Goal: Task Accomplishment & Management: Manage account settings

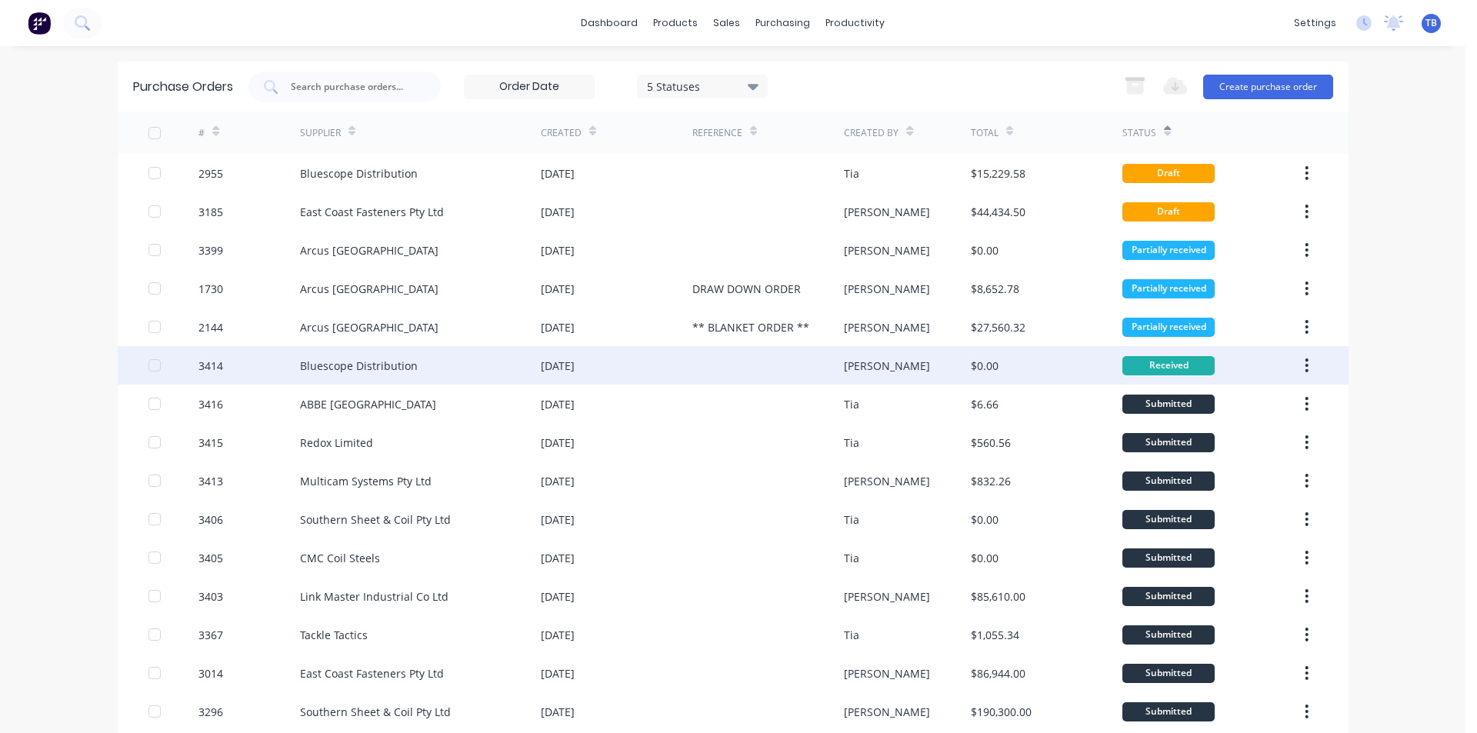
click at [1304, 365] on button "button" at bounding box center [1306, 366] width 36 height 28
click at [1248, 402] on div "Archive" at bounding box center [1252, 406] width 118 height 22
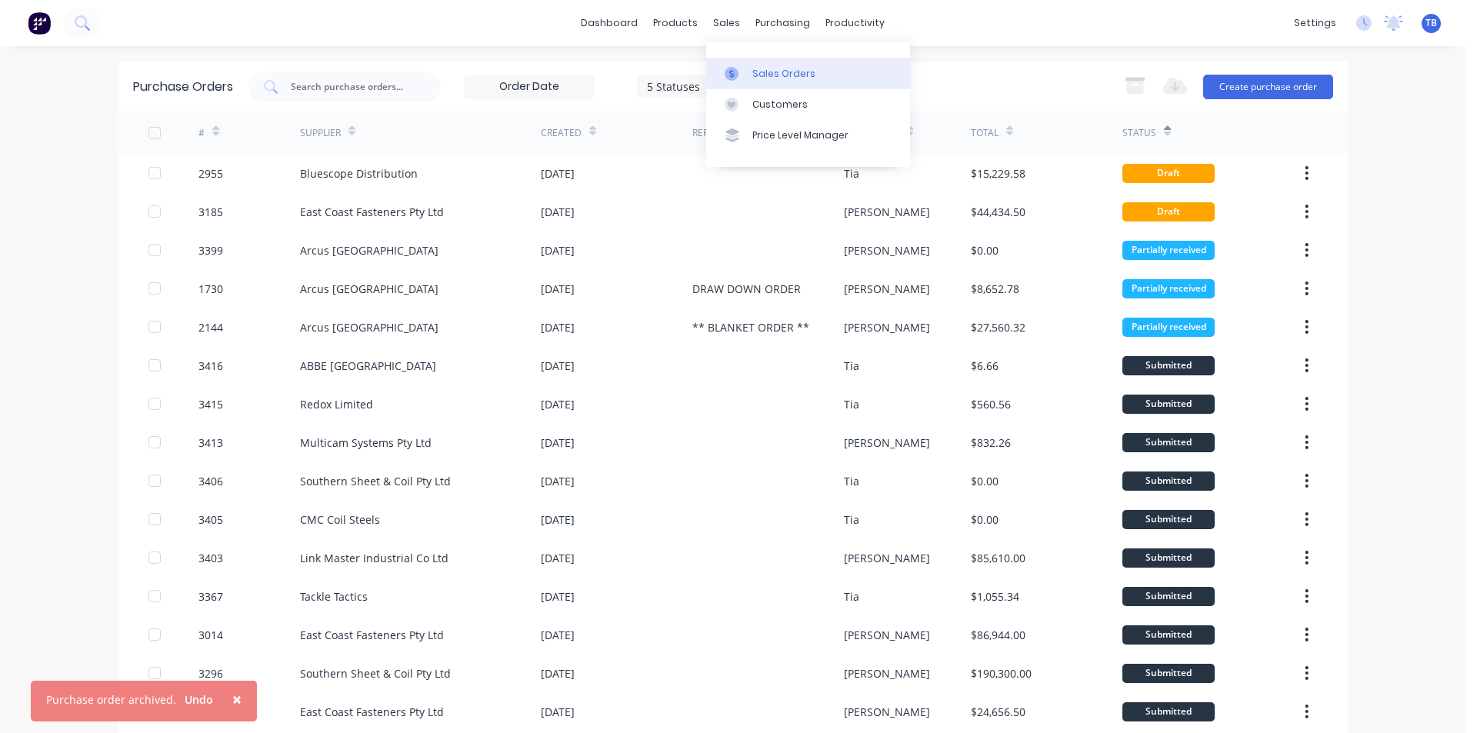
click at [778, 73] on div "Sales Orders" at bounding box center [783, 74] width 63 height 14
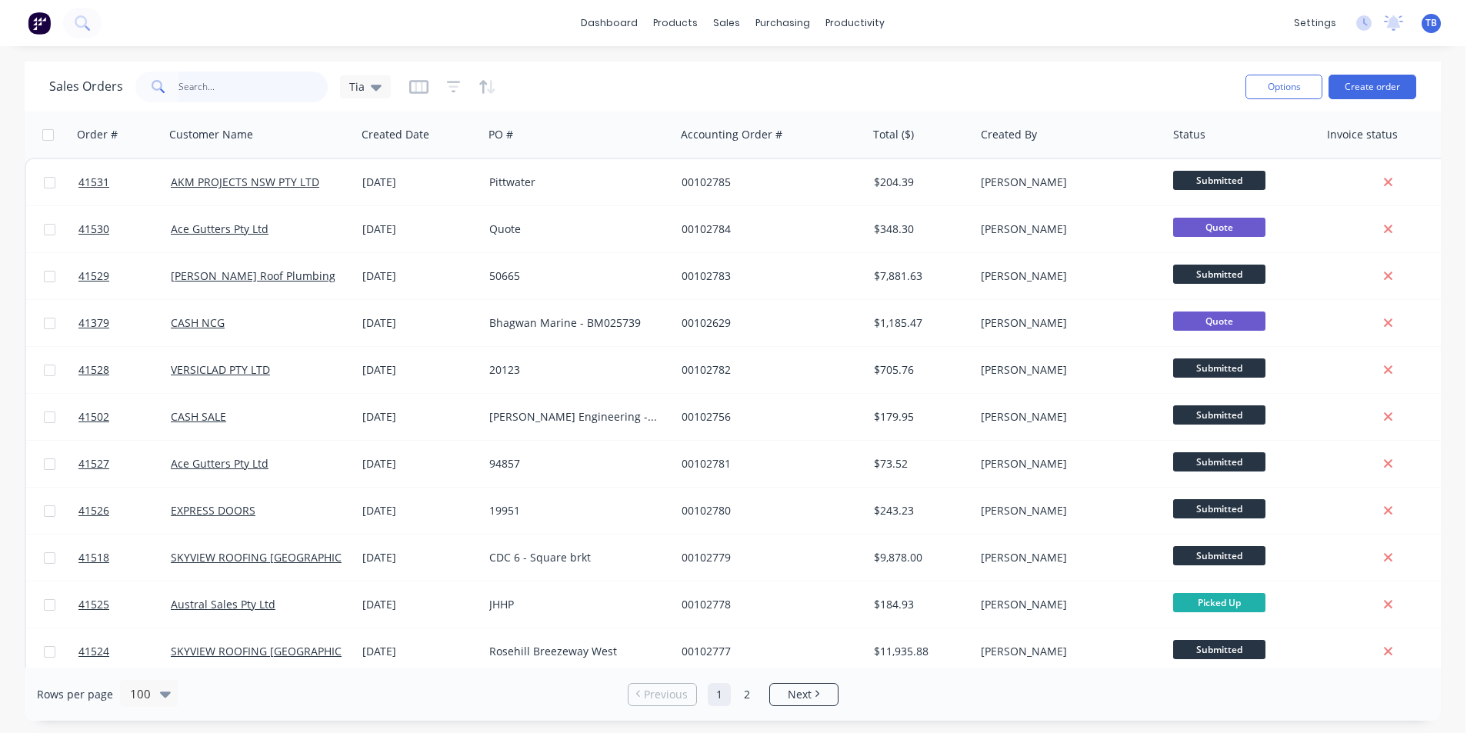
click at [241, 99] on input "text" at bounding box center [253, 87] width 150 height 31
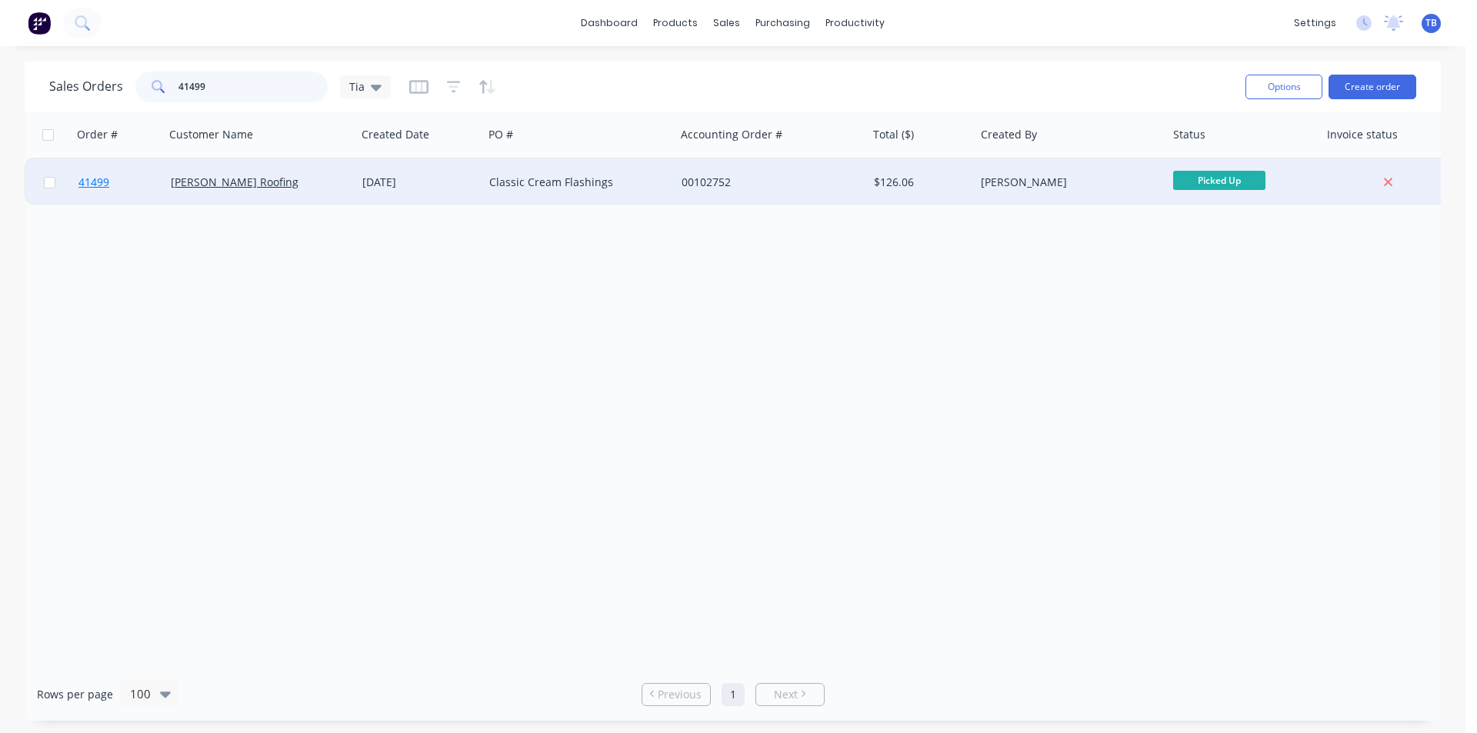
type input "41499"
click at [95, 181] on span "41499" at bounding box center [93, 182] width 31 height 15
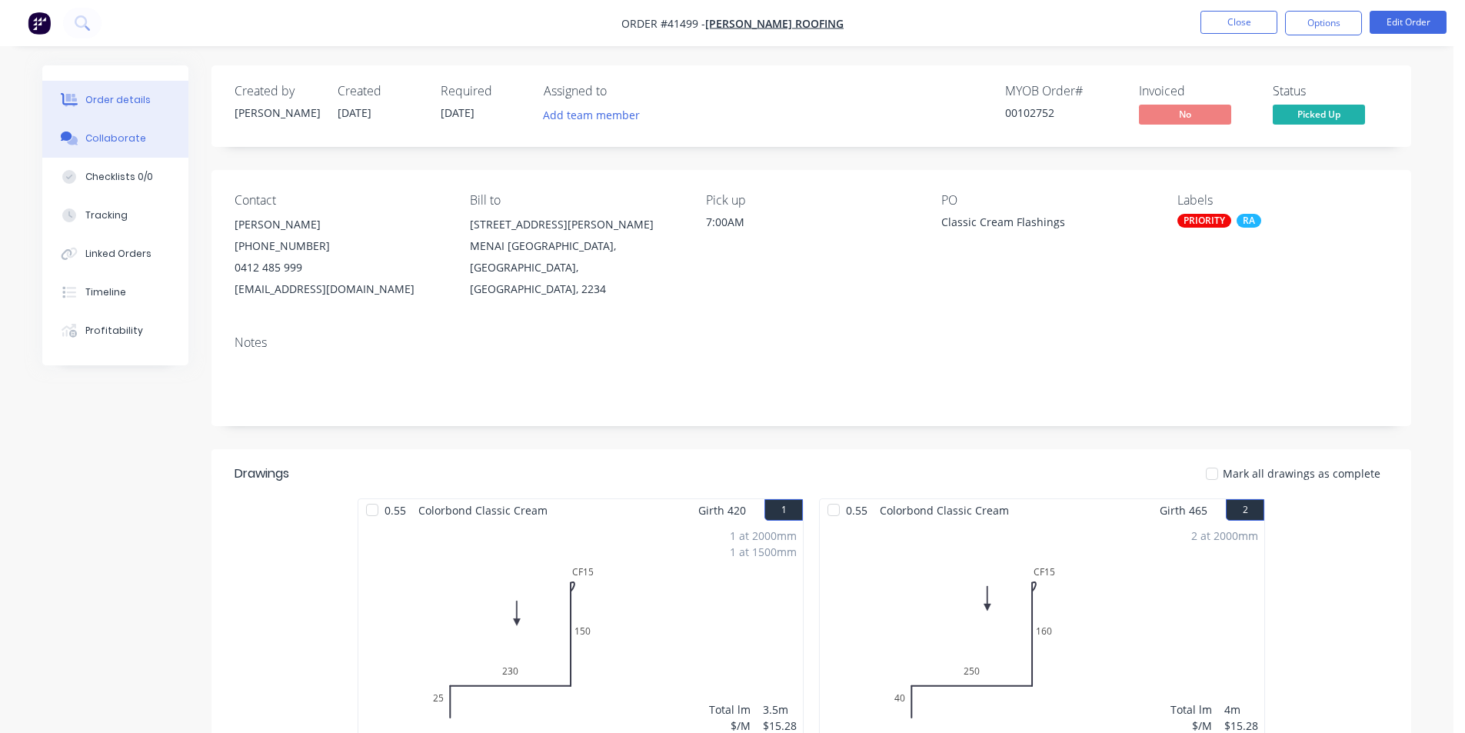
click at [131, 135] on div "Collaborate" at bounding box center [115, 139] width 61 height 14
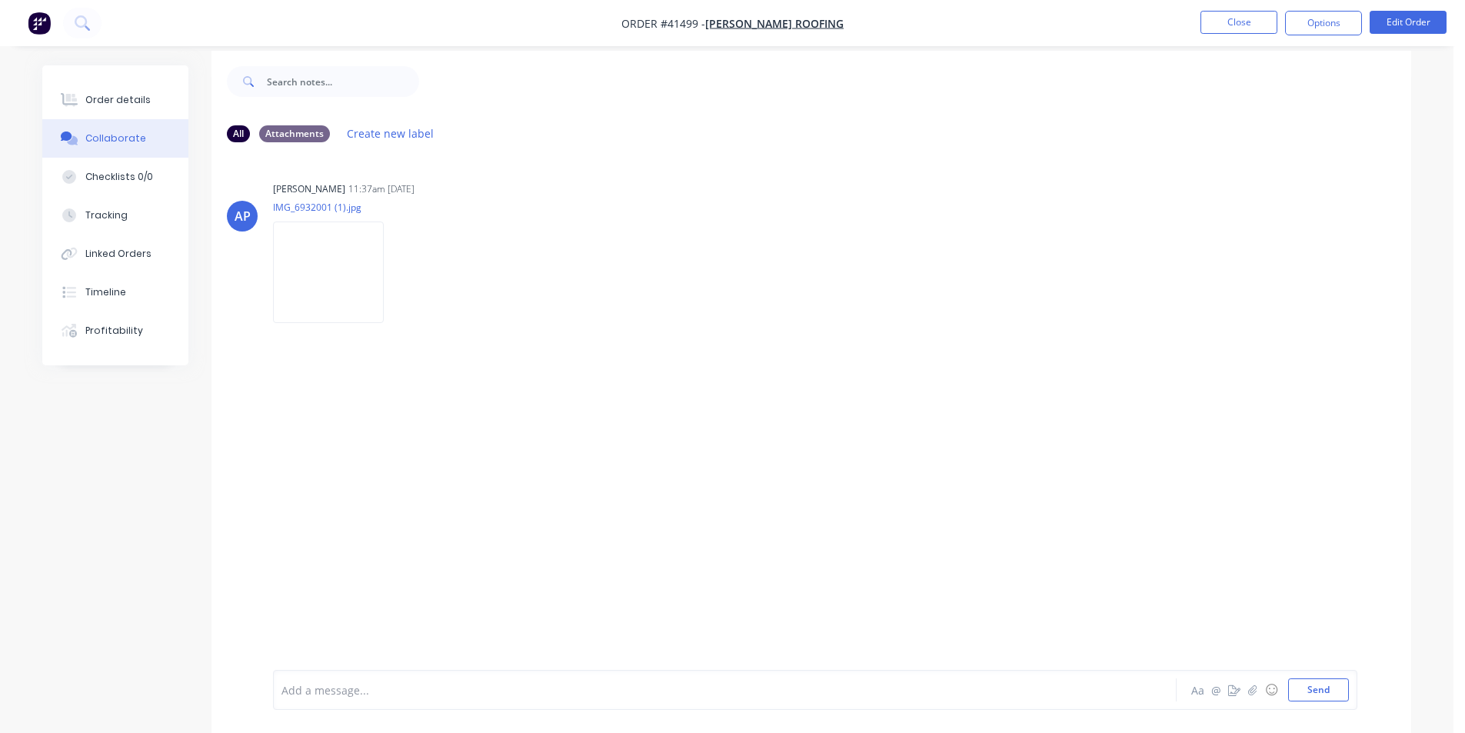
scroll to position [23, 0]
click at [1349, 694] on div "Add a message... Aa @ ☺ Send" at bounding box center [815, 650] width 1085 height 118
click at [1337, 692] on button "Send" at bounding box center [1318, 689] width 61 height 23
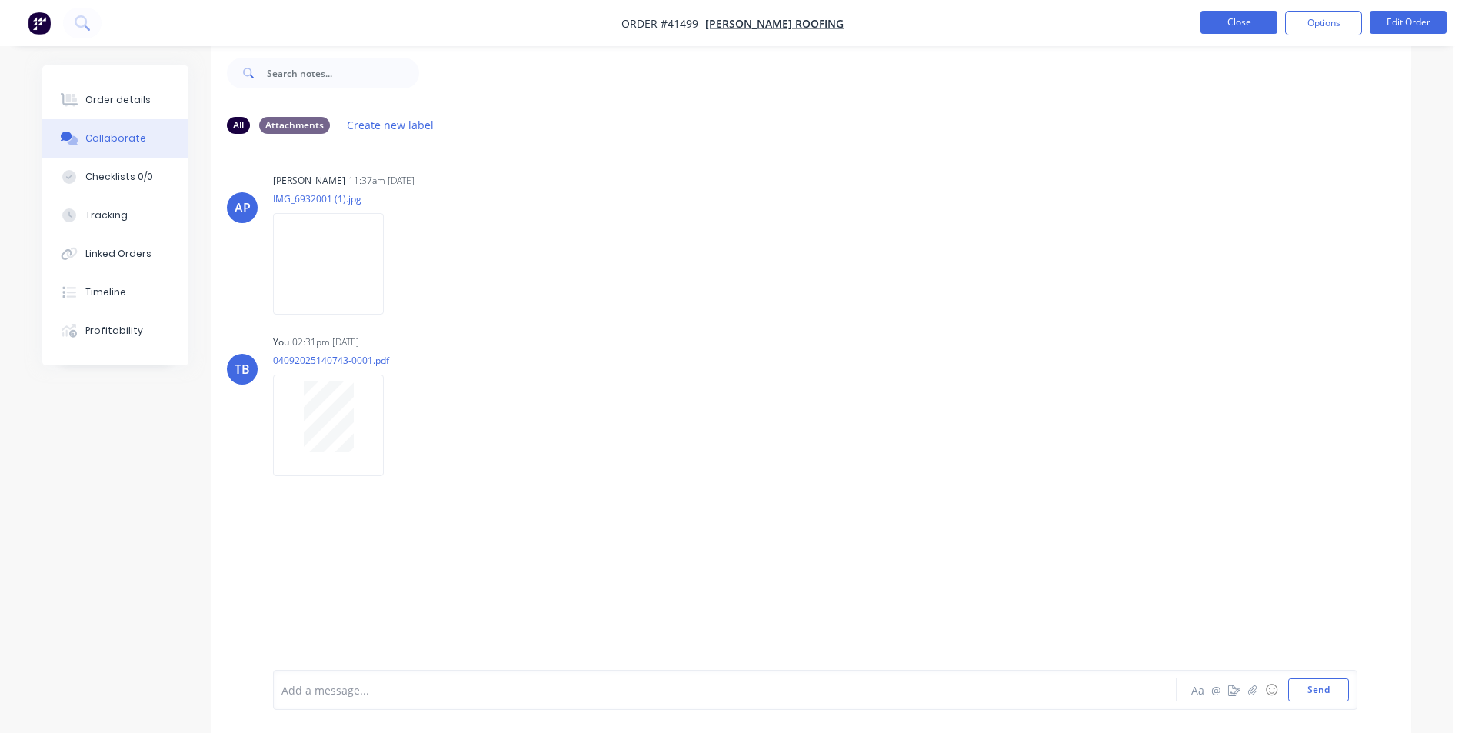
click at [1237, 18] on button "Close" at bounding box center [1239, 22] width 77 height 23
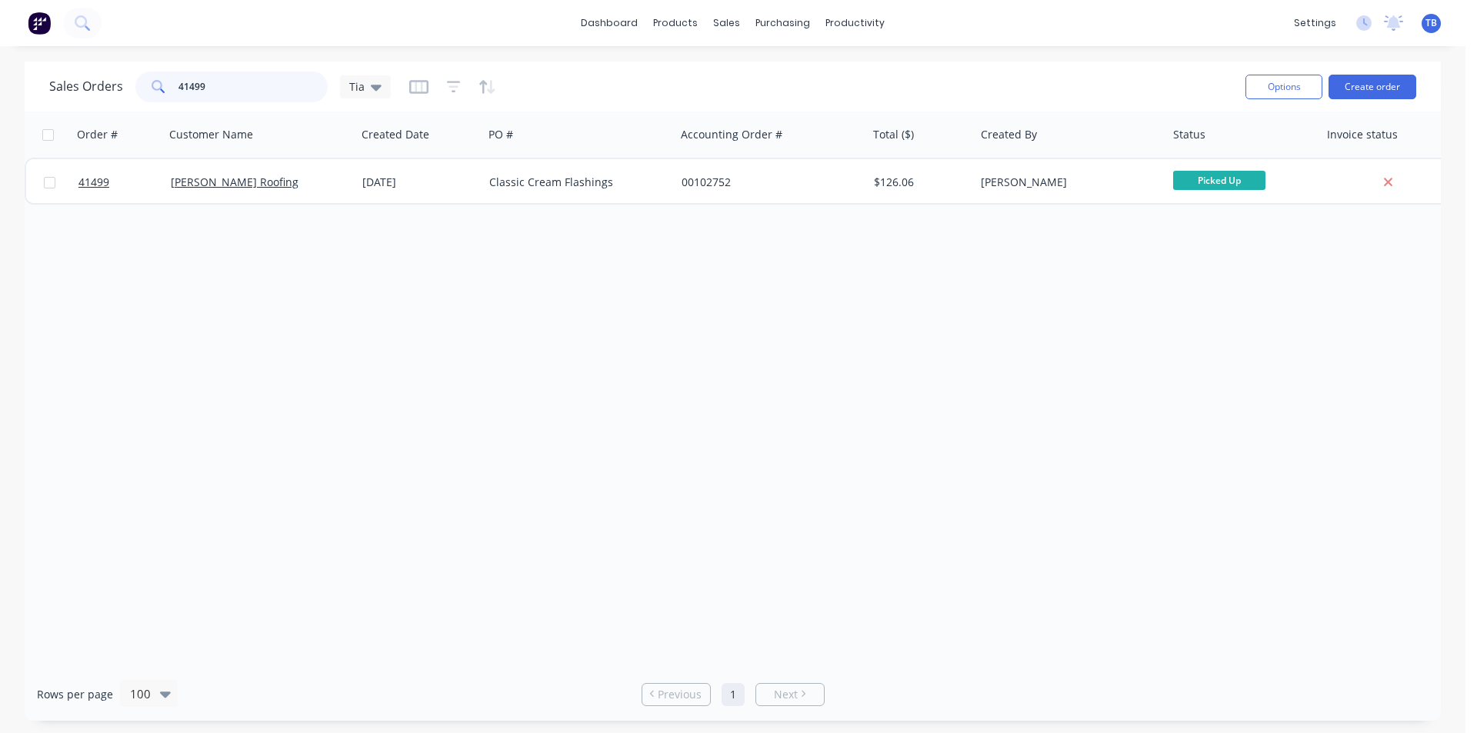
drag, startPoint x: 251, startPoint y: 88, endPoint x: 3, endPoint y: 82, distance: 247.7
click at [3, 82] on div "Sales Orders 41499 Tia Options Create order Order # Customer Name Created Date …" at bounding box center [732, 391] width 1465 height 659
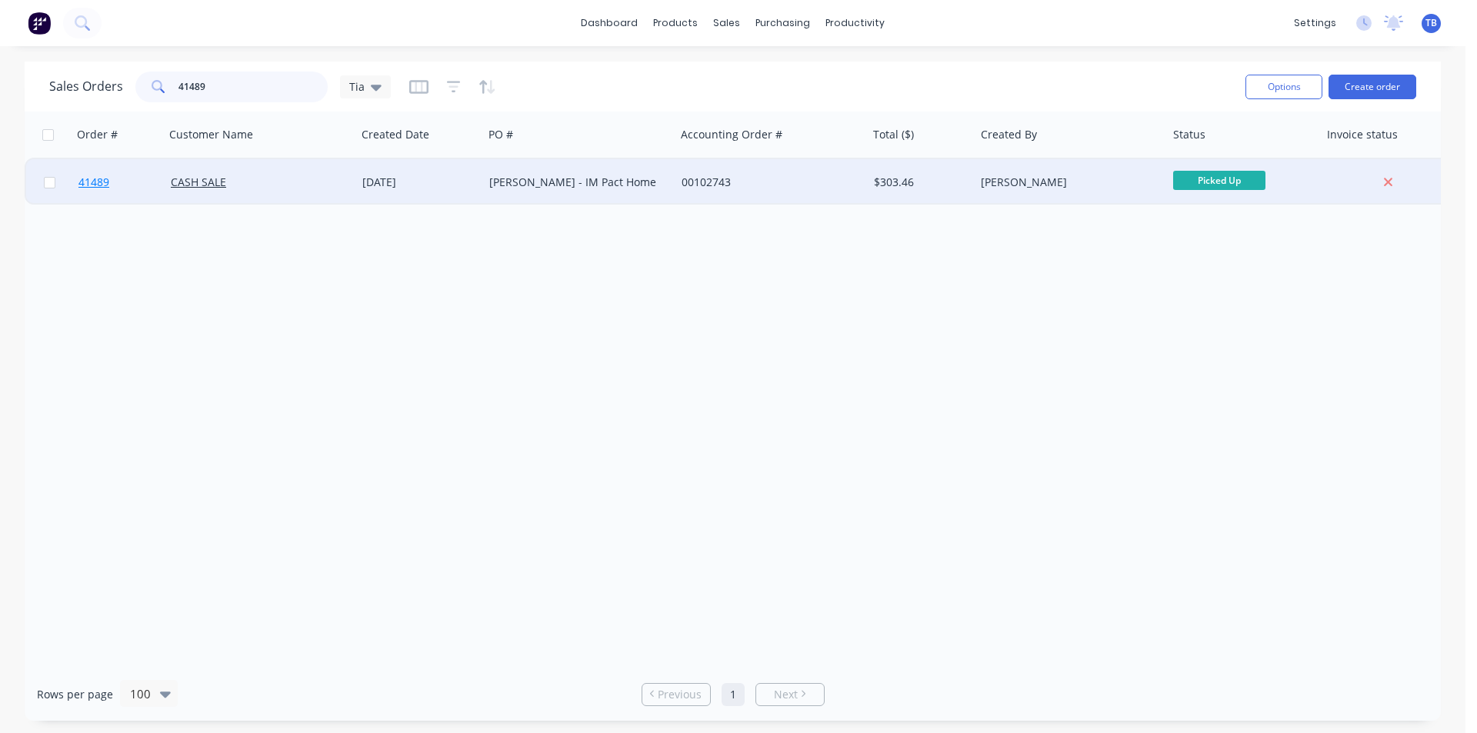
type input "41489"
click at [95, 181] on span "41489" at bounding box center [93, 182] width 31 height 15
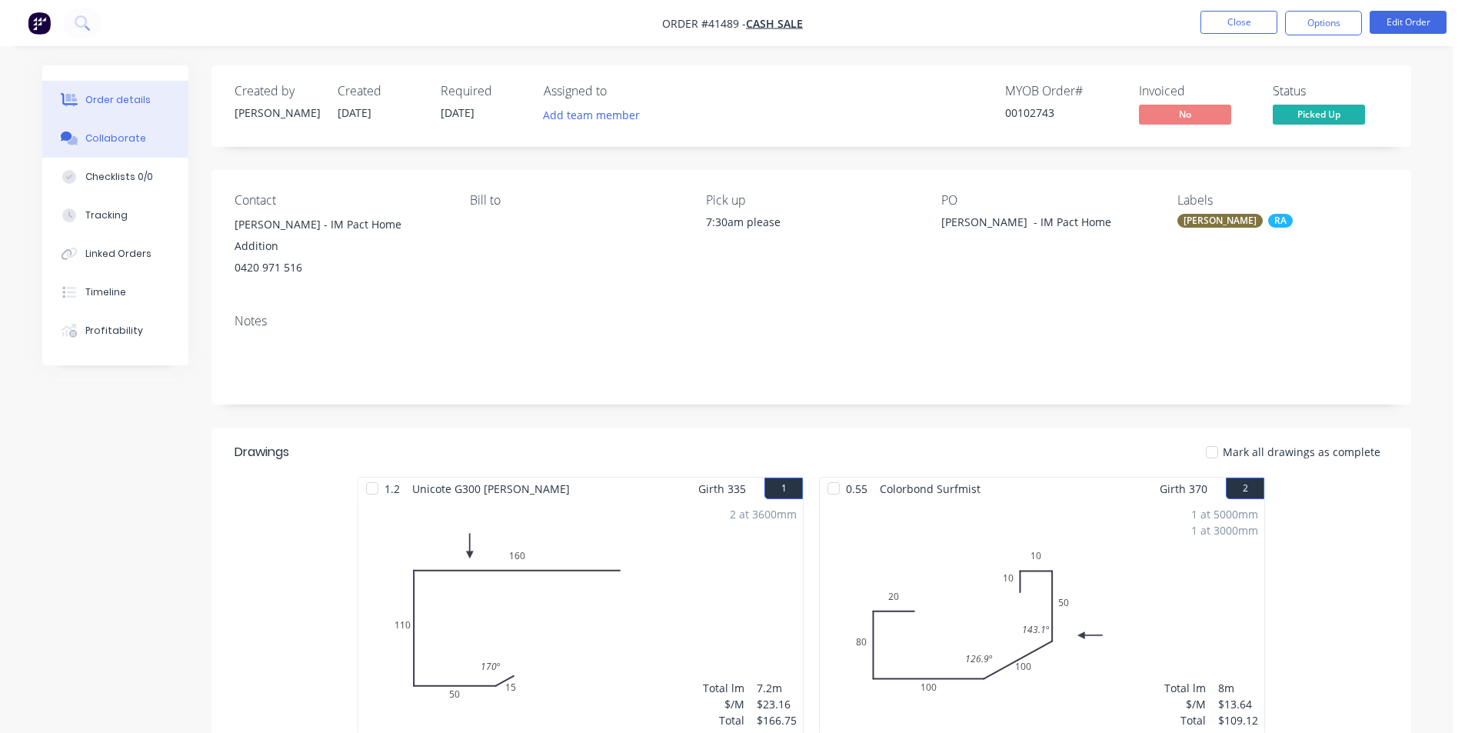
click at [96, 136] on div "Collaborate" at bounding box center [115, 139] width 61 height 14
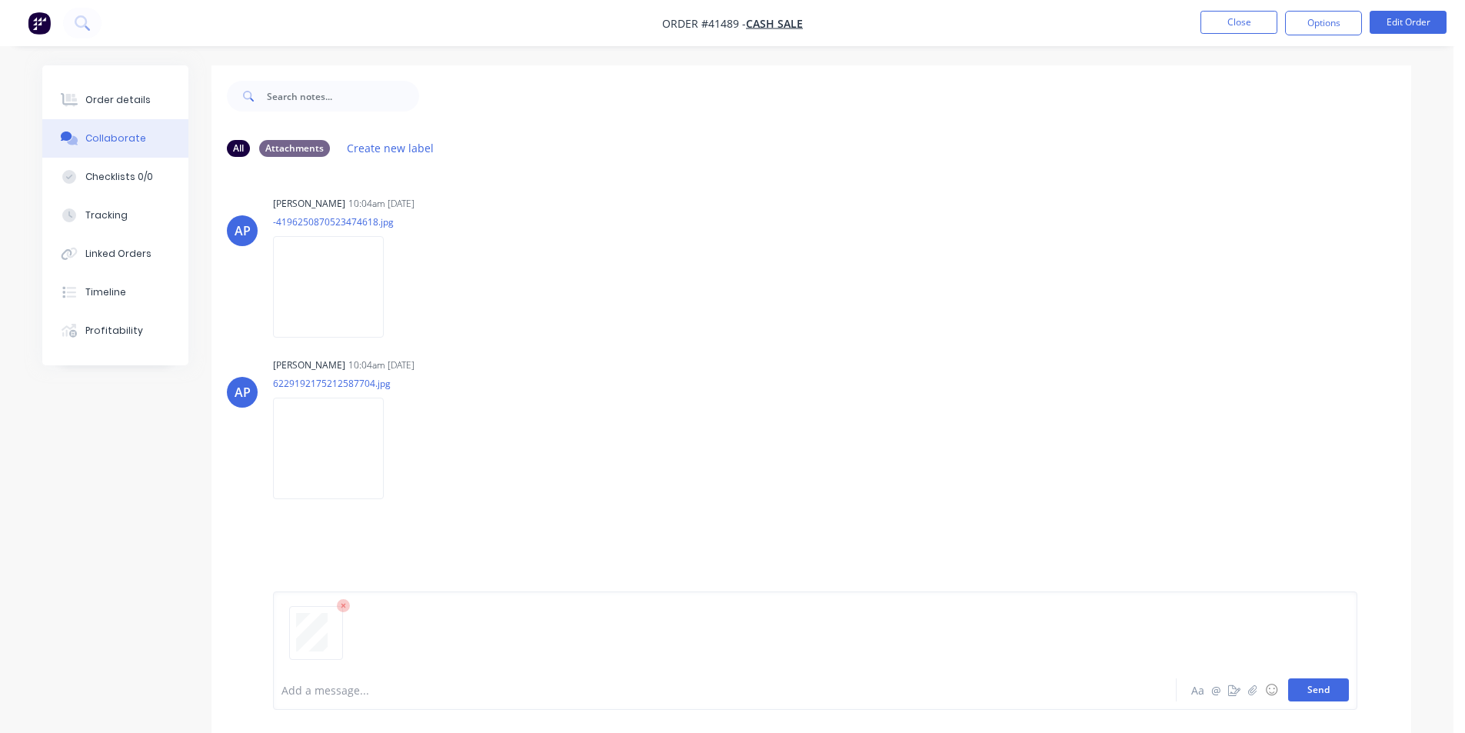
click at [1332, 695] on button "Send" at bounding box center [1318, 689] width 61 height 23
click at [1225, 22] on button "Close" at bounding box center [1239, 22] width 77 height 23
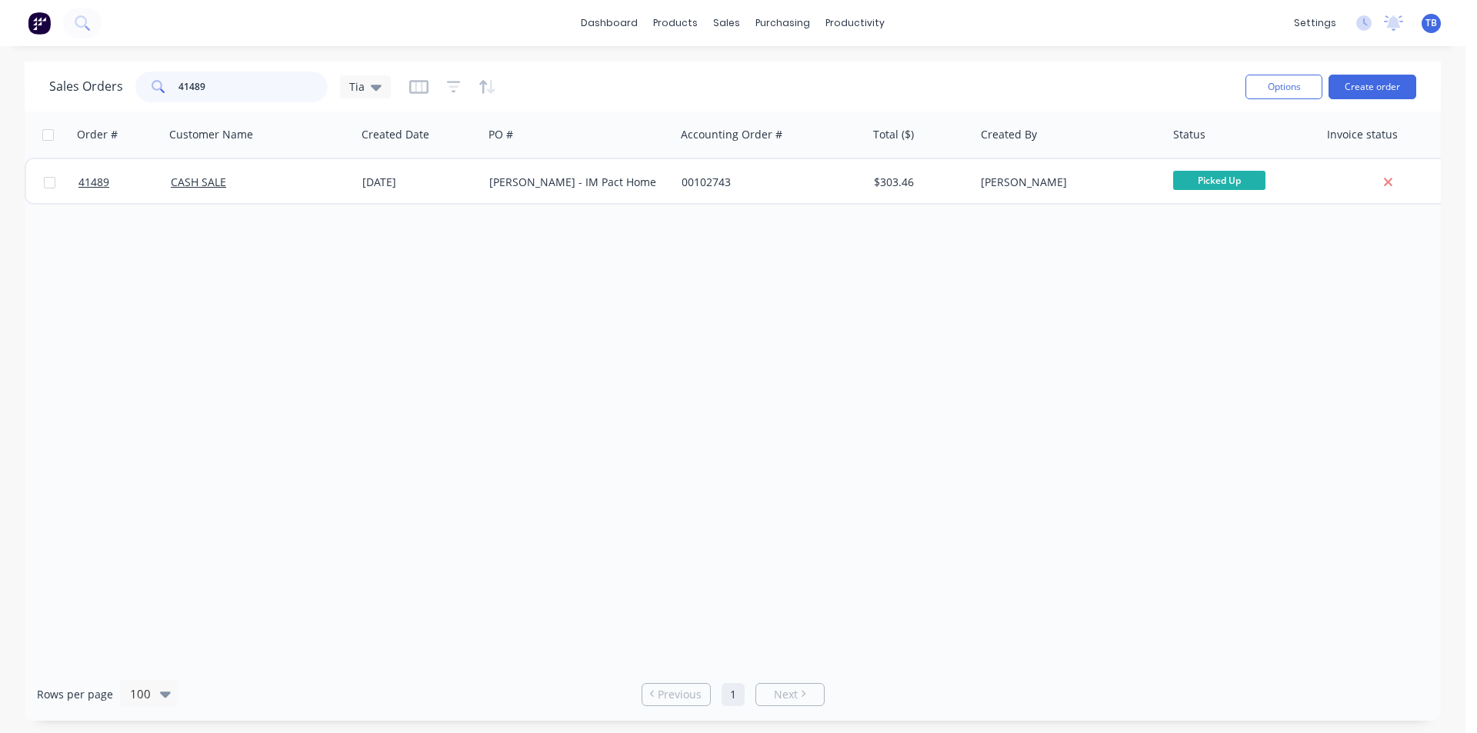
drag, startPoint x: 232, startPoint y: 78, endPoint x: 77, endPoint y: 97, distance: 156.5
click at [77, 97] on div "Sales Orders 41489 Tia" at bounding box center [220, 87] width 342 height 31
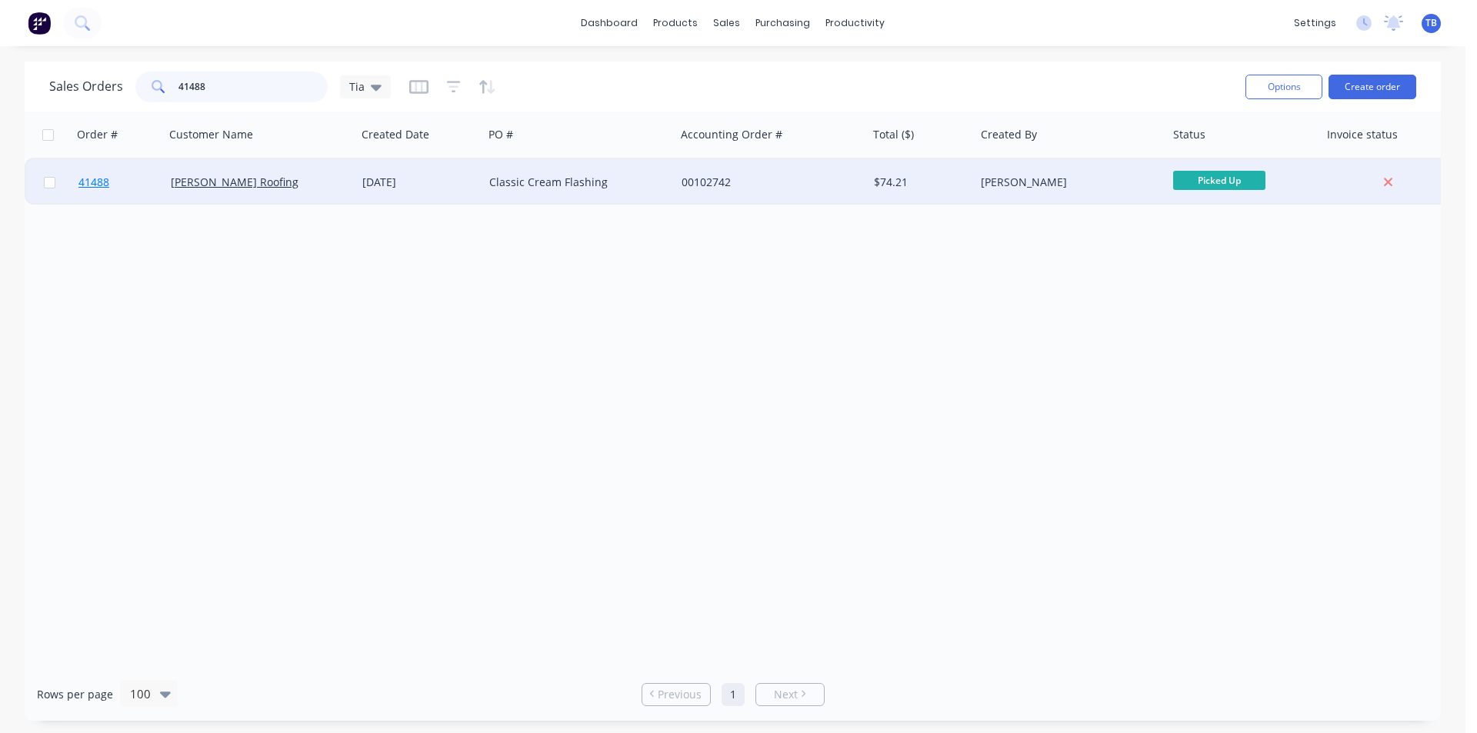
type input "41488"
click at [89, 180] on span "41488" at bounding box center [93, 182] width 31 height 15
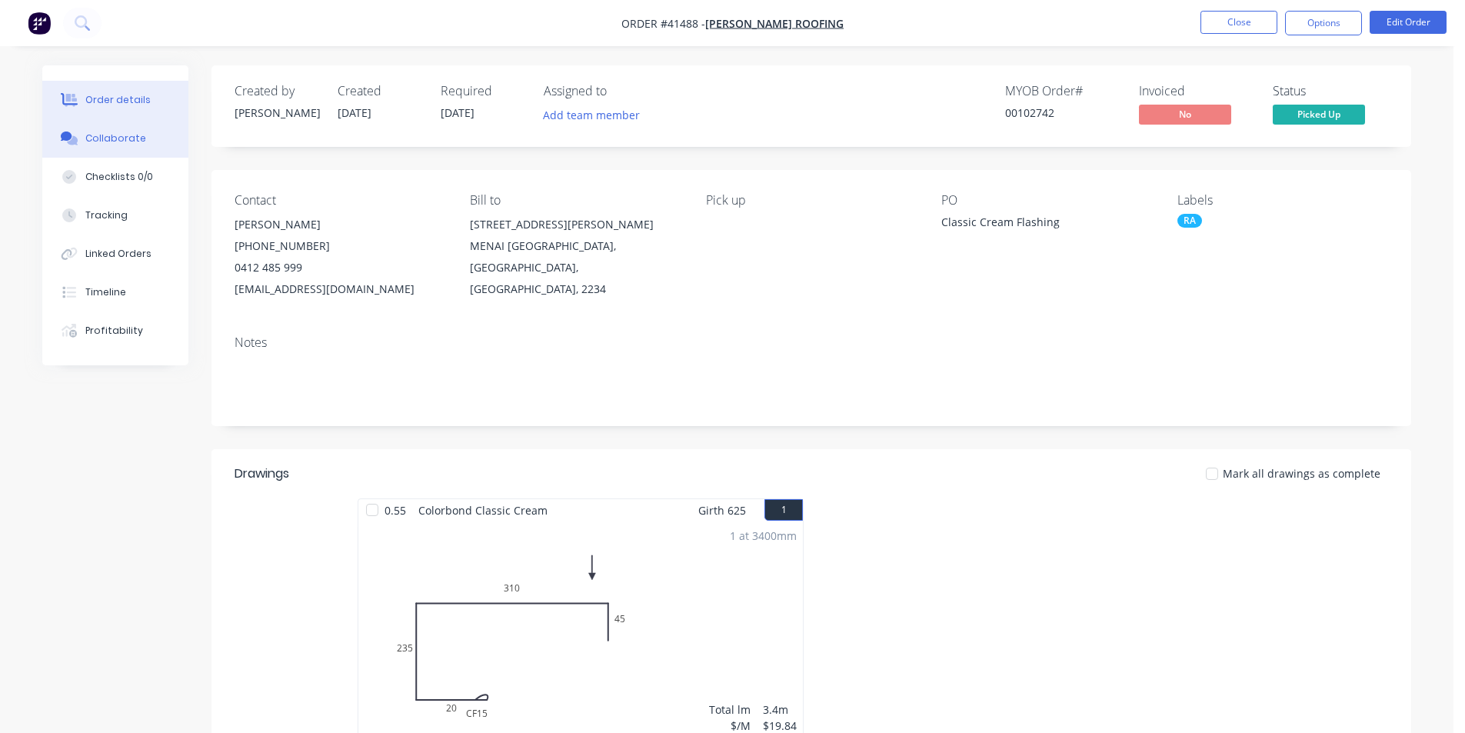
click at [107, 140] on div "Collaborate" at bounding box center [115, 139] width 61 height 14
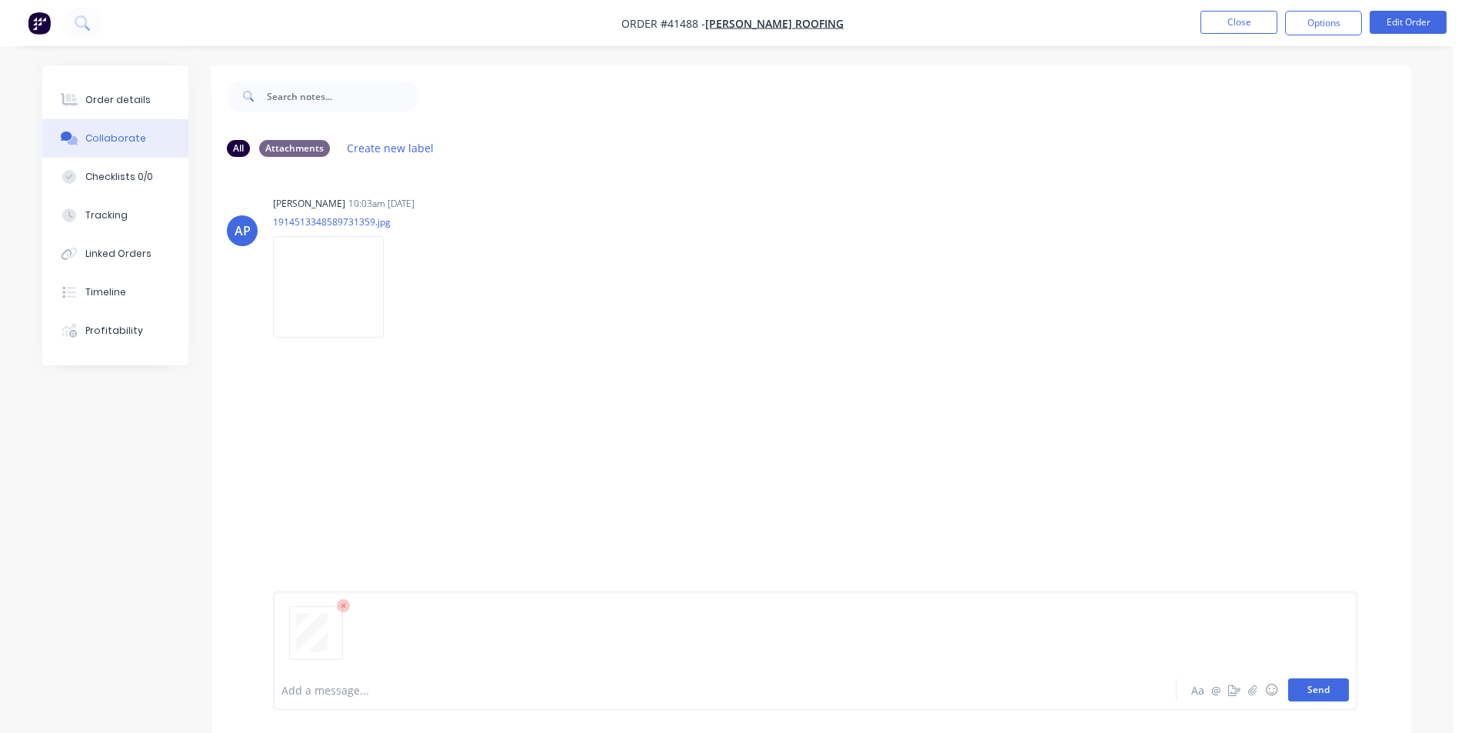
click at [1334, 682] on button "Send" at bounding box center [1318, 689] width 61 height 23
click at [1242, 21] on button "Close" at bounding box center [1239, 22] width 77 height 23
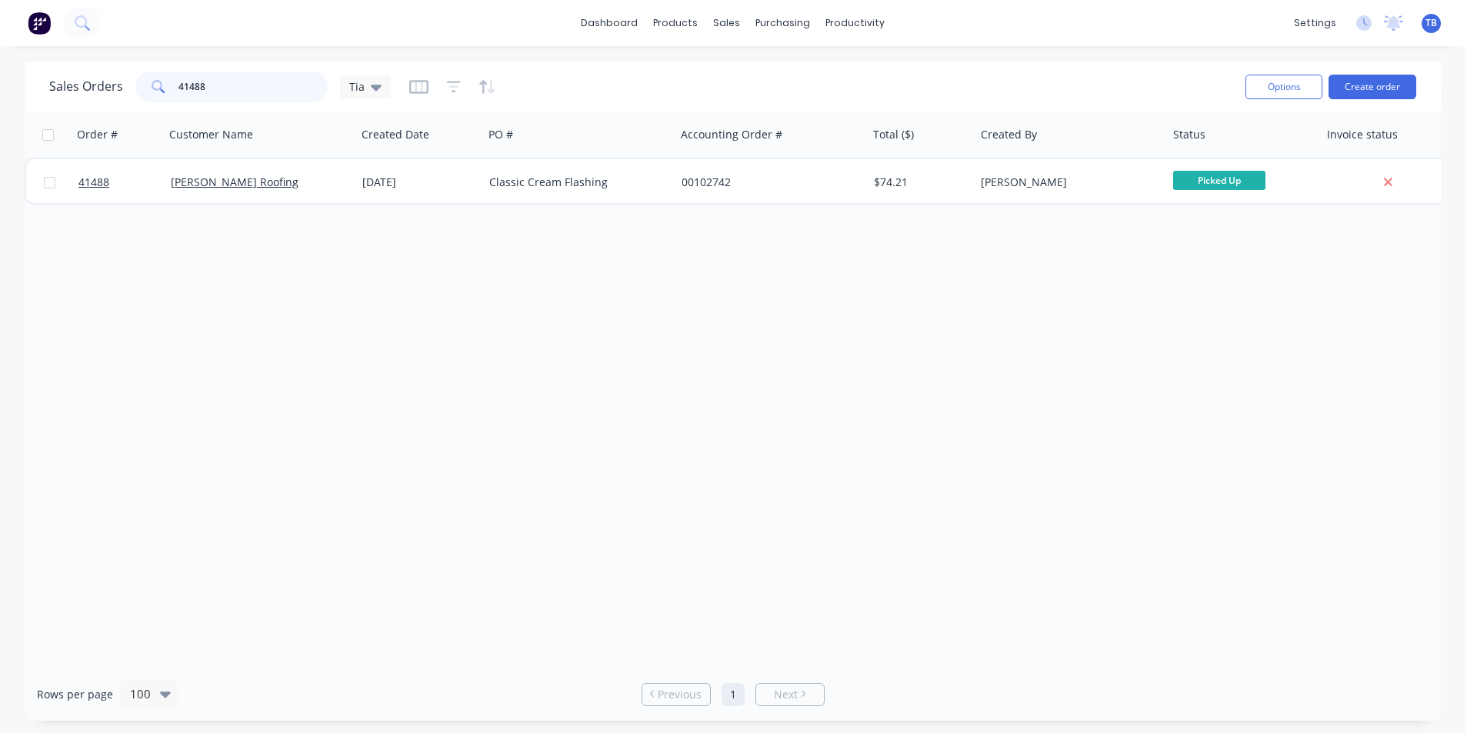
drag, startPoint x: 228, startPoint y: 82, endPoint x: 117, endPoint y: 76, distance: 111.7
click at [117, 76] on div "Sales Orders 41488 Tia" at bounding box center [220, 87] width 342 height 31
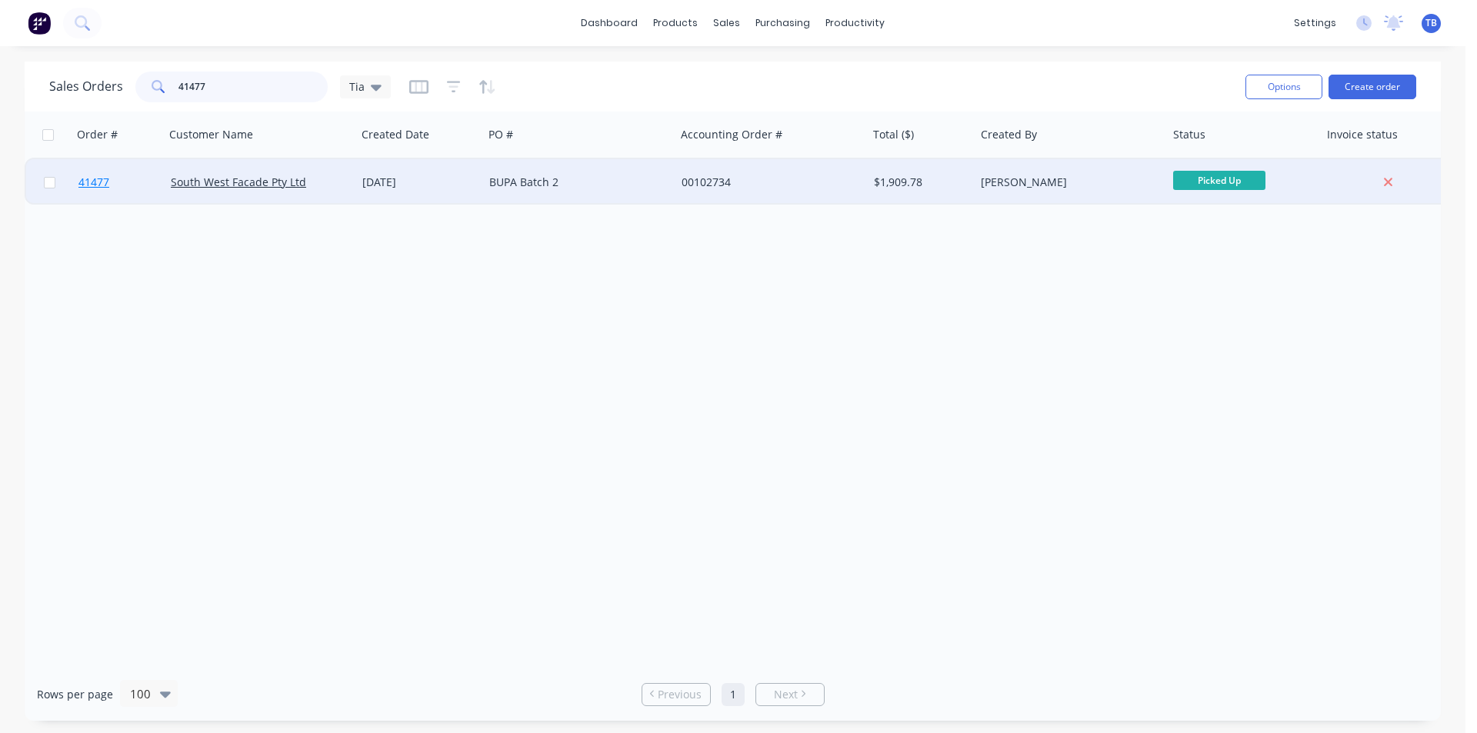
type input "41477"
click at [102, 186] on span "41477" at bounding box center [93, 182] width 31 height 15
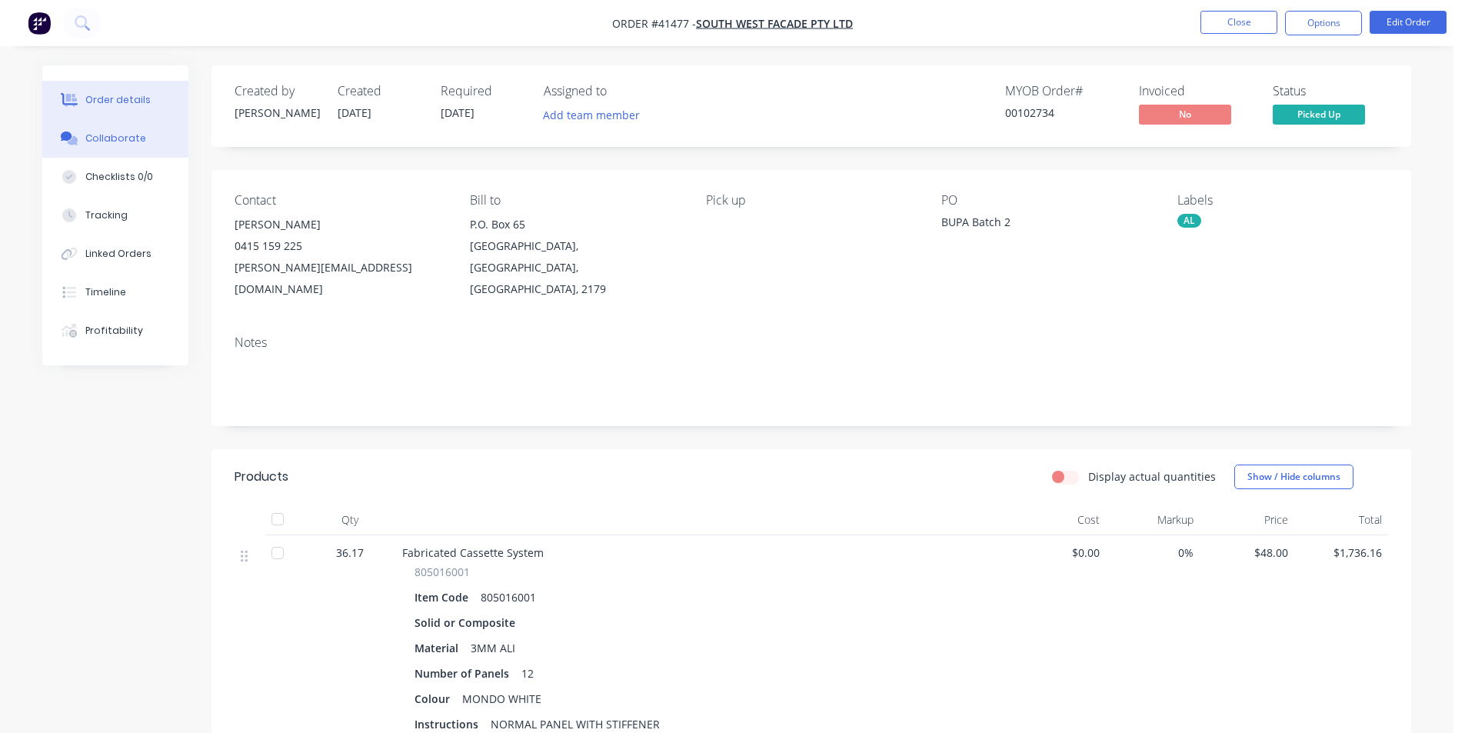
click at [109, 142] on div "Collaborate" at bounding box center [115, 139] width 61 height 14
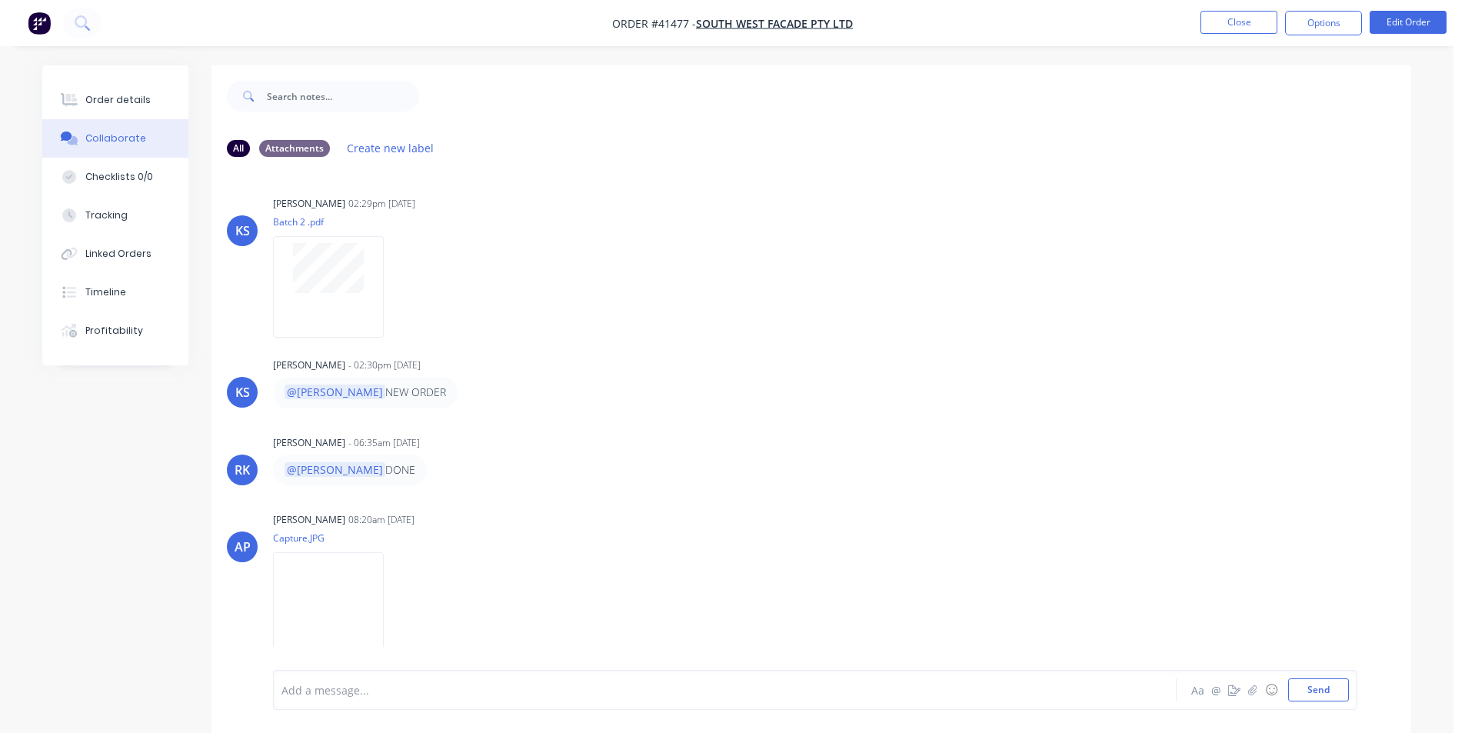
scroll to position [23, 0]
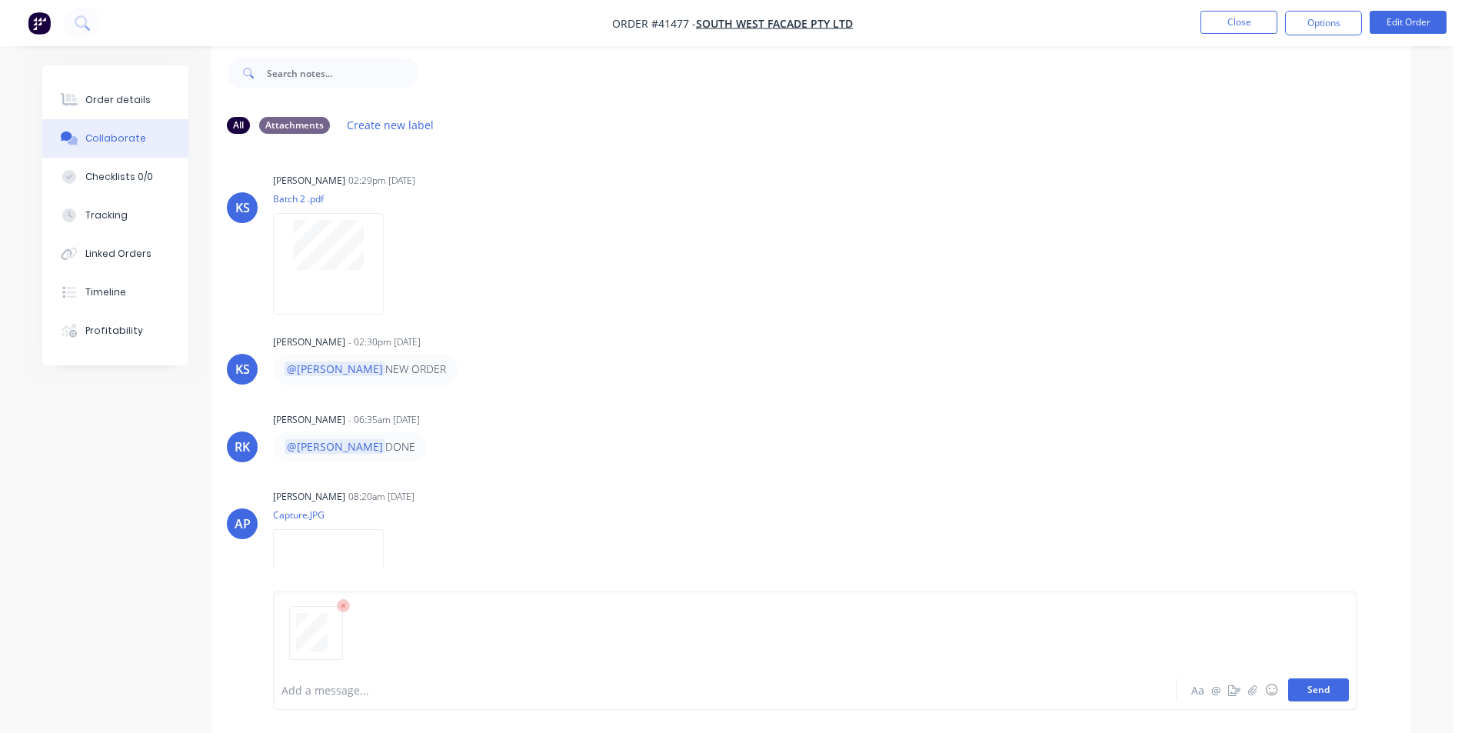
click at [1324, 688] on button "Send" at bounding box center [1318, 689] width 61 height 23
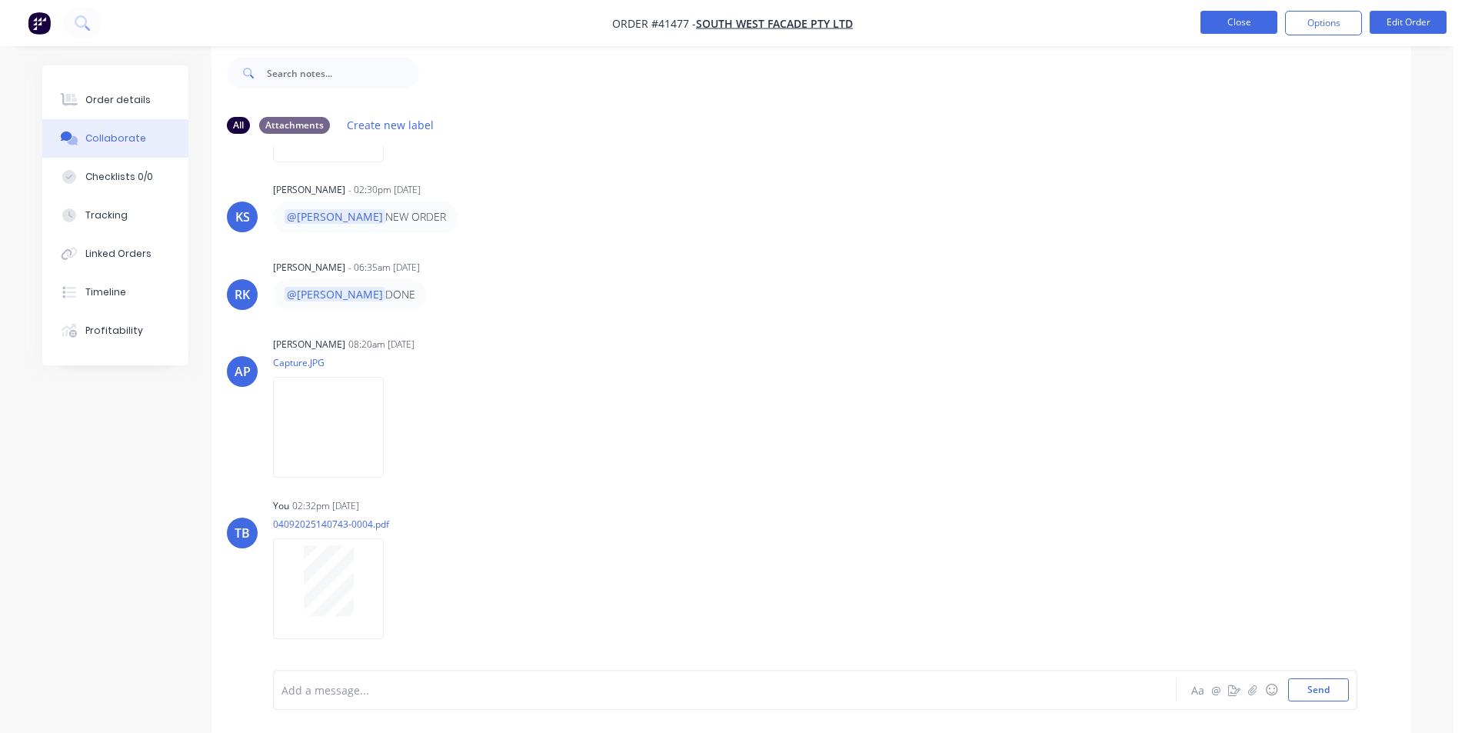
click at [1249, 28] on button "Close" at bounding box center [1239, 22] width 77 height 23
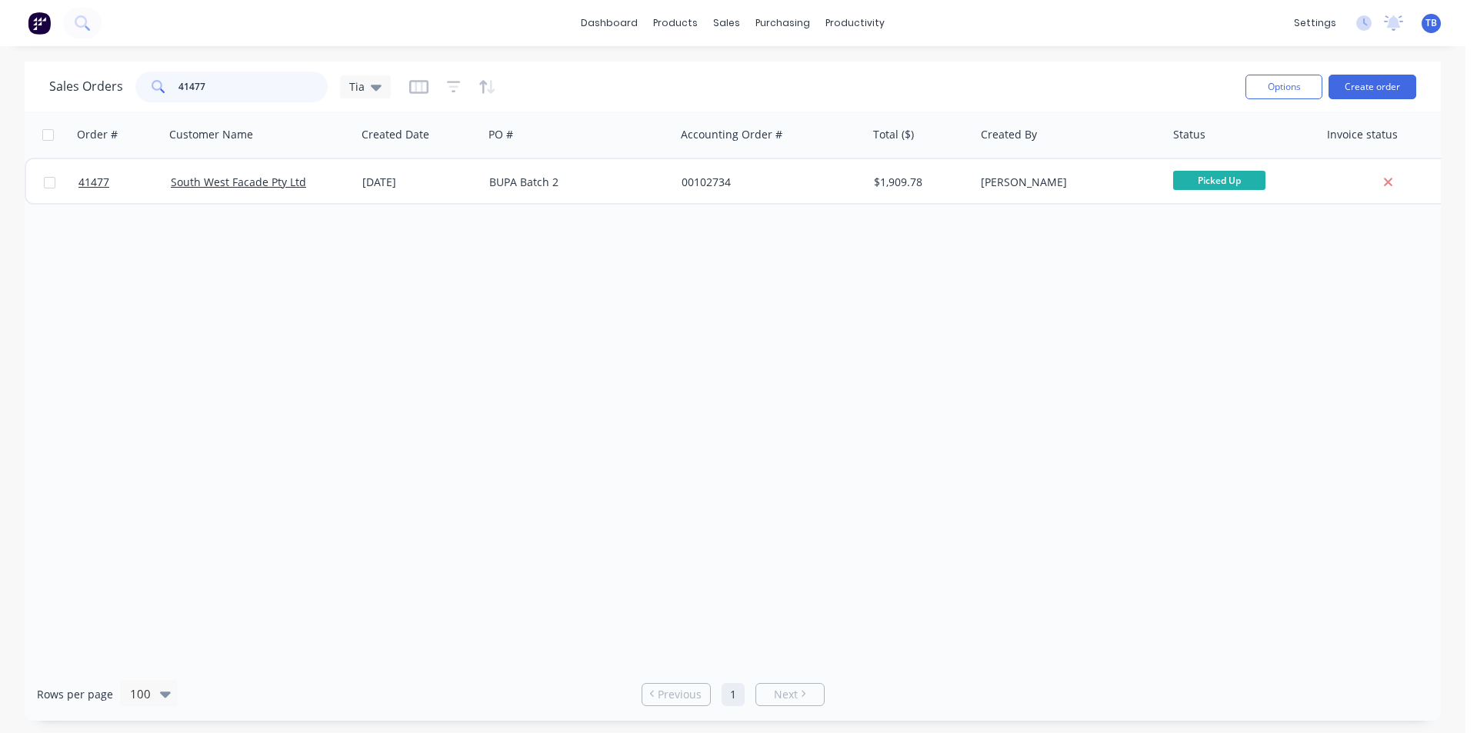
click at [266, 81] on input "41477" at bounding box center [253, 87] width 150 height 31
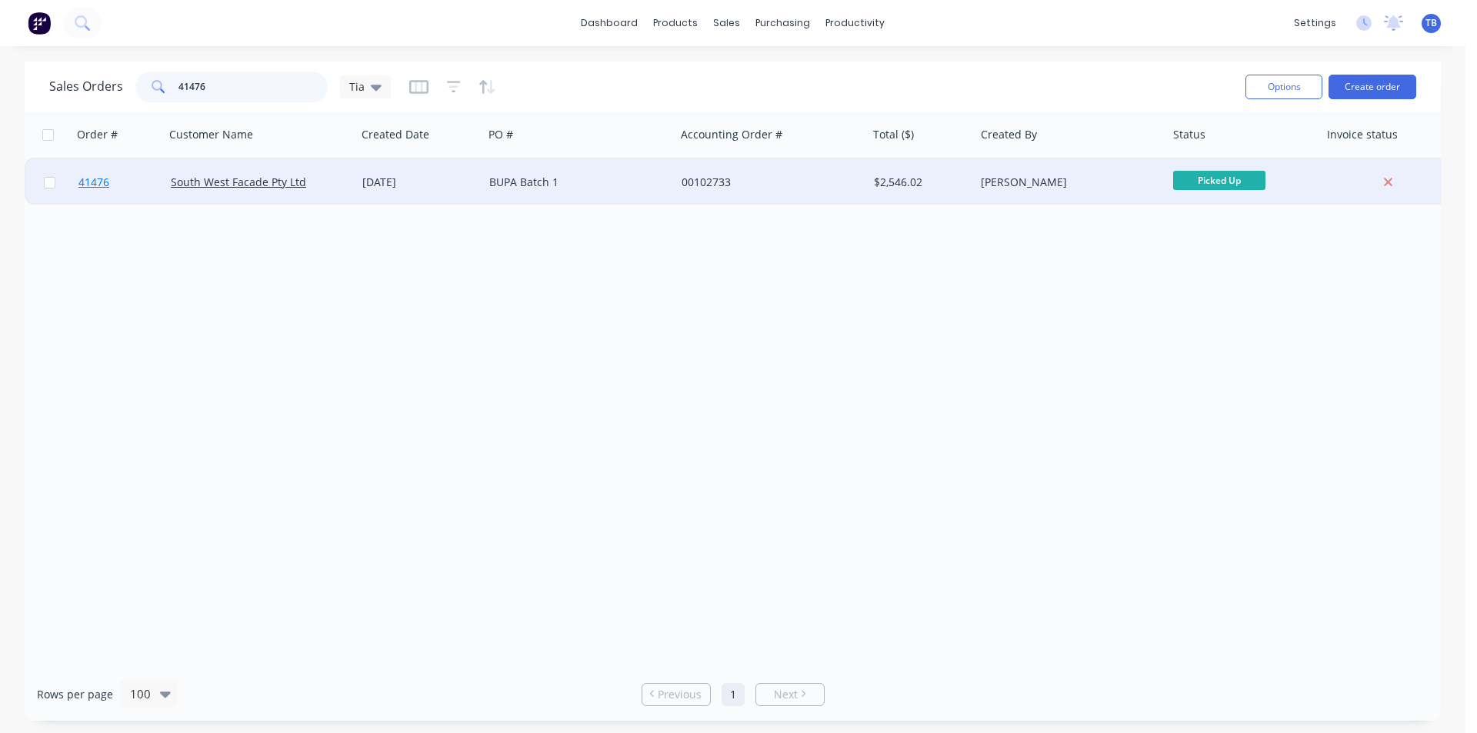
type input "41476"
click at [101, 182] on span "41476" at bounding box center [93, 182] width 31 height 15
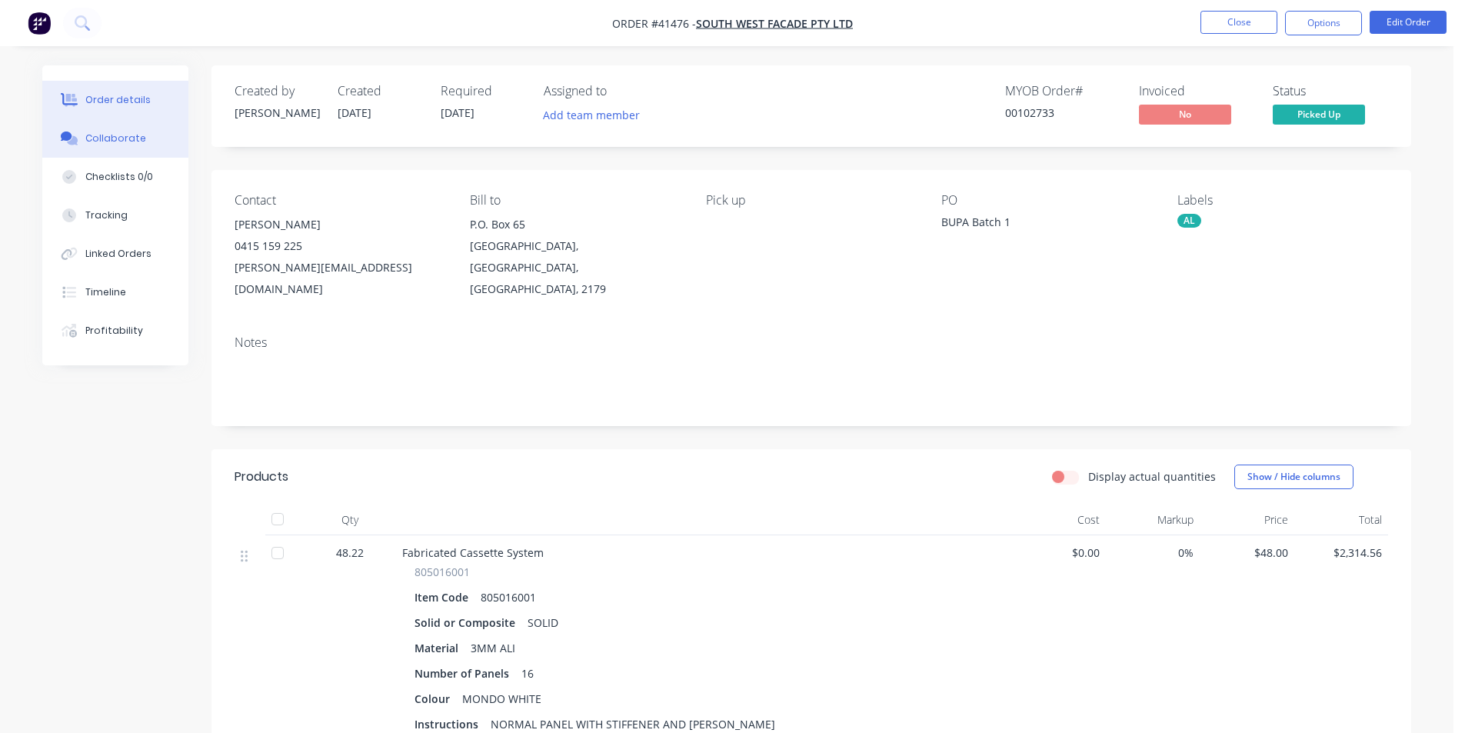
click at [140, 138] on button "Collaborate" at bounding box center [115, 138] width 146 height 38
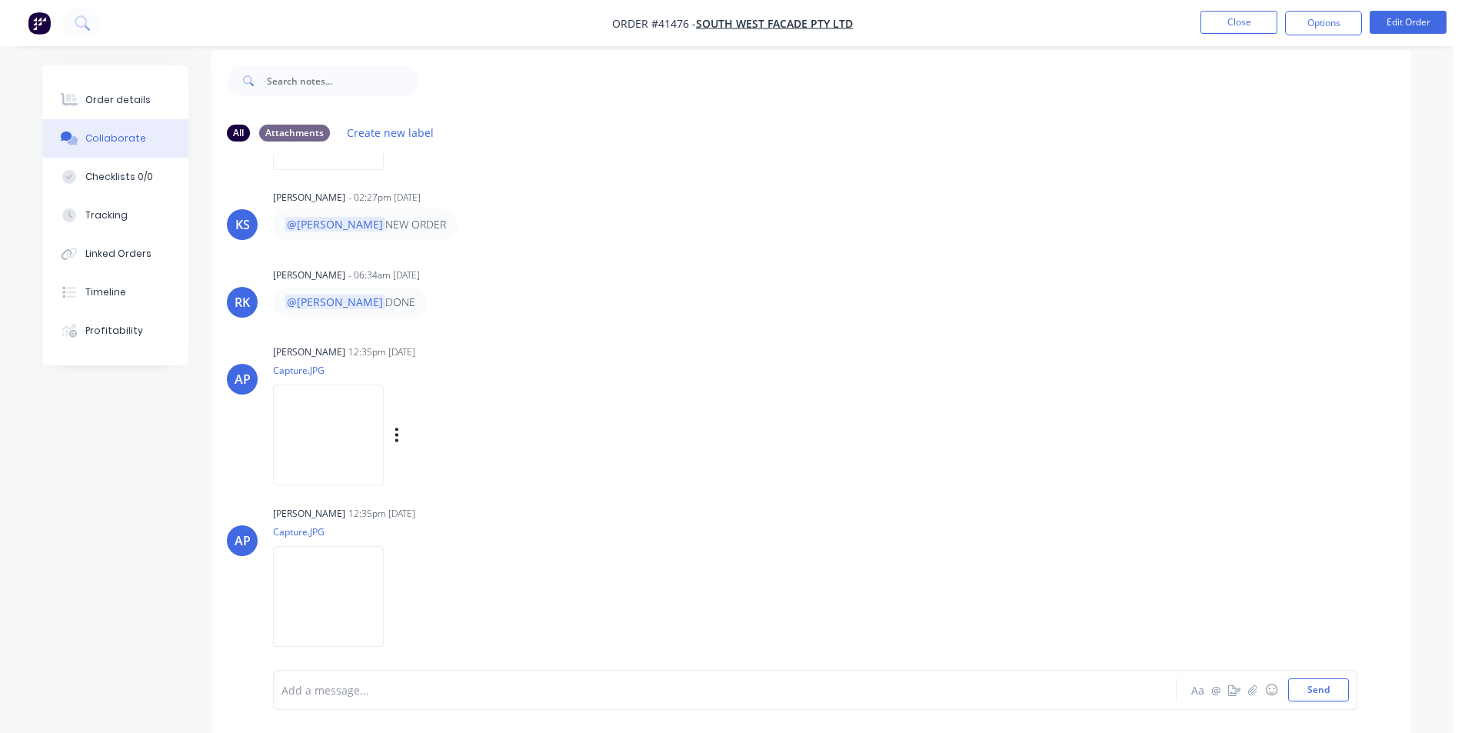
scroll to position [23, 0]
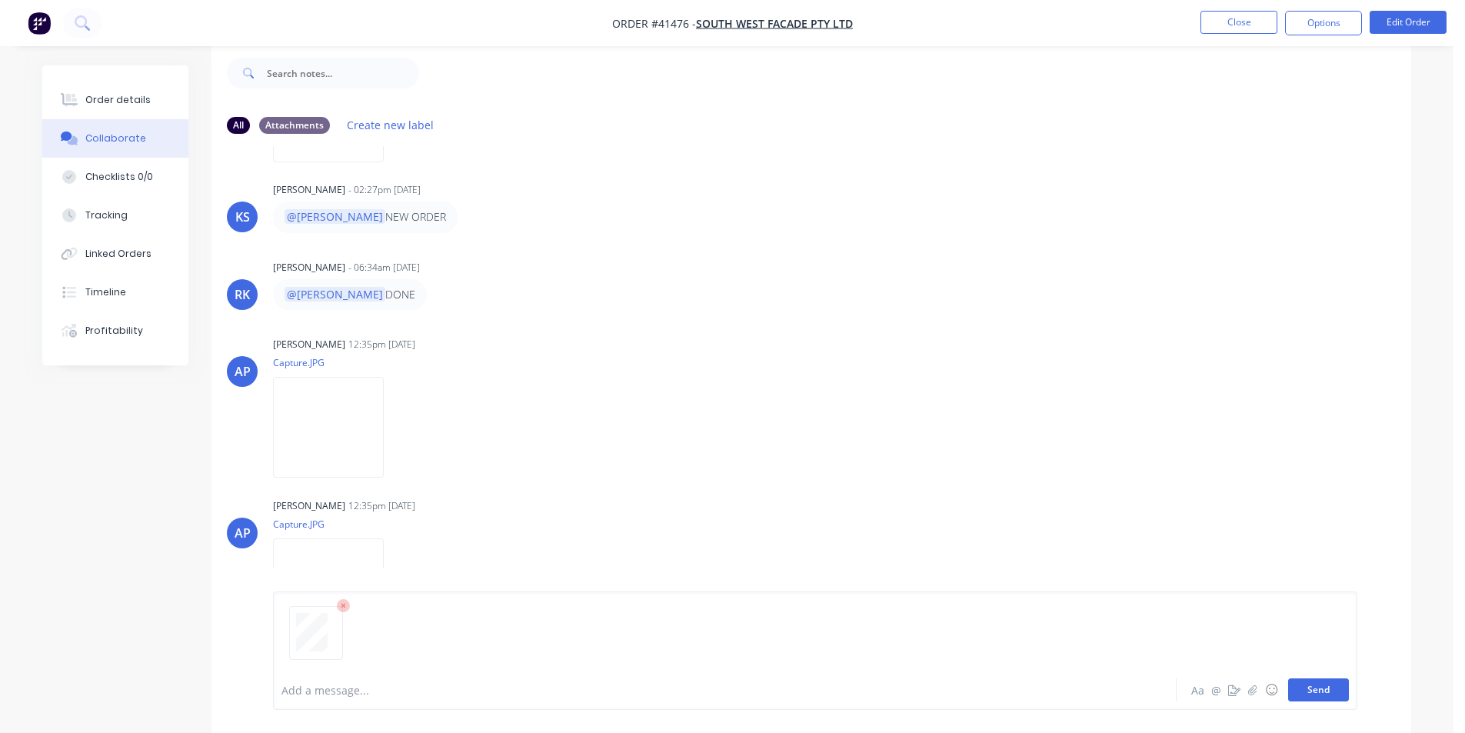
click at [1328, 695] on button "Send" at bounding box center [1318, 689] width 61 height 23
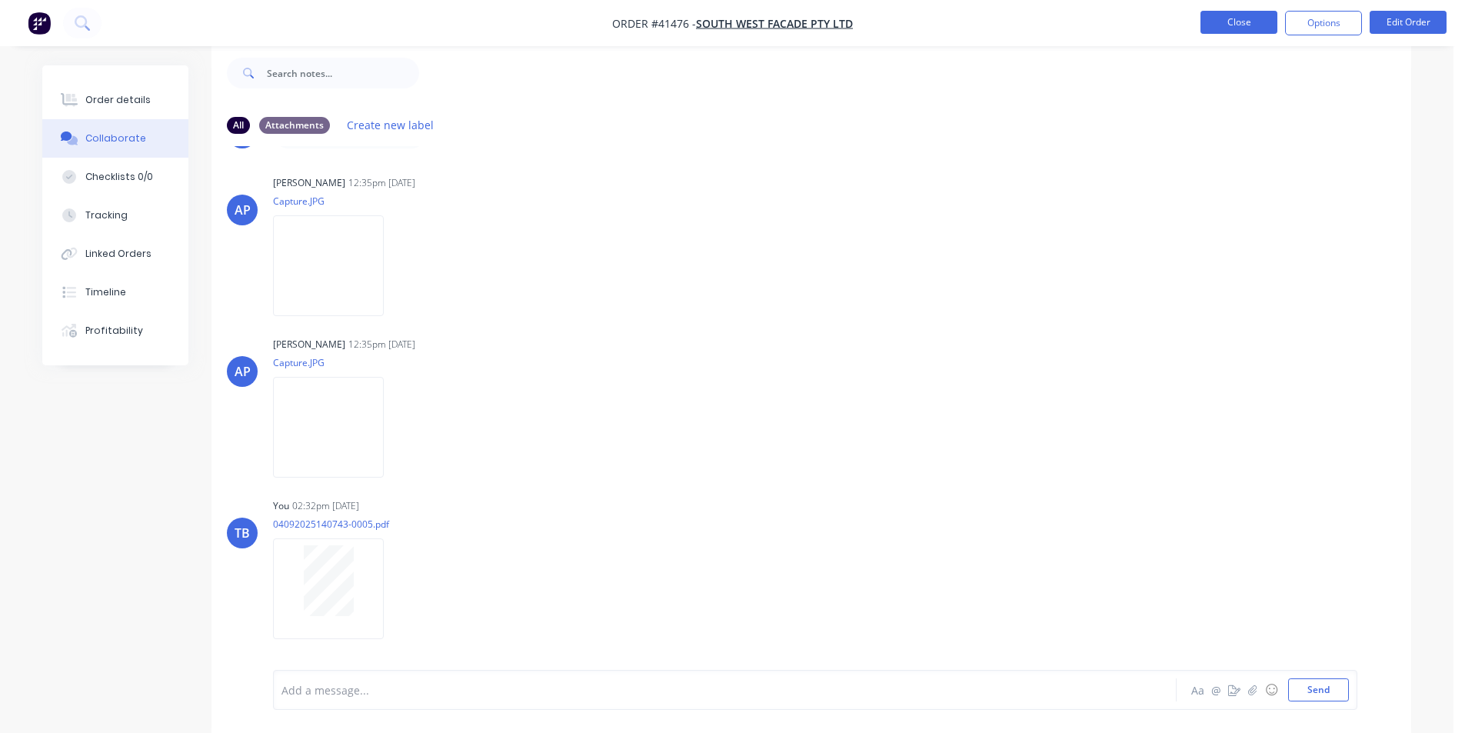
click at [1225, 15] on button "Close" at bounding box center [1239, 22] width 77 height 23
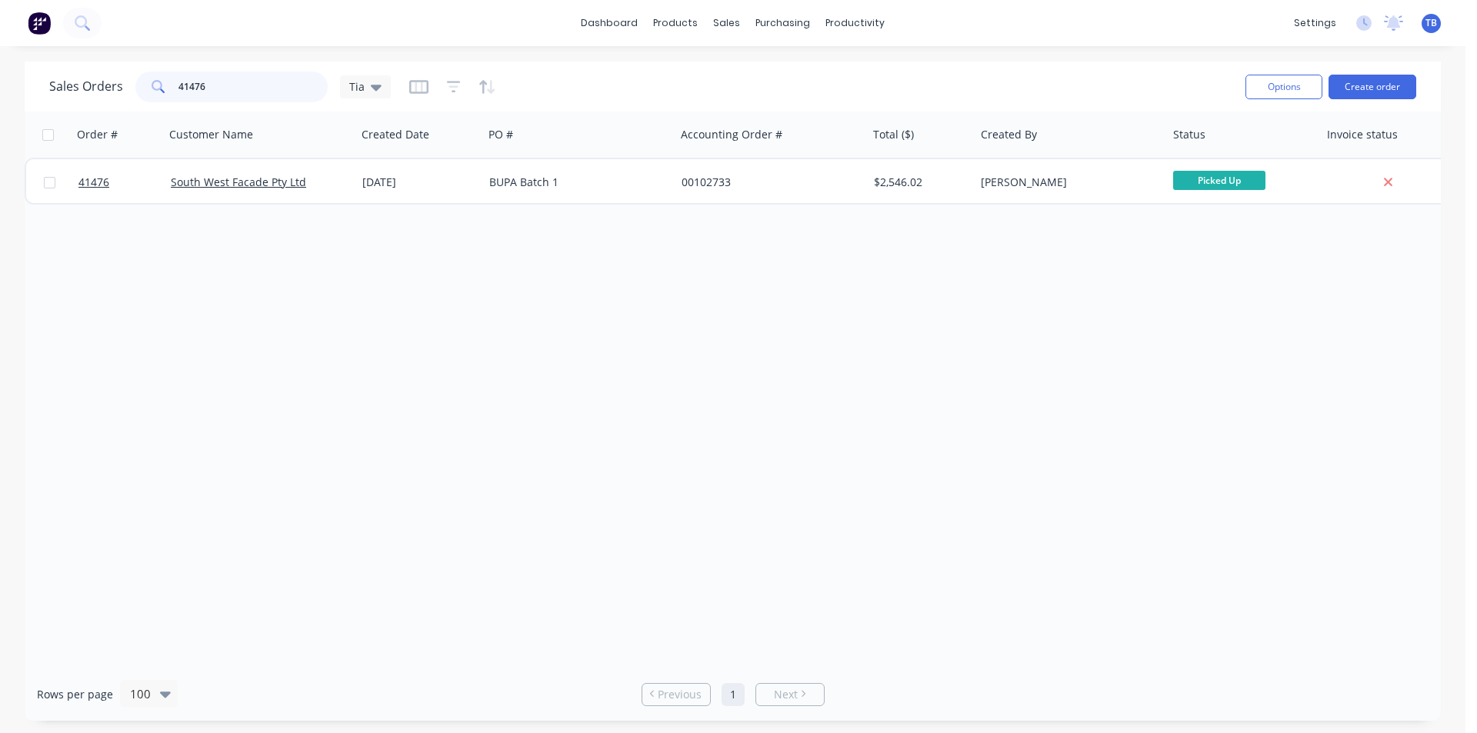
drag, startPoint x: 230, startPoint y: 87, endPoint x: 95, endPoint y: 101, distance: 135.3
click at [98, 101] on div "Sales Orders 41476 Tia" at bounding box center [220, 87] width 342 height 31
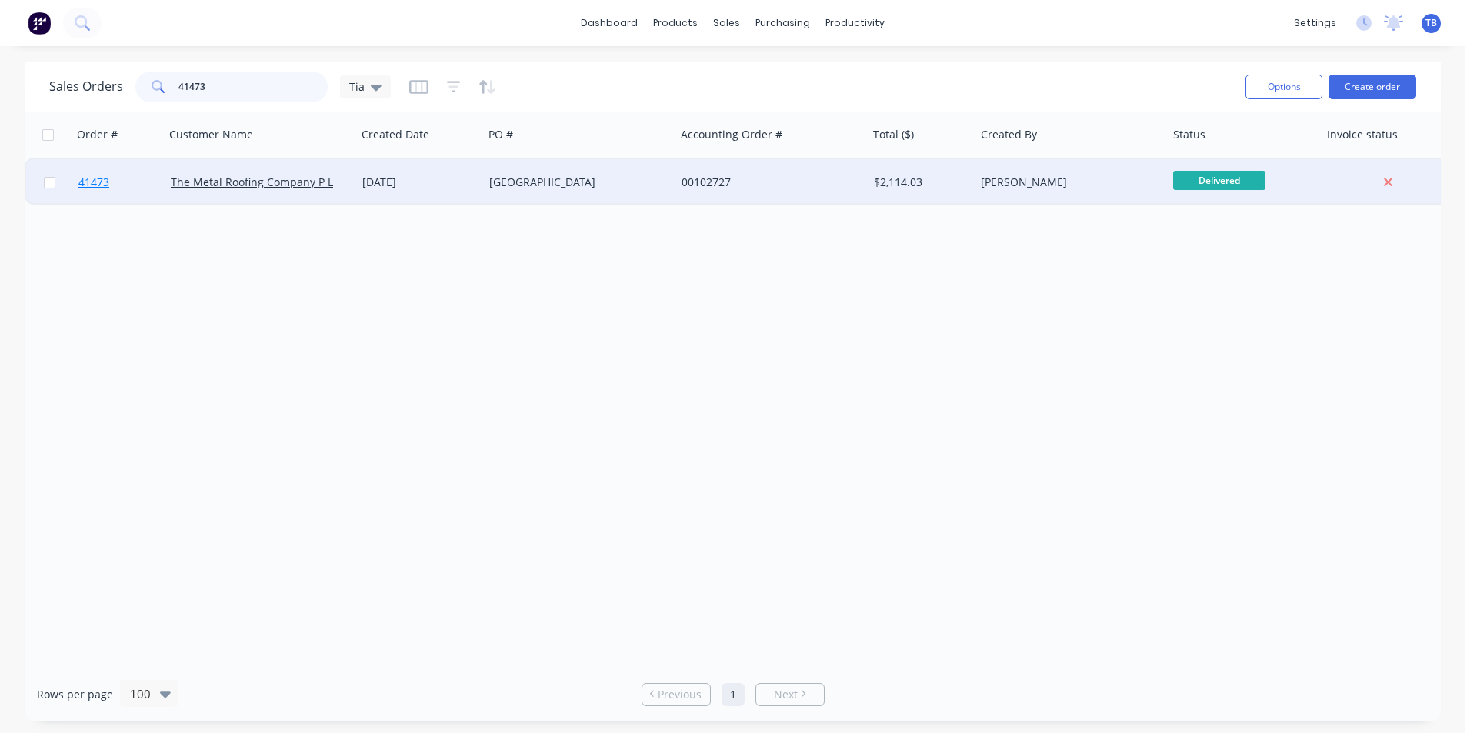
type input "41473"
click at [95, 184] on span "41473" at bounding box center [93, 182] width 31 height 15
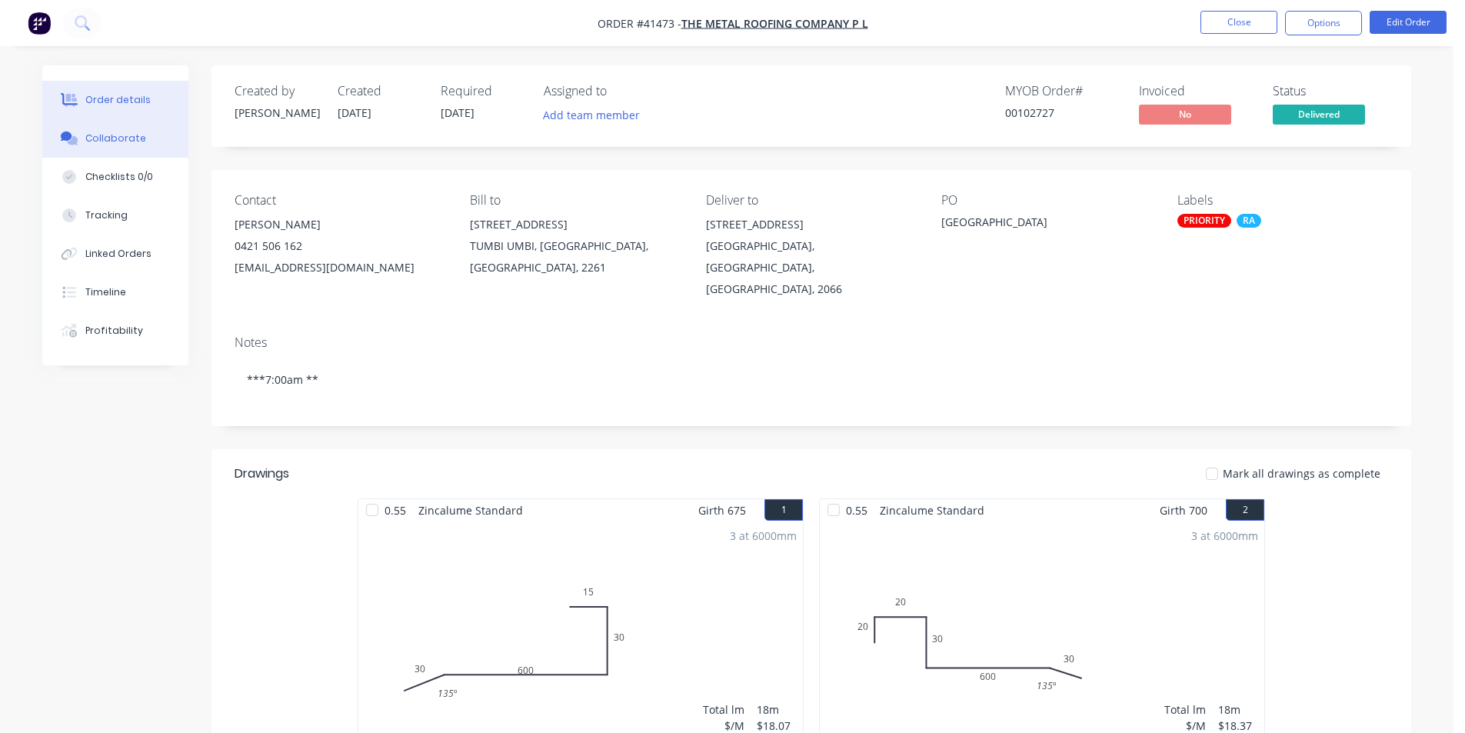
click at [109, 139] on div "Collaborate" at bounding box center [115, 139] width 61 height 14
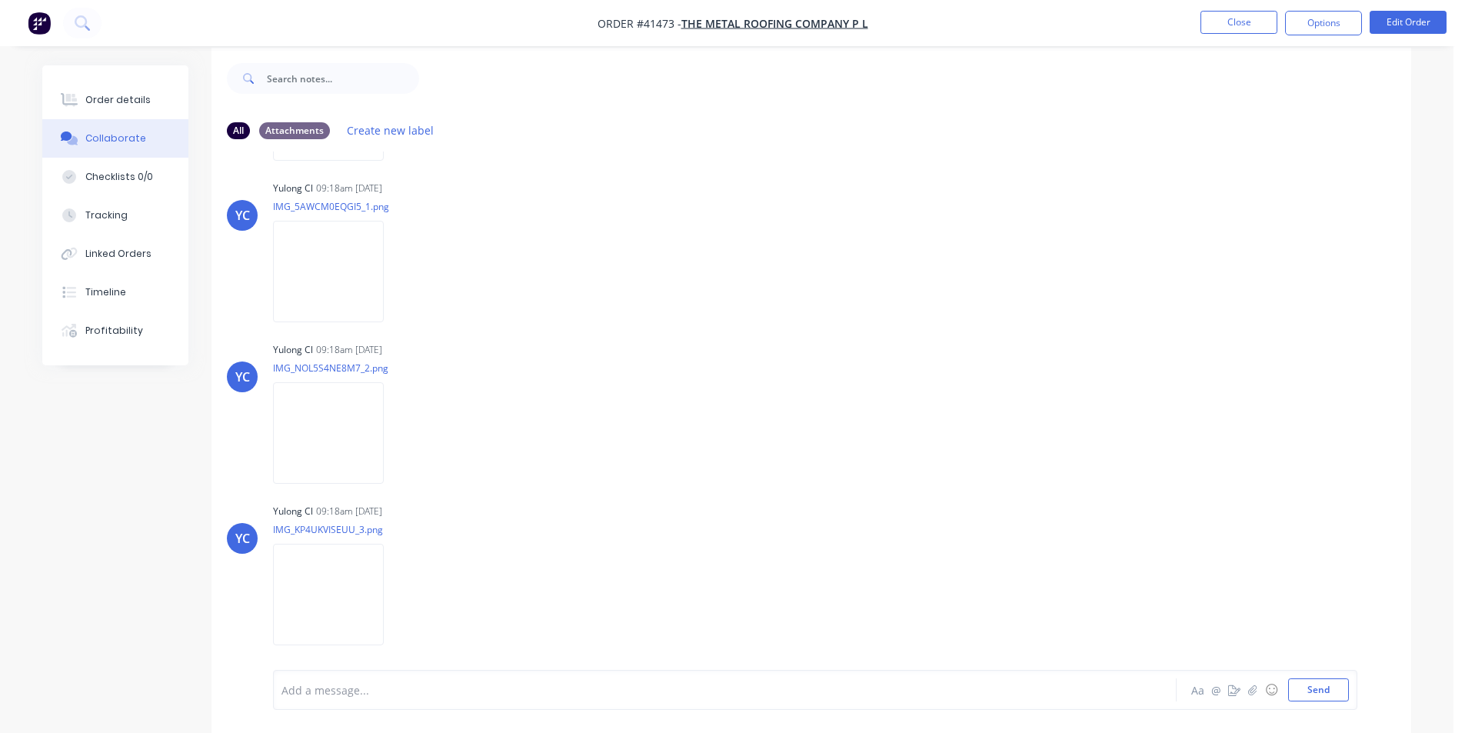
scroll to position [23, 0]
click at [1328, 688] on button "Send" at bounding box center [1318, 689] width 61 height 23
click at [1253, 27] on button "Close" at bounding box center [1239, 22] width 77 height 23
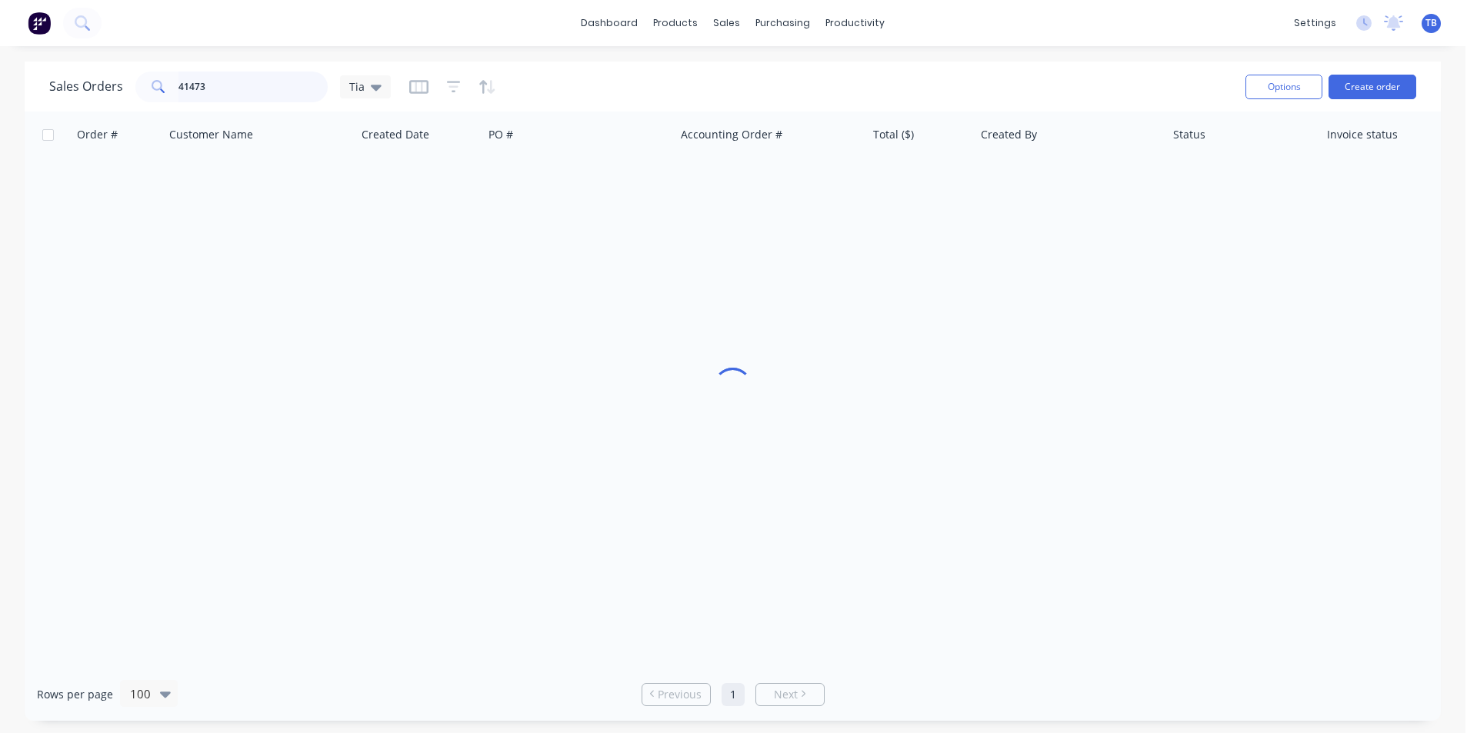
drag, startPoint x: 235, startPoint y: 84, endPoint x: 98, endPoint y: 98, distance: 138.5
click at [99, 100] on div "Sales Orders 41473 Tia" at bounding box center [220, 87] width 342 height 31
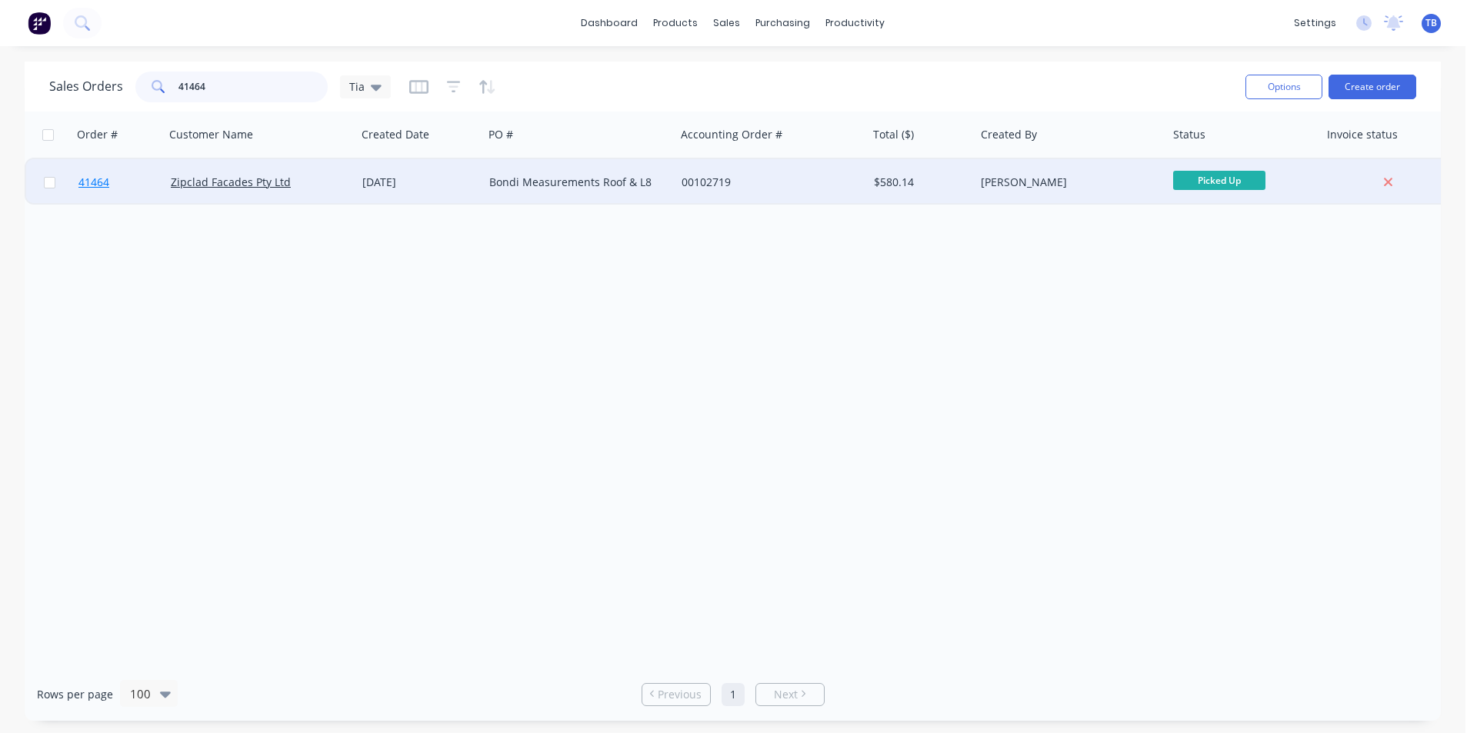
type input "41464"
click at [95, 177] on span "41464" at bounding box center [93, 182] width 31 height 15
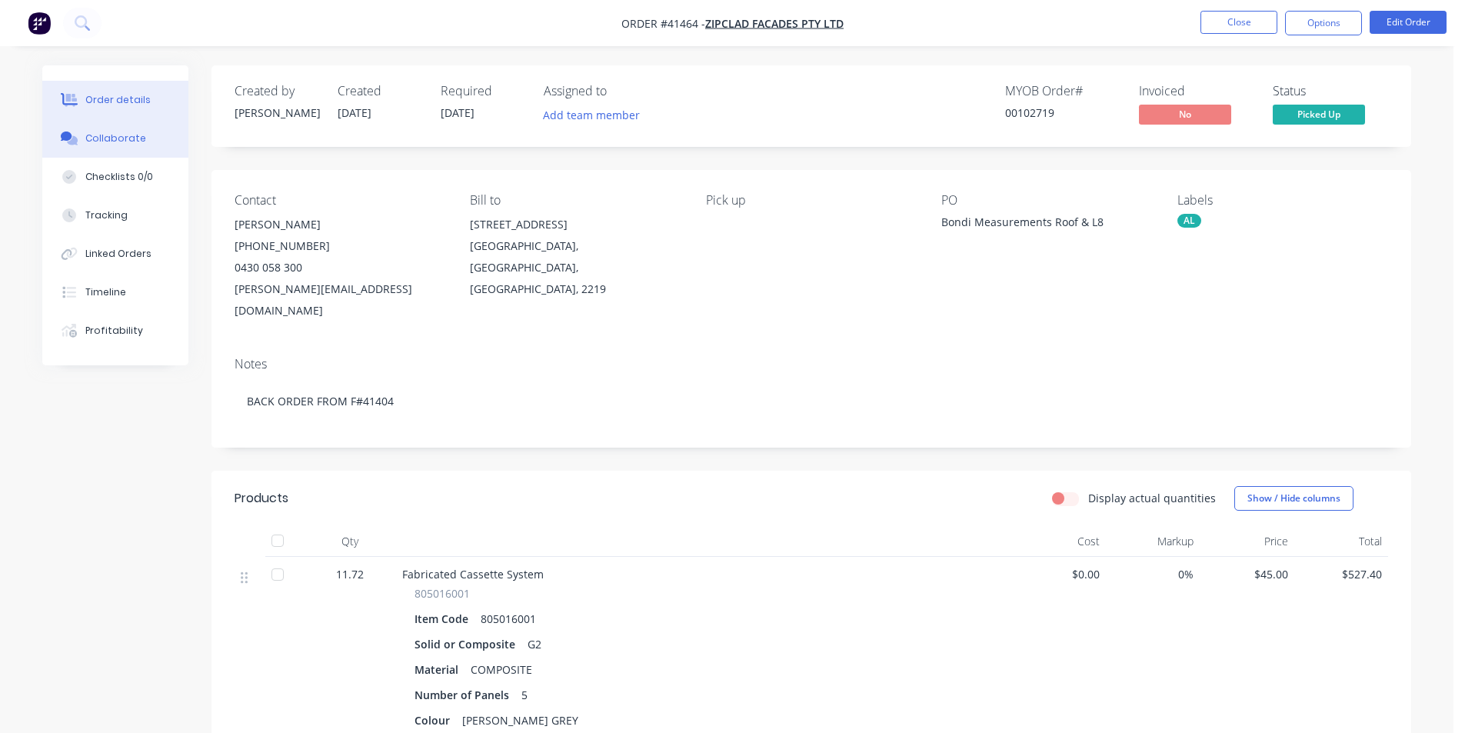
click at [122, 142] on div "Collaborate" at bounding box center [115, 139] width 61 height 14
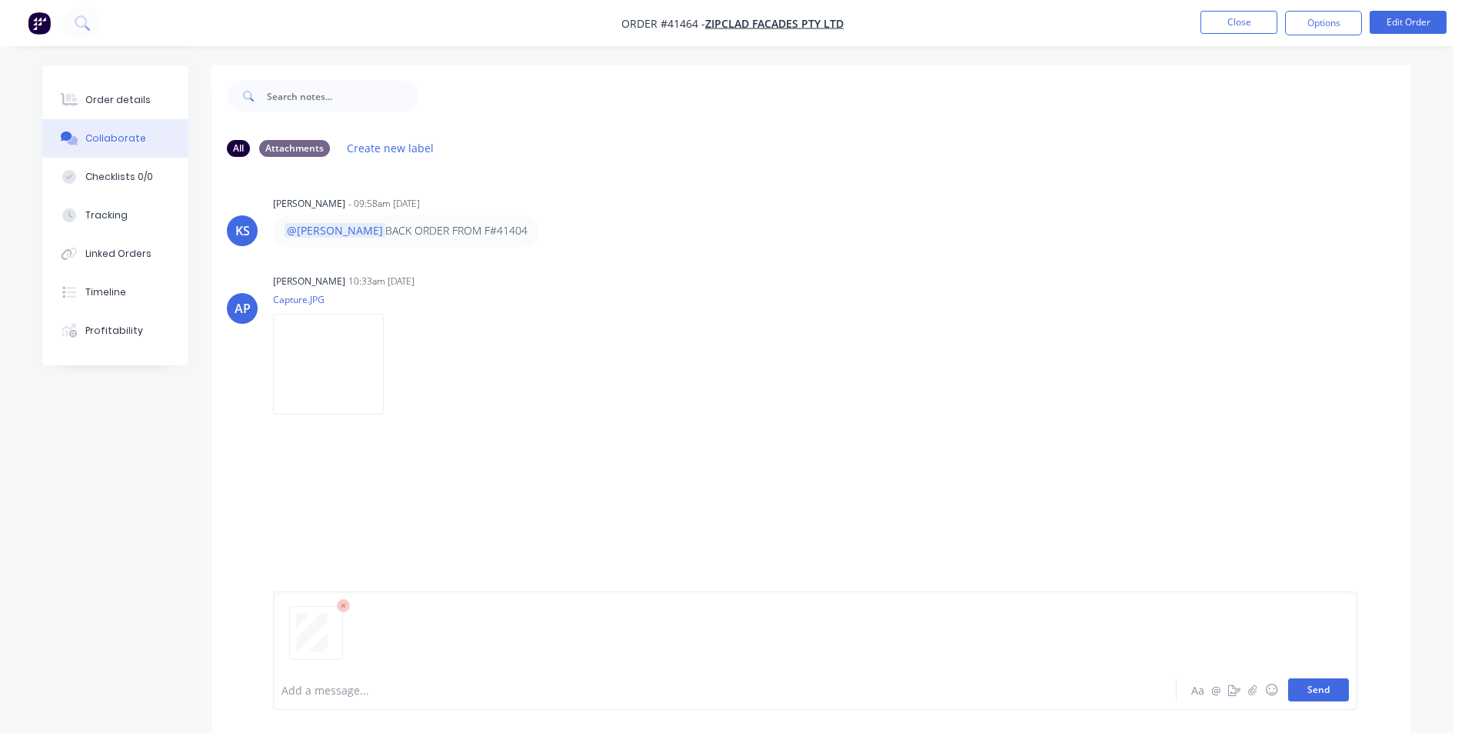
click at [1342, 692] on button "Send" at bounding box center [1318, 689] width 61 height 23
click at [1210, 22] on button "Close" at bounding box center [1239, 22] width 77 height 23
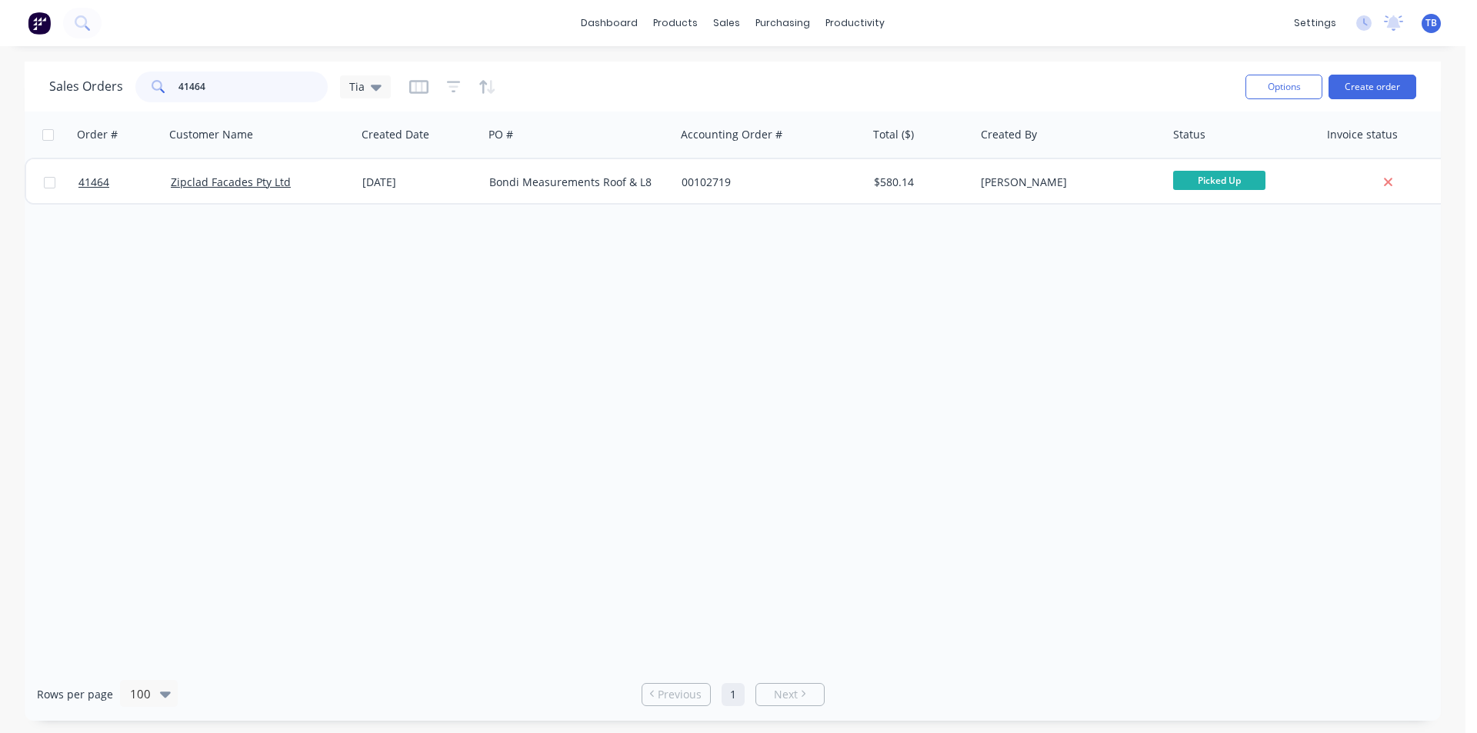
drag, startPoint x: 234, startPoint y: 88, endPoint x: 131, endPoint y: 70, distance: 104.7
click at [131, 70] on div "Sales Orders 41464 Tia" at bounding box center [641, 87] width 1184 height 38
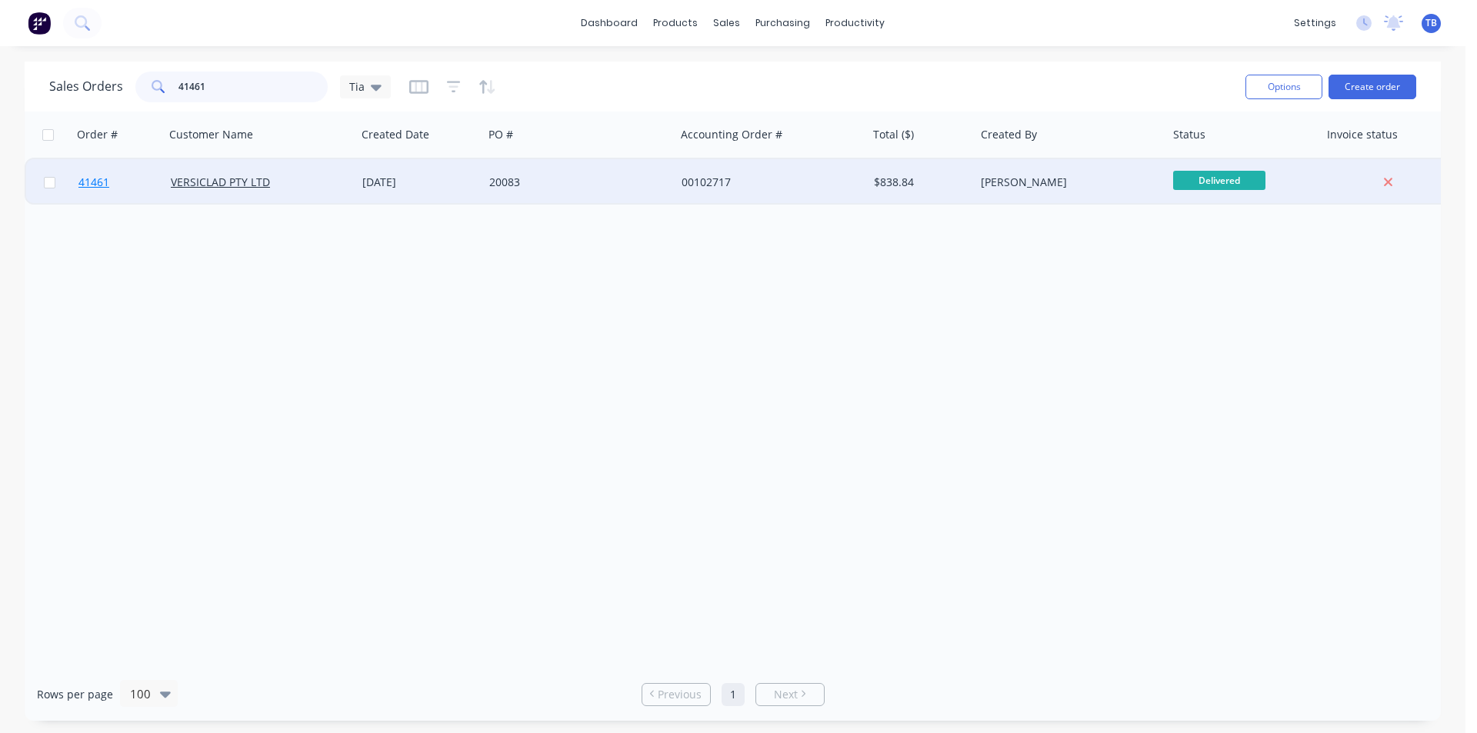
type input "41461"
click at [99, 176] on span "41461" at bounding box center [93, 182] width 31 height 15
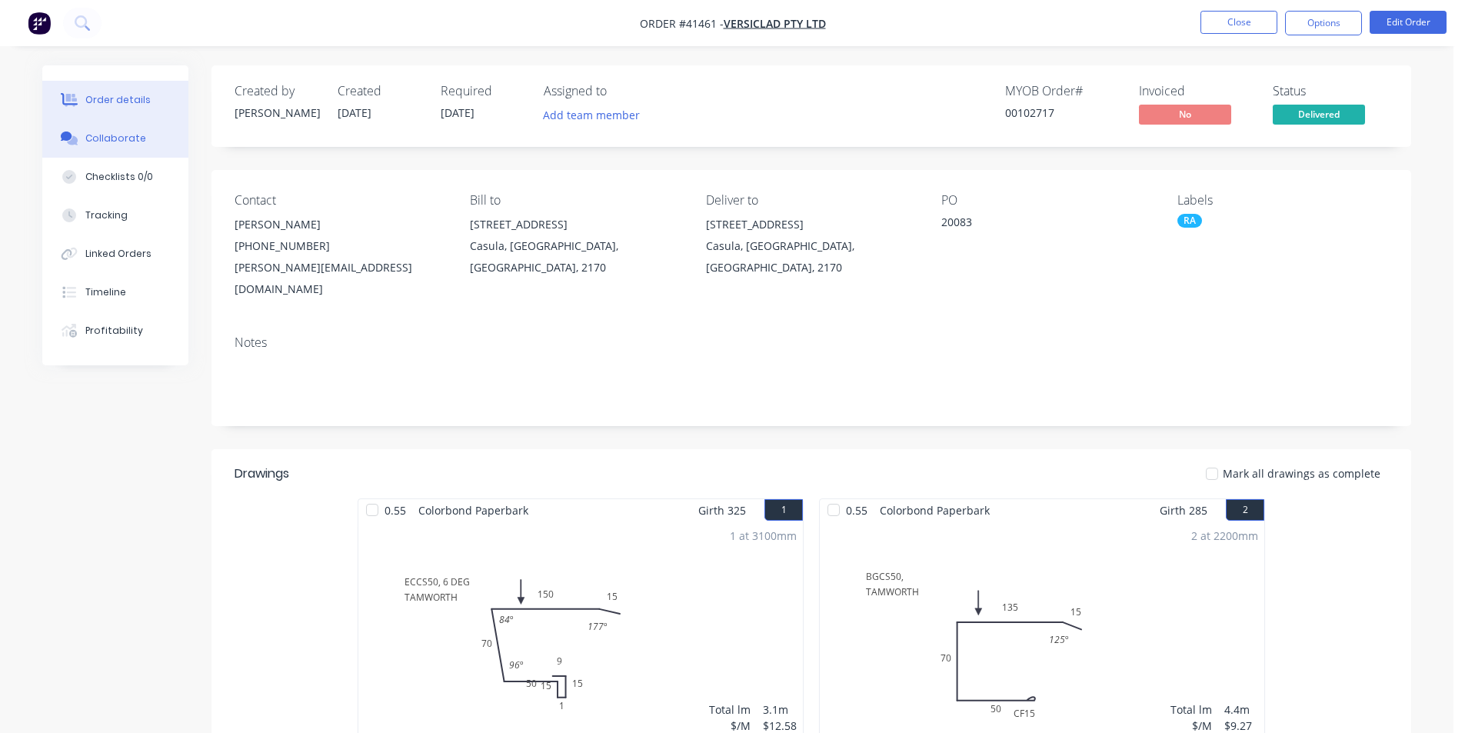
click at [112, 137] on div "Collaborate" at bounding box center [115, 139] width 61 height 14
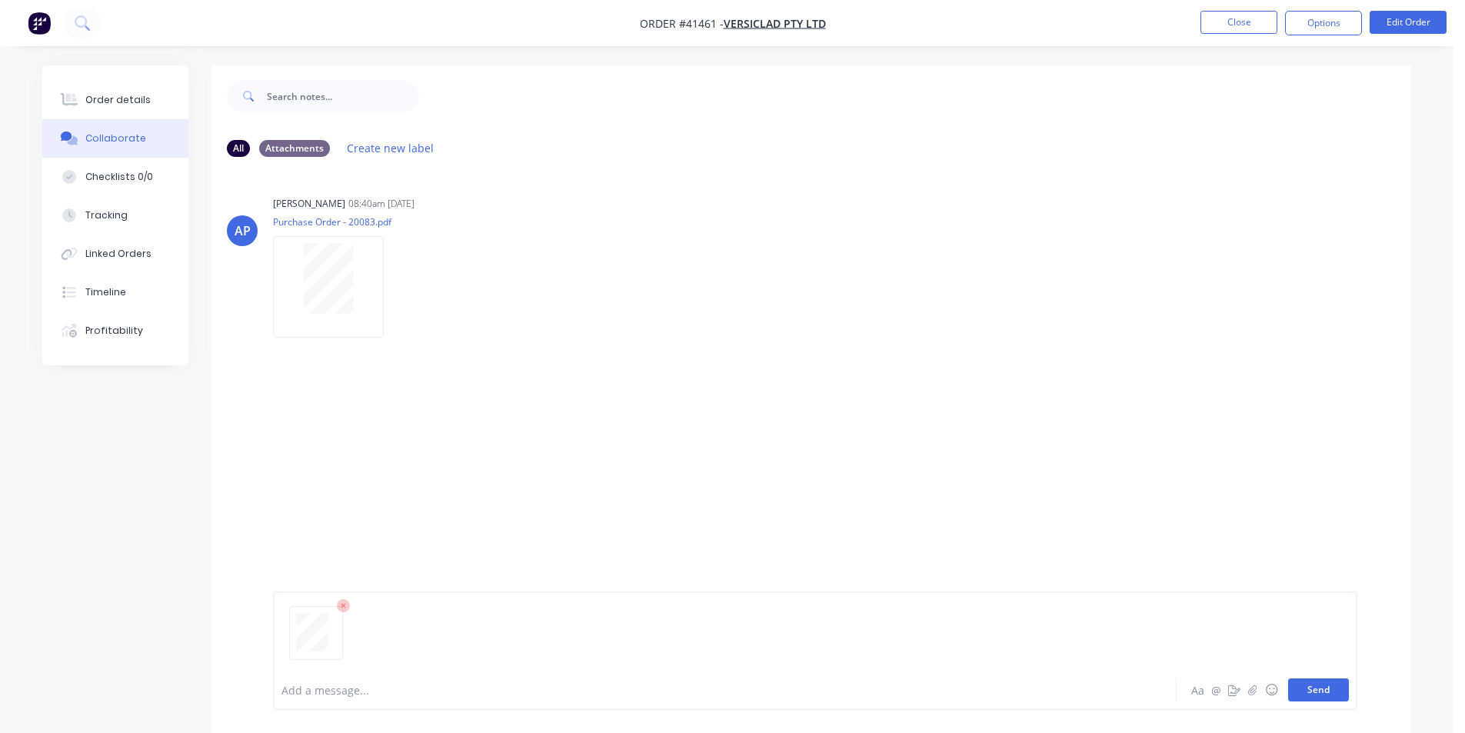
click at [1344, 692] on button "Send" at bounding box center [1318, 689] width 61 height 23
click at [355, 439] on div at bounding box center [328, 440] width 97 height 71
click at [1255, 12] on button "Close" at bounding box center [1239, 22] width 77 height 23
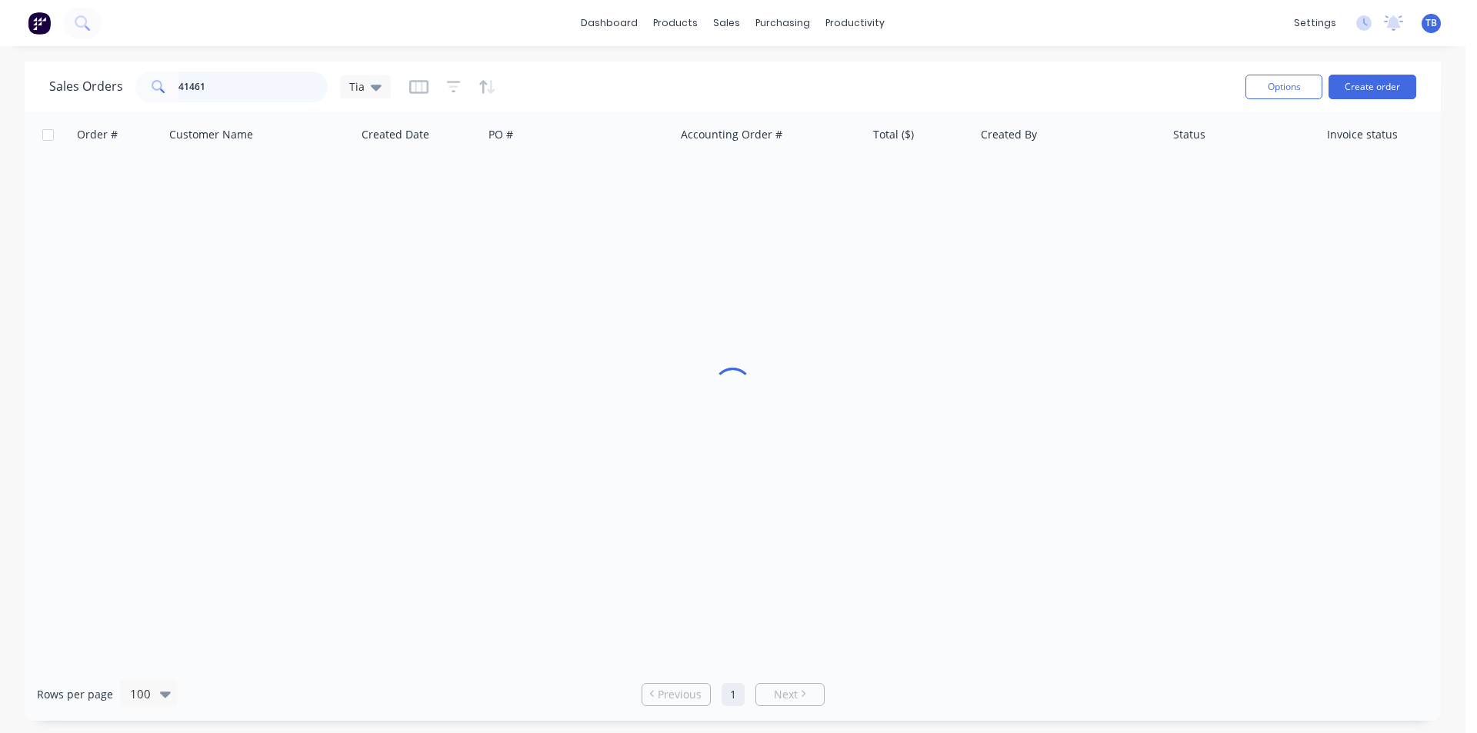
drag, startPoint x: 229, startPoint y: 82, endPoint x: 0, endPoint y: 95, distance: 229.5
click at [0, 95] on div "Sales Orders 41461 Tia Options Create order Order # Customer Name Created Date …" at bounding box center [732, 391] width 1465 height 659
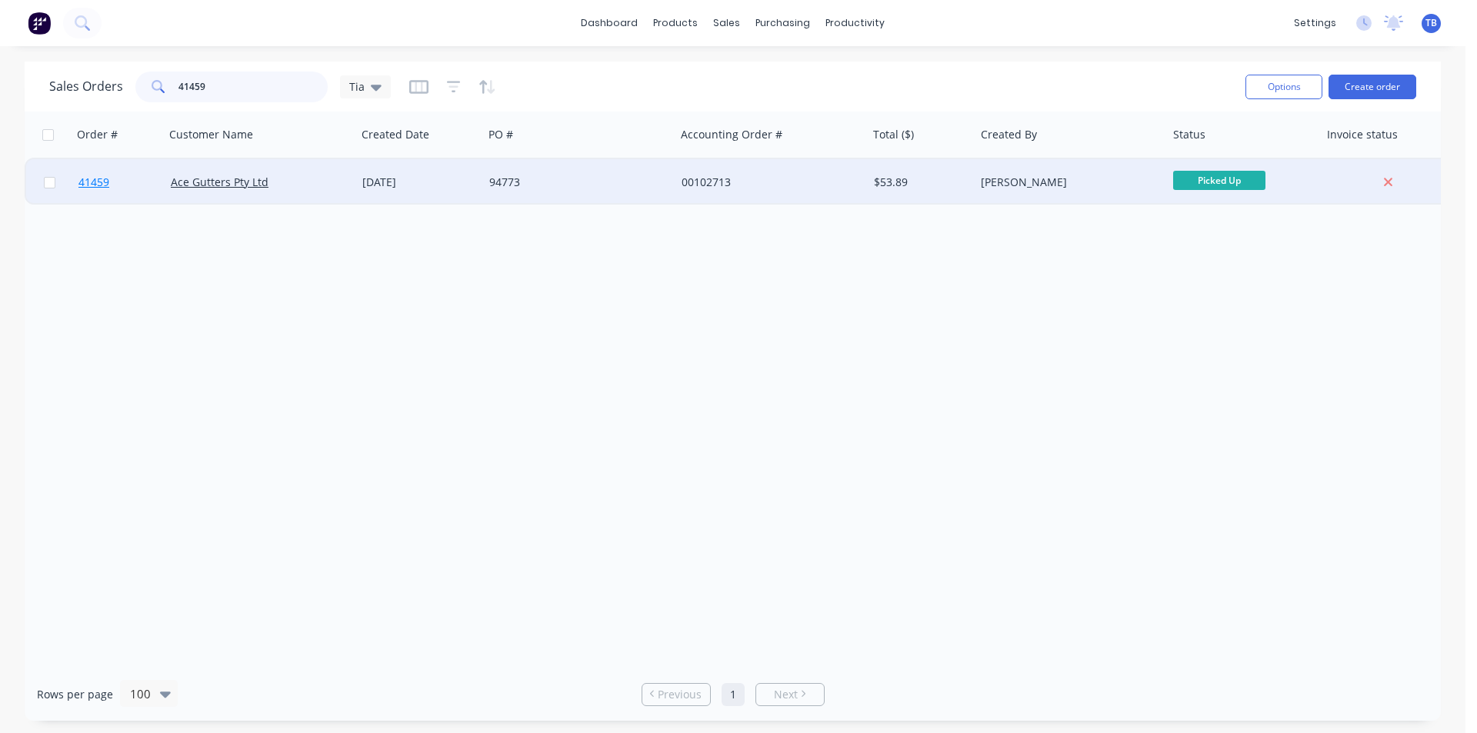
type input "41459"
click at [98, 183] on span "41459" at bounding box center [93, 182] width 31 height 15
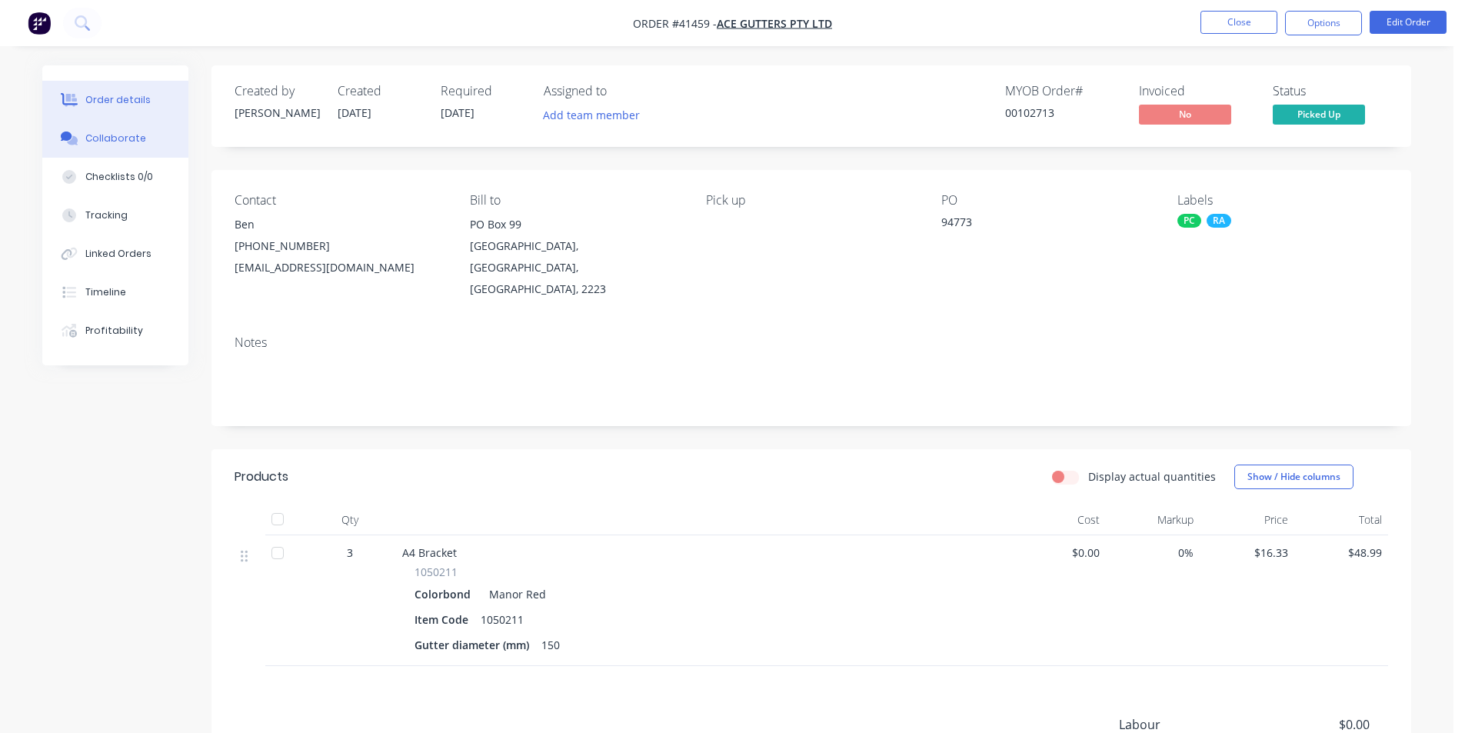
click at [105, 135] on div "Collaborate" at bounding box center [115, 139] width 61 height 14
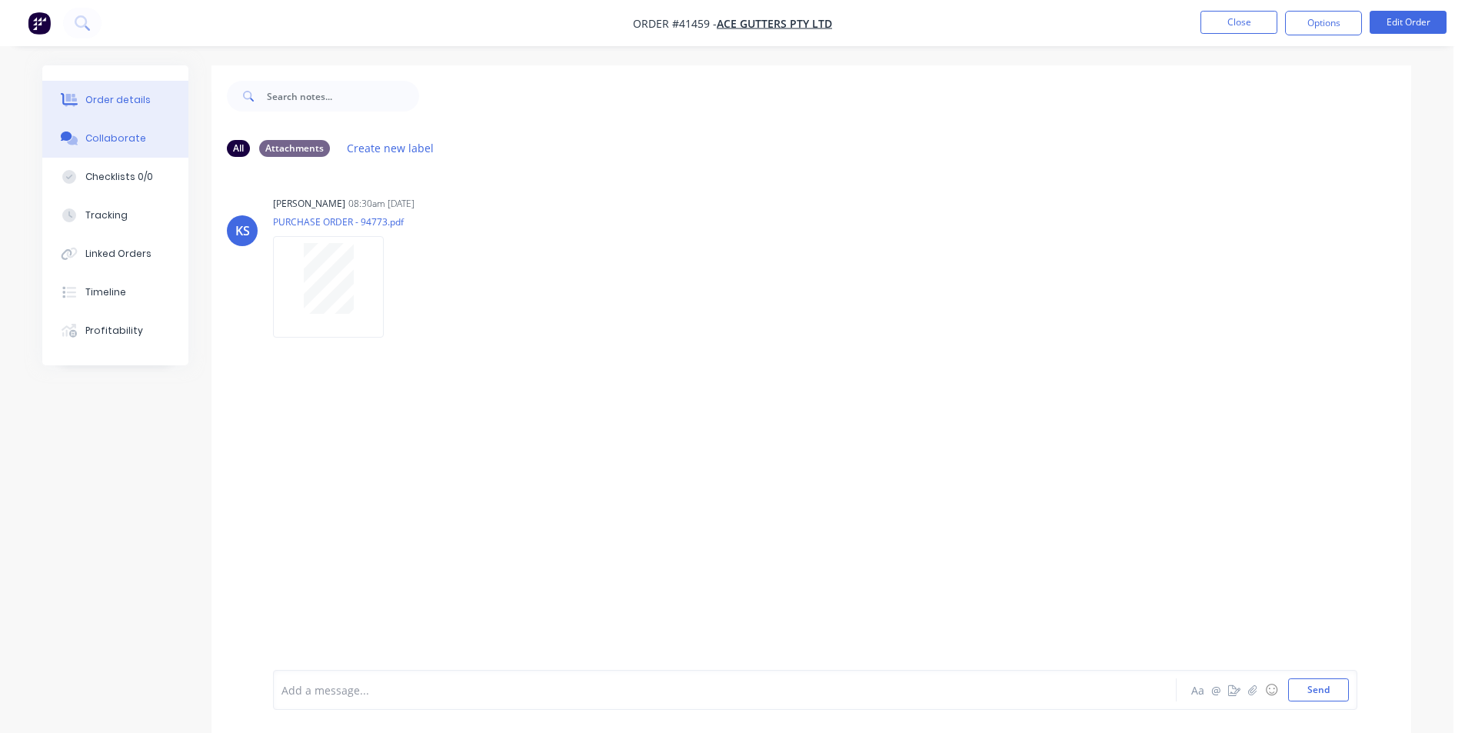
click at [128, 99] on div "Order details" at bounding box center [117, 100] width 65 height 14
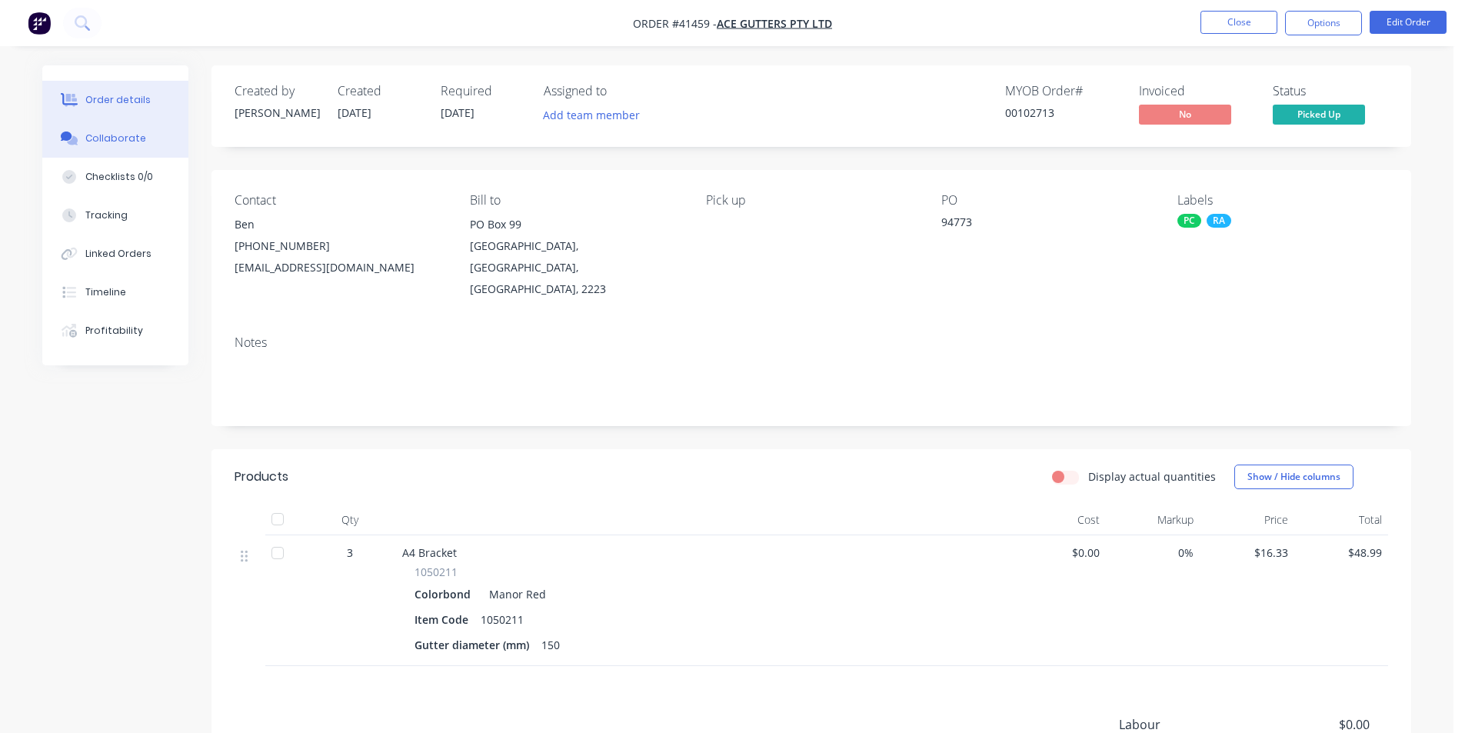
click at [120, 135] on div "Collaborate" at bounding box center [115, 139] width 61 height 14
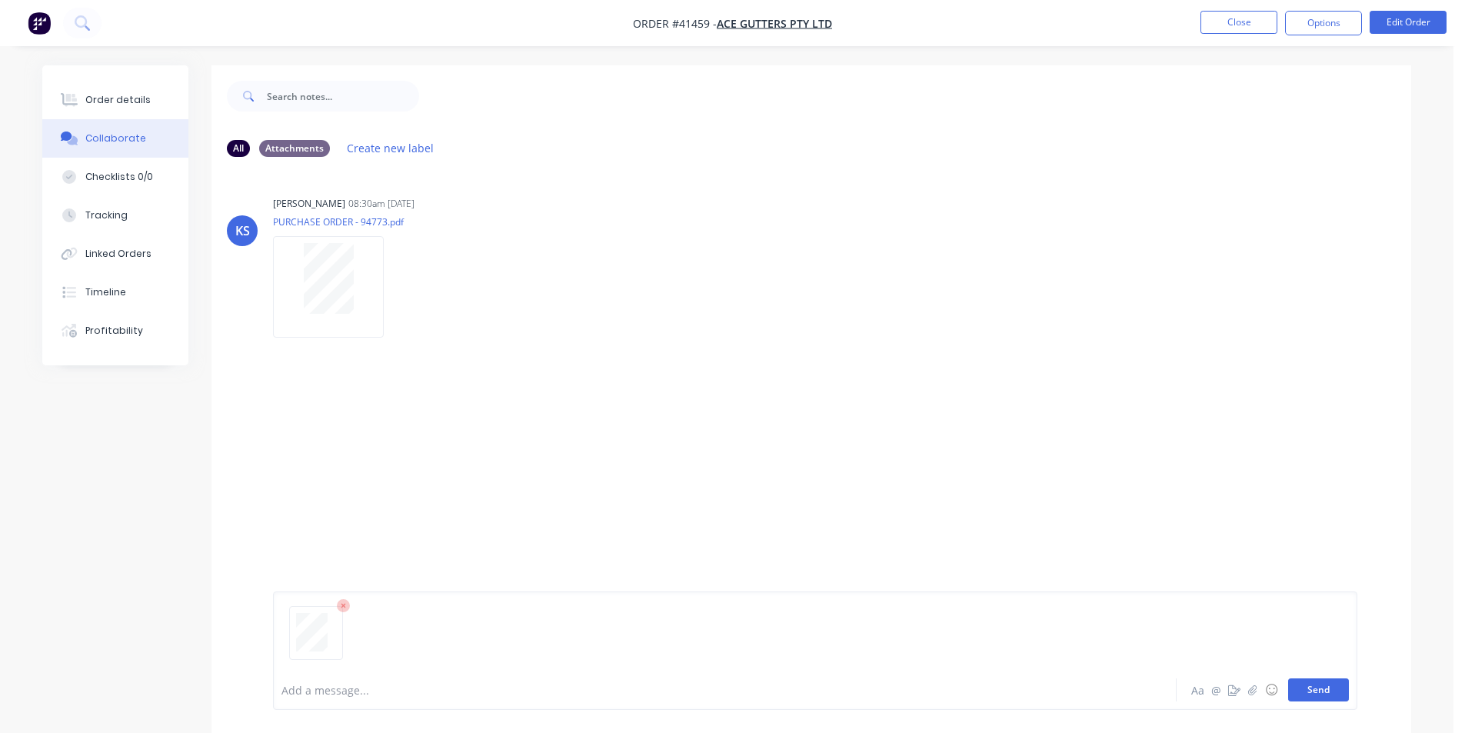
click at [1294, 688] on button "Send" at bounding box center [1318, 689] width 61 height 23
click at [1259, 19] on button "Close" at bounding box center [1239, 22] width 77 height 23
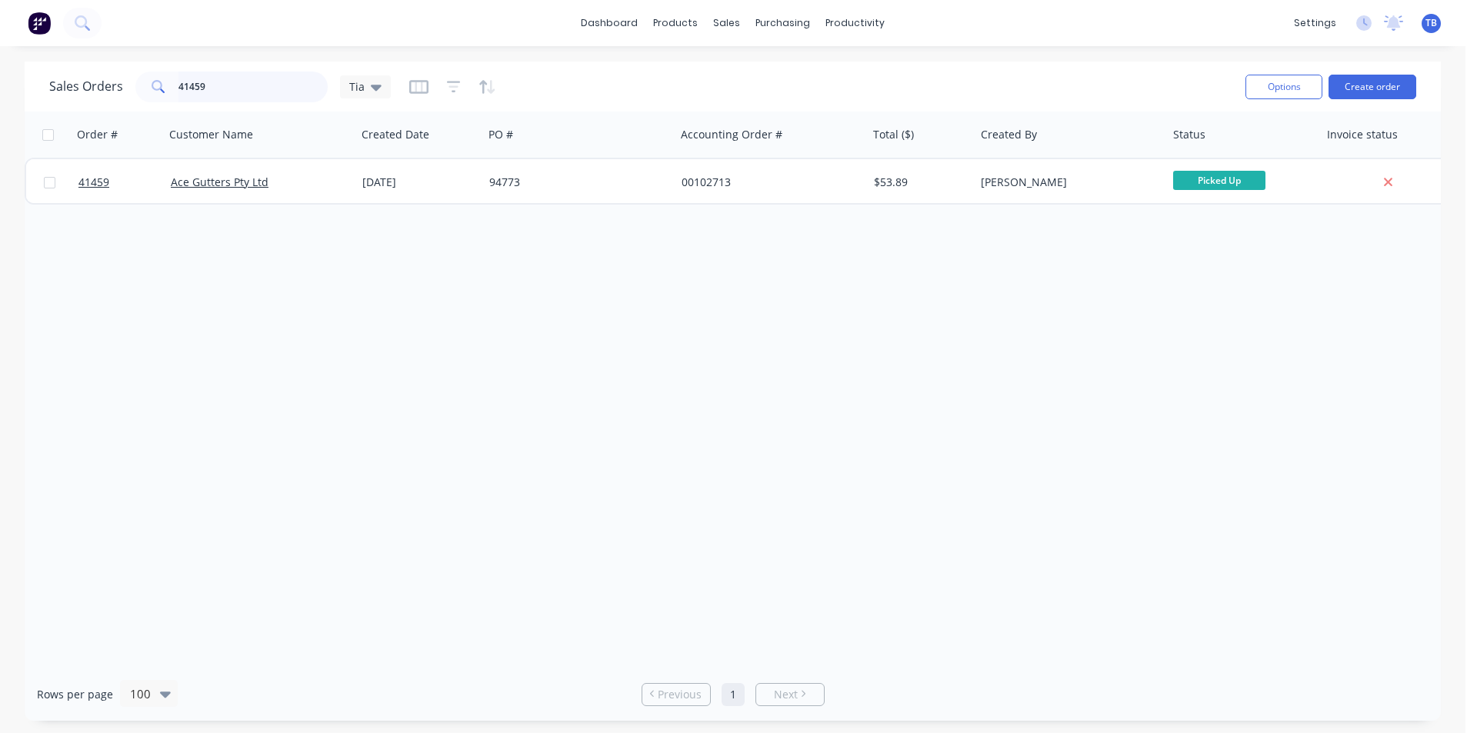
click at [252, 92] on input "41459" at bounding box center [253, 87] width 150 height 31
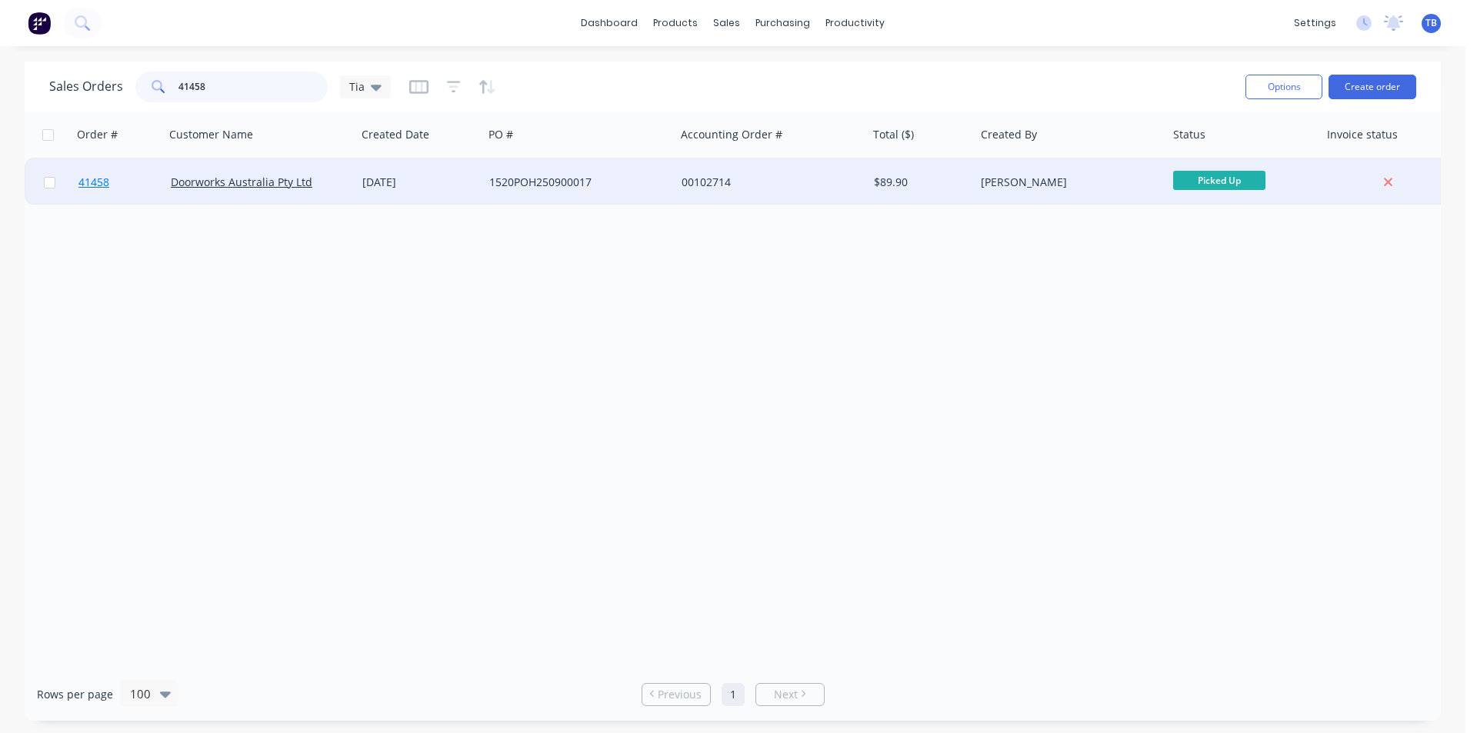
type input "41458"
click at [83, 182] on span "41458" at bounding box center [93, 182] width 31 height 15
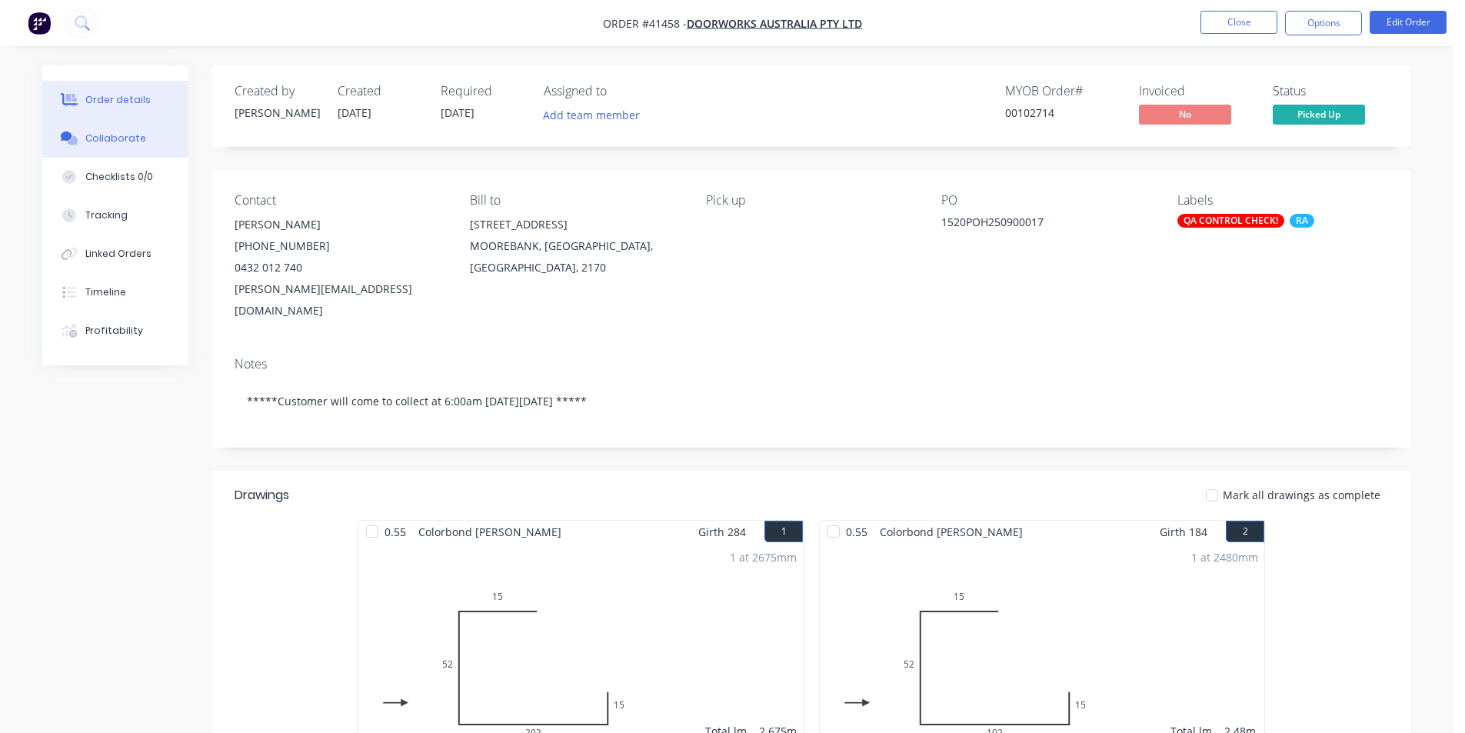
click at [113, 152] on button "Collaborate" at bounding box center [115, 138] width 146 height 38
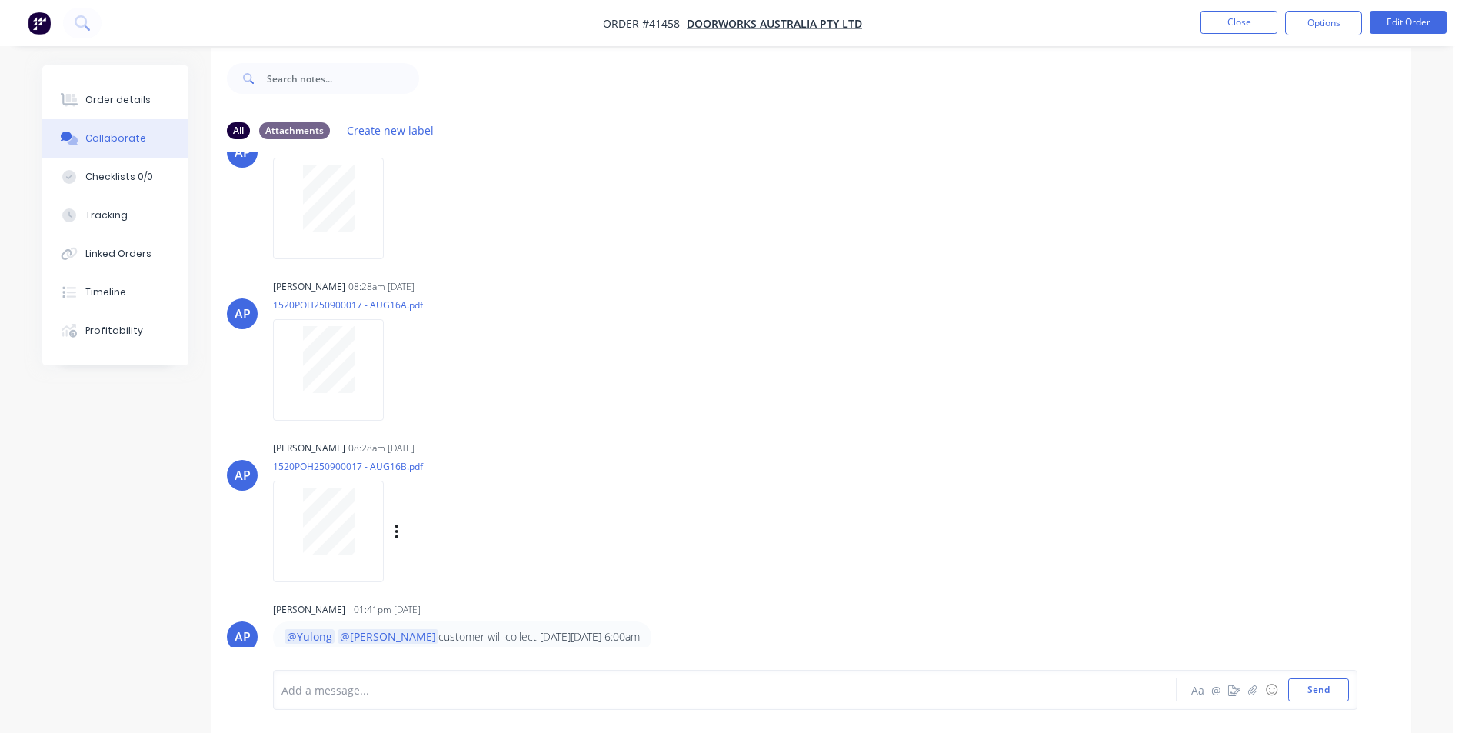
scroll to position [23, 0]
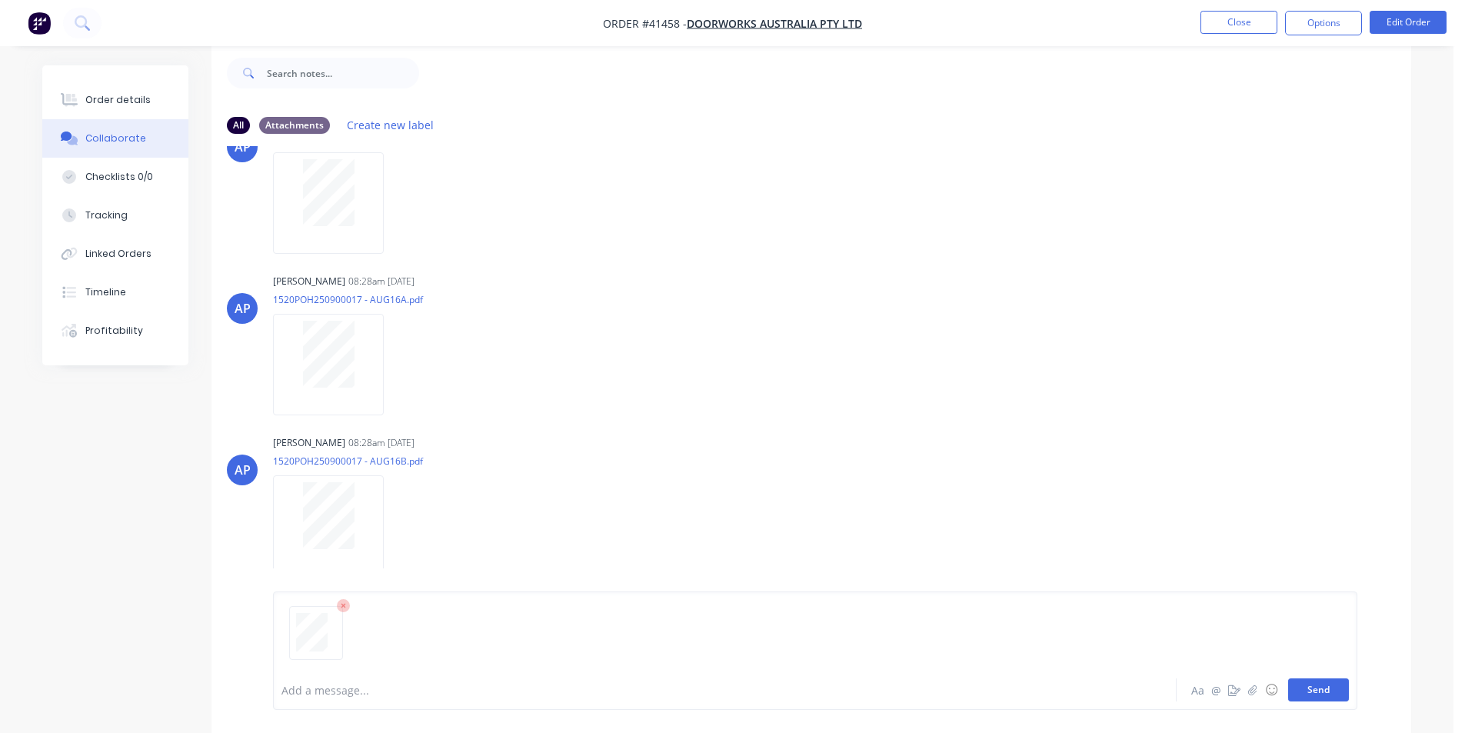
click at [1321, 690] on button "Send" at bounding box center [1318, 689] width 61 height 23
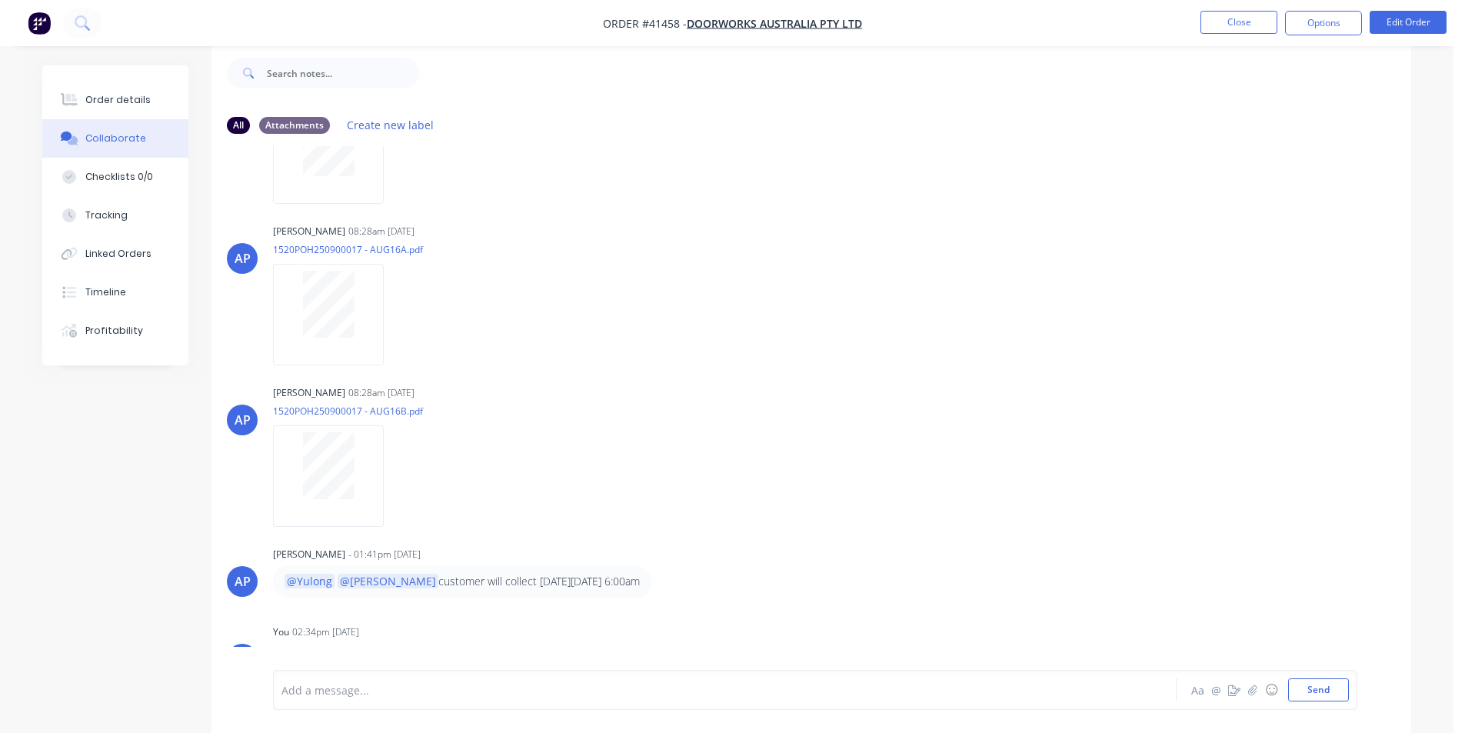
scroll to position [236, 0]
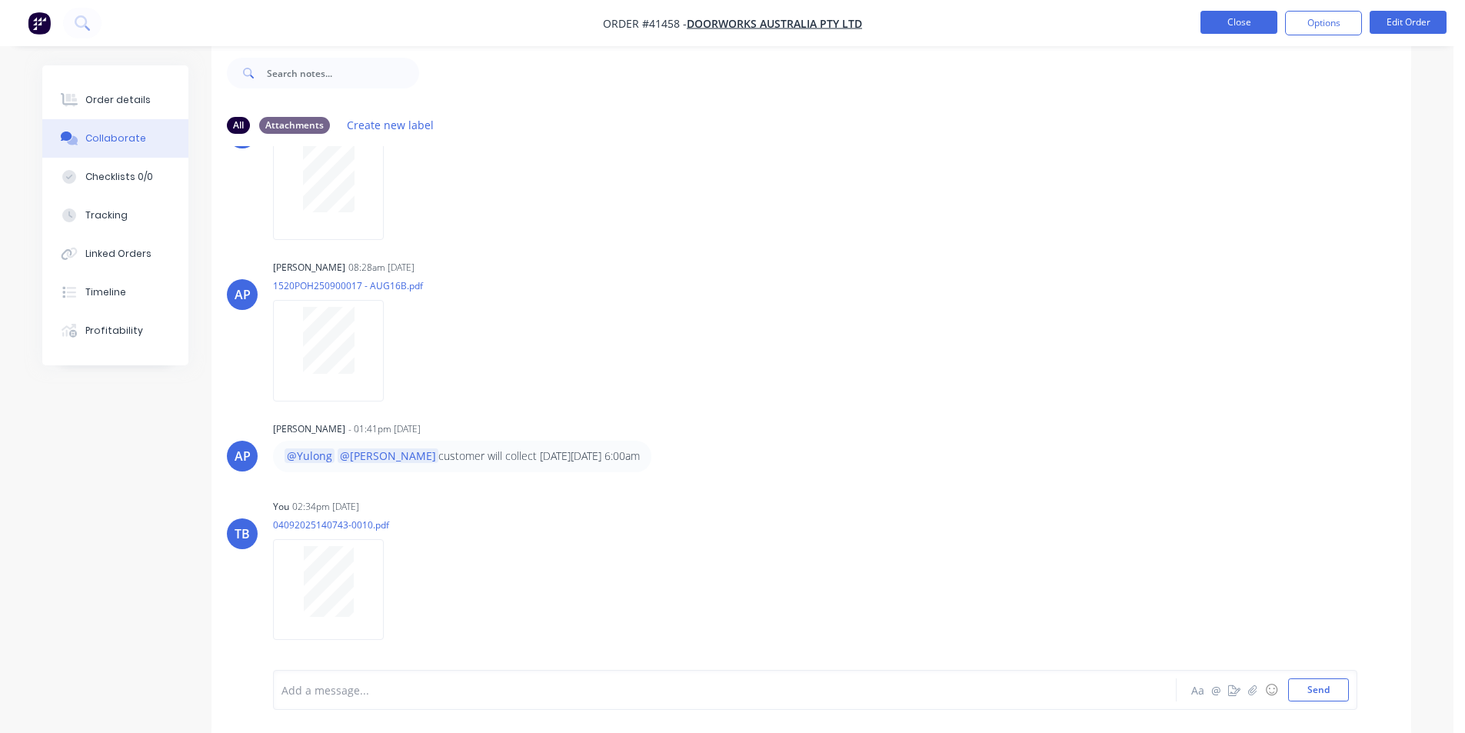
click at [1243, 15] on button "Close" at bounding box center [1239, 22] width 77 height 23
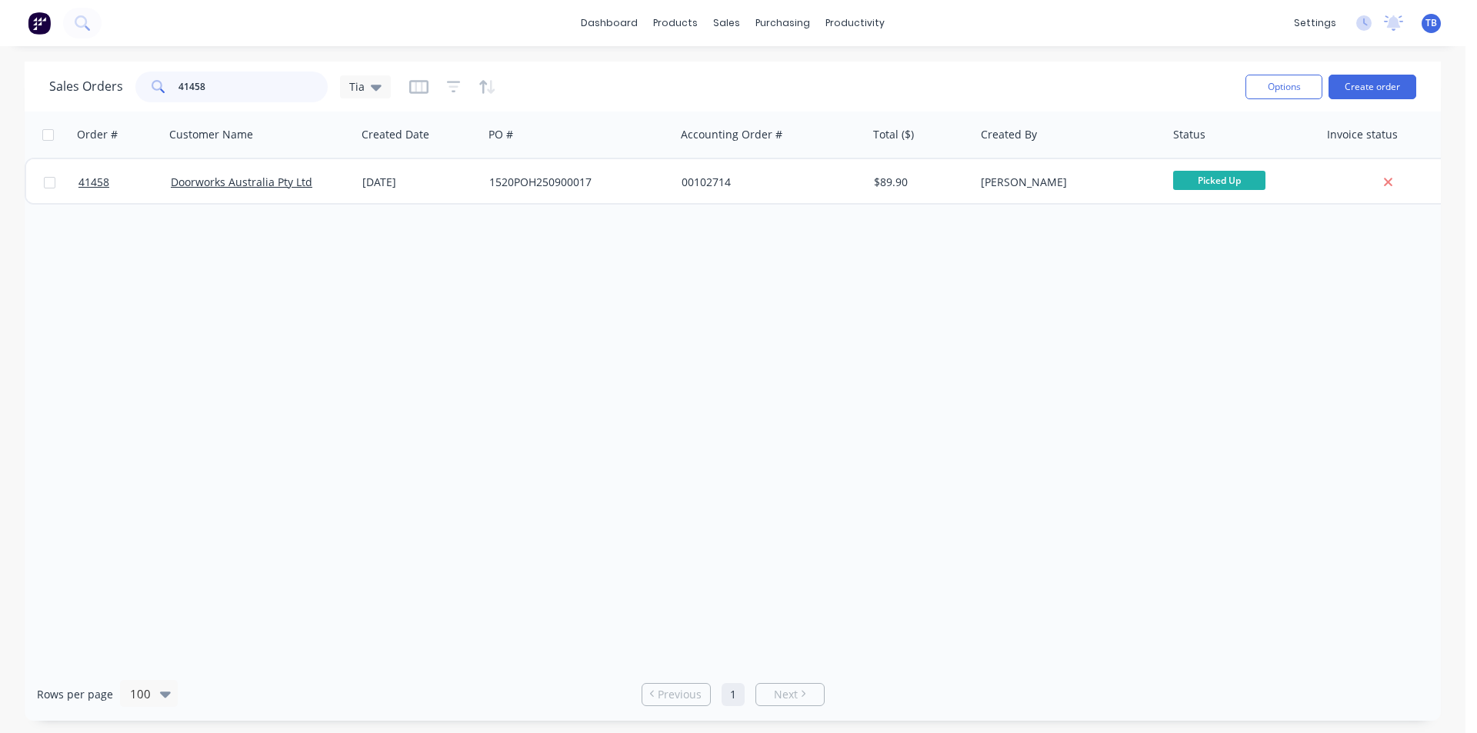
click at [246, 78] on input "41458" at bounding box center [253, 87] width 150 height 31
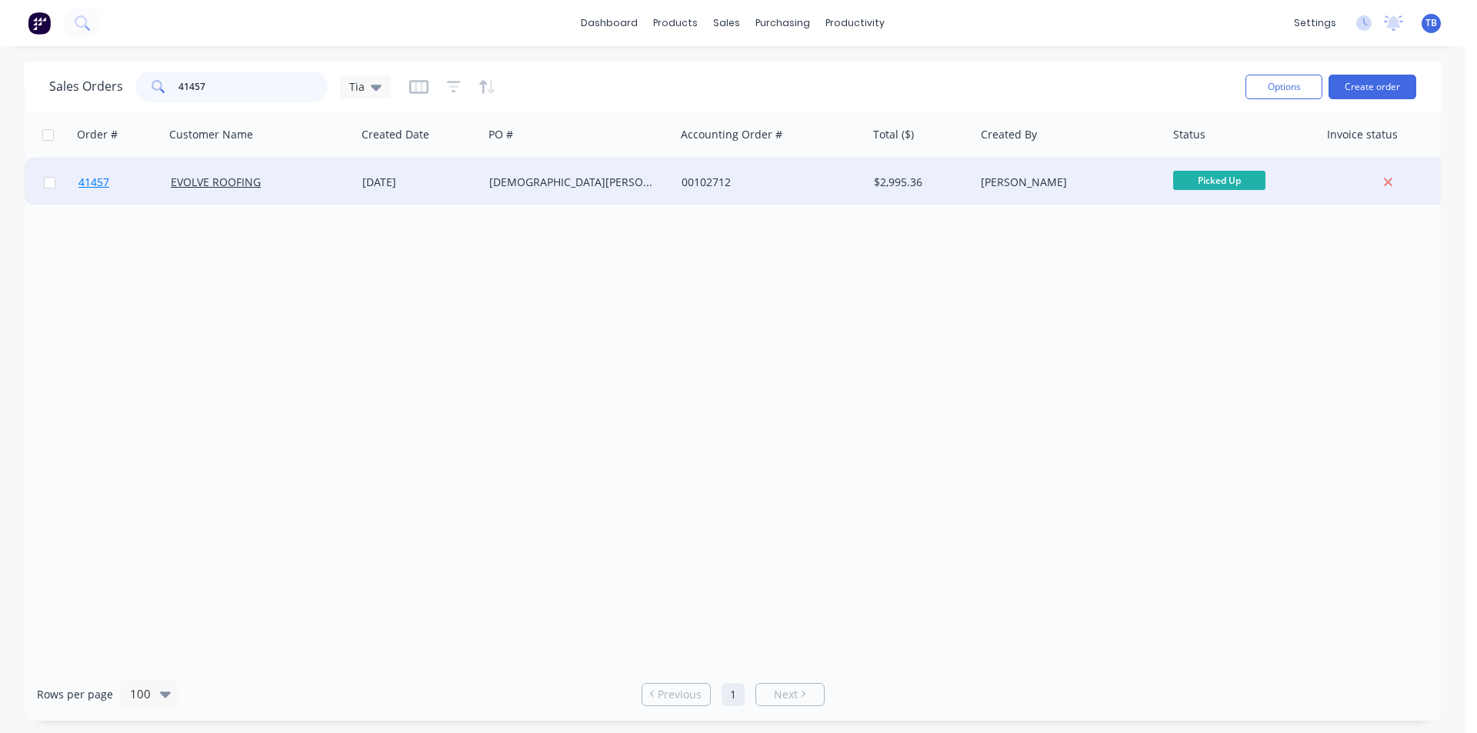
type input "41457"
click at [102, 178] on span "41457" at bounding box center [93, 182] width 31 height 15
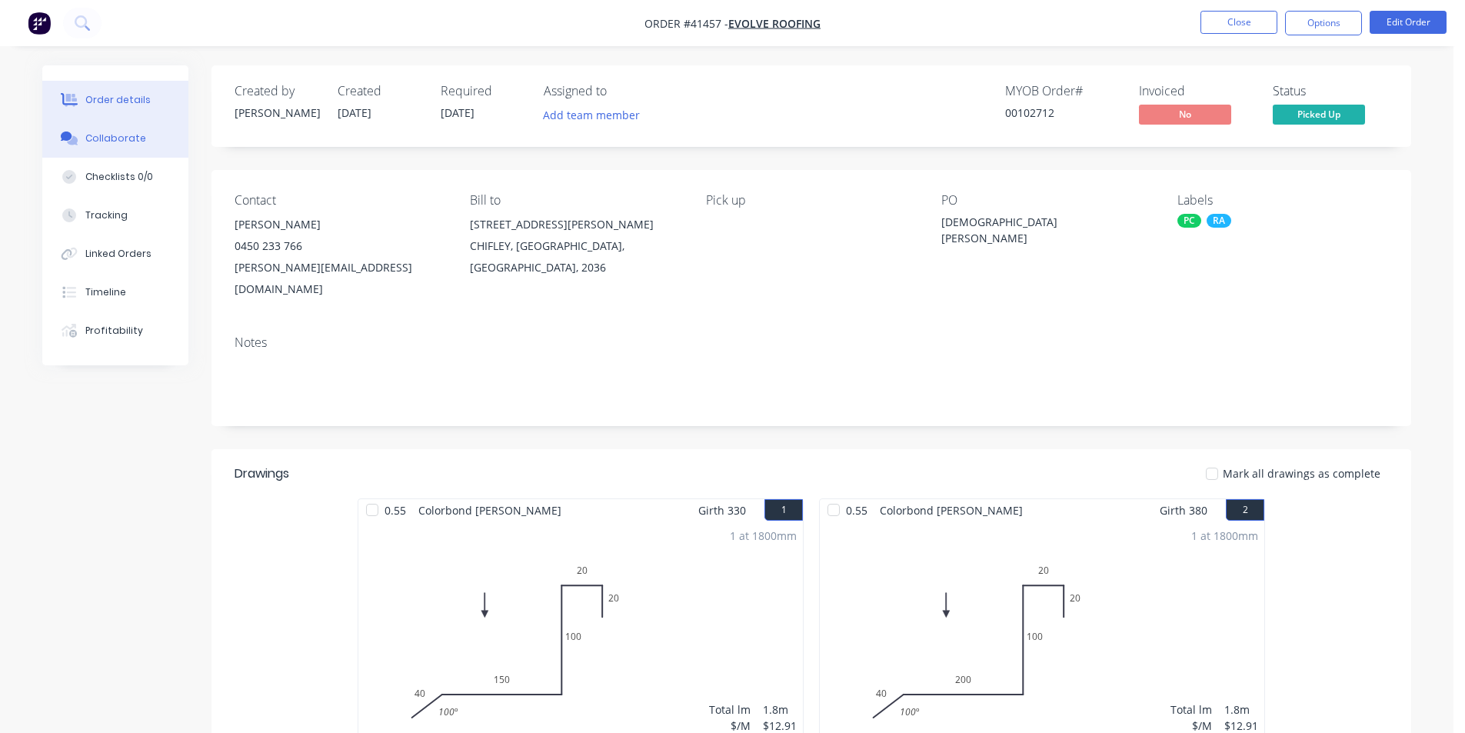
click at [108, 144] on div "Collaborate" at bounding box center [115, 139] width 61 height 14
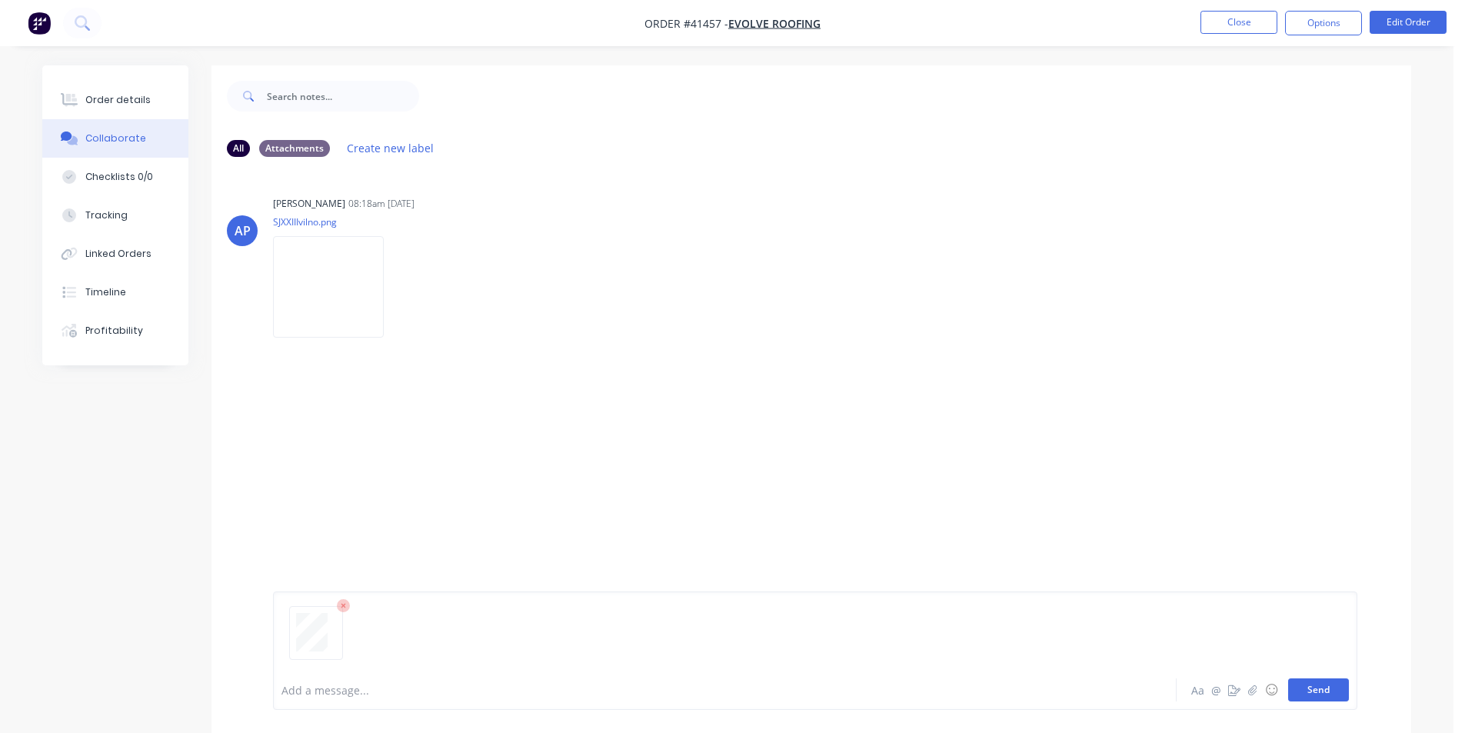
click at [1314, 686] on button "Send" at bounding box center [1318, 689] width 61 height 23
click at [1245, 16] on button "Close" at bounding box center [1239, 22] width 77 height 23
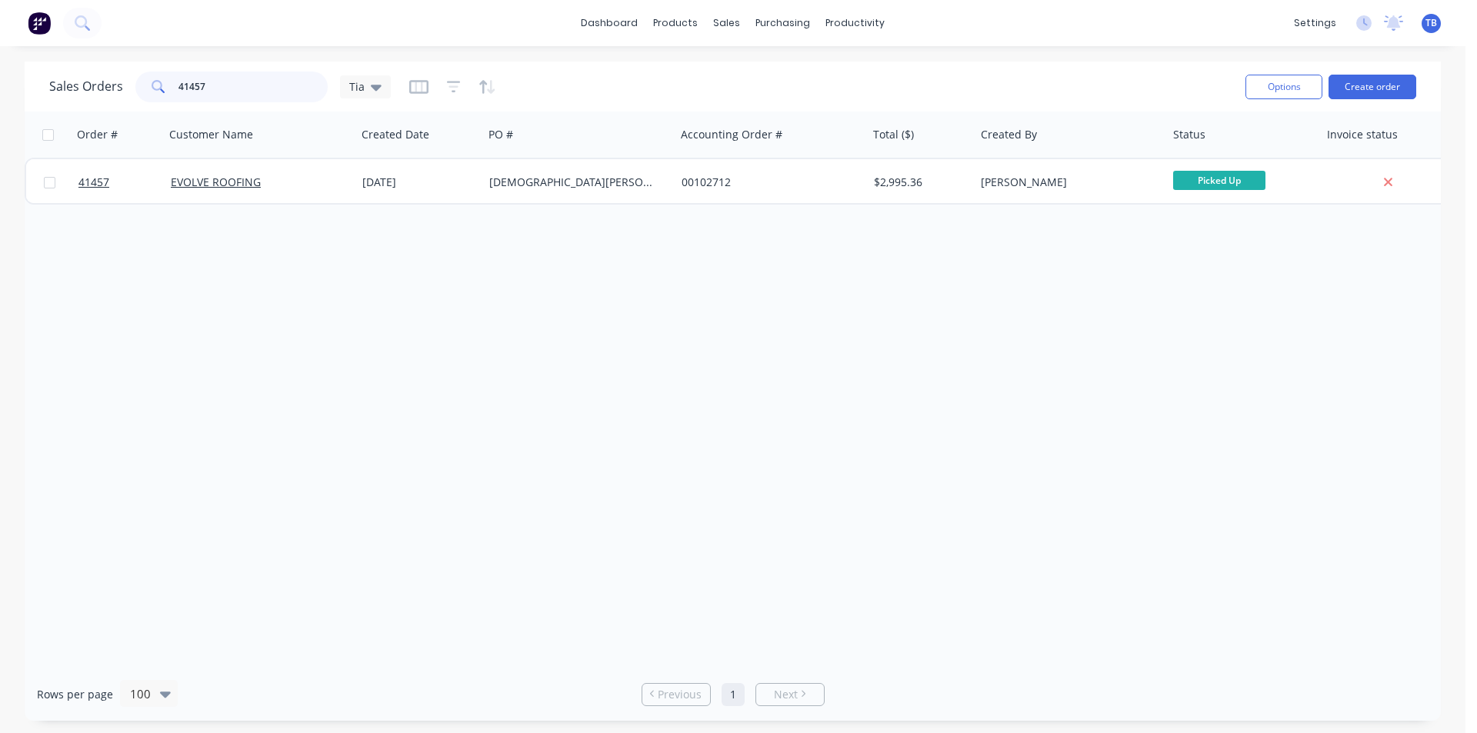
drag, startPoint x: 252, startPoint y: 80, endPoint x: 0, endPoint y: 95, distance: 252.0
click at [0, 95] on div "Sales Orders 41457 Tia Options Create order Order # Customer Name Created Date …" at bounding box center [732, 391] width 1465 height 659
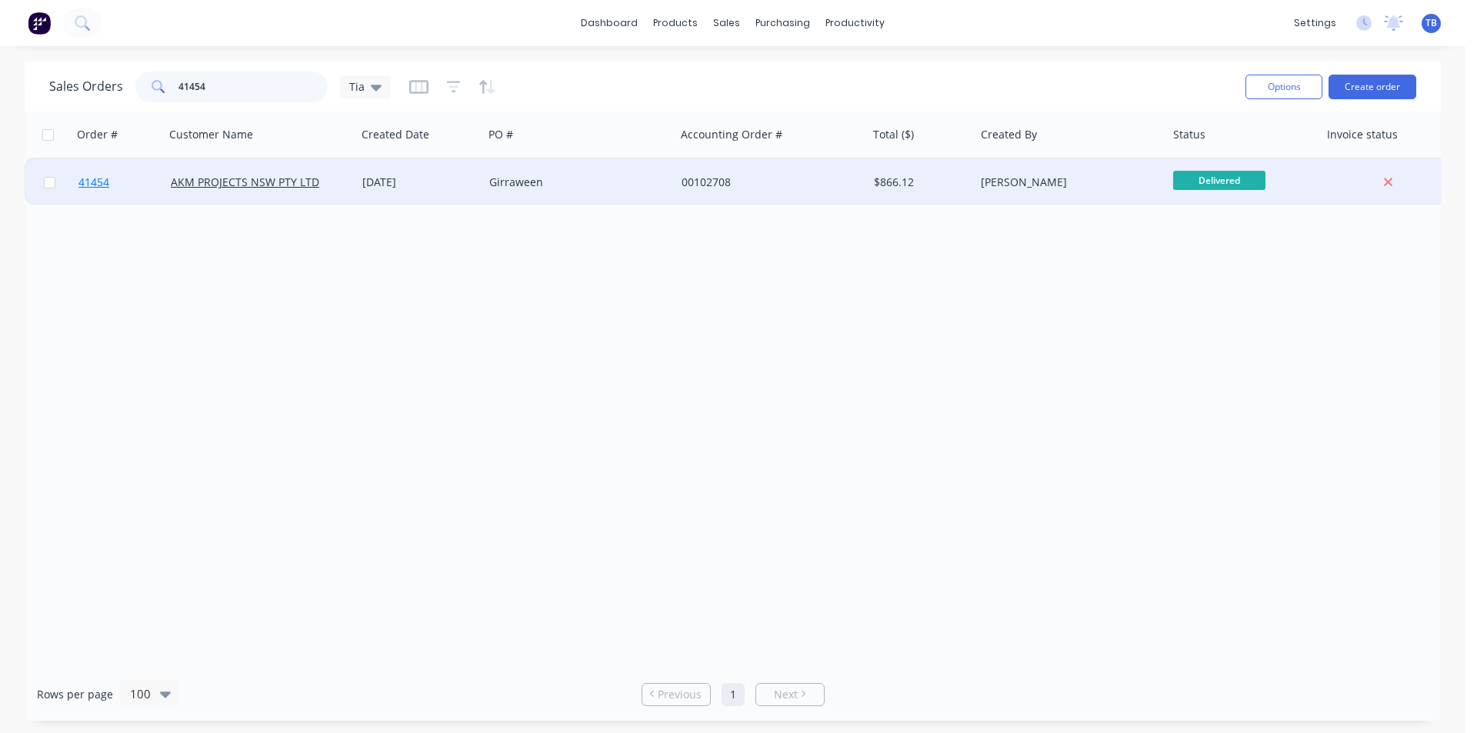
type input "41454"
click at [102, 180] on span "41454" at bounding box center [93, 182] width 31 height 15
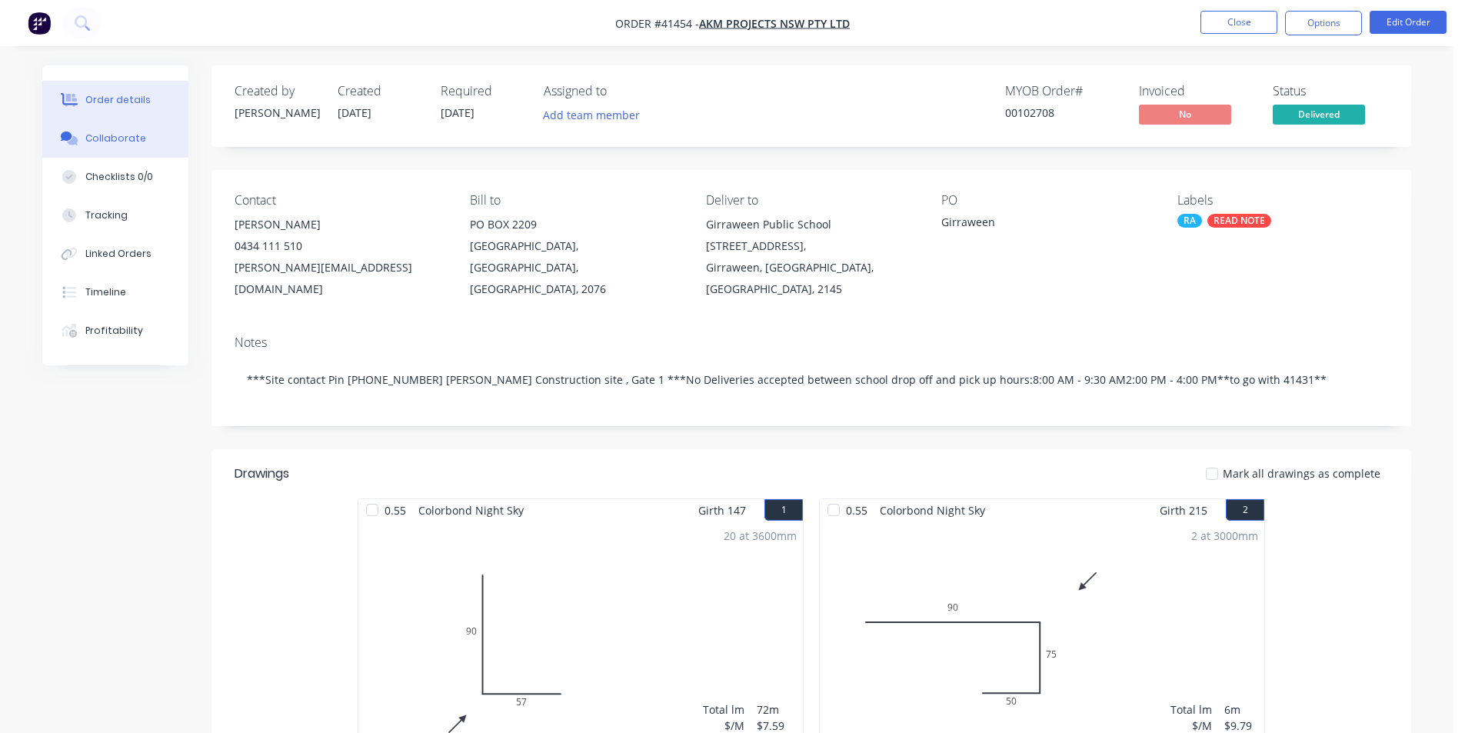
click at [115, 139] on div "Collaborate" at bounding box center [115, 139] width 61 height 14
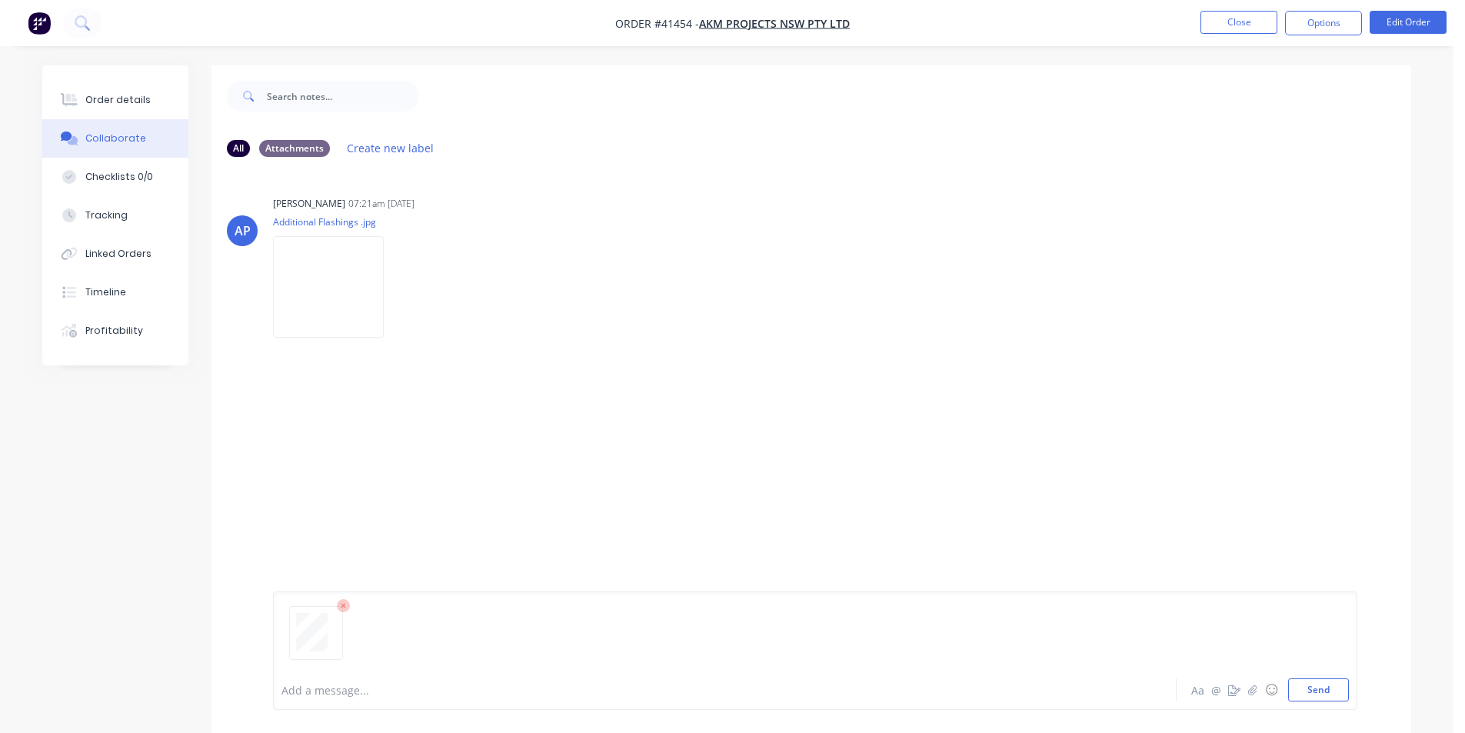
click at [281, 635] on div "Add a message... Aa @ ☺ Send" at bounding box center [815, 650] width 1085 height 118
click at [1344, 691] on button "Send" at bounding box center [1318, 689] width 61 height 23
click at [1245, 27] on button "Close" at bounding box center [1239, 22] width 77 height 23
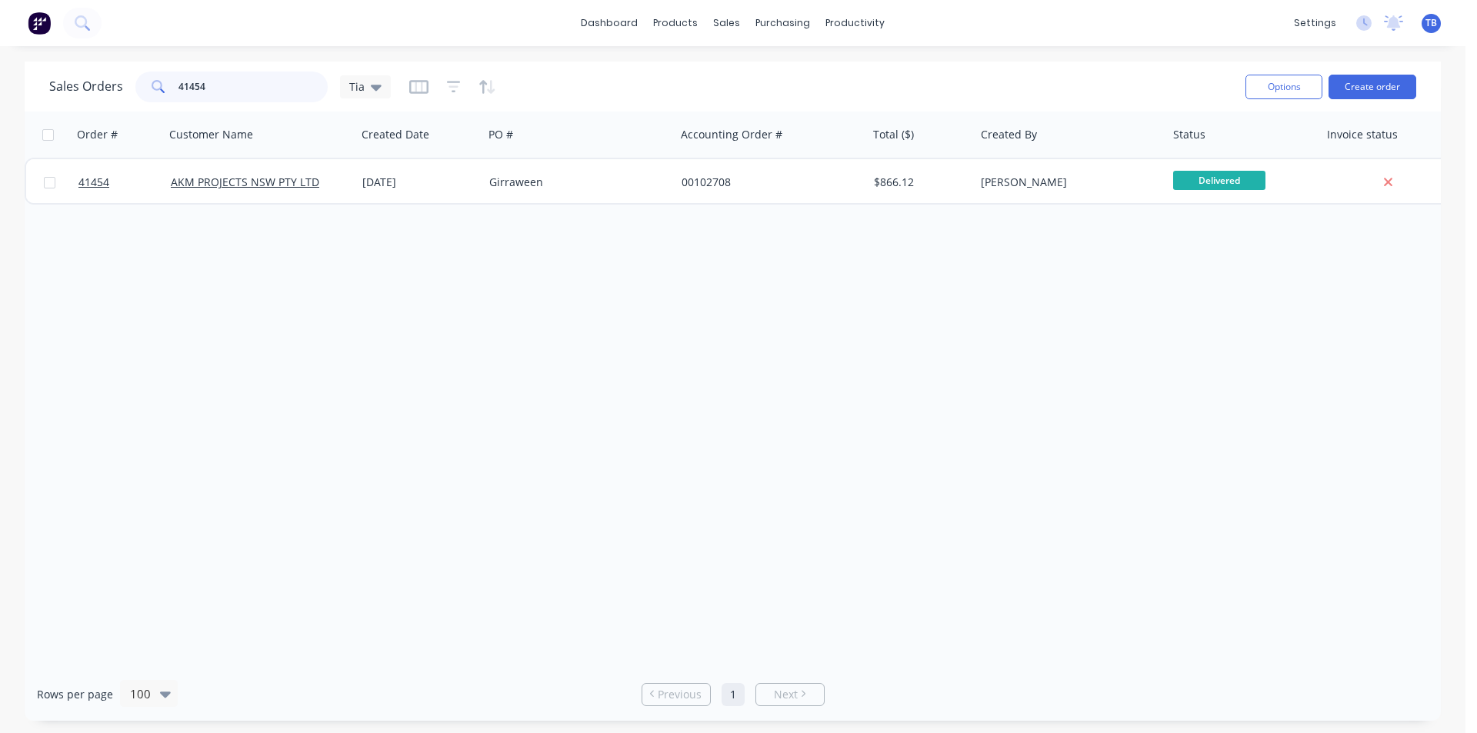
click at [209, 91] on input "41454" at bounding box center [253, 87] width 150 height 31
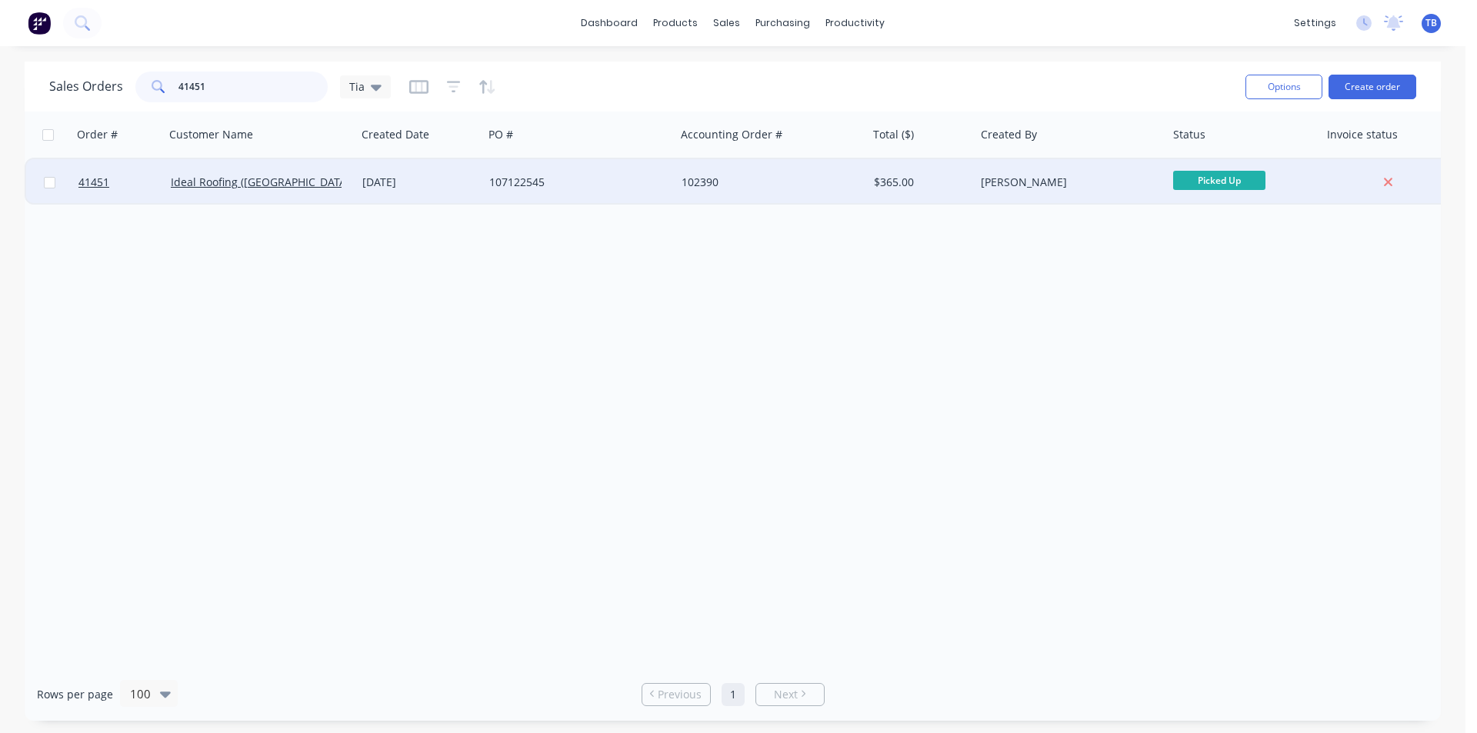
type input "41451"
click at [75, 173] on div at bounding box center [118, 182] width 92 height 46
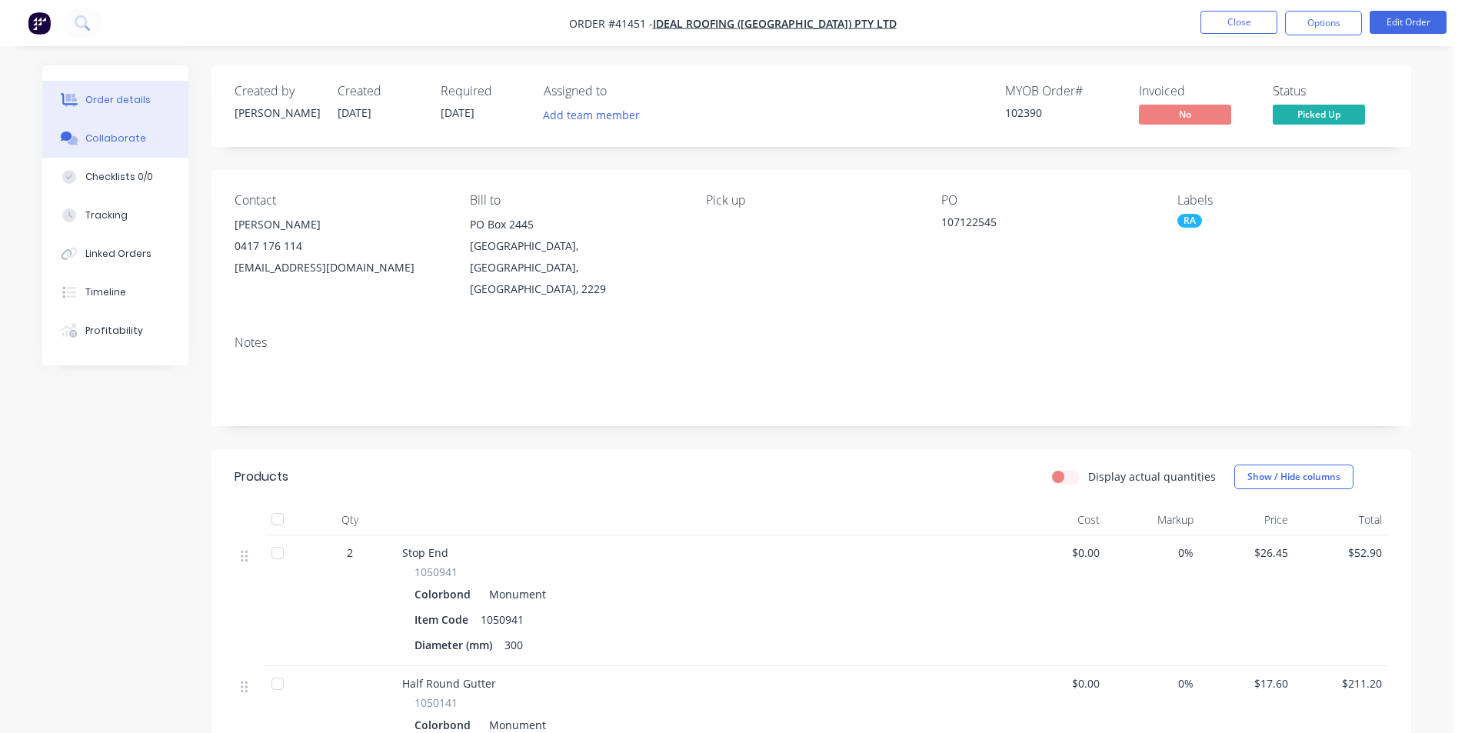
click at [99, 139] on div "Collaborate" at bounding box center [115, 139] width 61 height 14
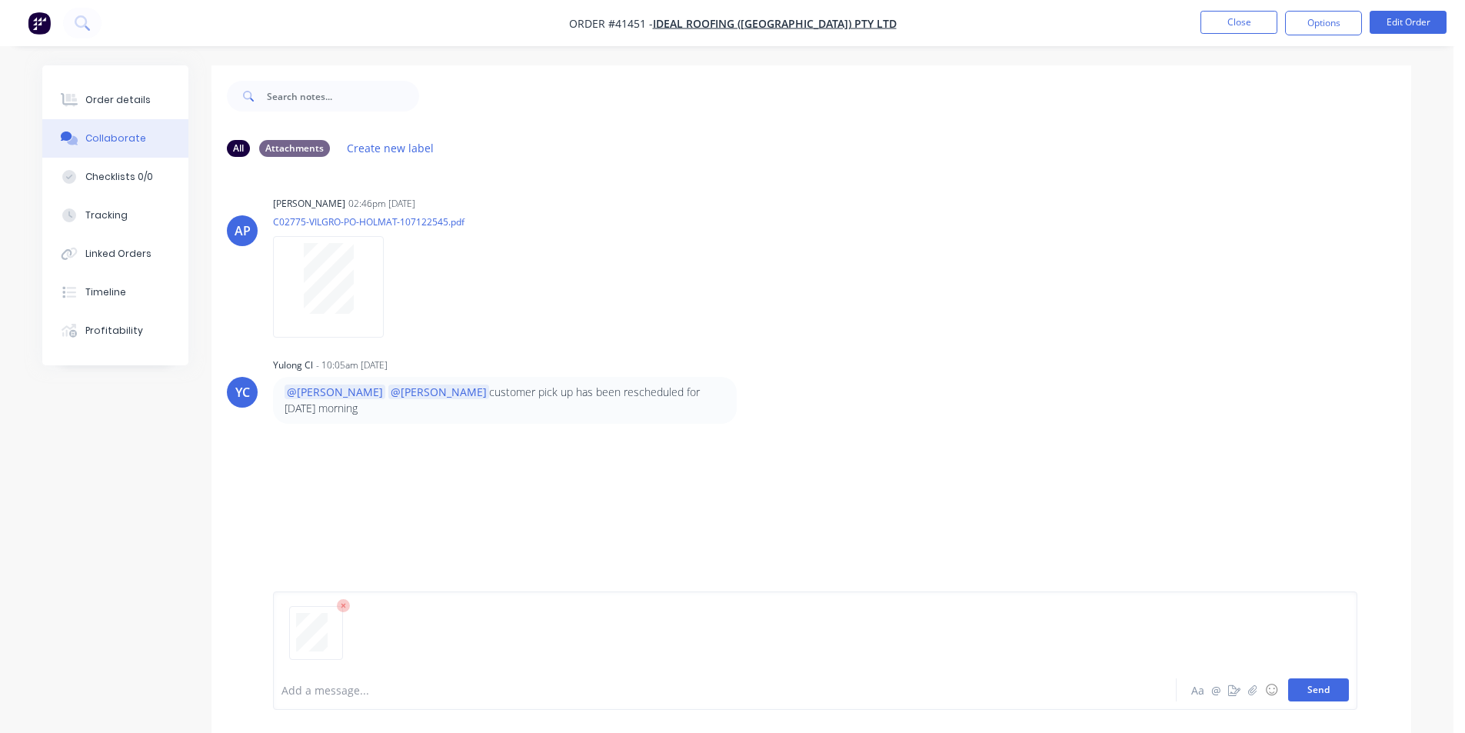
click at [1325, 689] on button "Send" at bounding box center [1318, 689] width 61 height 23
click at [1227, 28] on button "Close" at bounding box center [1239, 22] width 77 height 23
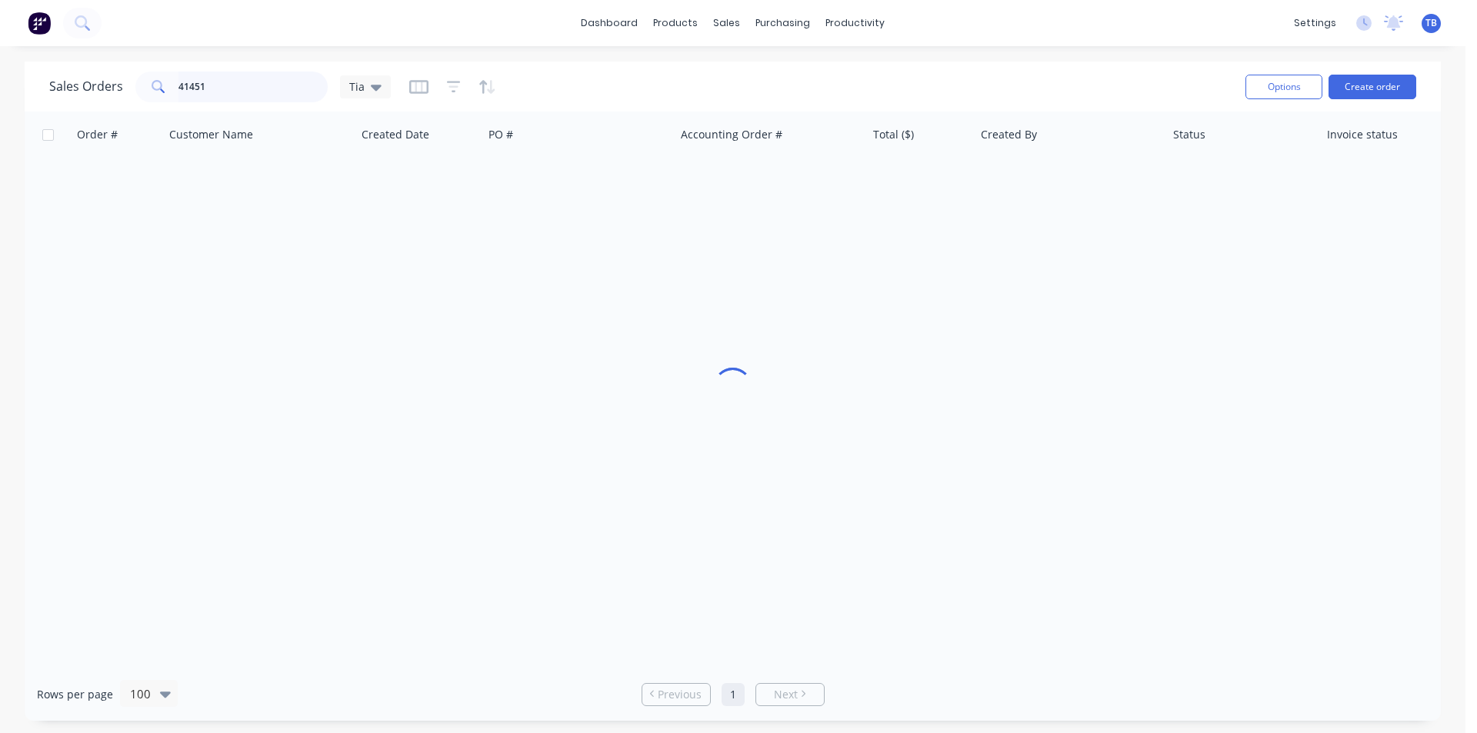
click at [216, 78] on input "41451" at bounding box center [253, 87] width 150 height 31
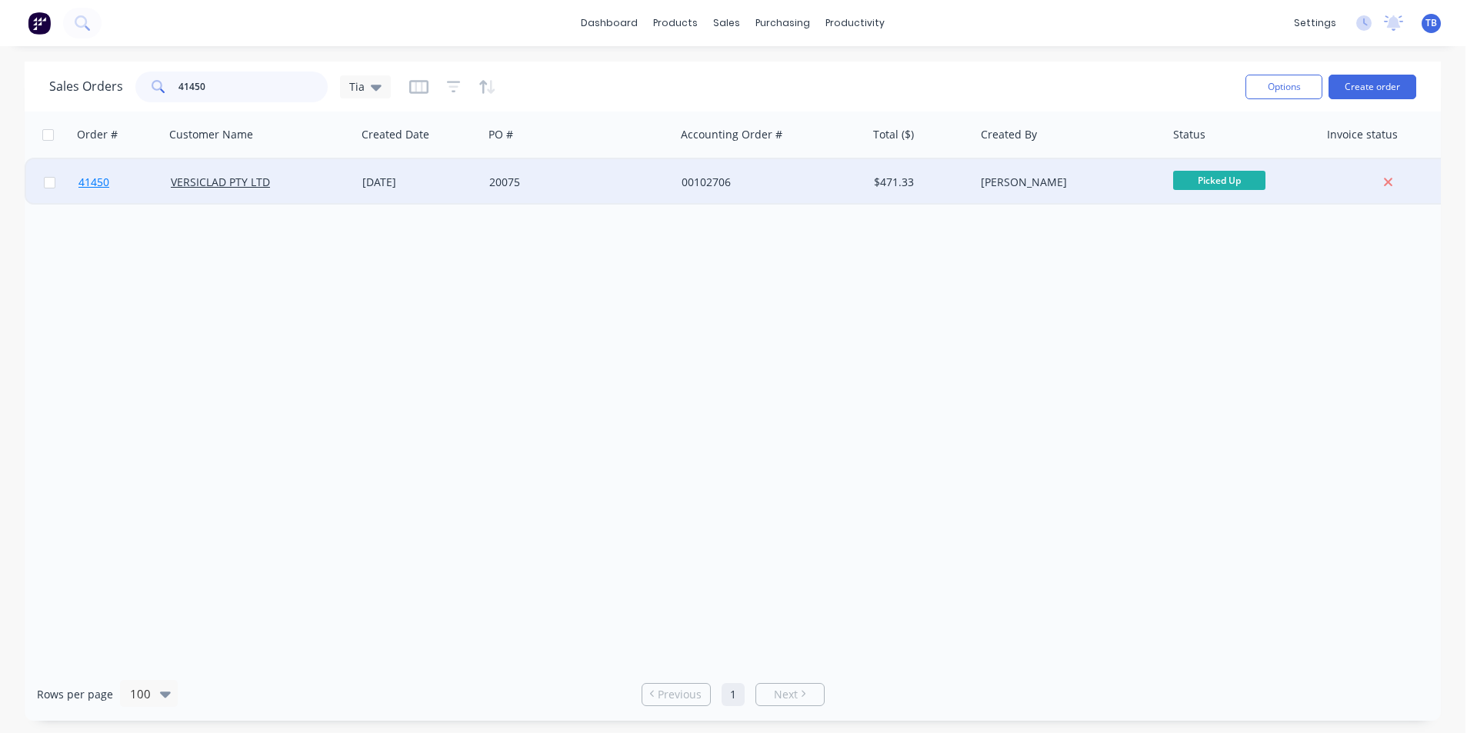
type input "41450"
click at [95, 182] on span "41450" at bounding box center [93, 182] width 31 height 15
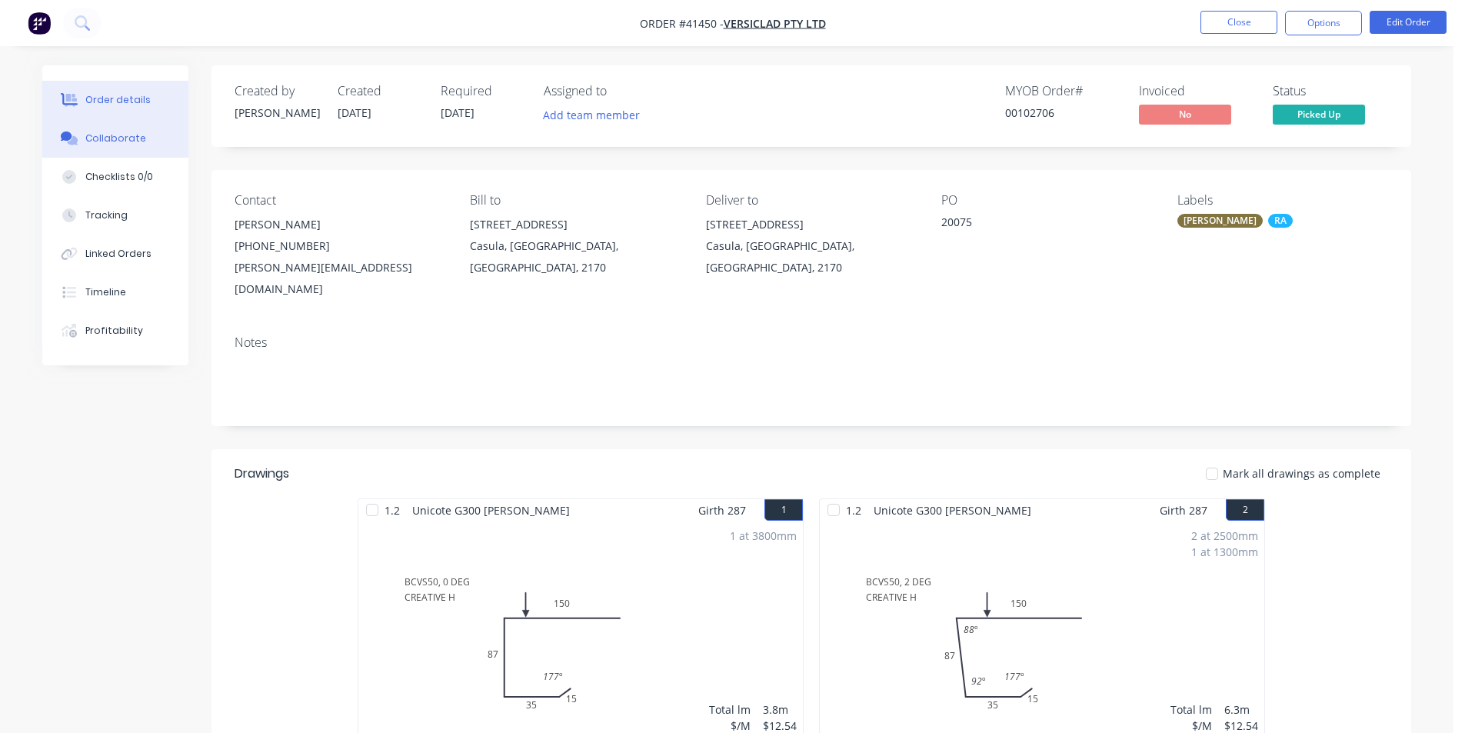
click at [115, 143] on div "Collaborate" at bounding box center [115, 139] width 61 height 14
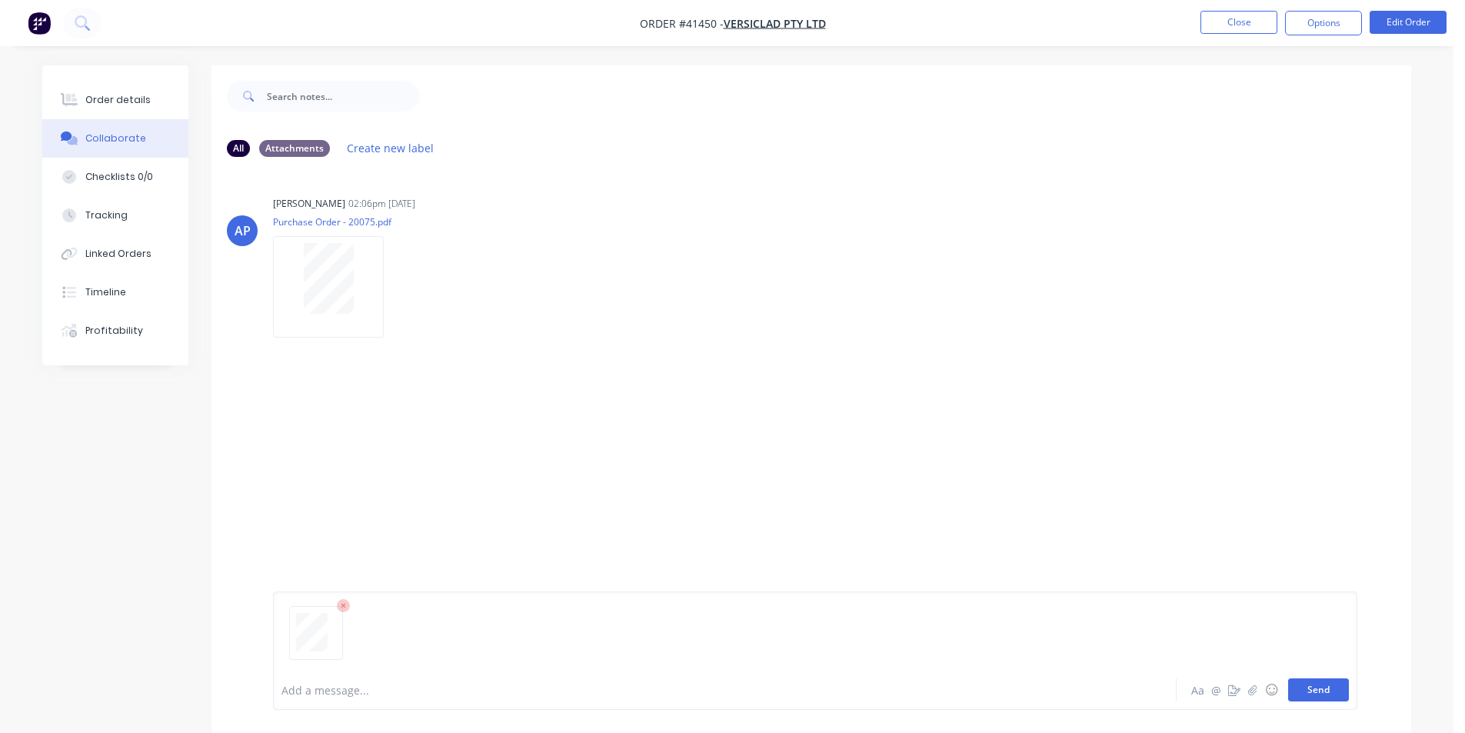
click at [1328, 687] on button "Send" at bounding box center [1318, 689] width 61 height 23
click at [1238, 25] on button "Close" at bounding box center [1239, 22] width 77 height 23
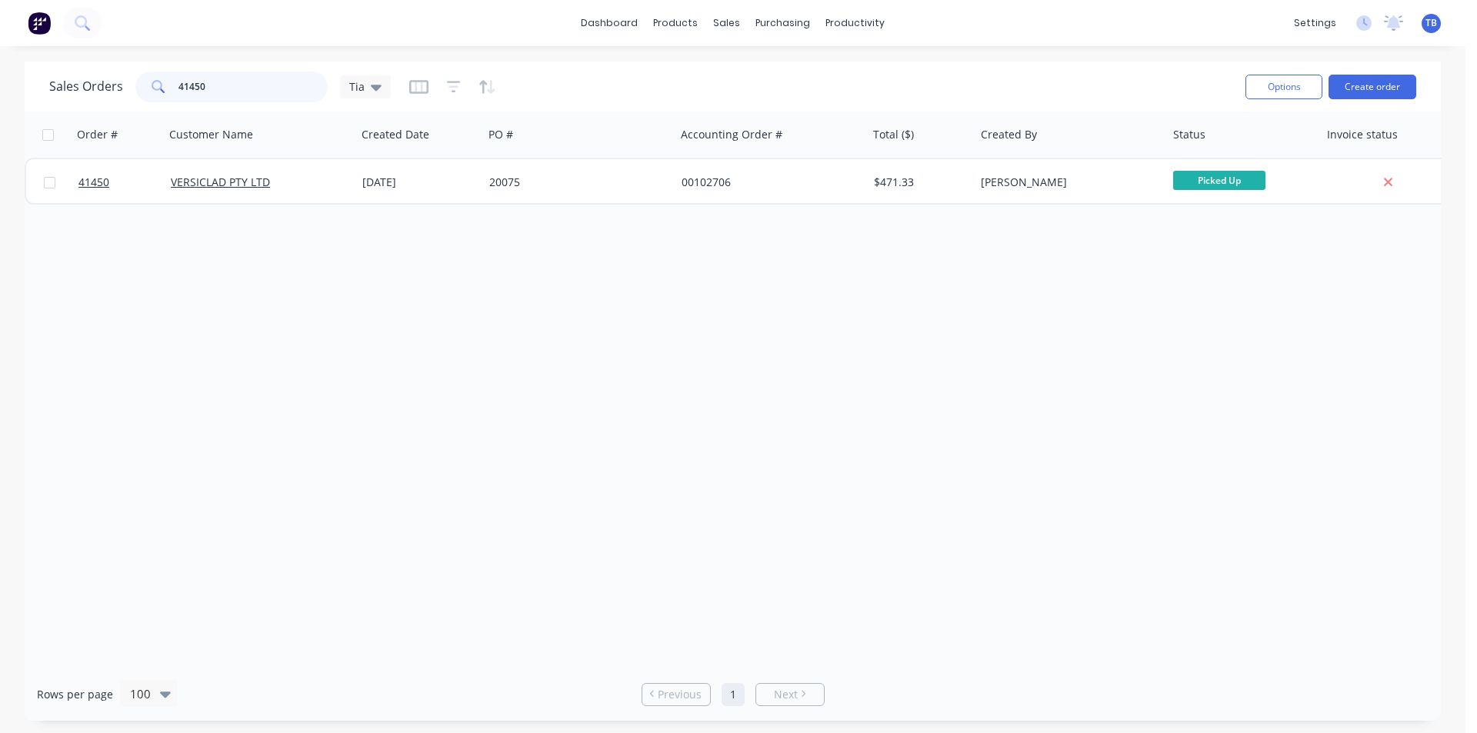
click at [255, 88] on input "41450" at bounding box center [253, 87] width 150 height 31
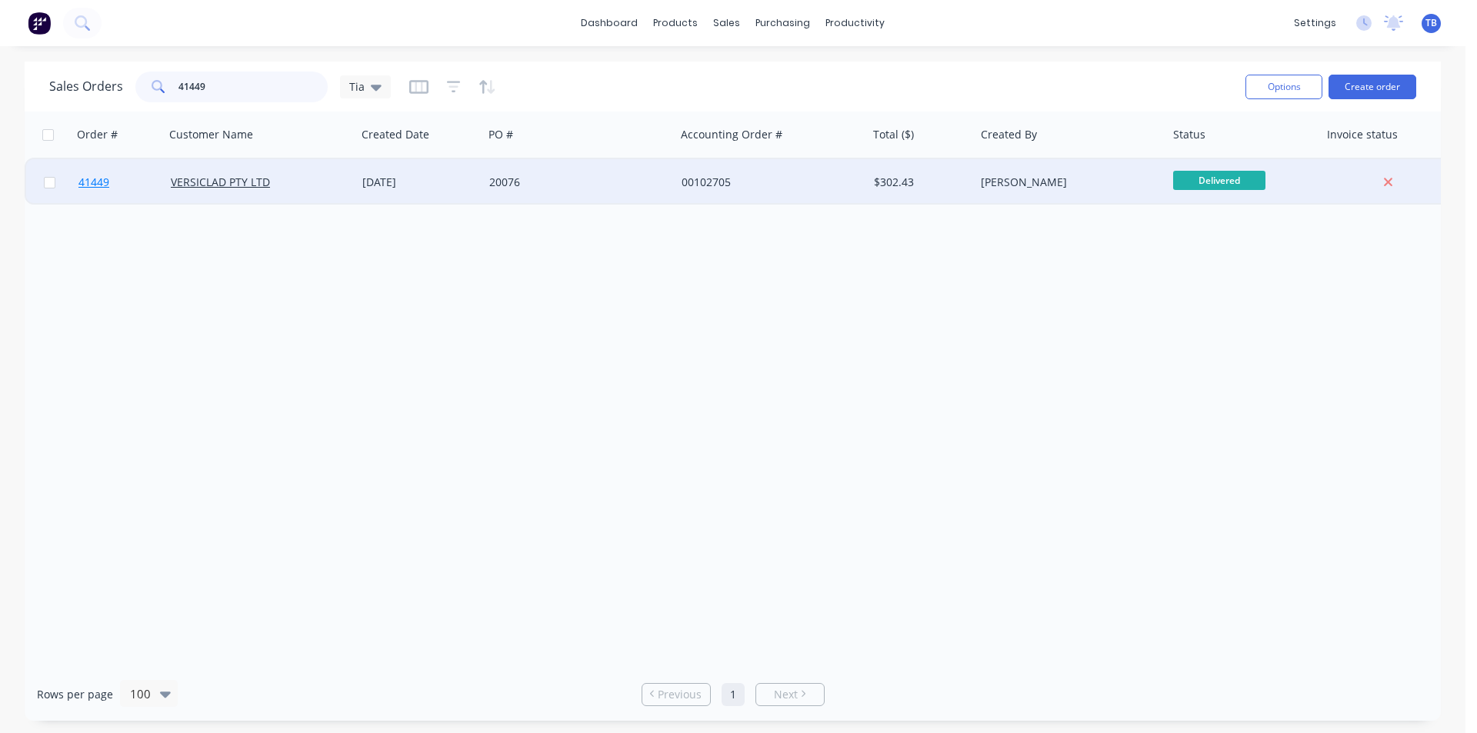
type input "41449"
click at [94, 183] on span "41449" at bounding box center [93, 182] width 31 height 15
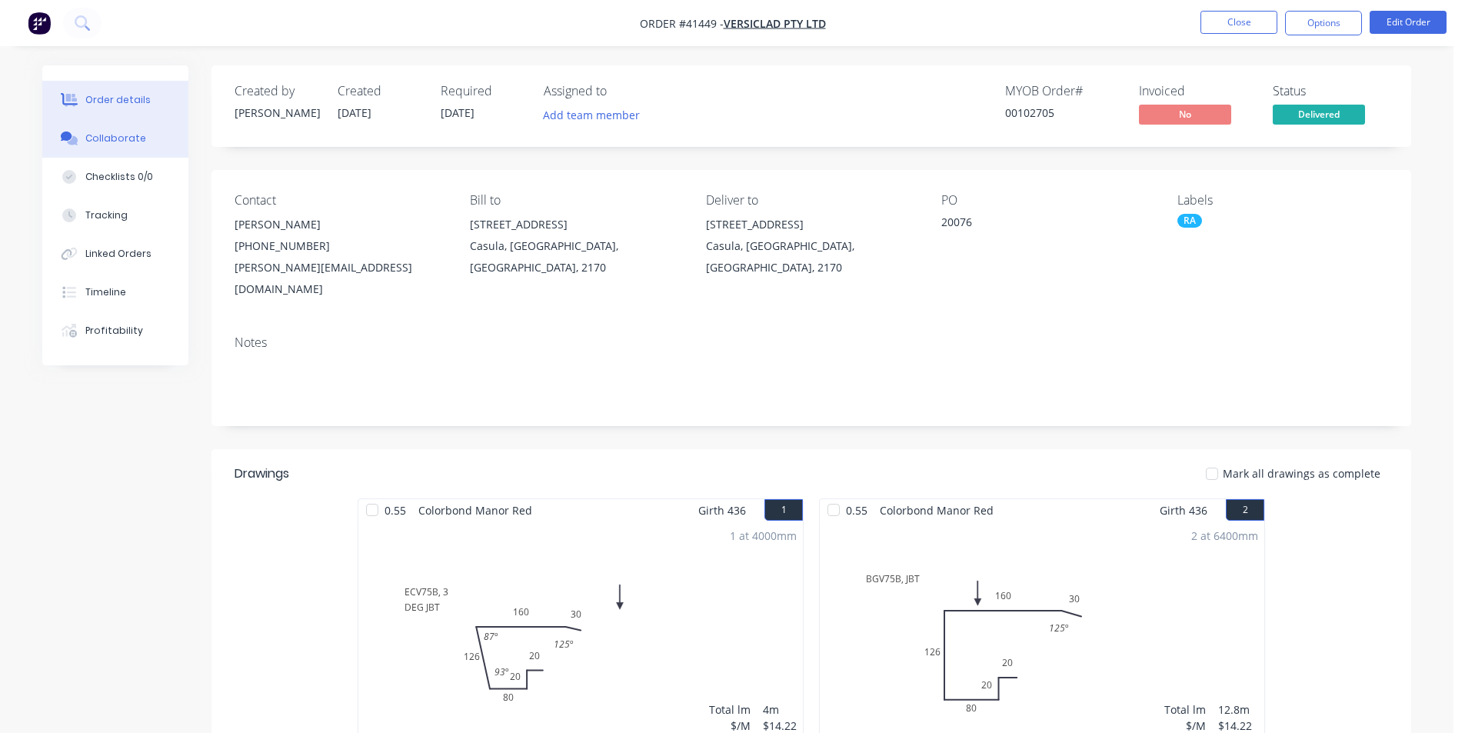
click at [111, 145] on button "Collaborate" at bounding box center [115, 138] width 146 height 38
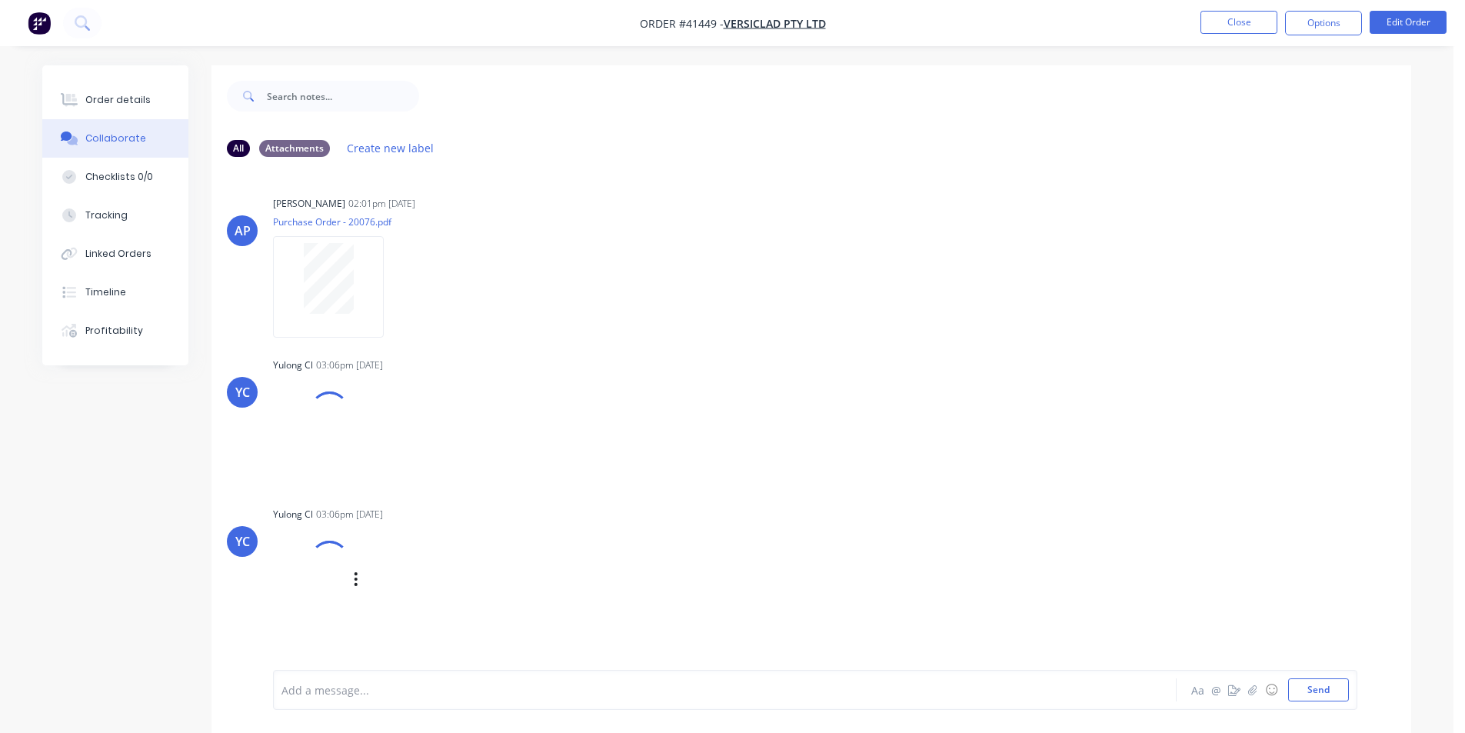
scroll to position [23, 0]
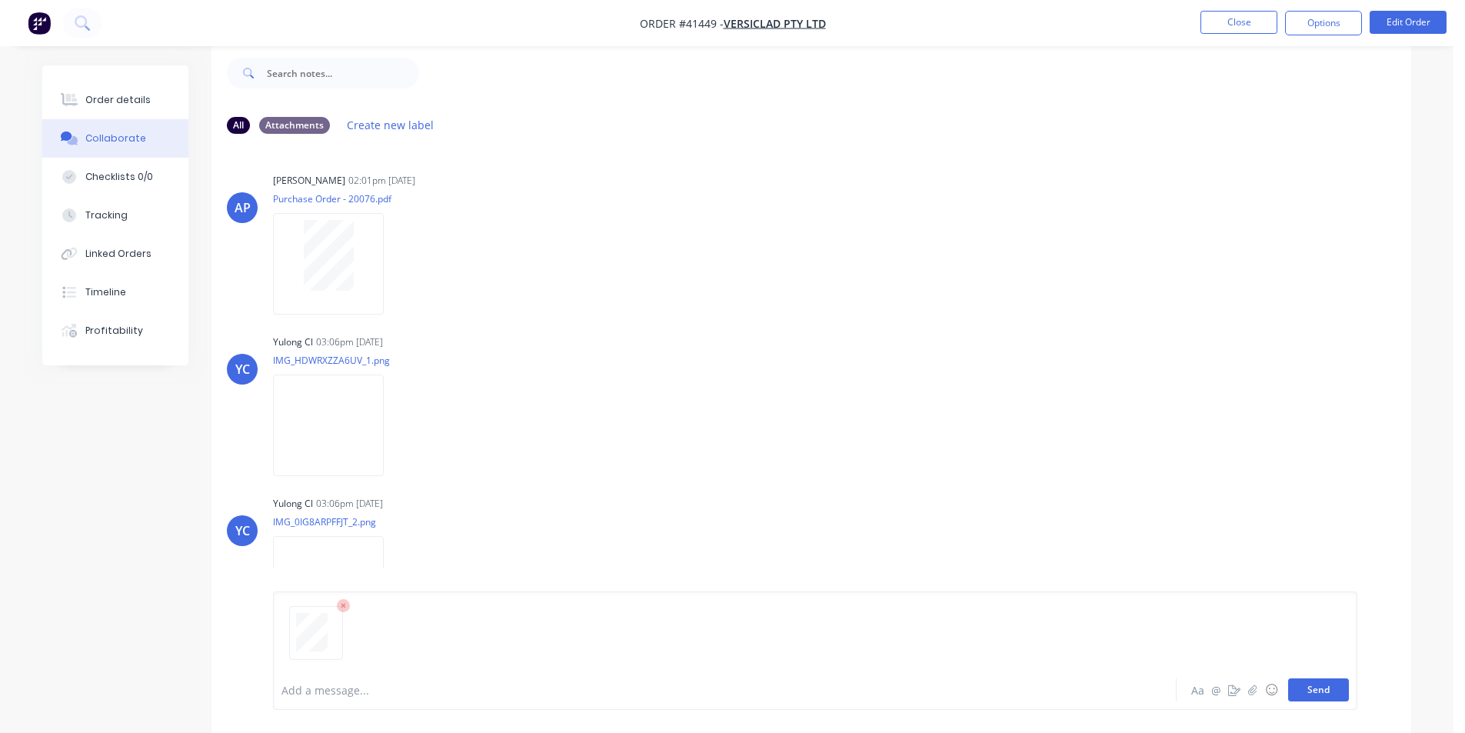
click at [1339, 689] on button "Send" at bounding box center [1318, 689] width 61 height 23
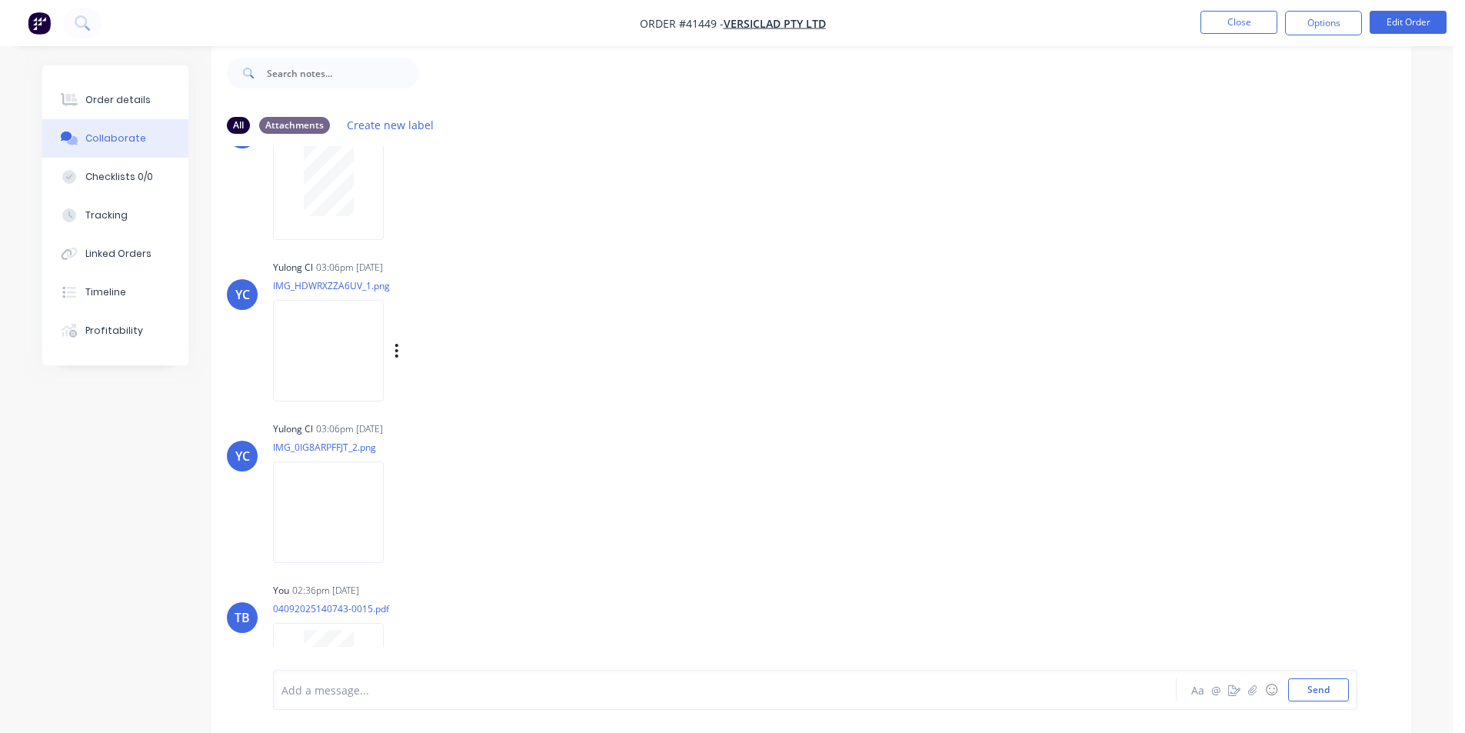
scroll to position [159, 0]
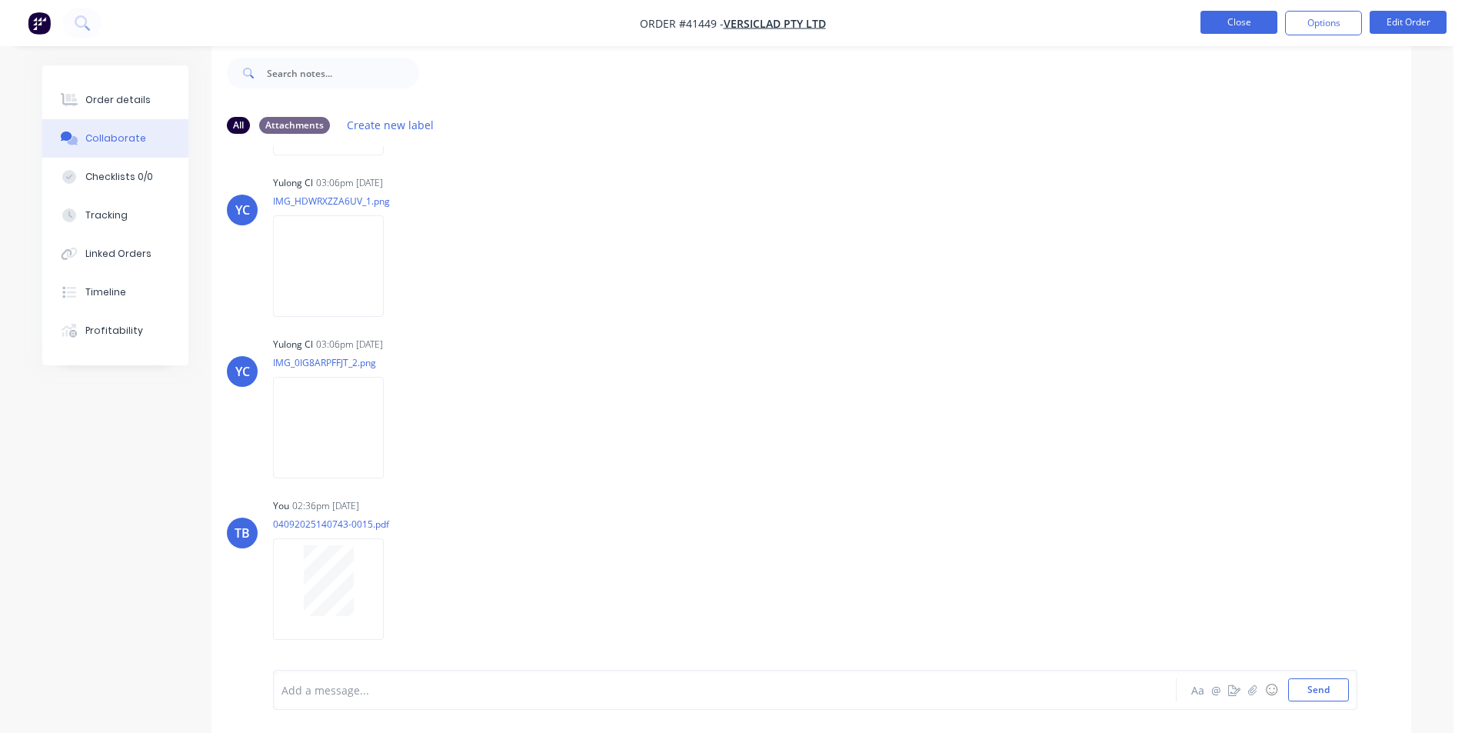
click at [1241, 32] on button "Close" at bounding box center [1239, 22] width 77 height 23
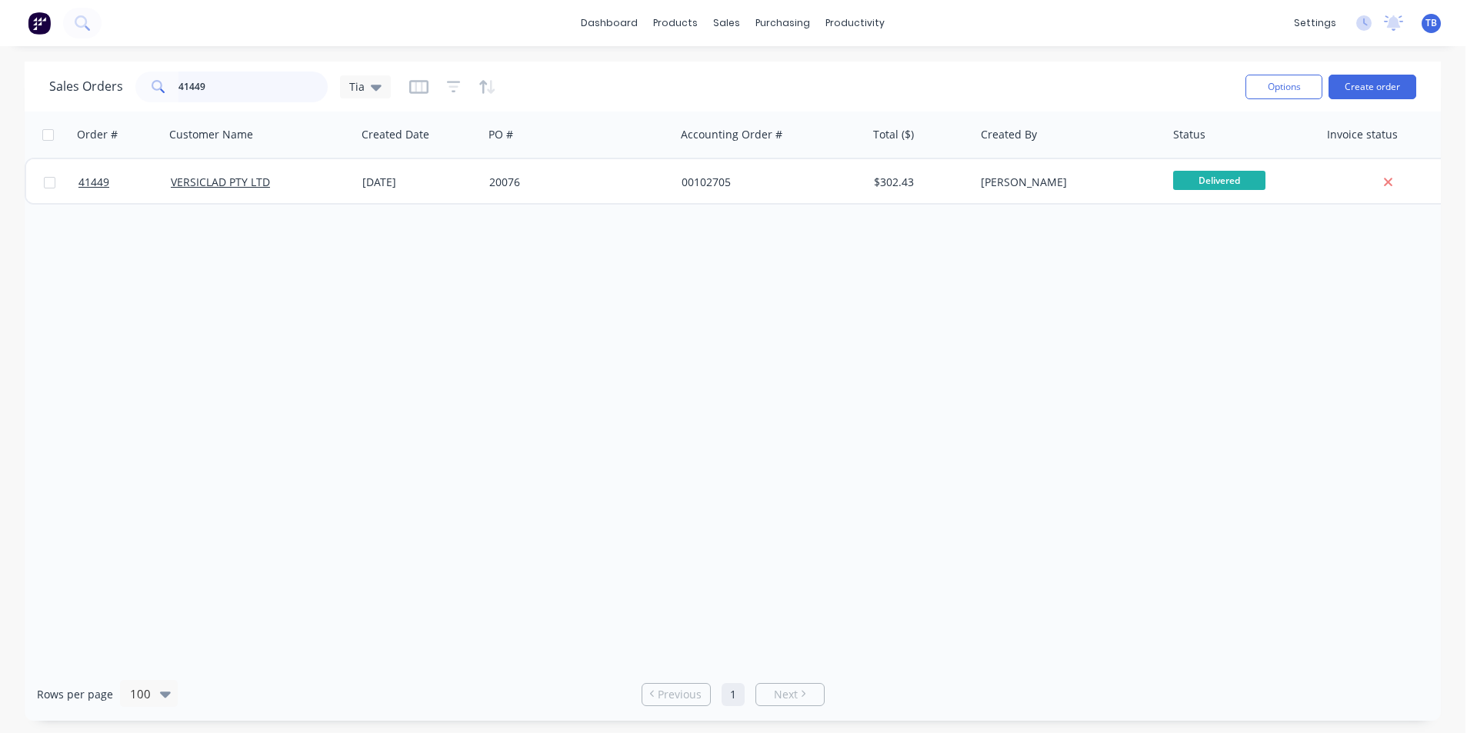
click at [277, 82] on input "41449" at bounding box center [253, 87] width 150 height 31
type input "4"
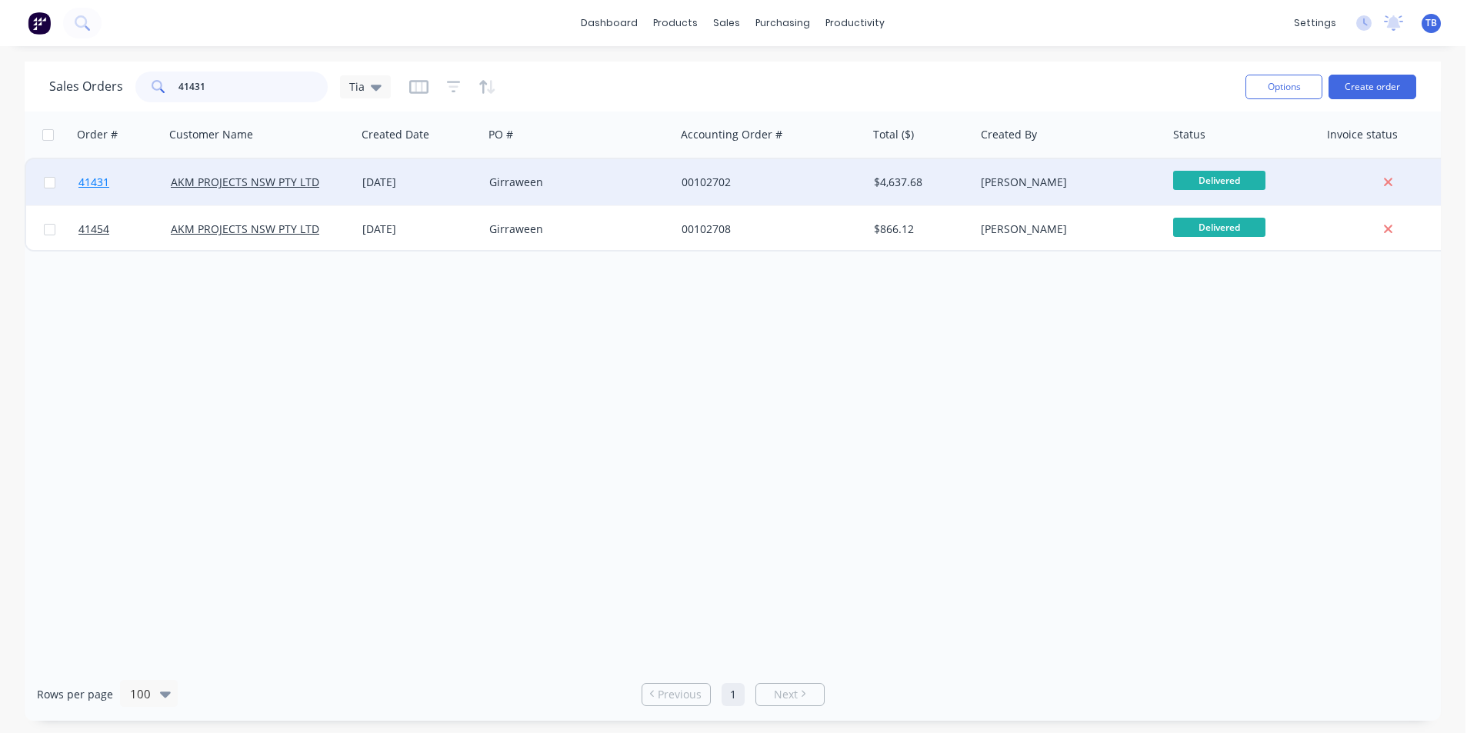
type input "41431"
click at [82, 184] on span "41431" at bounding box center [93, 182] width 31 height 15
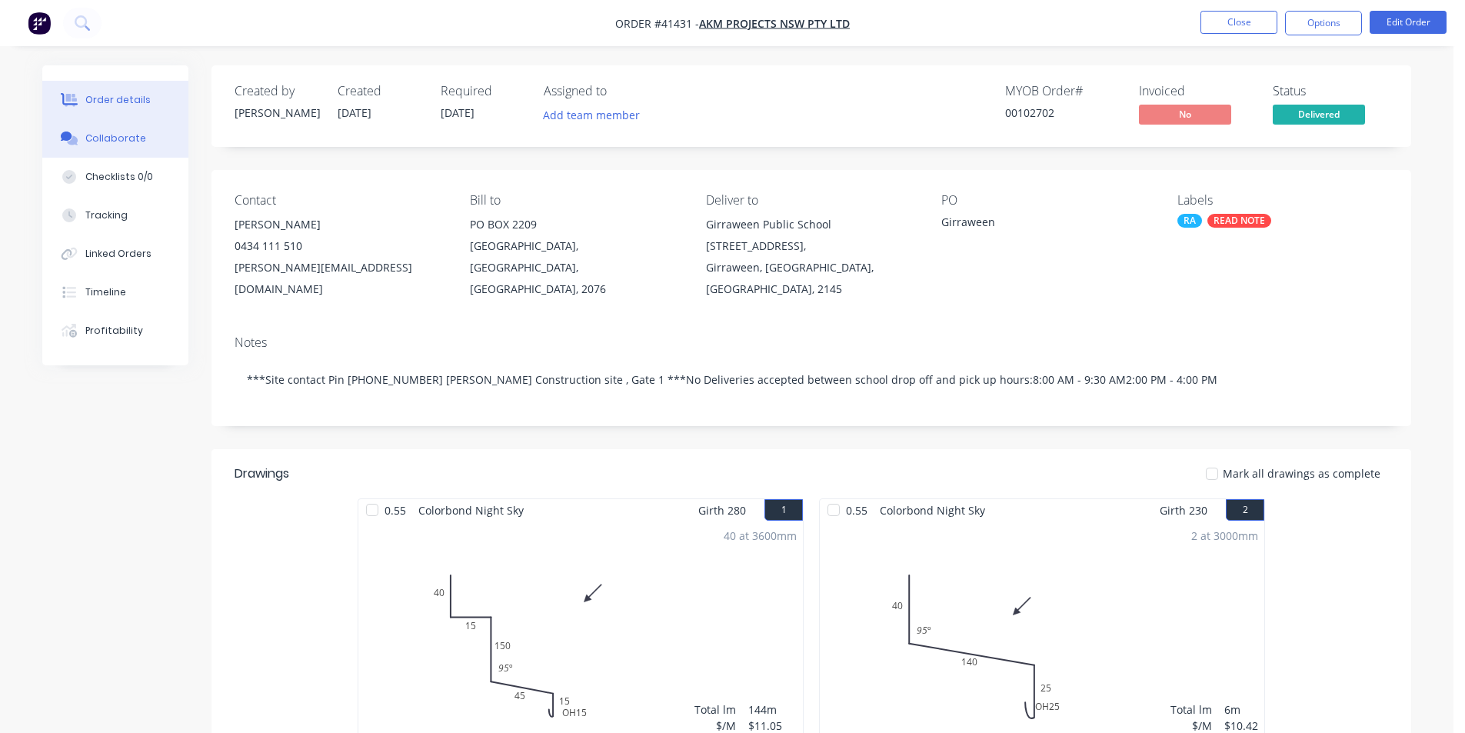
click at [96, 143] on div "Collaborate" at bounding box center [115, 139] width 61 height 14
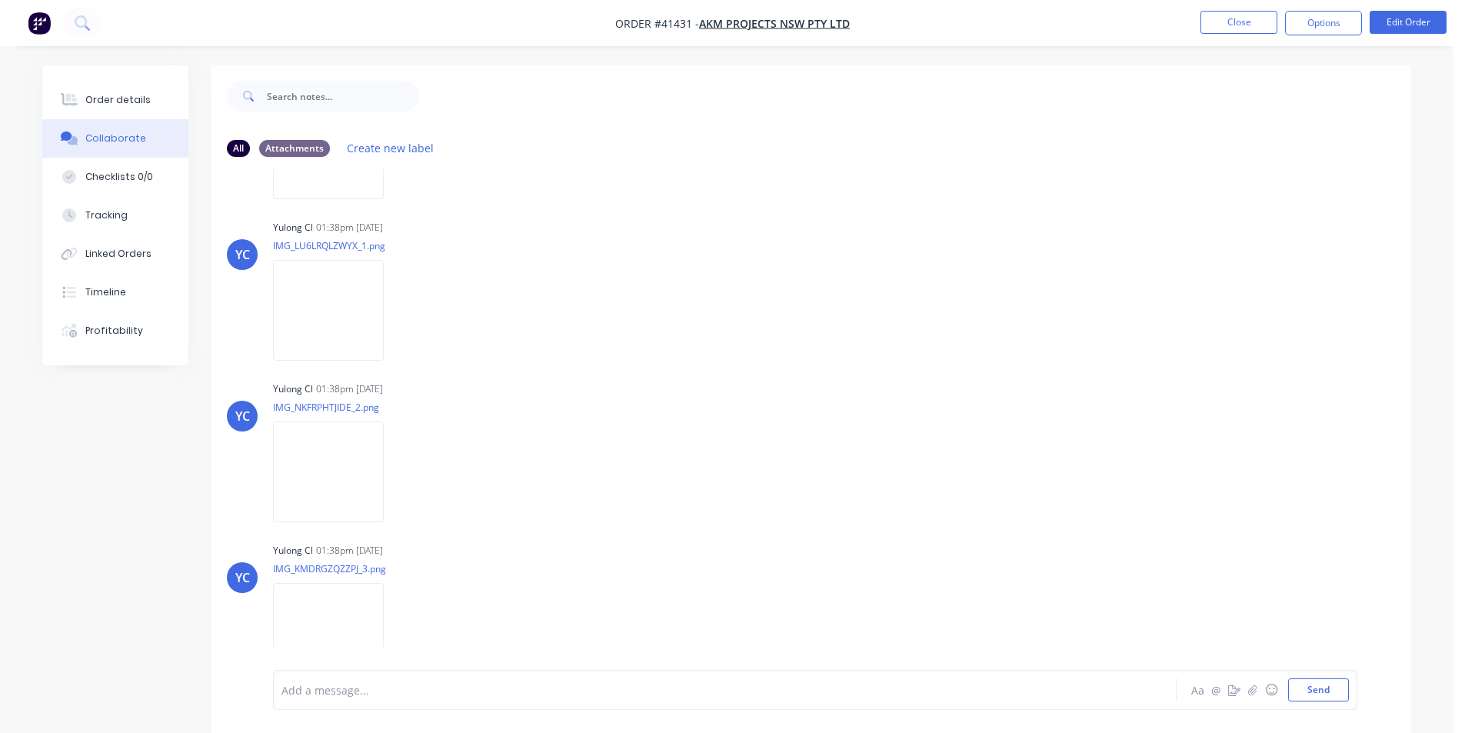
scroll to position [1044, 0]
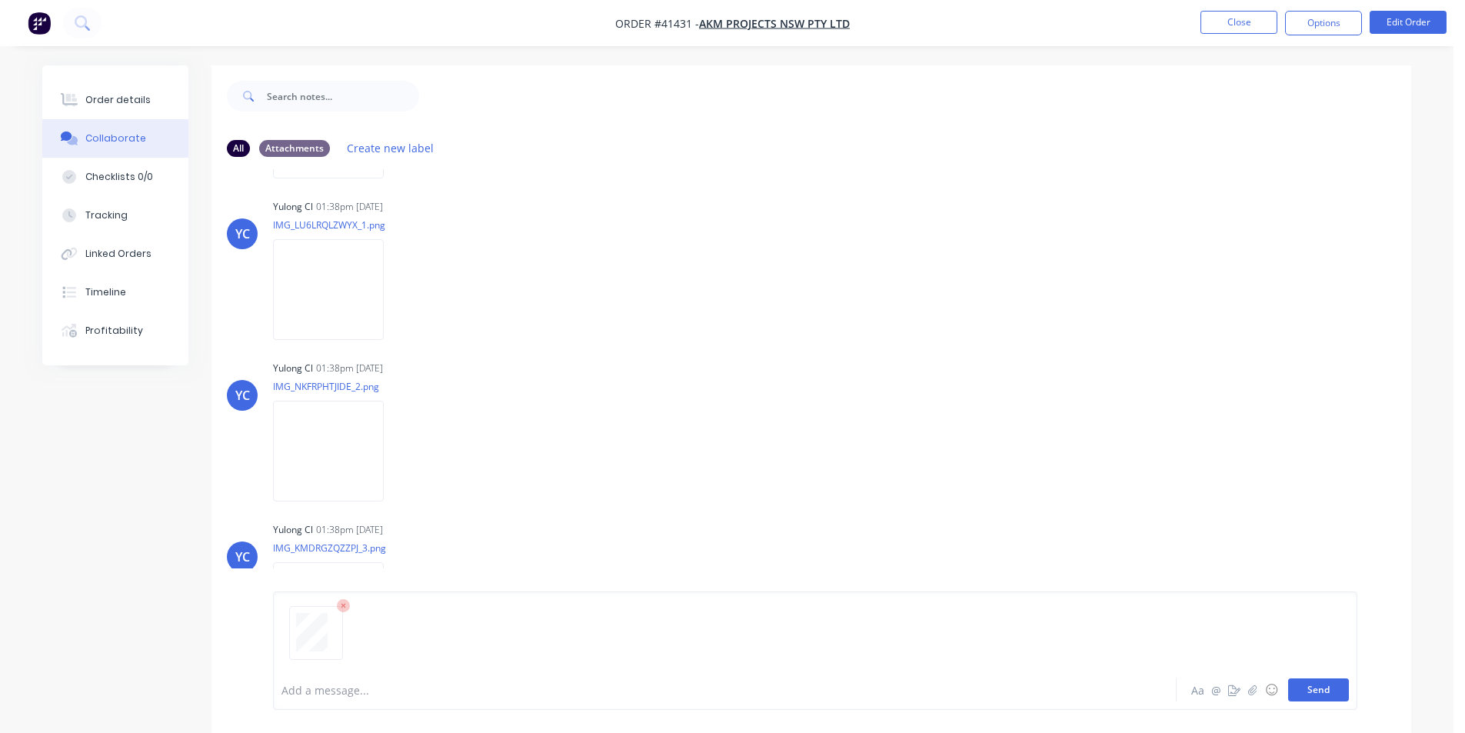
click at [1323, 678] on button "Send" at bounding box center [1318, 689] width 61 height 23
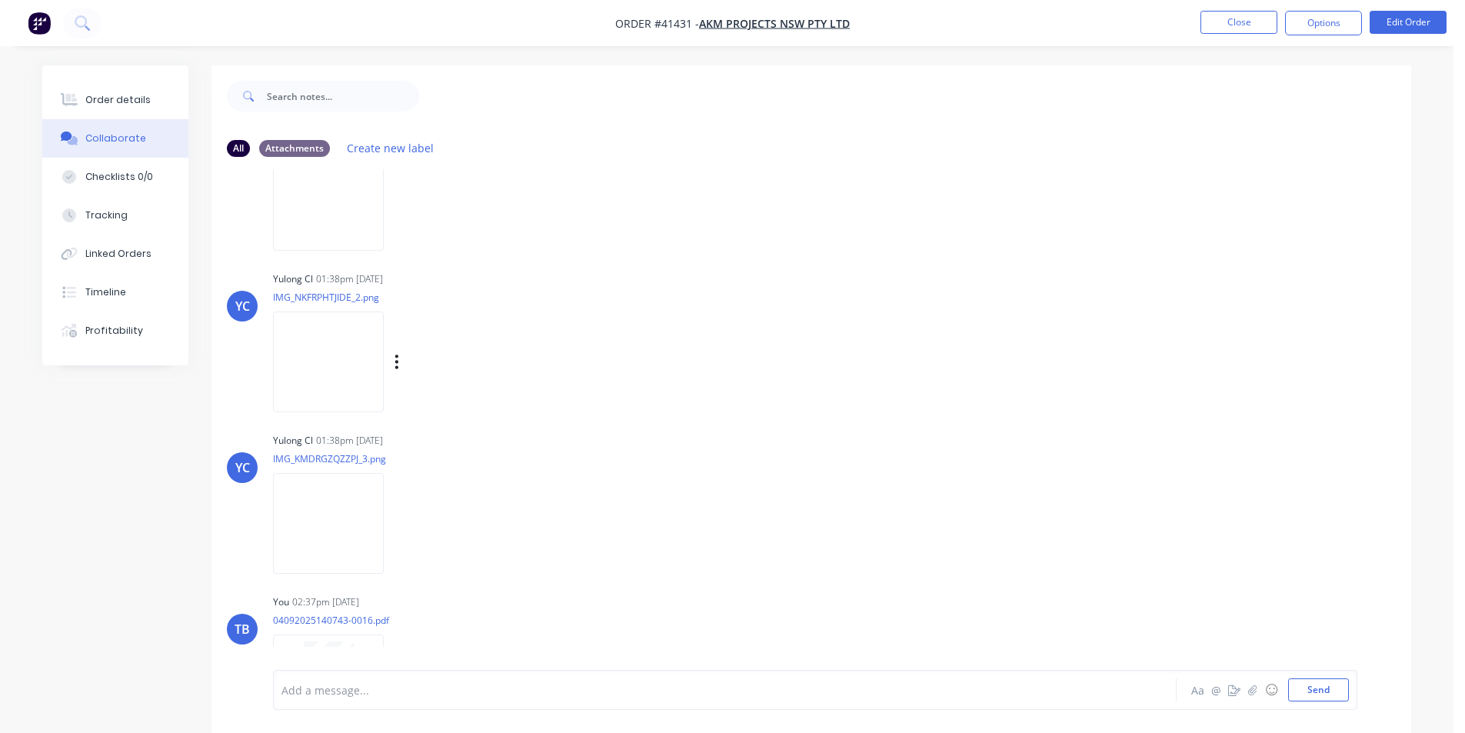
scroll to position [1205, 0]
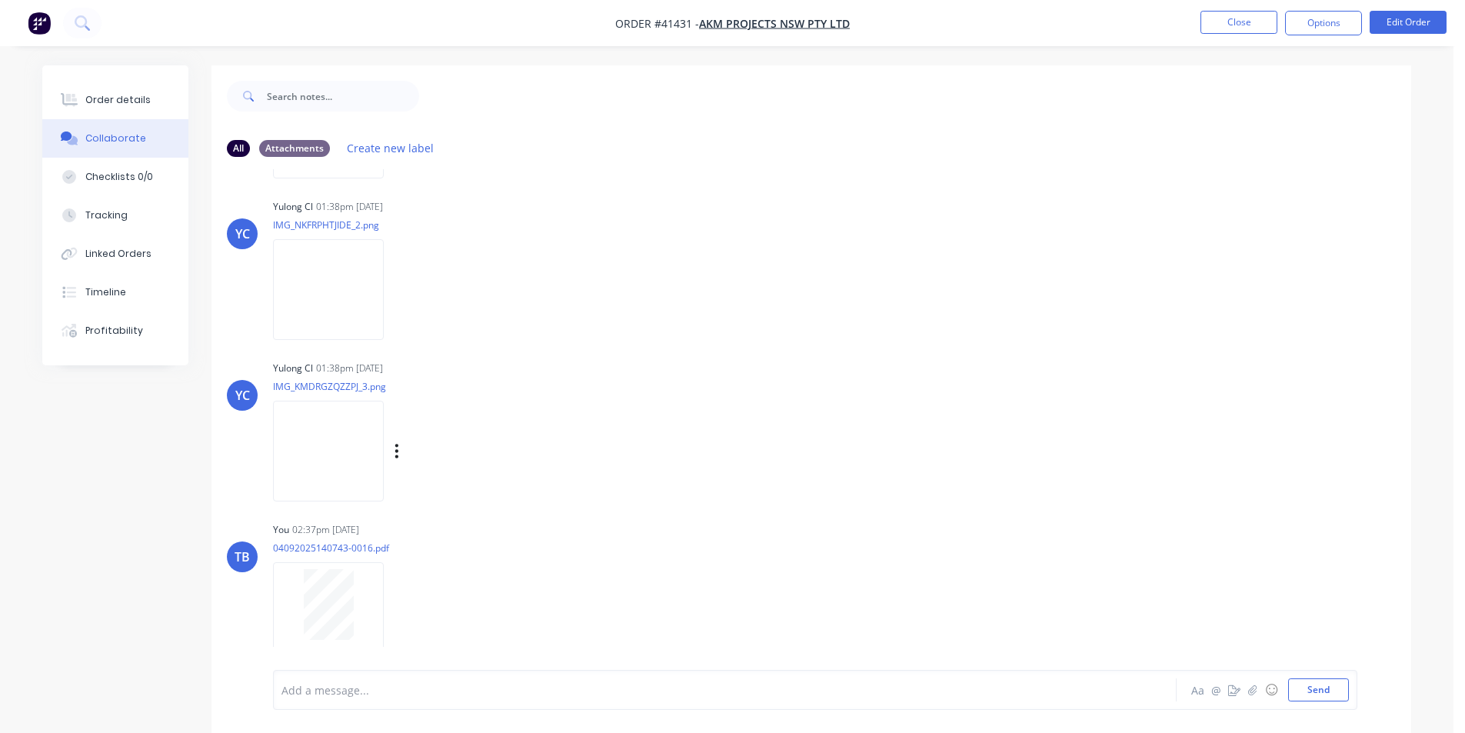
click at [332, 418] on img at bounding box center [328, 451] width 111 height 101
click at [298, 299] on img at bounding box center [328, 289] width 111 height 101
click at [115, 91] on button "Order details" at bounding box center [115, 100] width 146 height 38
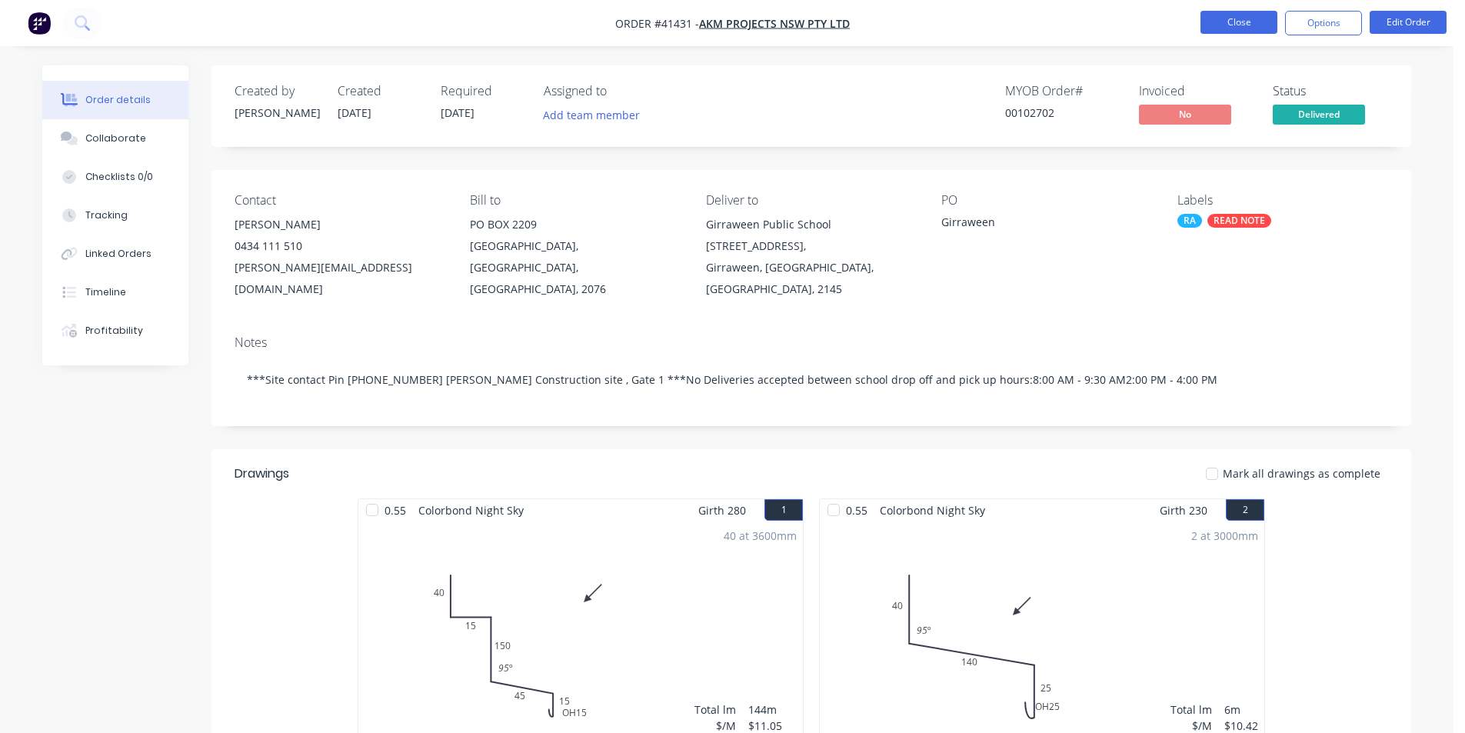
click at [1255, 20] on button "Close" at bounding box center [1239, 22] width 77 height 23
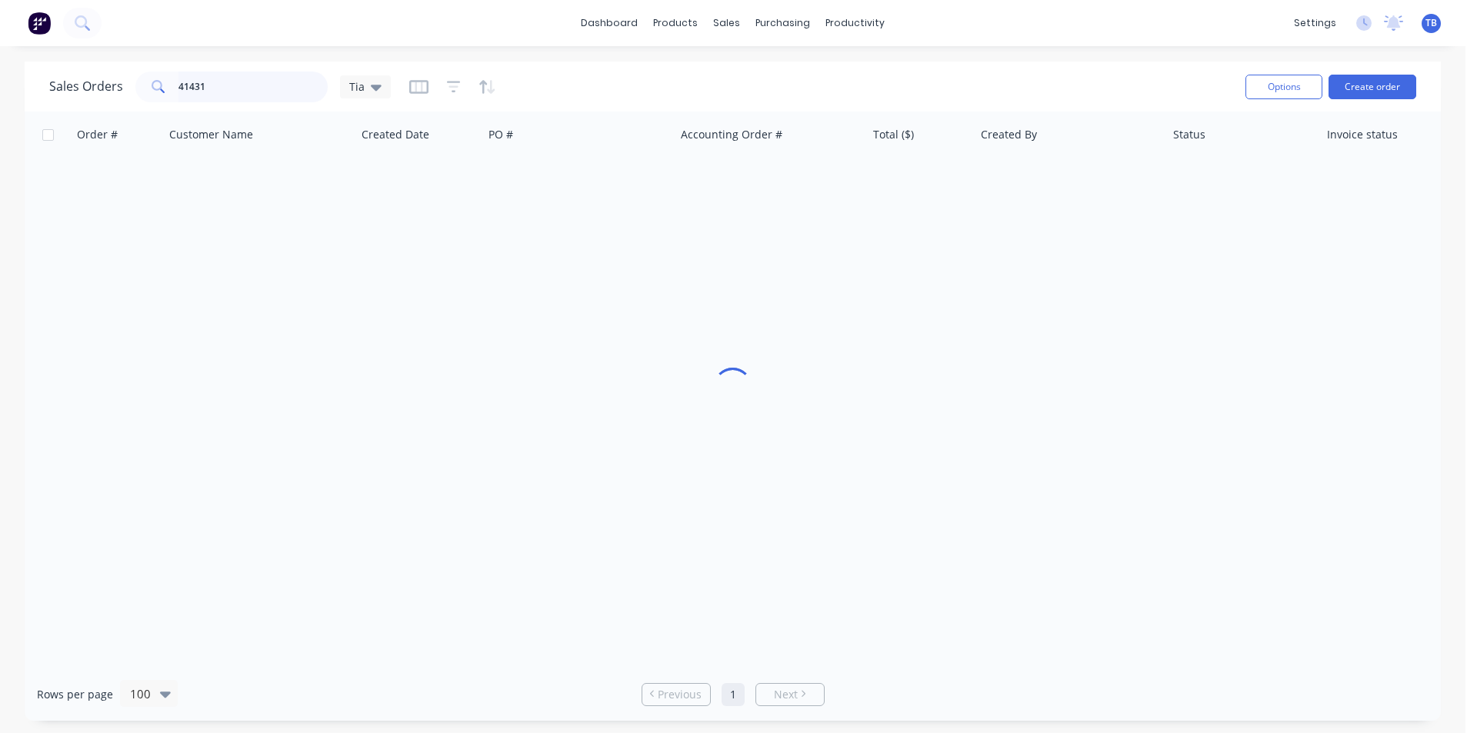
click at [228, 98] on input "41431" at bounding box center [253, 87] width 150 height 31
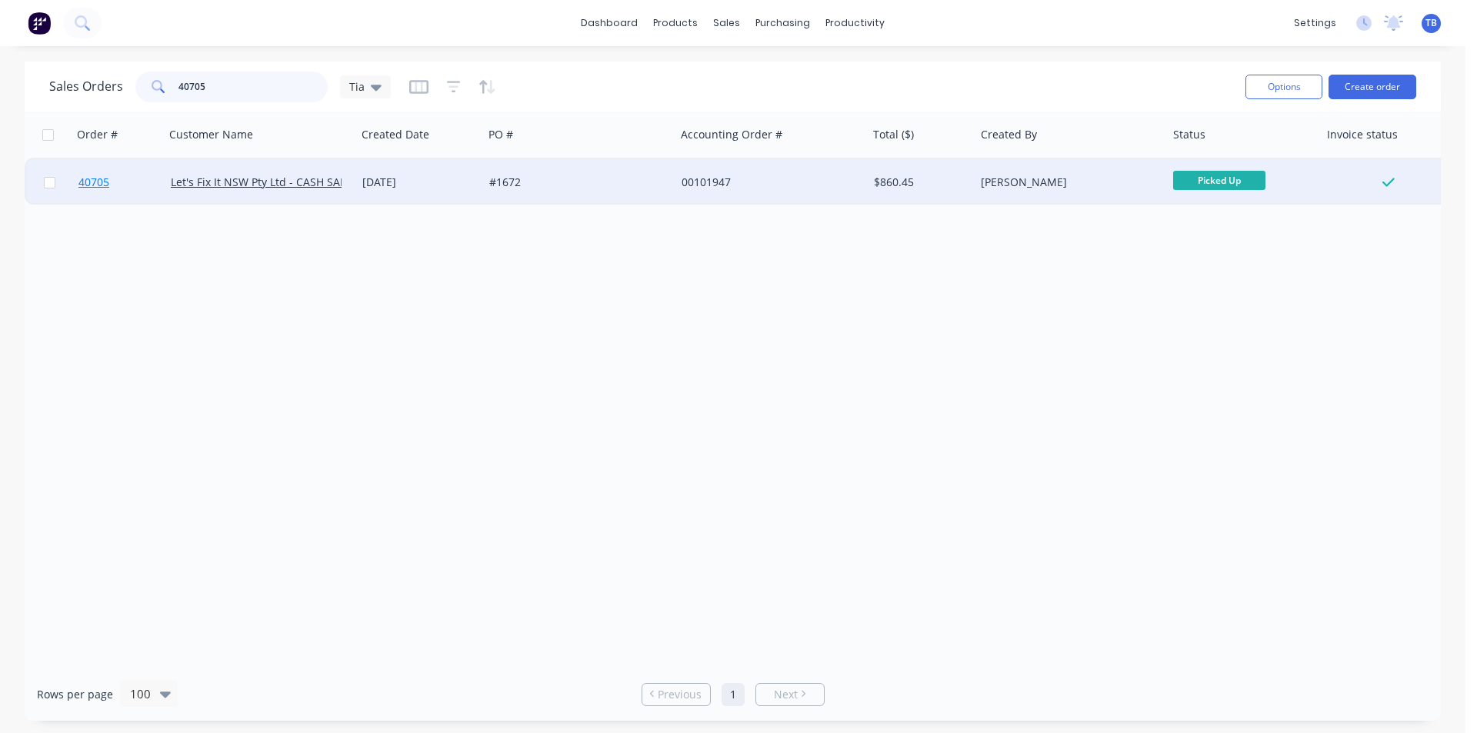
type input "40705"
click at [83, 178] on span "40705" at bounding box center [93, 182] width 31 height 15
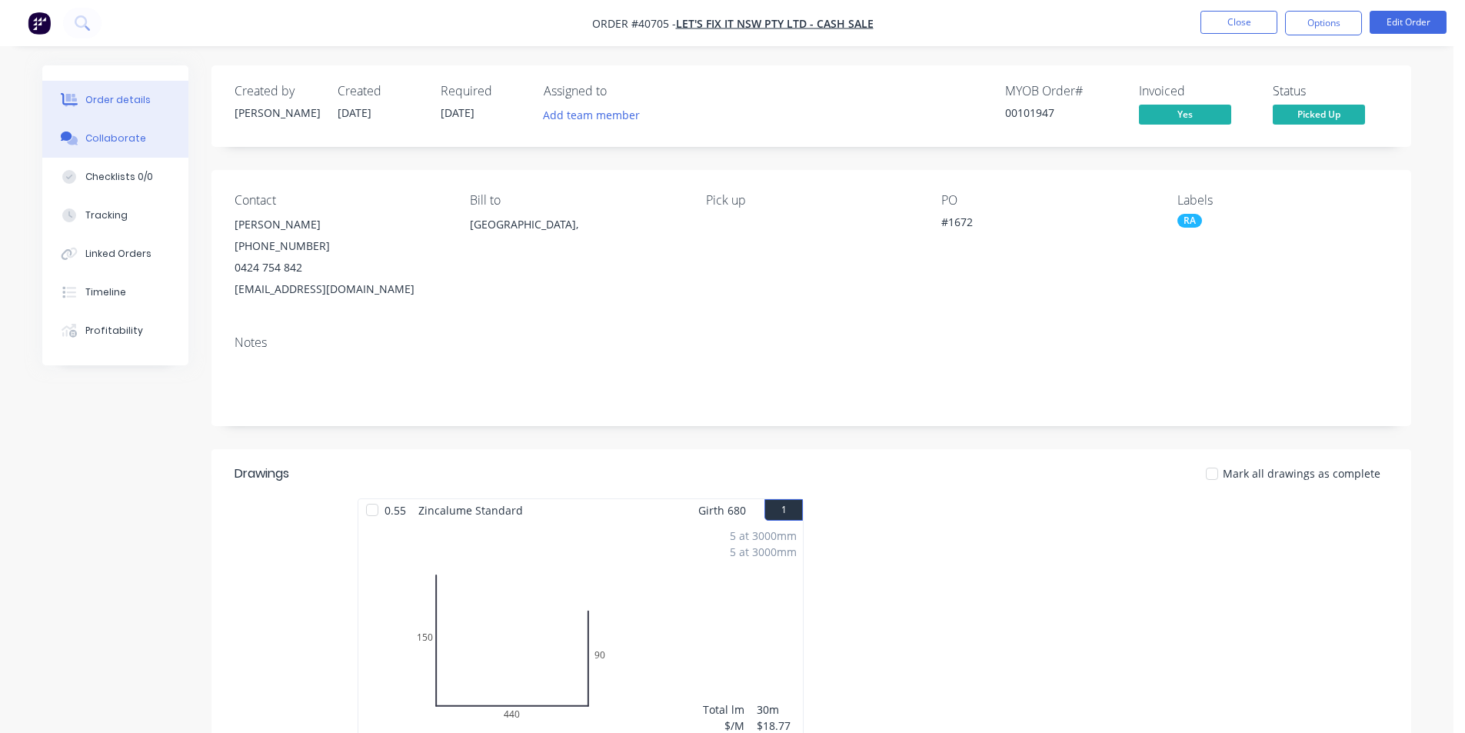
click at [105, 138] on div "Collaborate" at bounding box center [115, 139] width 61 height 14
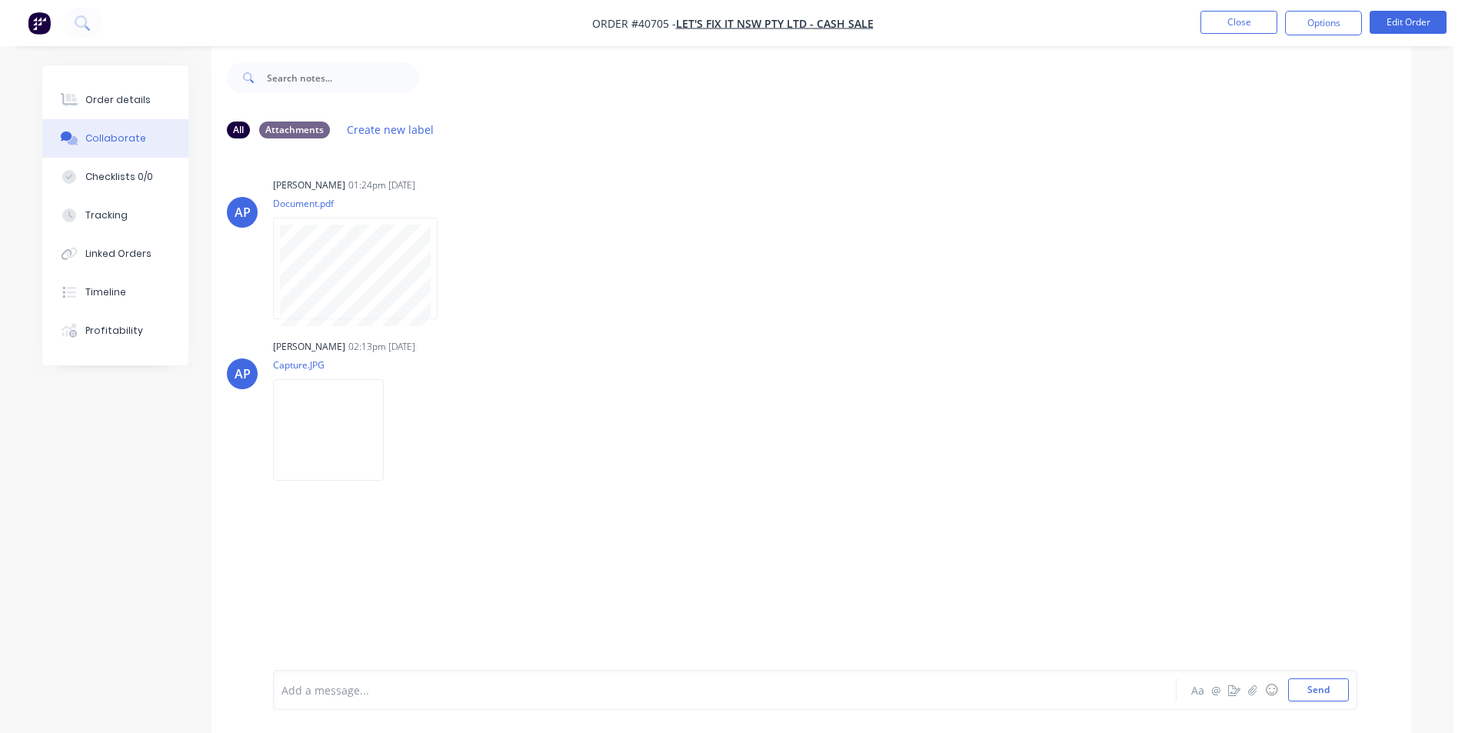
scroll to position [23, 0]
click at [1323, 691] on button "Send" at bounding box center [1318, 689] width 61 height 23
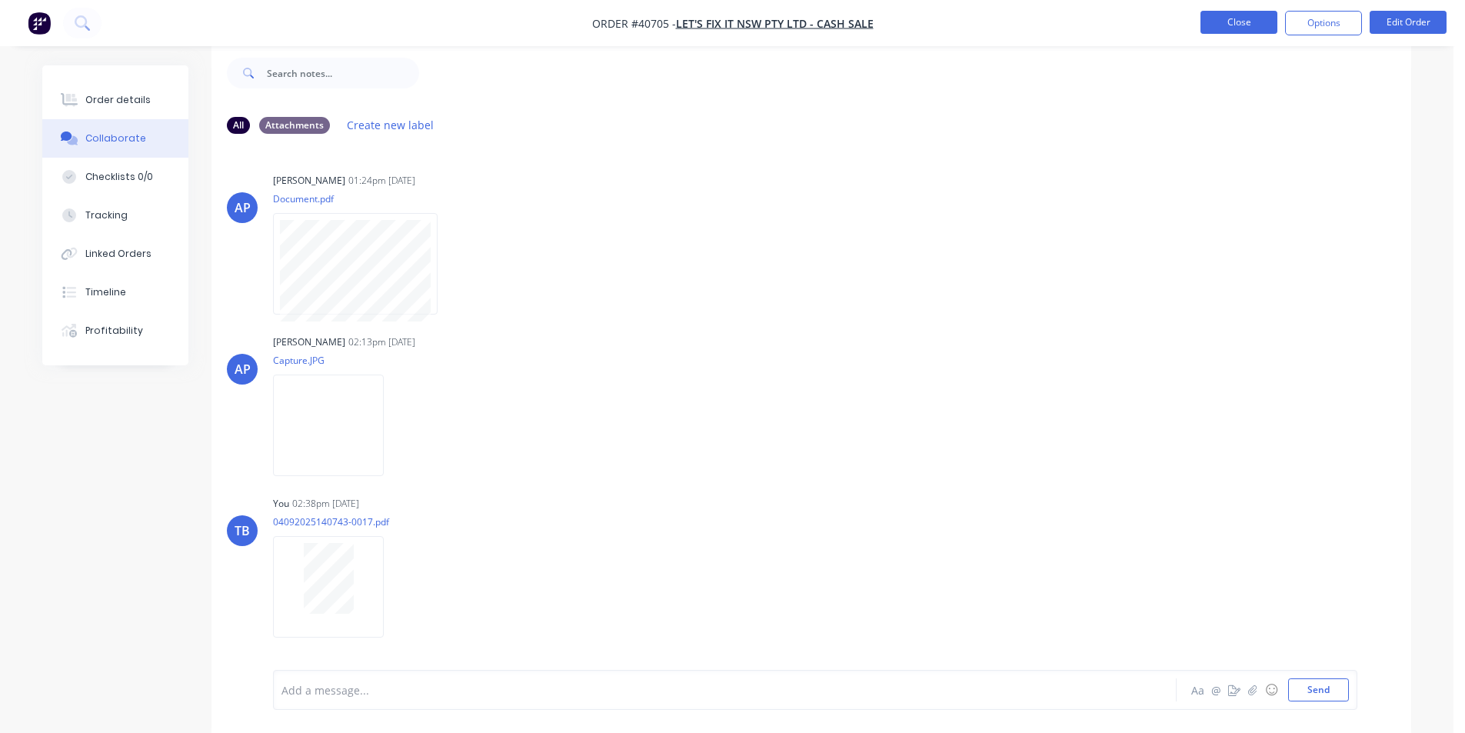
click at [1235, 30] on button "Close" at bounding box center [1239, 22] width 77 height 23
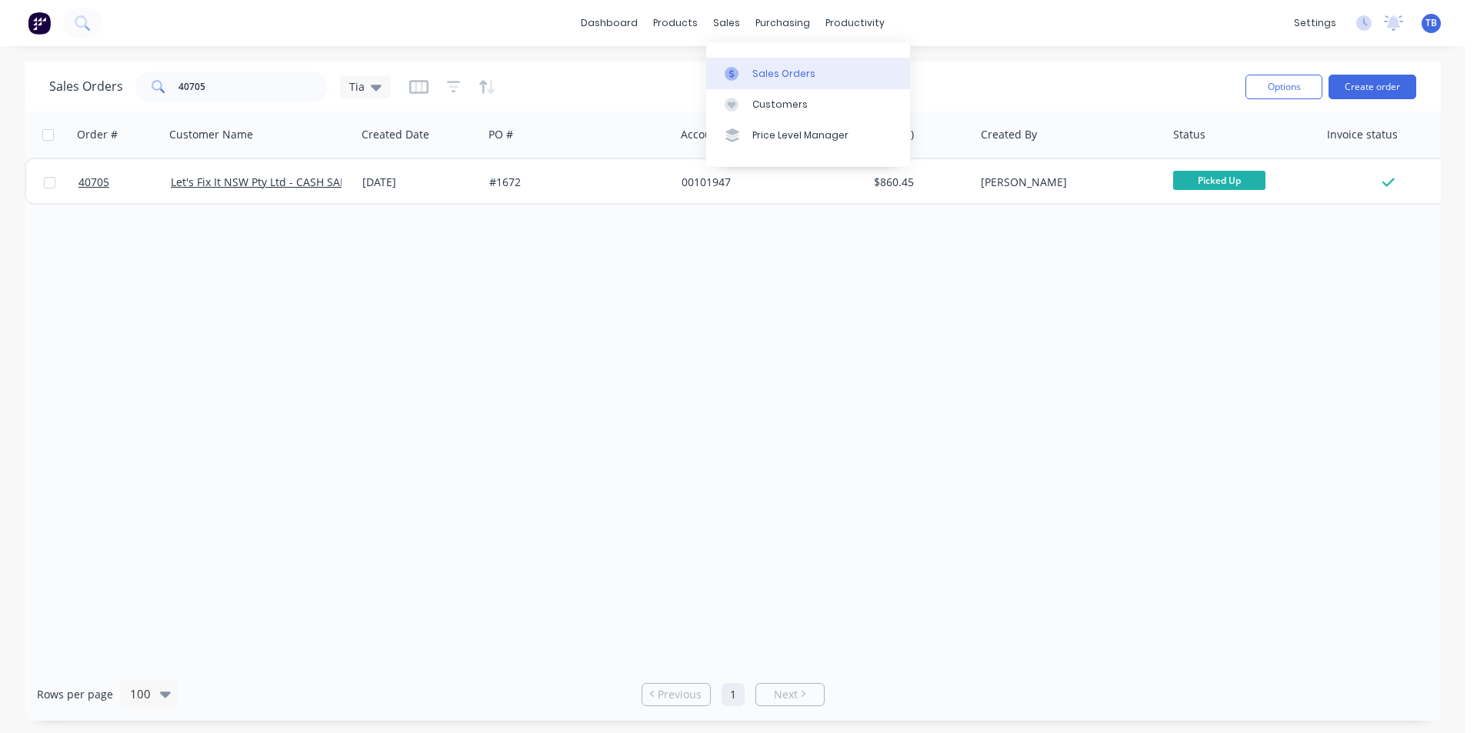
click at [744, 65] on link "Sales Orders" at bounding box center [808, 73] width 204 height 31
click at [29, 86] on div "Sales Orders 40705 Tia Options Create order" at bounding box center [733, 87] width 1416 height 50
click at [403, 344] on div "Order # Customer Name Created Date PO # Accounting Order # Total ($) Created By…" at bounding box center [733, 390] width 1416 height 556
click at [255, 98] on input "40705" at bounding box center [253, 87] width 150 height 31
click at [466, 406] on div "Order # Customer Name Created Date PO # Accounting Order # Total ($) Created By…" at bounding box center [733, 390] width 1416 height 556
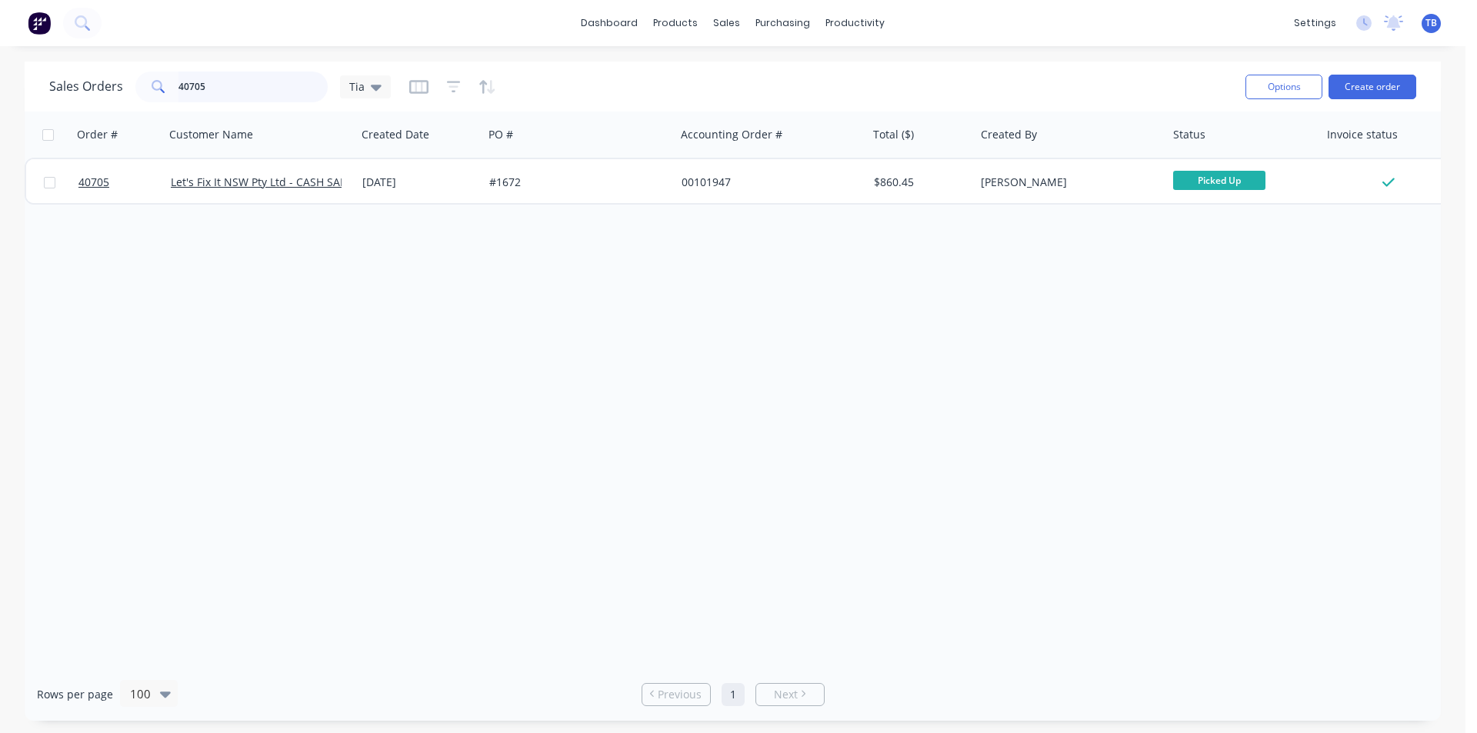
drag, startPoint x: 282, startPoint y: 91, endPoint x: 60, endPoint y: 81, distance: 221.7
click at [60, 81] on div "Sales Orders 40705 Tia" at bounding box center [220, 87] width 342 height 31
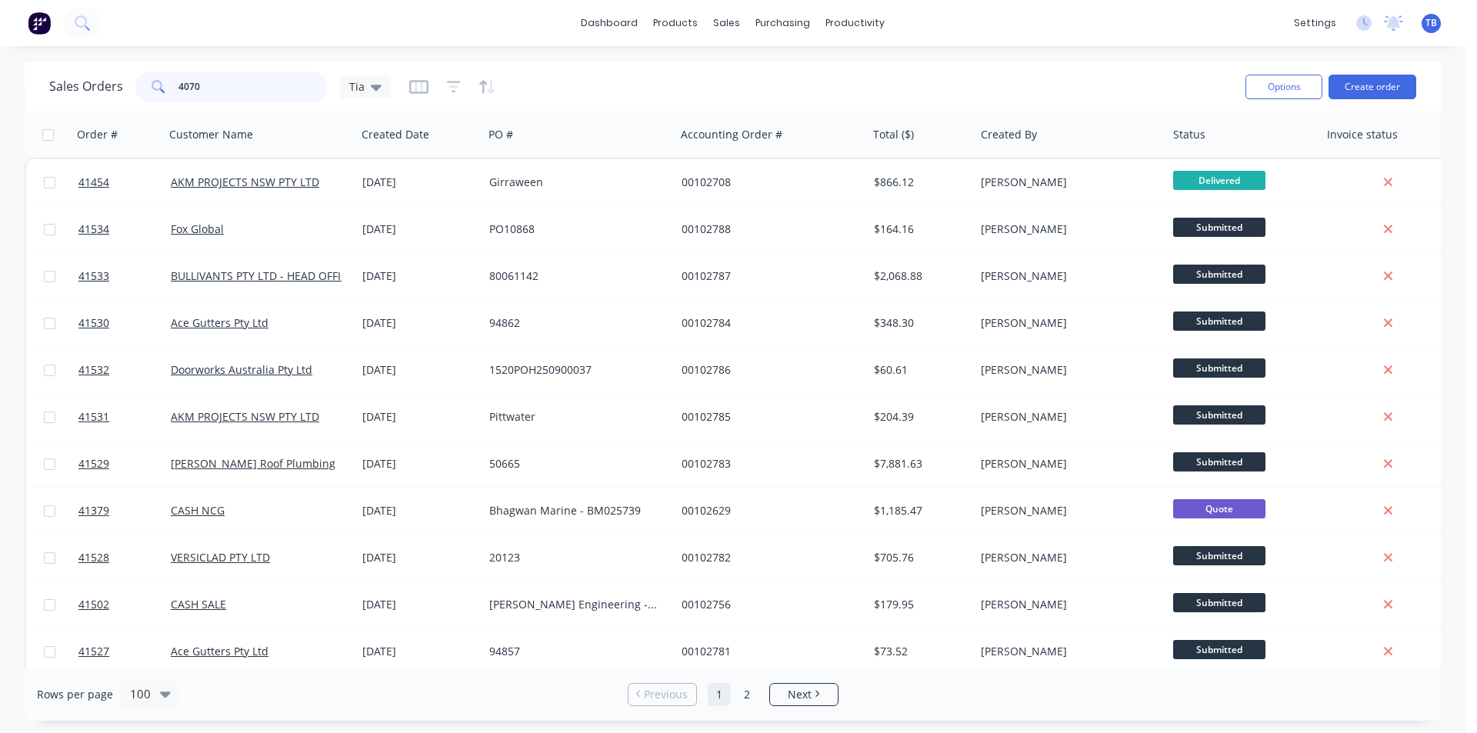
type input "40705"
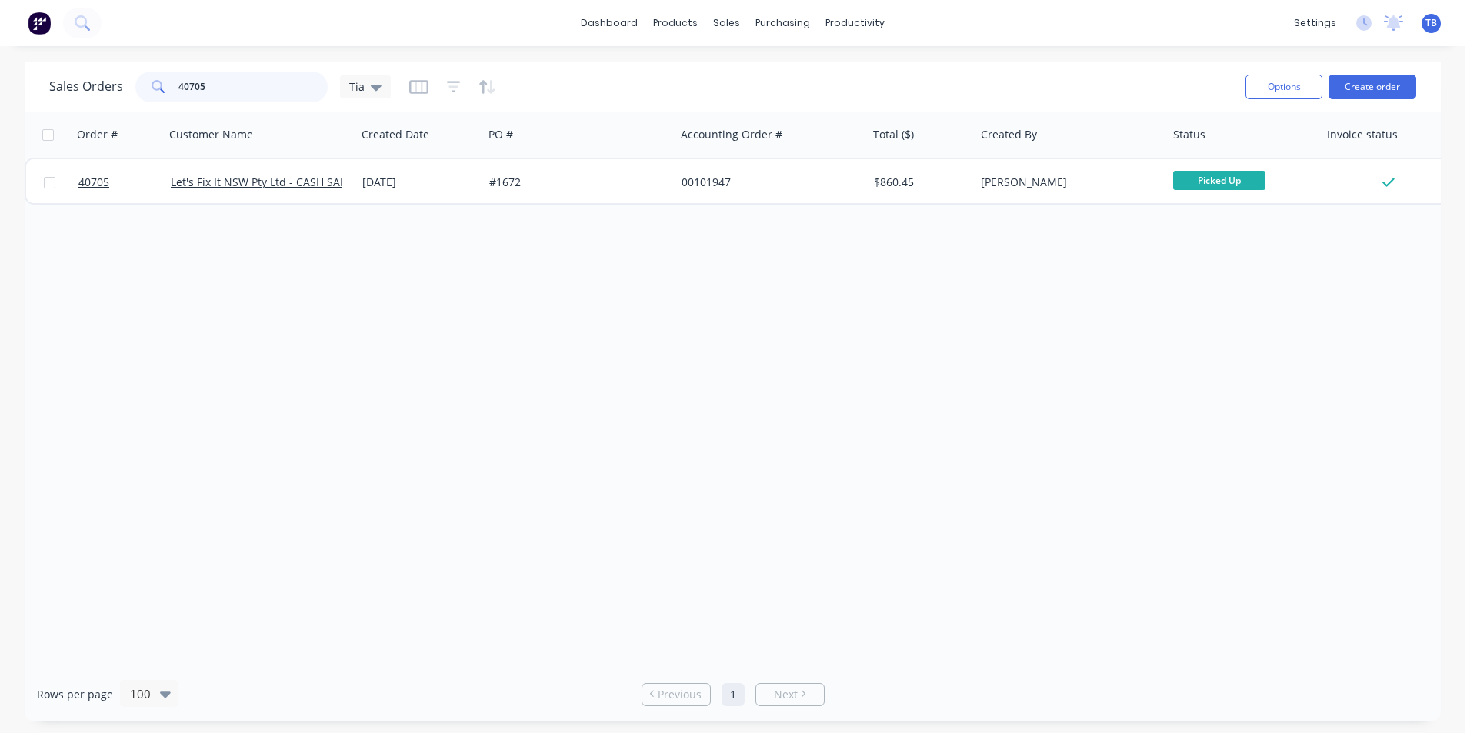
click at [268, 94] on input "40705" at bounding box center [253, 87] width 150 height 31
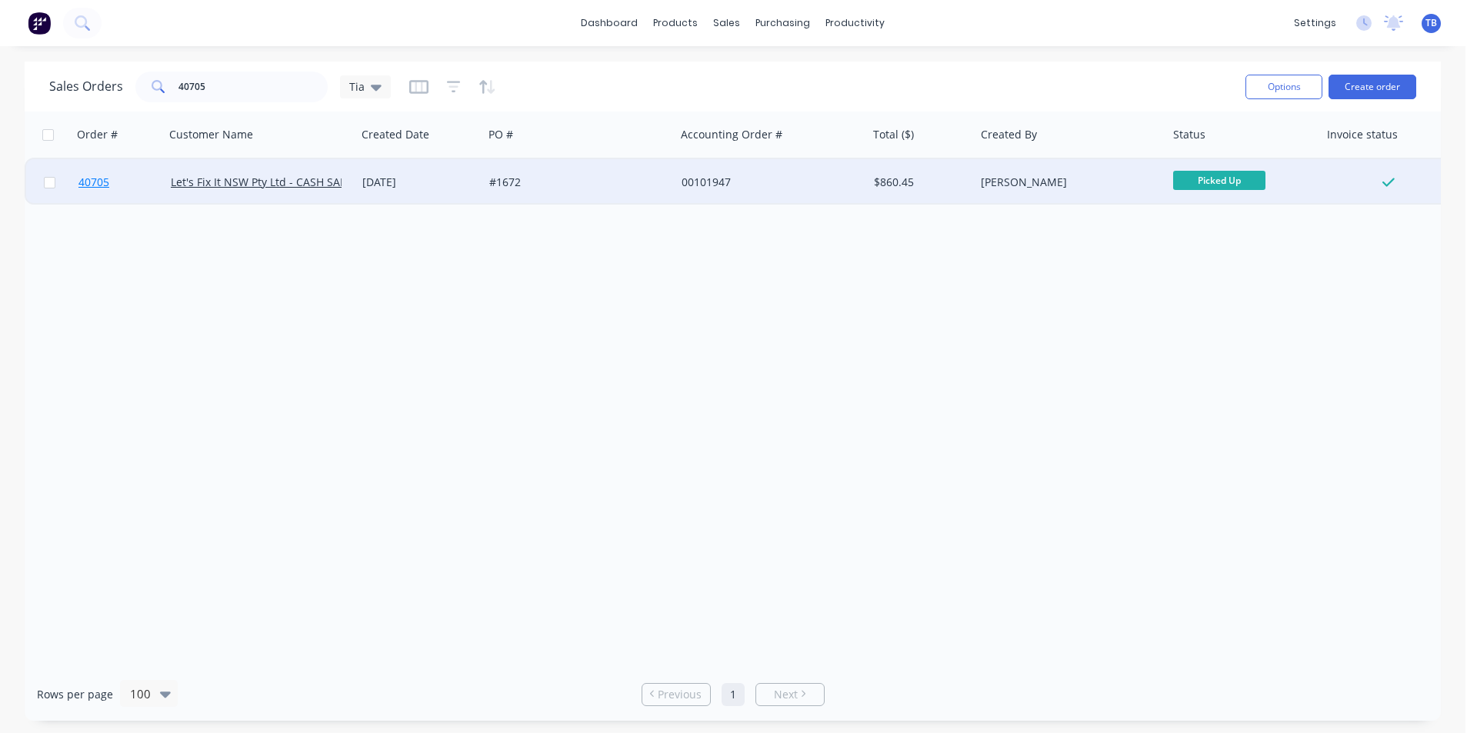
click at [85, 178] on span "40705" at bounding box center [93, 182] width 31 height 15
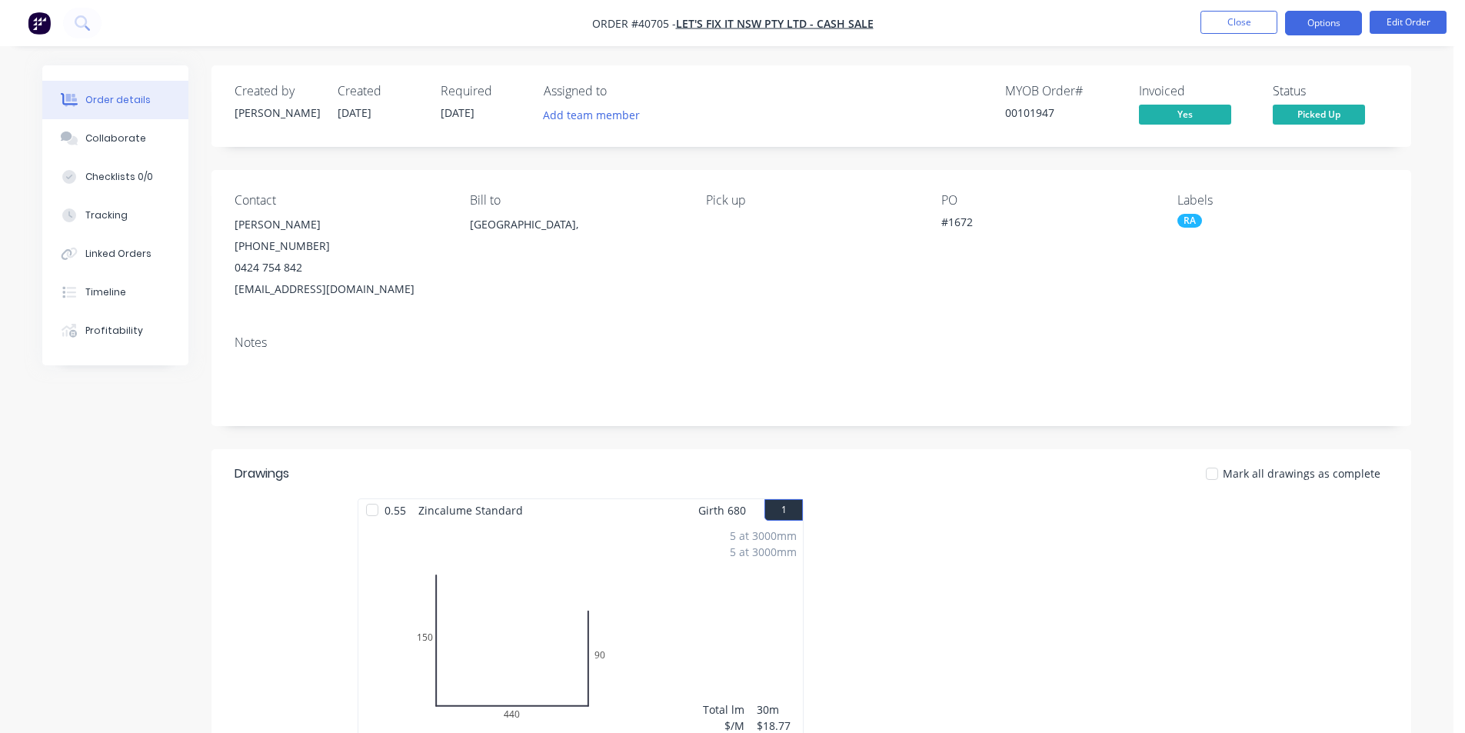
click at [1319, 25] on button "Options" at bounding box center [1323, 23] width 77 height 25
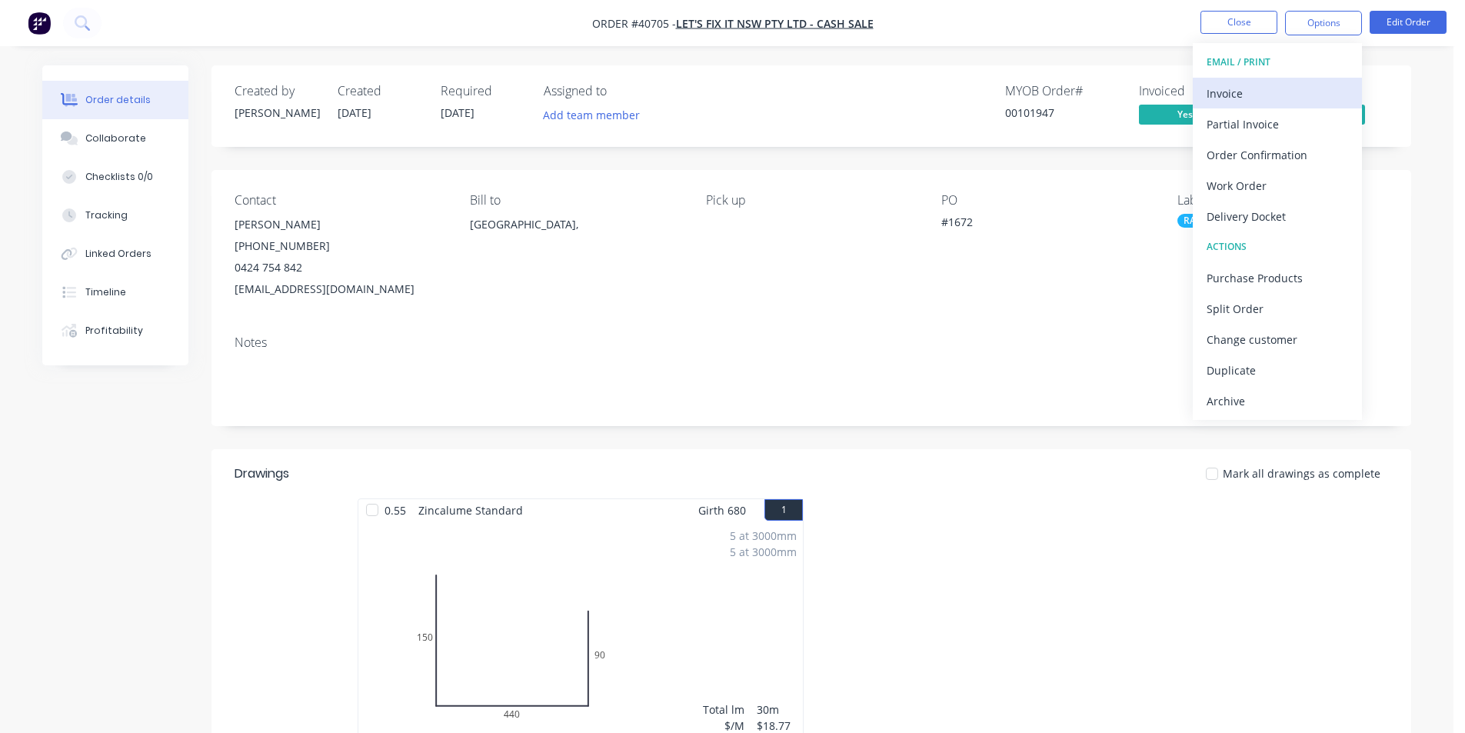
click at [1268, 88] on div "Invoice" at bounding box center [1278, 93] width 142 height 22
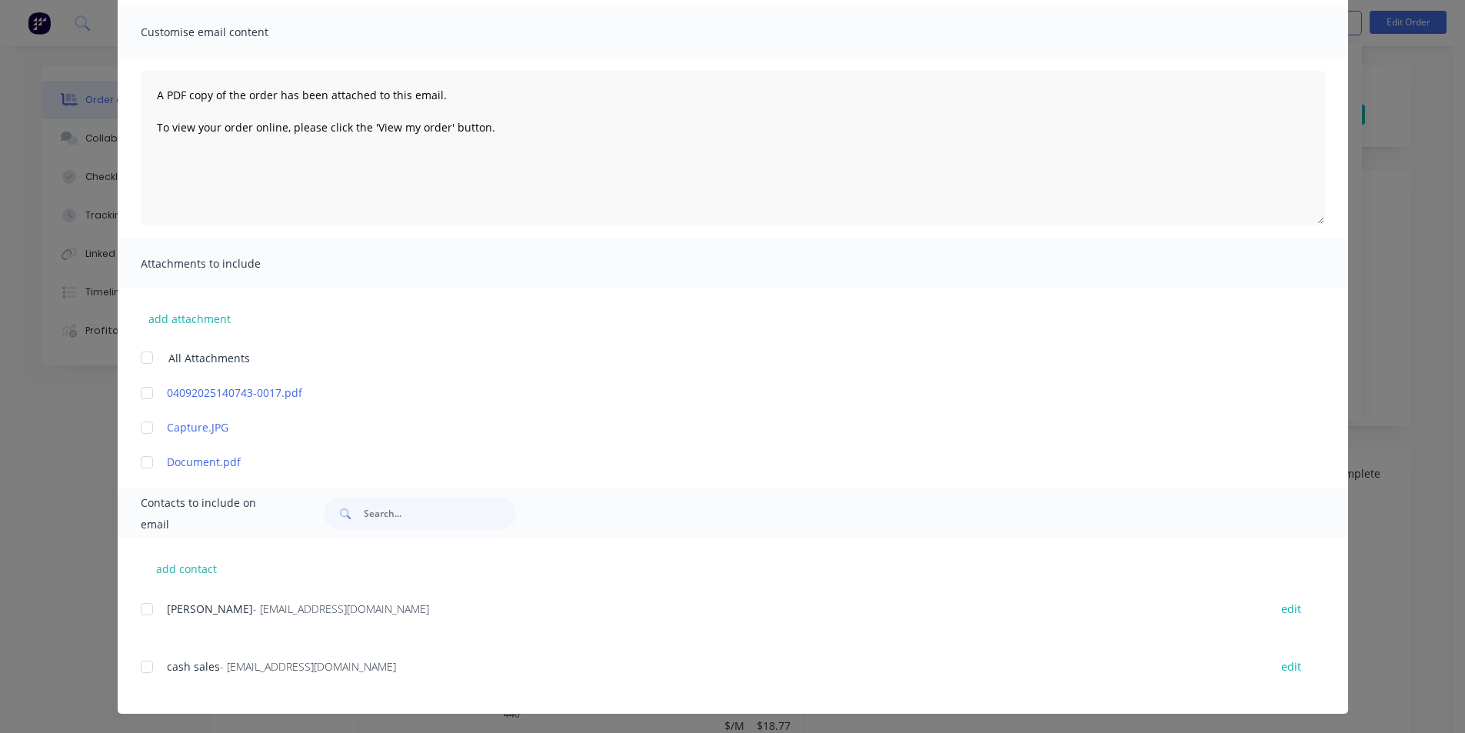
scroll to position [107, 0]
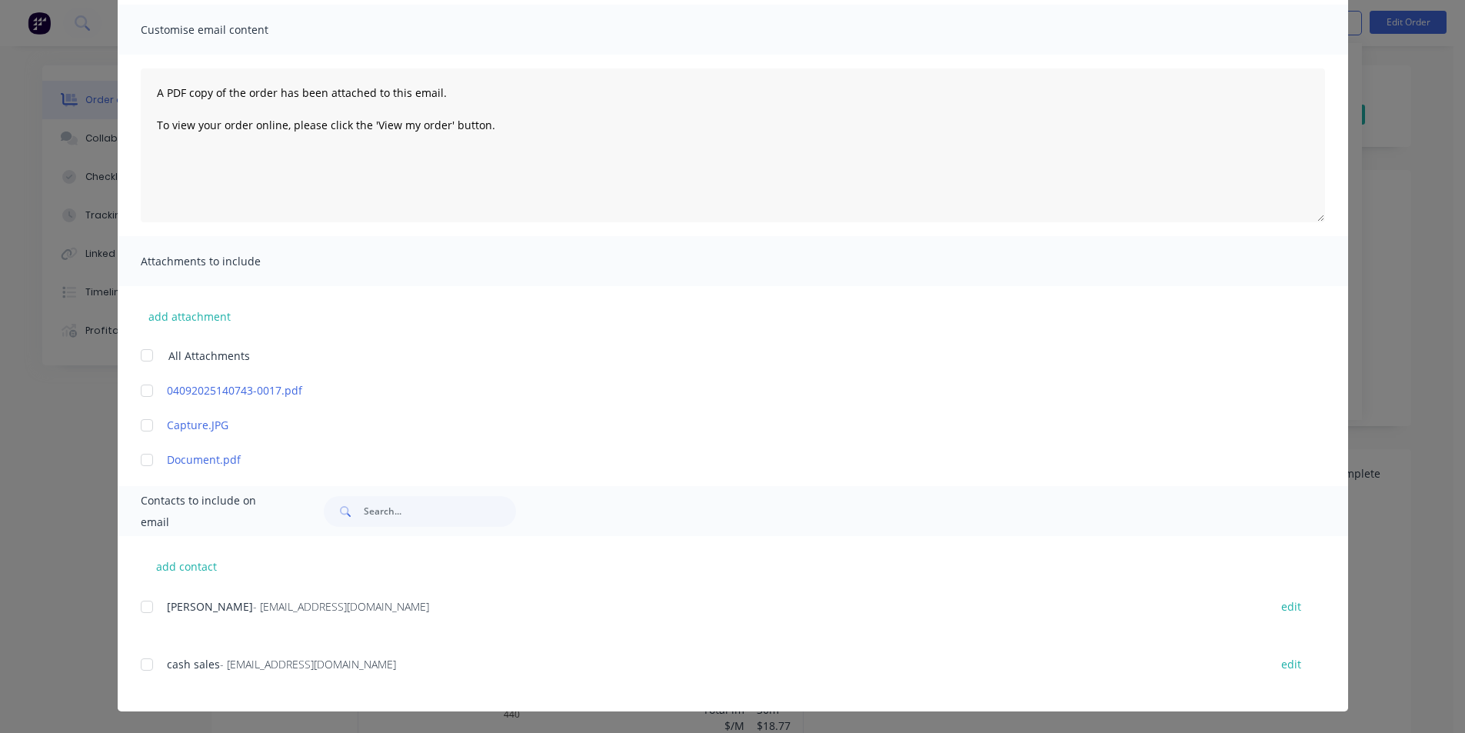
click at [149, 662] on div at bounding box center [147, 664] width 31 height 31
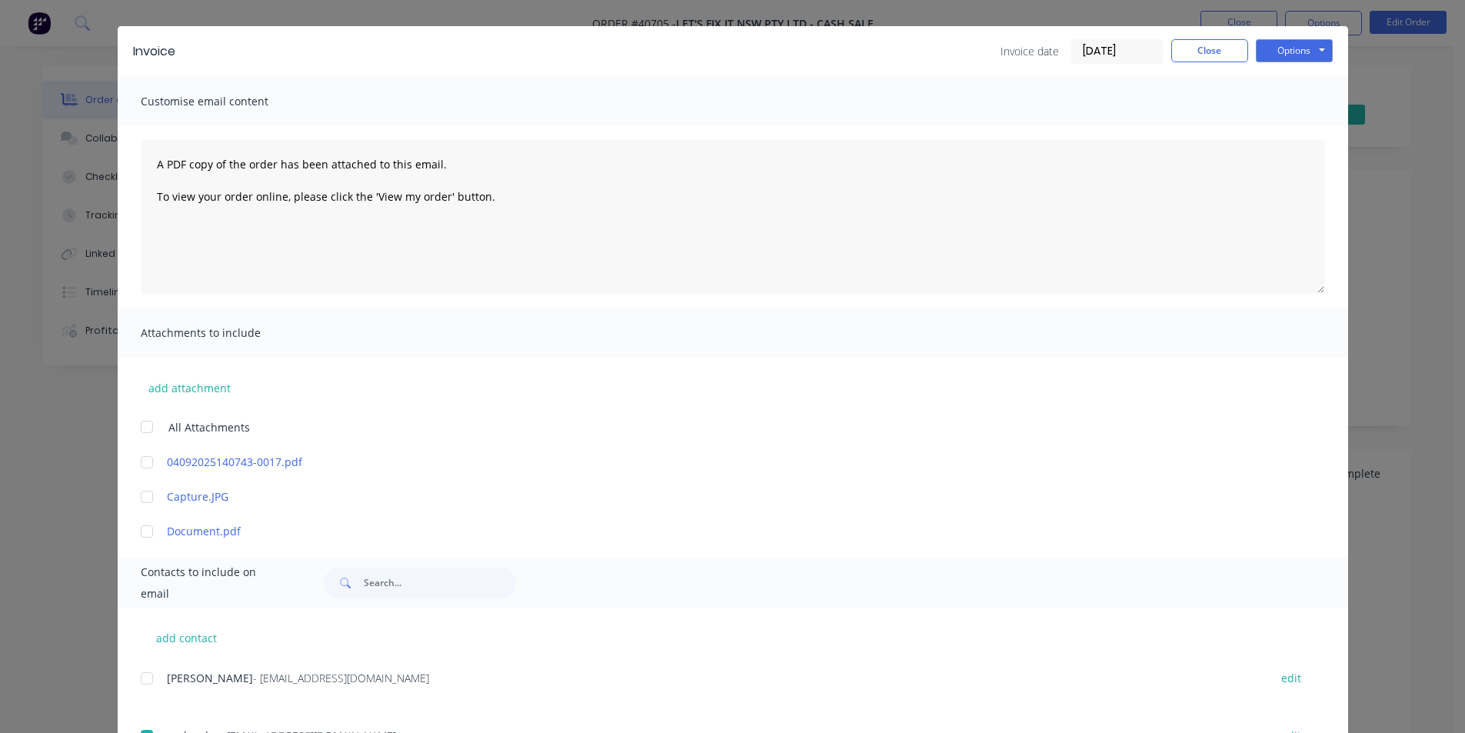
scroll to position [0, 0]
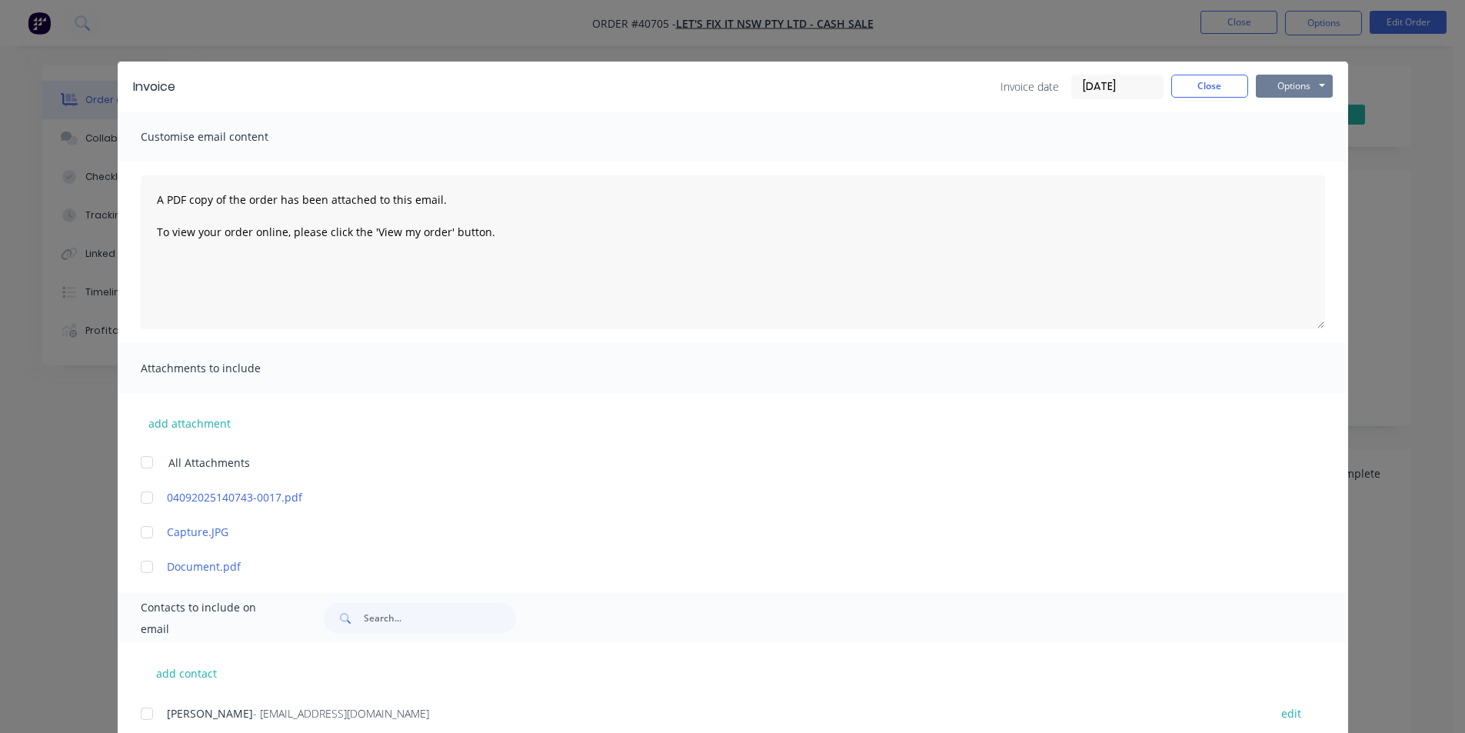
click at [1292, 91] on button "Options" at bounding box center [1294, 86] width 77 height 23
click at [1295, 165] on button "Email" at bounding box center [1305, 164] width 98 height 25
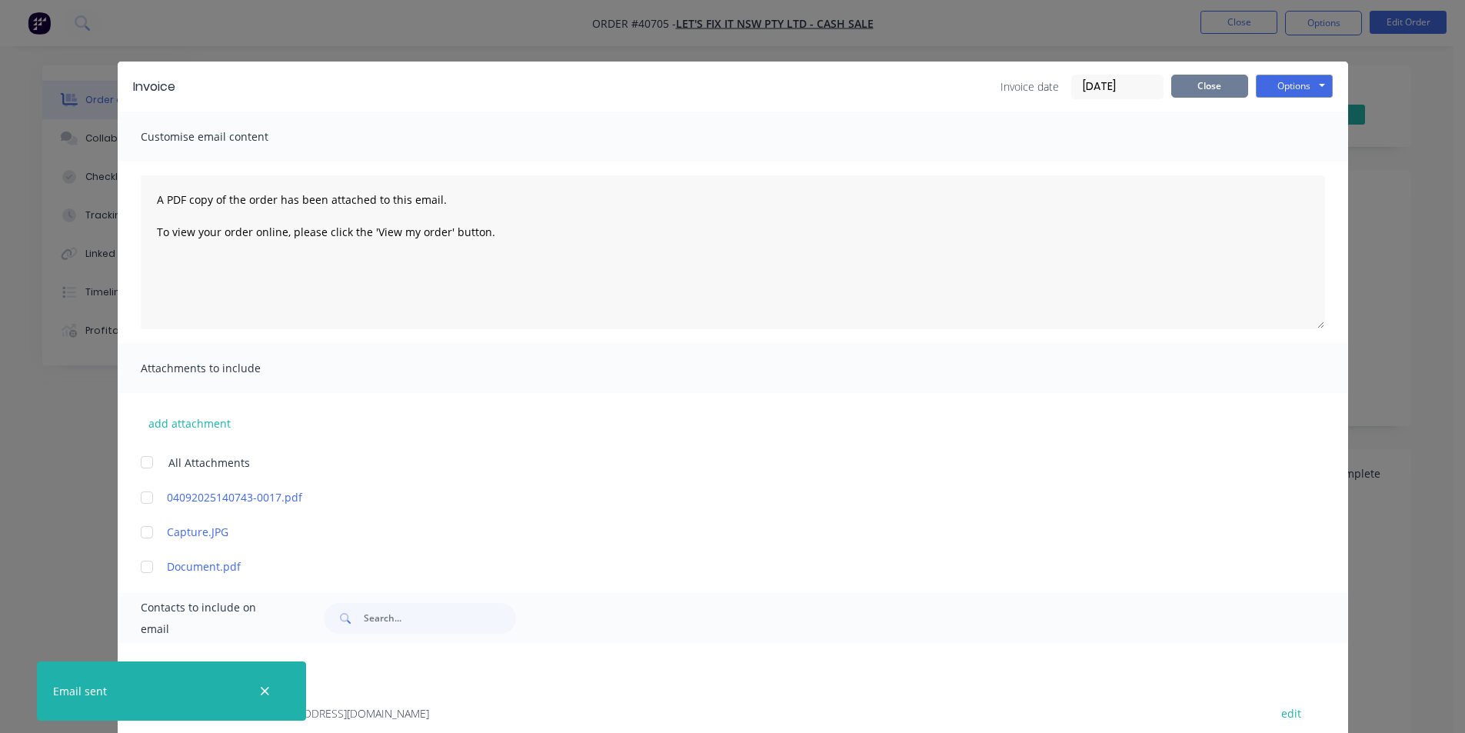
click at [1221, 93] on button "Close" at bounding box center [1209, 86] width 77 height 23
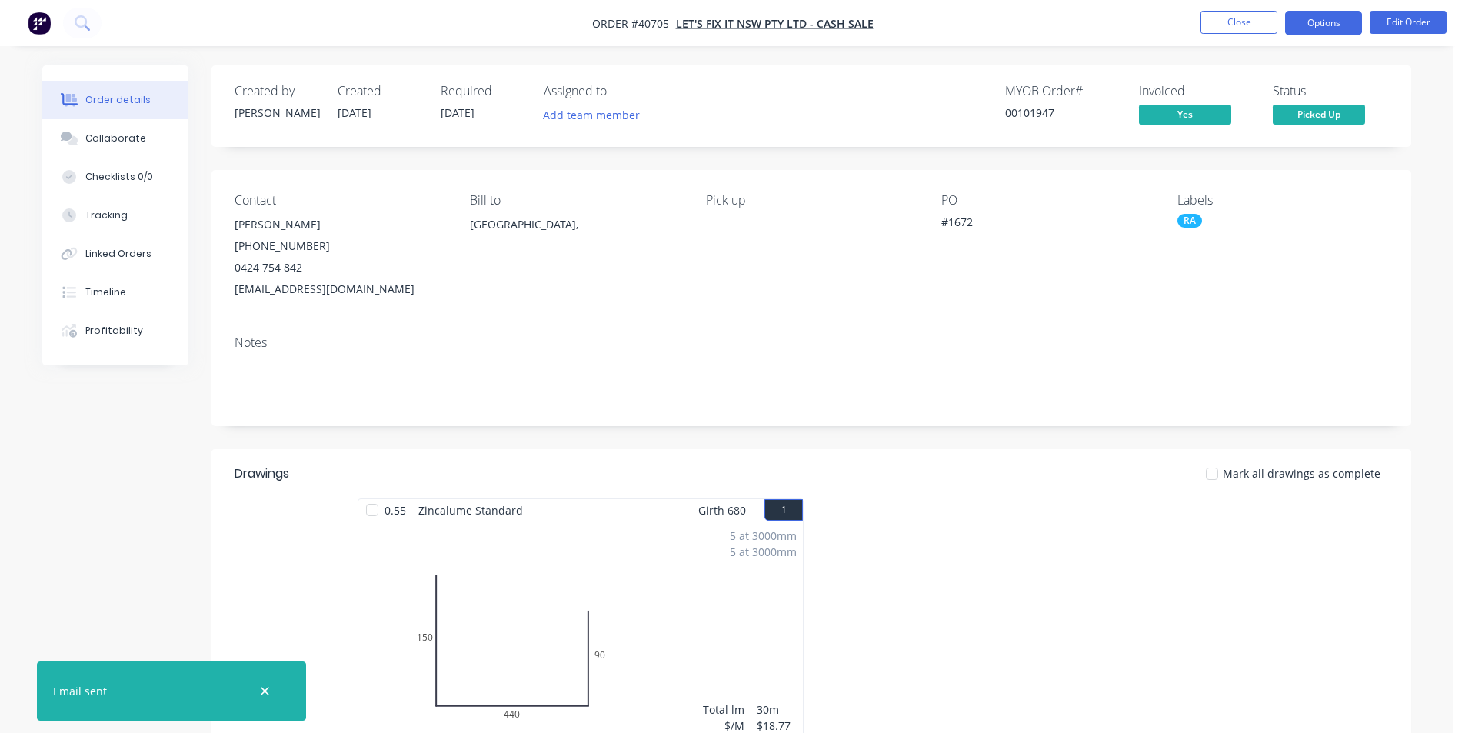
click at [1324, 18] on button "Options" at bounding box center [1323, 23] width 77 height 25
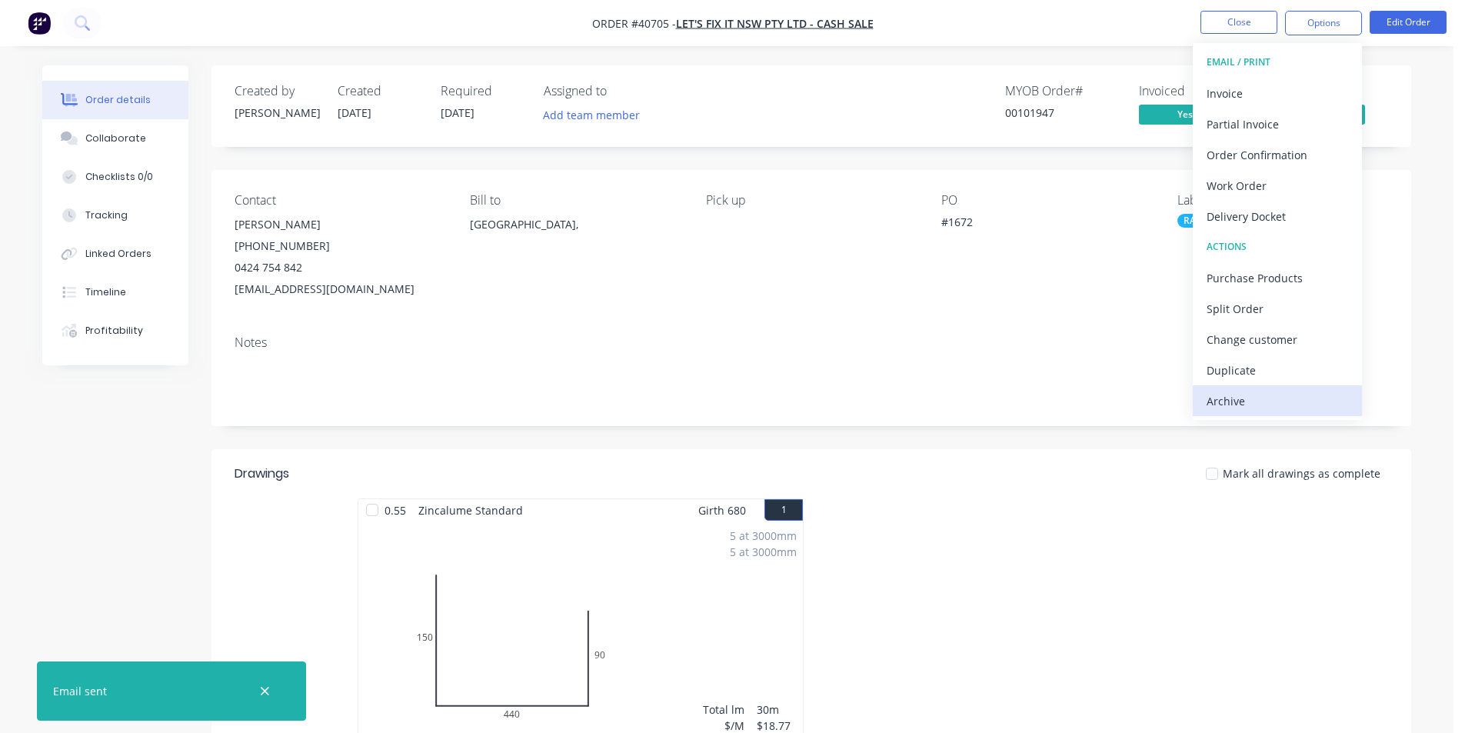
click at [1227, 392] on div "Archive" at bounding box center [1278, 401] width 142 height 22
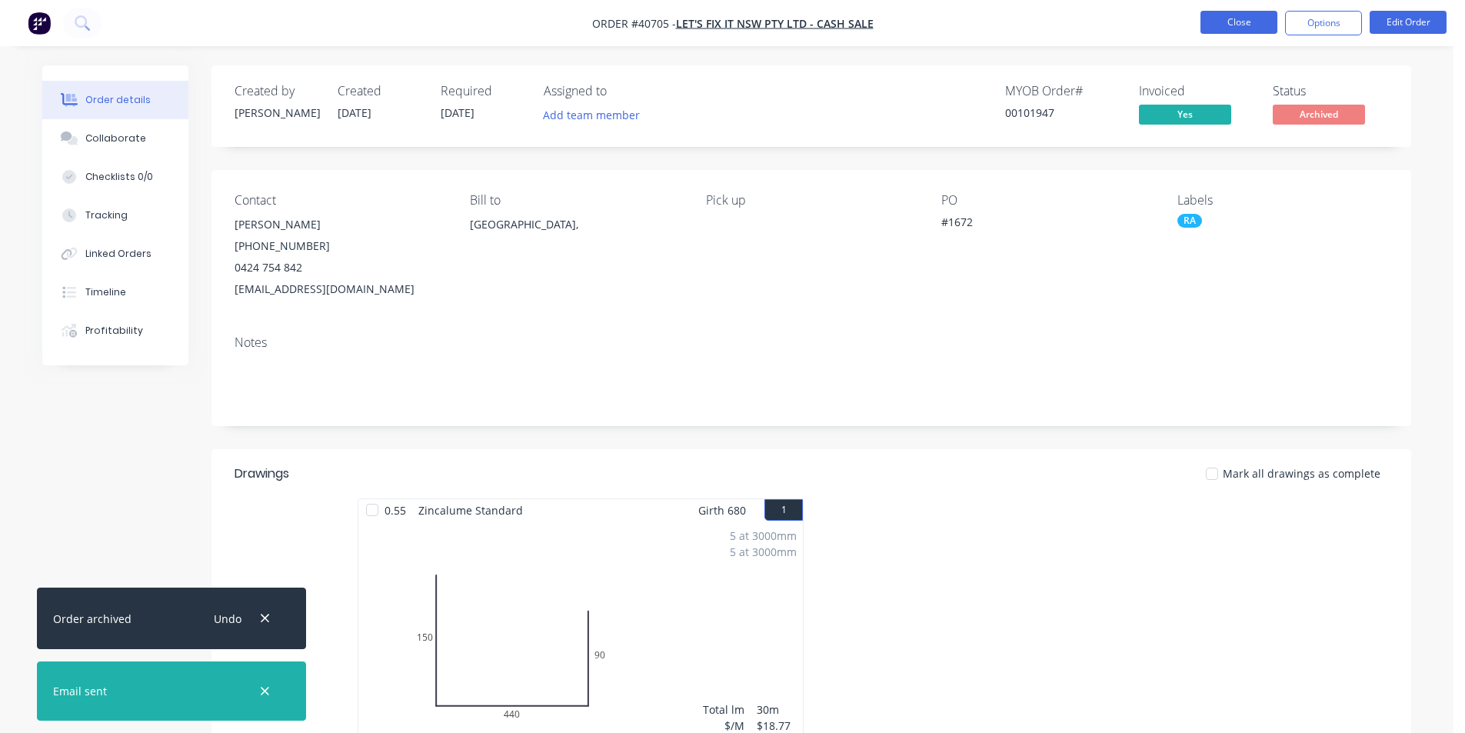
click at [1242, 29] on button "Close" at bounding box center [1239, 22] width 77 height 23
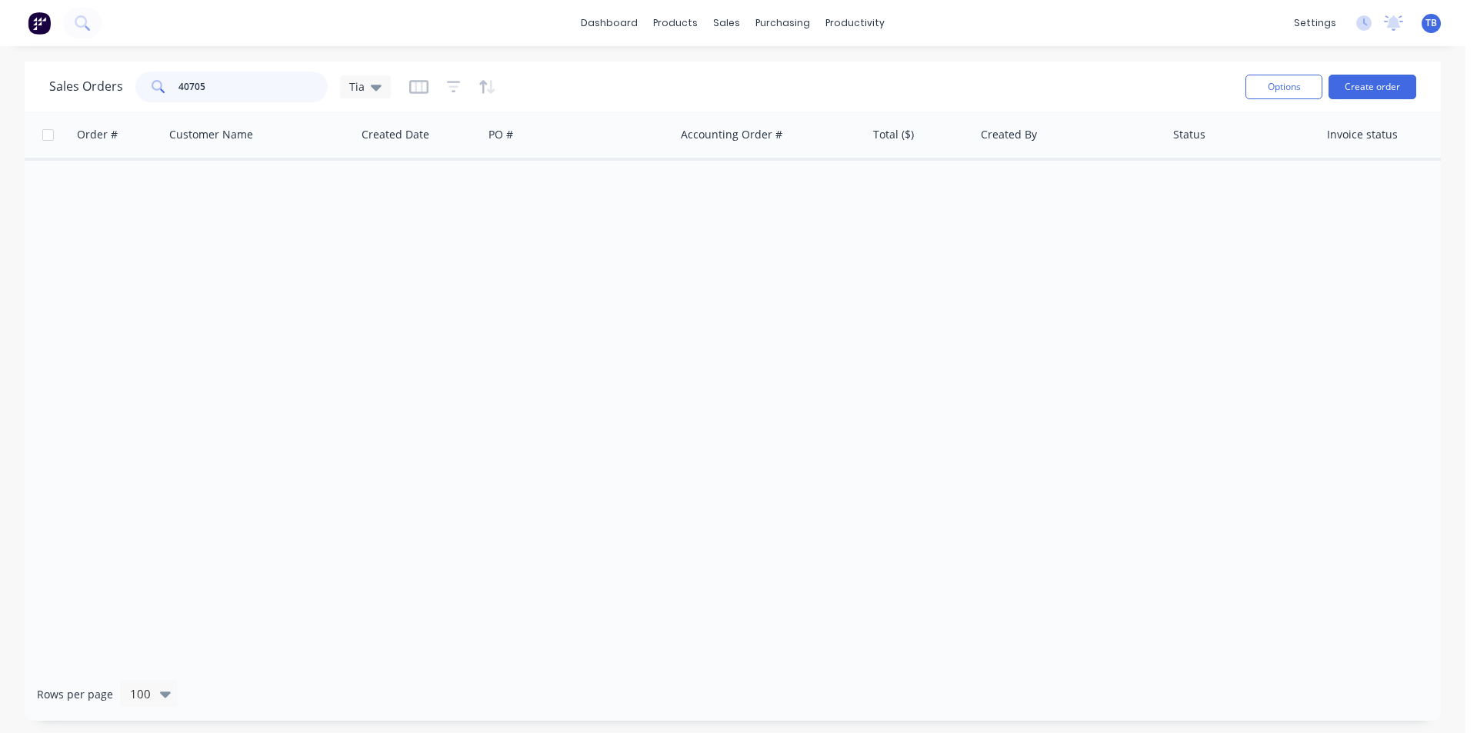
drag, startPoint x: 234, startPoint y: 82, endPoint x: 67, endPoint y: 85, distance: 167.0
click at [67, 85] on div "Sales Orders 40705 Tia" at bounding box center [220, 87] width 342 height 31
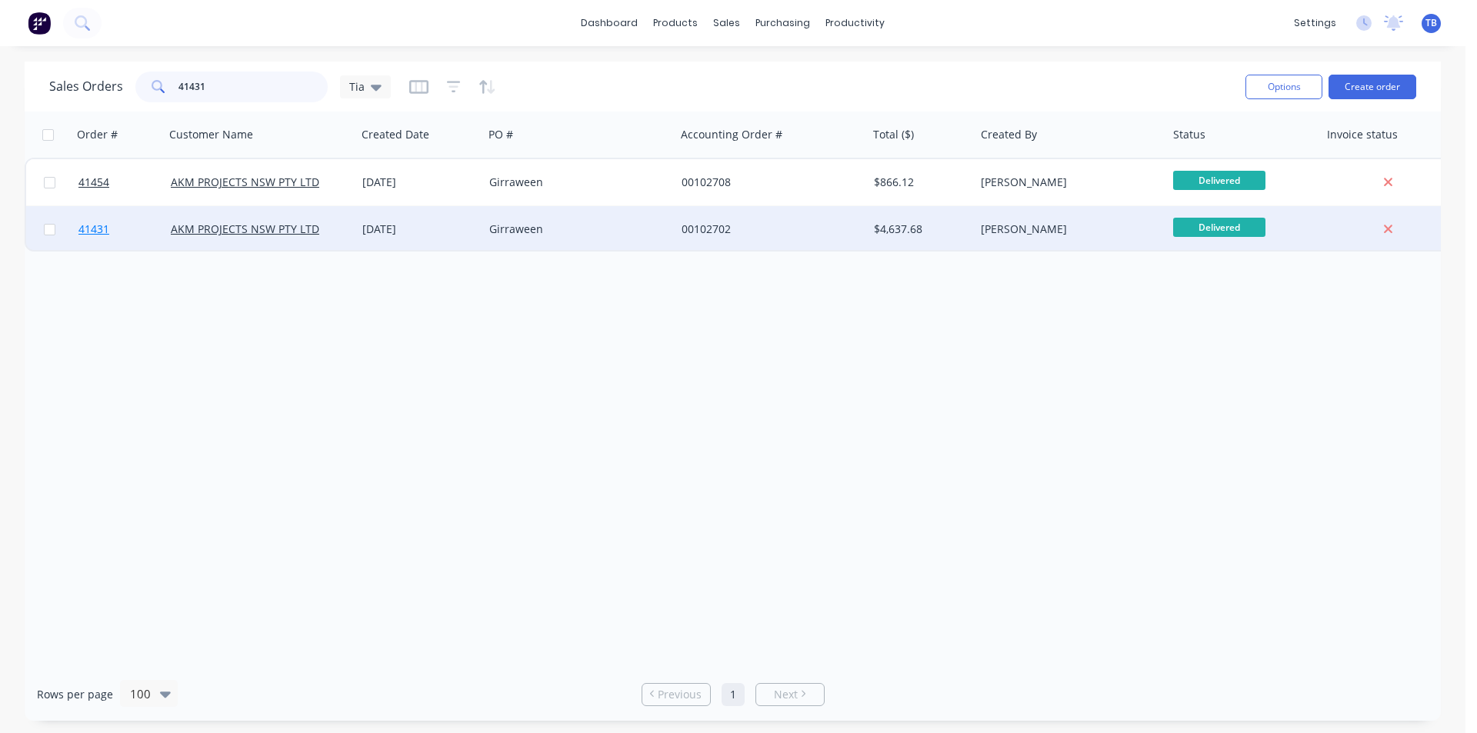
type input "41431"
click at [97, 222] on span "41431" at bounding box center [93, 229] width 31 height 15
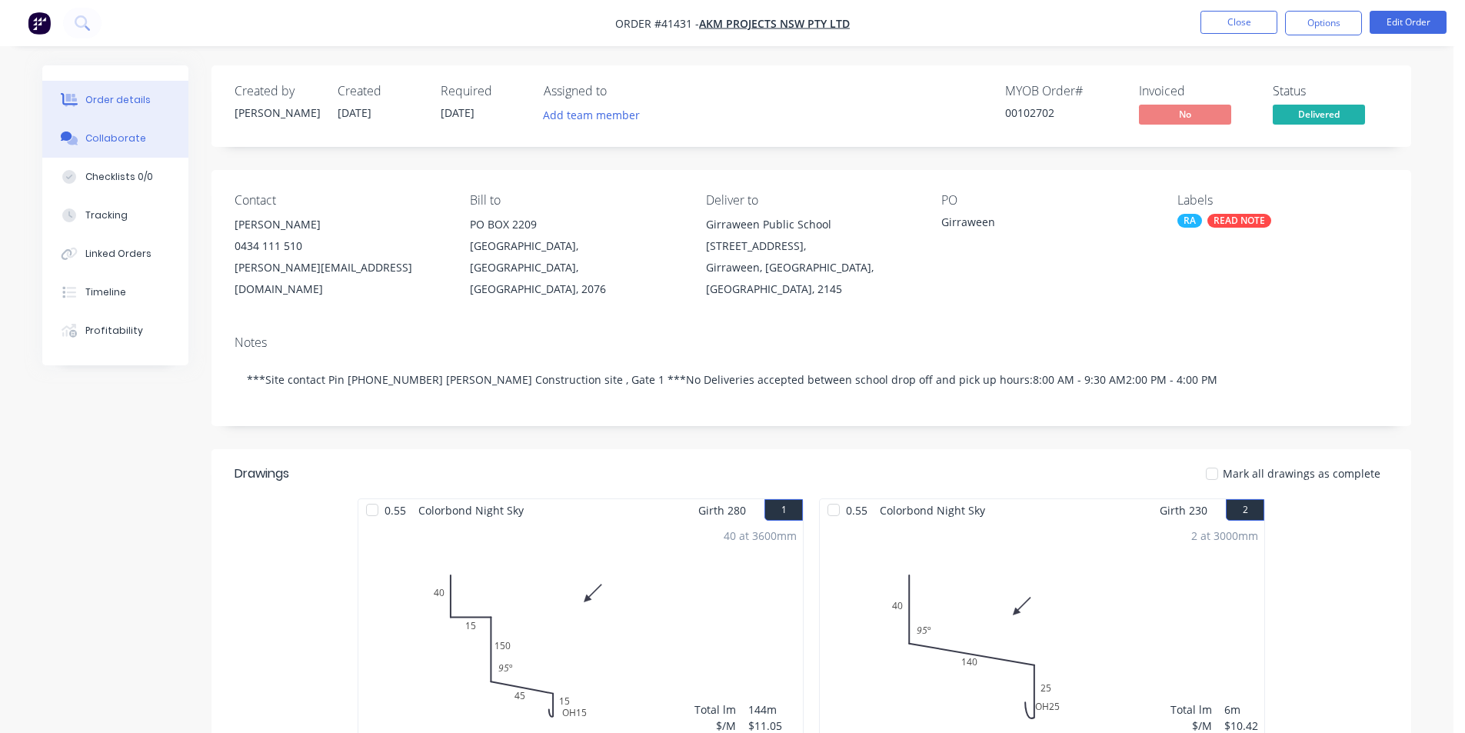
click at [128, 141] on div "Collaborate" at bounding box center [115, 139] width 61 height 14
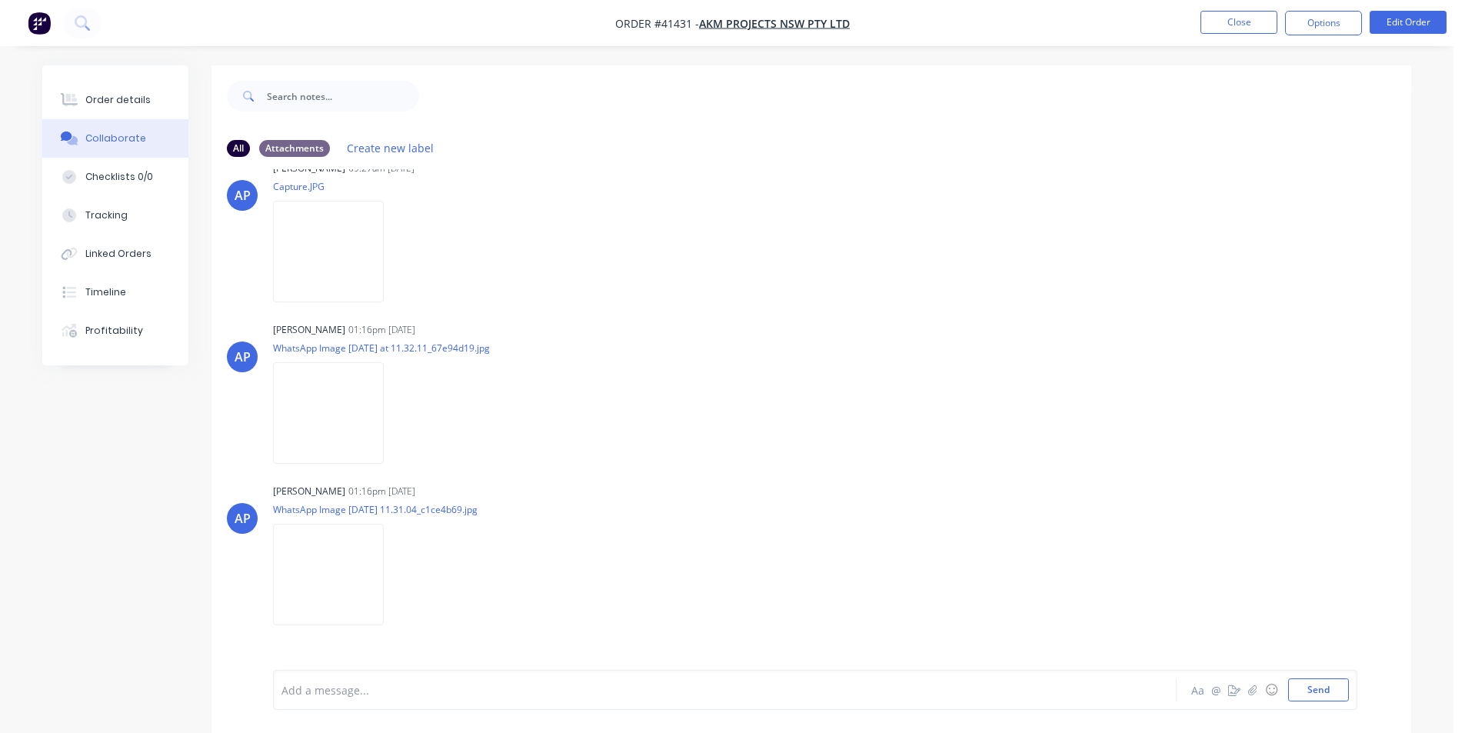
scroll to position [33, 0]
click at [142, 112] on button "Order details" at bounding box center [115, 100] width 146 height 38
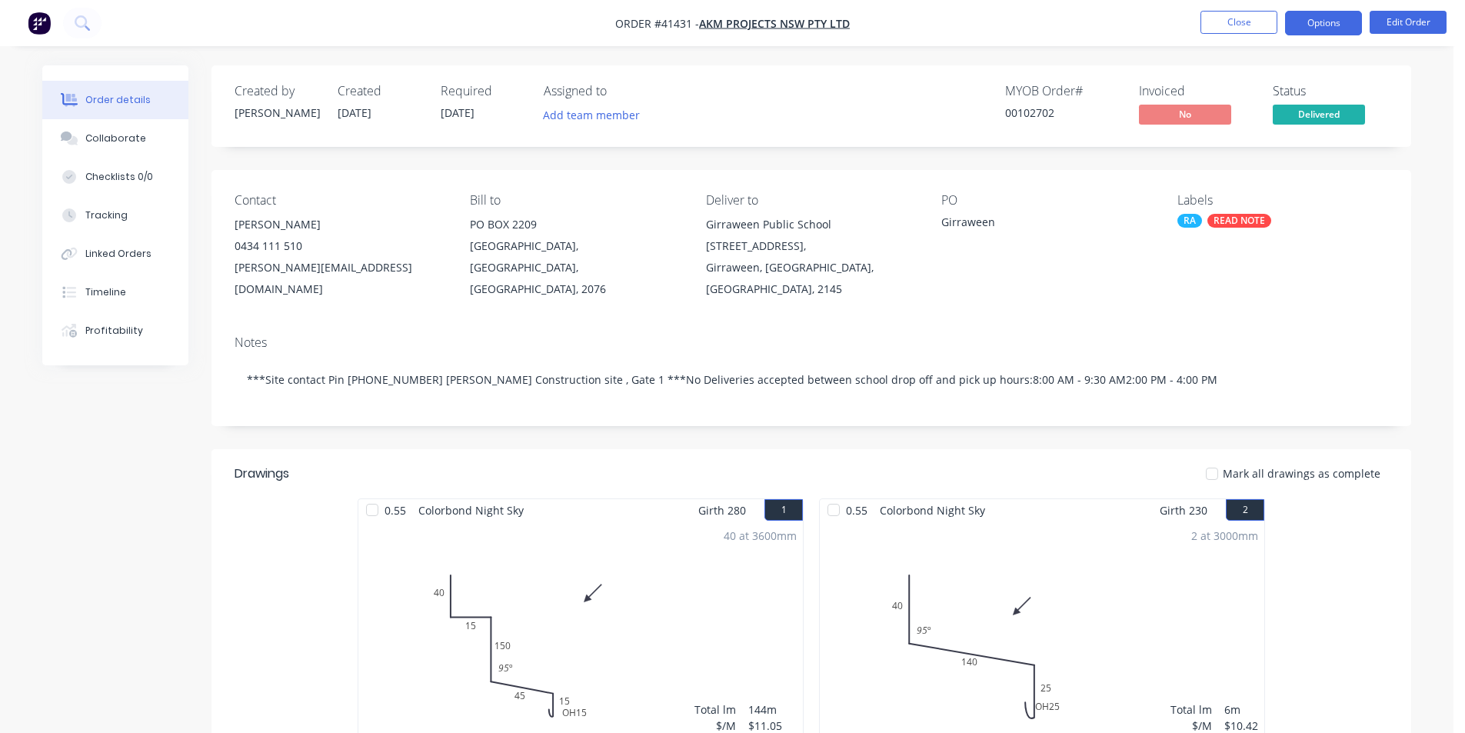
click at [1325, 15] on button "Options" at bounding box center [1323, 23] width 77 height 25
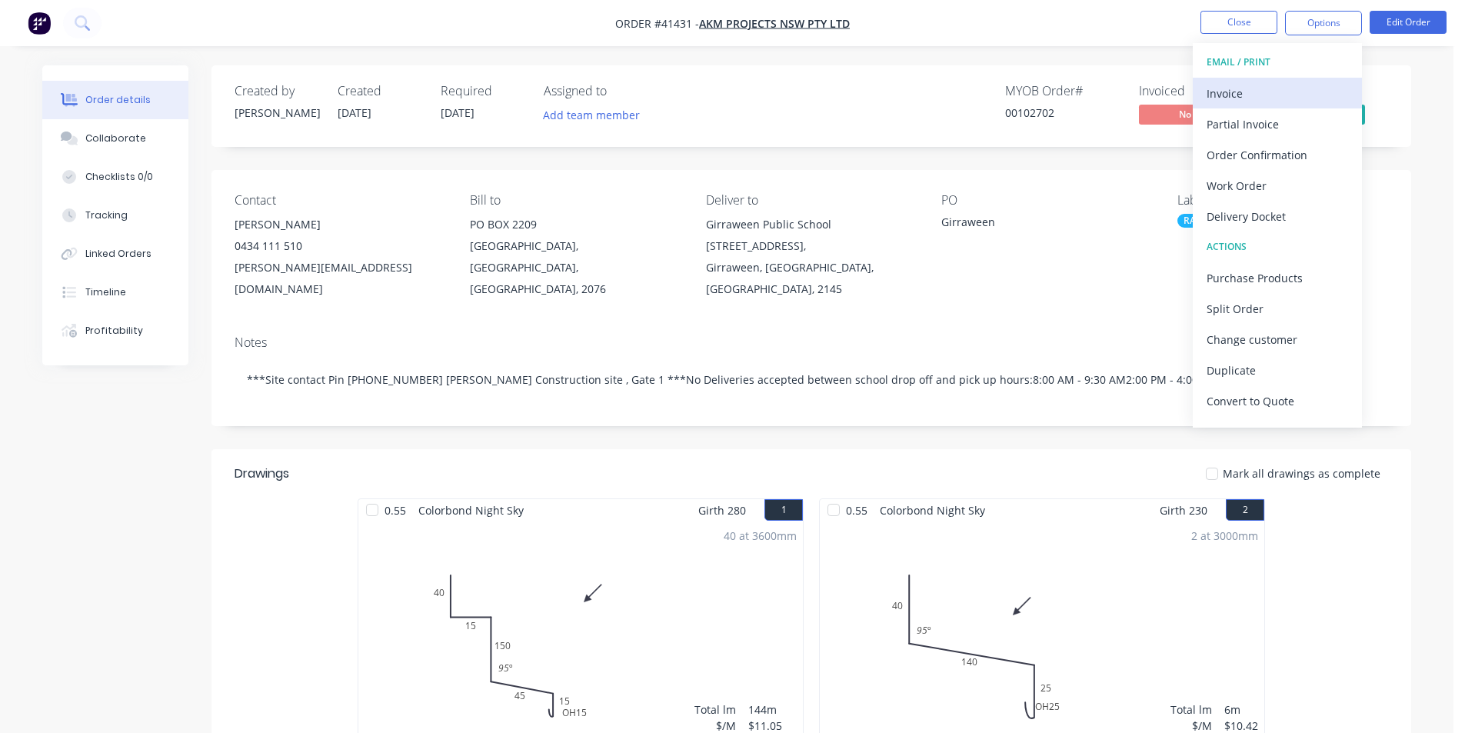
click at [1287, 98] on div "Invoice" at bounding box center [1278, 93] width 142 height 22
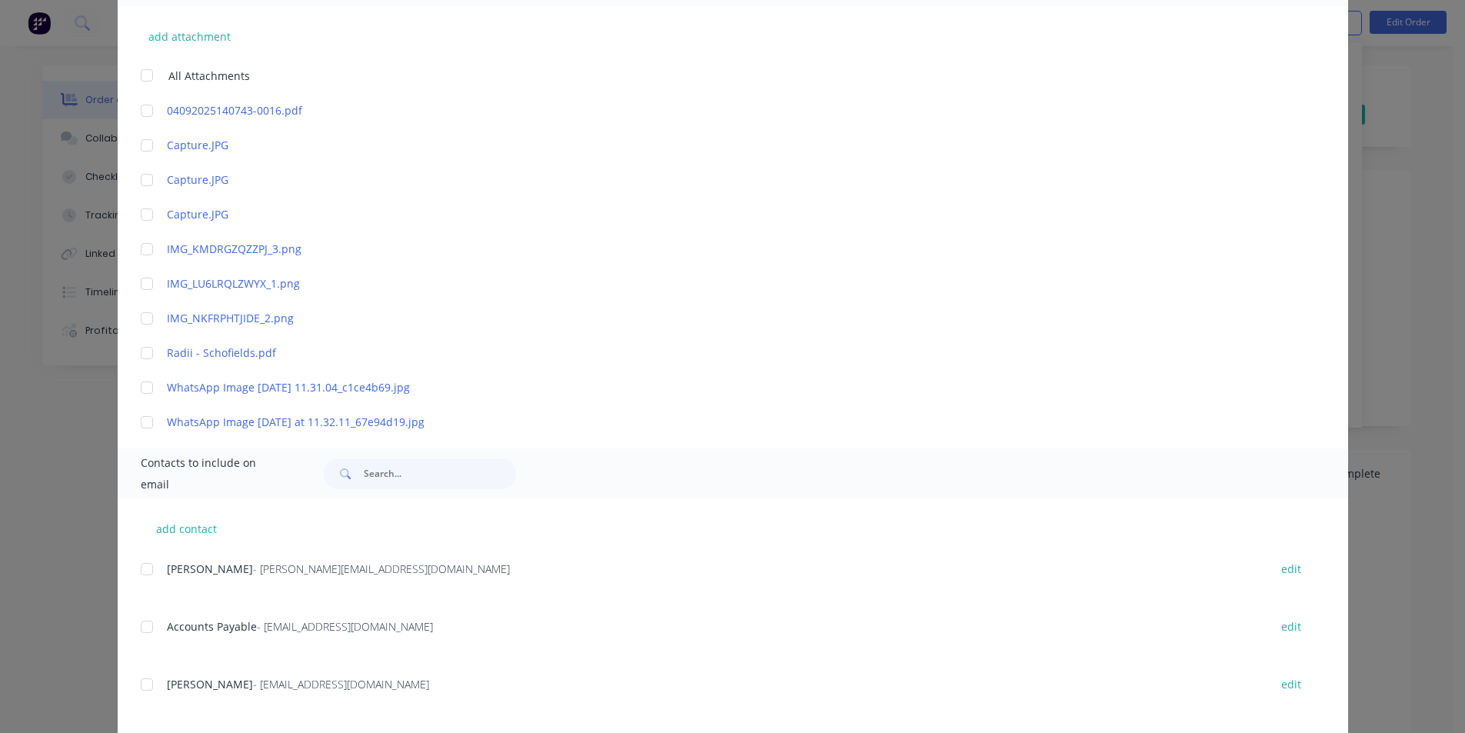
scroll to position [461, 0]
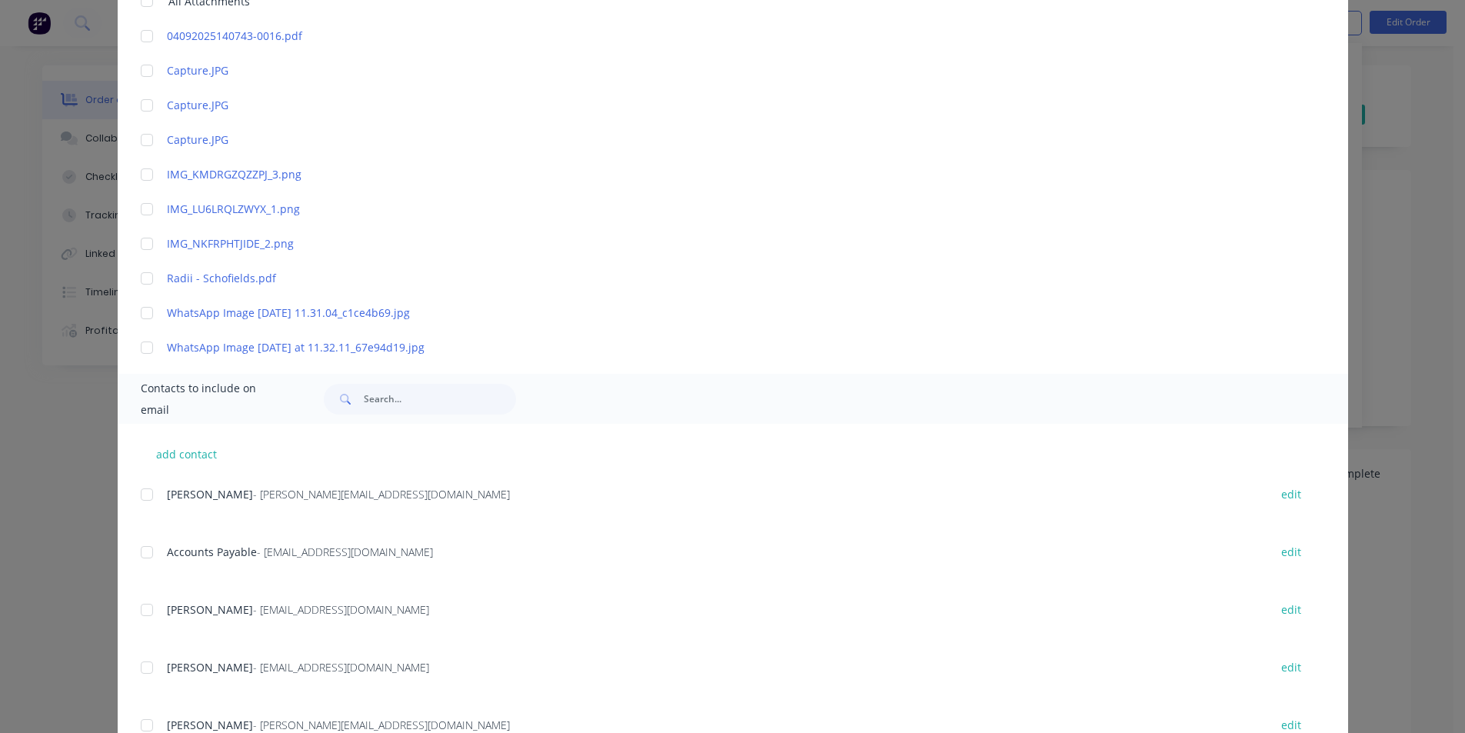
click at [141, 553] on div at bounding box center [147, 552] width 31 height 31
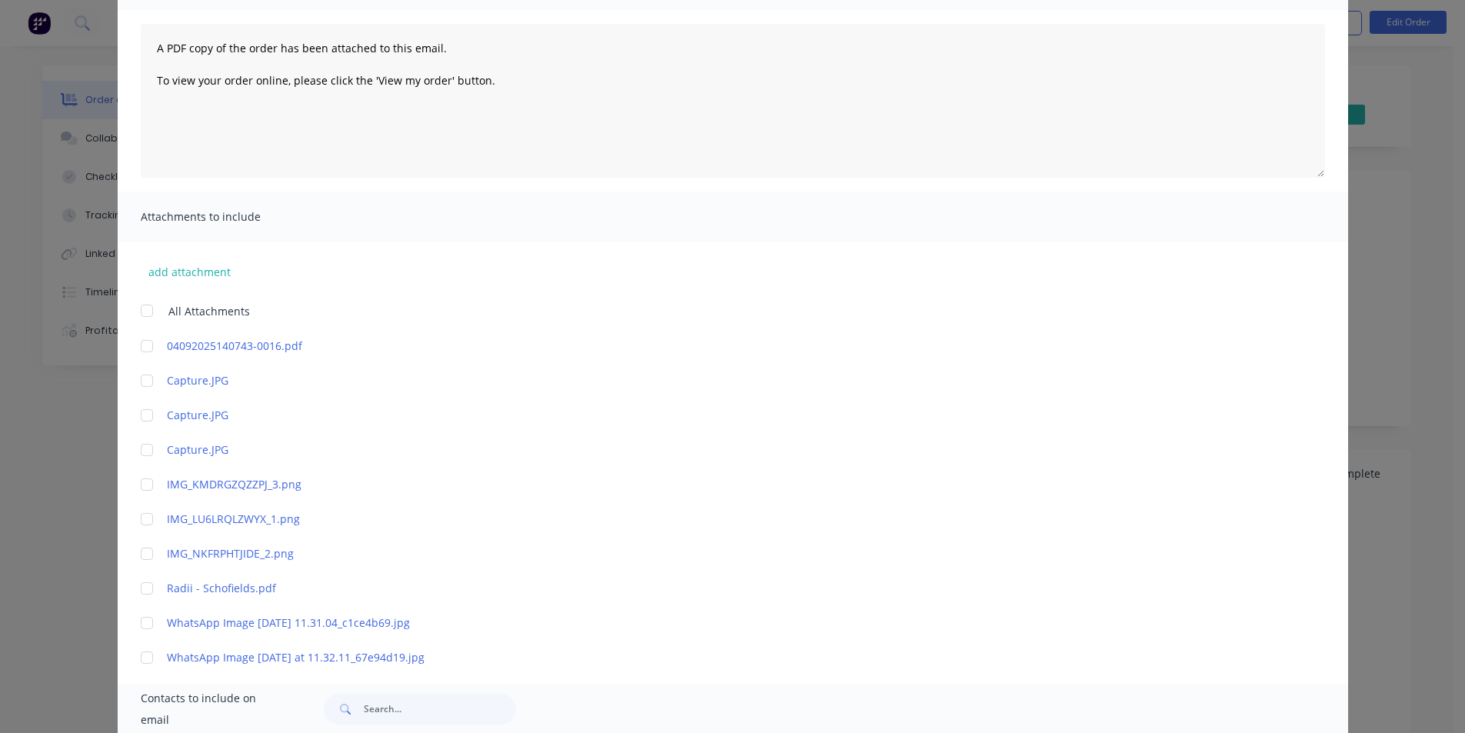
scroll to position [0, 0]
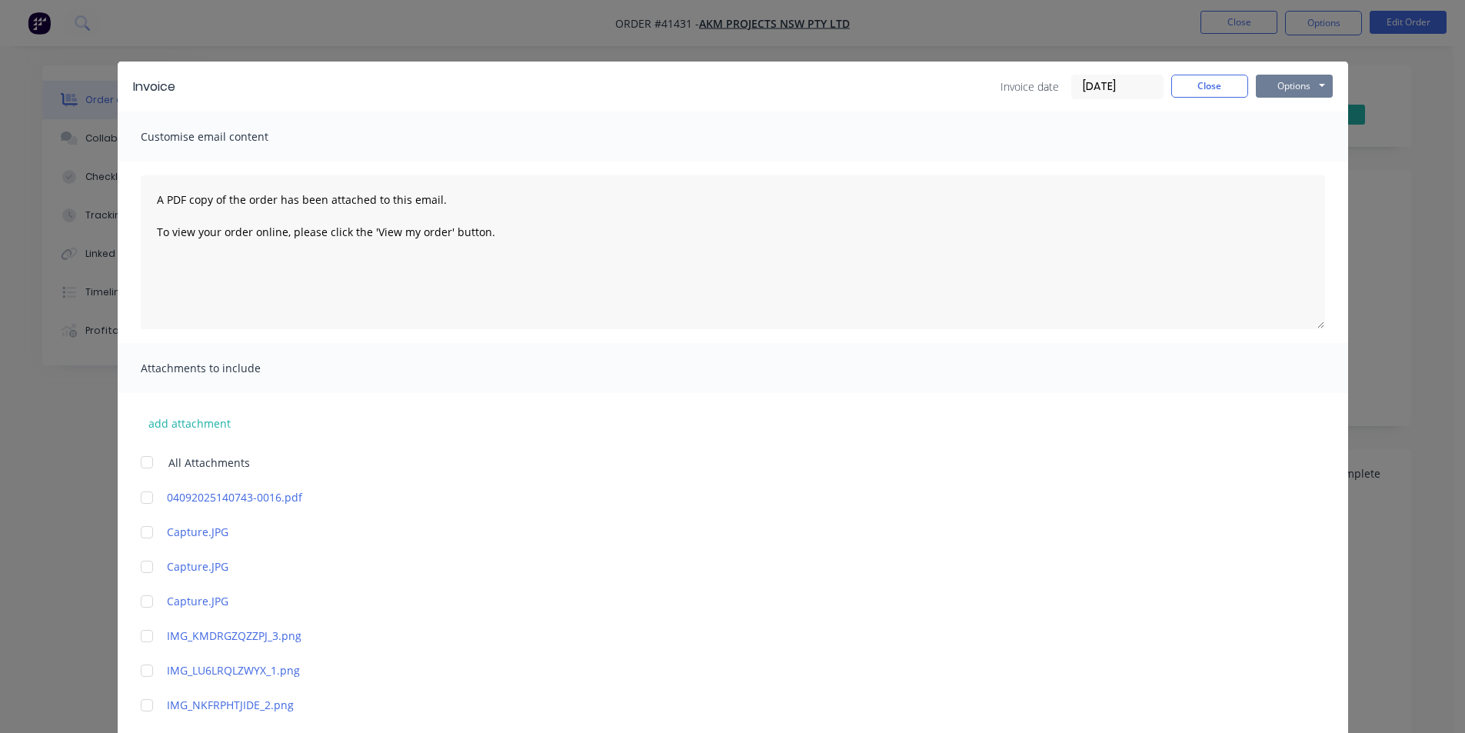
click at [1273, 85] on button "Options" at bounding box center [1294, 86] width 77 height 23
click at [1281, 168] on button "Email" at bounding box center [1305, 164] width 98 height 25
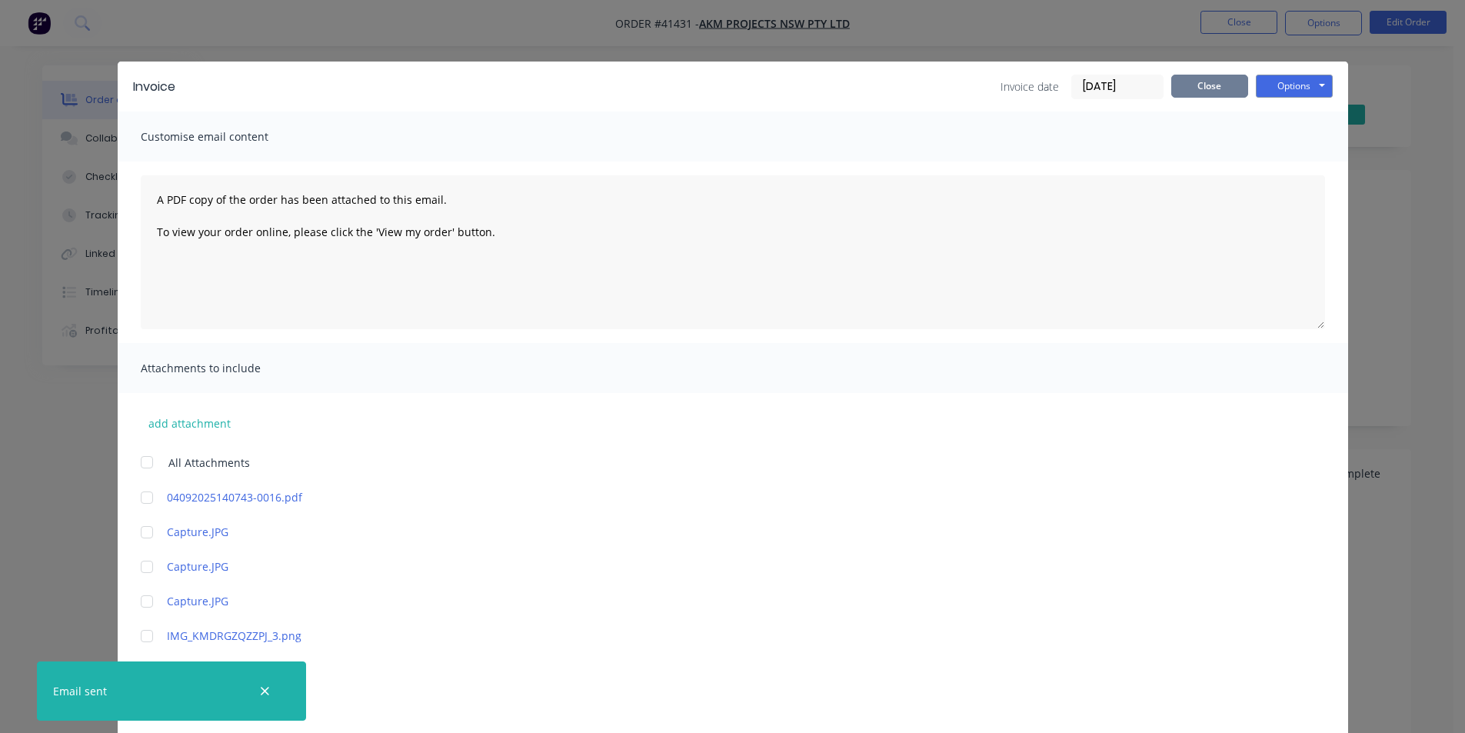
click at [1218, 91] on button "Close" at bounding box center [1209, 86] width 77 height 23
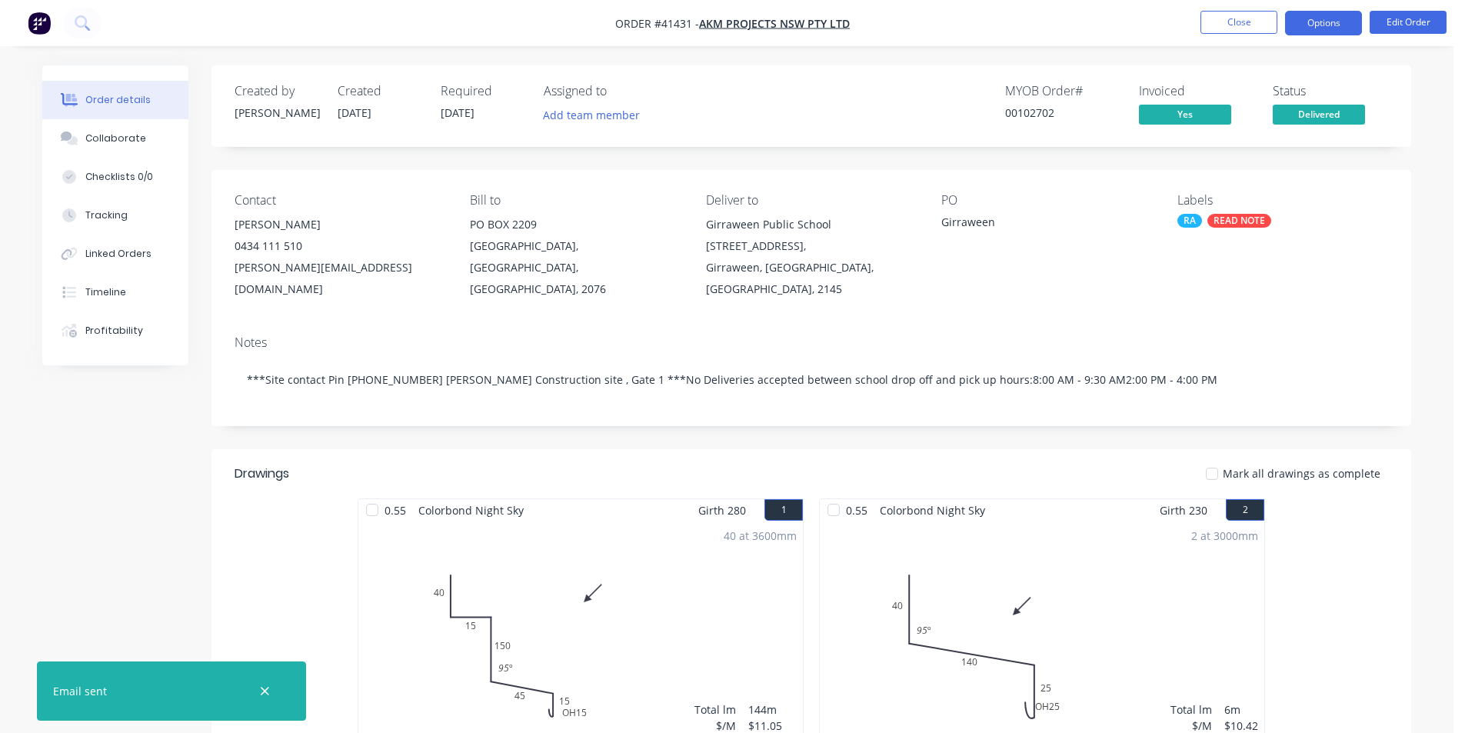
click at [1325, 25] on button "Options" at bounding box center [1323, 23] width 77 height 25
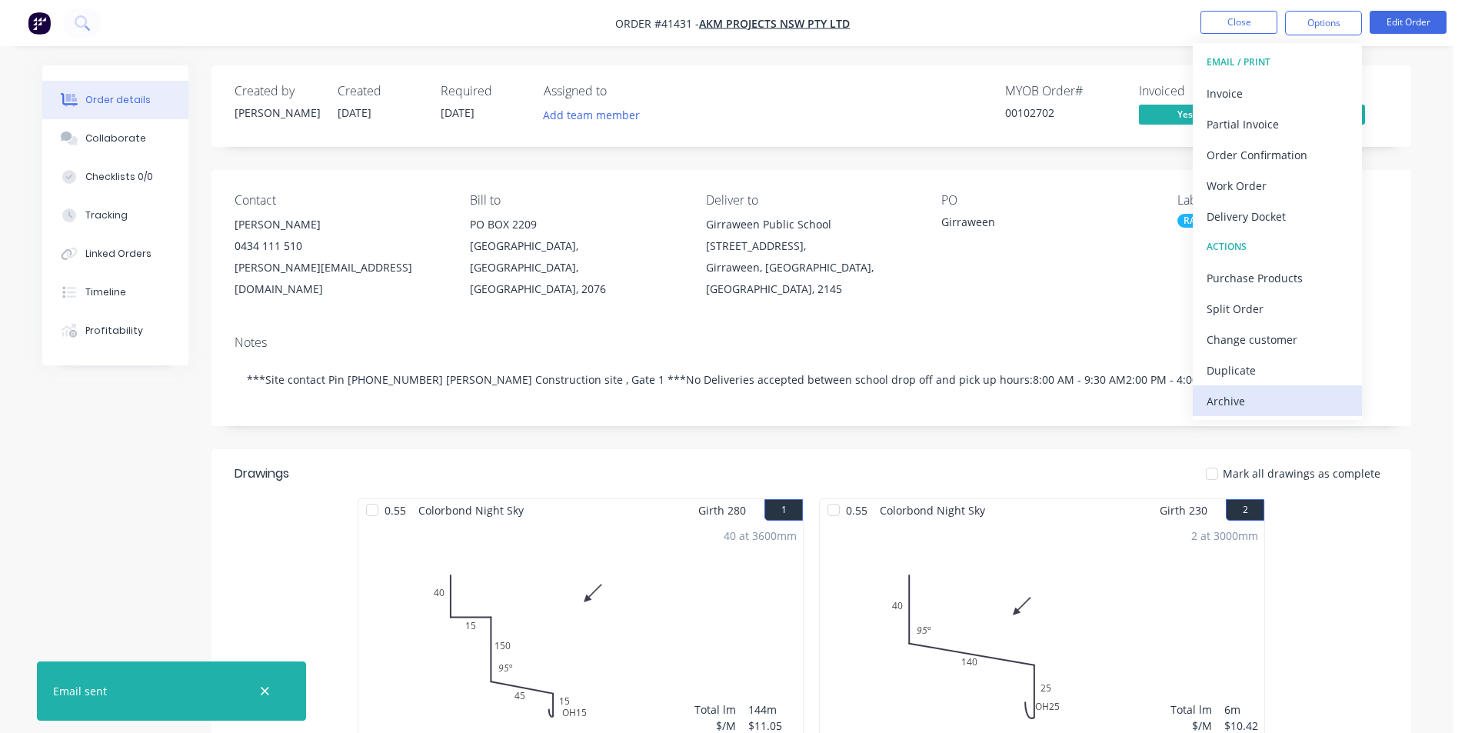
click at [1305, 399] on div "Archive" at bounding box center [1278, 401] width 142 height 22
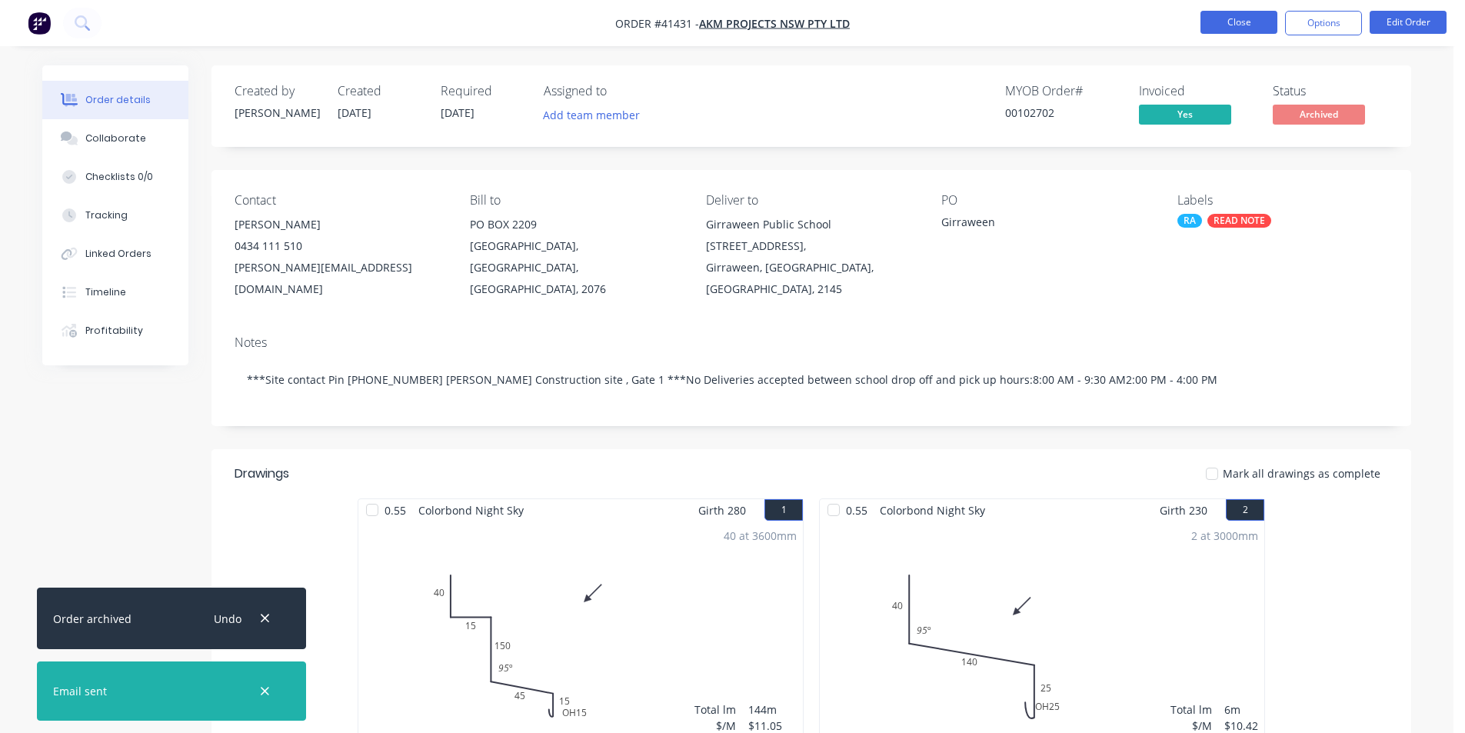
click at [1241, 21] on button "Close" at bounding box center [1239, 22] width 77 height 23
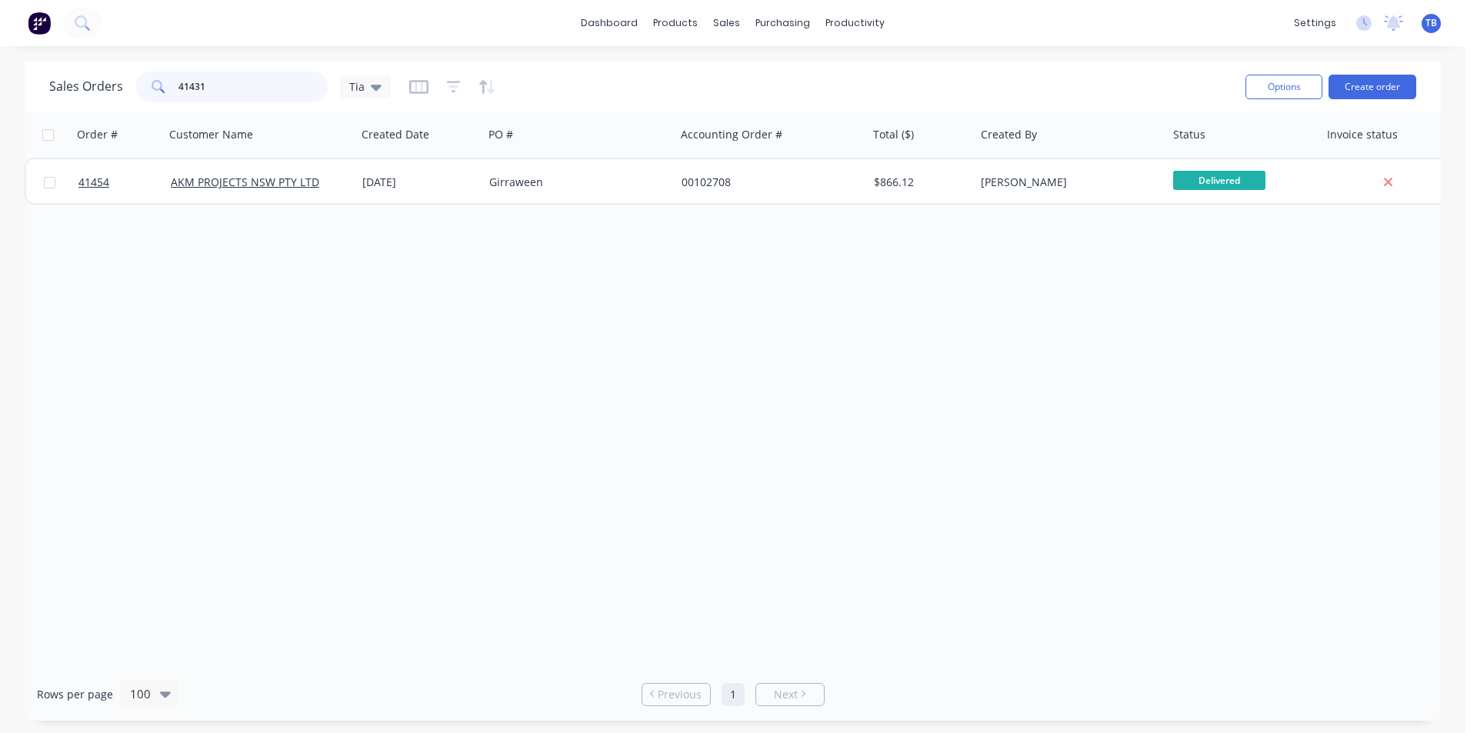
drag, startPoint x: 233, startPoint y: 85, endPoint x: 0, endPoint y: 85, distance: 233.1
click at [0, 87] on div "Sales Orders 41431 Tia Options Create order Order # Customer Name Created Date …" at bounding box center [732, 391] width 1465 height 659
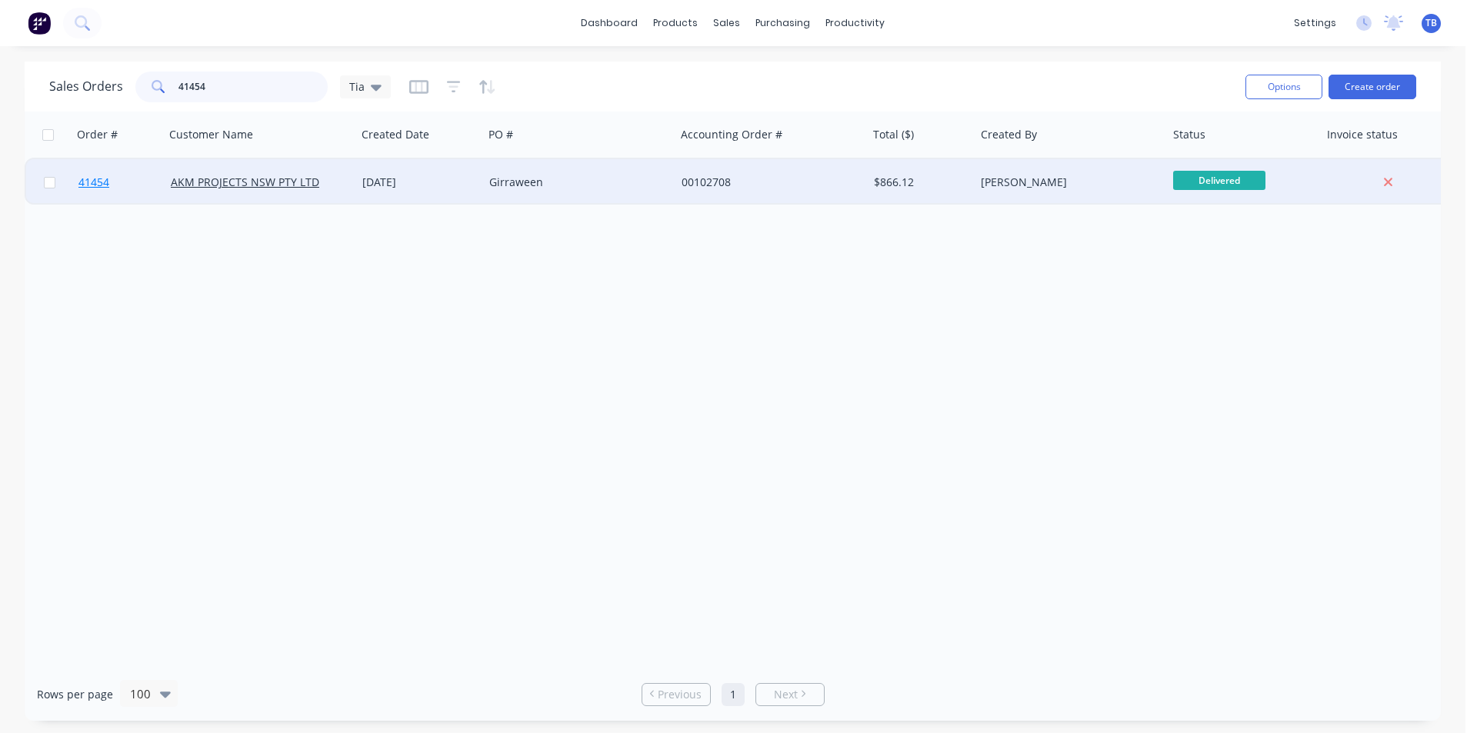
type input "41454"
click at [105, 186] on span "41454" at bounding box center [93, 182] width 31 height 15
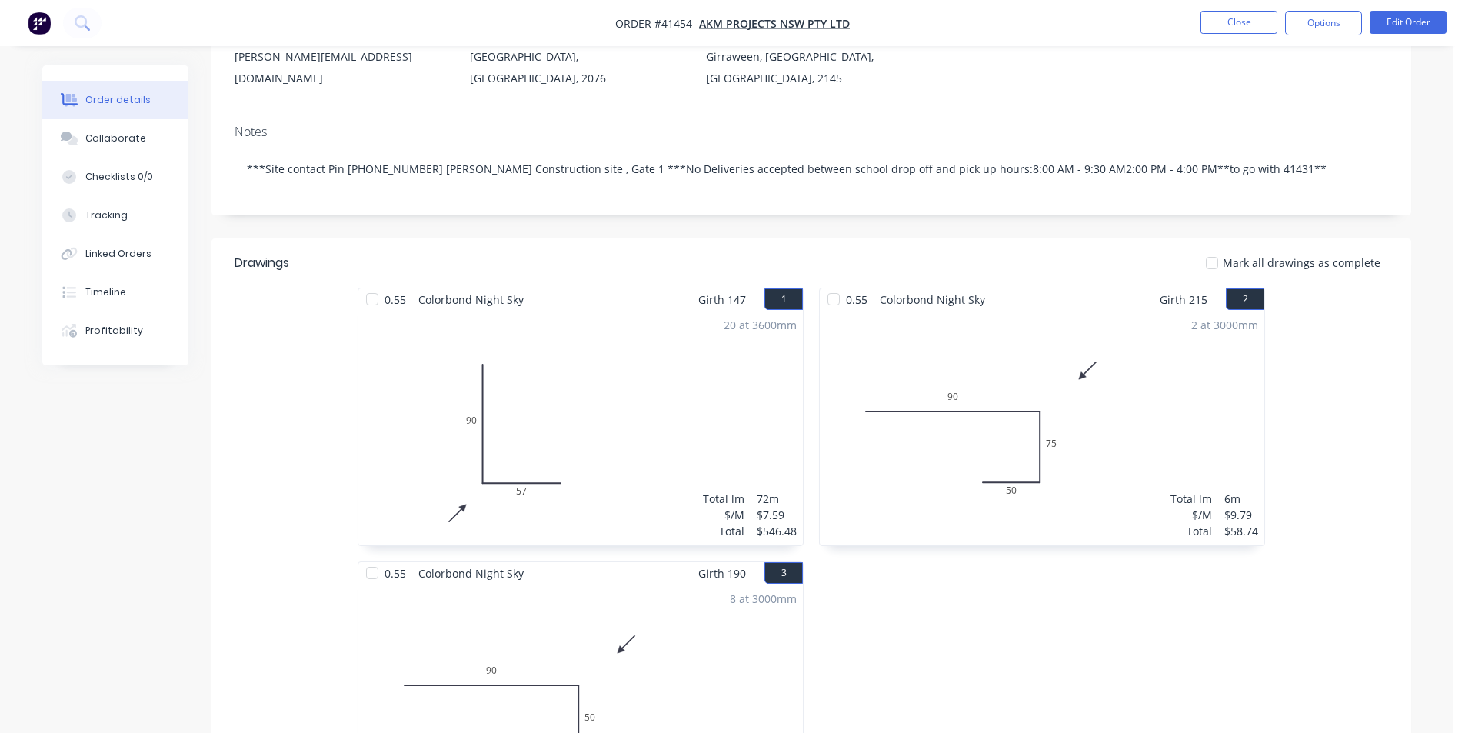
scroll to position [565, 0]
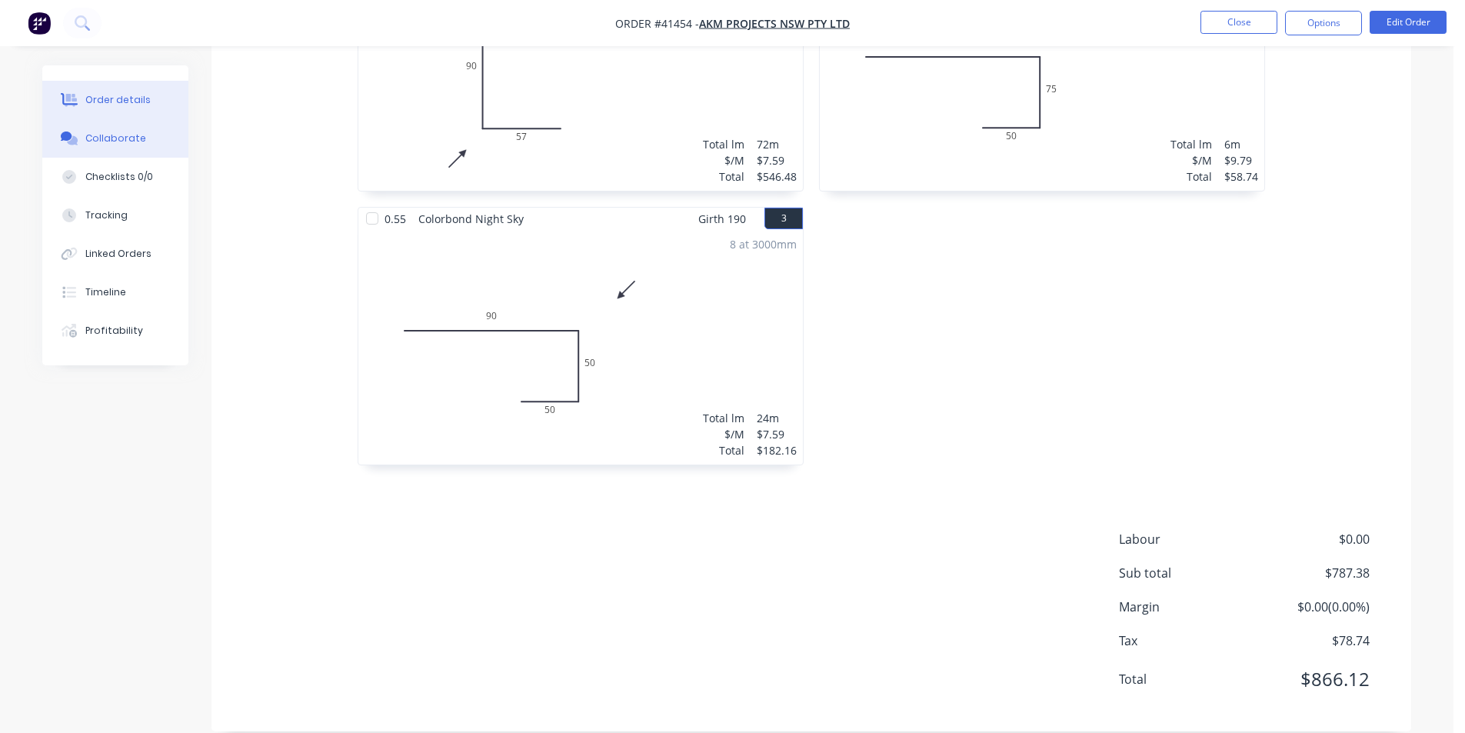
click at [159, 138] on button "Collaborate" at bounding box center [115, 138] width 146 height 38
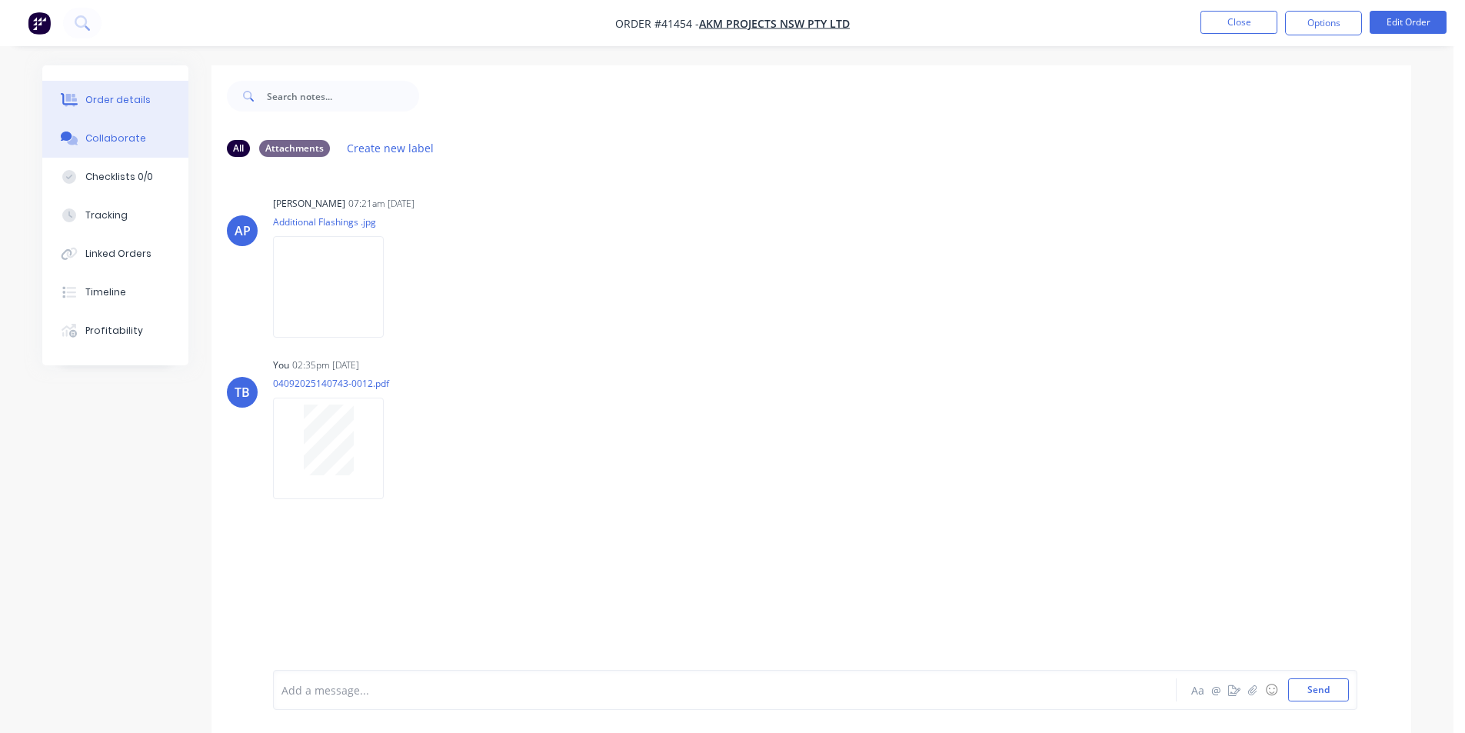
click at [116, 93] on div "Order details" at bounding box center [117, 100] width 65 height 14
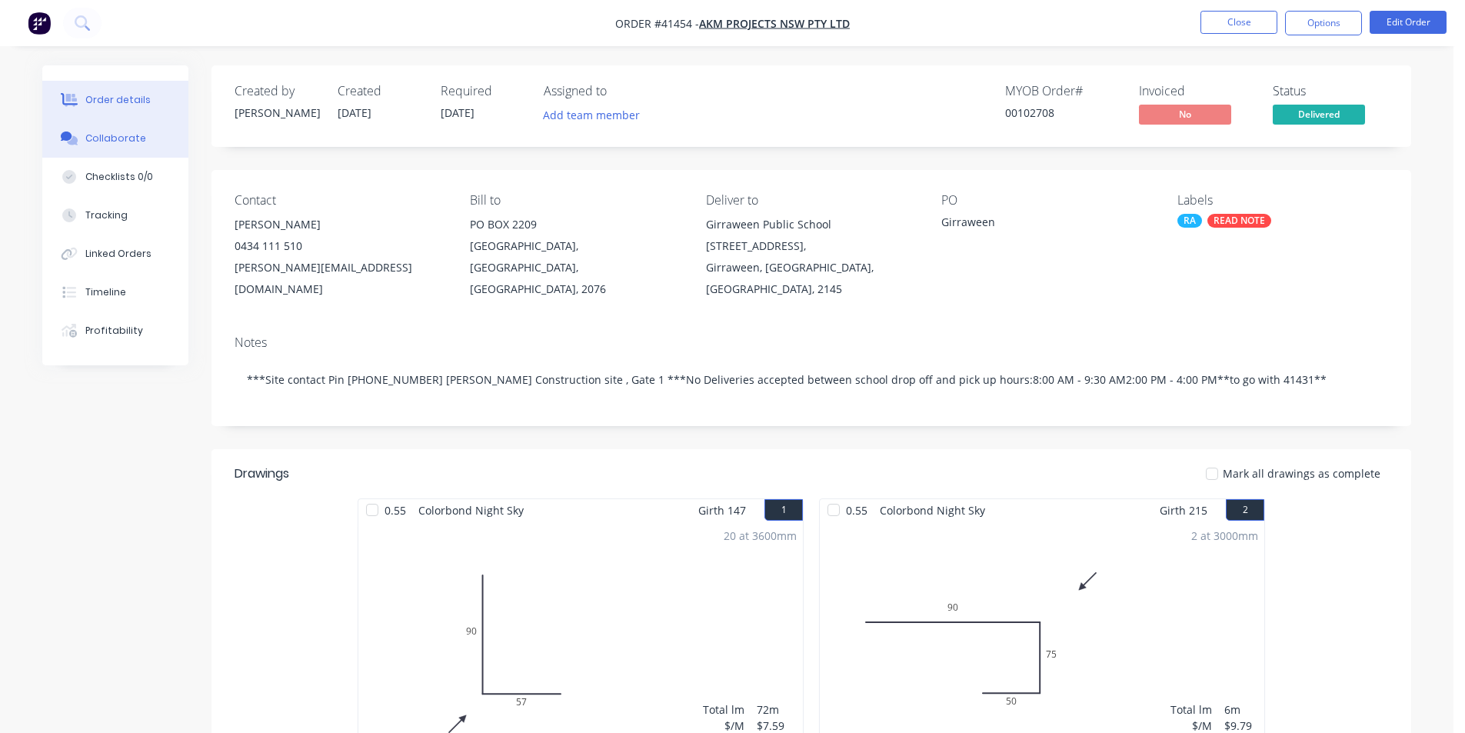
click at [157, 137] on button "Collaborate" at bounding box center [115, 138] width 146 height 38
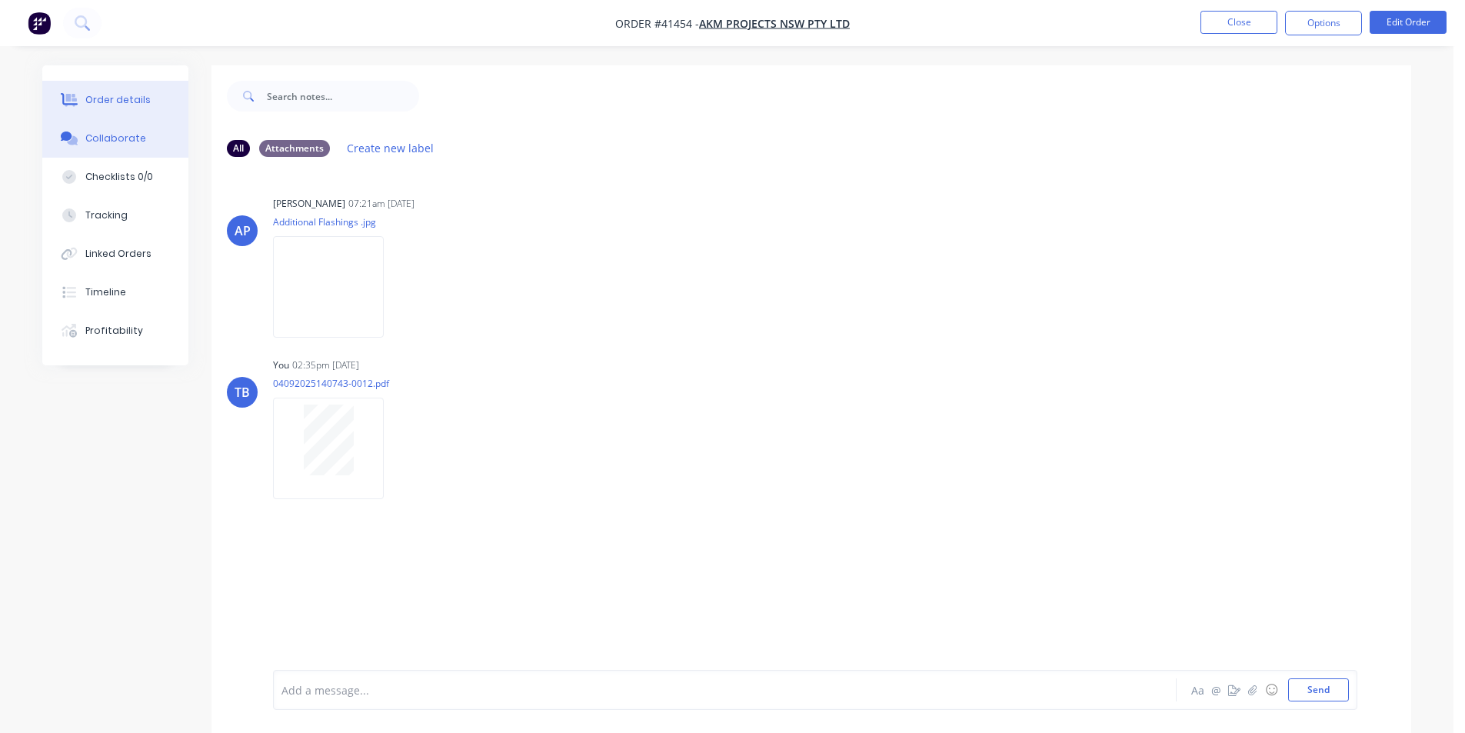
click at [121, 99] on div "Order details" at bounding box center [117, 100] width 65 height 14
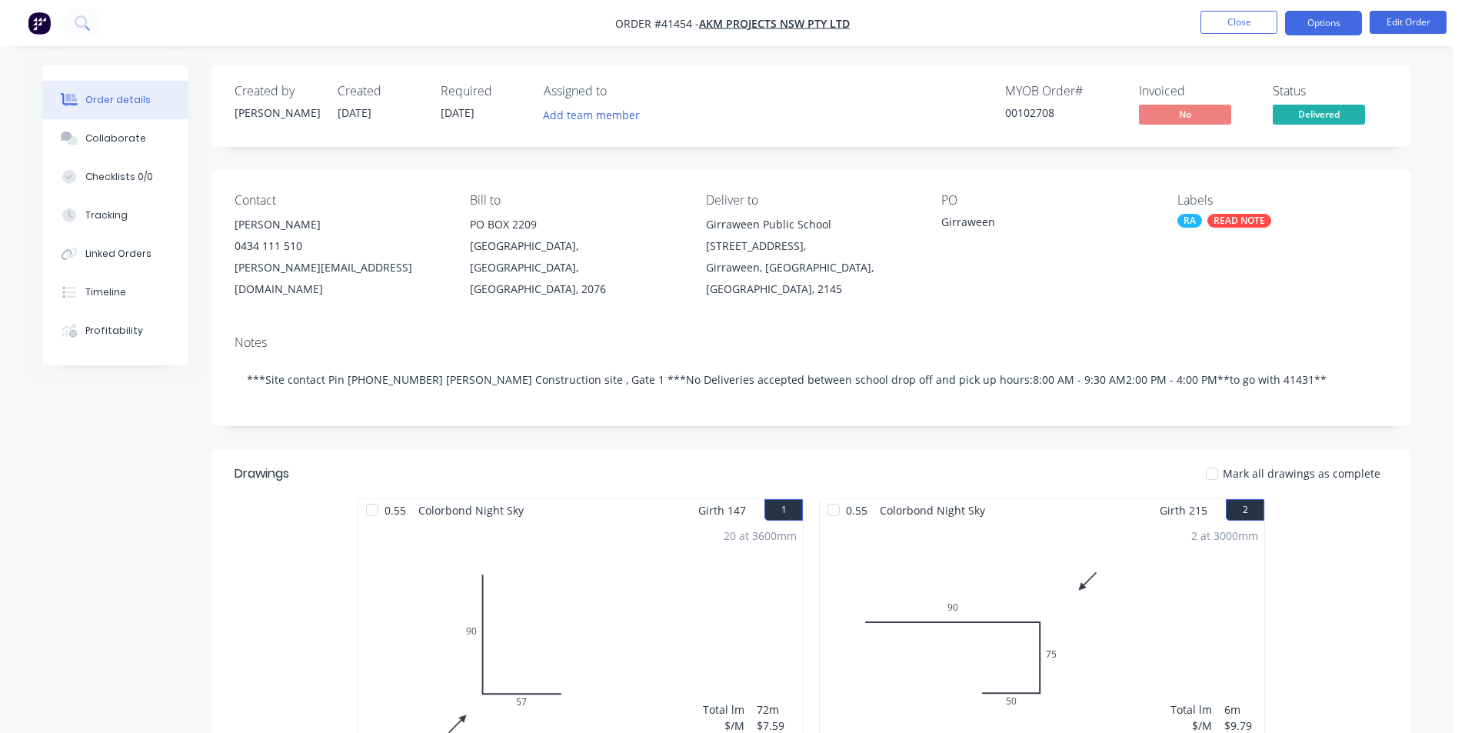
click at [1344, 15] on button "Options" at bounding box center [1323, 23] width 77 height 25
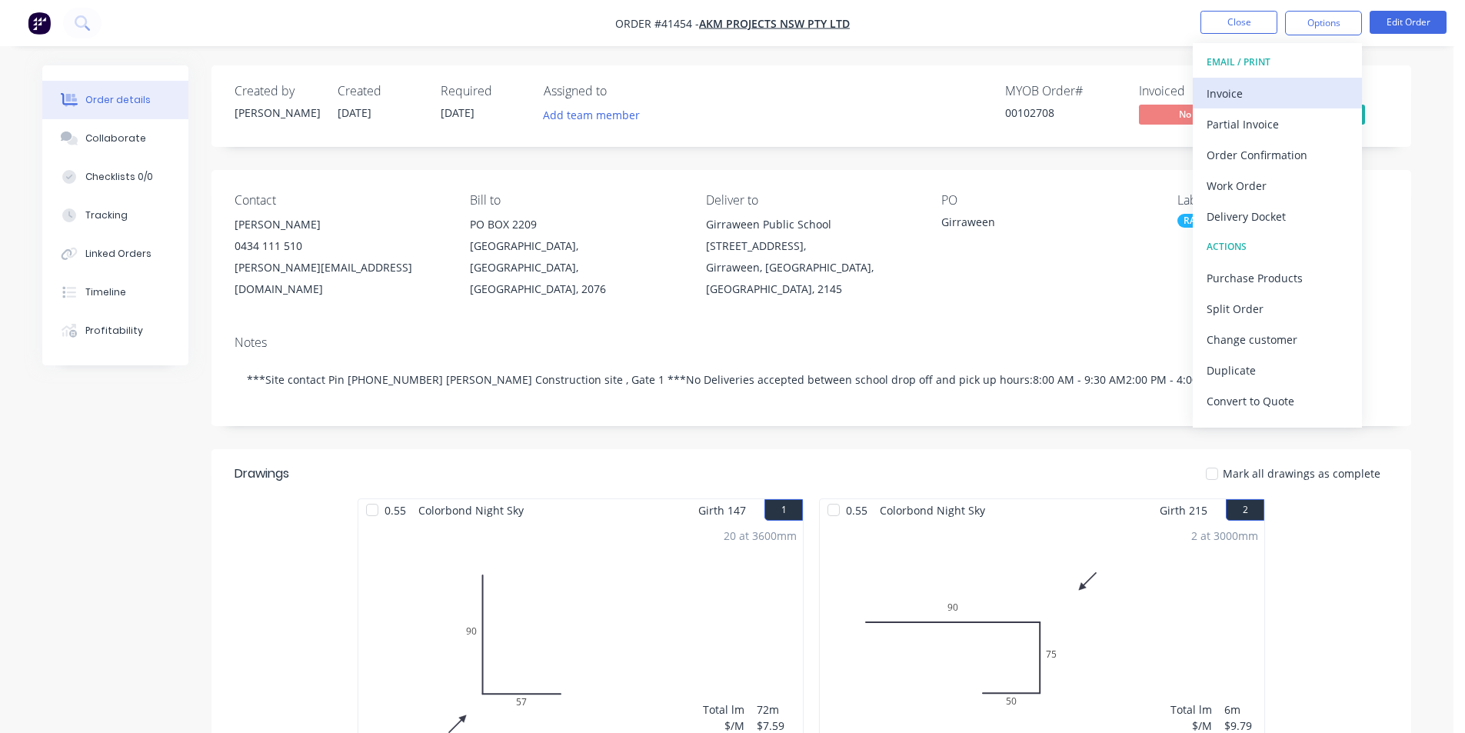
click at [1268, 99] on div "Invoice" at bounding box center [1278, 93] width 142 height 22
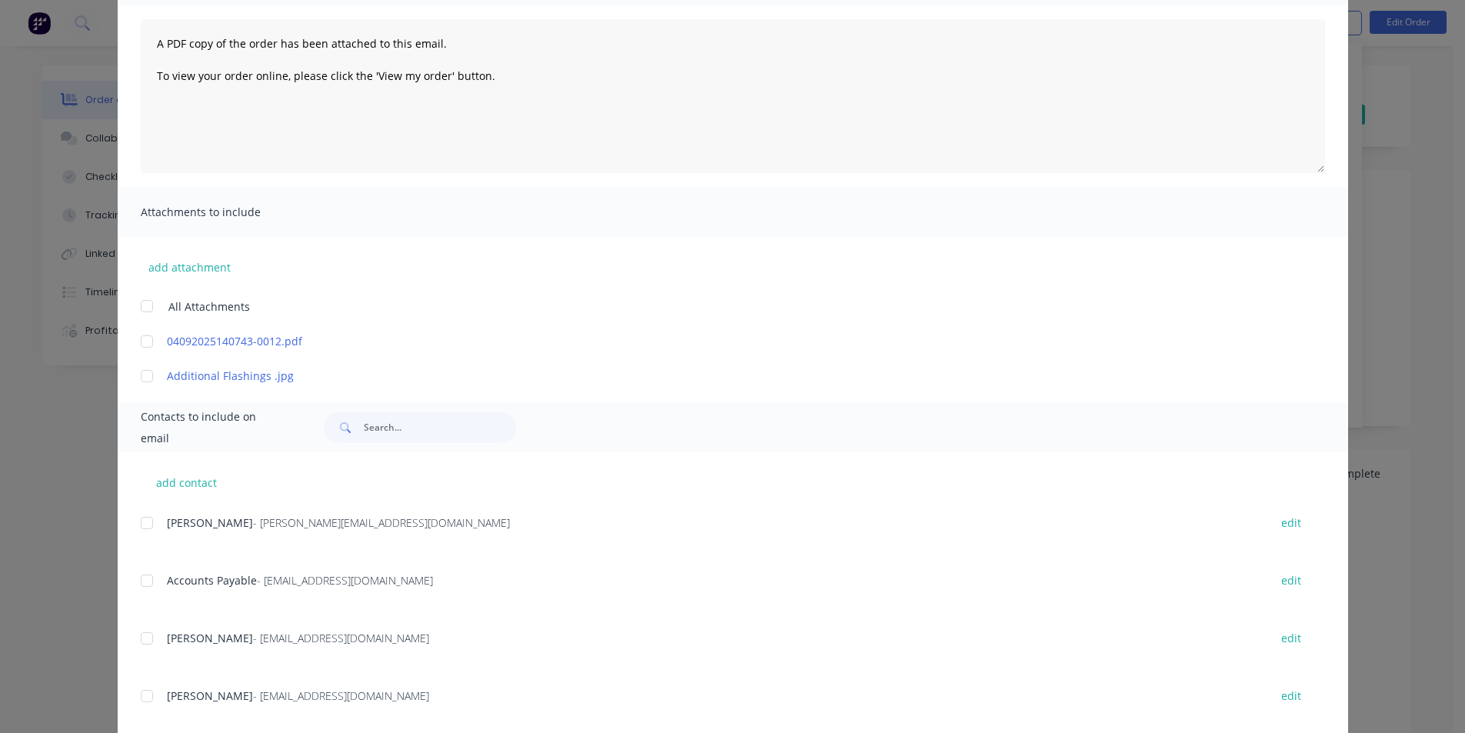
scroll to position [324, 0]
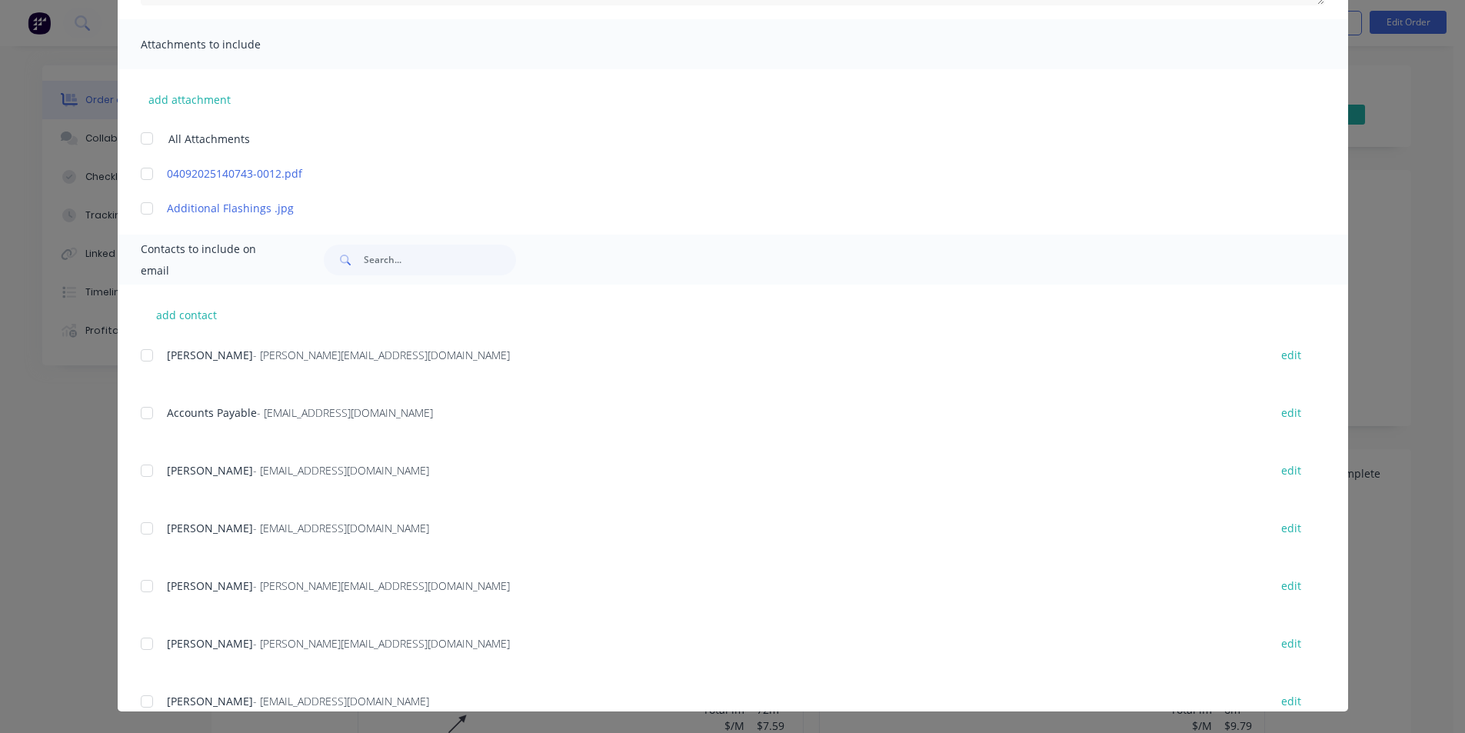
click at [148, 408] on div at bounding box center [147, 413] width 31 height 31
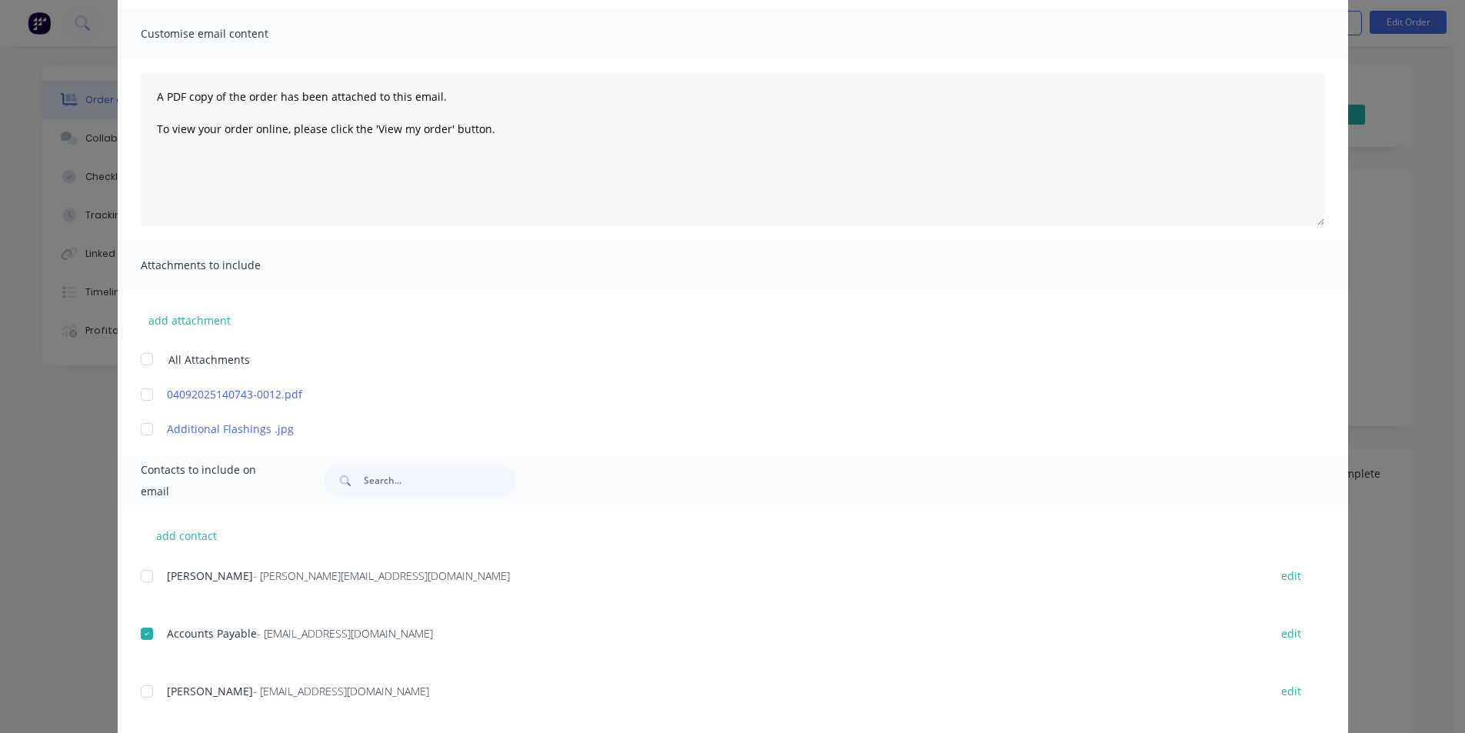
scroll to position [0, 0]
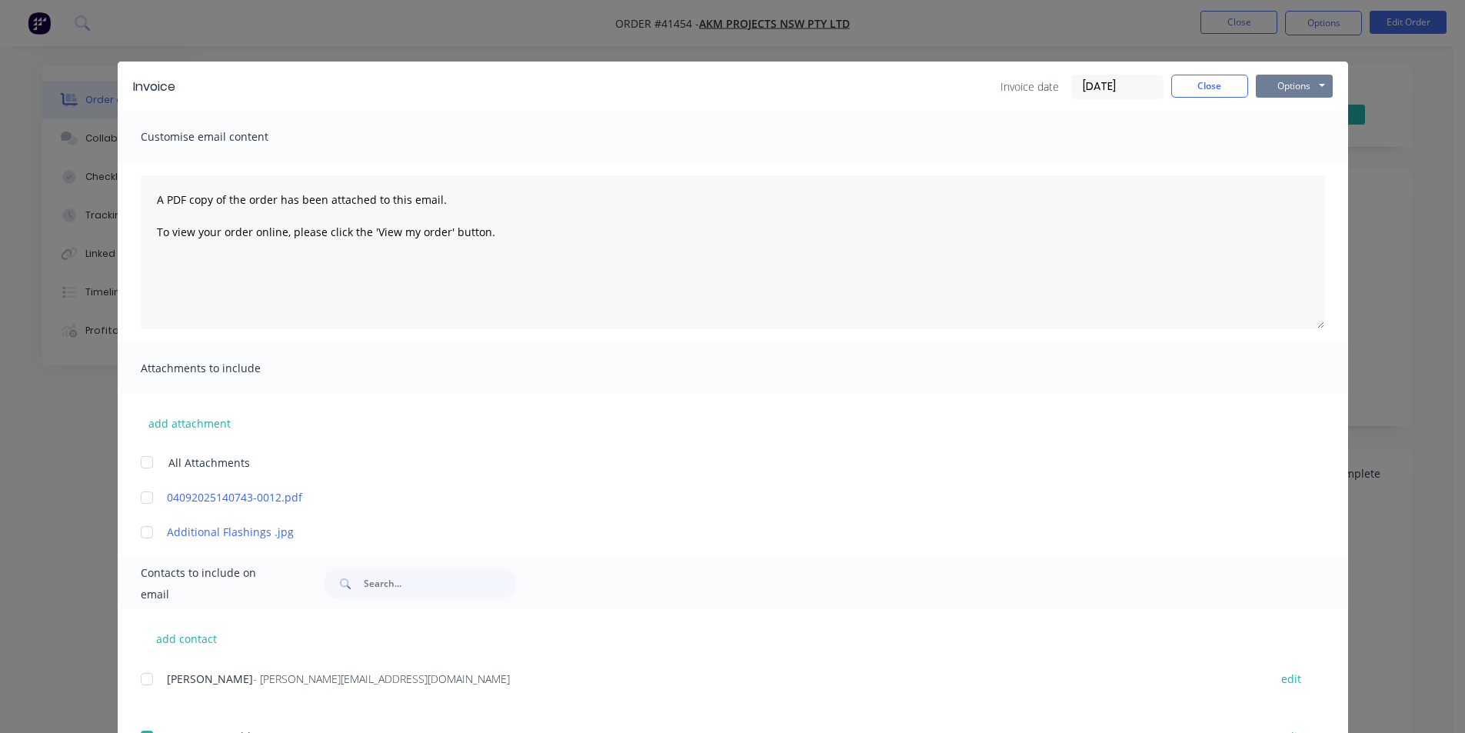
click at [1308, 88] on button "Options" at bounding box center [1294, 86] width 77 height 23
click at [1303, 170] on button "Email" at bounding box center [1305, 164] width 98 height 25
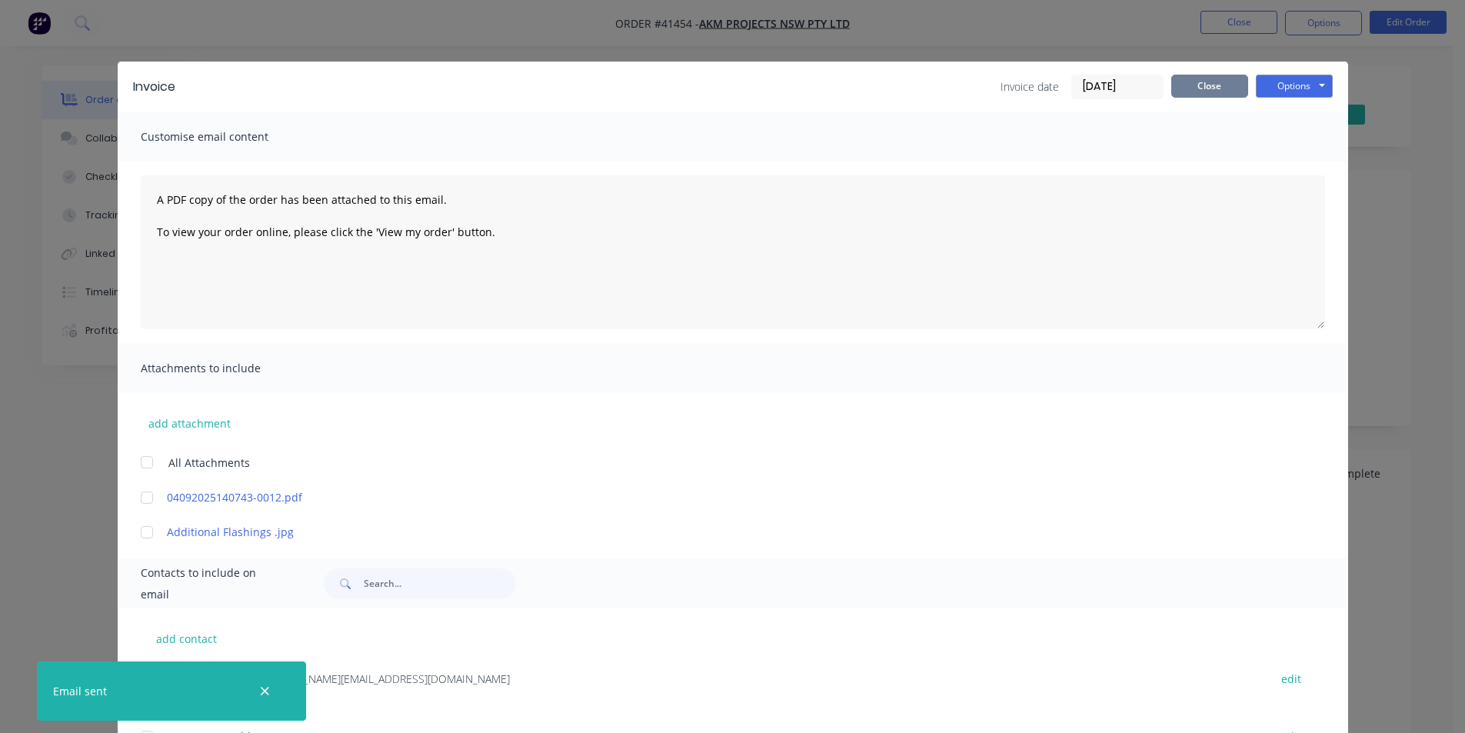
click at [1193, 95] on button "Close" at bounding box center [1209, 86] width 77 height 23
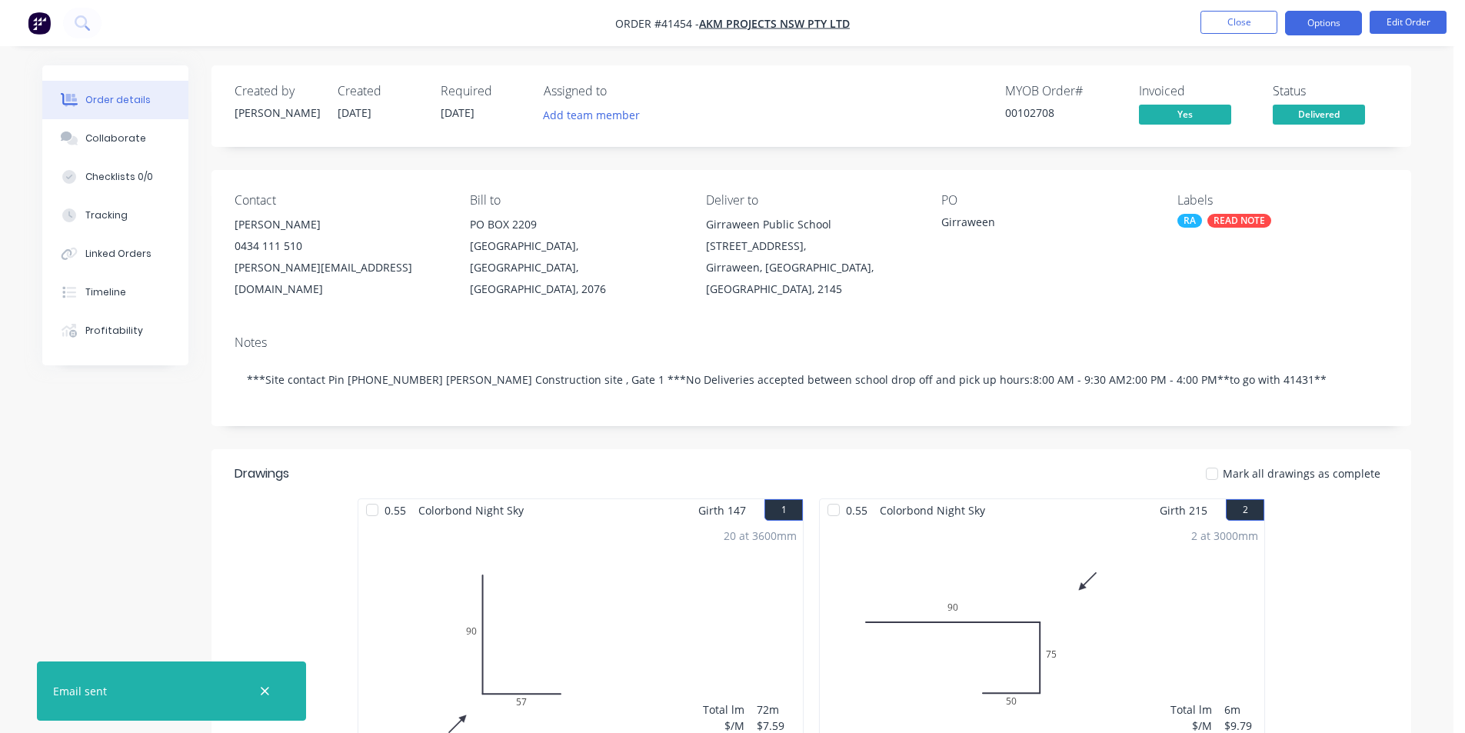
click at [1308, 22] on button "Options" at bounding box center [1323, 23] width 77 height 25
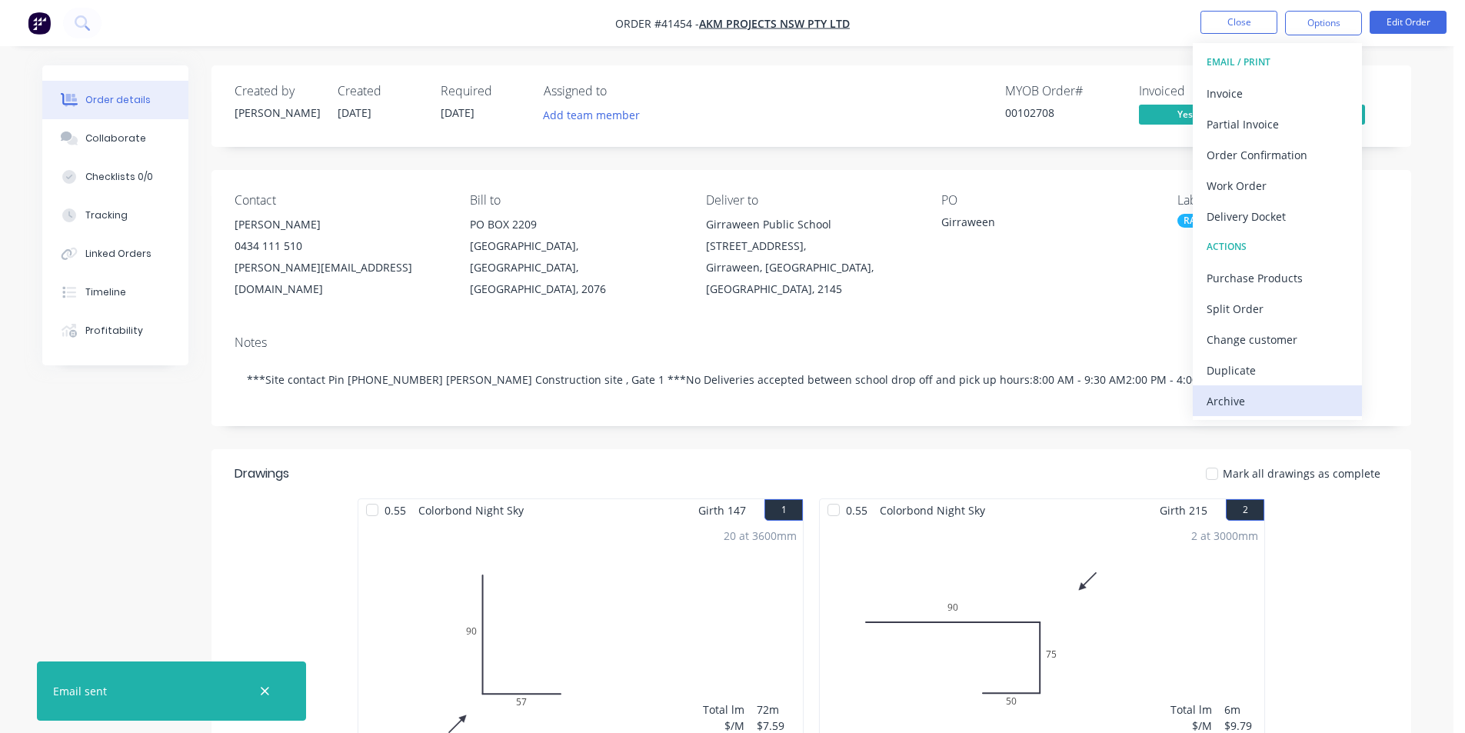
click at [1313, 408] on div "Archive" at bounding box center [1278, 401] width 142 height 22
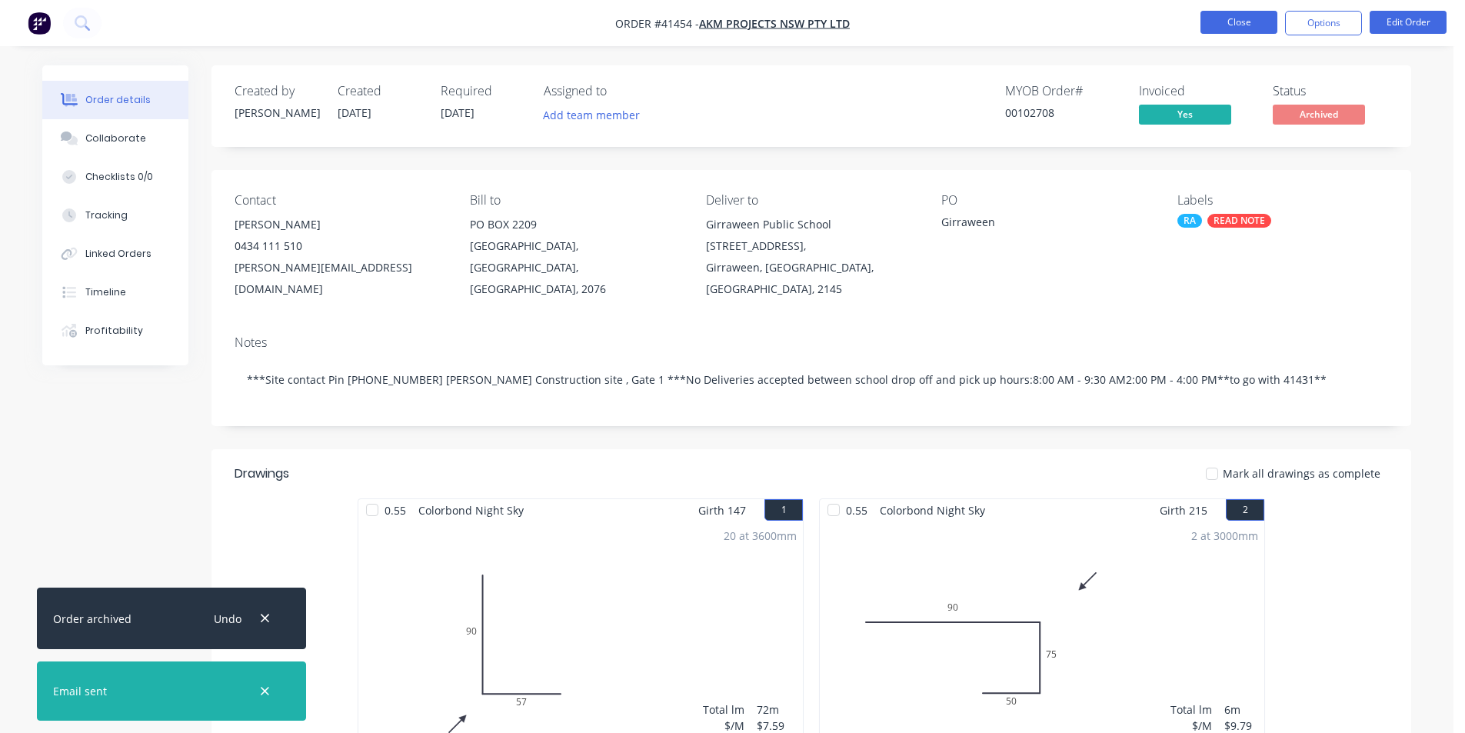
click at [1251, 16] on button "Close" at bounding box center [1239, 22] width 77 height 23
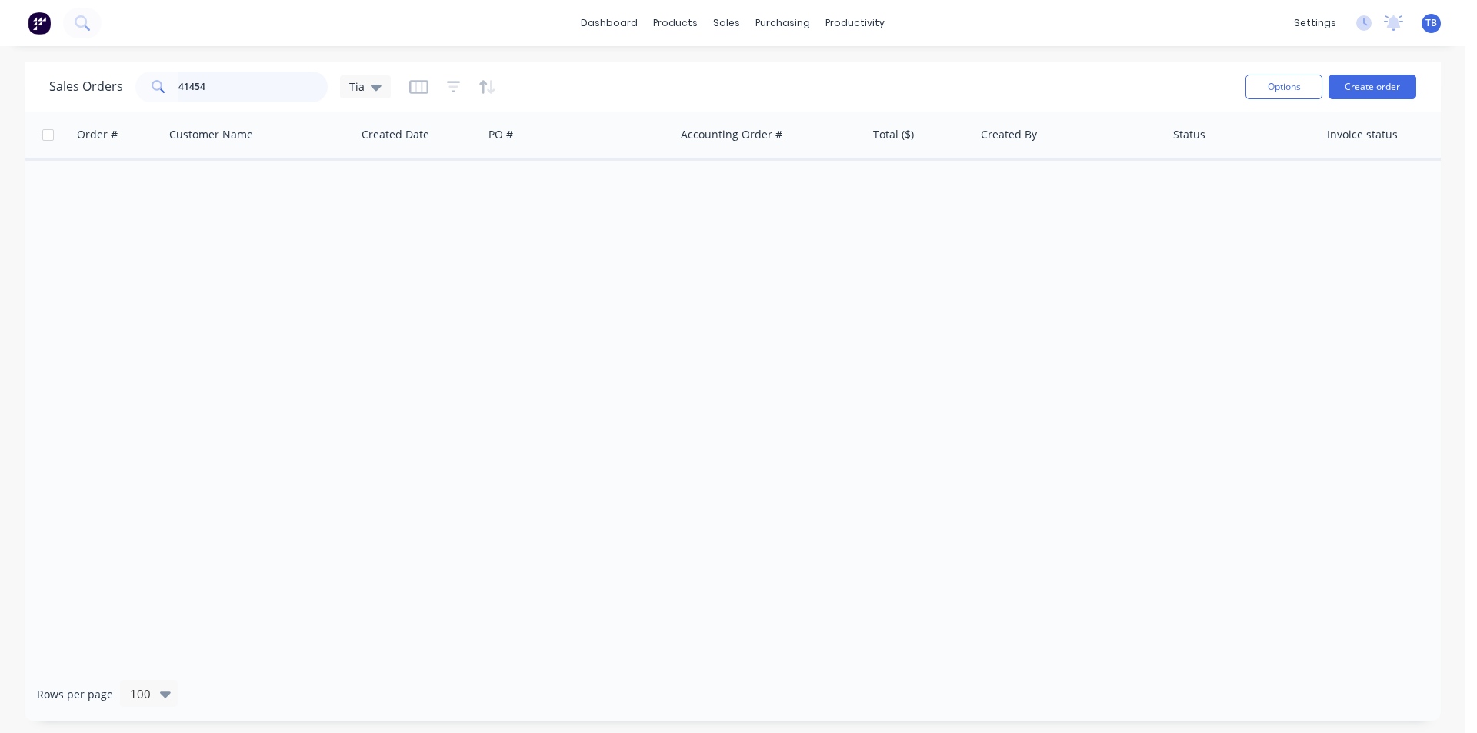
drag, startPoint x: 235, startPoint y: 95, endPoint x: 115, endPoint y: 93, distance: 120.8
click at [117, 95] on div "Sales Orders 41454 Tia" at bounding box center [220, 87] width 342 height 31
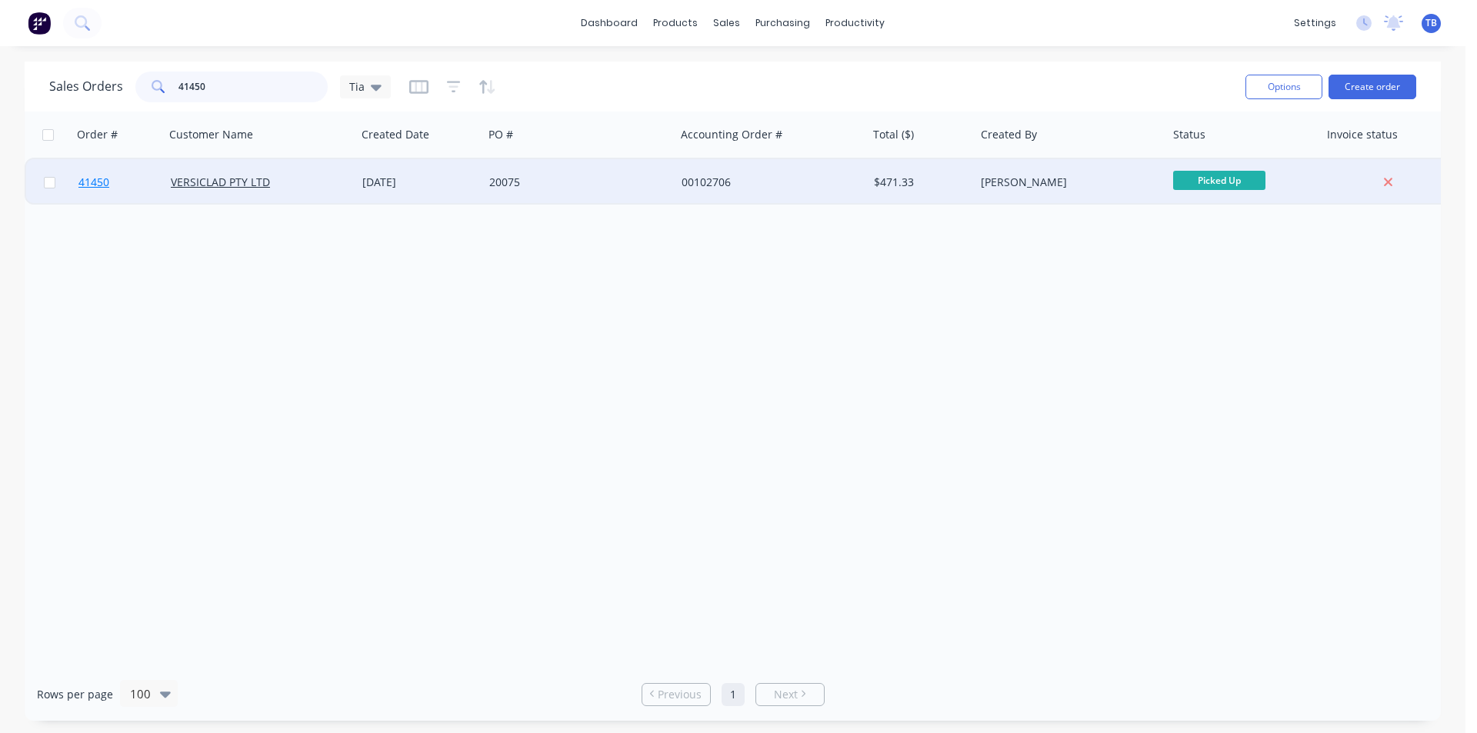
type input "41450"
click at [96, 175] on span "41450" at bounding box center [93, 182] width 31 height 15
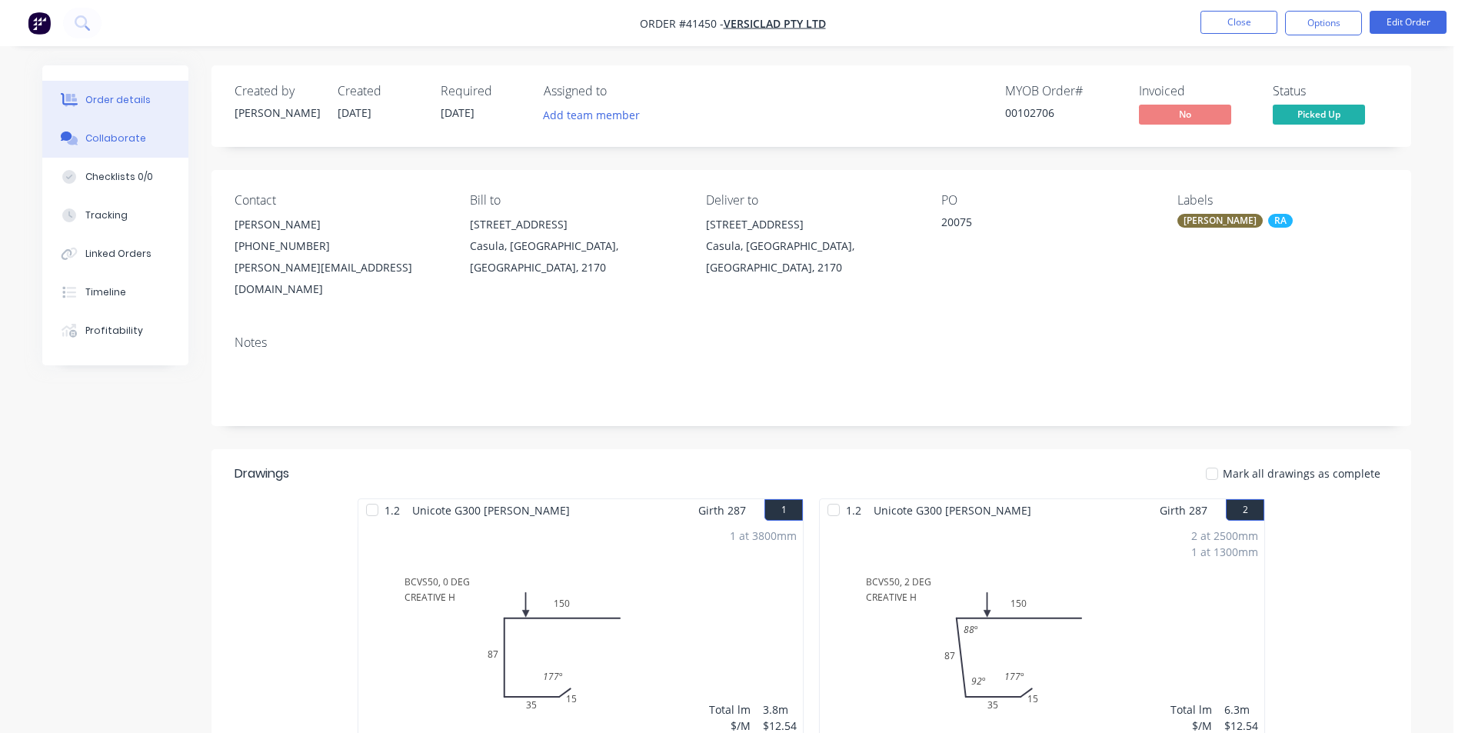
click at [93, 150] on button "Collaborate" at bounding box center [115, 138] width 146 height 38
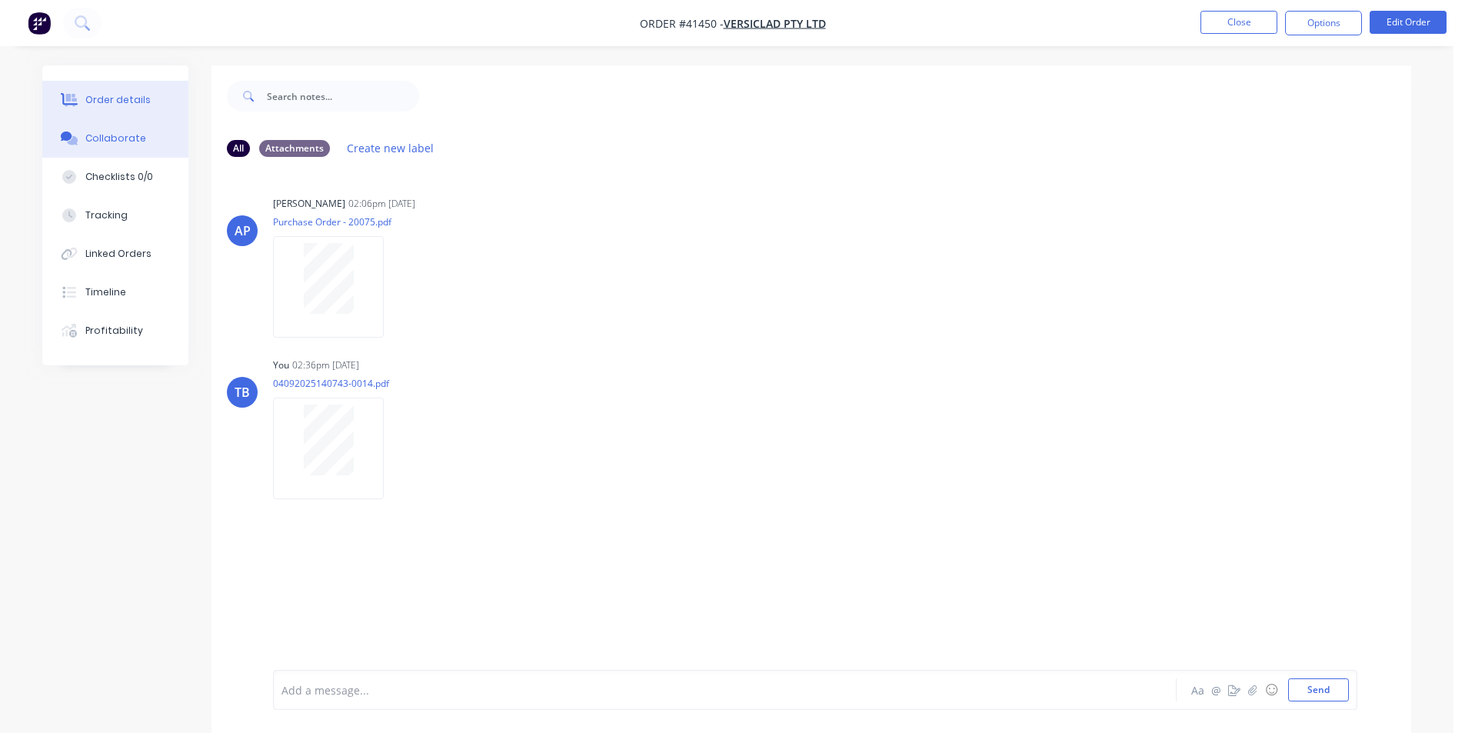
click at [98, 105] on div "Order details" at bounding box center [117, 100] width 65 height 14
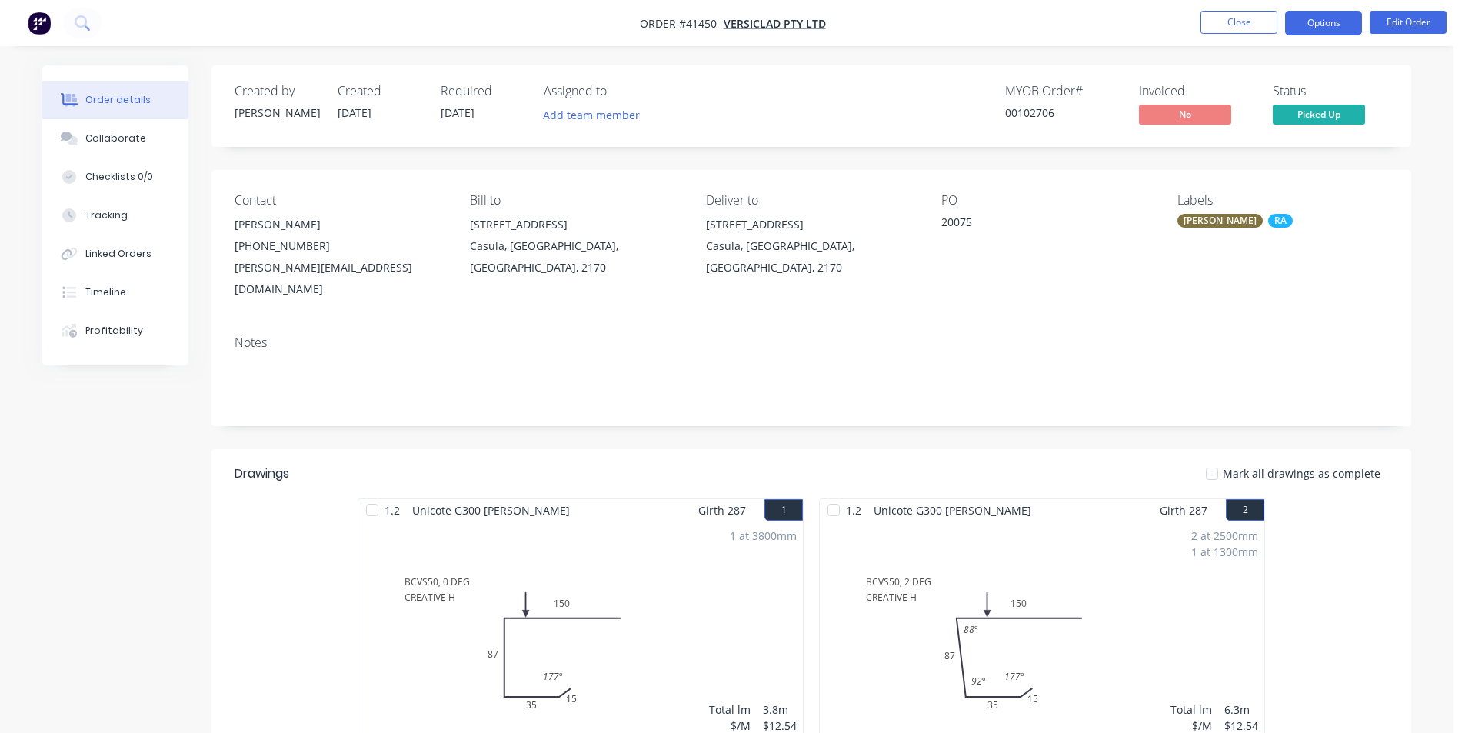
click at [1333, 16] on button "Options" at bounding box center [1323, 23] width 77 height 25
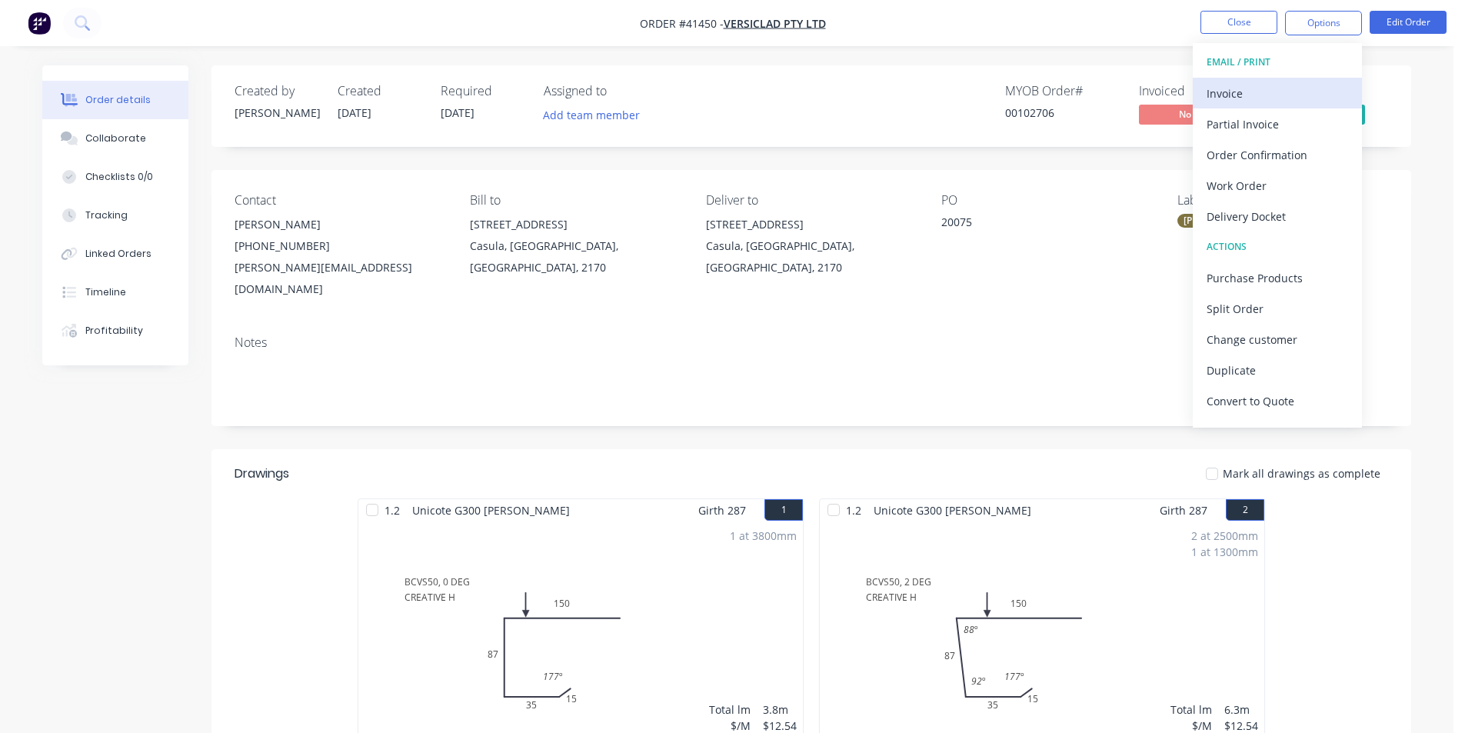
click at [1264, 78] on button "Invoice" at bounding box center [1277, 93] width 169 height 31
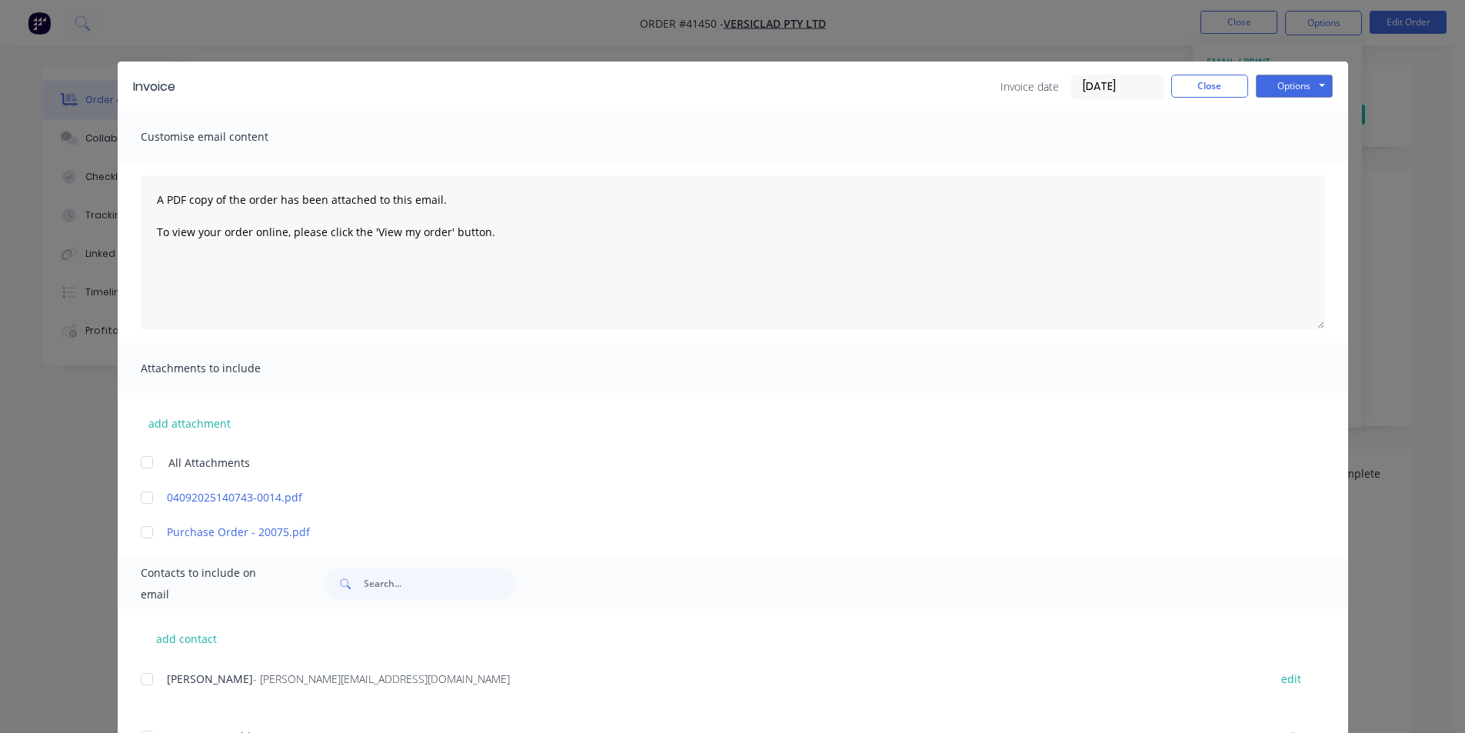
scroll to position [361, 0]
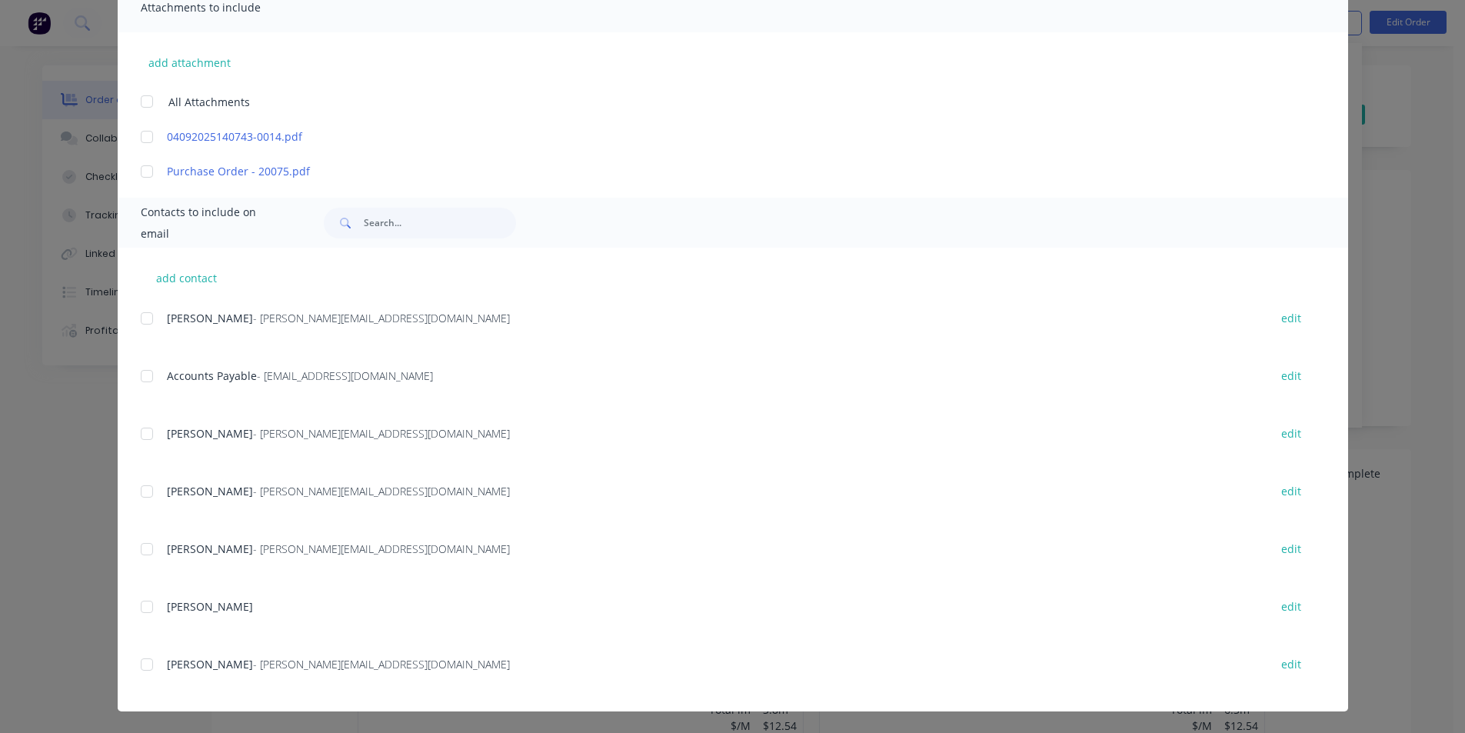
click at [152, 382] on div at bounding box center [147, 376] width 31 height 31
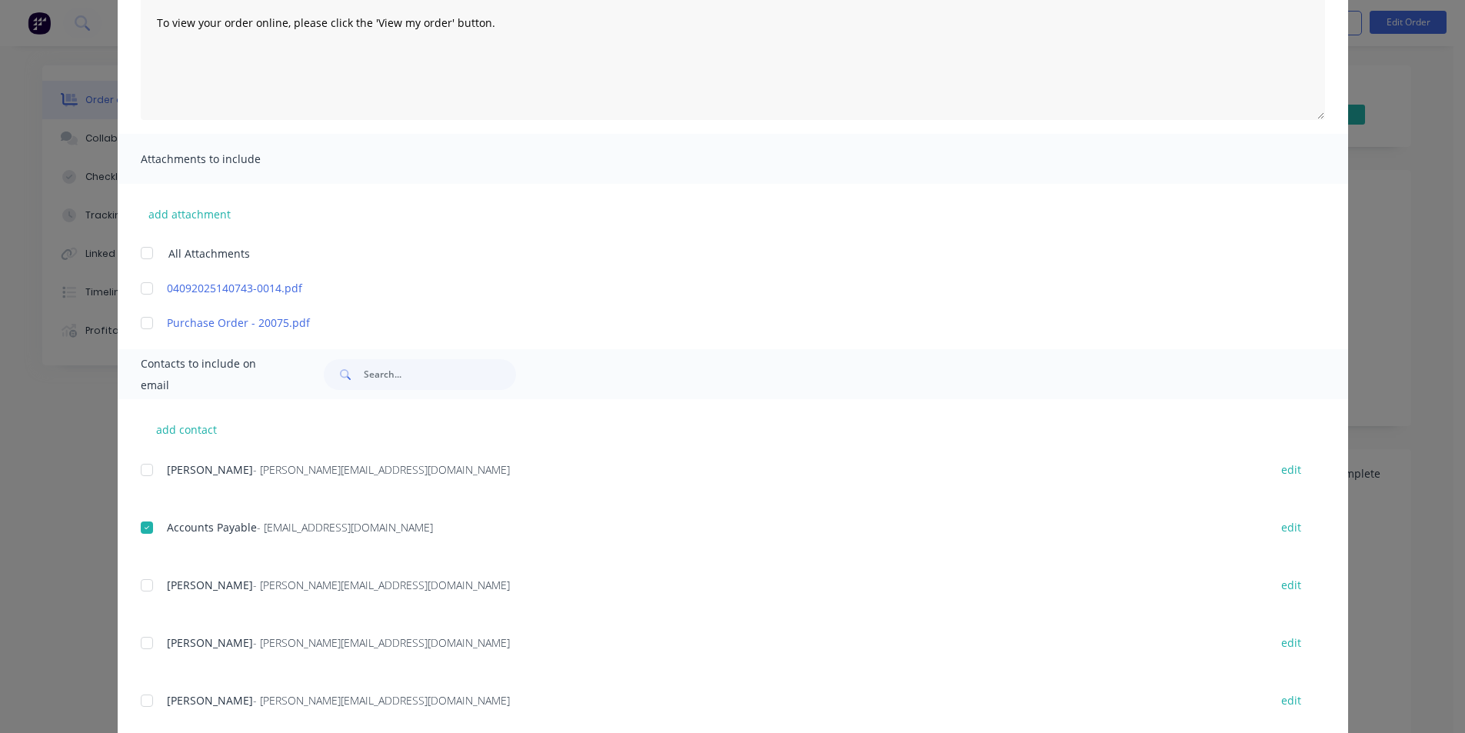
scroll to position [0, 0]
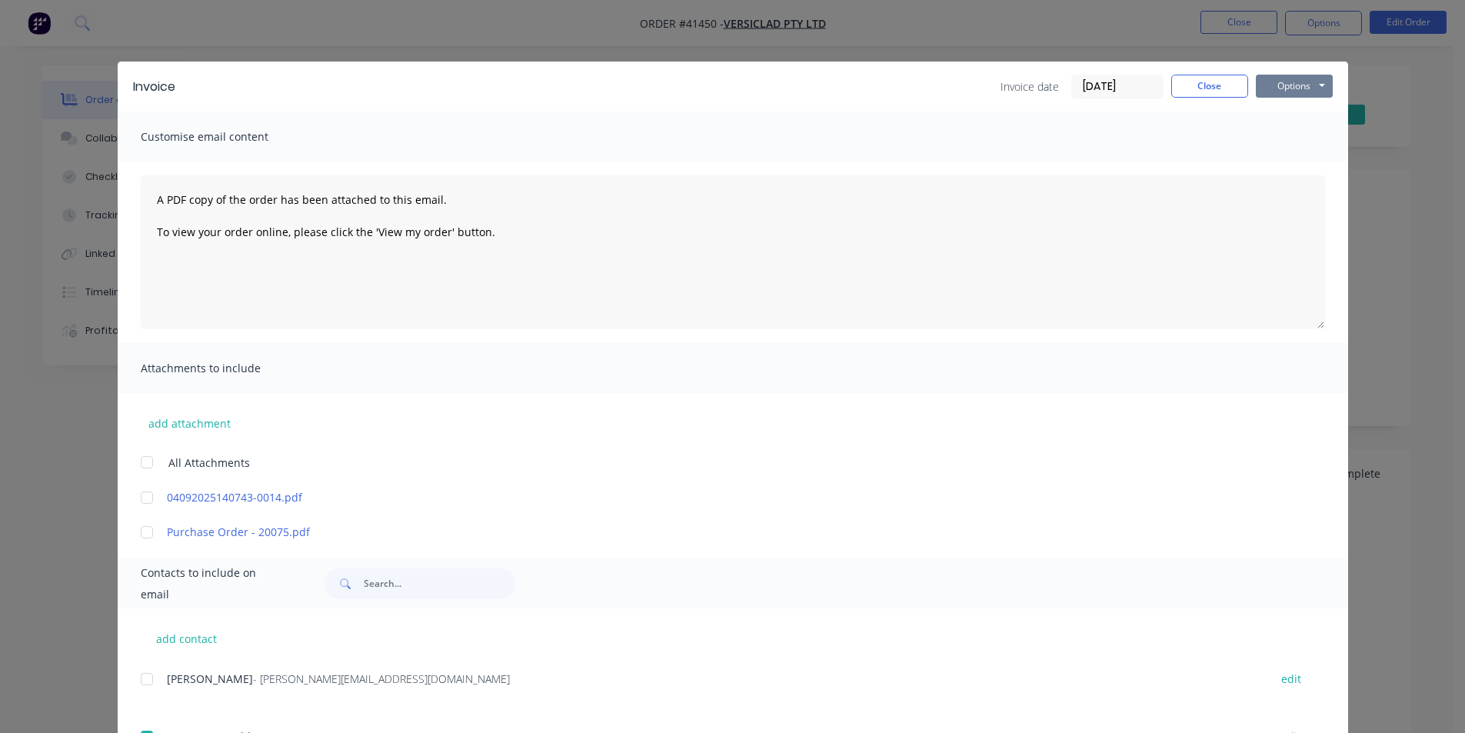
click at [1312, 87] on button "Options" at bounding box center [1294, 86] width 77 height 23
click at [1328, 165] on button "Email" at bounding box center [1305, 164] width 98 height 25
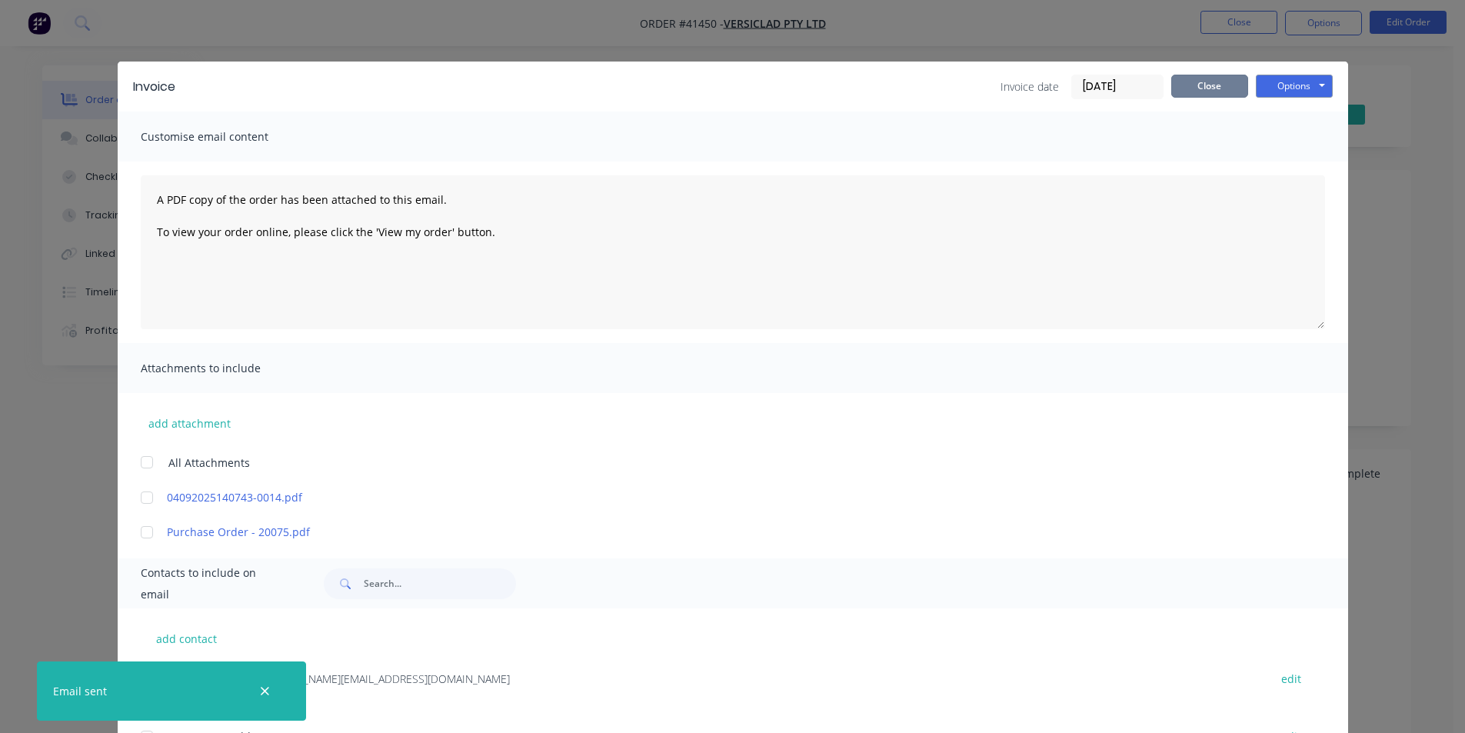
click at [1204, 89] on button "Close" at bounding box center [1209, 86] width 77 height 23
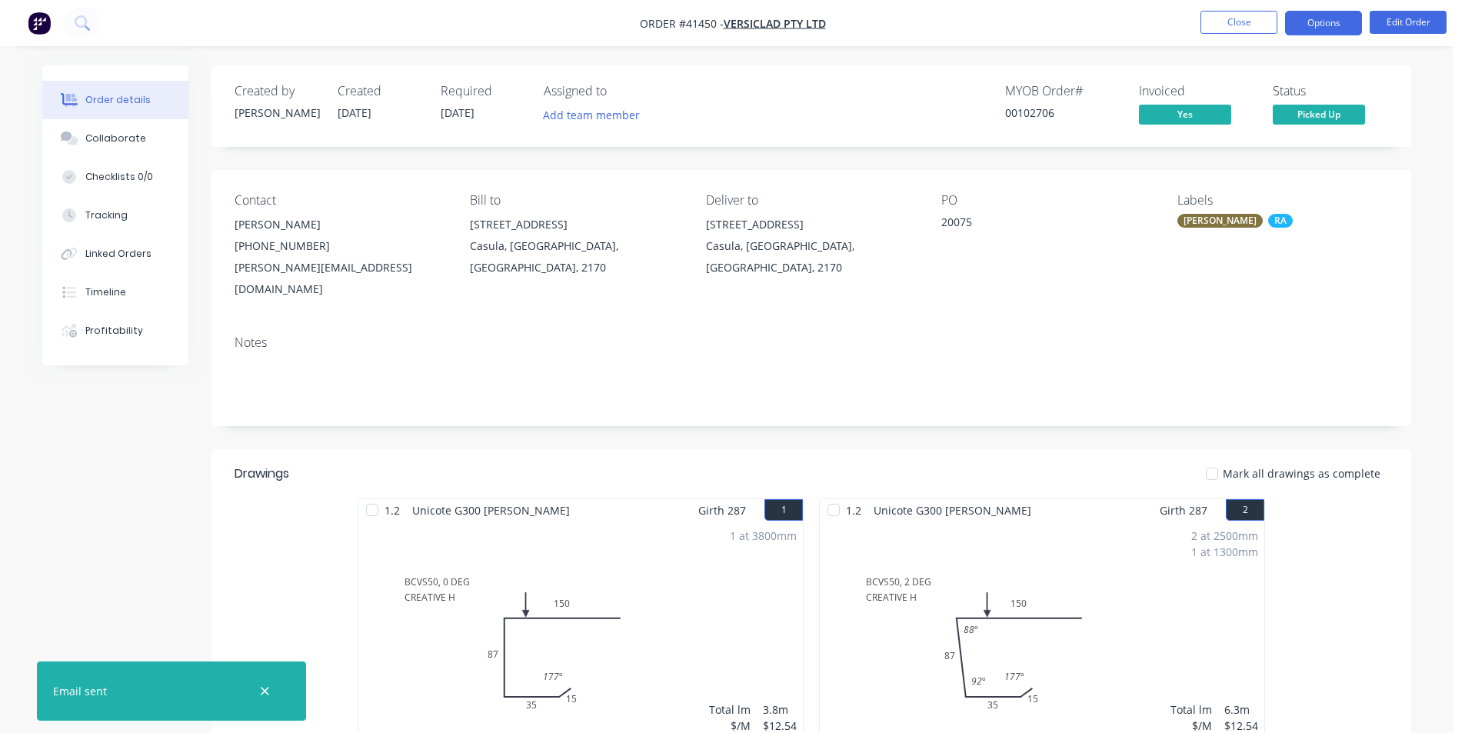
click at [1294, 25] on button "Options" at bounding box center [1323, 23] width 77 height 25
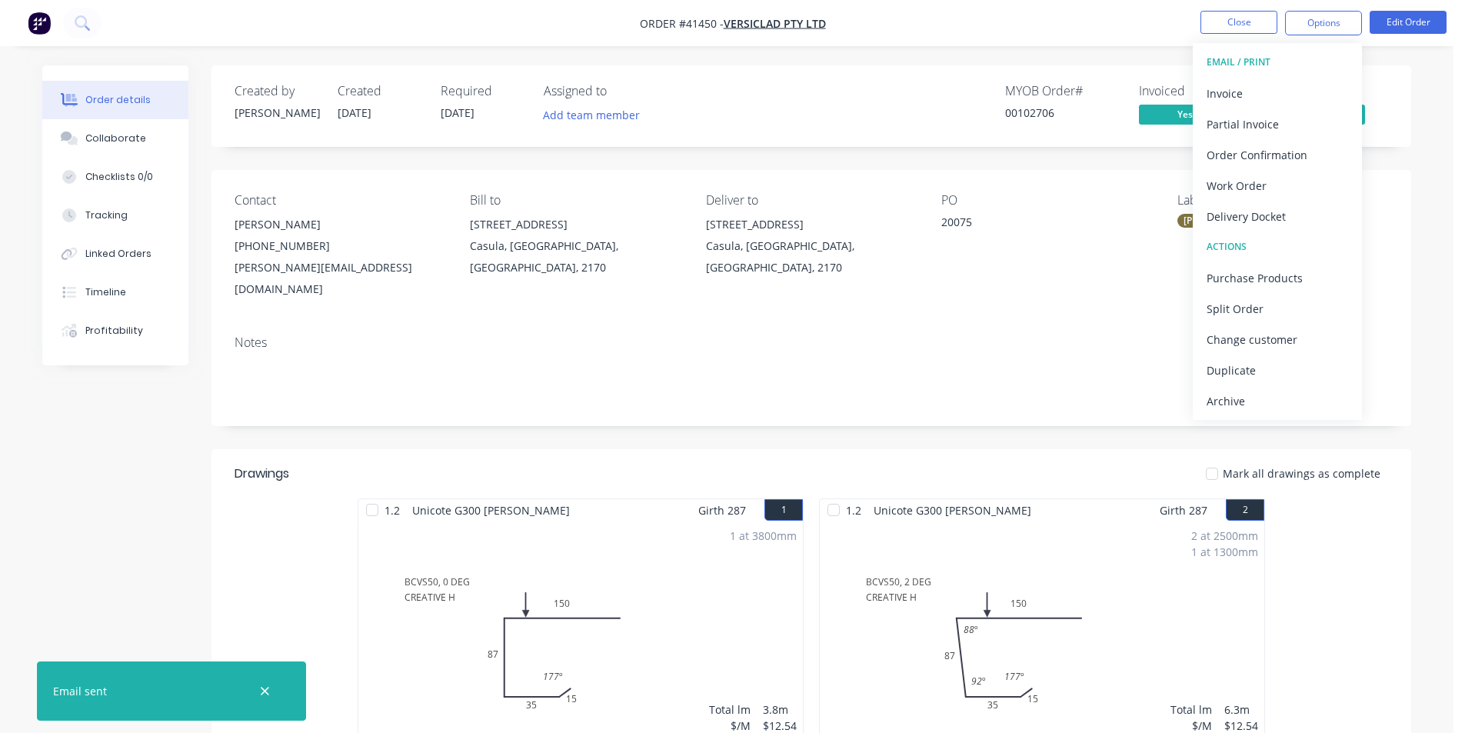
drag, startPoint x: 1258, startPoint y: 388, endPoint x: 1265, endPoint y: 427, distance: 39.1
click at [1259, 388] on button "Archive" at bounding box center [1277, 400] width 169 height 31
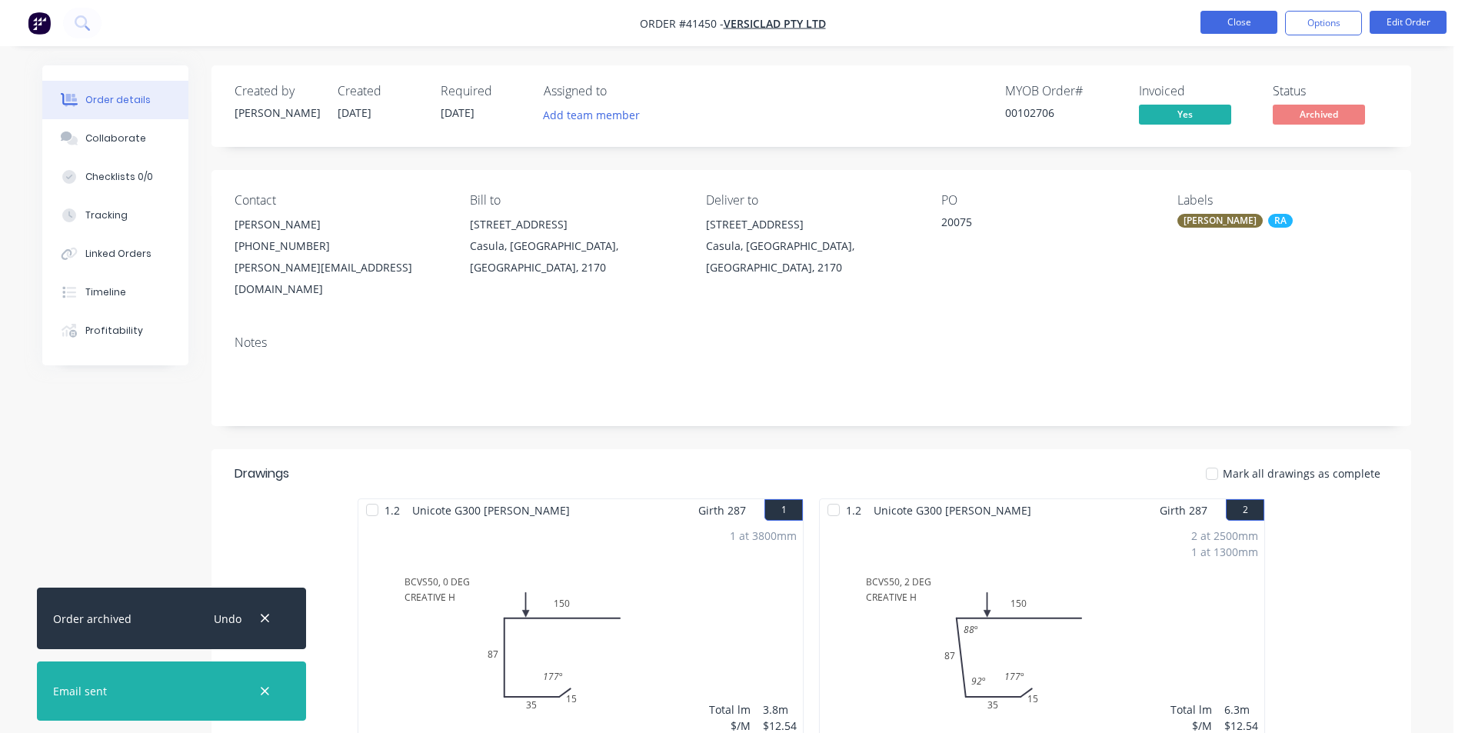
click at [1276, 19] on button "Close" at bounding box center [1239, 22] width 77 height 23
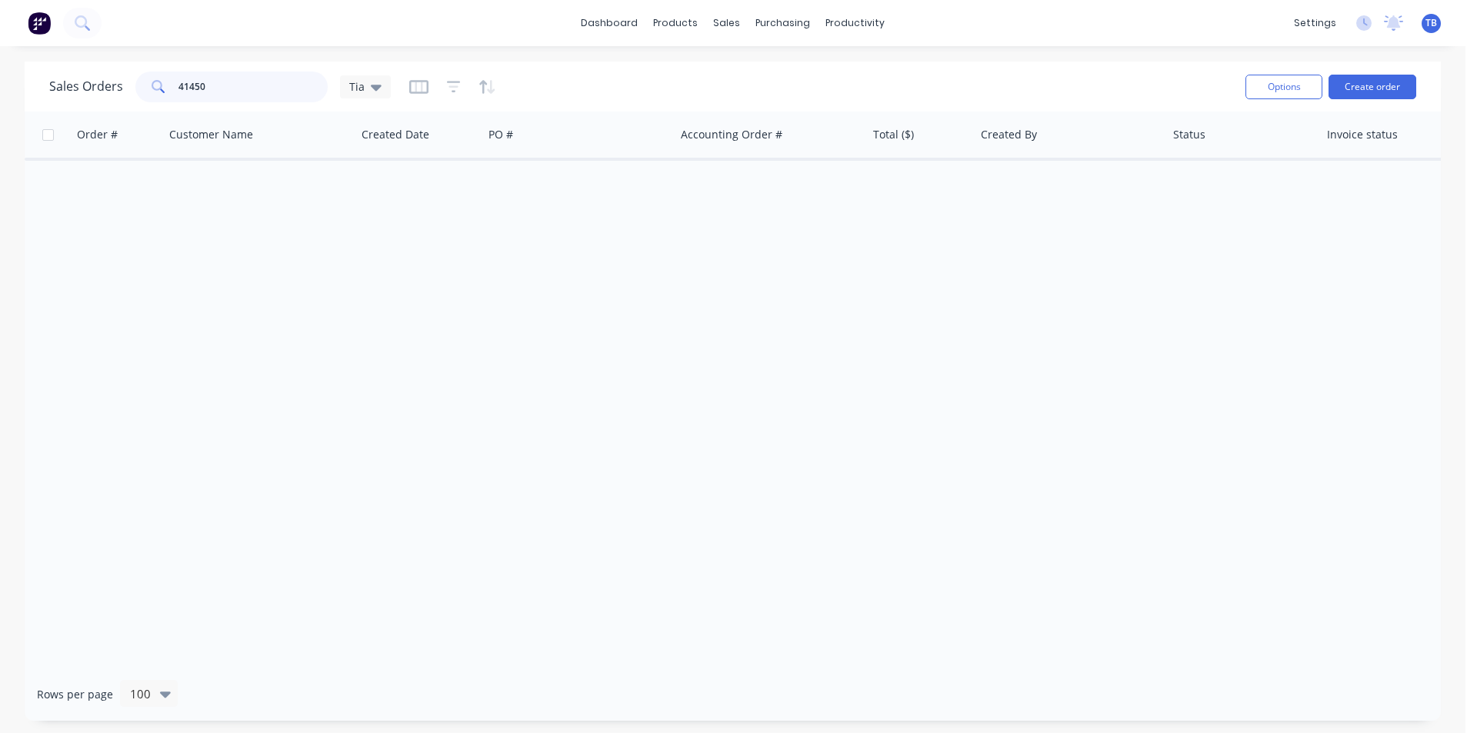
drag, startPoint x: 192, startPoint y: 95, endPoint x: 12, endPoint y: 86, distance: 180.2
click at [0, 91] on div "Sales Orders 41450 Tia Options Create order Order # Customer Name Created Date …" at bounding box center [732, 391] width 1465 height 659
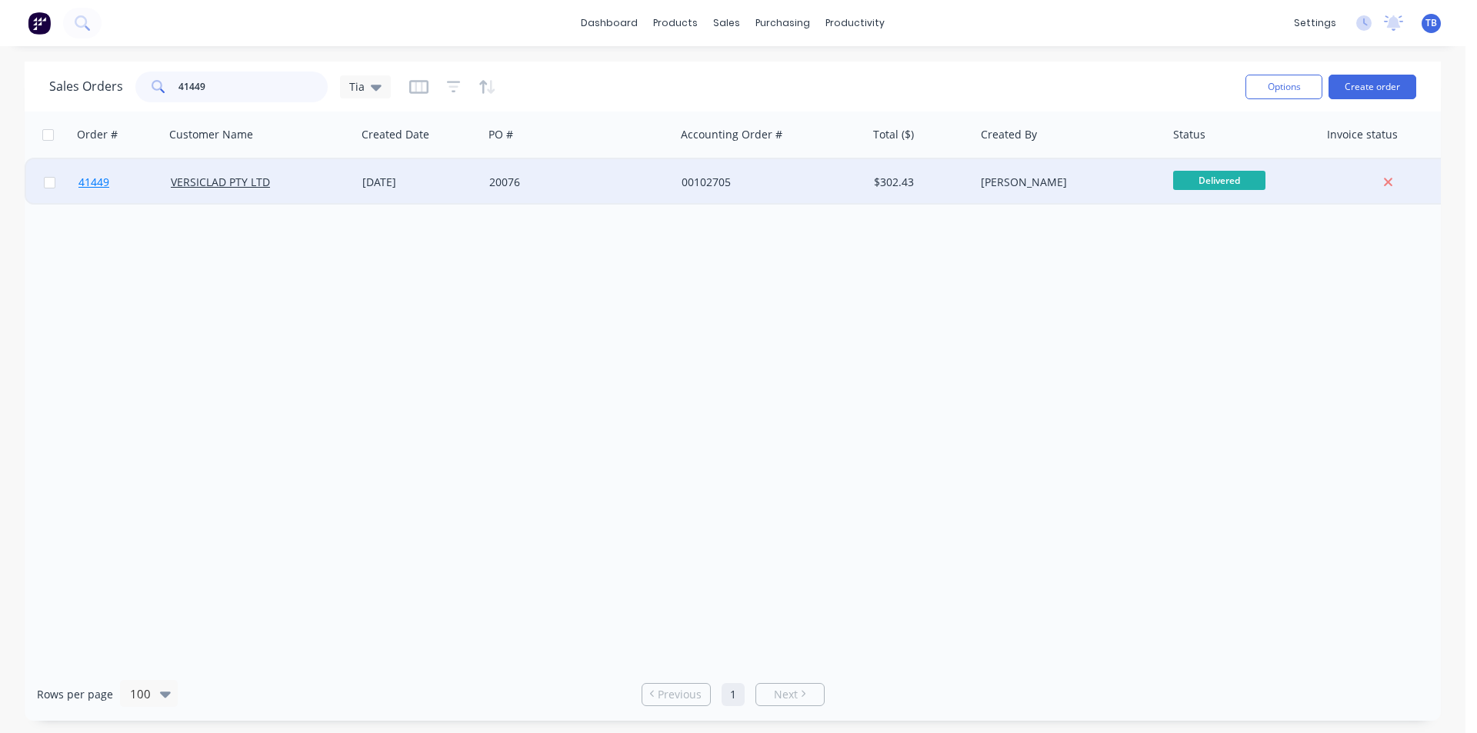
type input "41449"
click at [91, 192] on link "41449" at bounding box center [124, 182] width 92 height 46
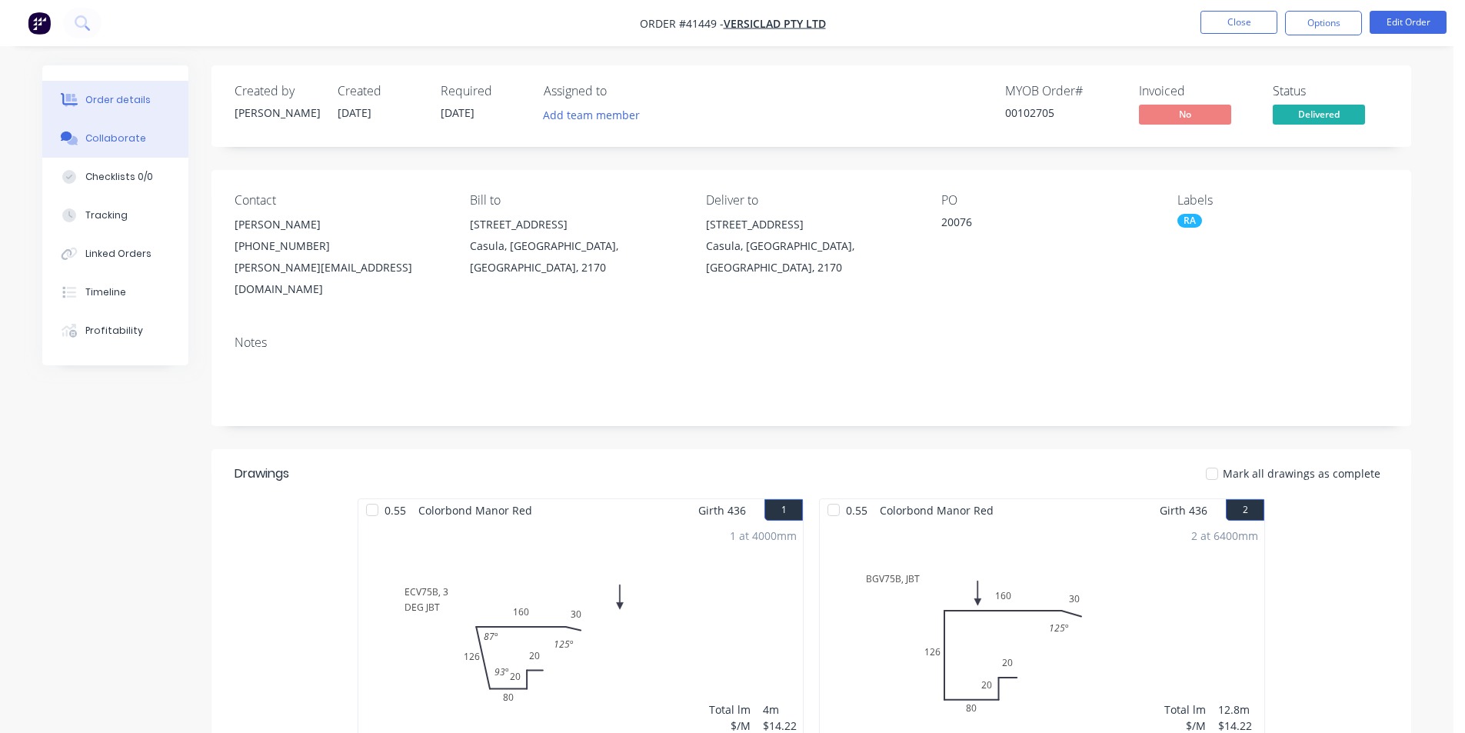
click at [145, 140] on button "Collaborate" at bounding box center [115, 138] width 146 height 38
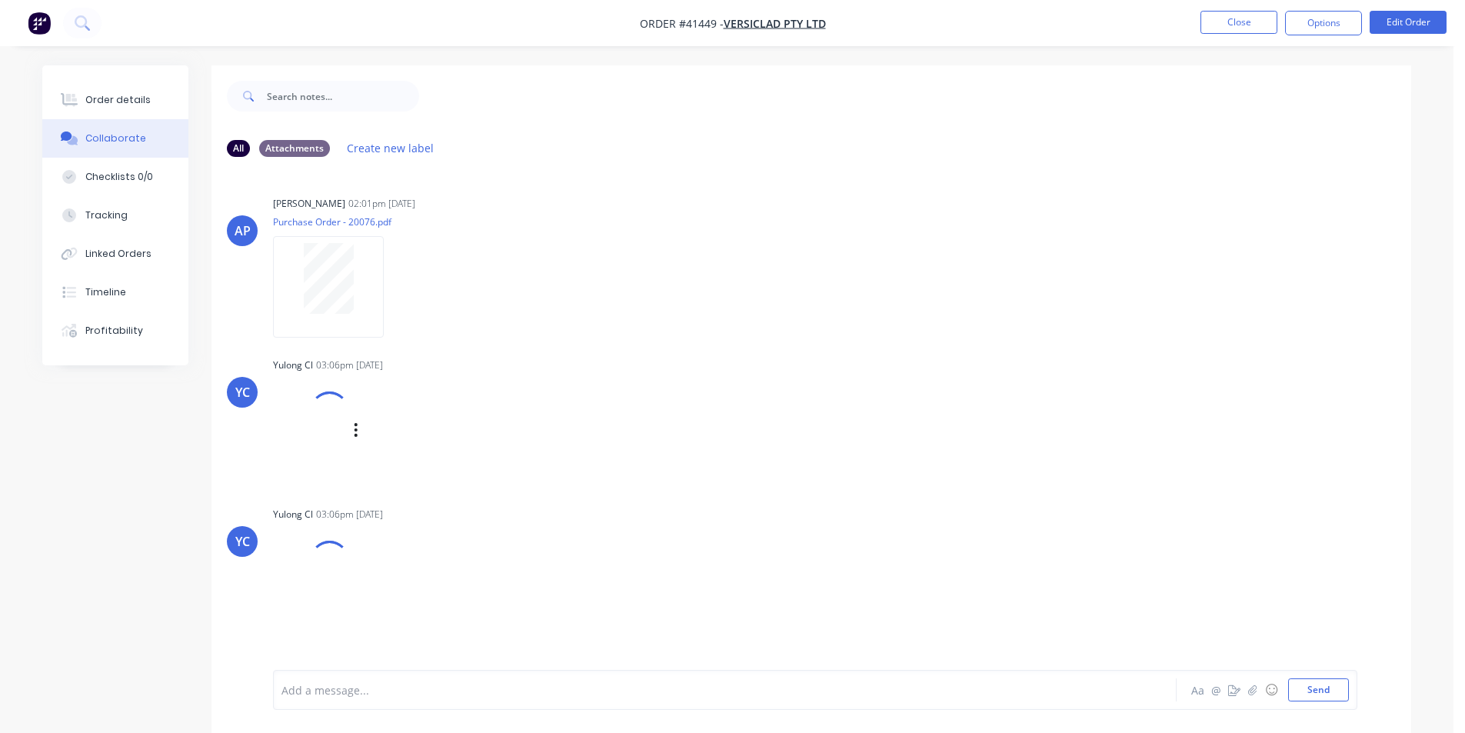
scroll to position [135, 0]
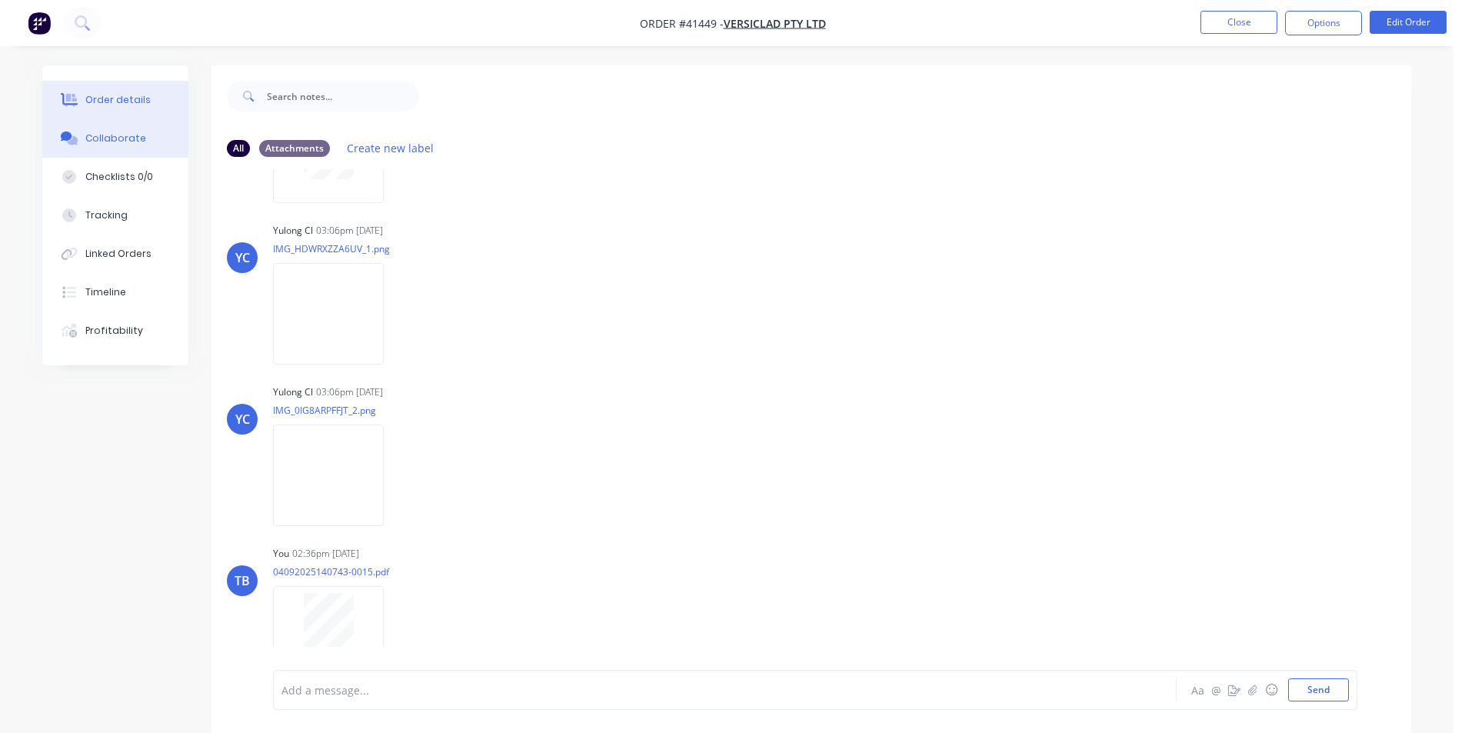
click at [141, 105] on div "Order details" at bounding box center [117, 100] width 65 height 14
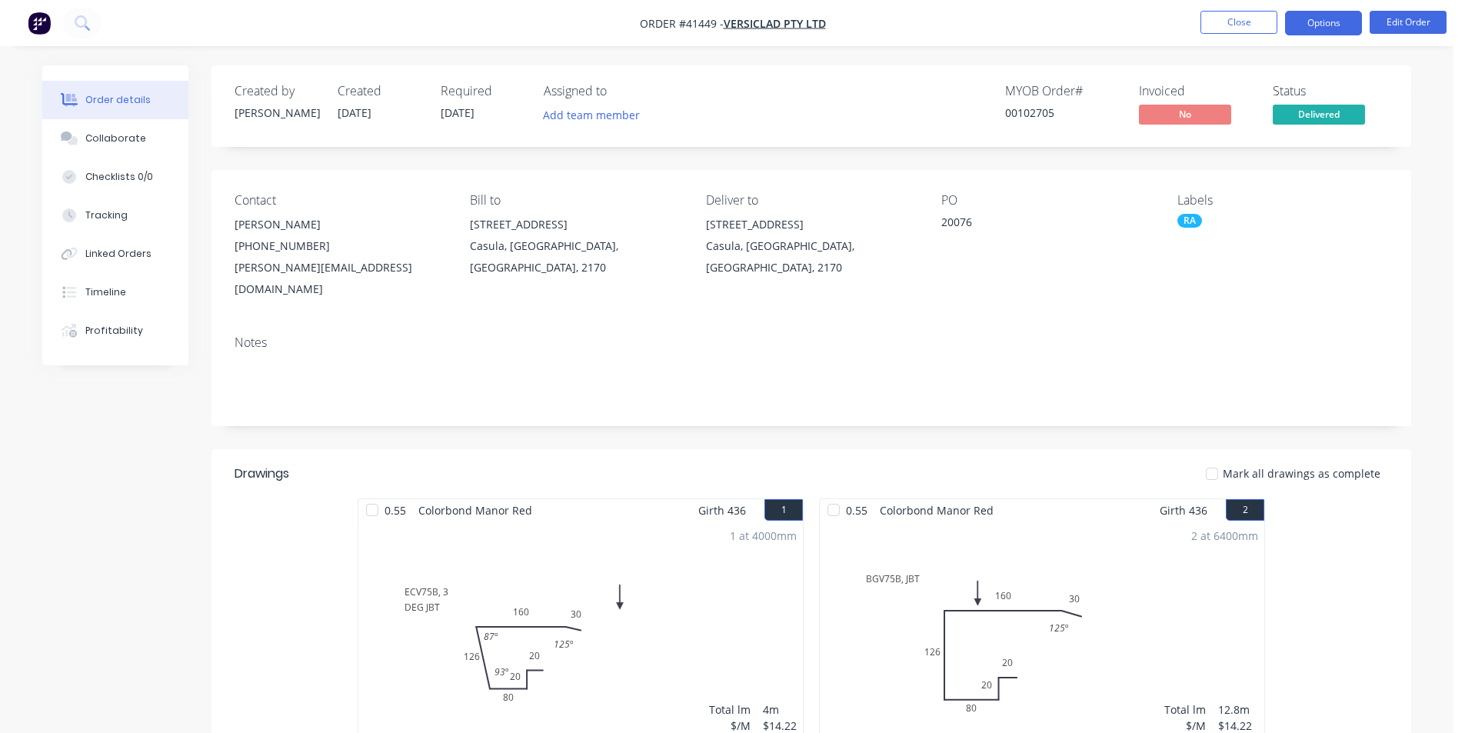
click at [1348, 27] on button "Options" at bounding box center [1323, 23] width 77 height 25
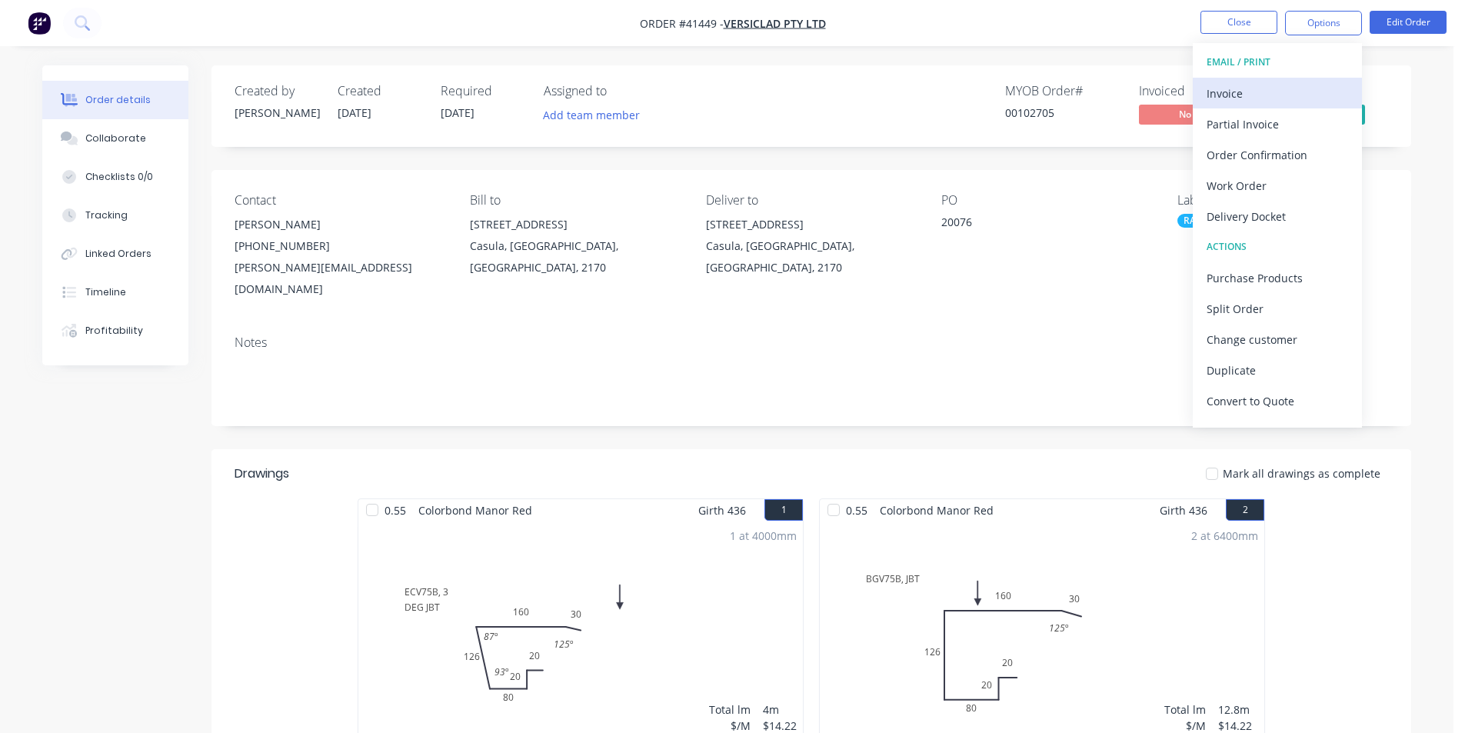
click at [1265, 101] on div "Invoice" at bounding box center [1278, 93] width 142 height 22
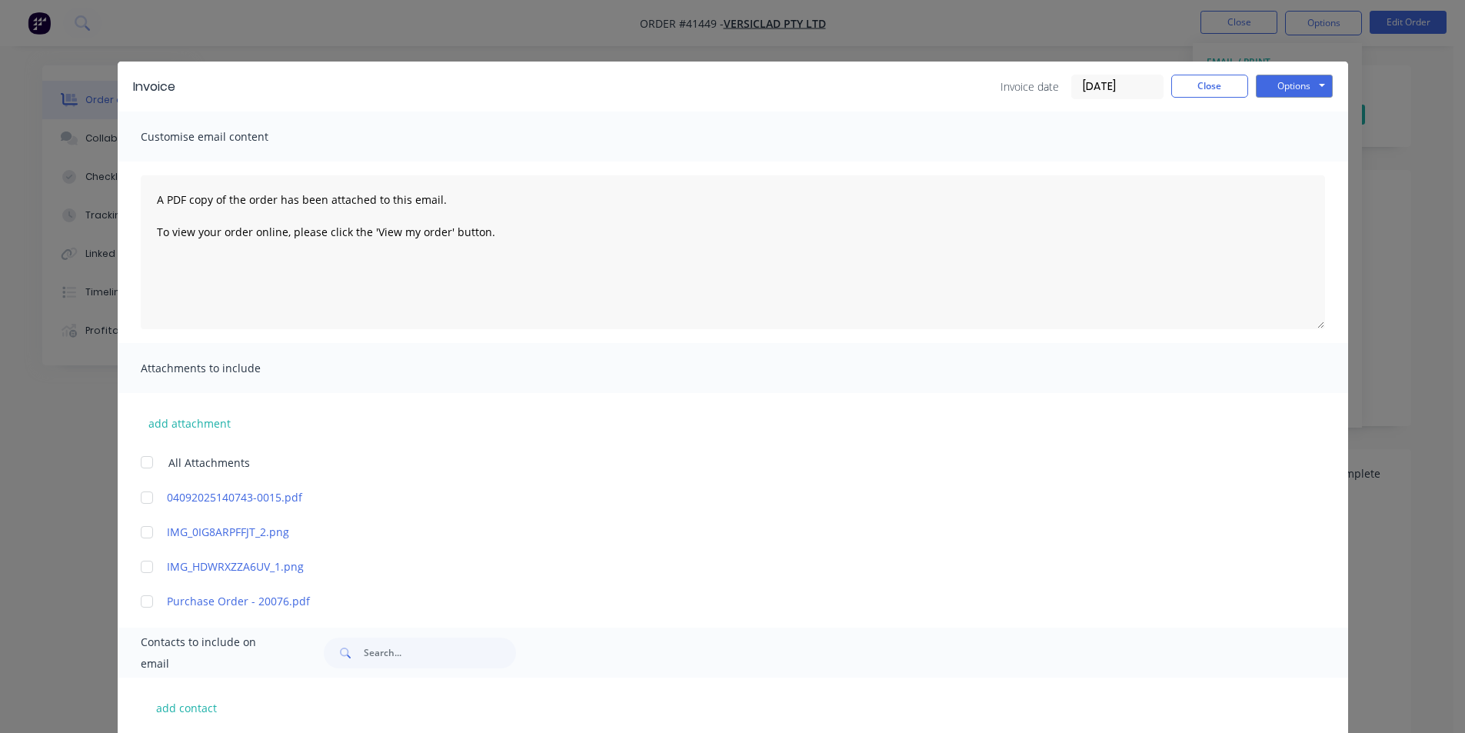
scroll to position [308, 0]
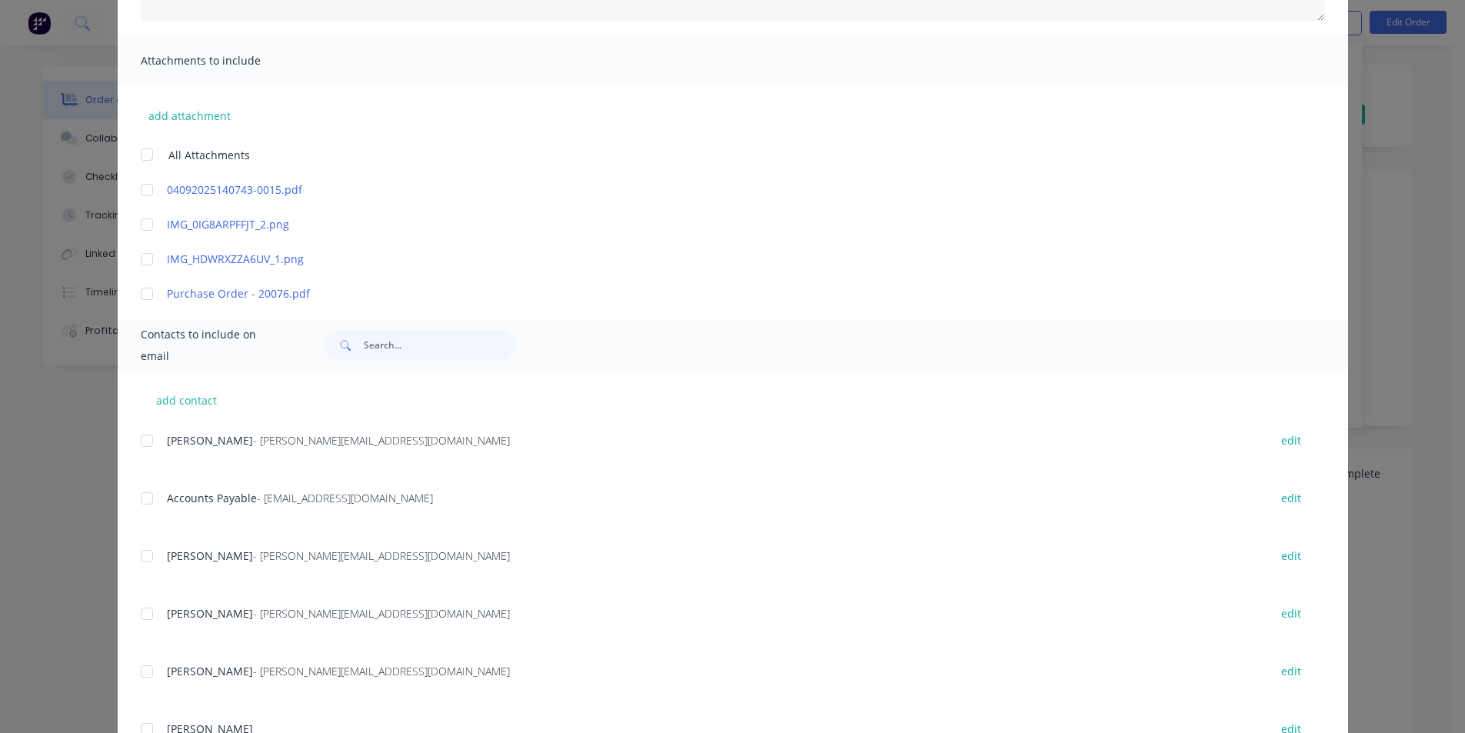
click at [145, 501] on div at bounding box center [147, 498] width 31 height 31
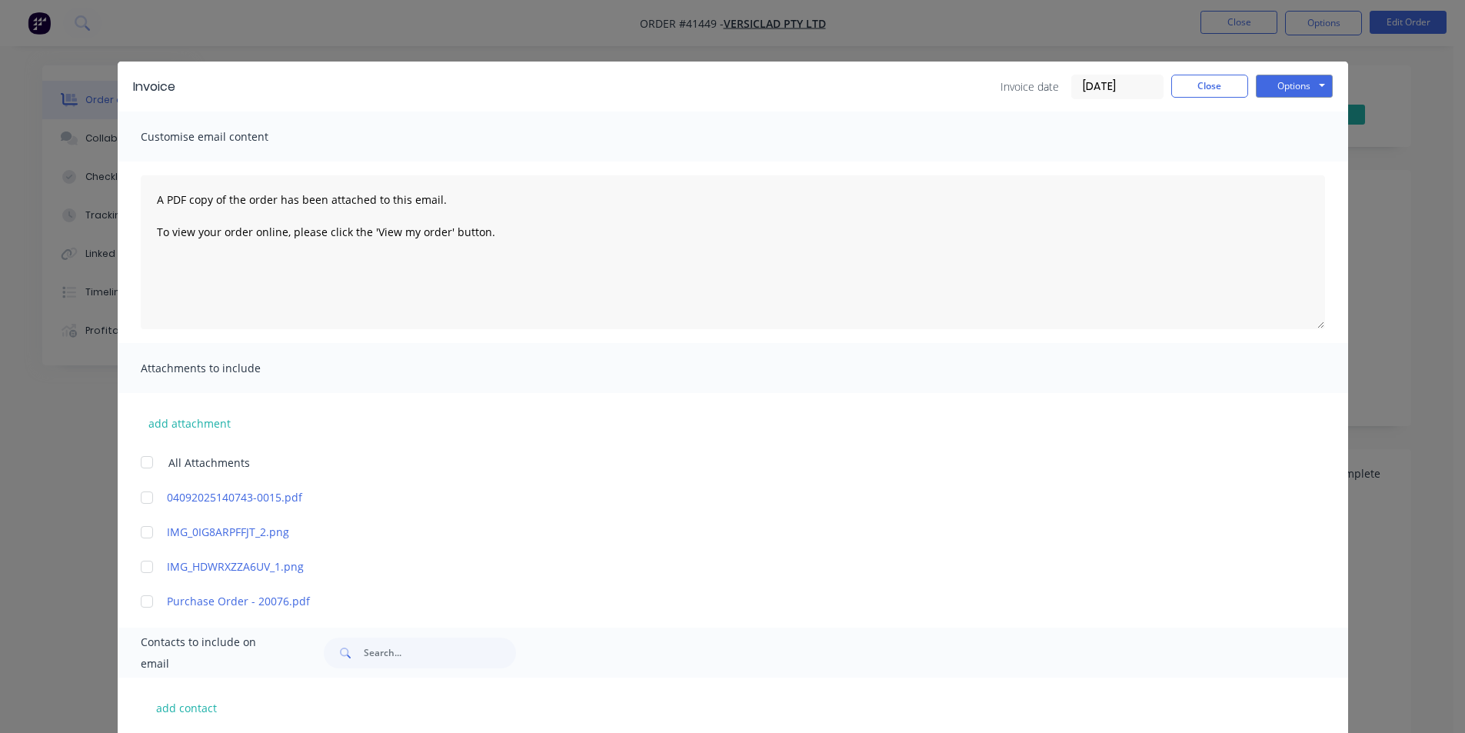
click at [1302, 98] on div "Options Preview Print Email" at bounding box center [1294, 87] width 77 height 25
click at [1306, 92] on button "Options" at bounding box center [1294, 86] width 77 height 23
click at [1304, 163] on button "Email" at bounding box center [1305, 164] width 98 height 25
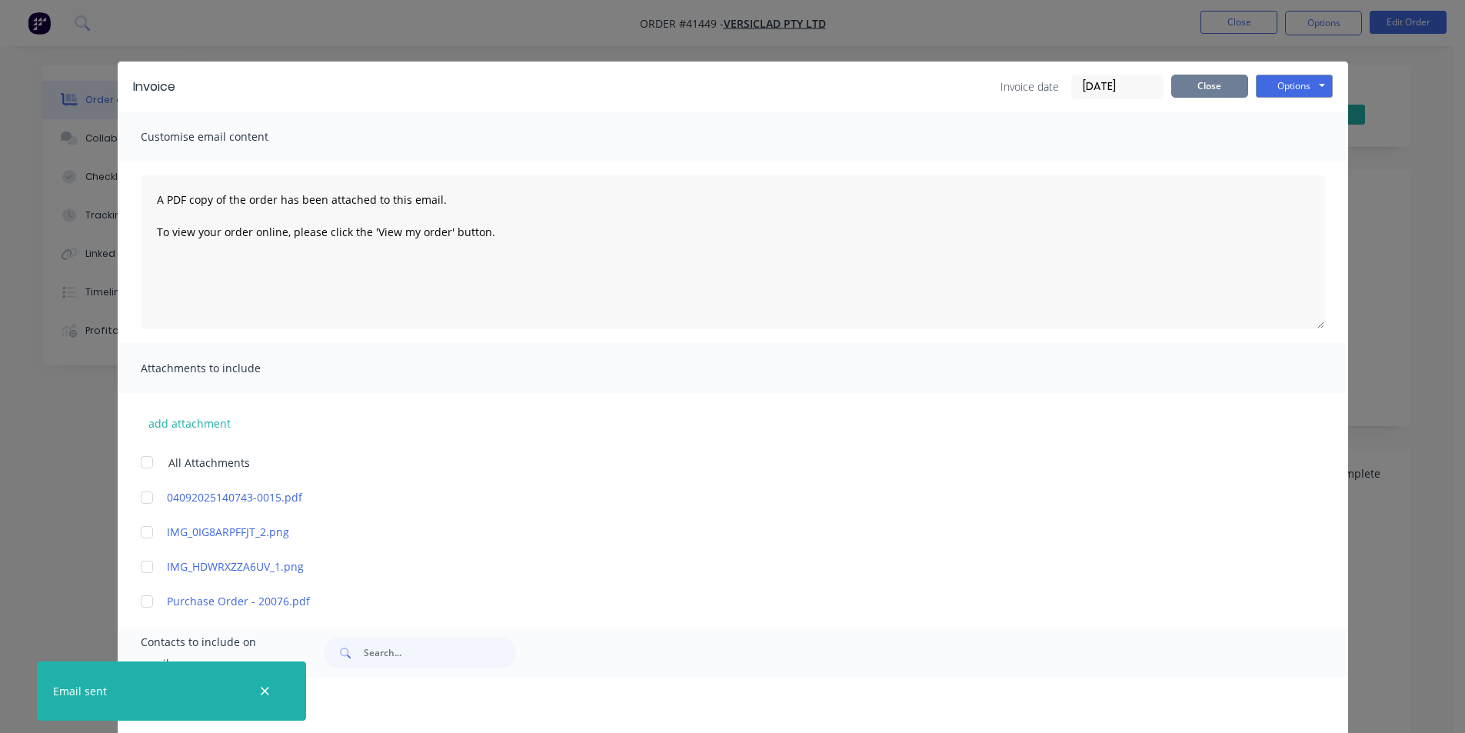
click at [1214, 88] on button "Close" at bounding box center [1209, 86] width 77 height 23
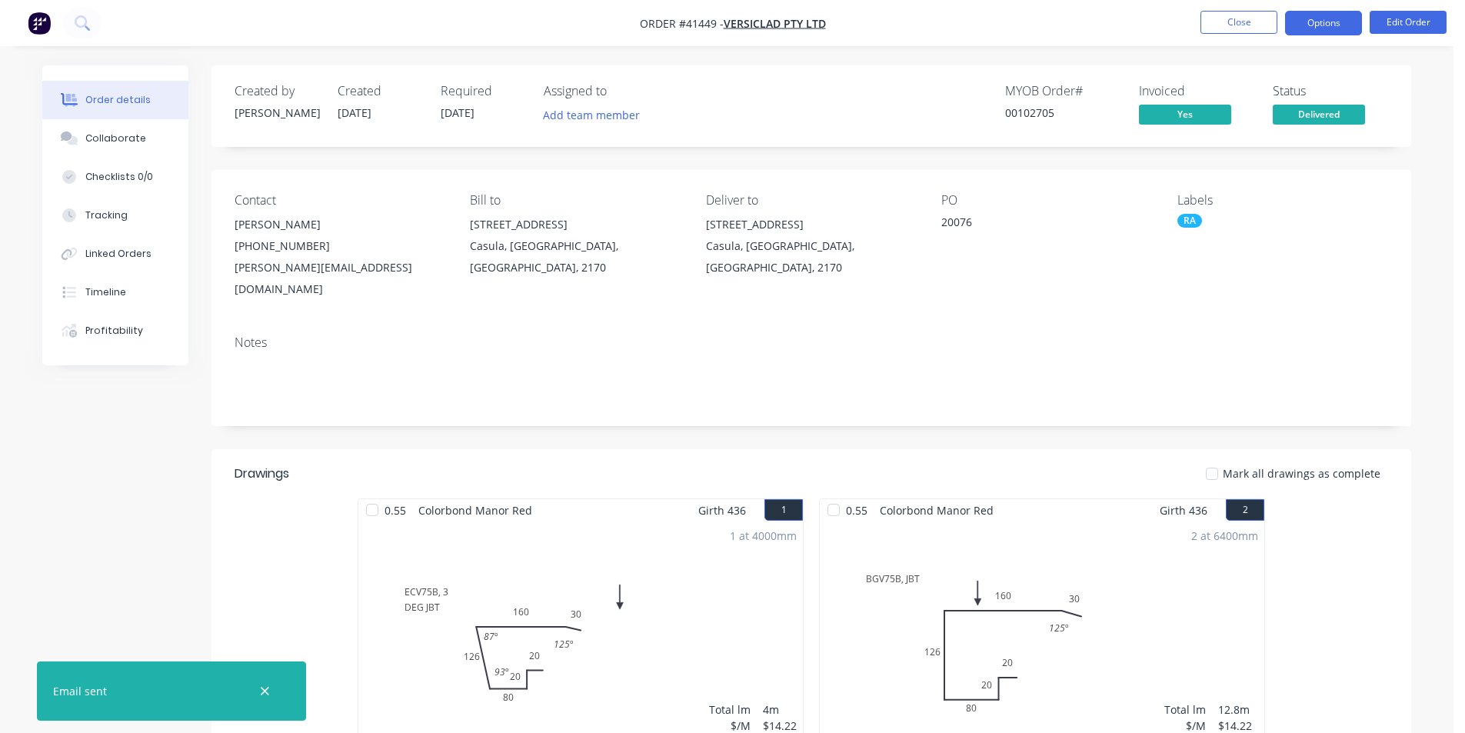
click at [1347, 18] on button "Options" at bounding box center [1323, 23] width 77 height 25
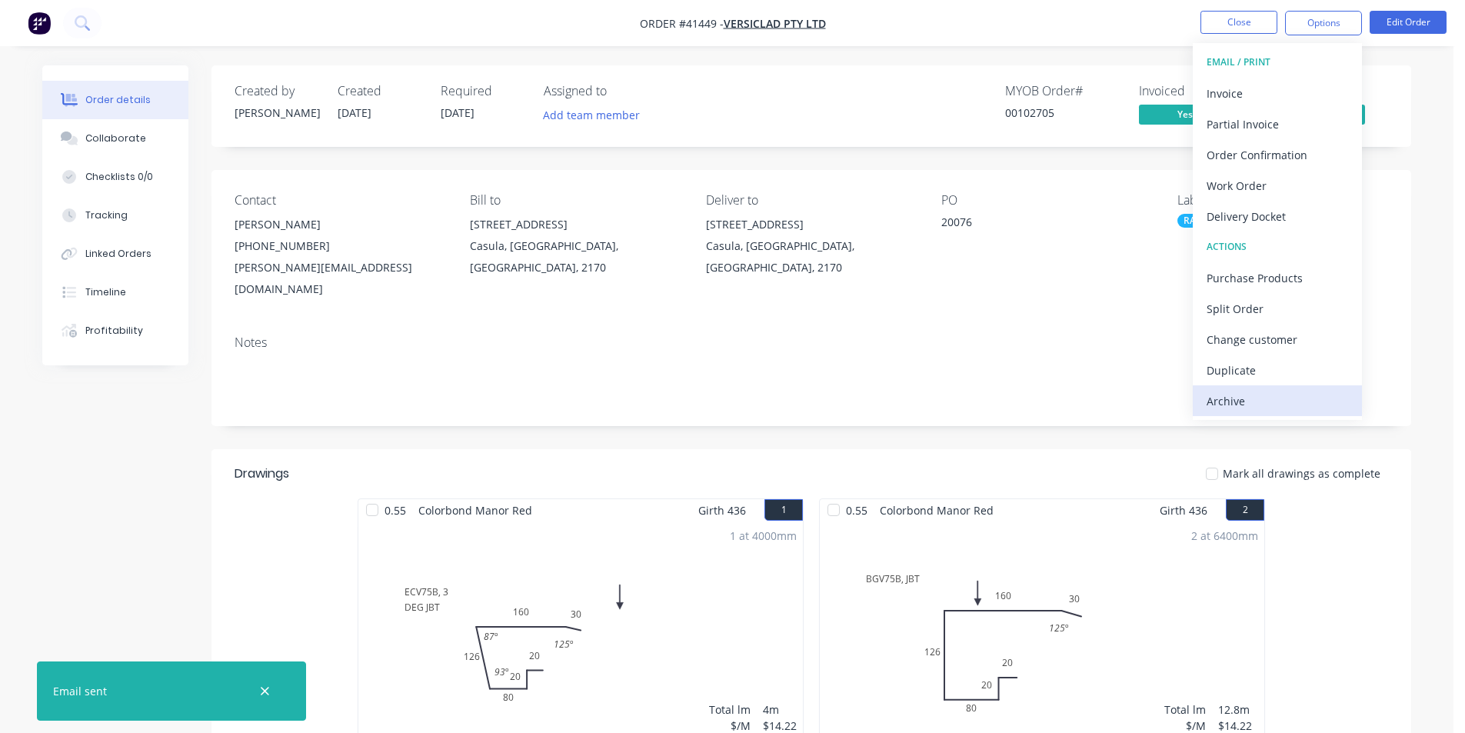
click at [1251, 395] on div "Archive" at bounding box center [1278, 401] width 142 height 22
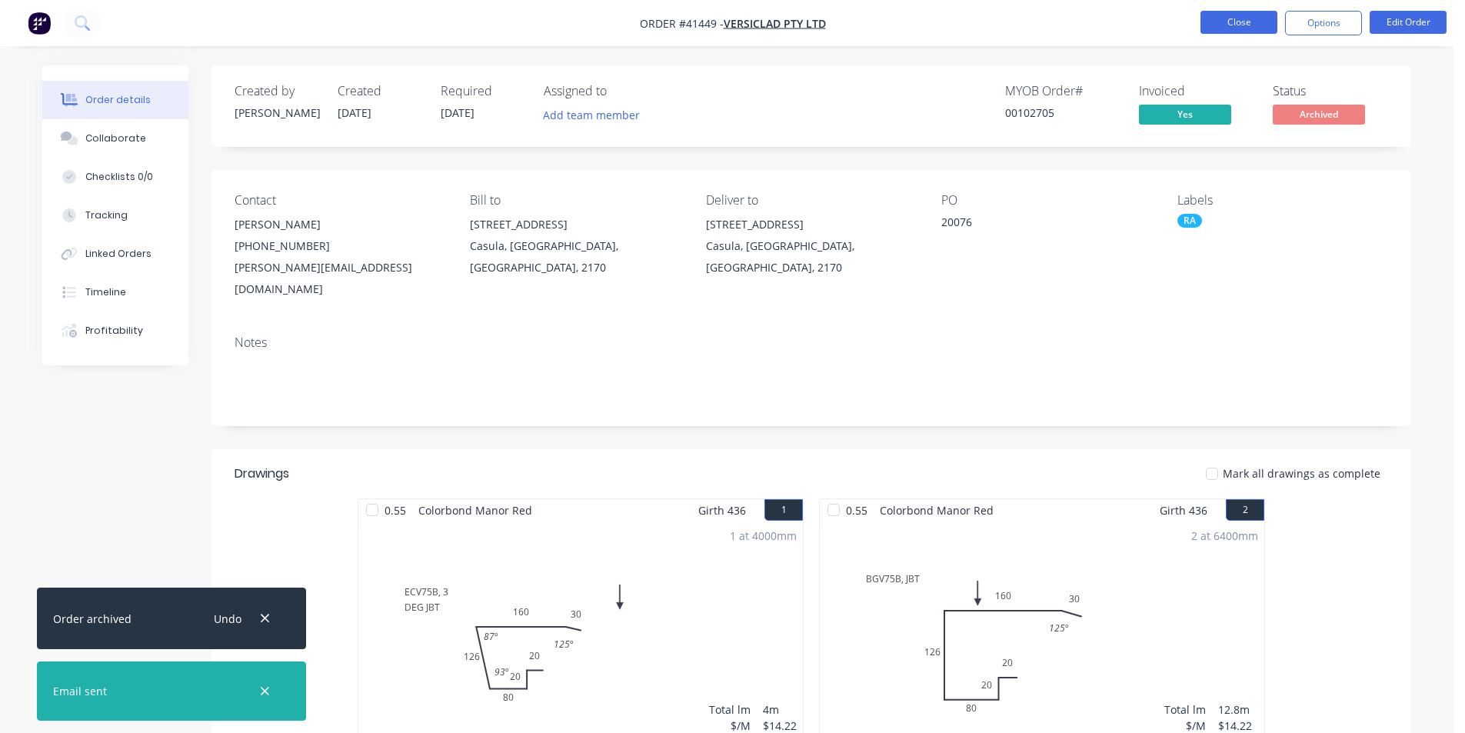
click at [1244, 22] on button "Close" at bounding box center [1239, 22] width 77 height 23
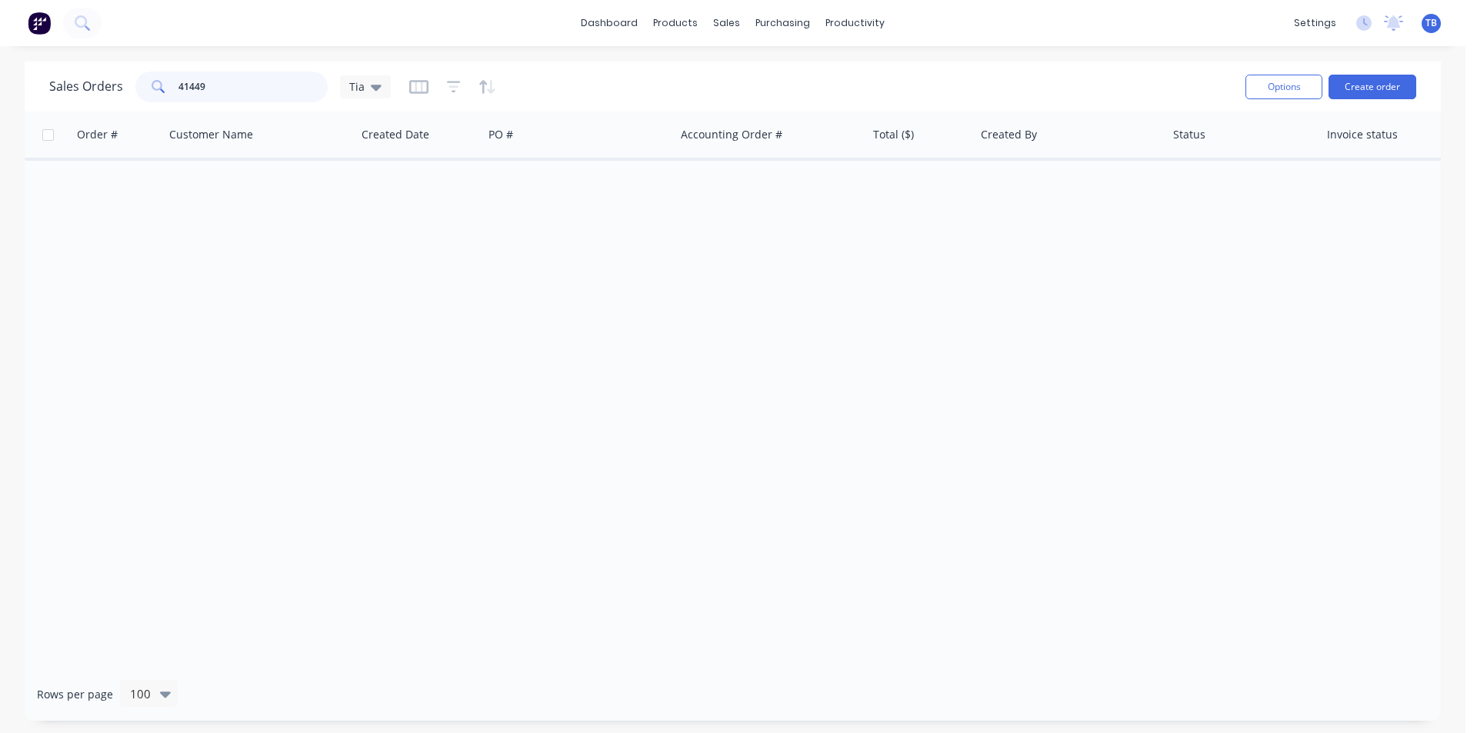
click at [218, 81] on input "41449" at bounding box center [253, 87] width 150 height 31
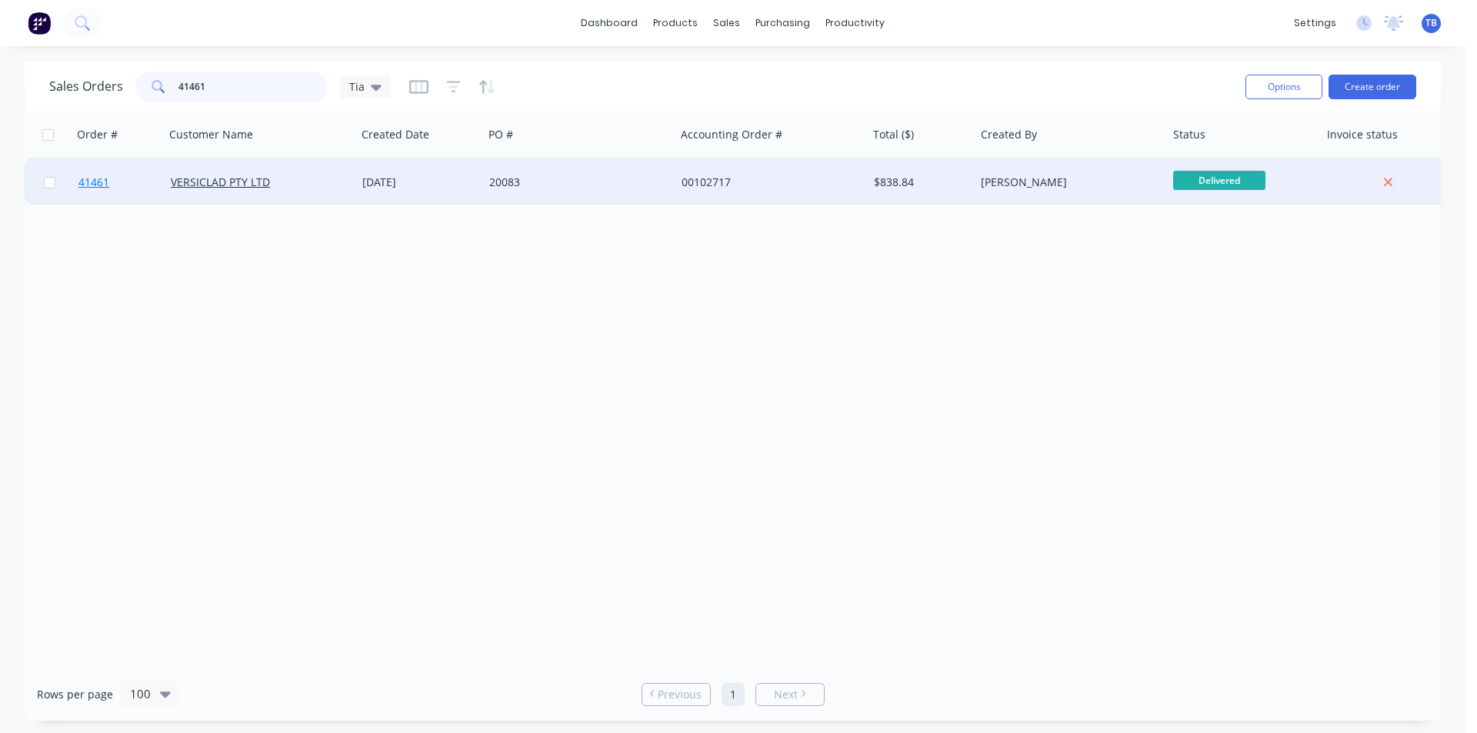
type input "41461"
click at [107, 183] on span "41461" at bounding box center [93, 182] width 31 height 15
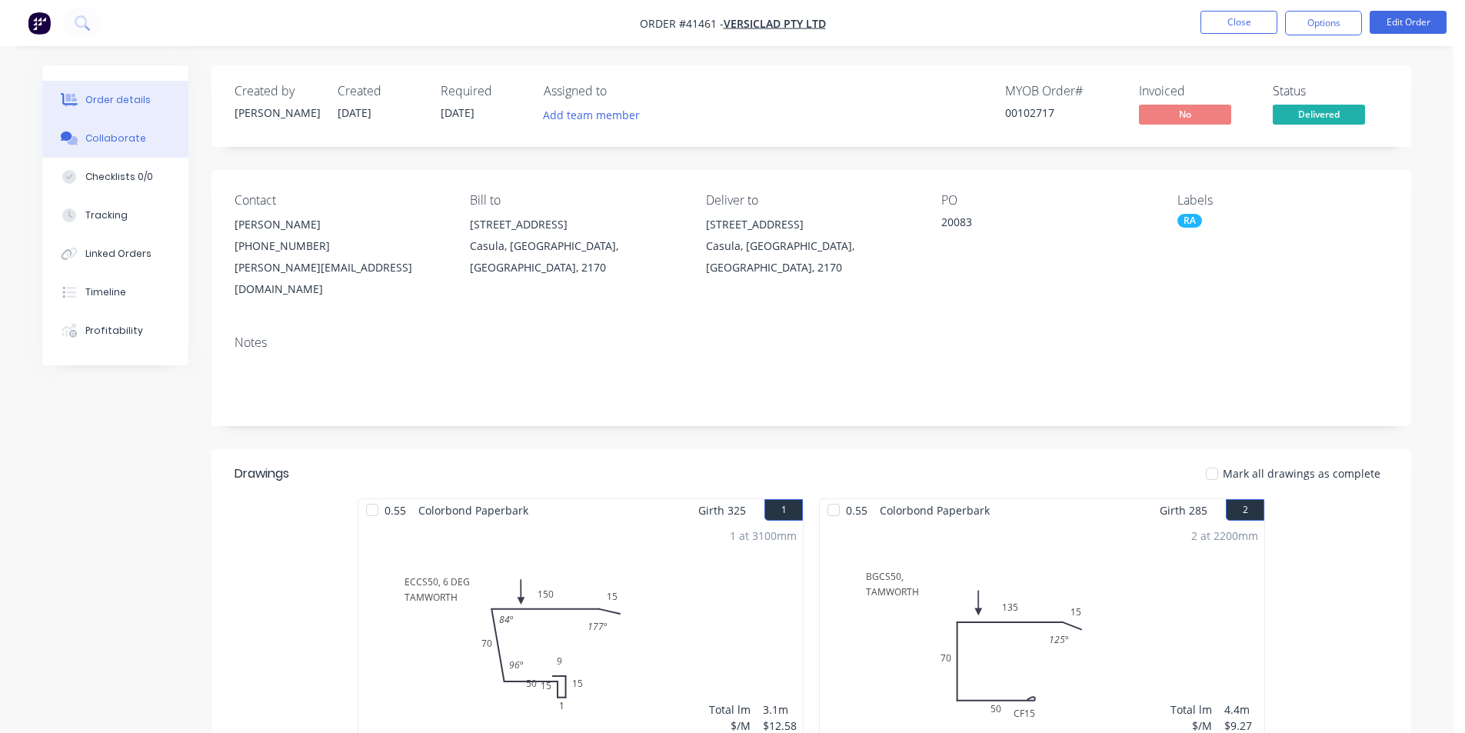
click at [78, 132] on div at bounding box center [69, 139] width 23 height 14
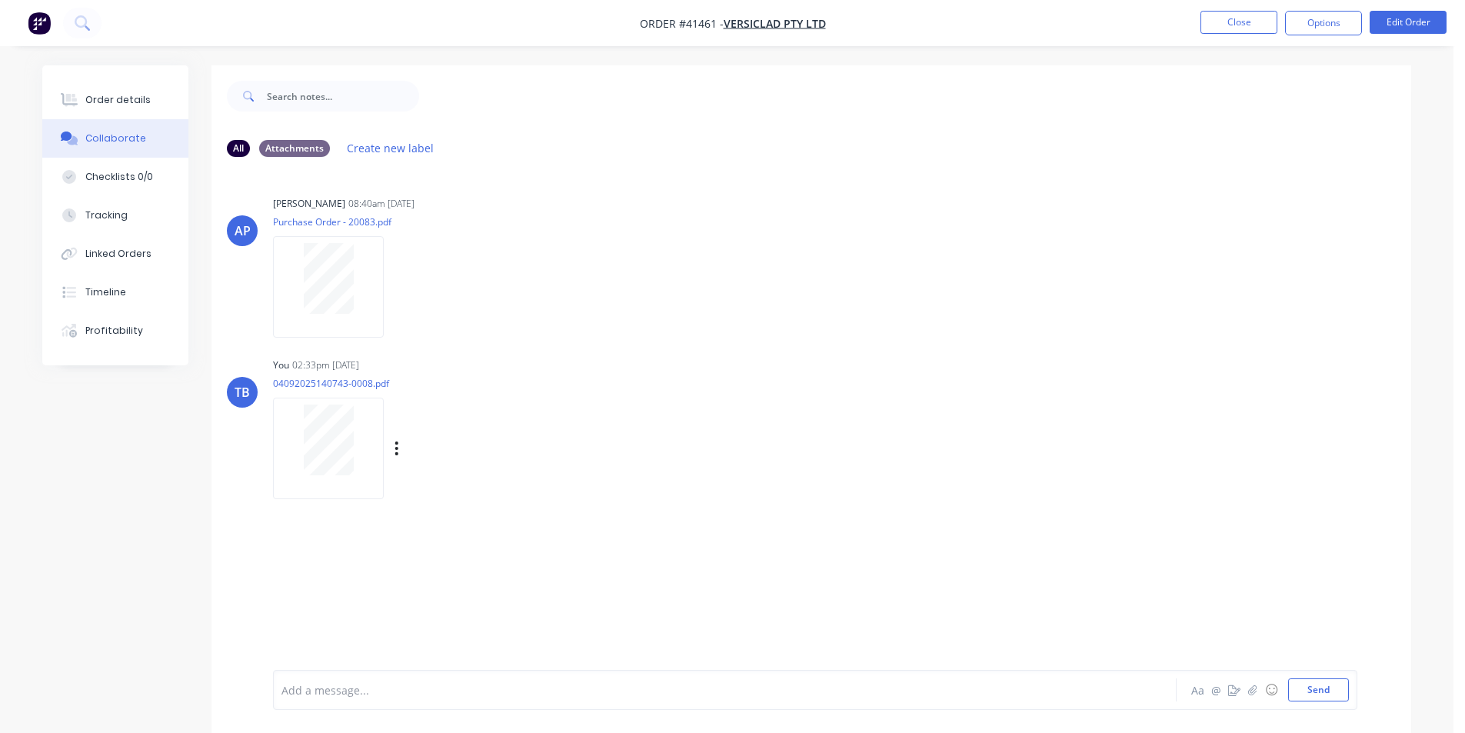
scroll to position [23, 0]
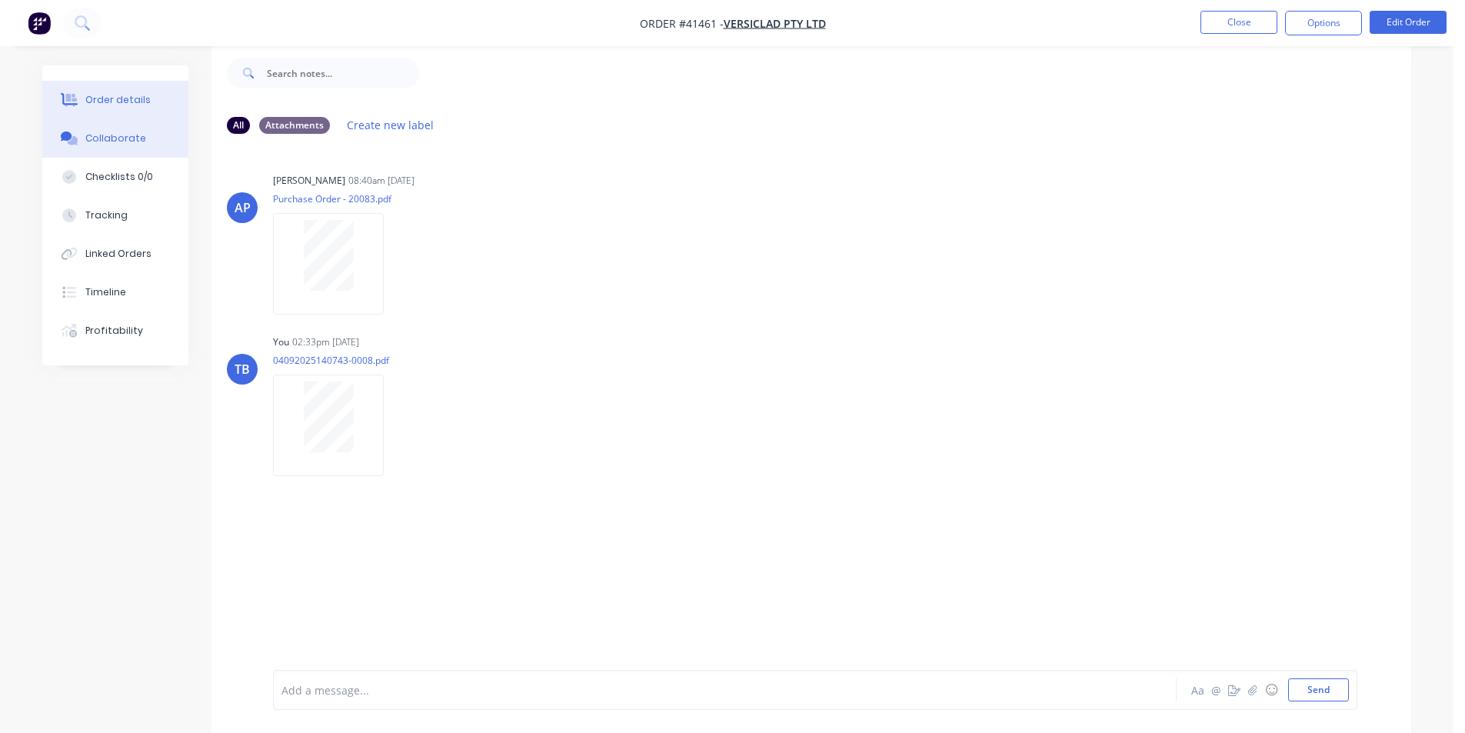
click at [132, 88] on button "Order details" at bounding box center [115, 100] width 146 height 38
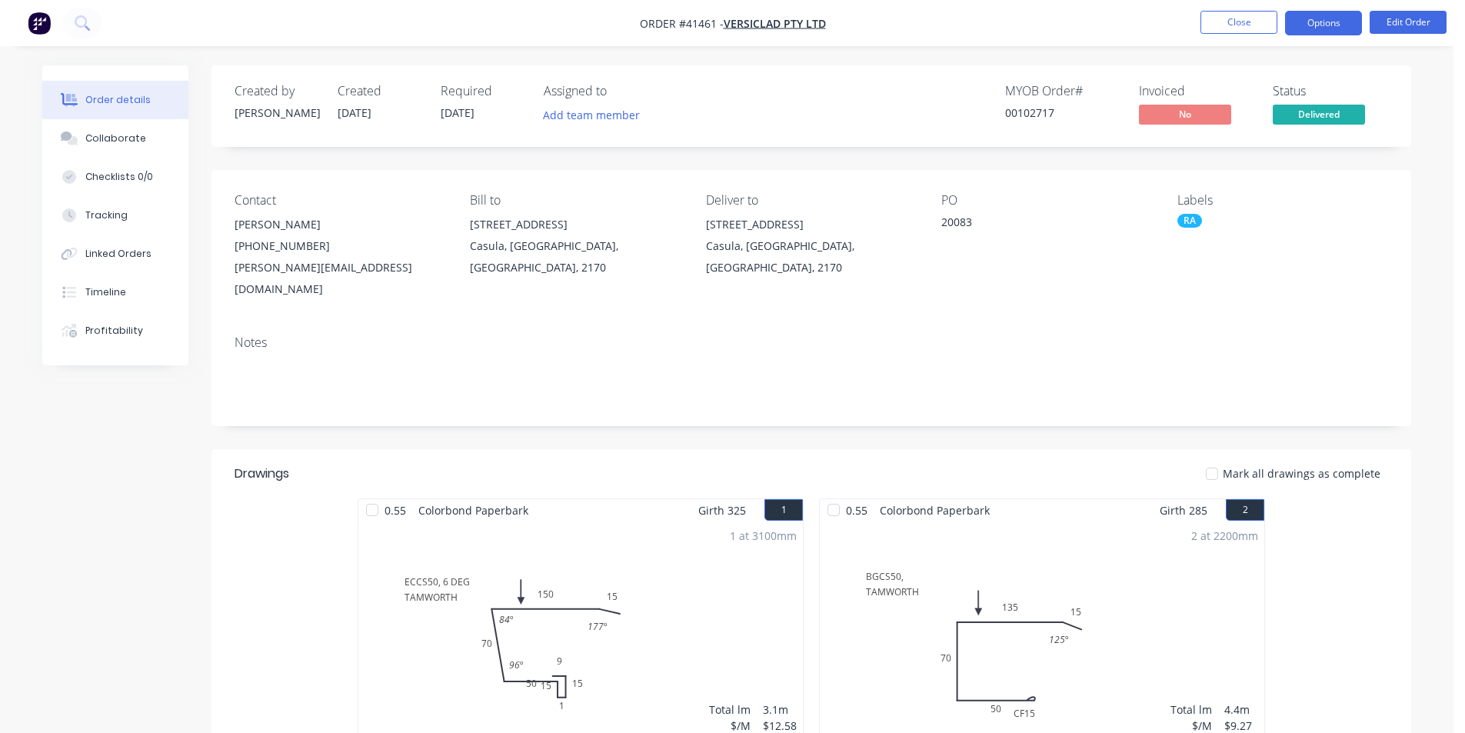
click at [1344, 16] on button "Options" at bounding box center [1323, 23] width 77 height 25
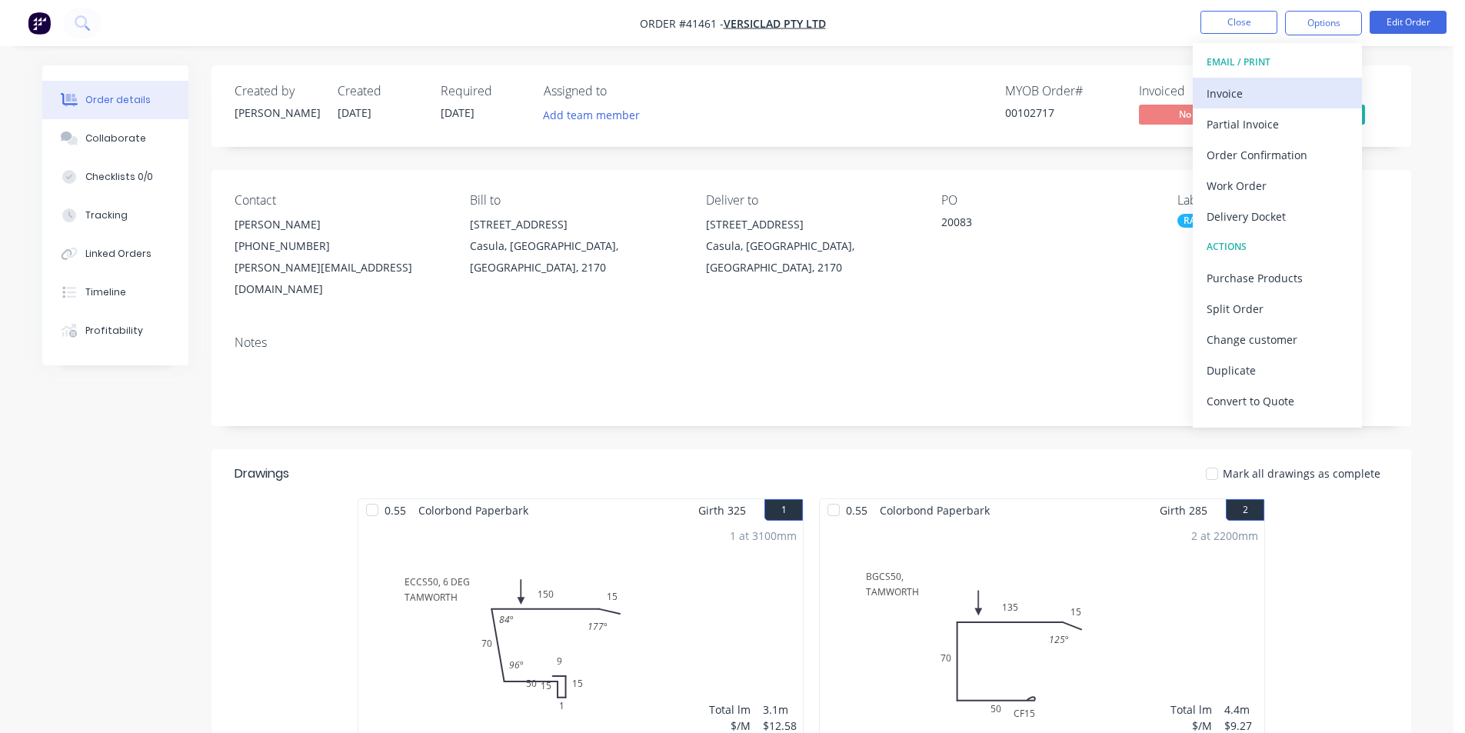
click at [1219, 95] on div "Invoice" at bounding box center [1278, 93] width 142 height 22
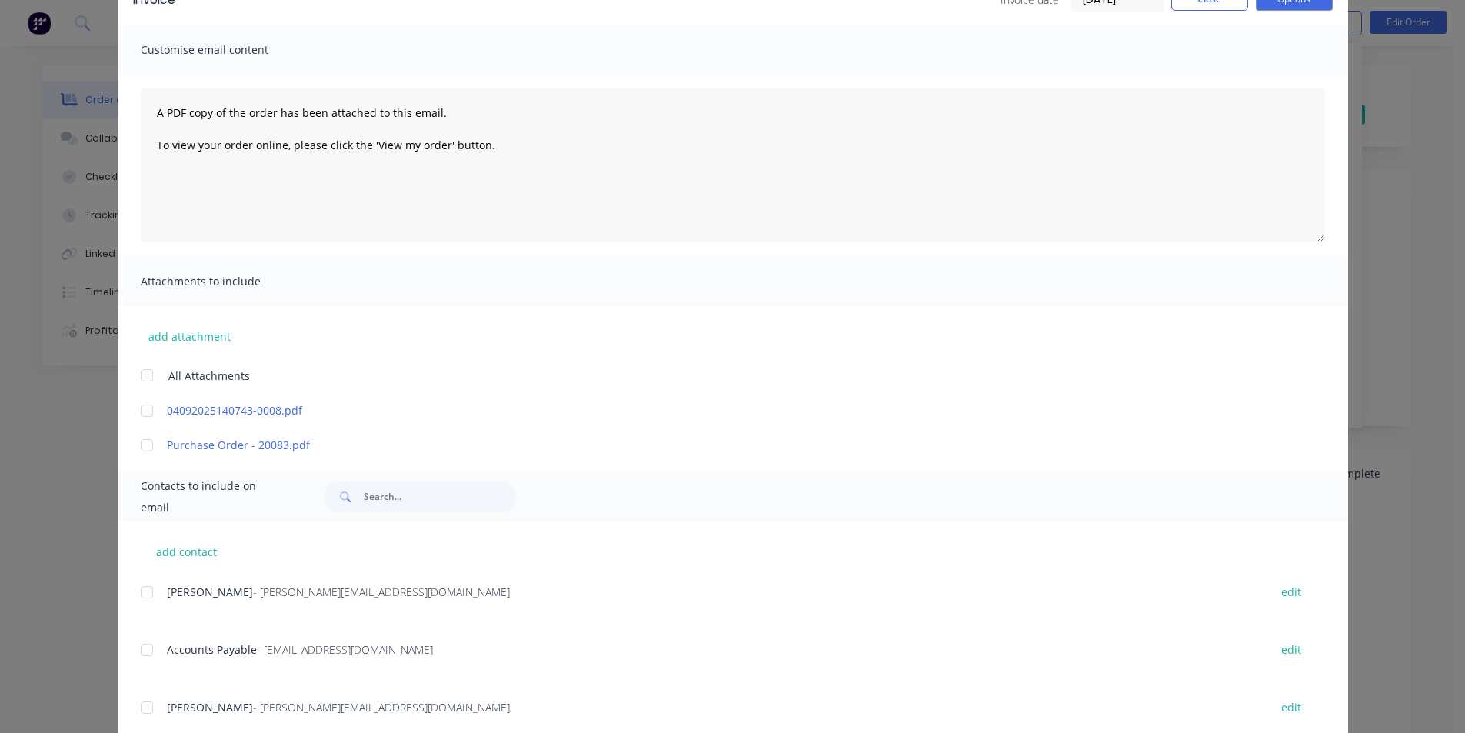
scroll to position [231, 0]
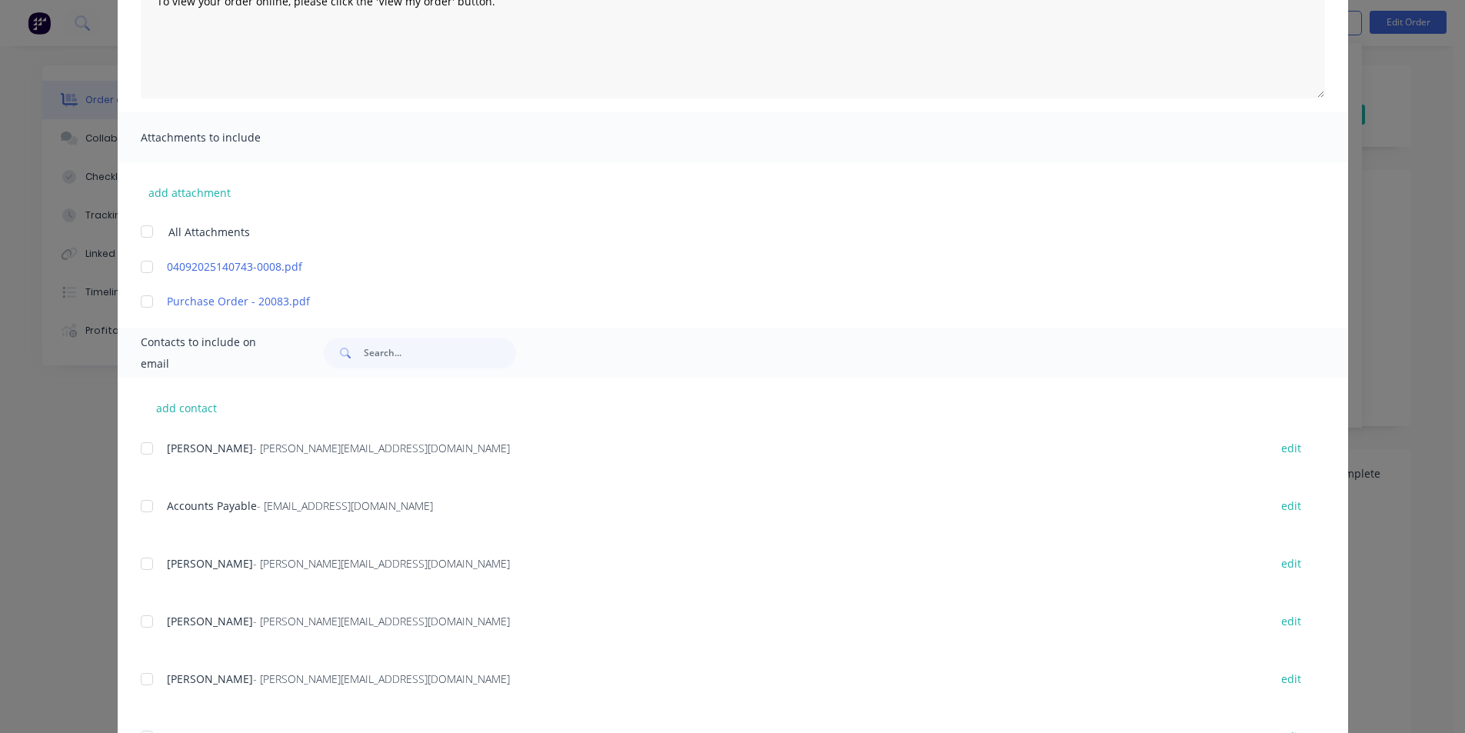
click at [148, 506] on div at bounding box center [147, 506] width 31 height 31
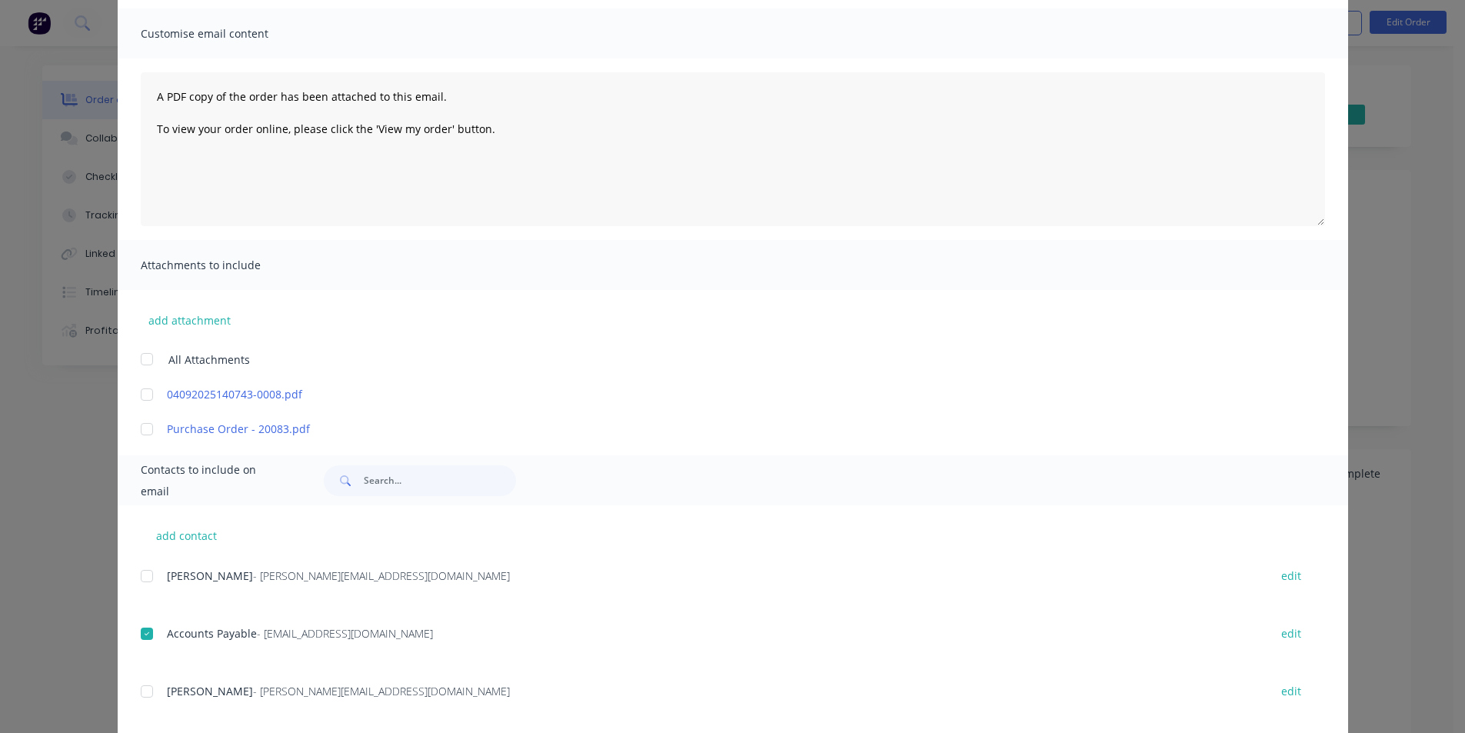
scroll to position [0, 0]
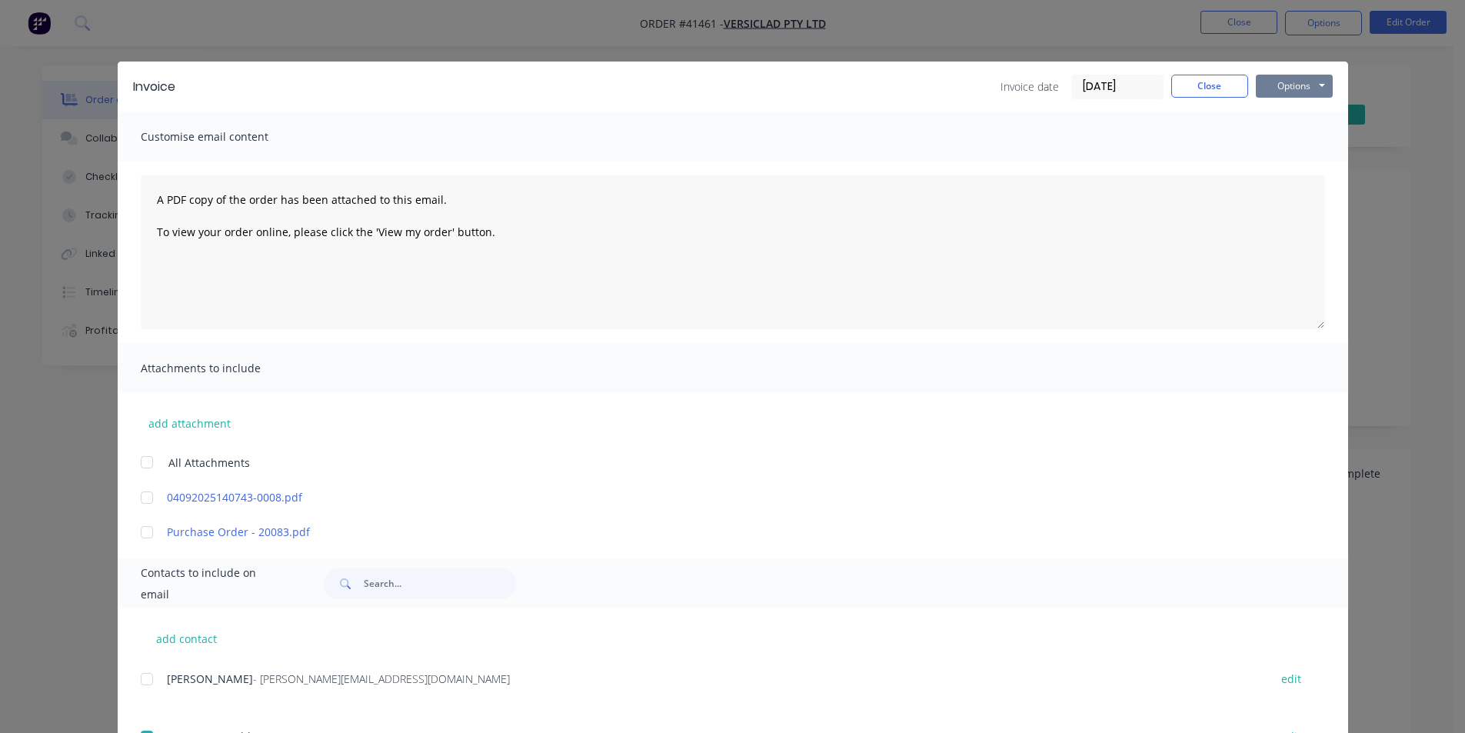
click at [1315, 85] on button "Options" at bounding box center [1294, 86] width 77 height 23
click at [1298, 163] on button "Email" at bounding box center [1305, 164] width 98 height 25
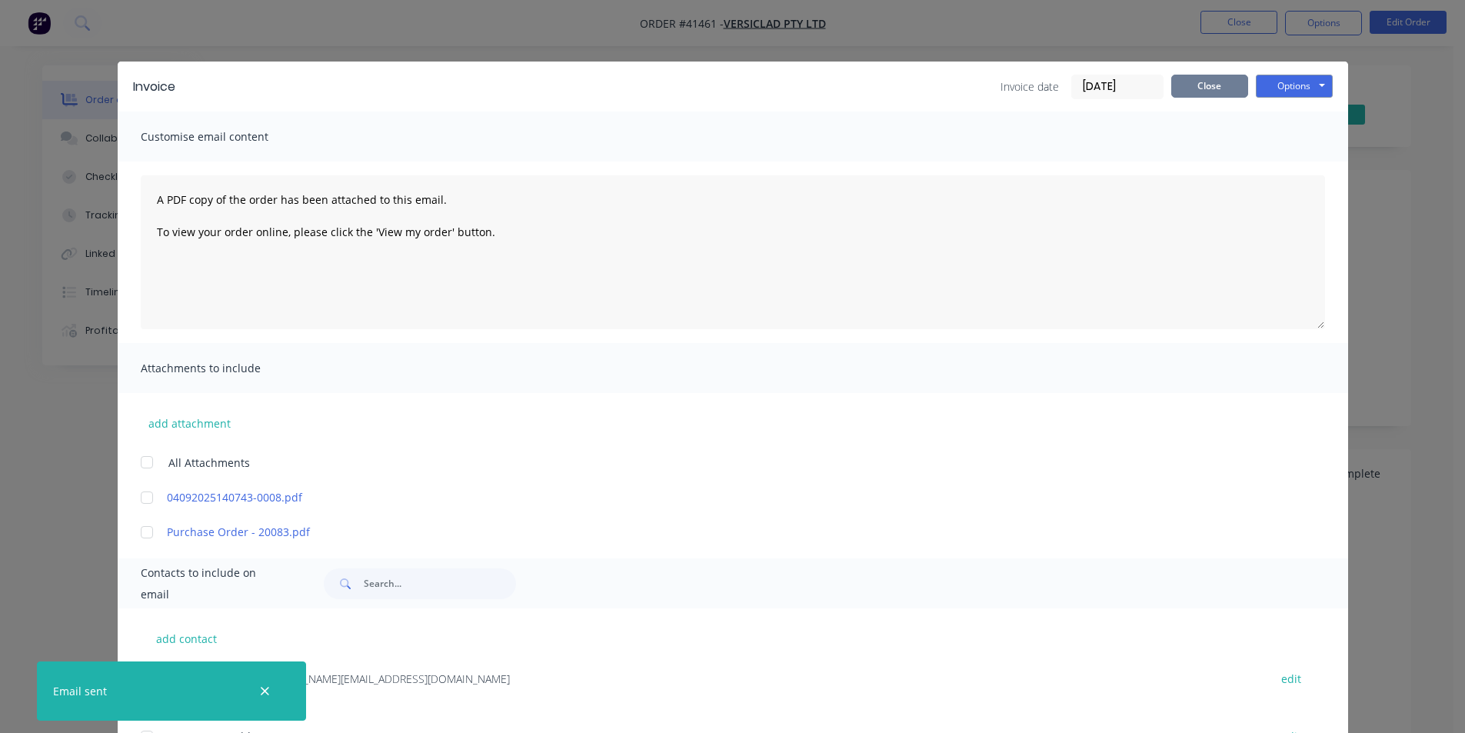
click at [1202, 76] on button "Close" at bounding box center [1209, 86] width 77 height 23
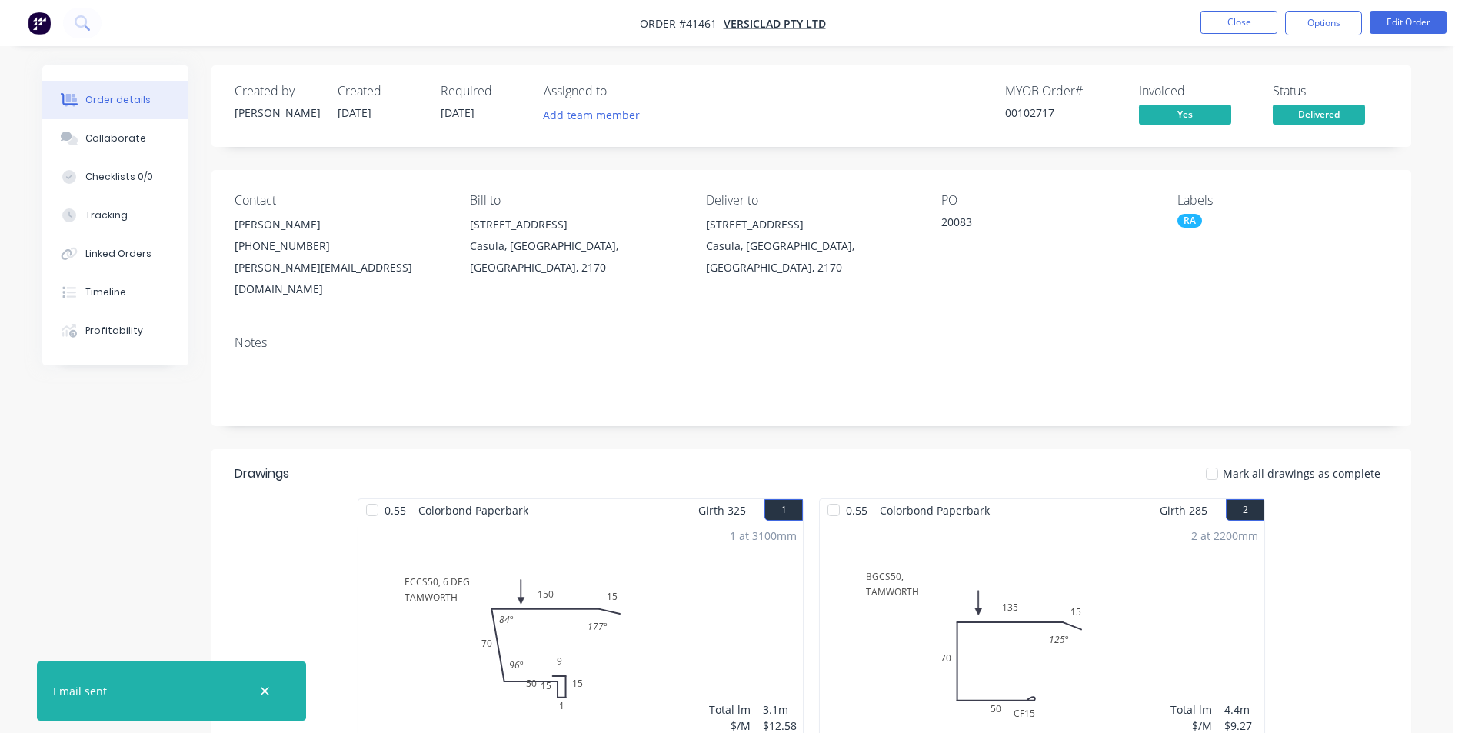
drag, startPoint x: 1319, startPoint y: 25, endPoint x: 1318, endPoint y: 35, distance: 10.8
click at [1319, 24] on button "Options" at bounding box center [1323, 23] width 77 height 25
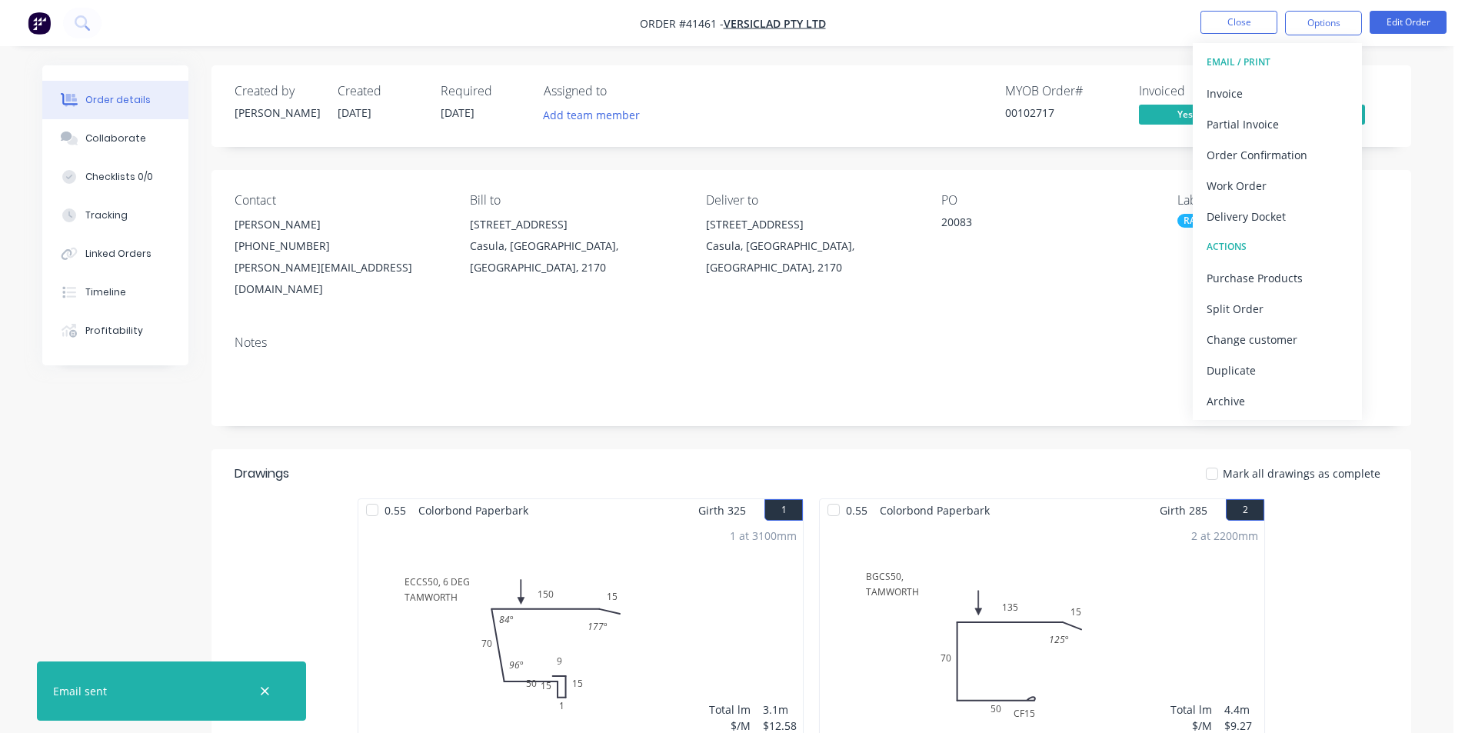
click at [1271, 406] on div "Archive" at bounding box center [1278, 401] width 142 height 22
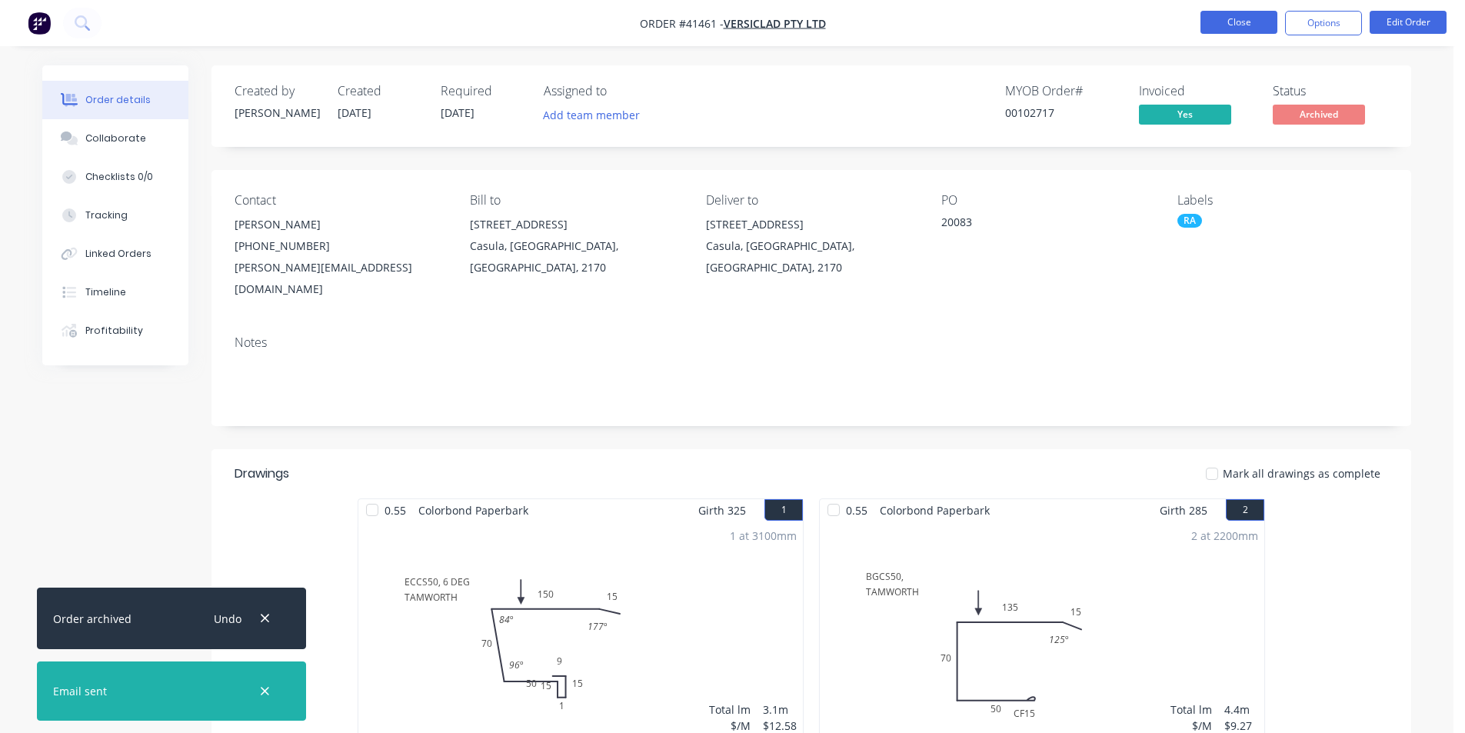
click at [1250, 19] on button "Close" at bounding box center [1239, 22] width 77 height 23
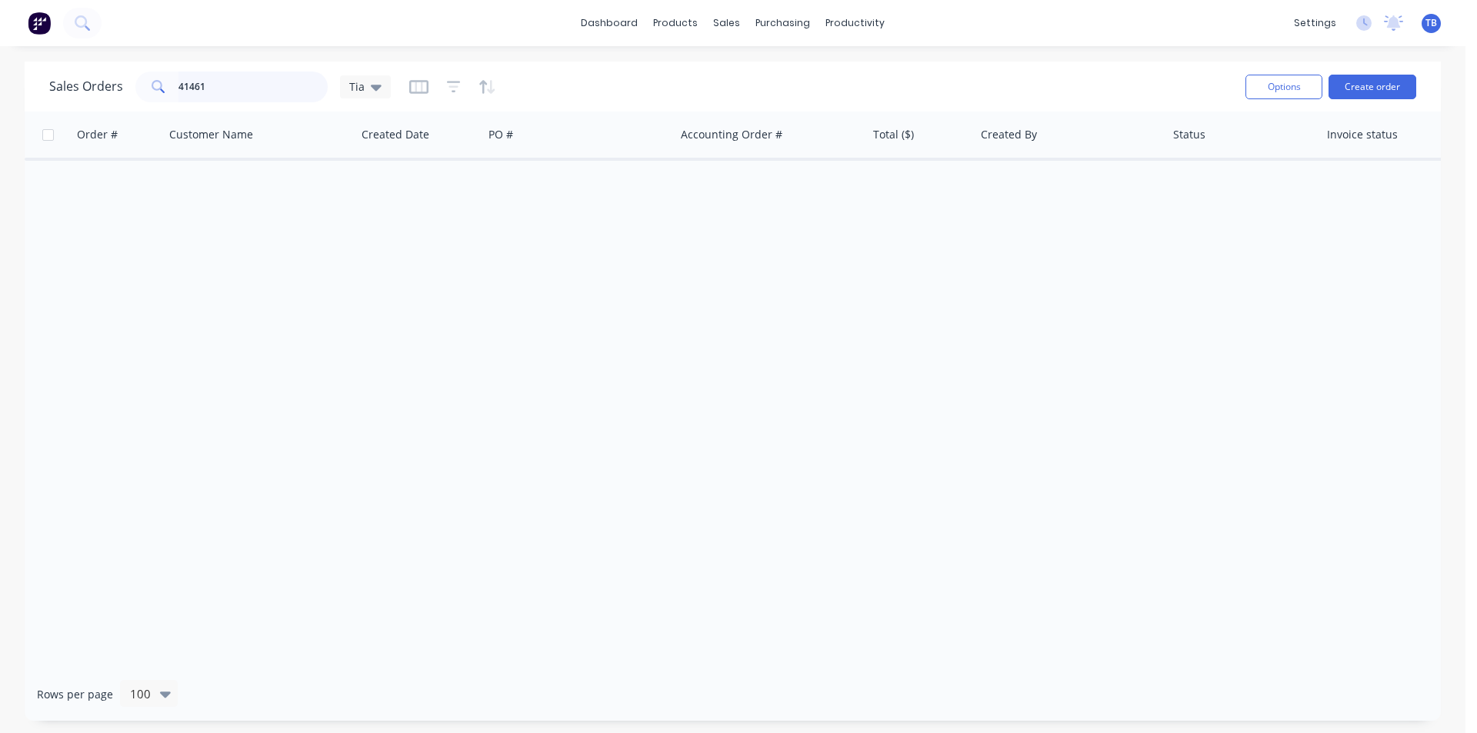
drag, startPoint x: 238, startPoint y: 85, endPoint x: 72, endPoint y: 90, distance: 165.5
click at [72, 90] on div "Sales Orders 41461 Tia" at bounding box center [220, 87] width 342 height 31
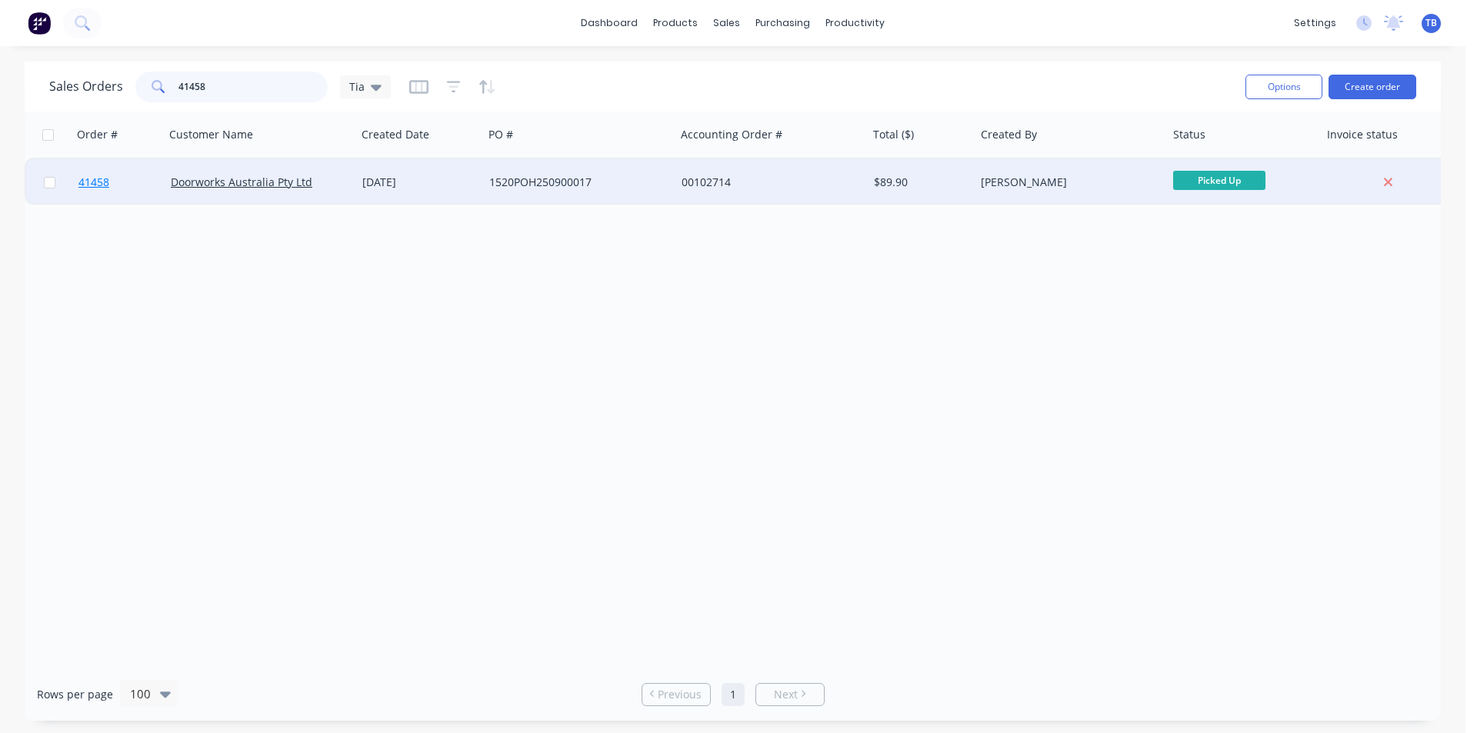
type input "41458"
click at [96, 176] on span "41458" at bounding box center [93, 182] width 31 height 15
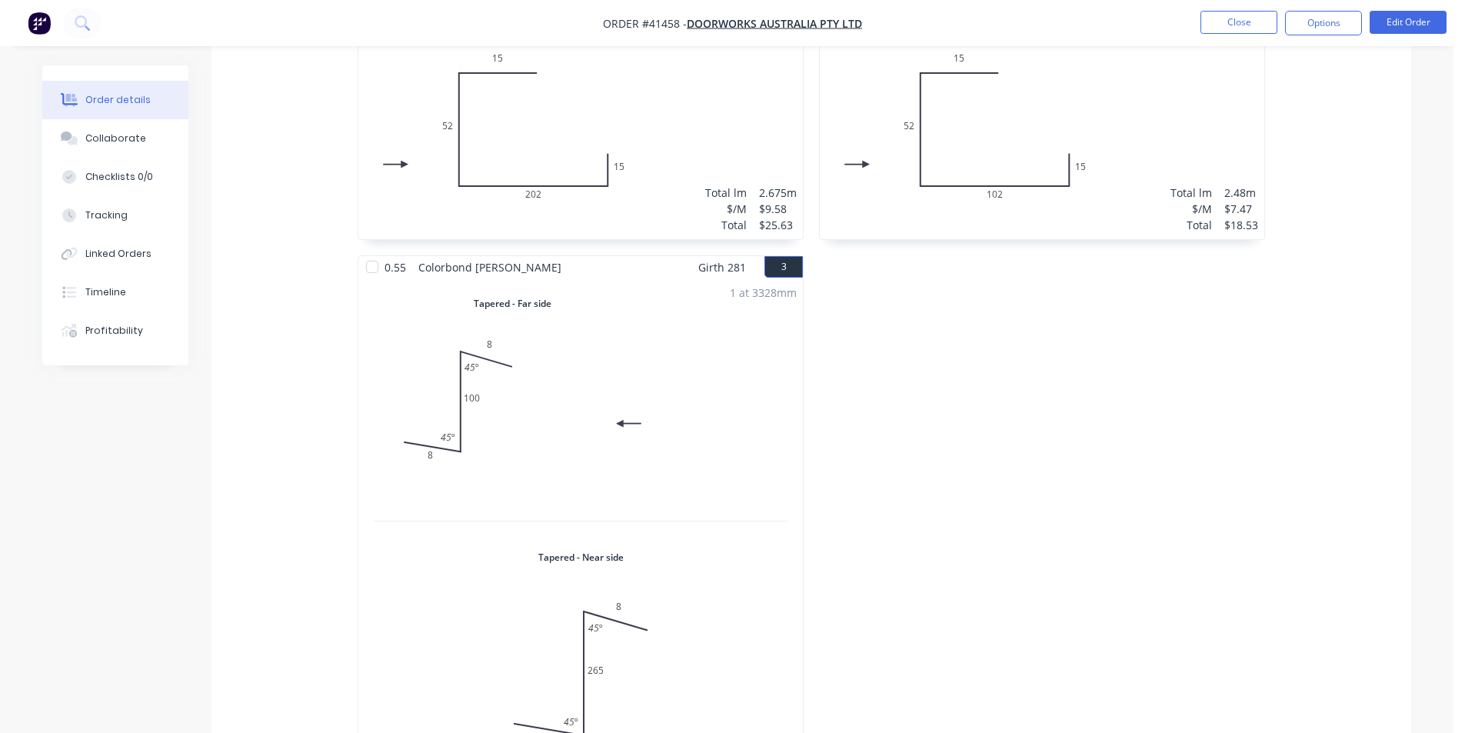
scroll to position [875, 0]
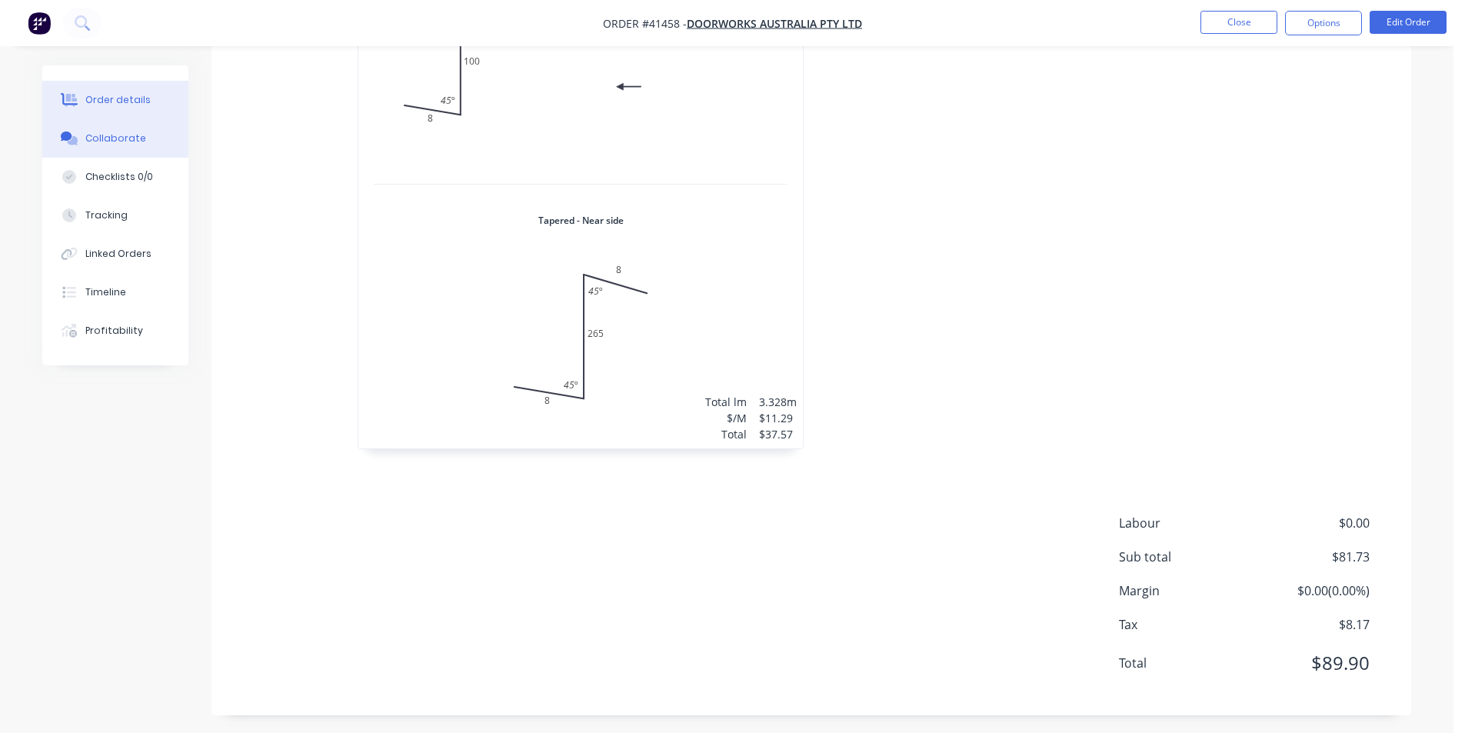
click at [80, 138] on div at bounding box center [69, 139] width 23 height 14
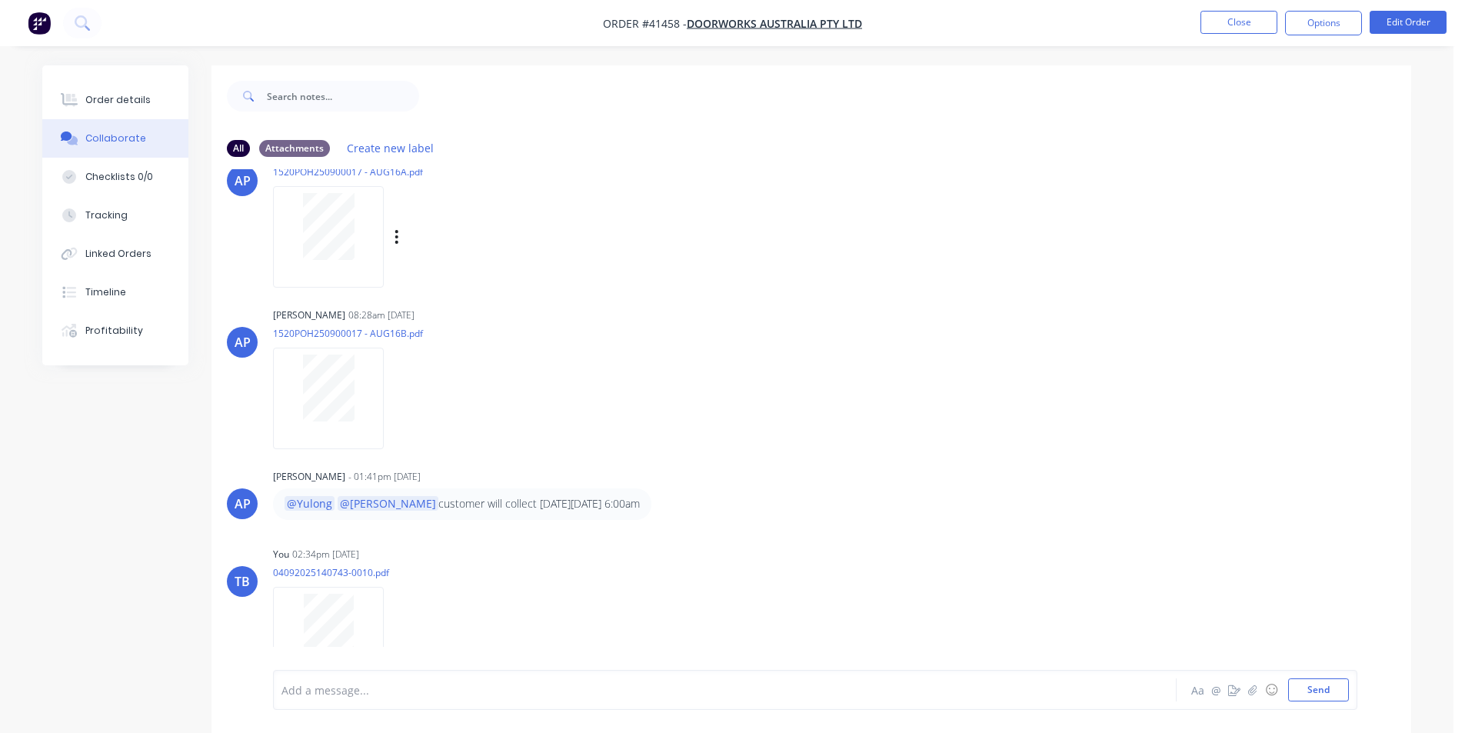
scroll to position [236, 0]
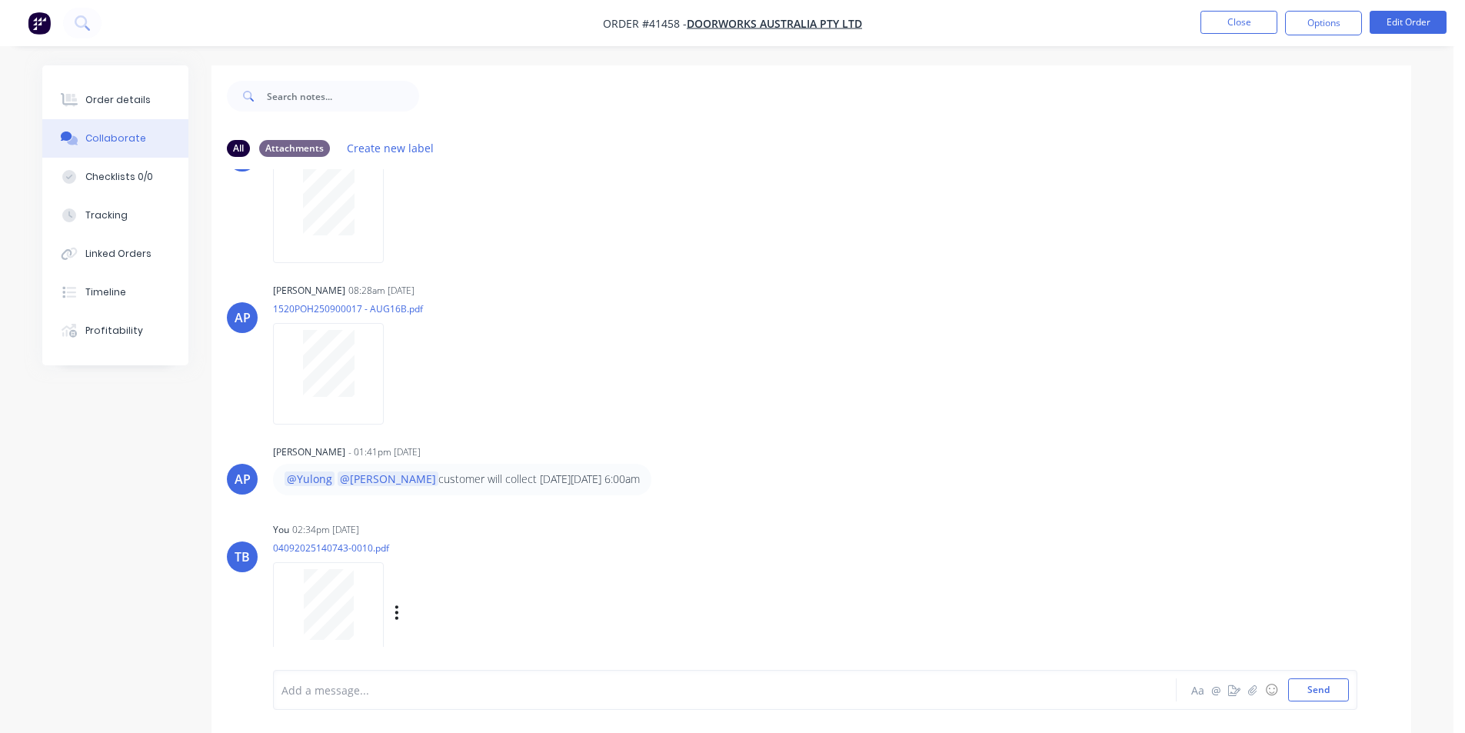
click at [361, 621] on div at bounding box center [328, 604] width 97 height 71
click at [118, 112] on button "Order details" at bounding box center [115, 100] width 146 height 38
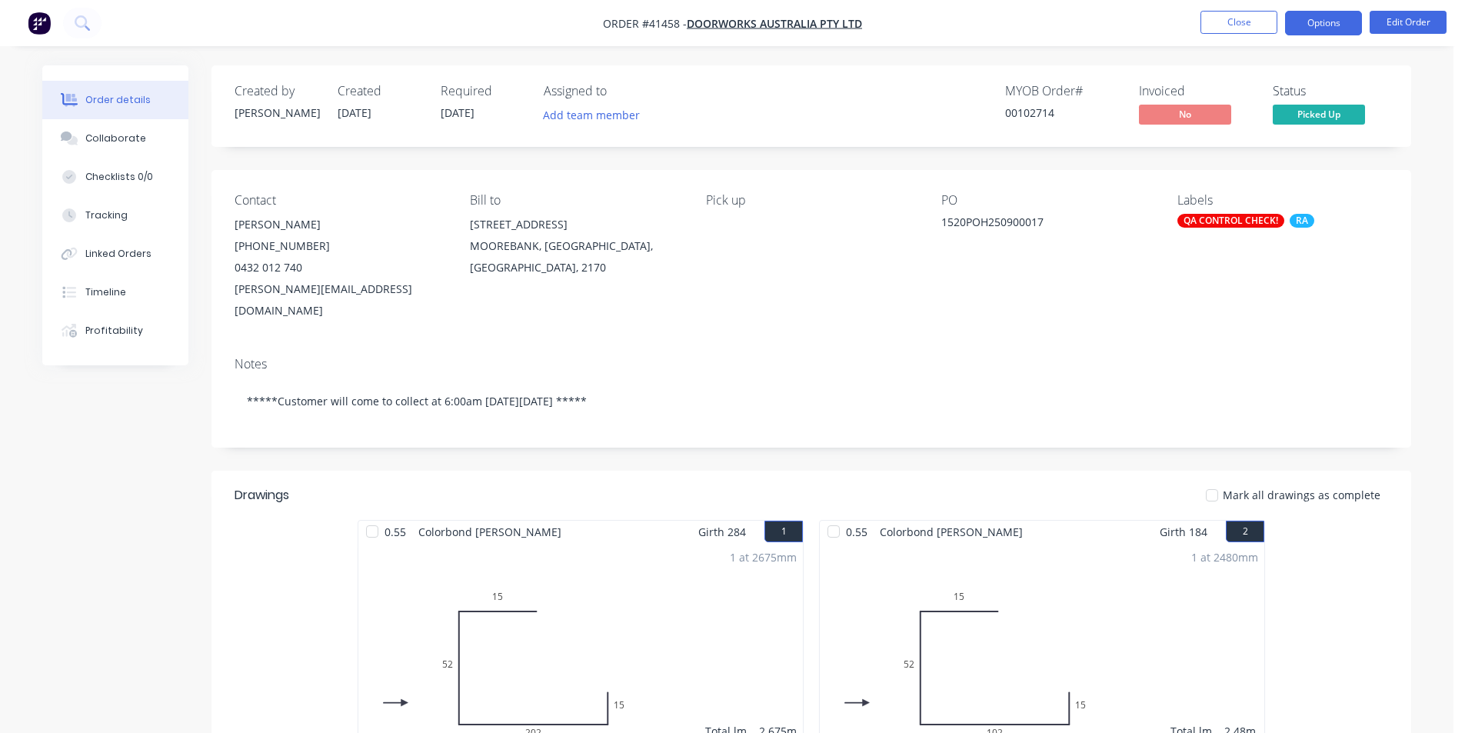
click at [1348, 26] on button "Options" at bounding box center [1323, 23] width 77 height 25
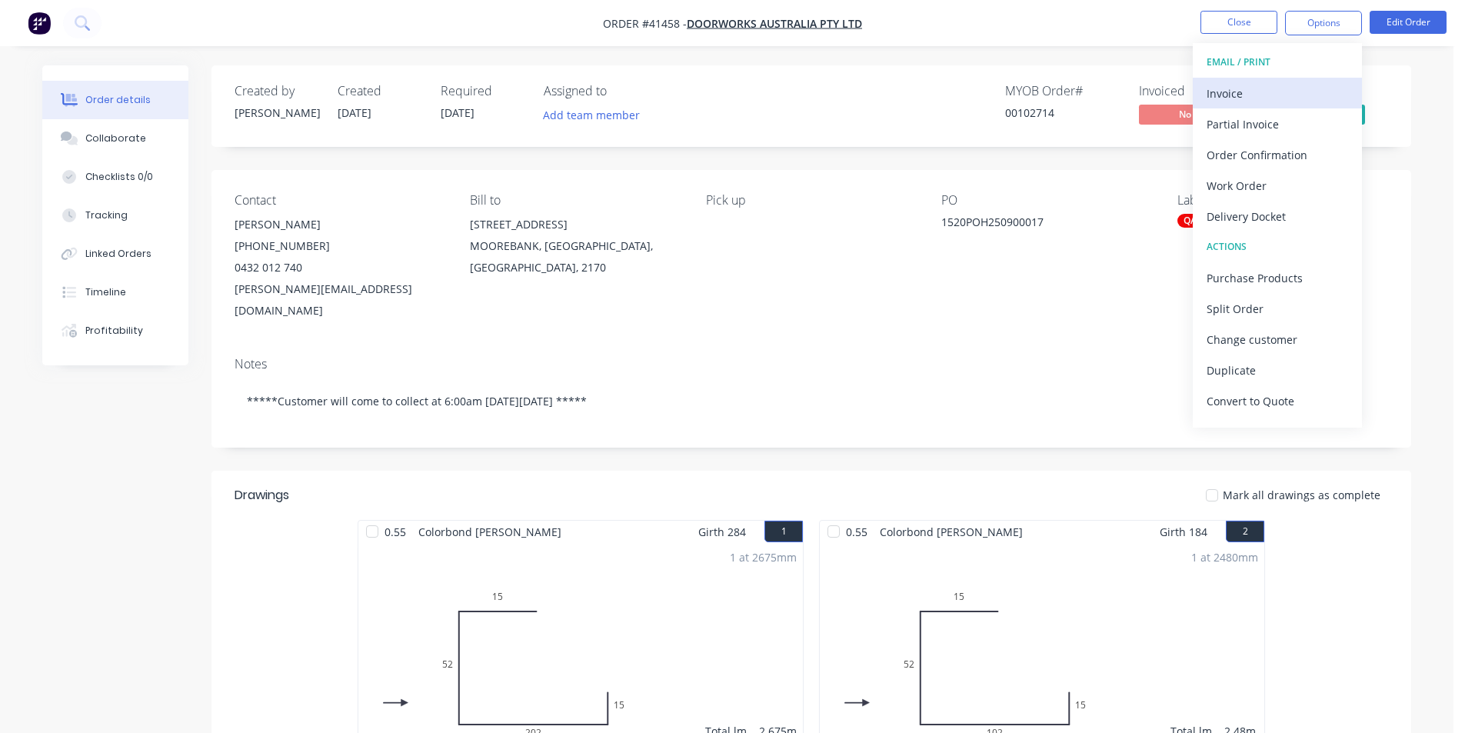
click at [1293, 88] on div "Invoice" at bounding box center [1278, 93] width 142 height 22
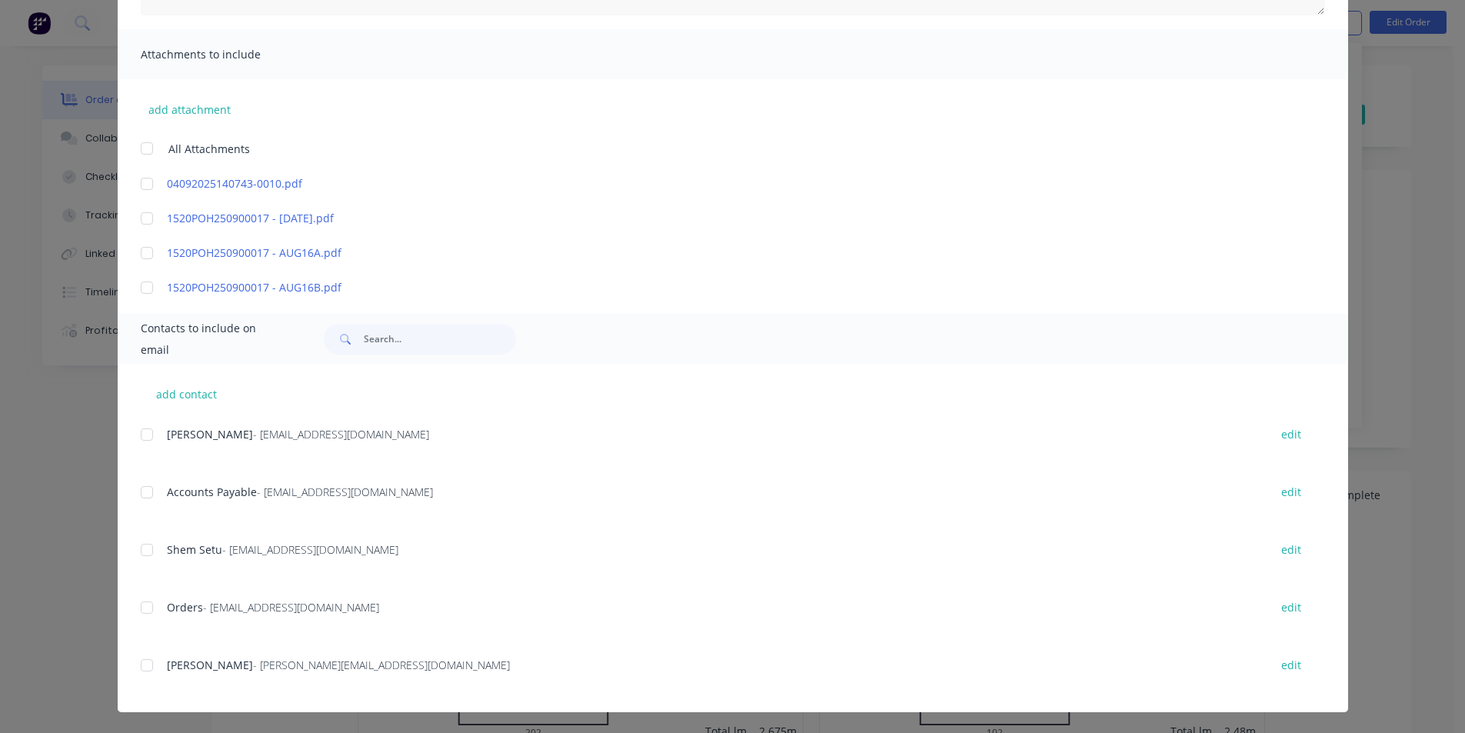
scroll to position [315, 0]
click at [140, 485] on div at bounding box center [147, 491] width 31 height 31
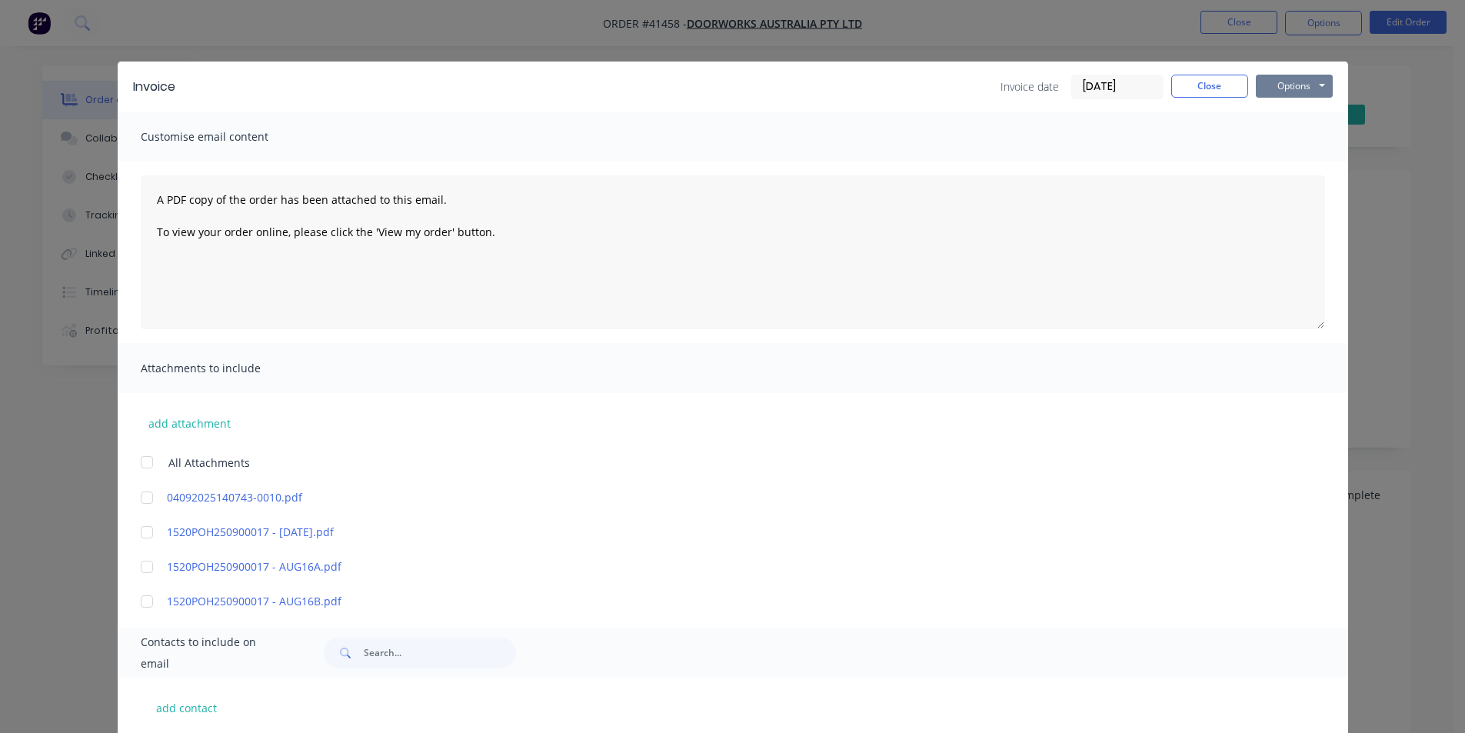
click at [1294, 92] on button "Options" at bounding box center [1294, 86] width 77 height 23
click at [1301, 163] on button "Email" at bounding box center [1305, 164] width 98 height 25
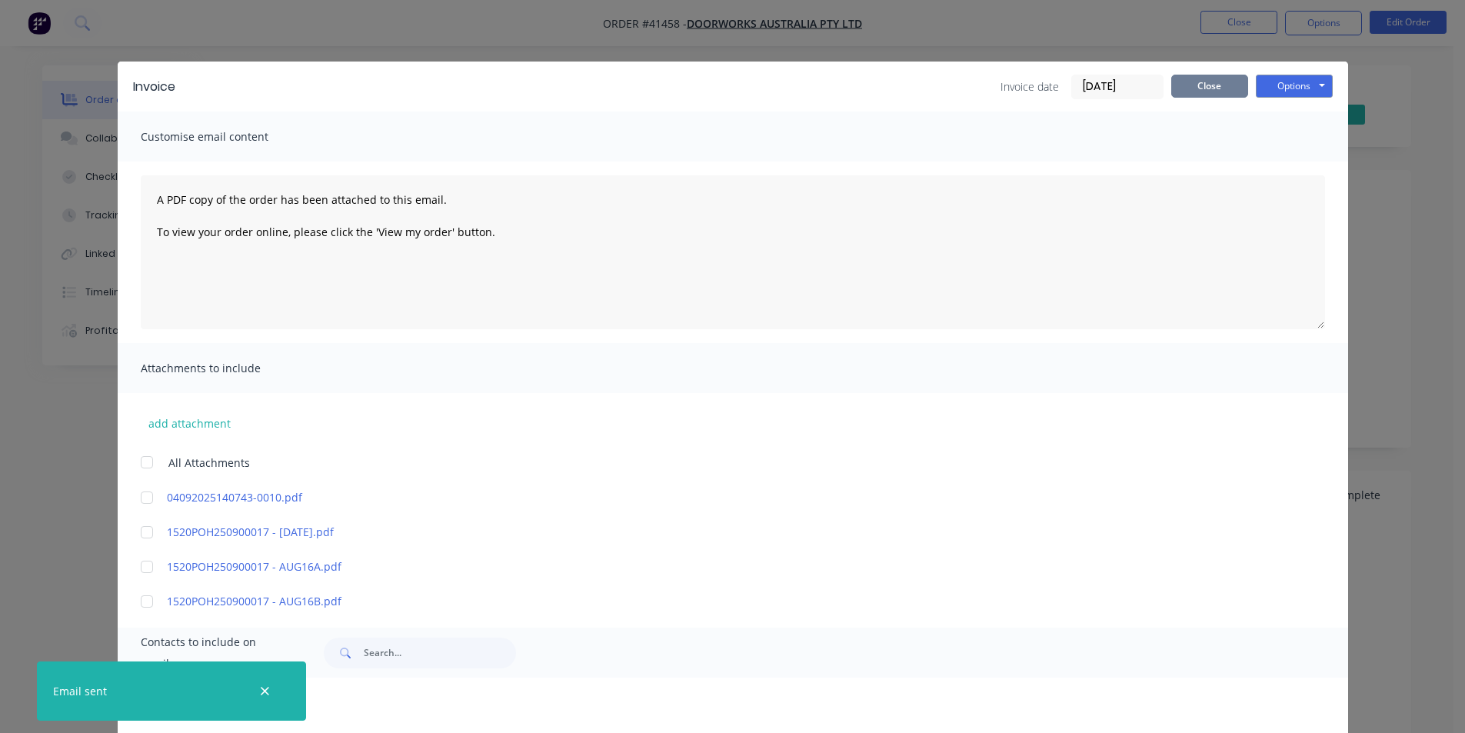
click at [1222, 91] on button "Close" at bounding box center [1209, 86] width 77 height 23
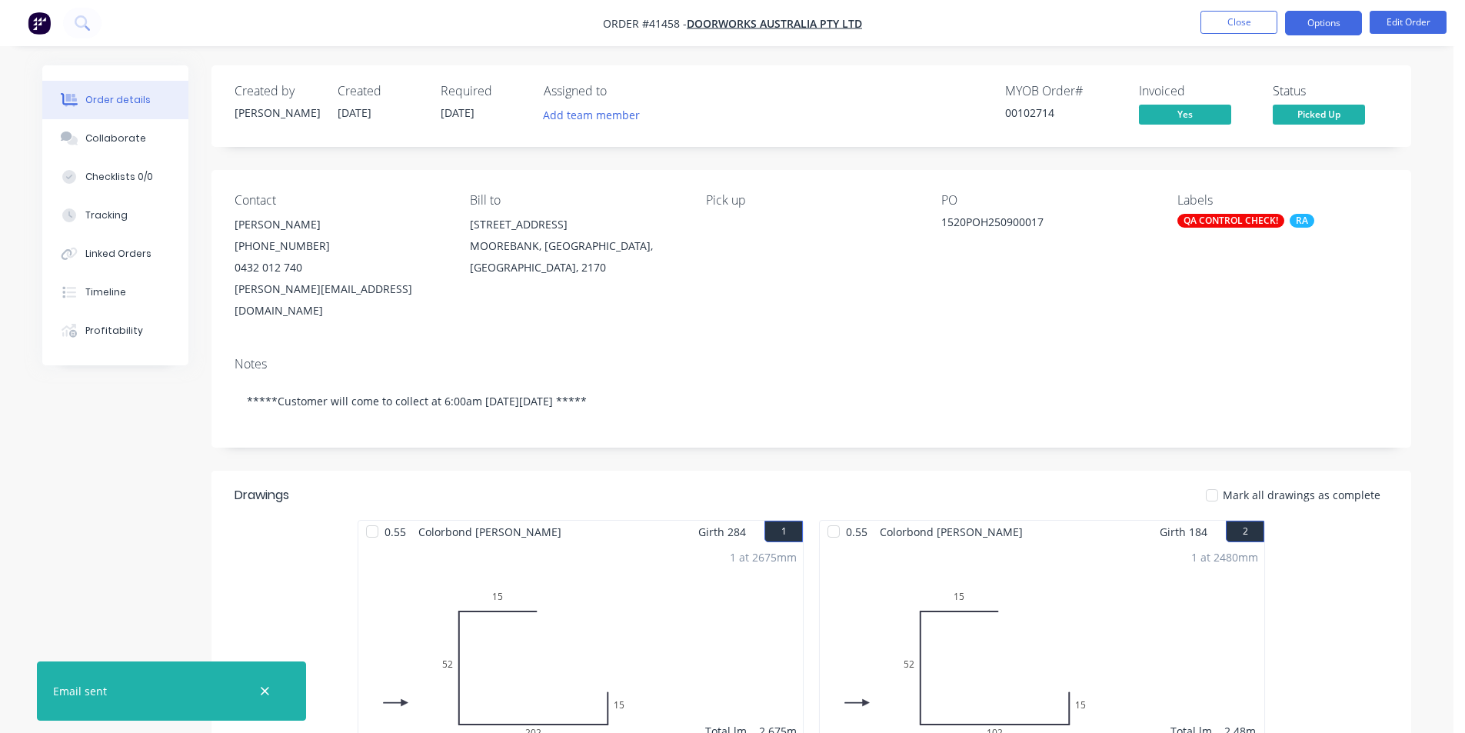
click at [1320, 17] on button "Options" at bounding box center [1323, 23] width 77 height 25
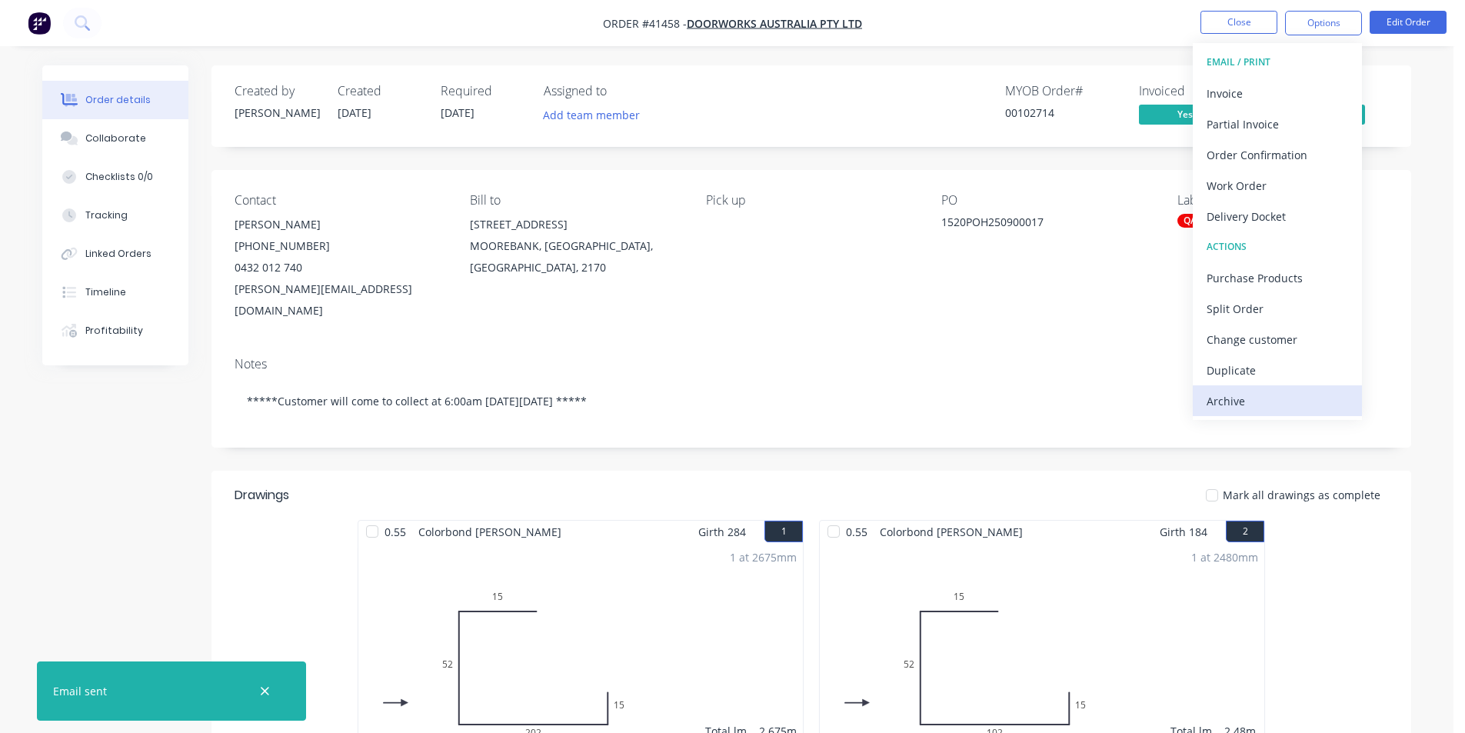
click at [1240, 415] on button "Archive" at bounding box center [1277, 400] width 169 height 31
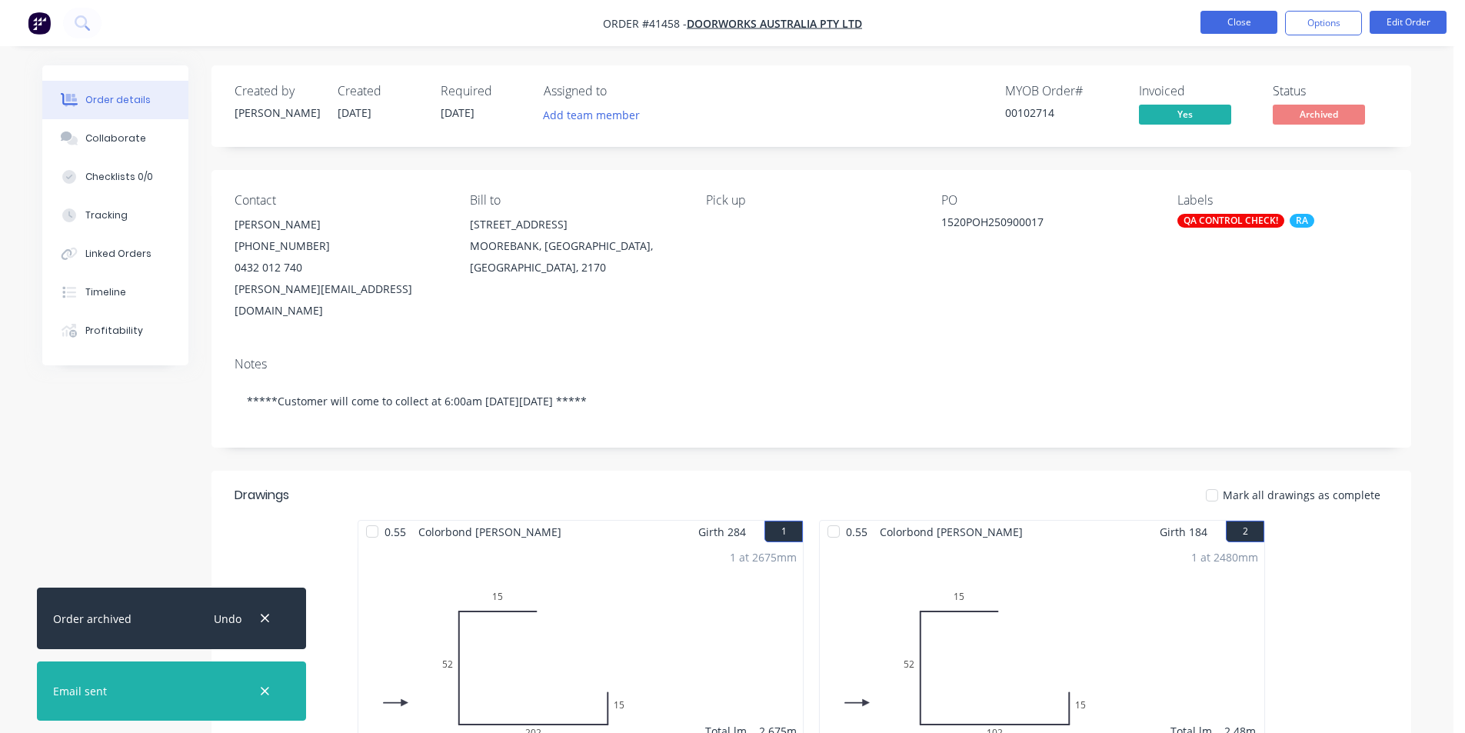
click at [1261, 25] on button "Close" at bounding box center [1239, 22] width 77 height 23
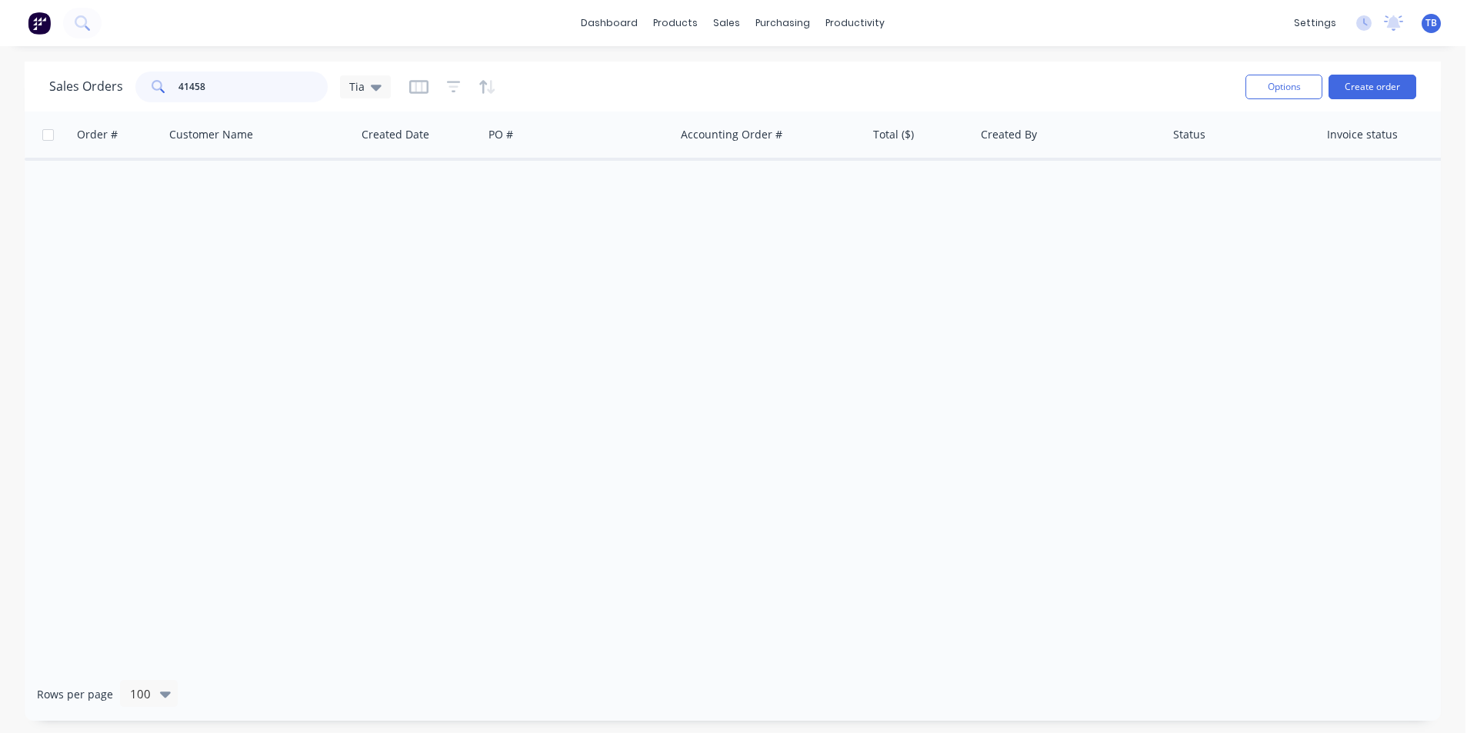
drag, startPoint x: 214, startPoint y: 95, endPoint x: 91, endPoint y: 79, distance: 124.0
click at [93, 84] on div "Sales Orders 41458 Tia" at bounding box center [220, 87] width 342 height 31
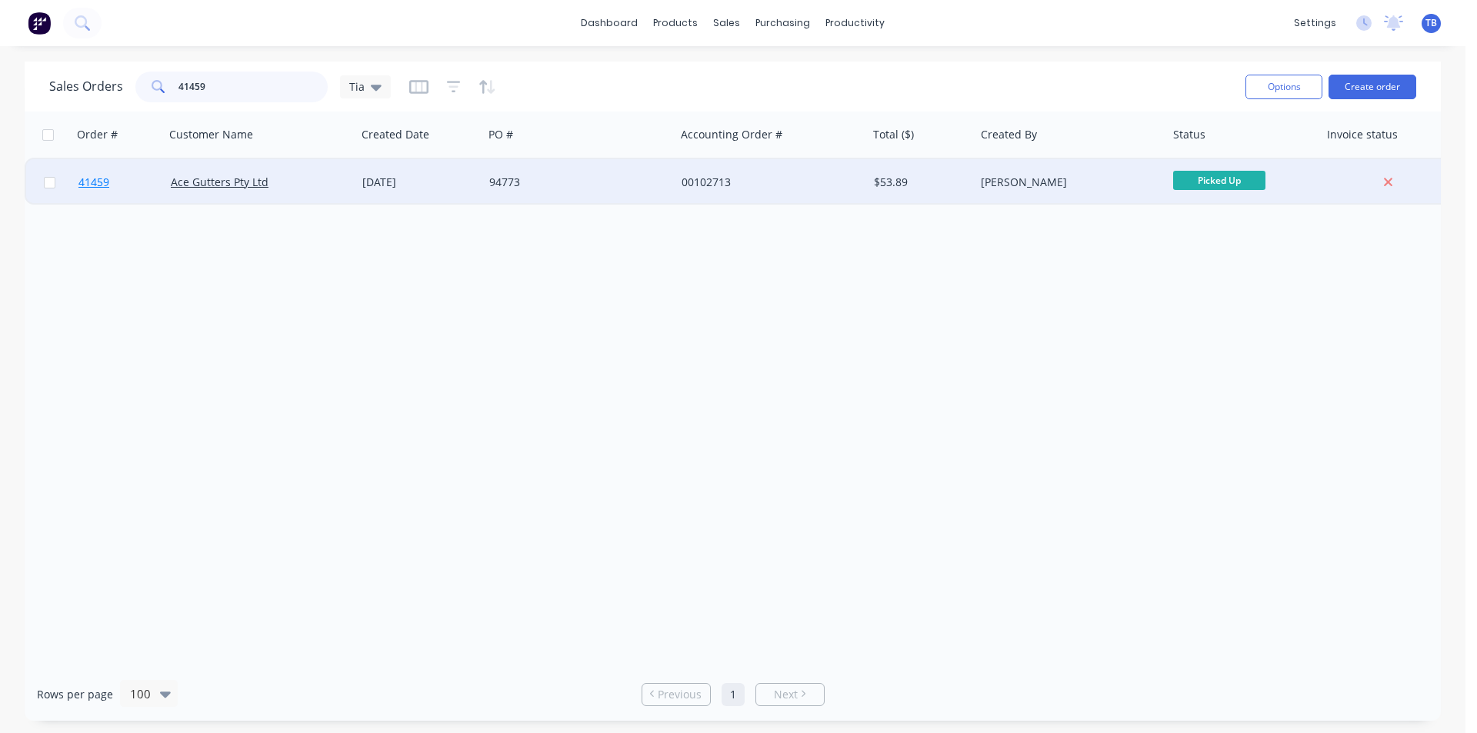
type input "41459"
click at [92, 182] on span "41459" at bounding box center [93, 182] width 31 height 15
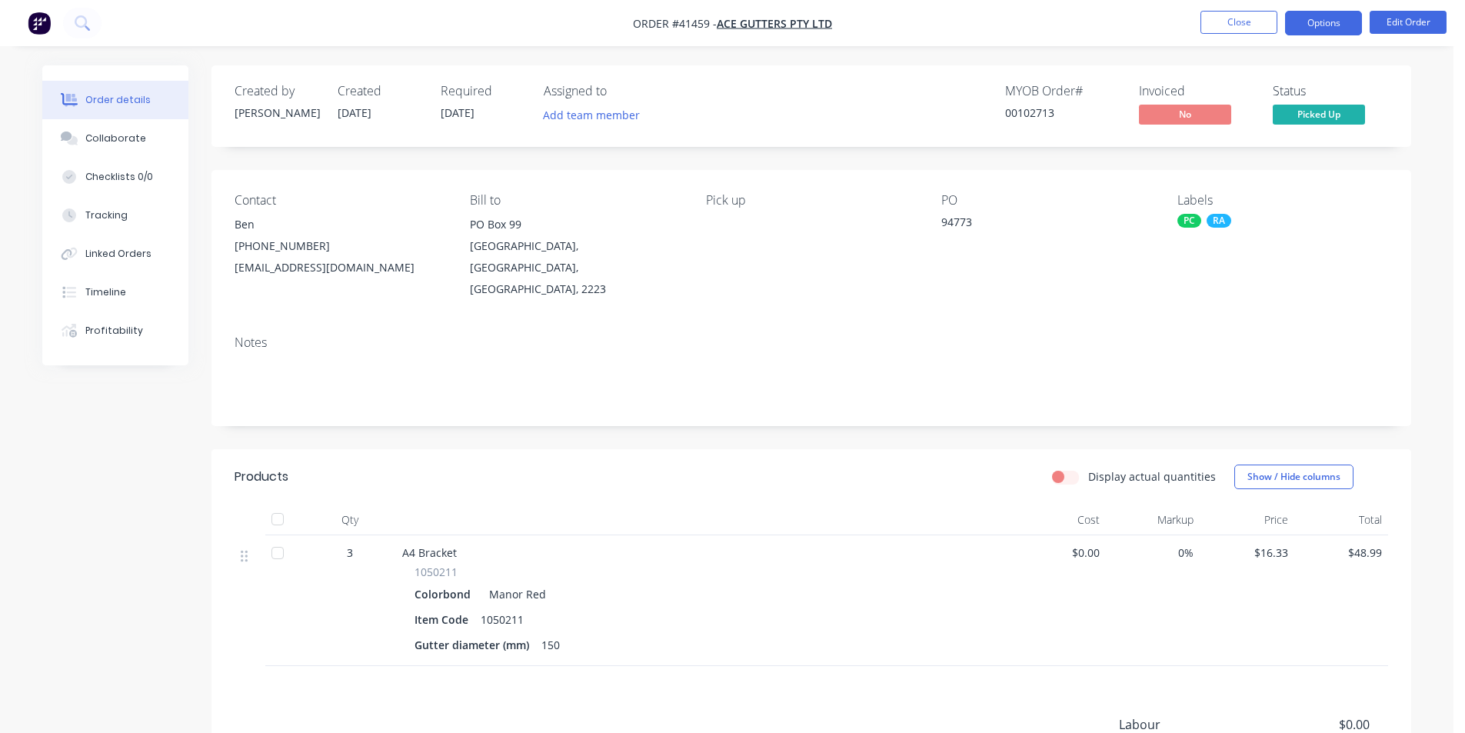
click at [1343, 18] on button "Options" at bounding box center [1323, 23] width 77 height 25
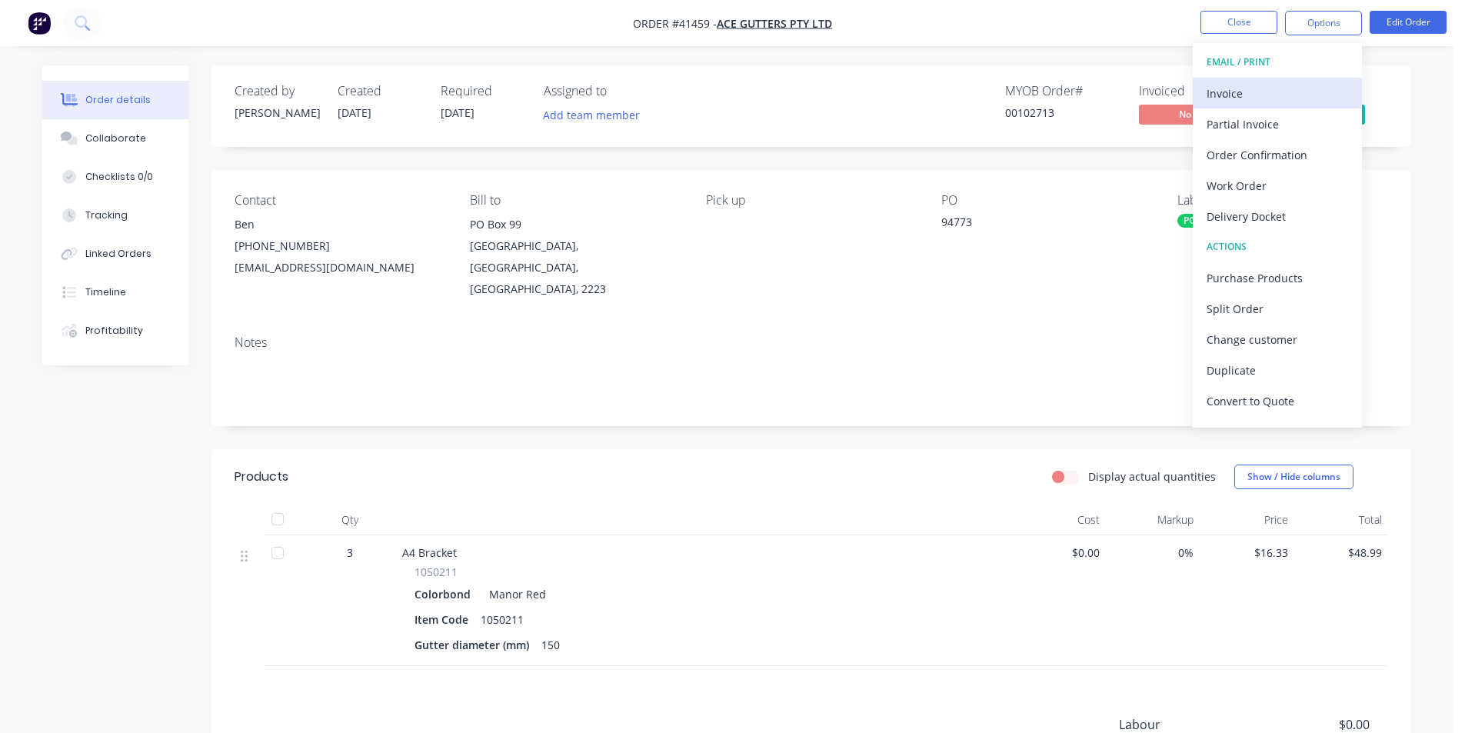
click at [1288, 81] on button "Invoice" at bounding box center [1277, 93] width 169 height 31
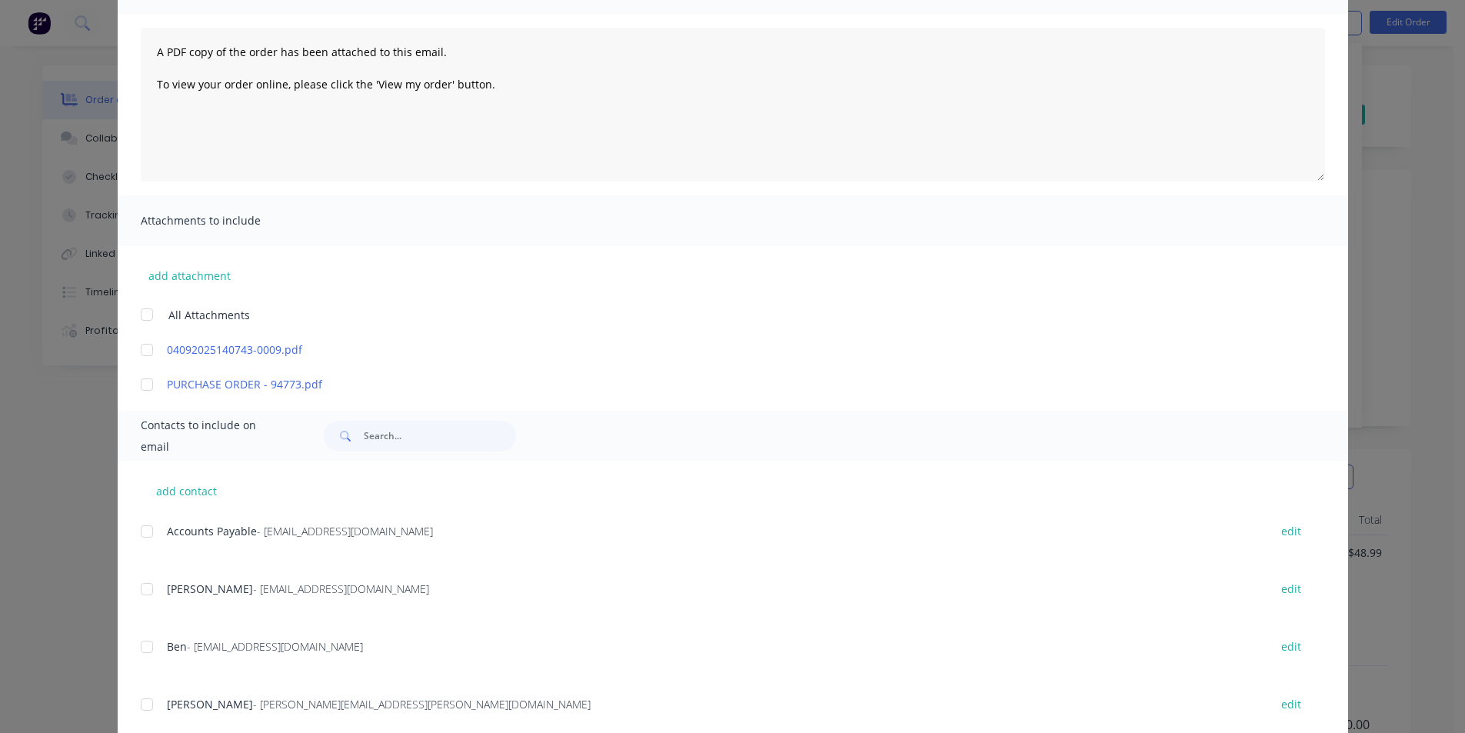
scroll to position [231, 0]
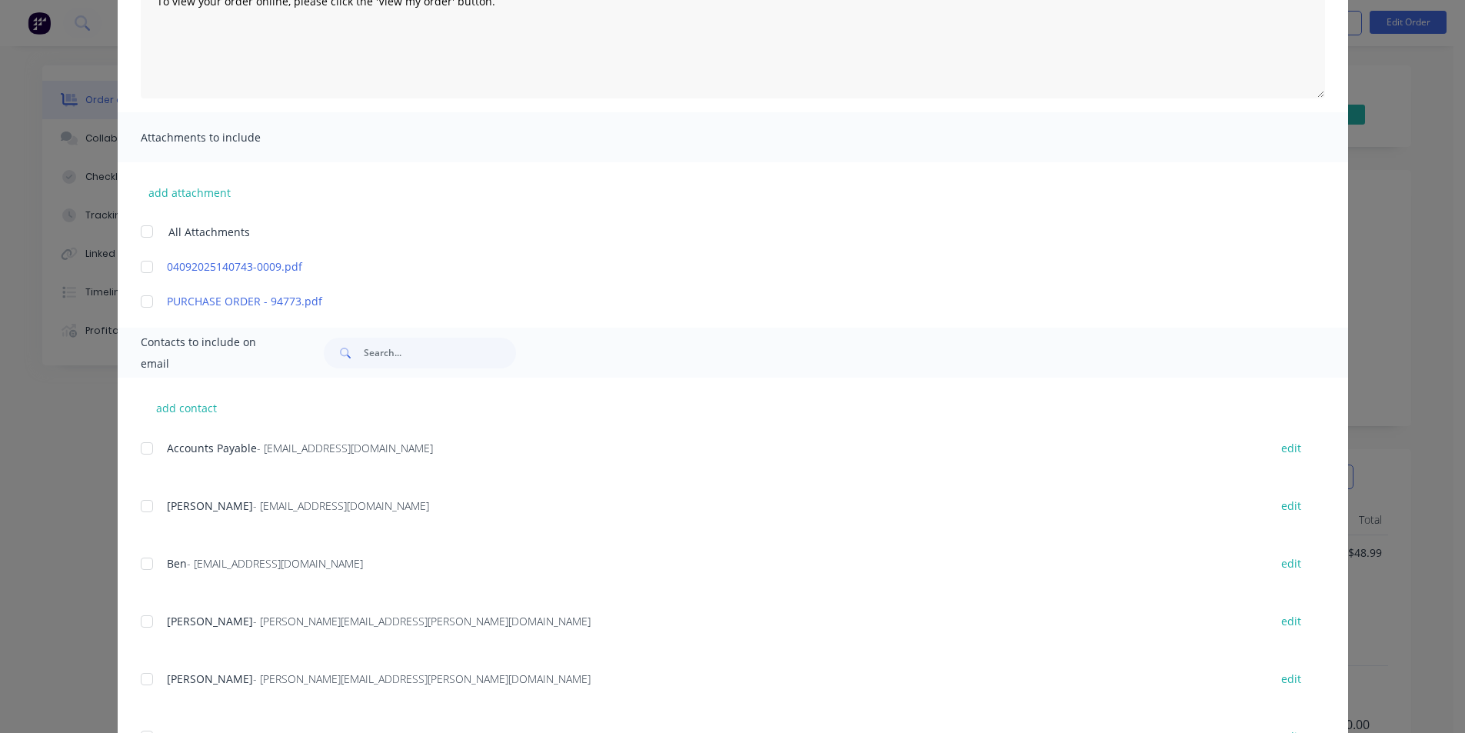
click at [148, 453] on div at bounding box center [147, 448] width 31 height 31
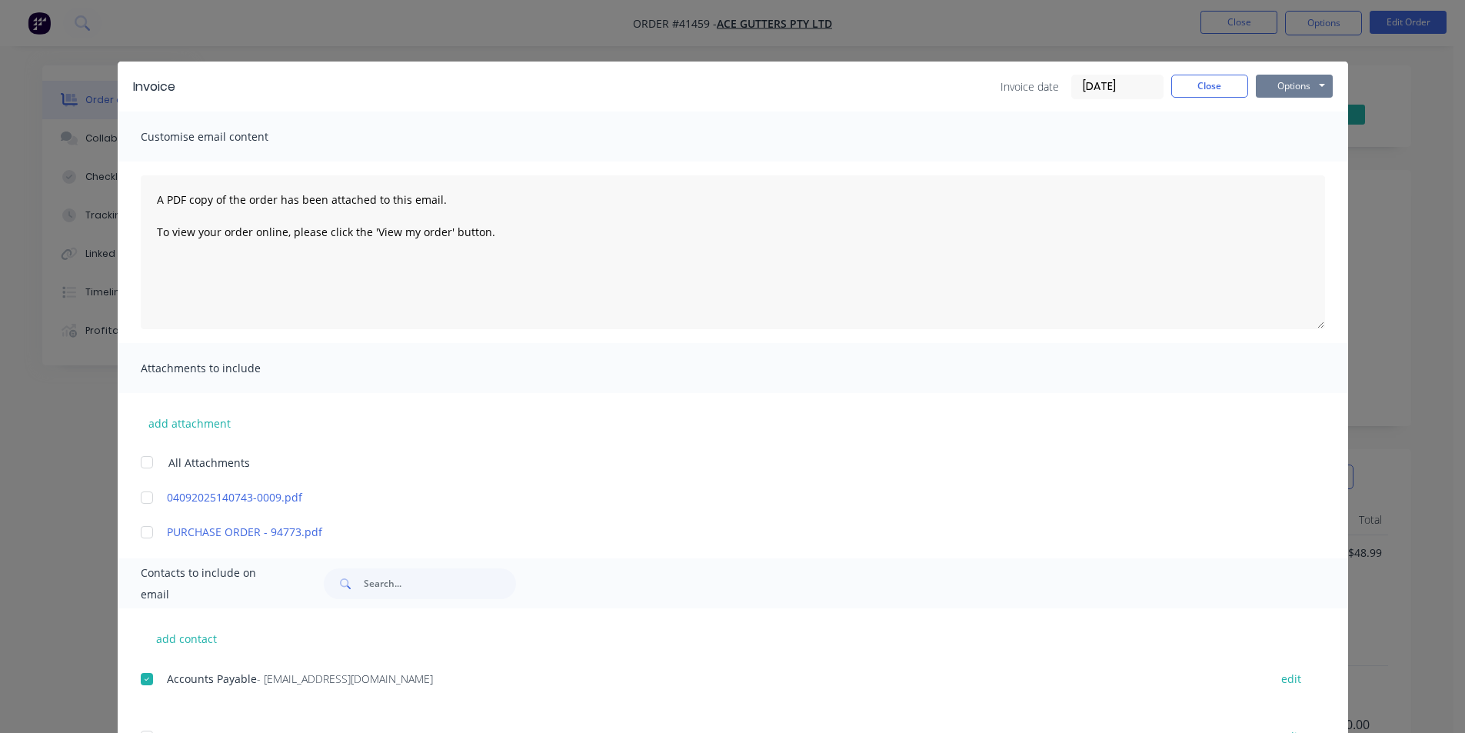
click at [1289, 92] on button "Options" at bounding box center [1294, 86] width 77 height 23
click at [1289, 168] on button "Email" at bounding box center [1305, 164] width 98 height 25
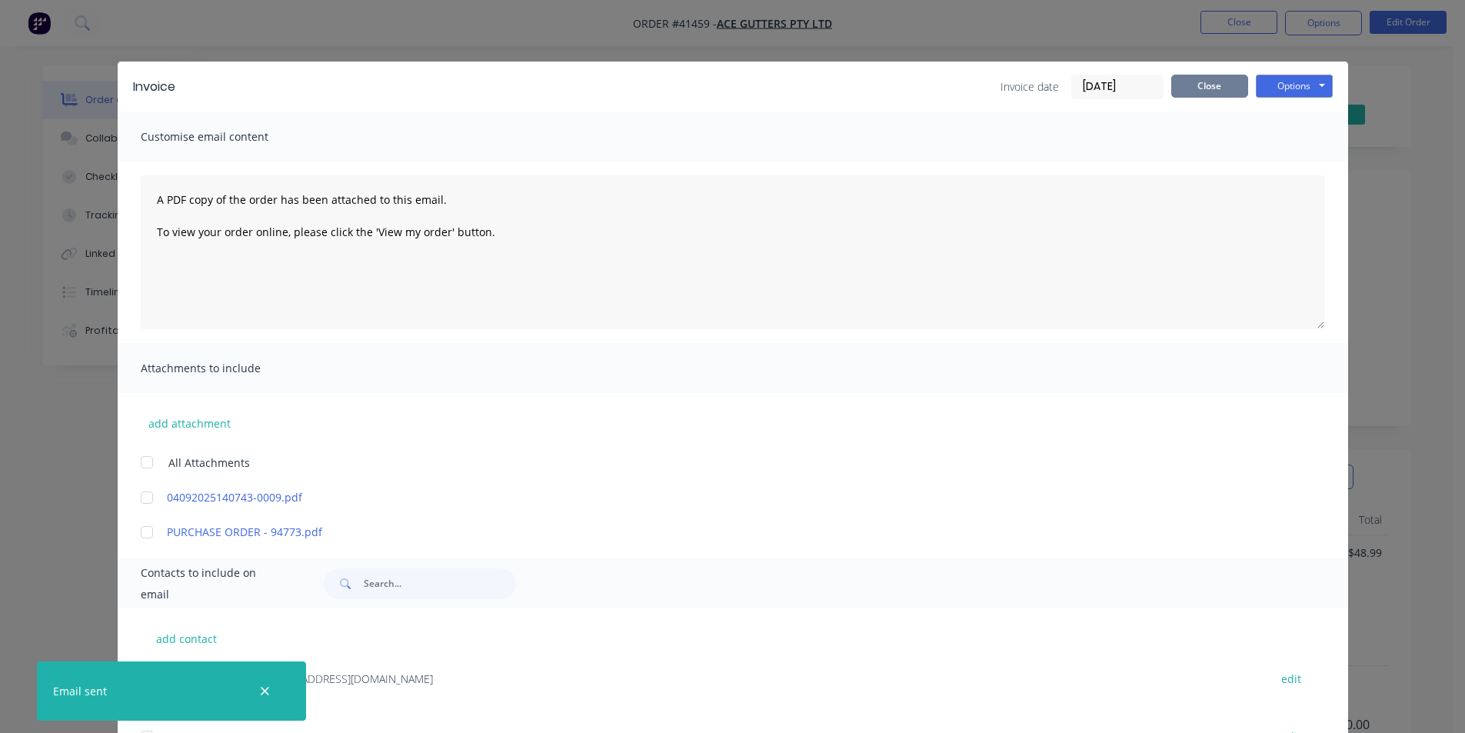
click at [1208, 85] on button "Close" at bounding box center [1209, 86] width 77 height 23
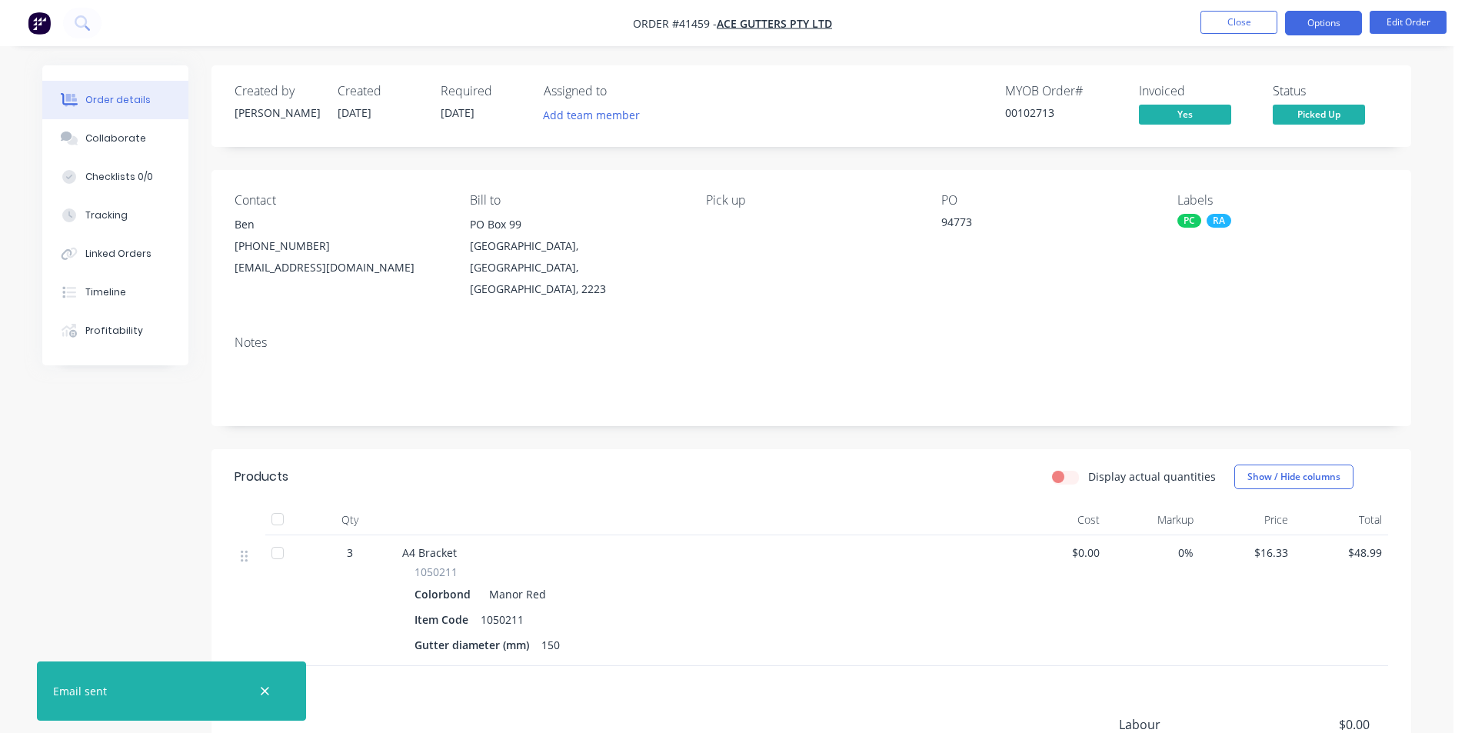
click at [1324, 26] on button "Options" at bounding box center [1323, 23] width 77 height 25
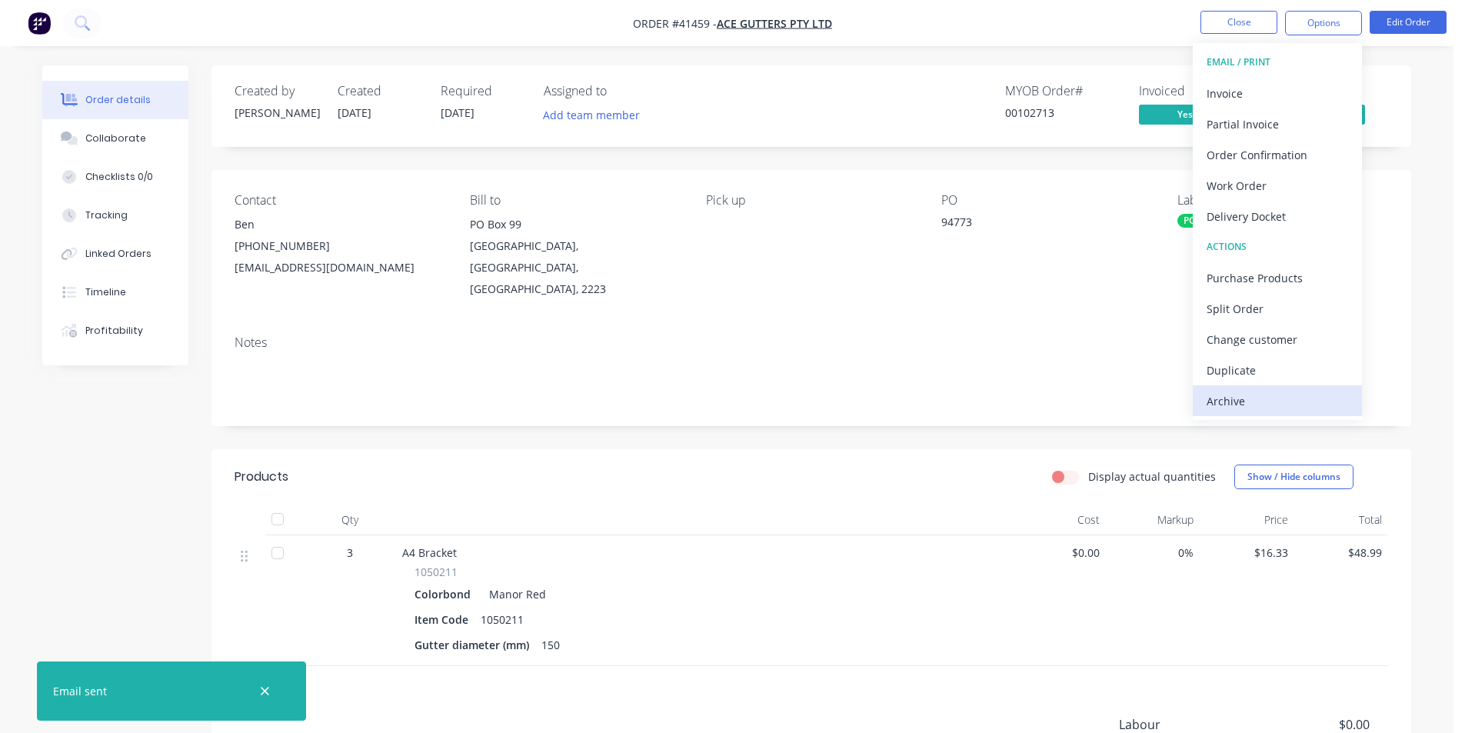
click at [1248, 402] on div "Archive" at bounding box center [1278, 401] width 142 height 22
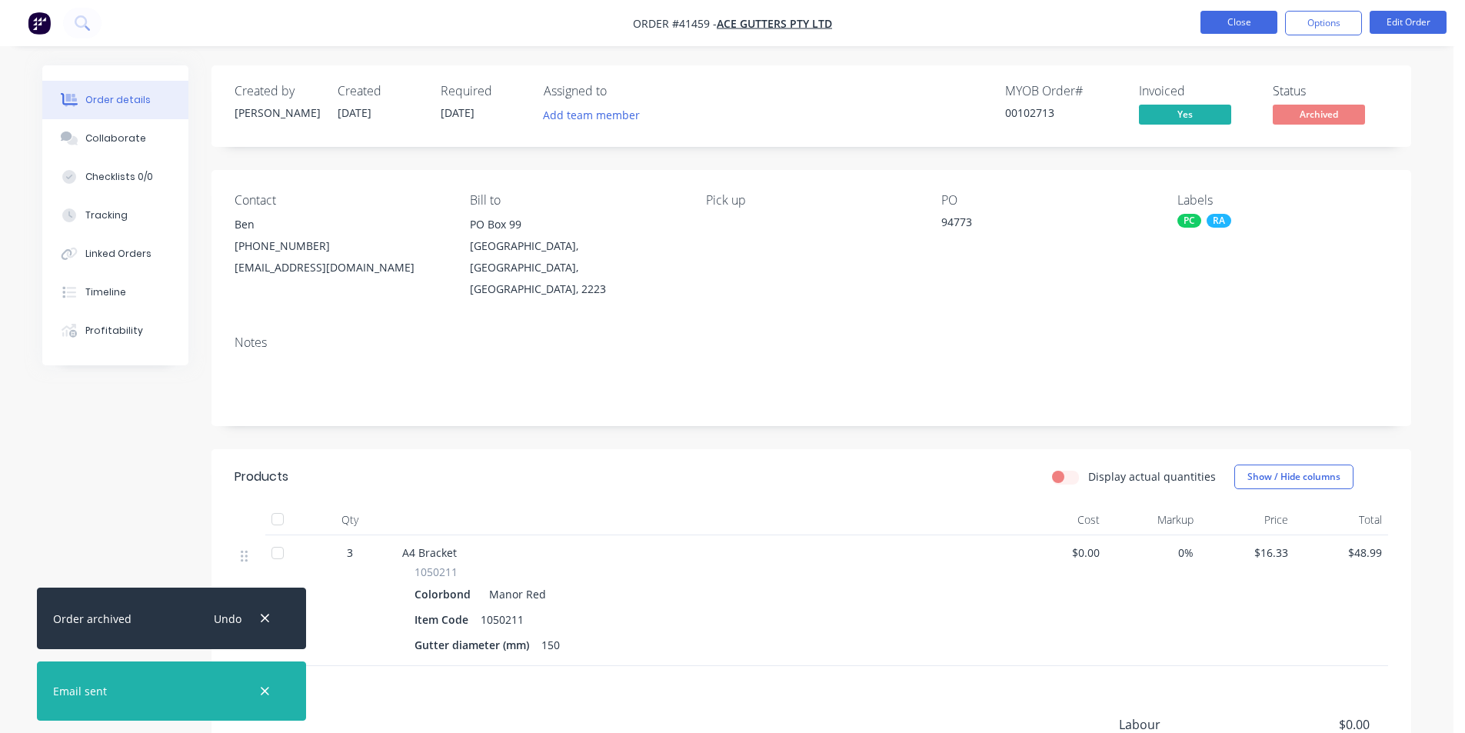
click at [1208, 21] on button "Close" at bounding box center [1239, 22] width 77 height 23
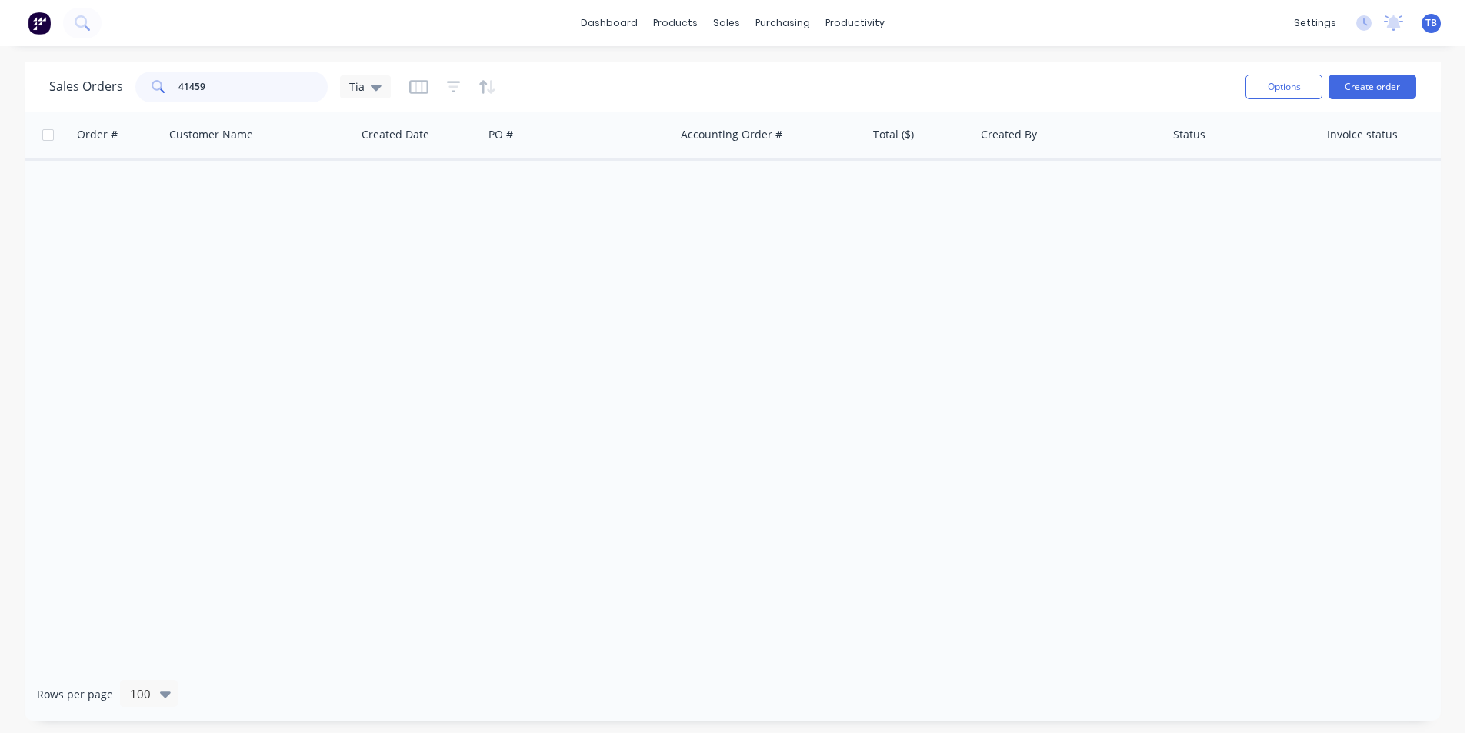
drag, startPoint x: 222, startPoint y: 88, endPoint x: 72, endPoint y: 77, distance: 149.6
click at [90, 79] on div "Sales Orders 41459 Tia" at bounding box center [220, 87] width 342 height 31
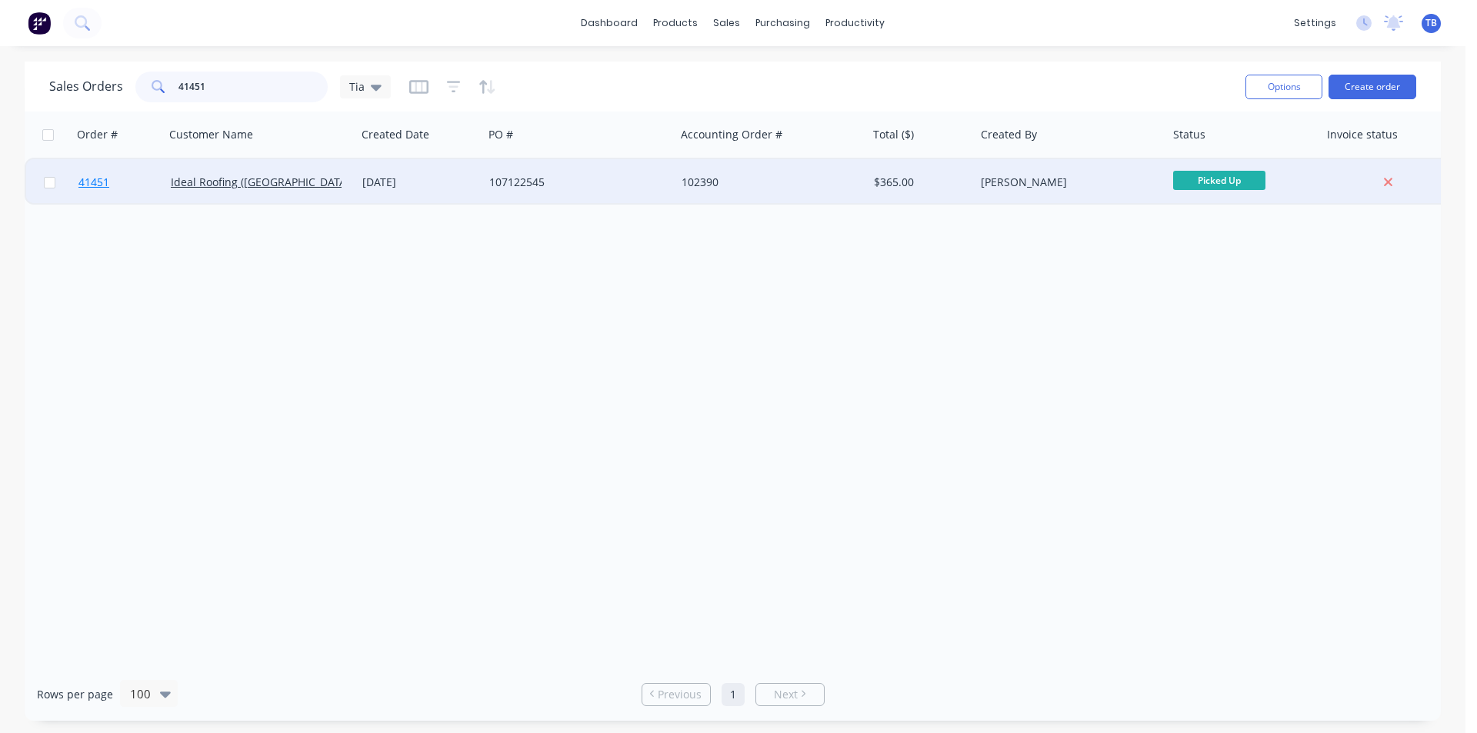
type input "41451"
click at [92, 177] on span "41451" at bounding box center [93, 182] width 31 height 15
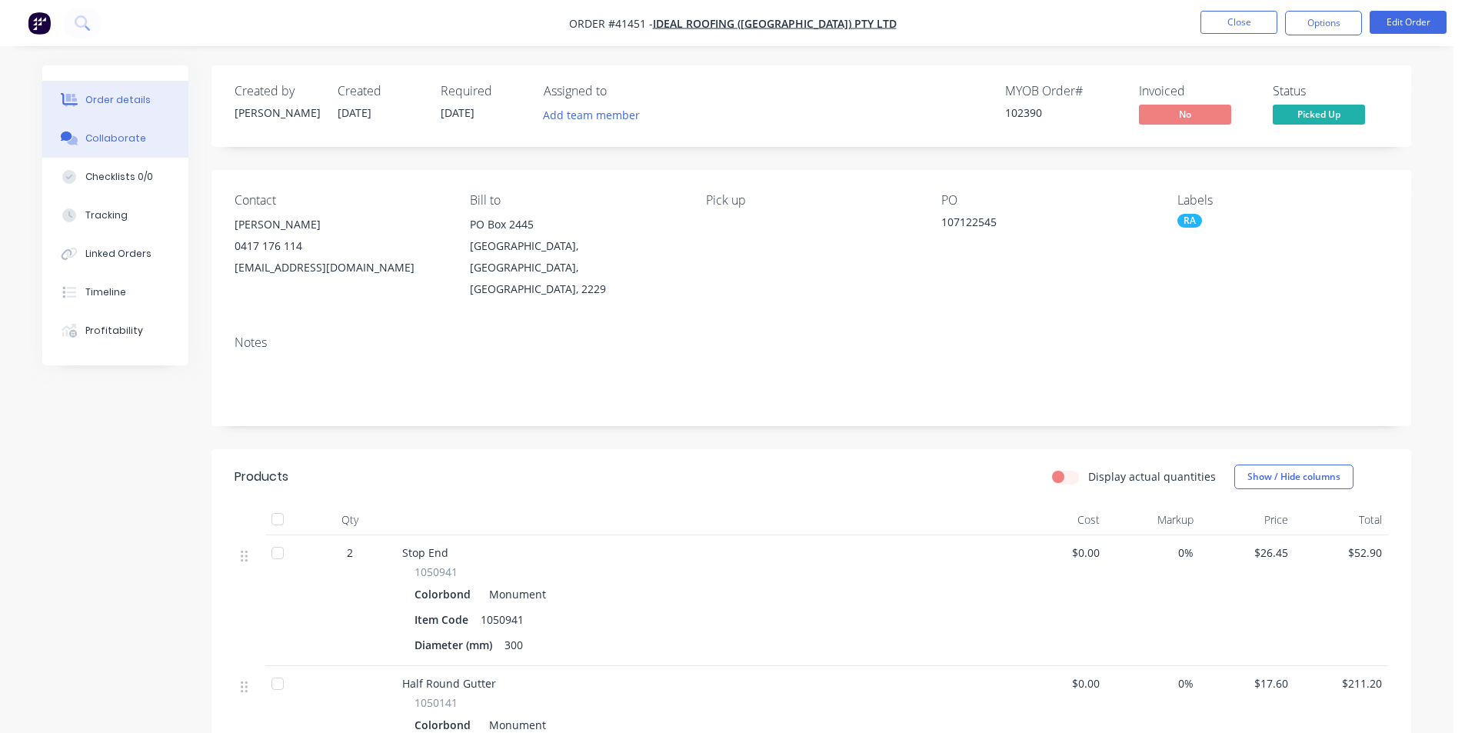
click at [57, 148] on button "Collaborate" at bounding box center [115, 138] width 146 height 38
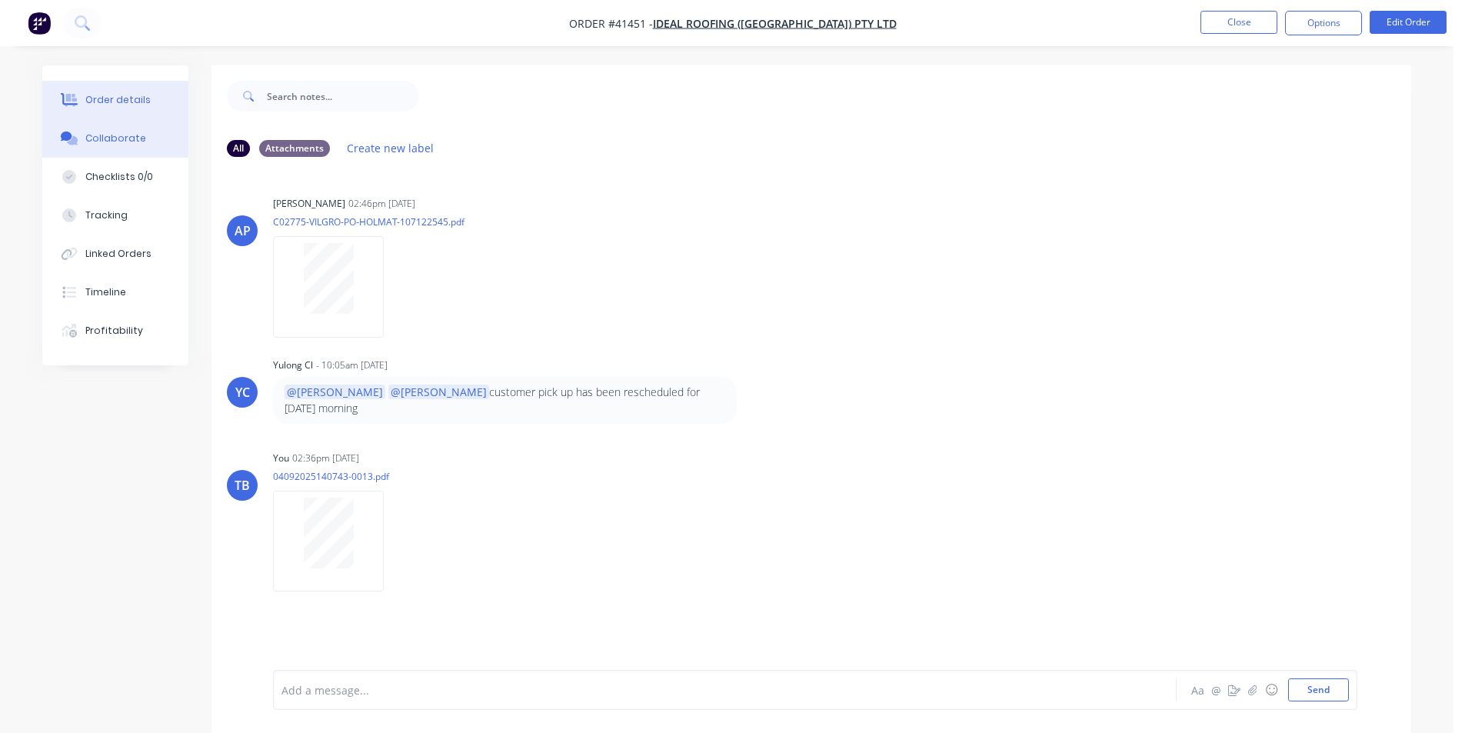
click at [150, 103] on button "Order details" at bounding box center [115, 100] width 146 height 38
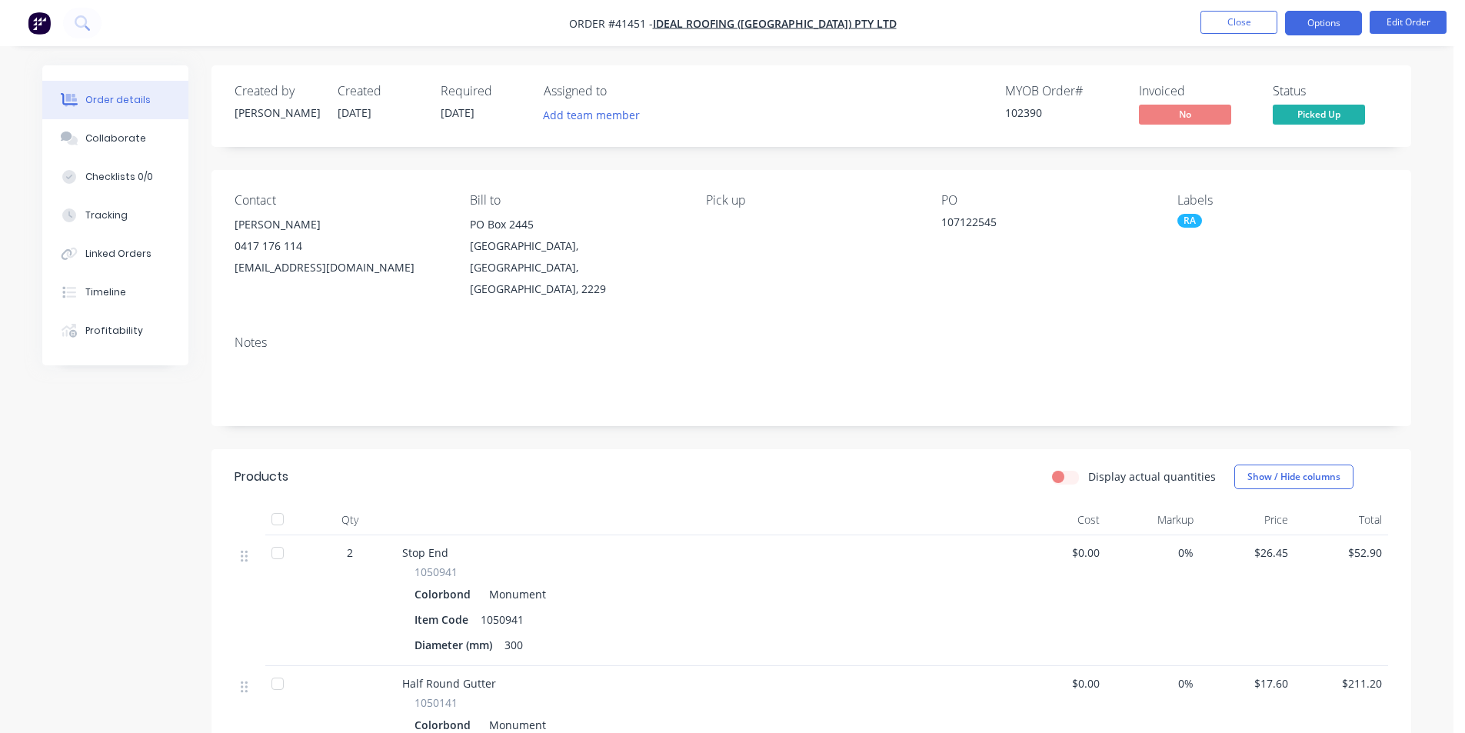
click at [1330, 31] on button "Options" at bounding box center [1323, 23] width 77 height 25
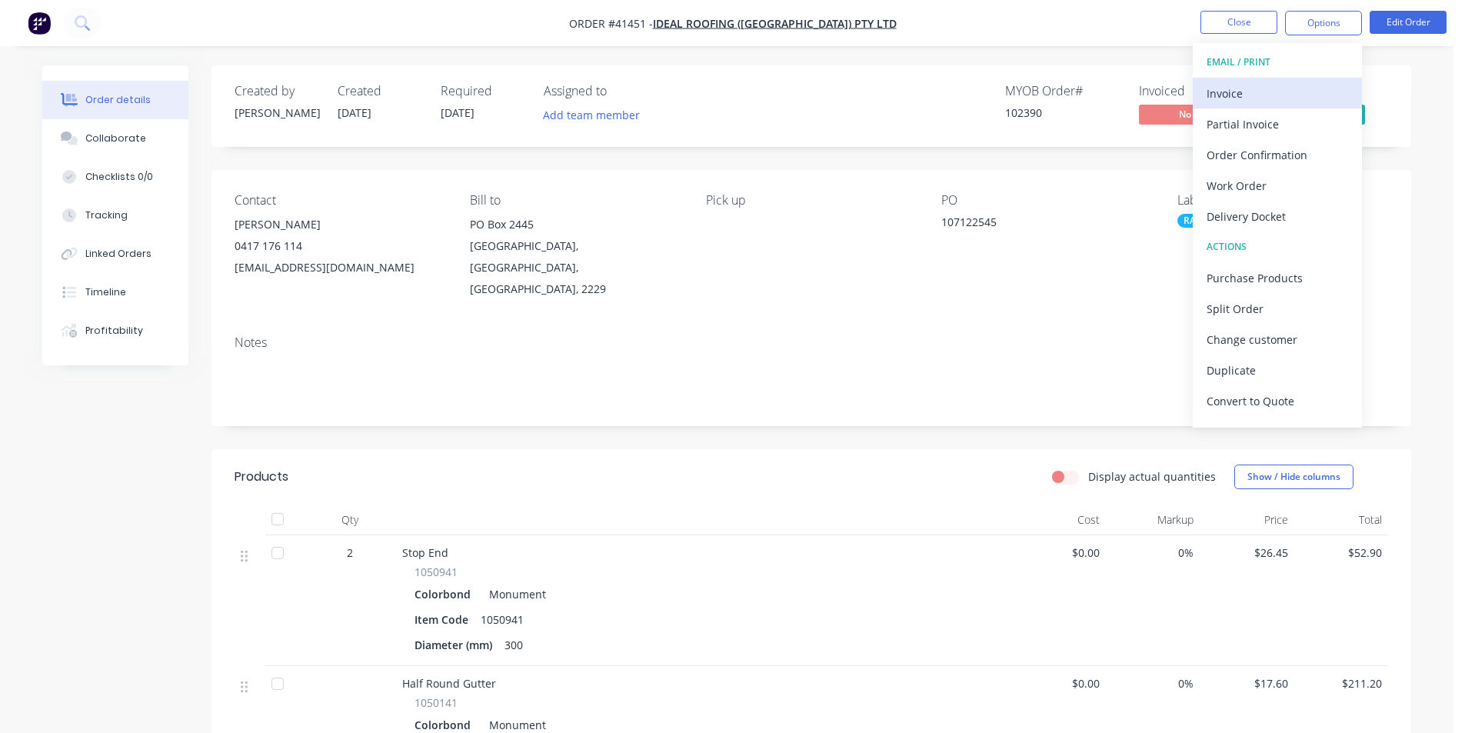
click at [1290, 90] on div "Invoice" at bounding box center [1278, 93] width 142 height 22
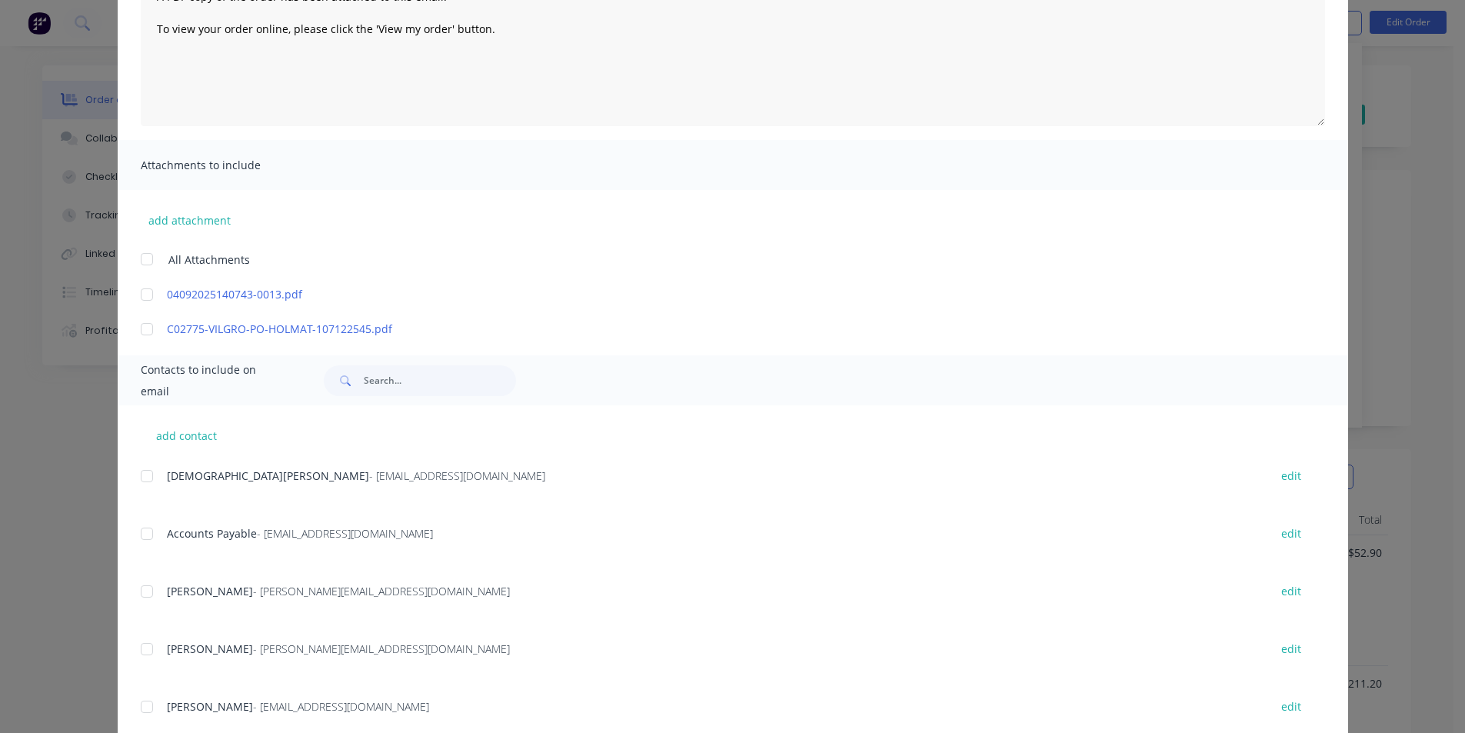
scroll to position [308, 0]
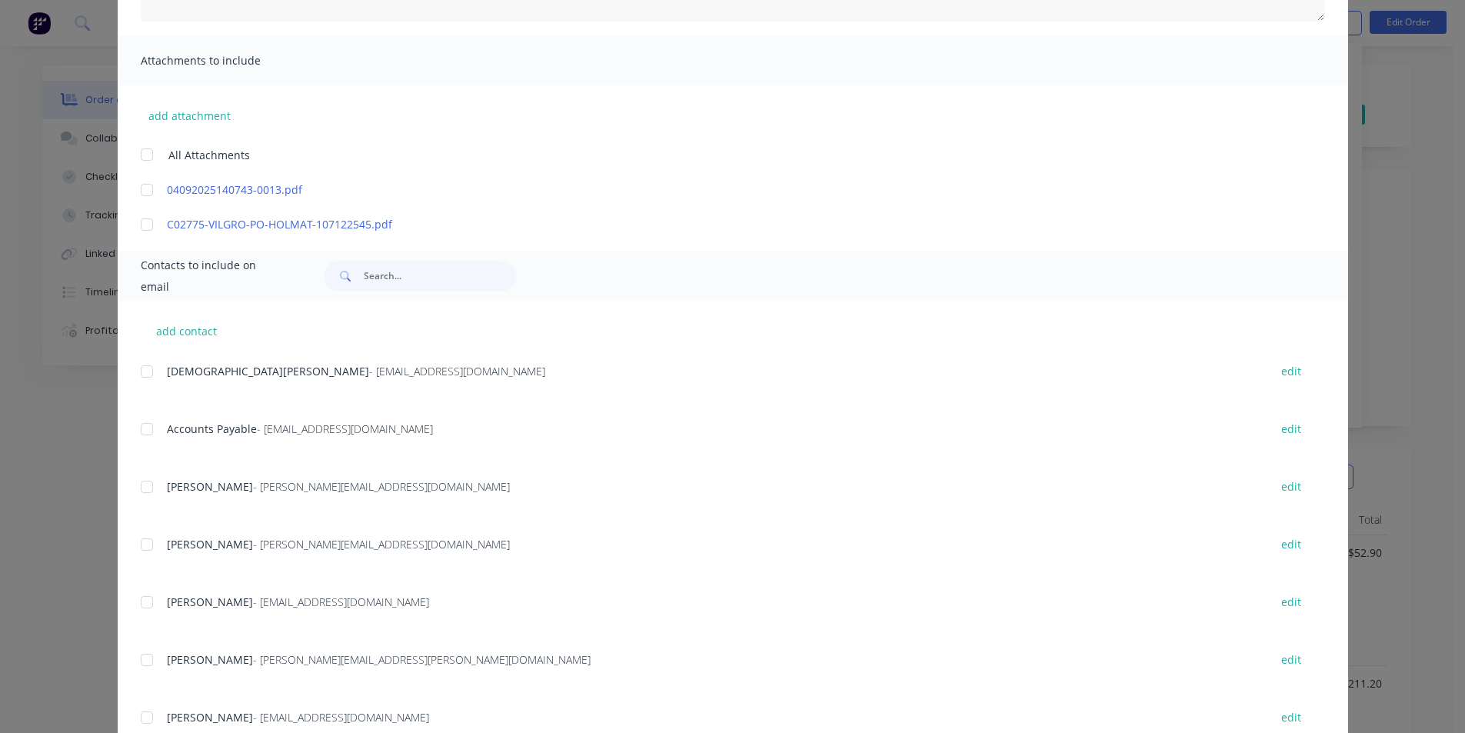
click at [146, 427] on div at bounding box center [147, 429] width 31 height 31
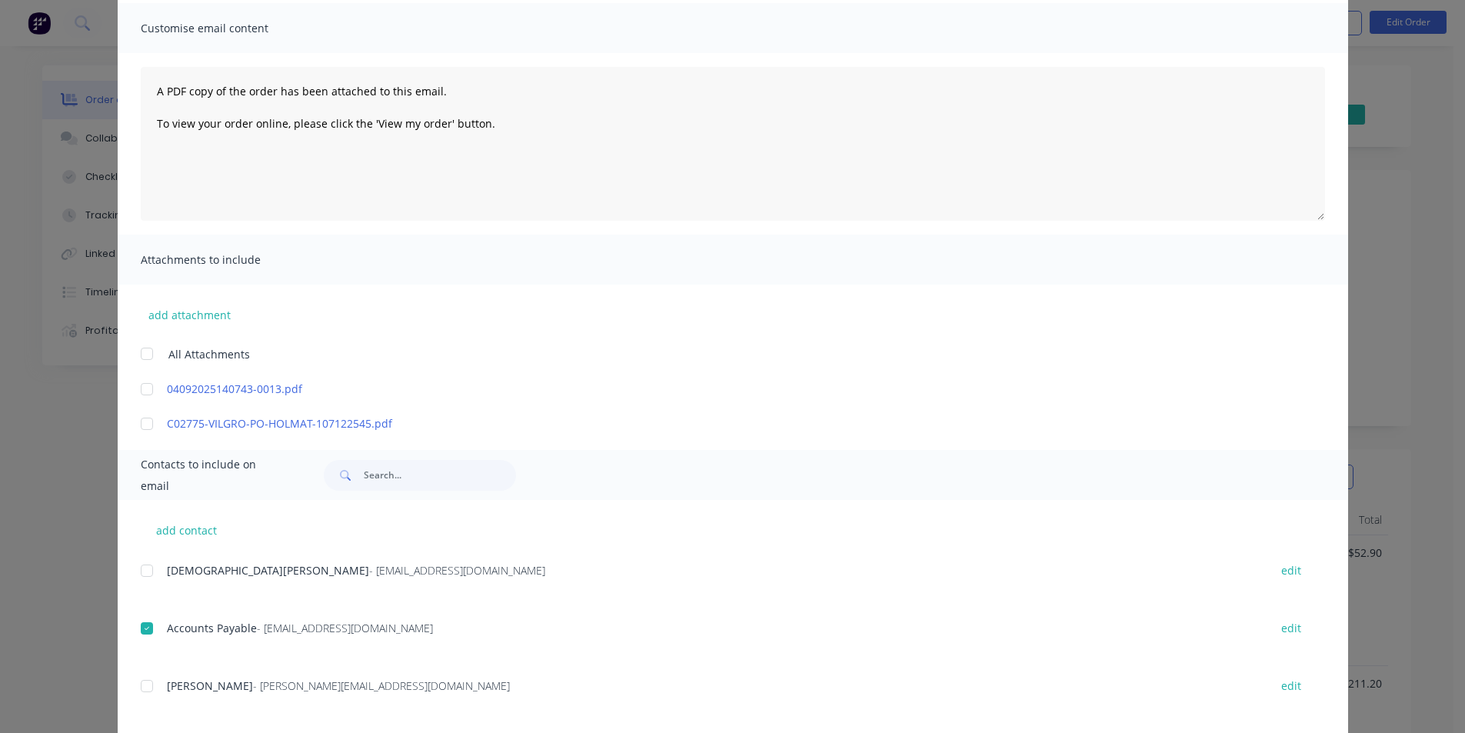
scroll to position [0, 0]
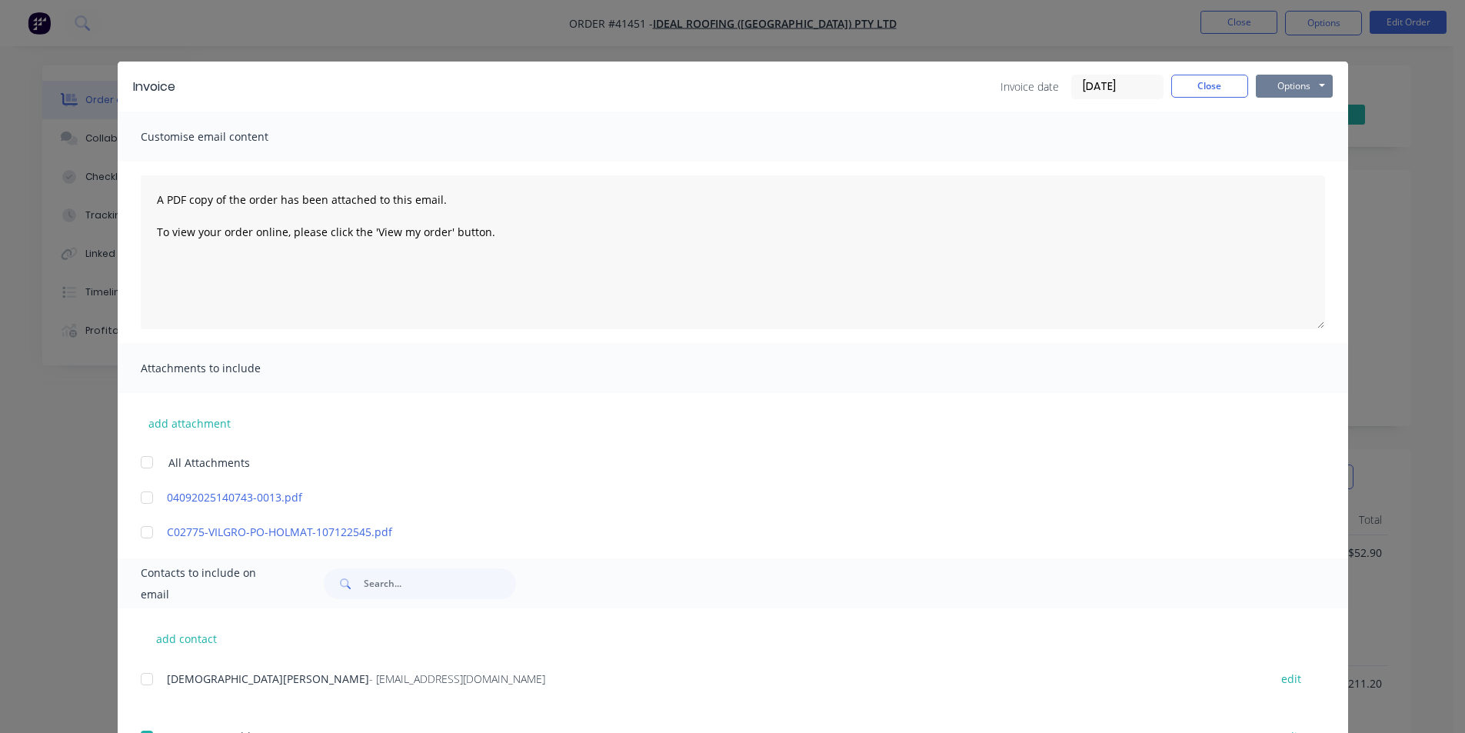
click at [1287, 82] on button "Options" at bounding box center [1294, 86] width 77 height 23
click at [1285, 167] on button "Email" at bounding box center [1305, 164] width 98 height 25
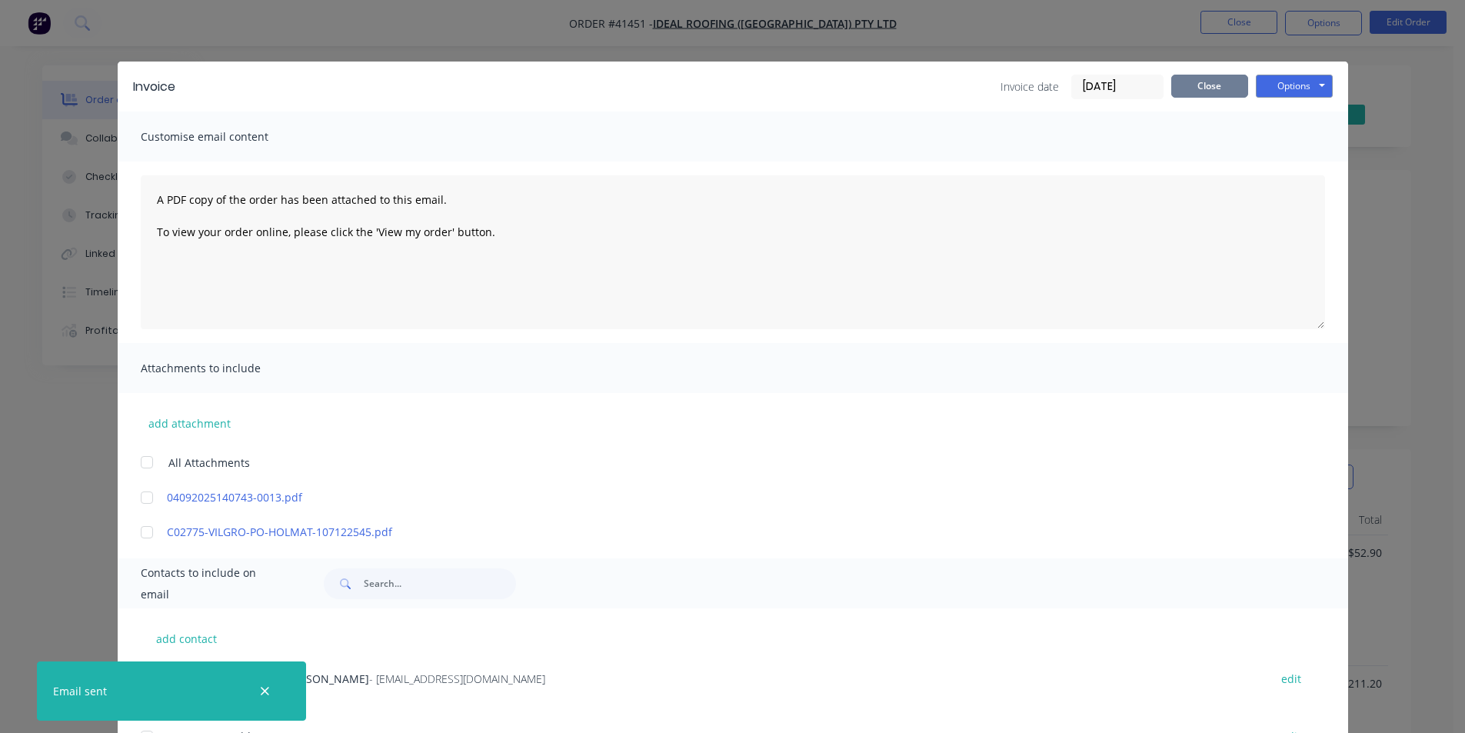
click at [1199, 81] on button "Close" at bounding box center [1209, 86] width 77 height 23
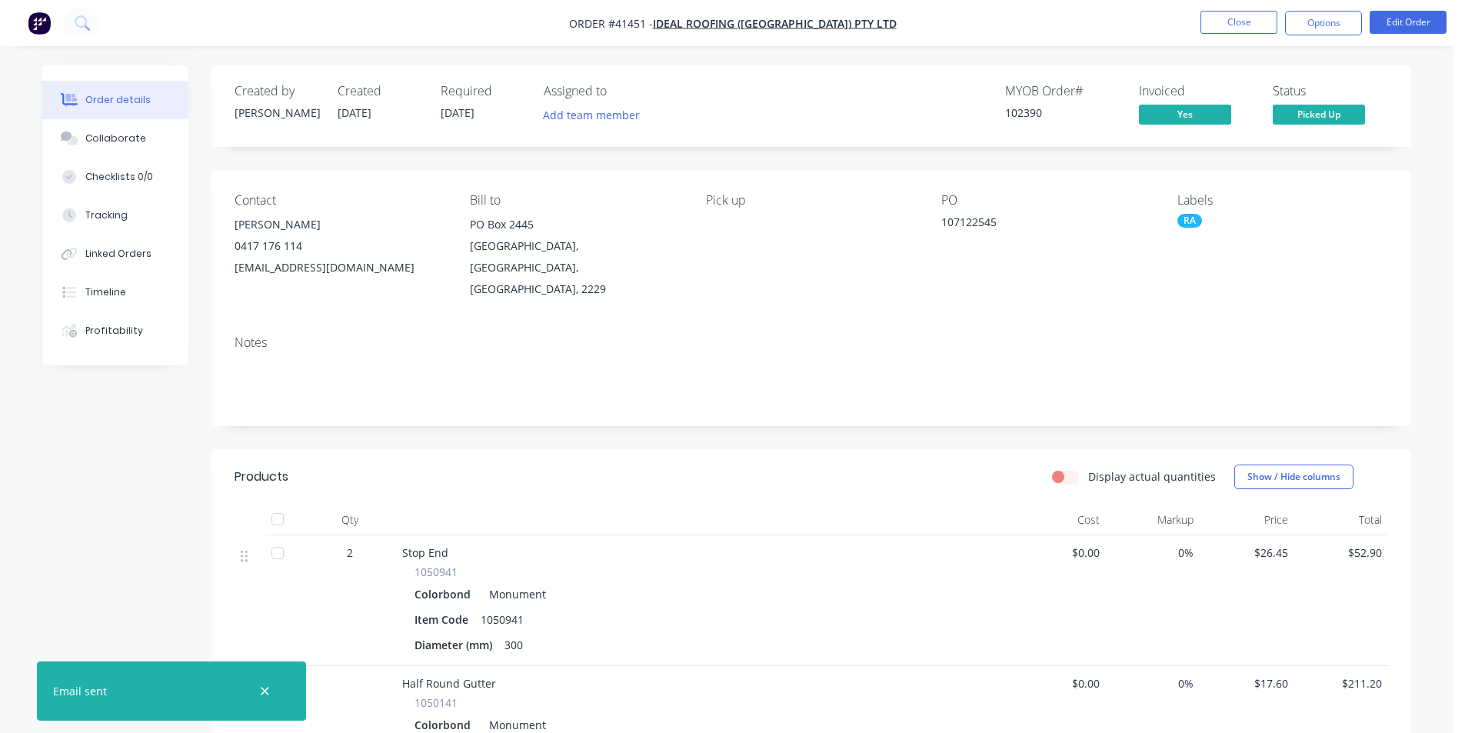
click at [1337, 9] on nav "Order #41451 - Ideal Roofing ([GEOGRAPHIC_DATA]) Pty Ltd Close Options Edit Ord…" at bounding box center [732, 23] width 1465 height 46
click at [1336, 32] on button "Options" at bounding box center [1323, 23] width 77 height 25
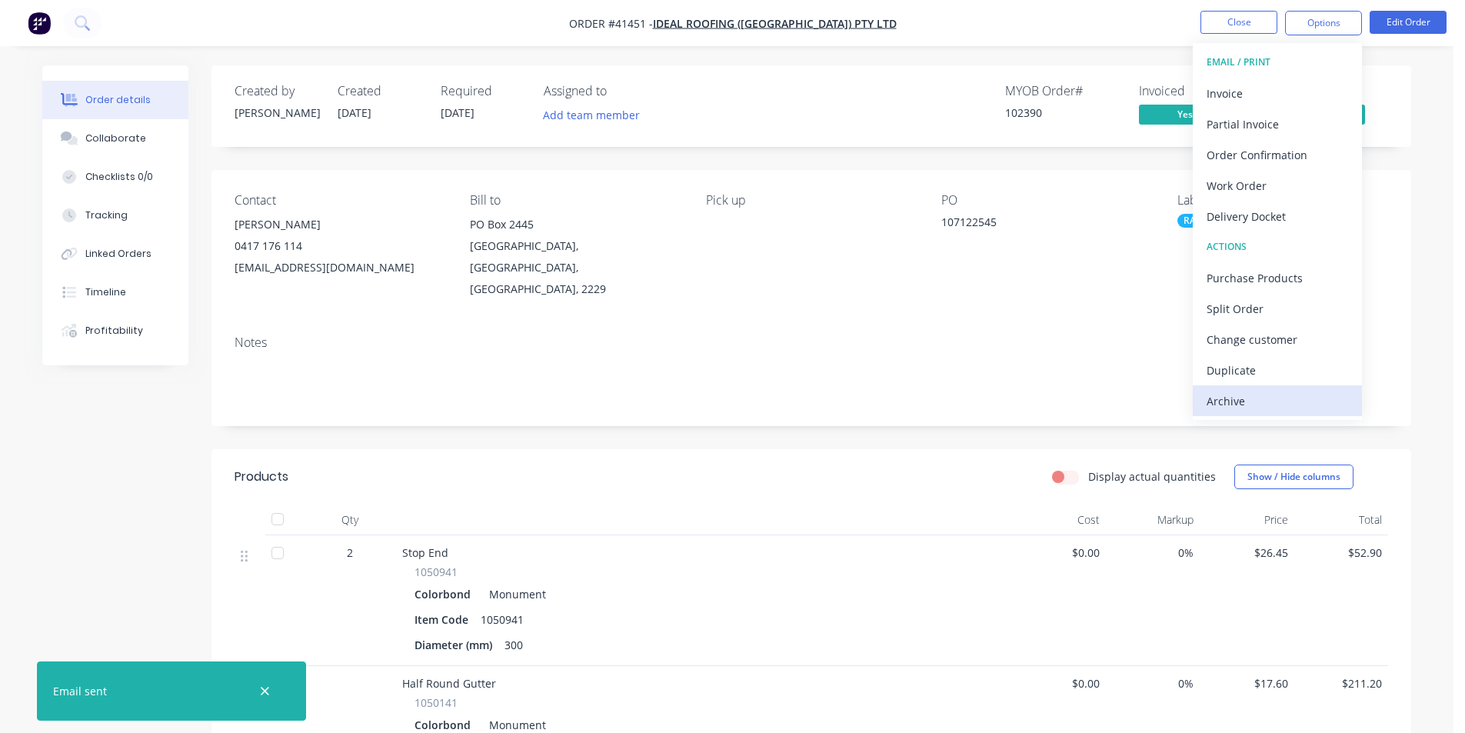
click at [1281, 401] on div "Archive" at bounding box center [1278, 401] width 142 height 22
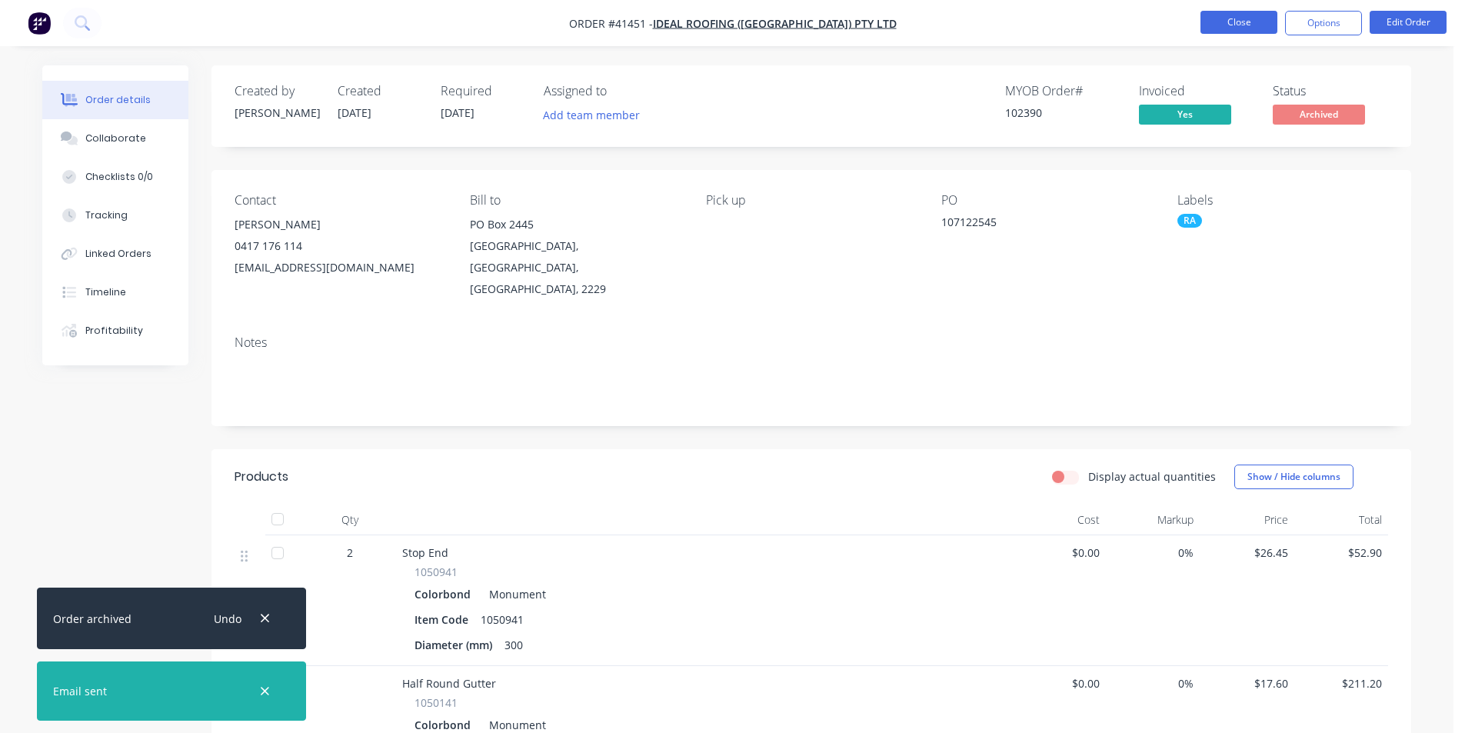
click at [1248, 18] on button "Close" at bounding box center [1239, 22] width 77 height 23
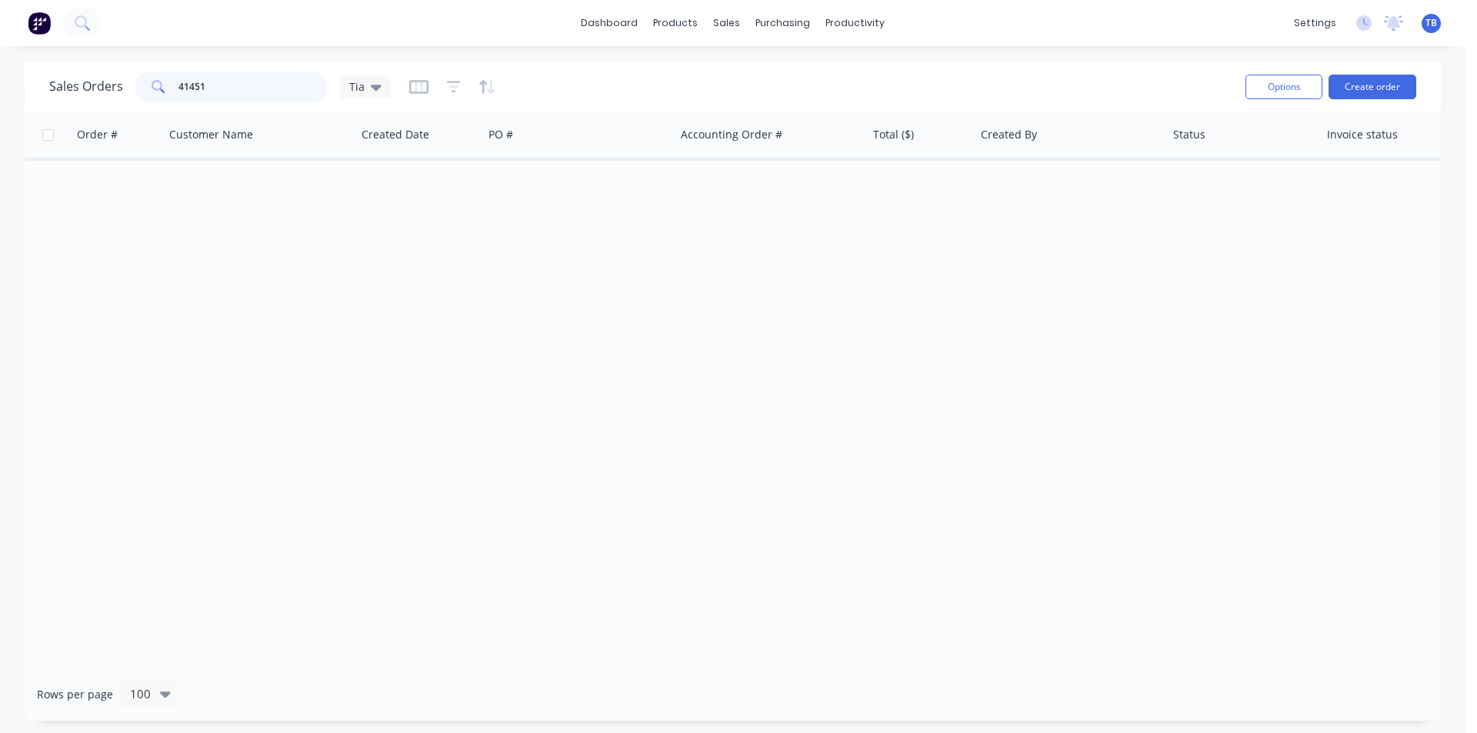
drag, startPoint x: 238, startPoint y: 88, endPoint x: 150, endPoint y: 89, distance: 88.5
click at [150, 89] on div "41451" at bounding box center [231, 87] width 192 height 31
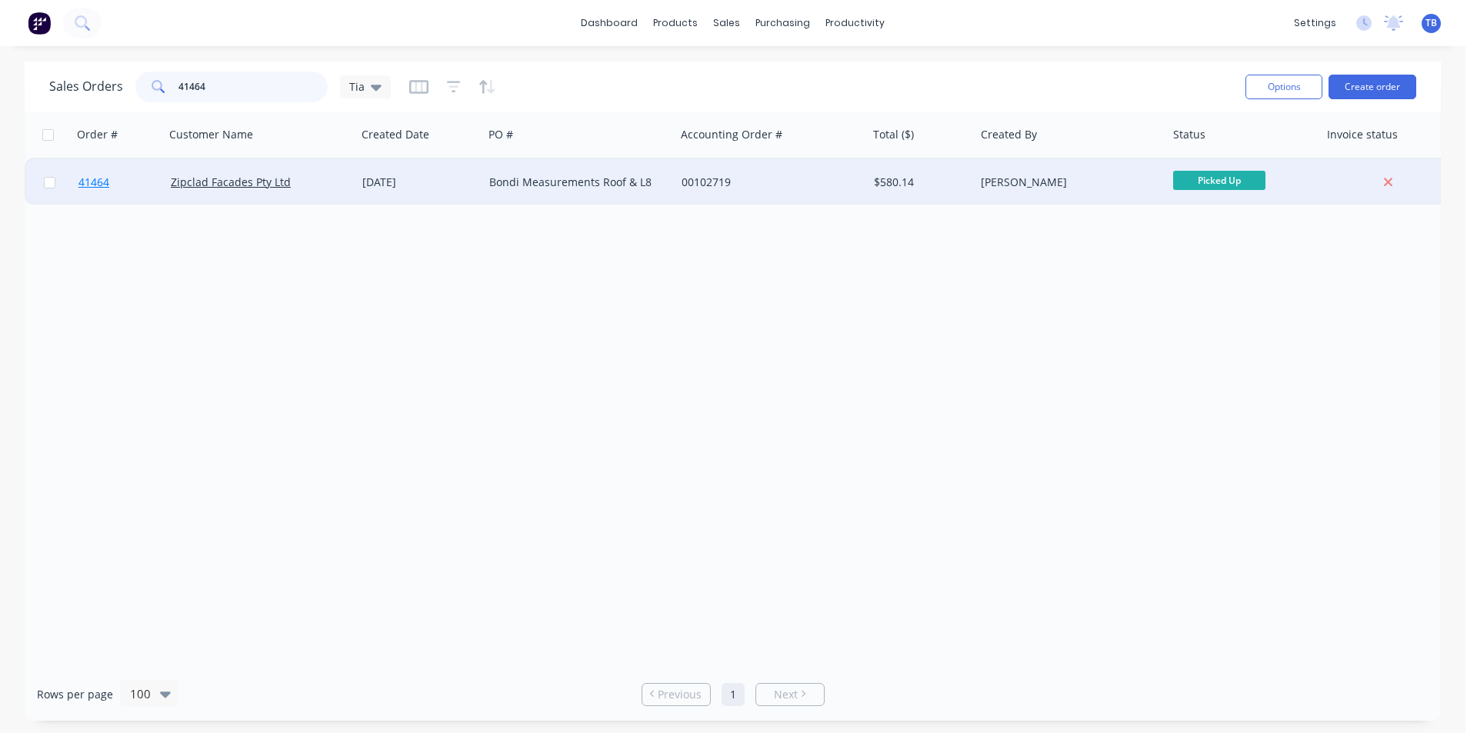
type input "41464"
click at [103, 184] on span "41464" at bounding box center [93, 182] width 31 height 15
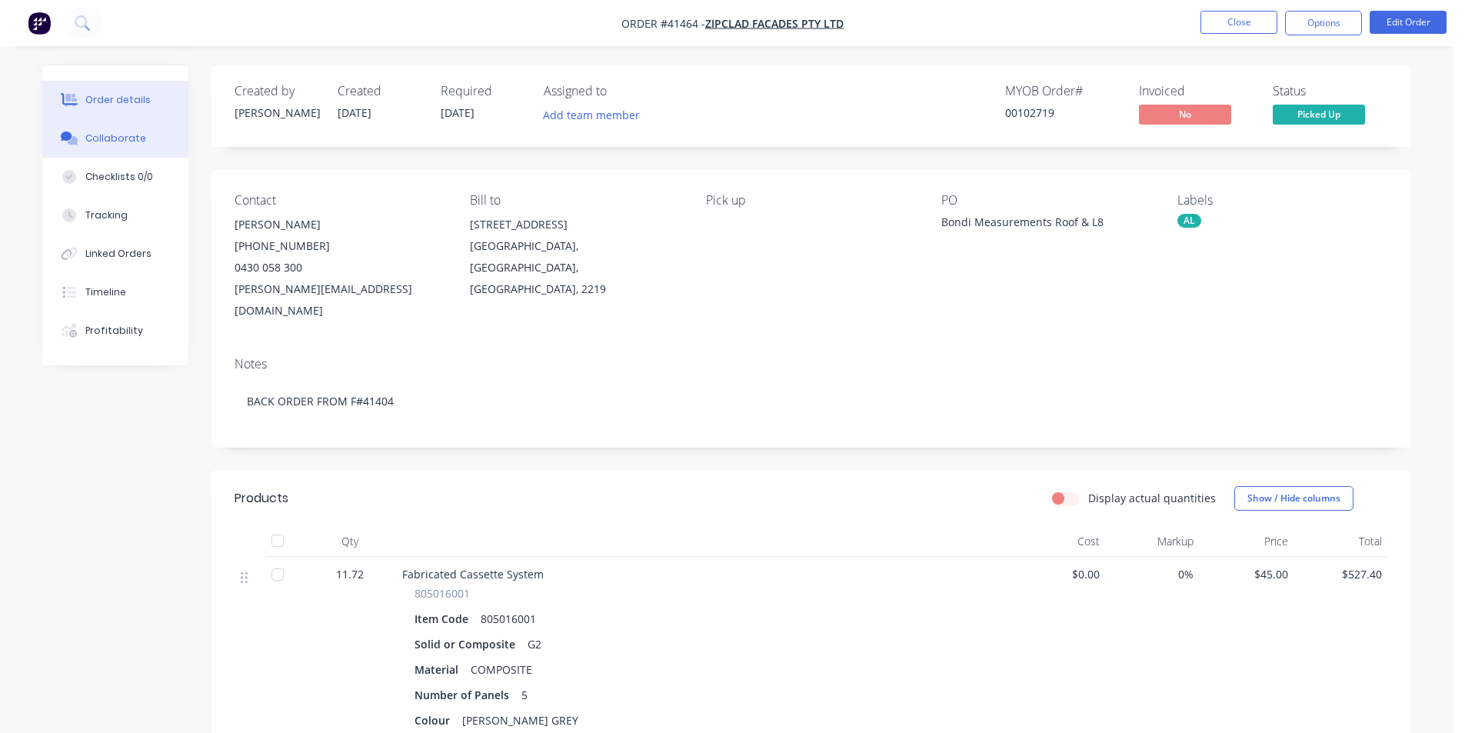
click at [92, 141] on div "Collaborate" at bounding box center [115, 139] width 61 height 14
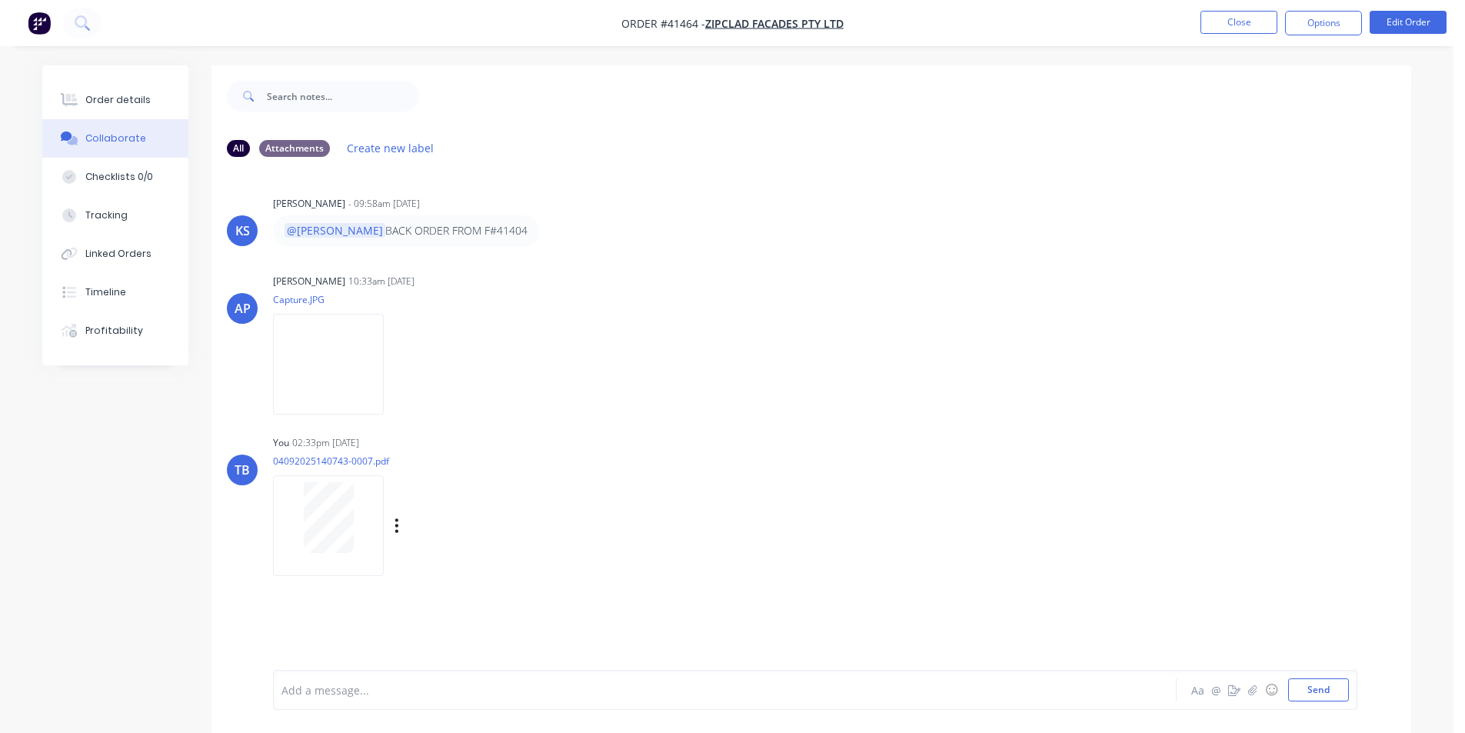
scroll to position [23, 0]
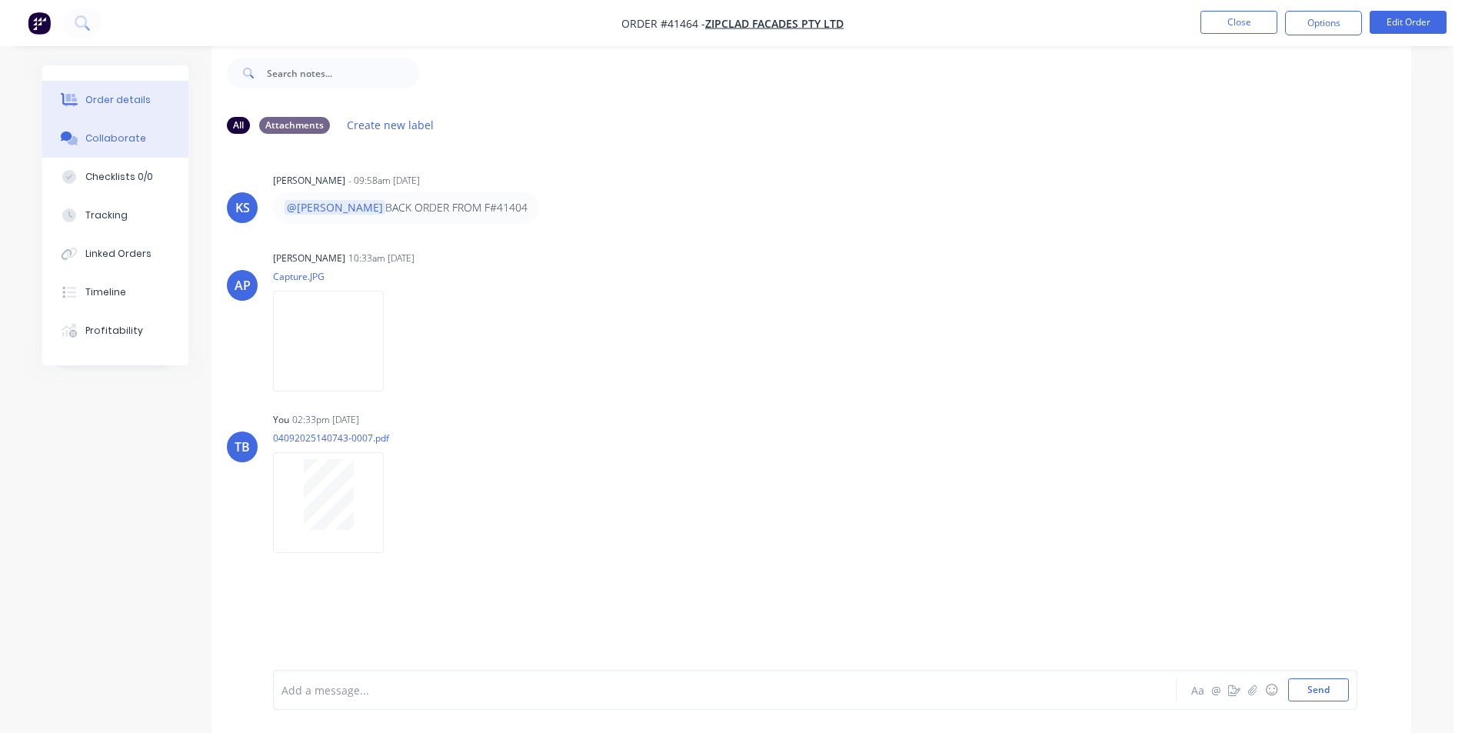
click at [148, 103] on button "Order details" at bounding box center [115, 100] width 146 height 38
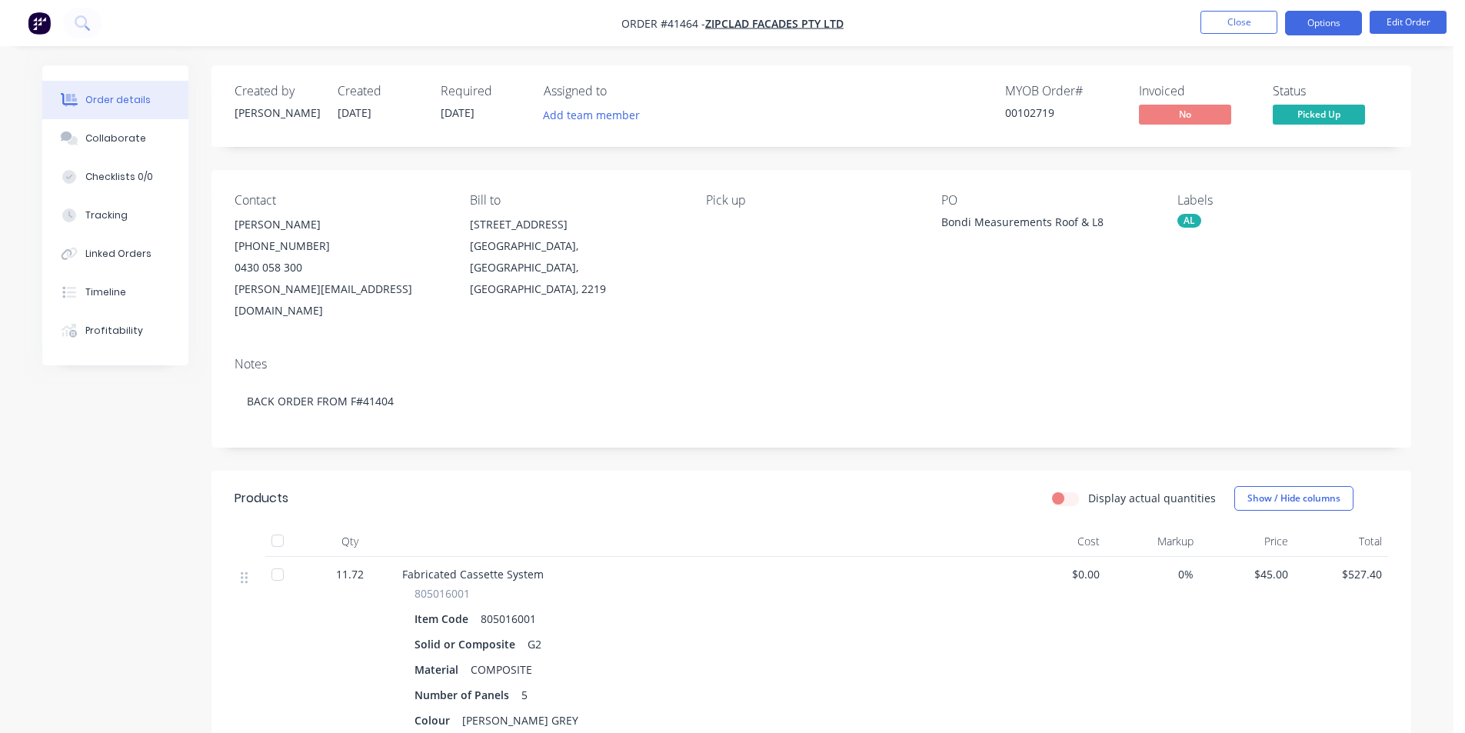
click at [1327, 20] on button "Options" at bounding box center [1323, 23] width 77 height 25
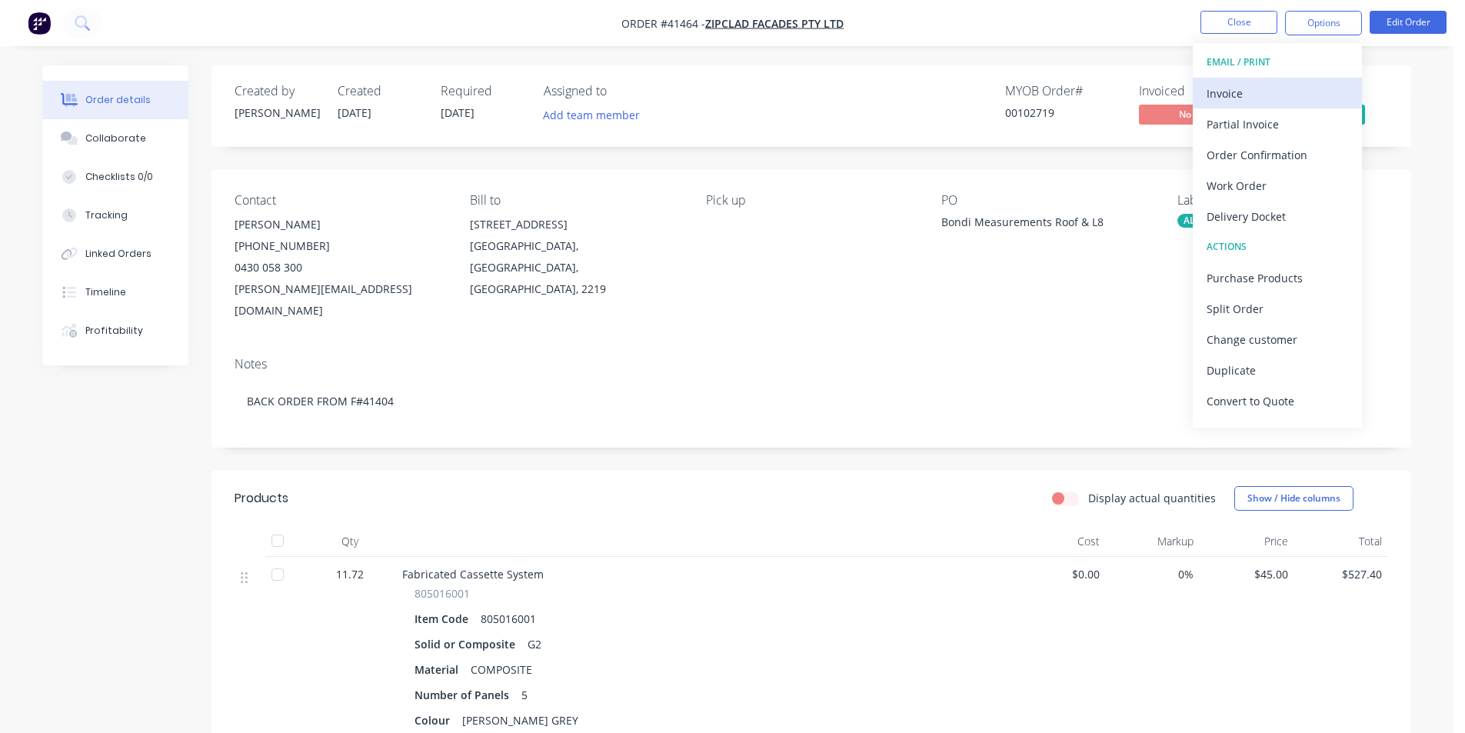
click at [1284, 90] on div "Invoice" at bounding box center [1278, 93] width 142 height 22
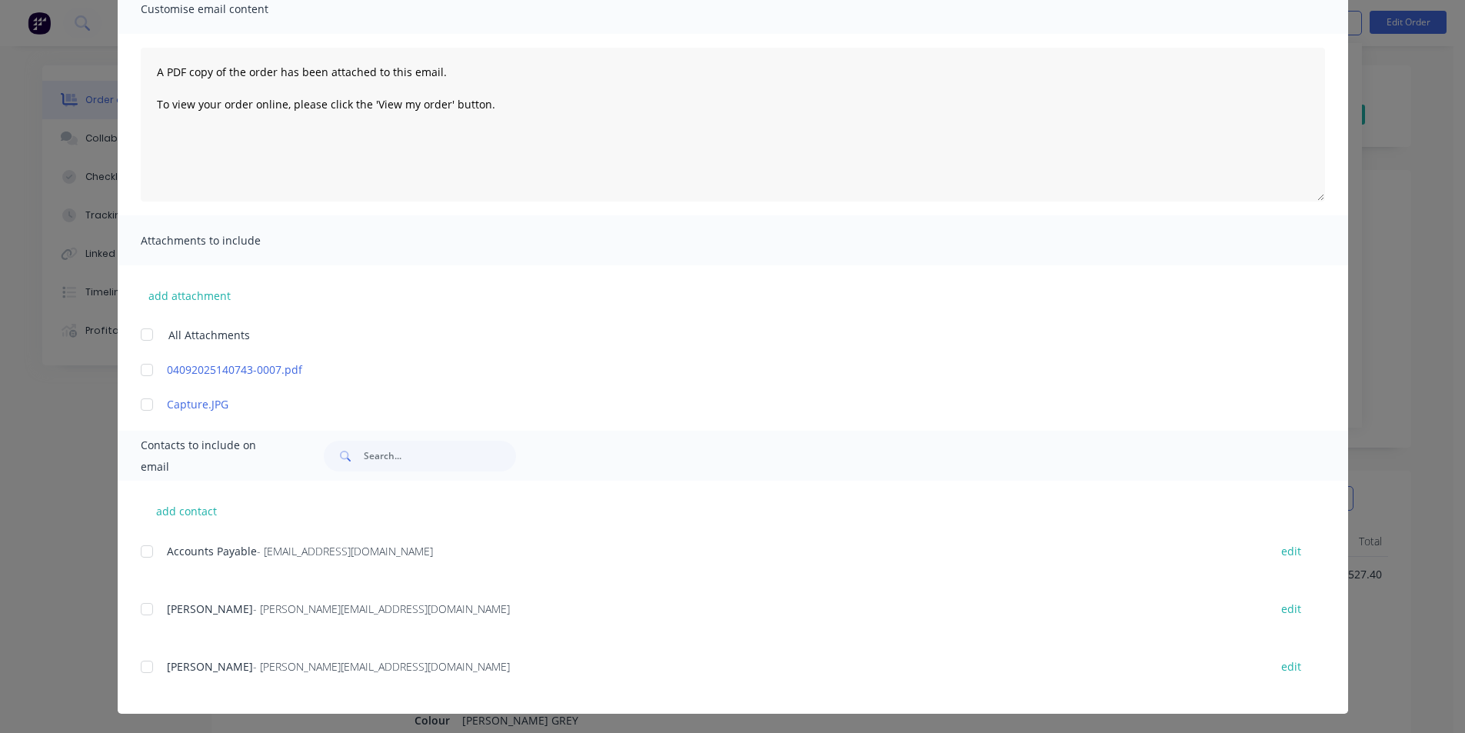
scroll to position [130, 0]
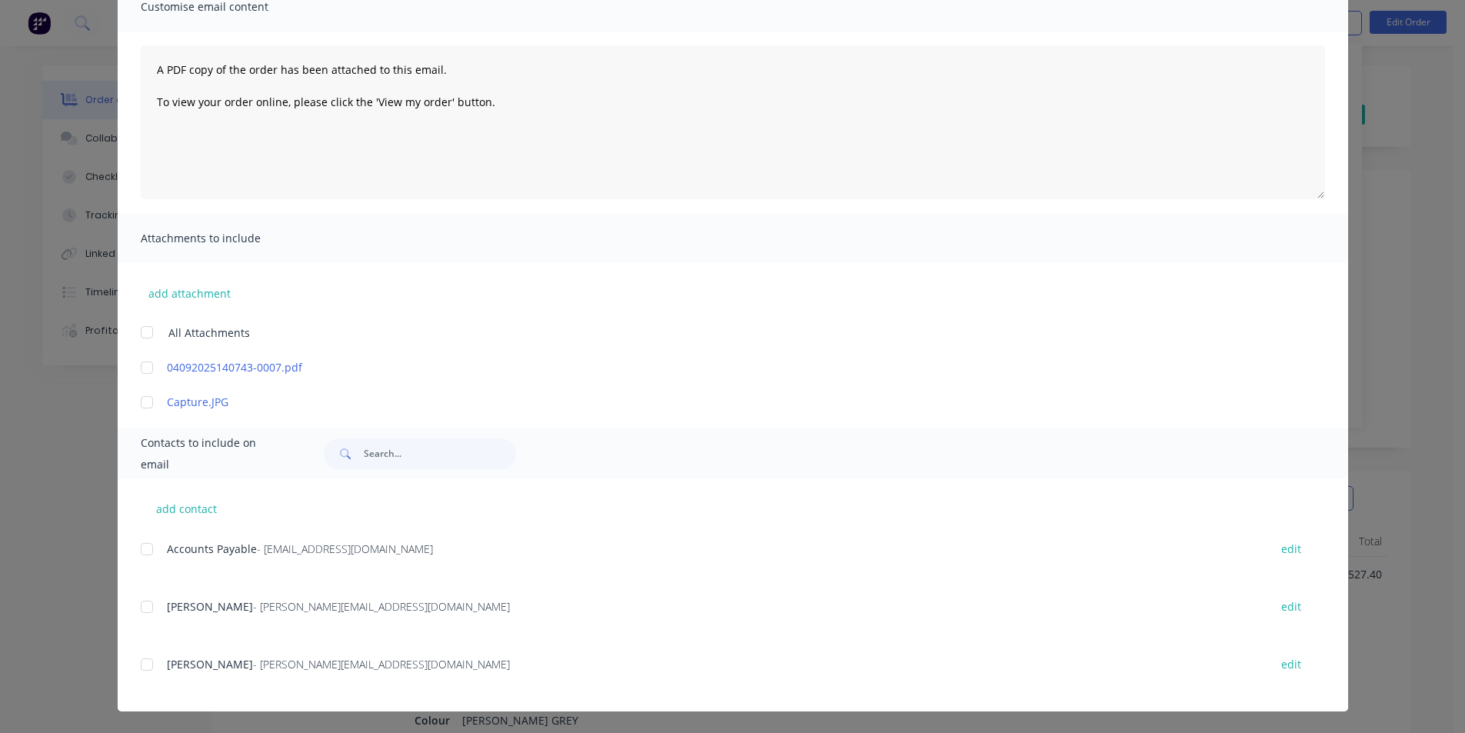
click at [139, 547] on div at bounding box center [147, 549] width 31 height 31
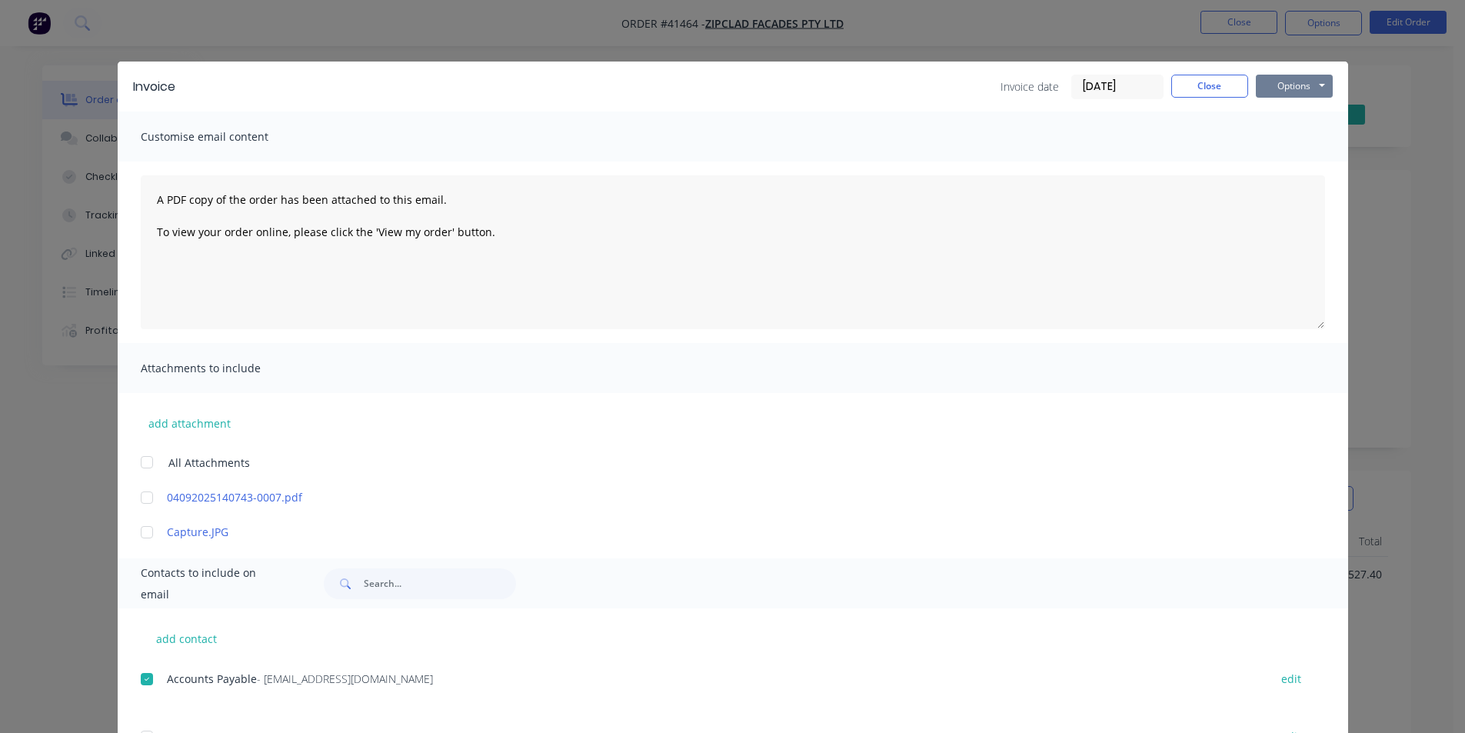
click at [1286, 81] on button "Options" at bounding box center [1294, 86] width 77 height 23
click at [1295, 160] on button "Email" at bounding box center [1305, 164] width 98 height 25
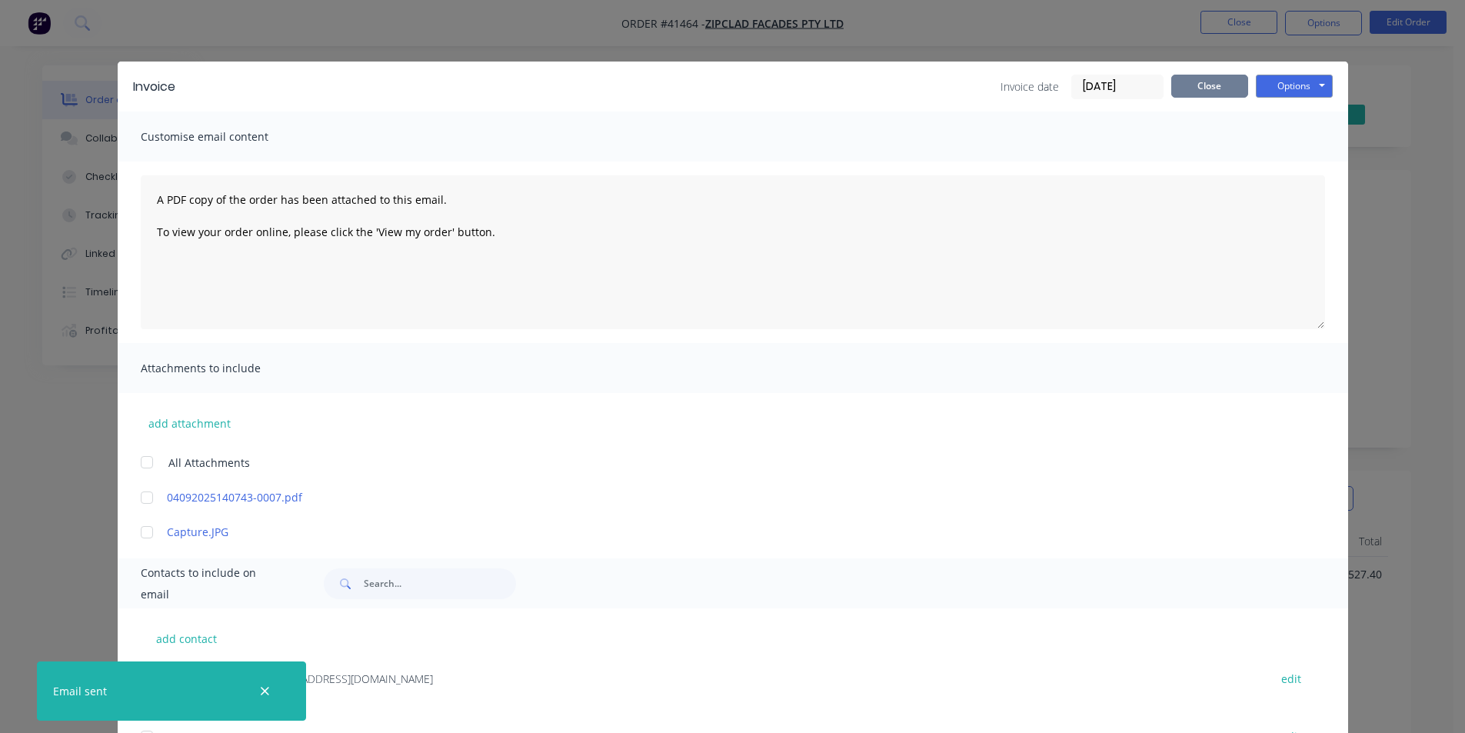
drag, startPoint x: 1211, startPoint y: 102, endPoint x: 1208, endPoint y: 92, distance: 10.3
click at [1209, 100] on div "Invoice Invoice date [DATE] Close Options Preview Print Email" at bounding box center [733, 87] width 1231 height 50
click at [1208, 91] on button "Close" at bounding box center [1209, 86] width 77 height 23
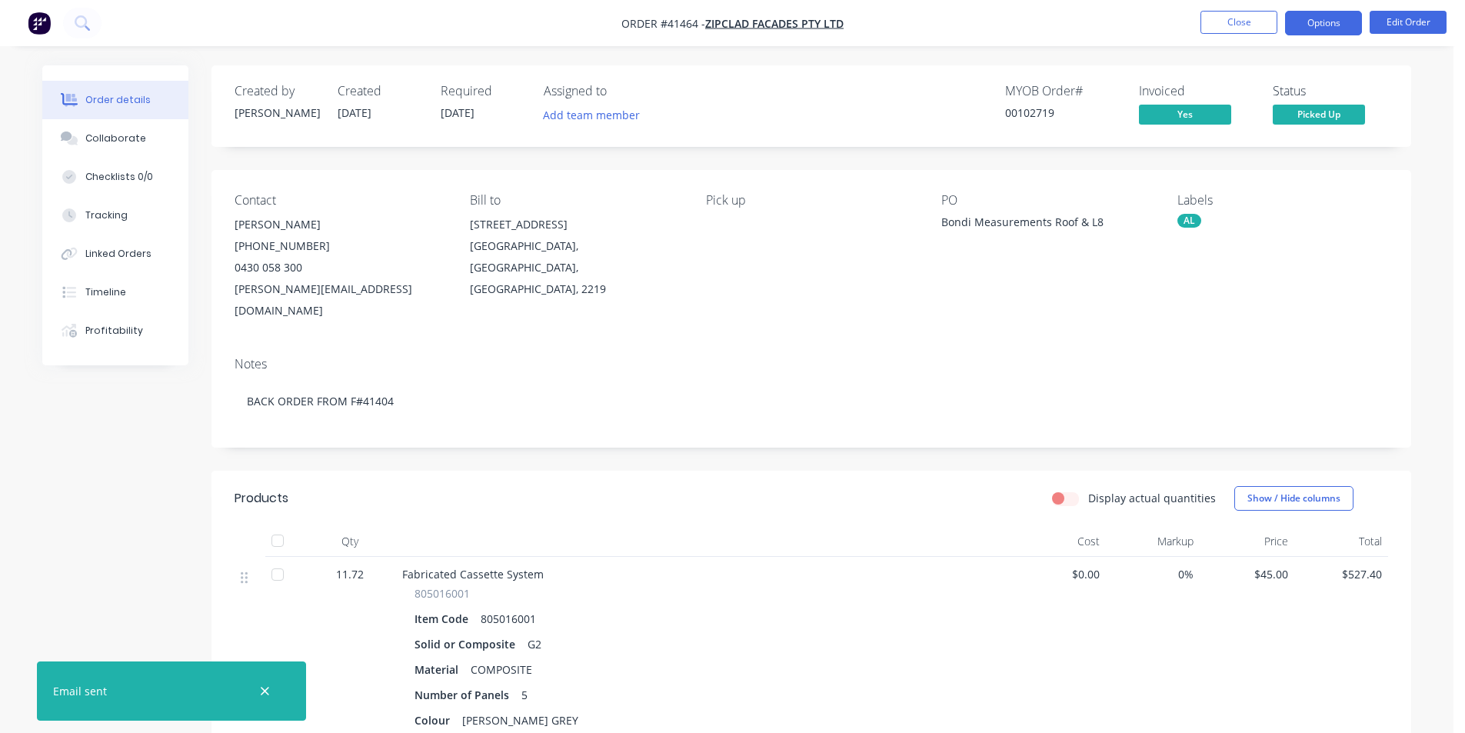
click at [1326, 26] on button "Options" at bounding box center [1323, 23] width 77 height 25
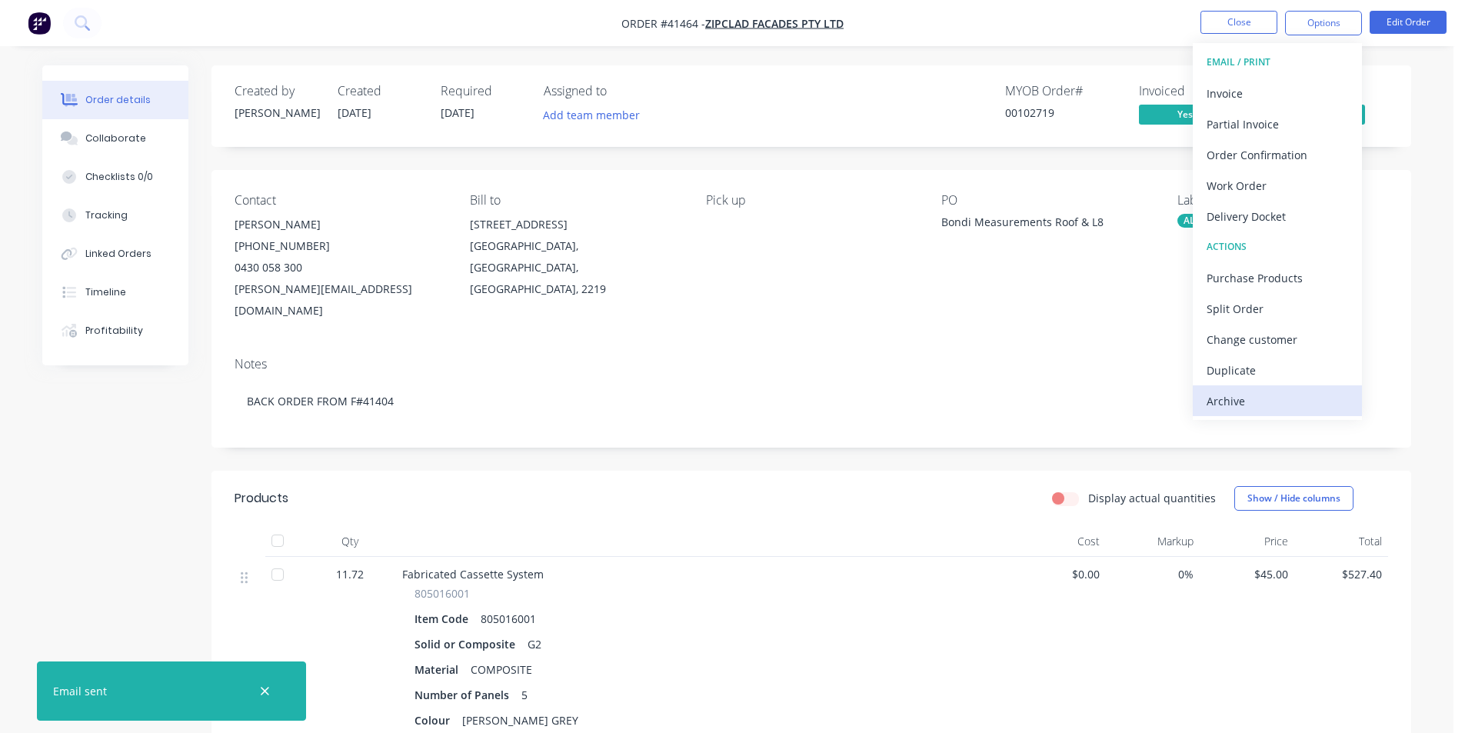
click at [1240, 390] on div "Archive" at bounding box center [1278, 401] width 142 height 22
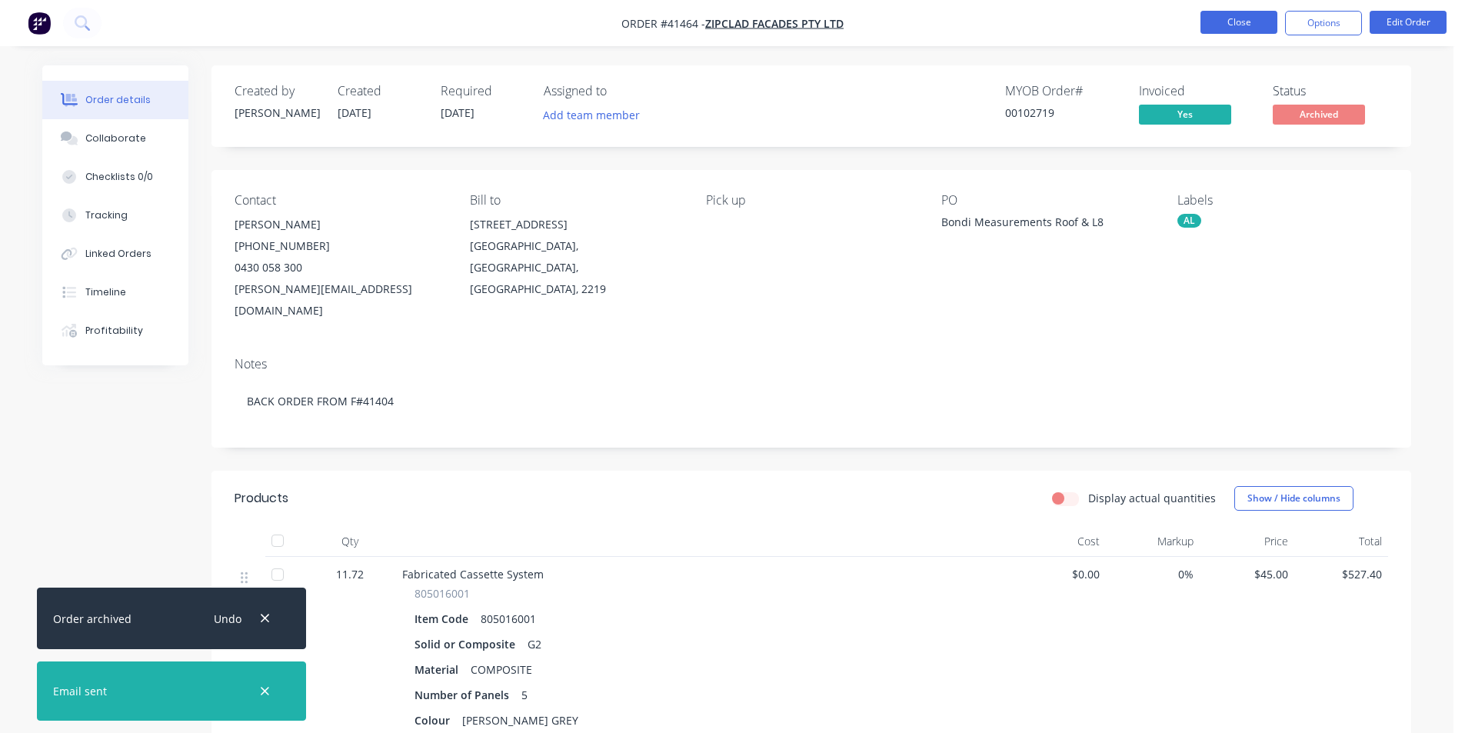
click at [1231, 25] on button "Close" at bounding box center [1239, 22] width 77 height 23
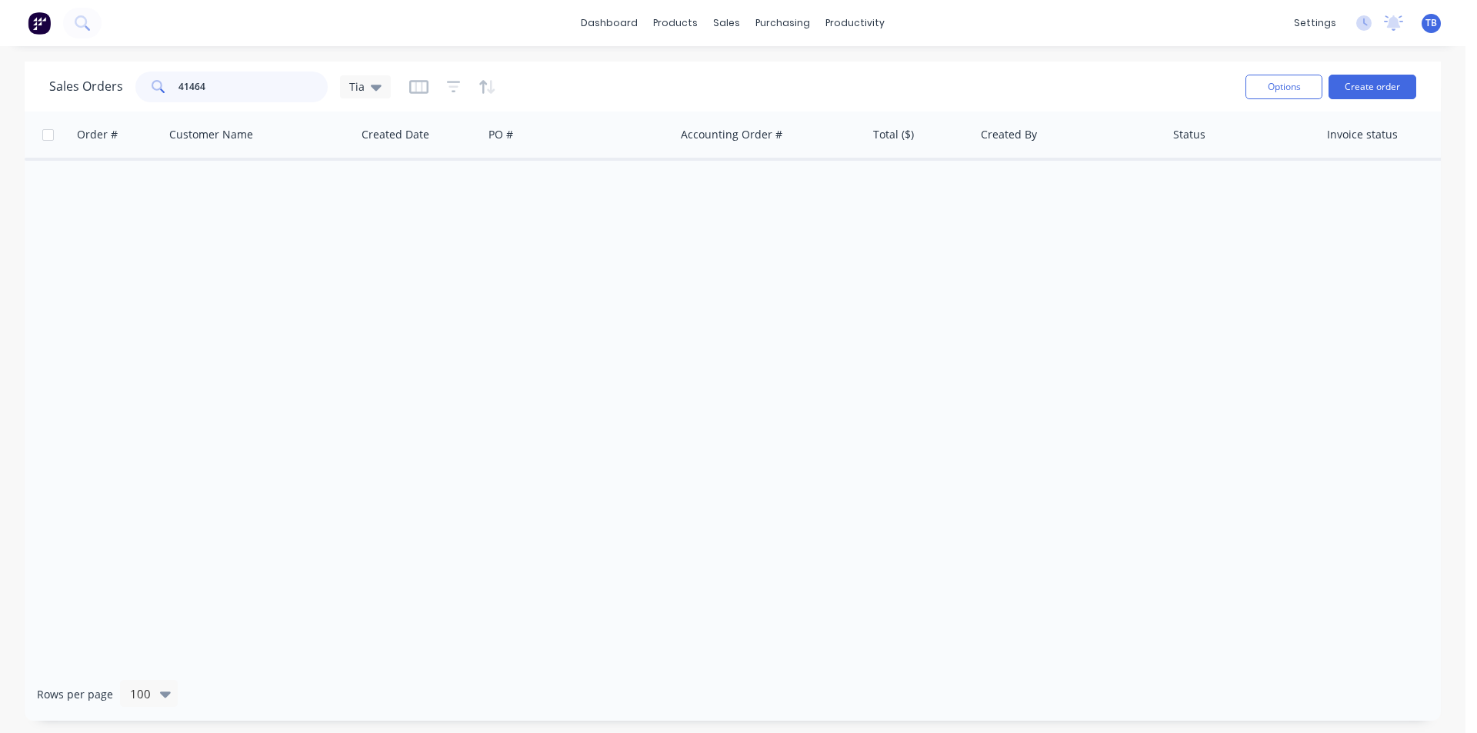
drag, startPoint x: 262, startPoint y: 89, endPoint x: 0, endPoint y: 84, distance: 261.6
click at [0, 84] on div "Sales Orders 41464 Tia Options Create order Order # Customer Name Created Date …" at bounding box center [732, 391] width 1465 height 659
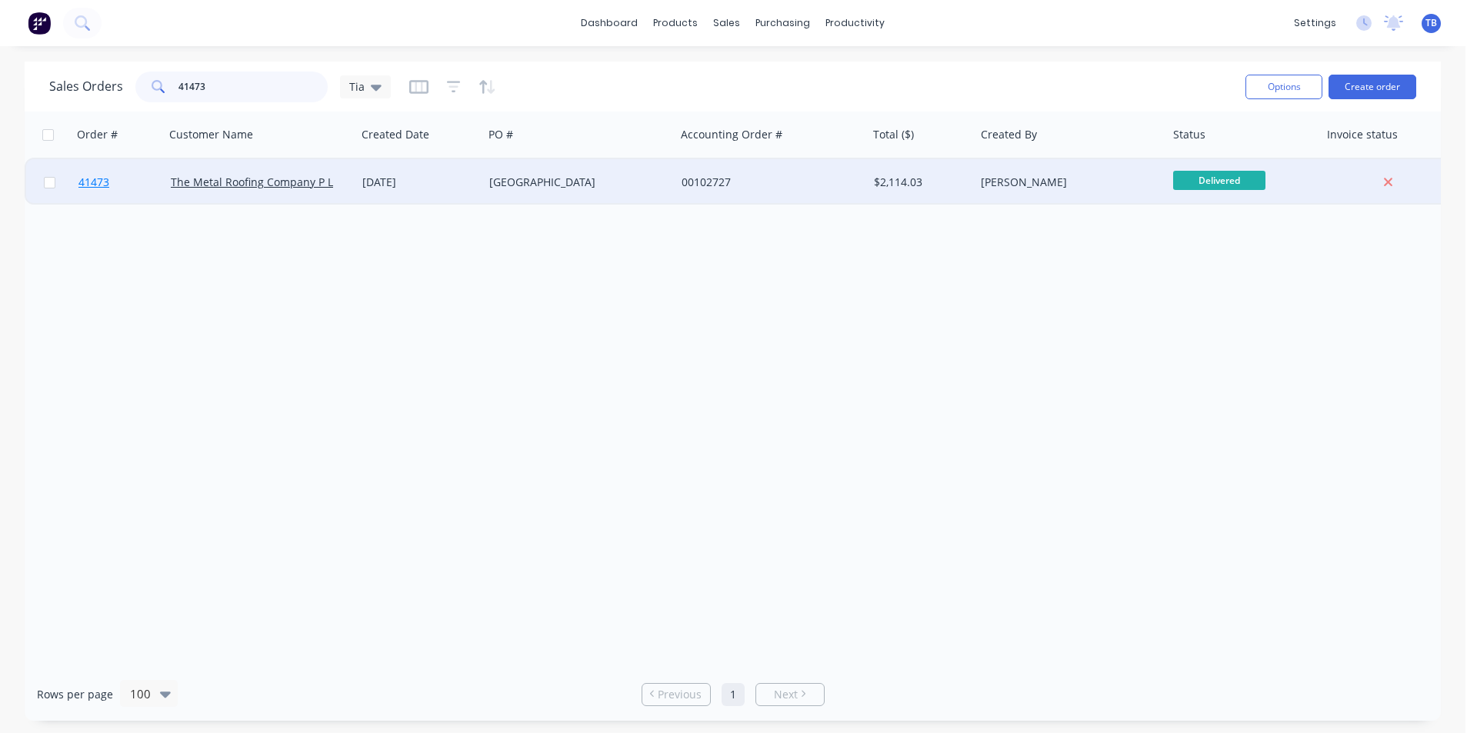
type input "41473"
click at [95, 182] on span "41473" at bounding box center [93, 182] width 31 height 15
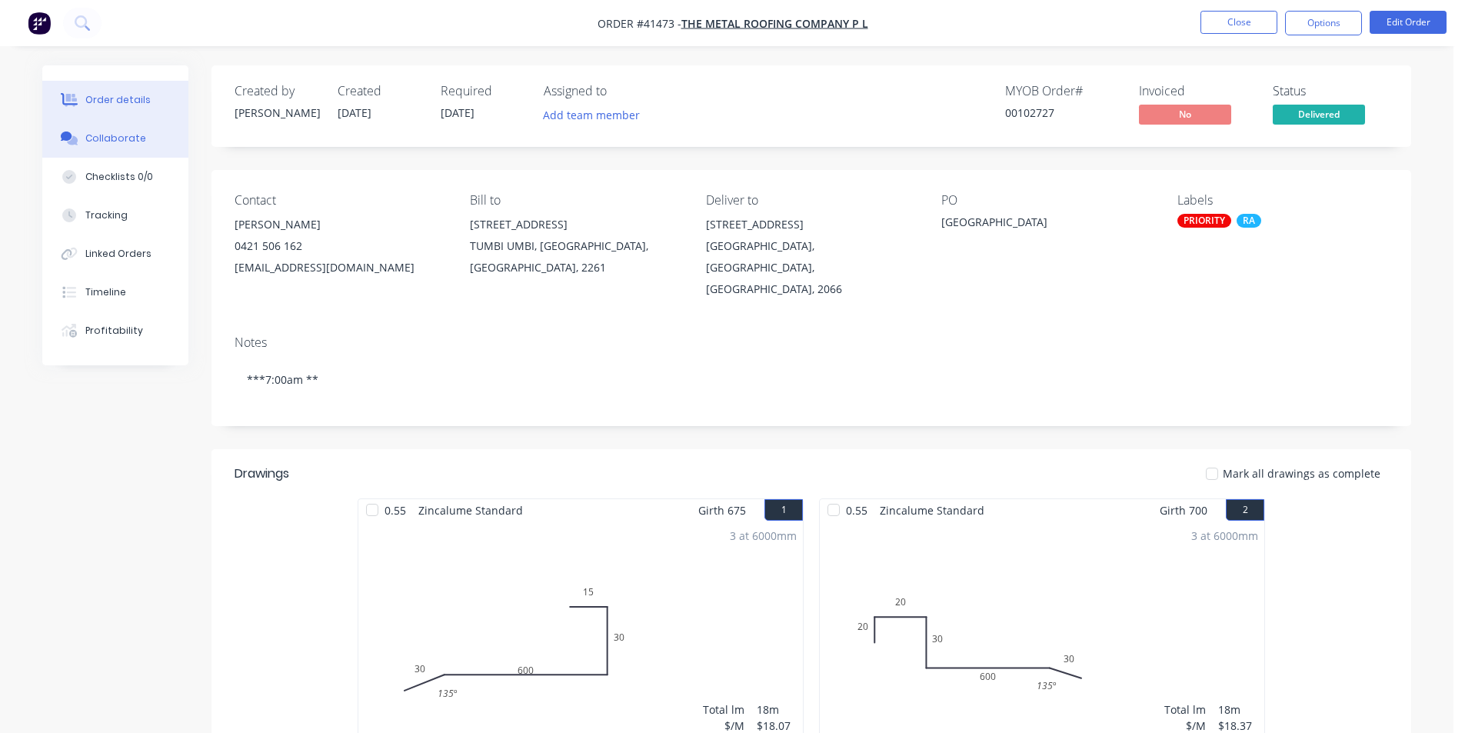
click at [117, 141] on div "Collaborate" at bounding box center [115, 139] width 61 height 14
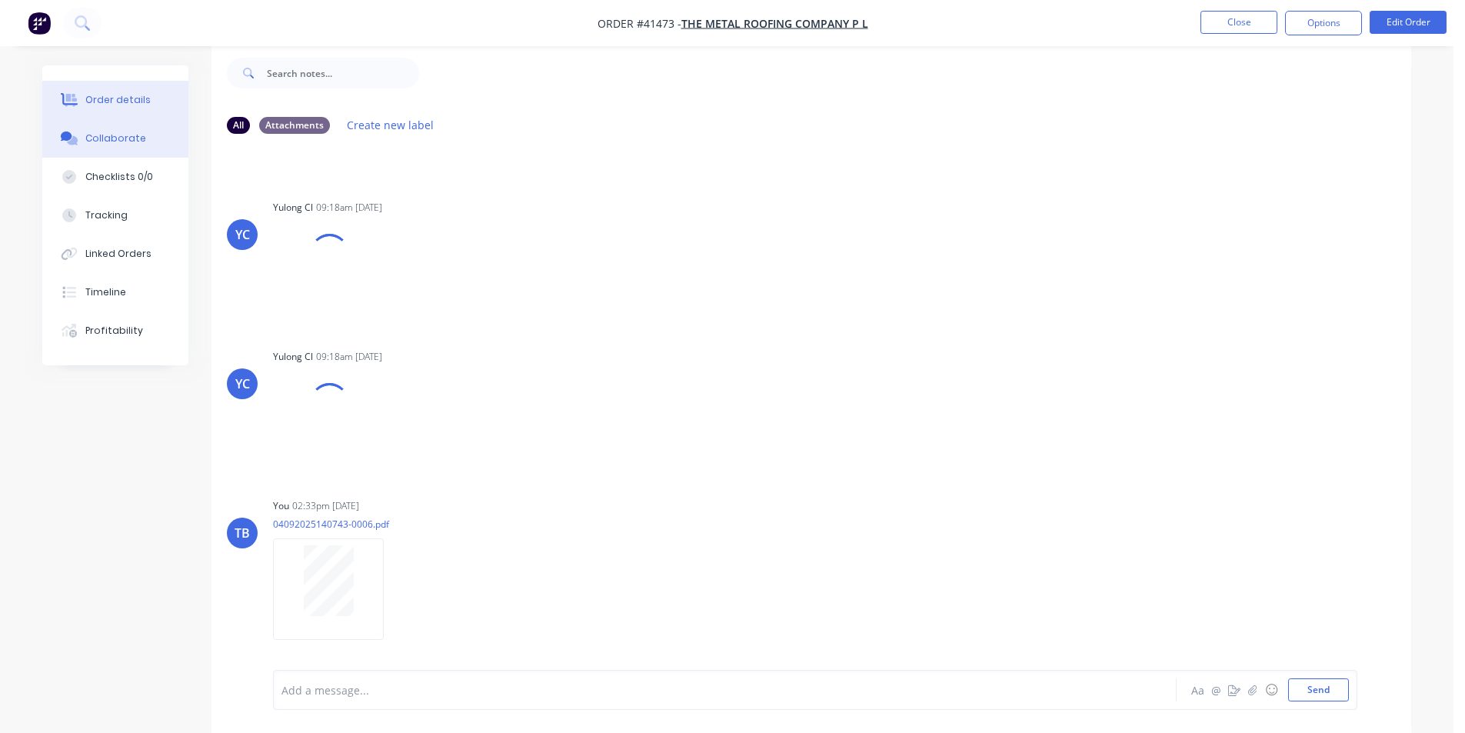
scroll to position [284, 0]
click at [138, 93] on div "Order details" at bounding box center [117, 100] width 65 height 14
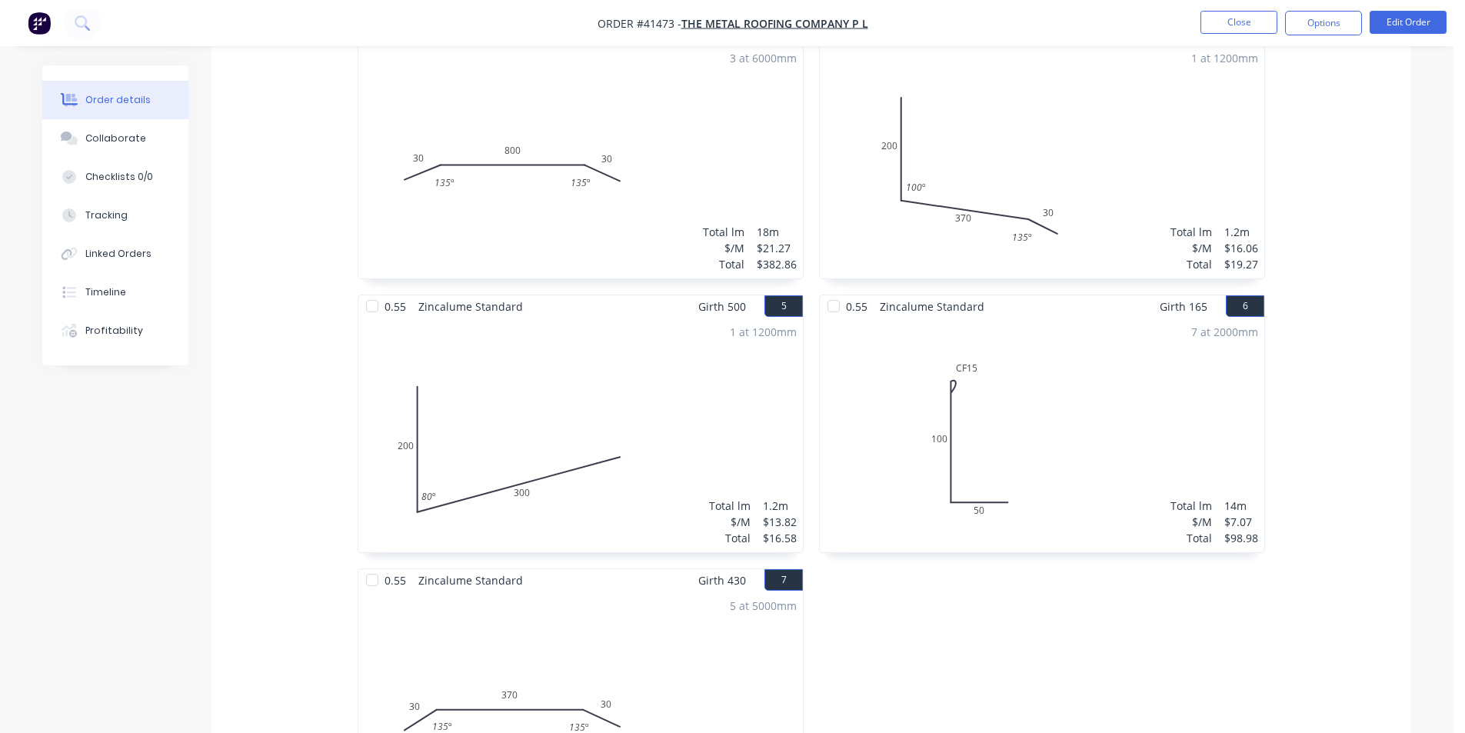
scroll to position [290, 0]
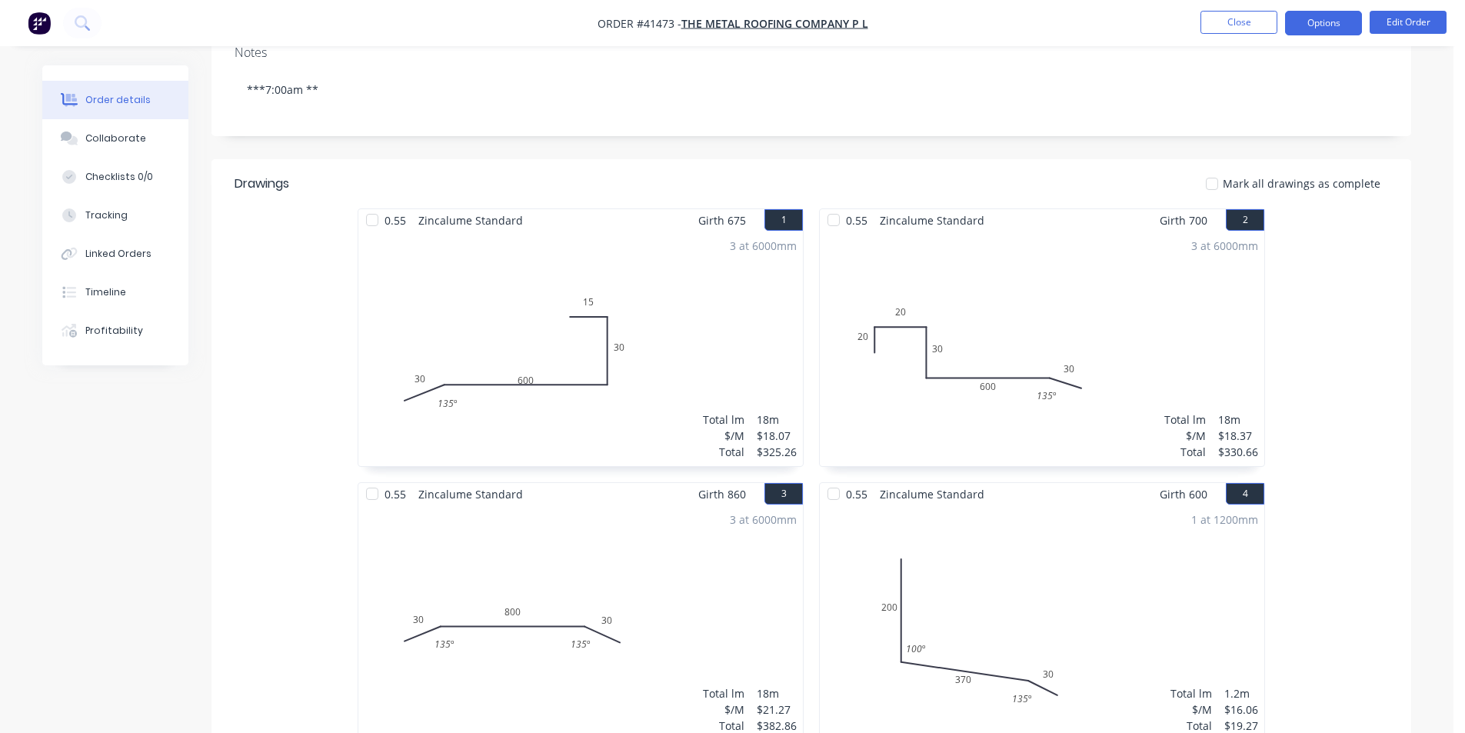
click at [1312, 28] on button "Options" at bounding box center [1323, 23] width 77 height 25
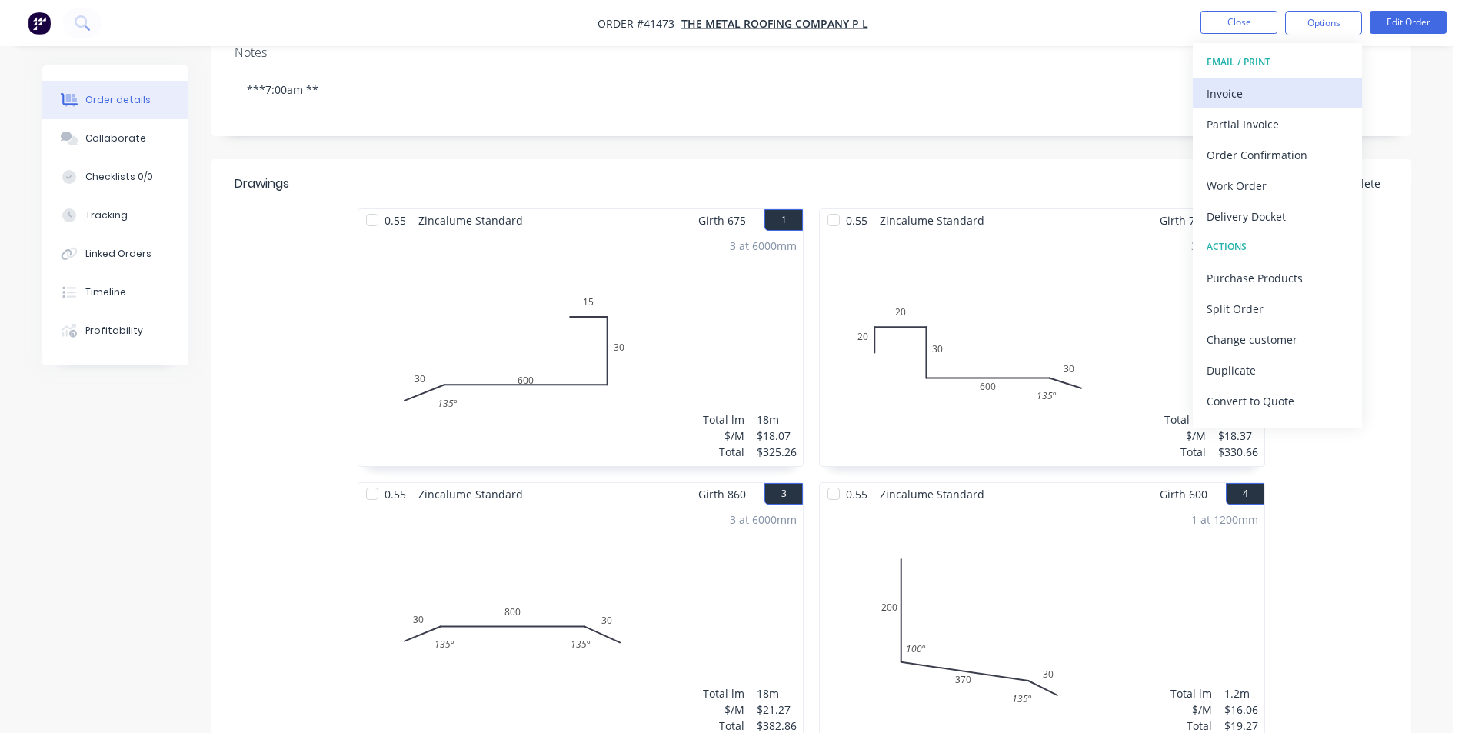
click at [1269, 92] on div "Invoice" at bounding box center [1278, 93] width 142 height 22
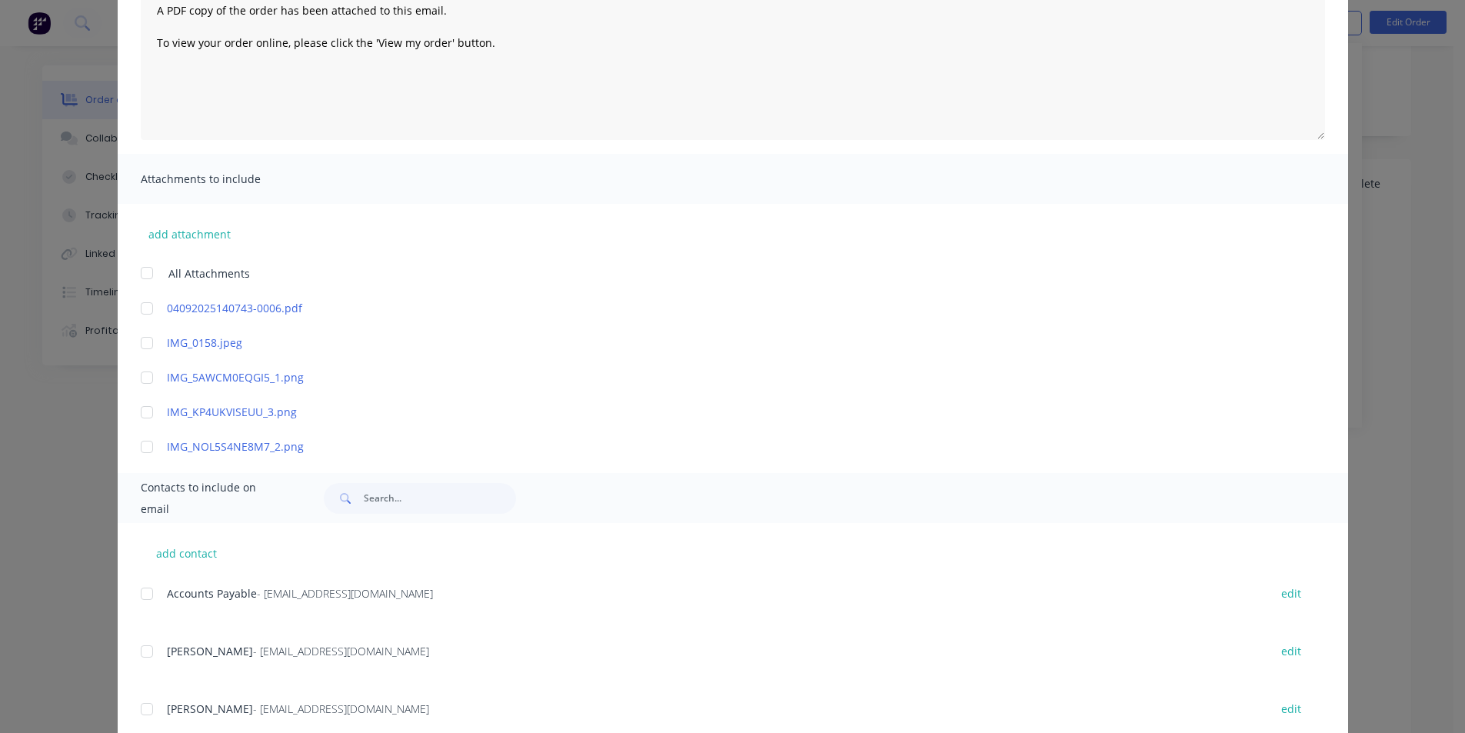
scroll to position [292, 0]
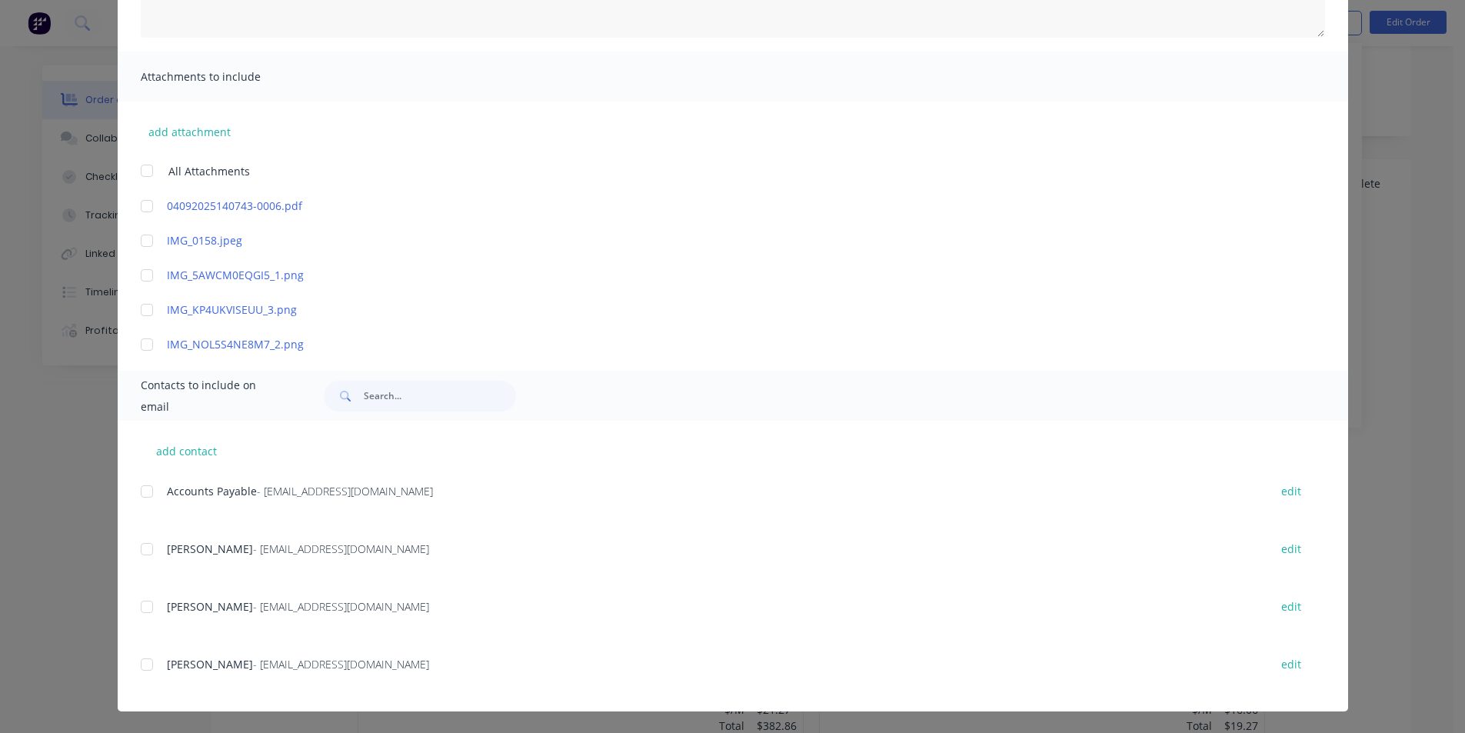
click at [150, 495] on div at bounding box center [147, 491] width 31 height 31
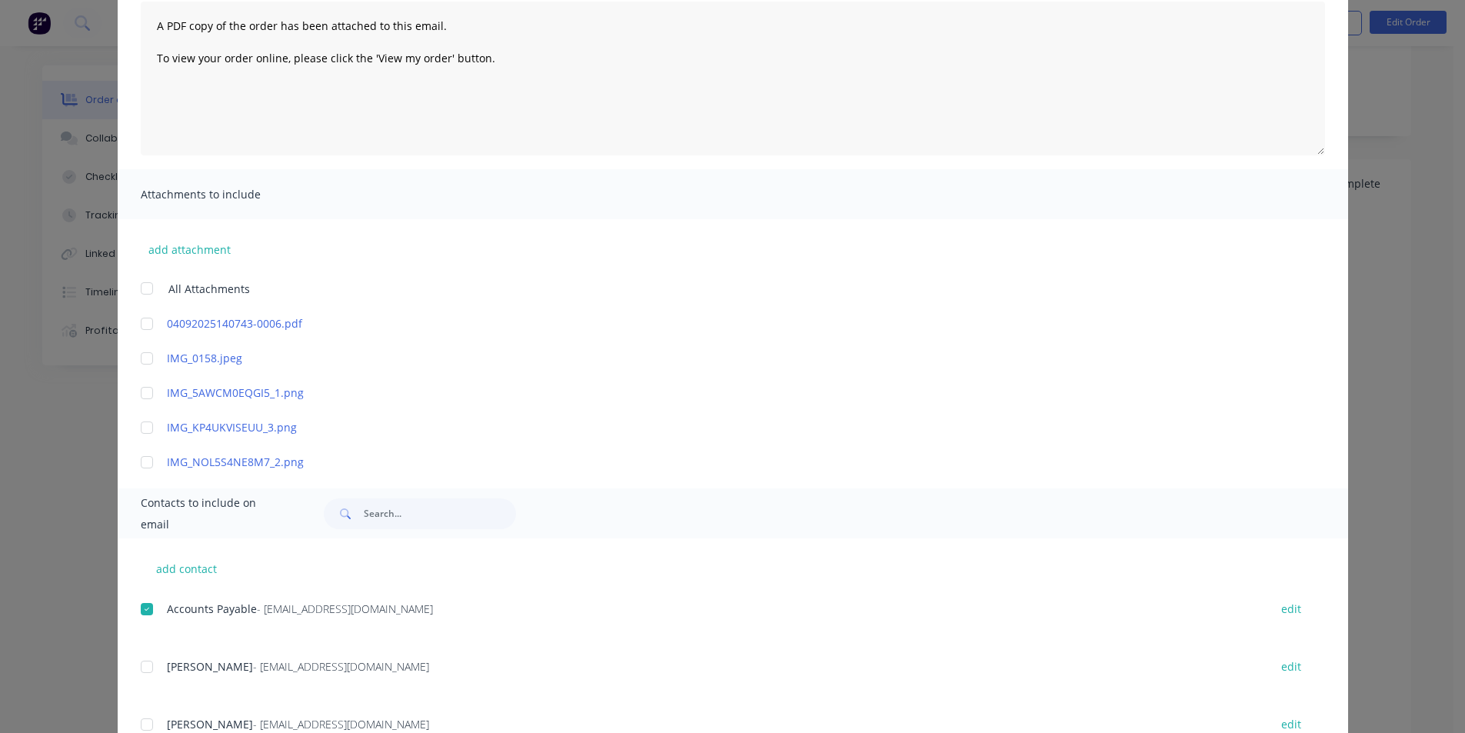
scroll to position [0, 0]
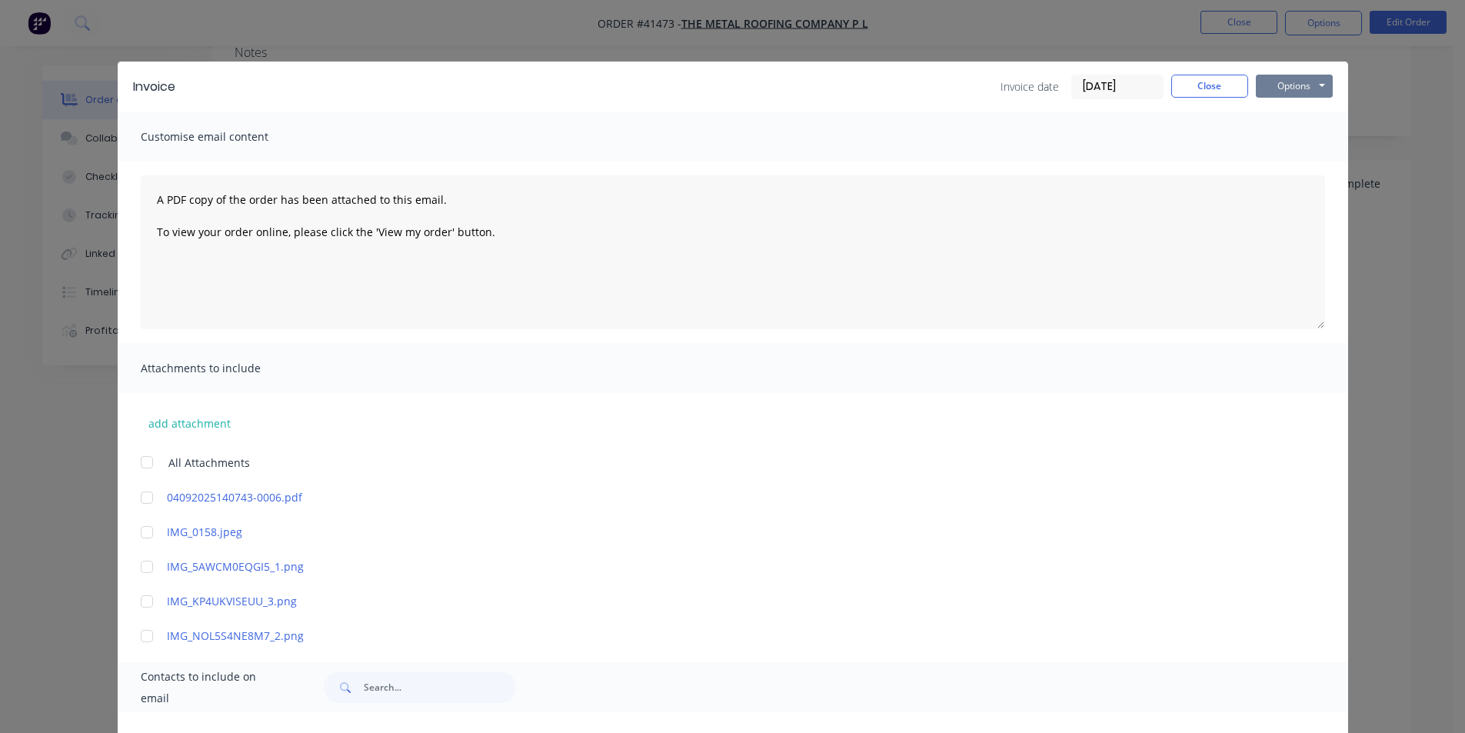
click at [1292, 85] on button "Options" at bounding box center [1294, 86] width 77 height 23
click at [1281, 170] on button "Email" at bounding box center [1305, 164] width 98 height 25
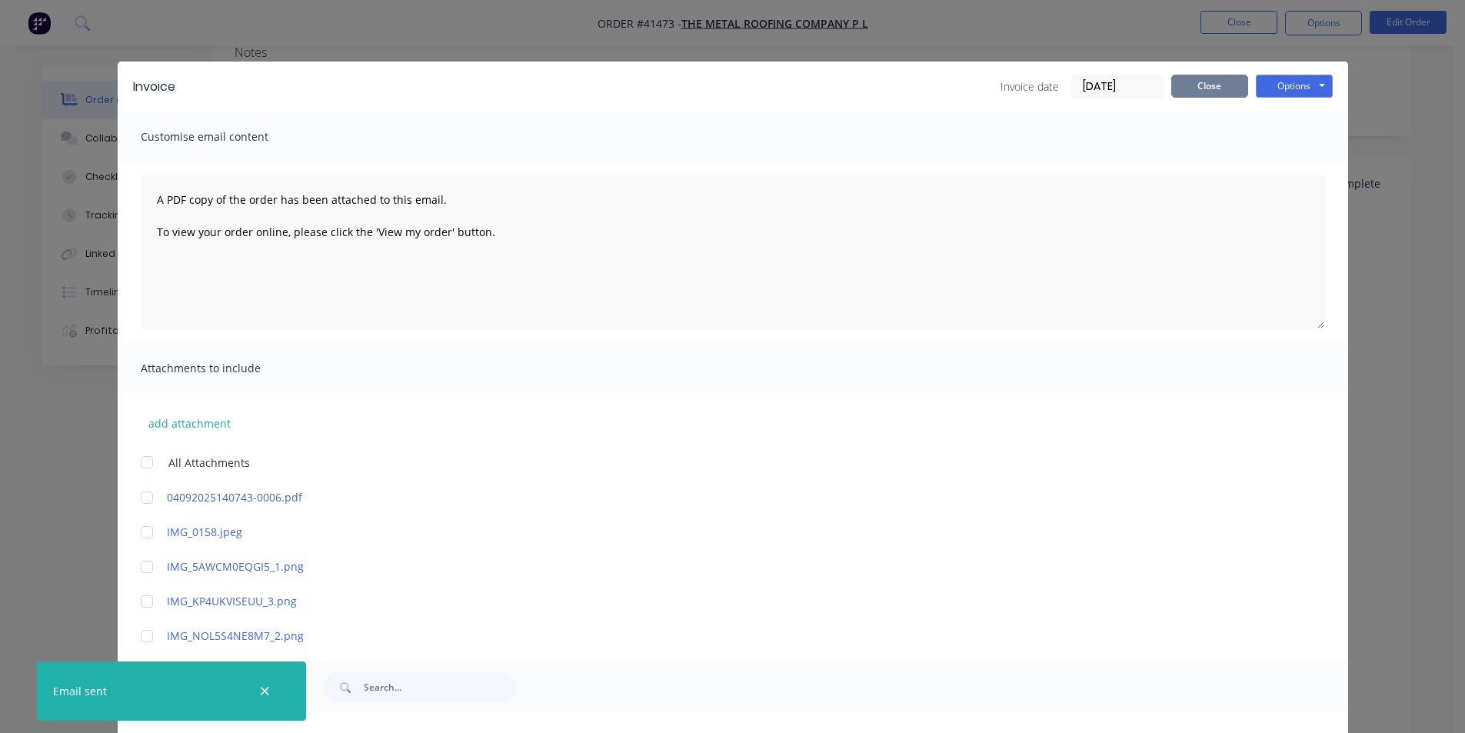
click at [1212, 91] on button "Close" at bounding box center [1209, 86] width 77 height 23
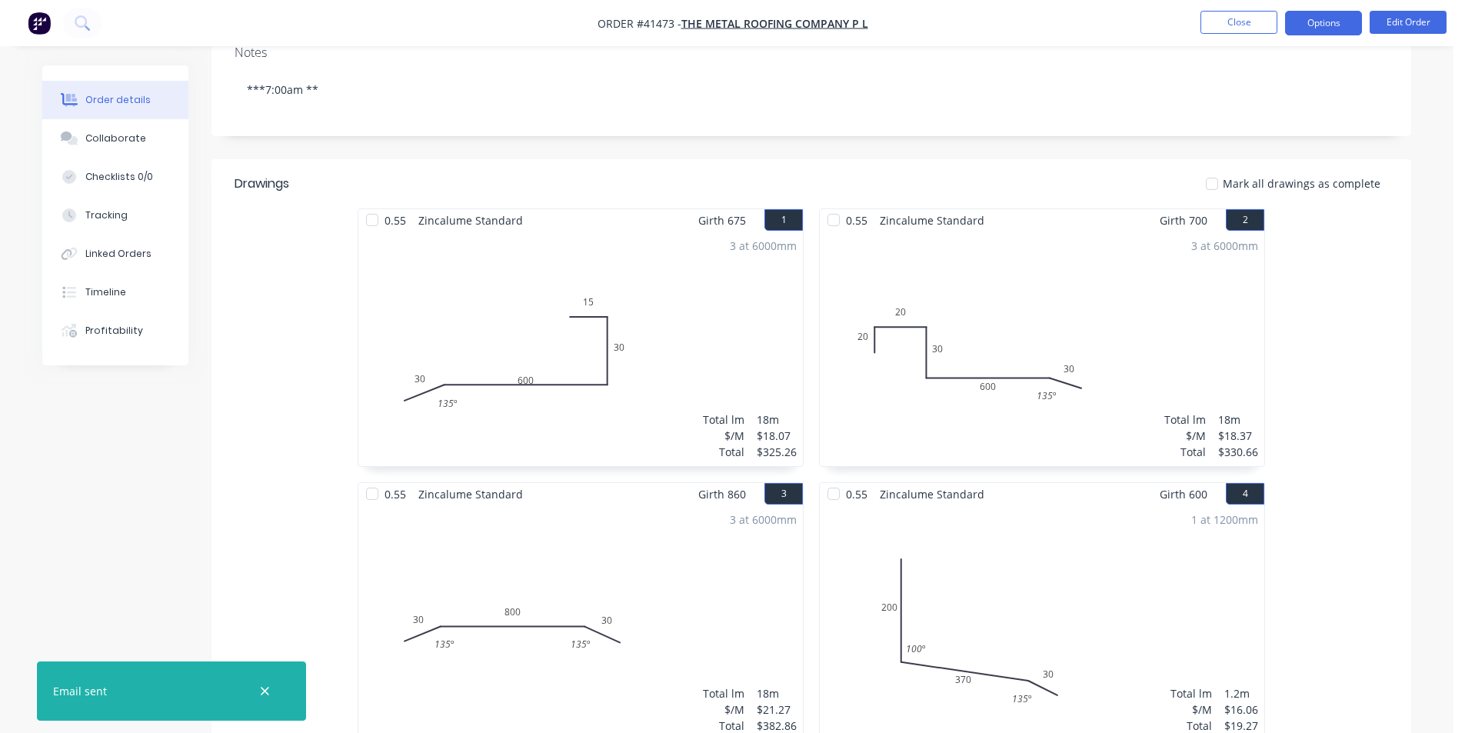
click at [1320, 25] on button "Options" at bounding box center [1323, 23] width 77 height 25
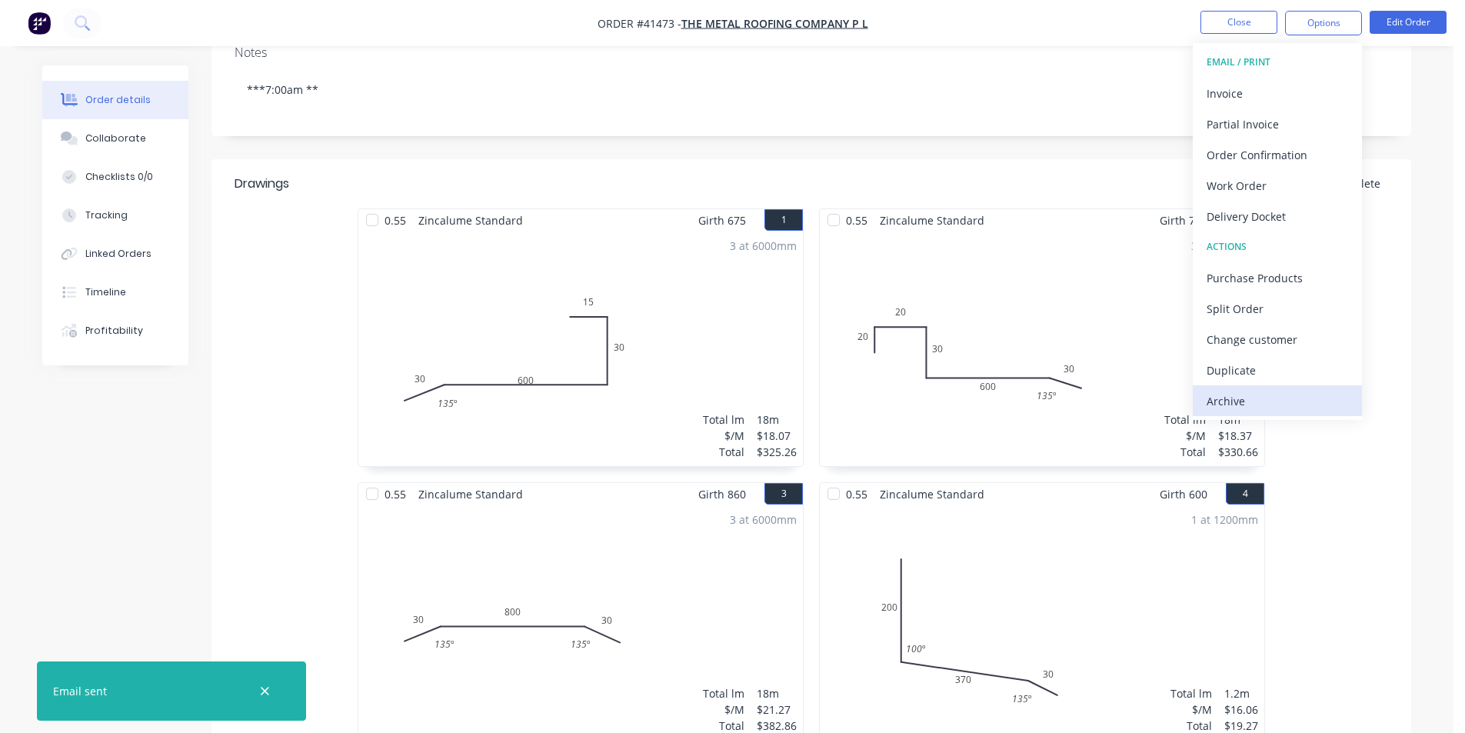
click at [1277, 401] on div "Archive" at bounding box center [1278, 401] width 142 height 22
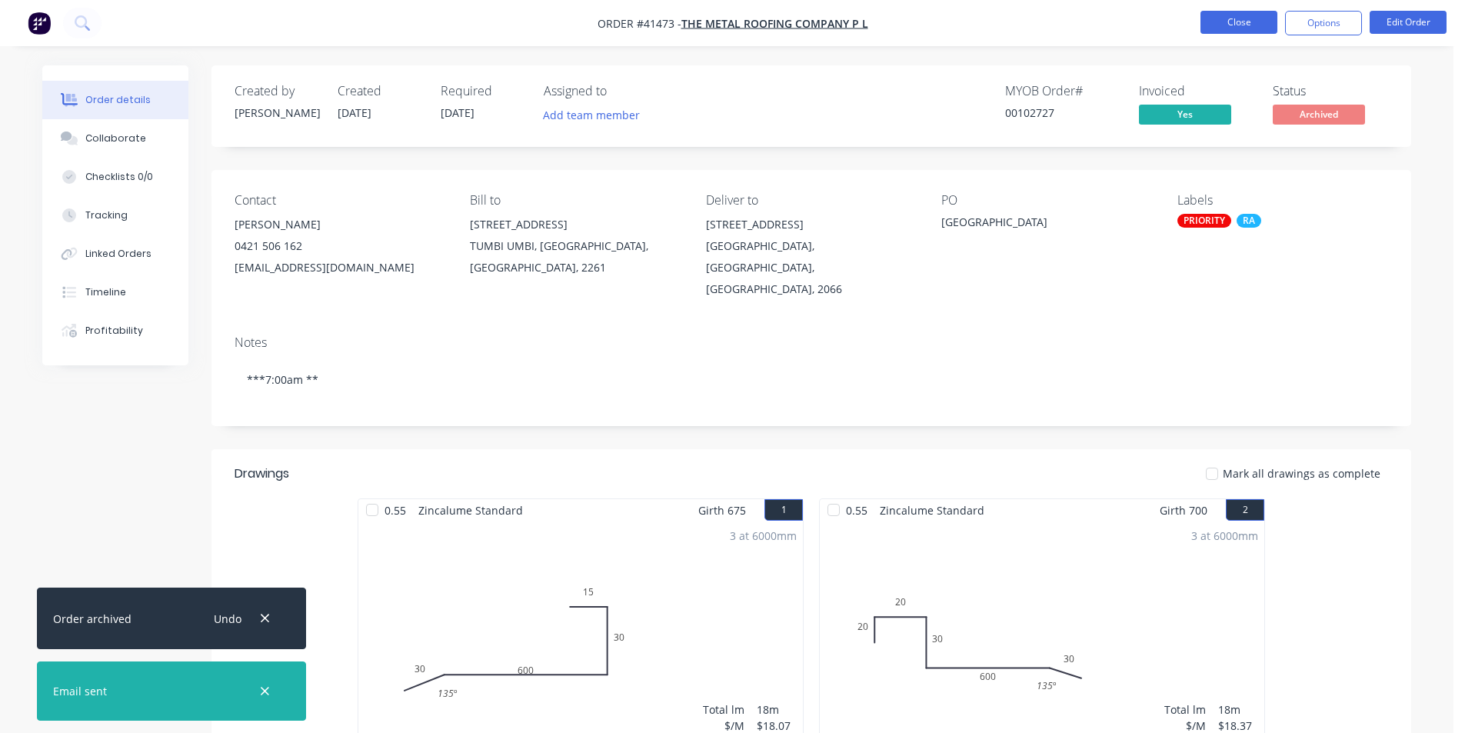
click at [1246, 20] on button "Close" at bounding box center [1239, 22] width 77 height 23
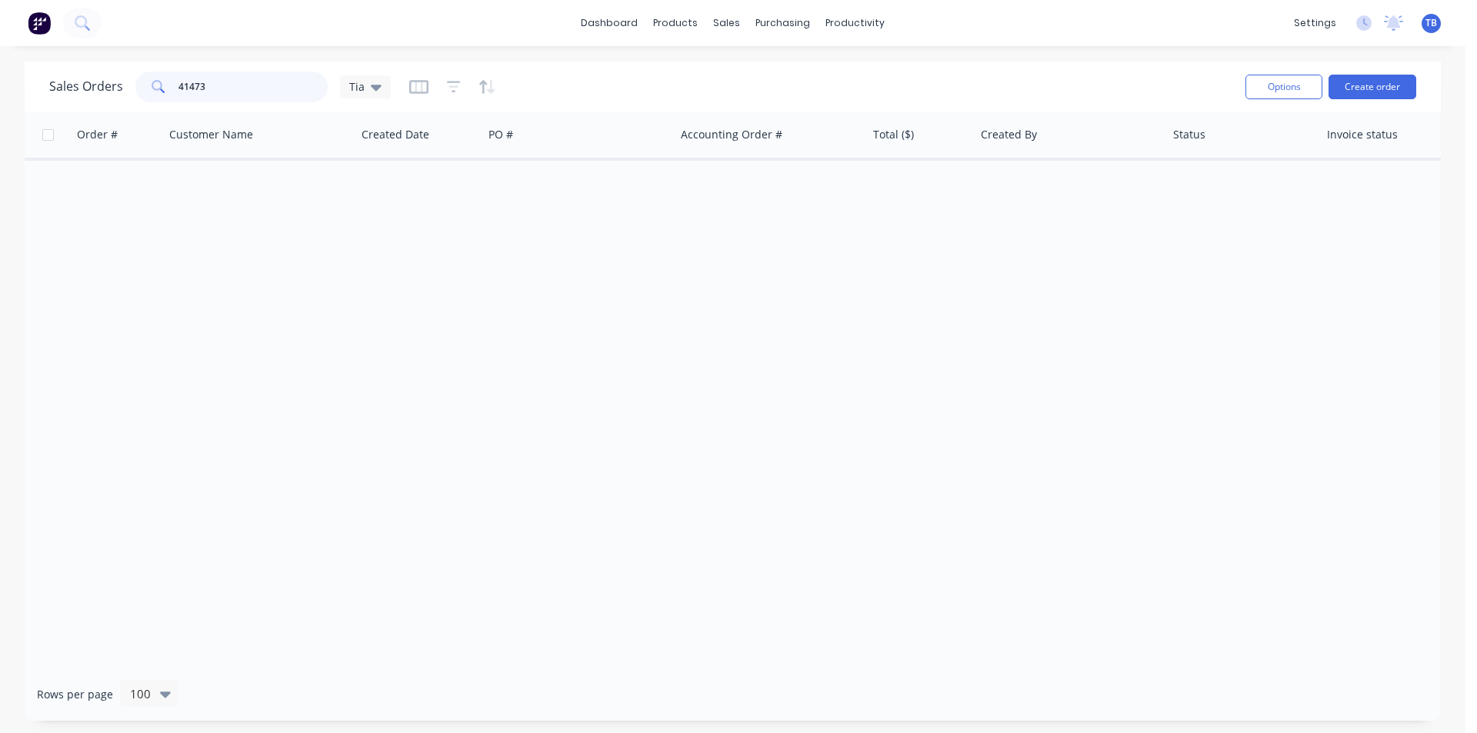
click at [165, 87] on div "41473" at bounding box center [231, 87] width 192 height 31
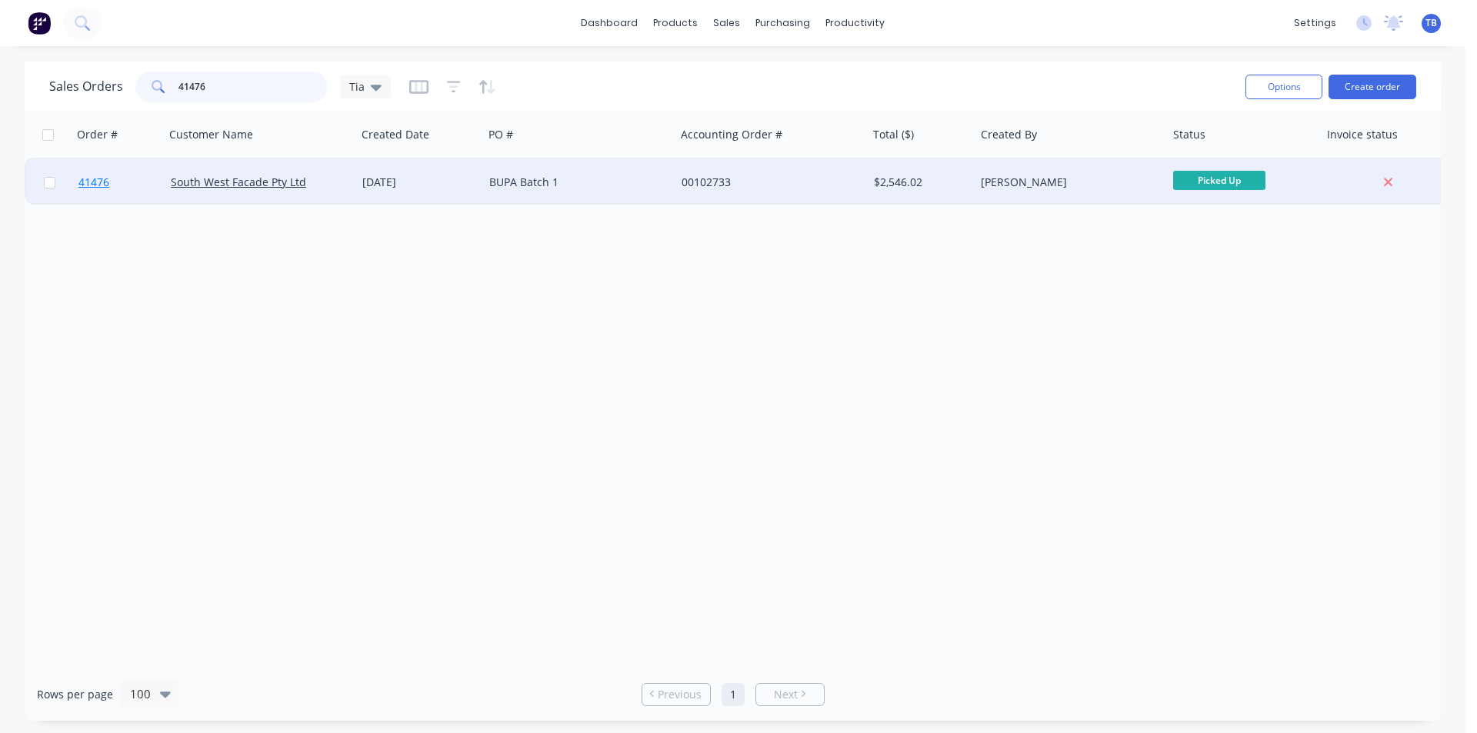
type input "41476"
click at [103, 179] on span "41476" at bounding box center [93, 182] width 31 height 15
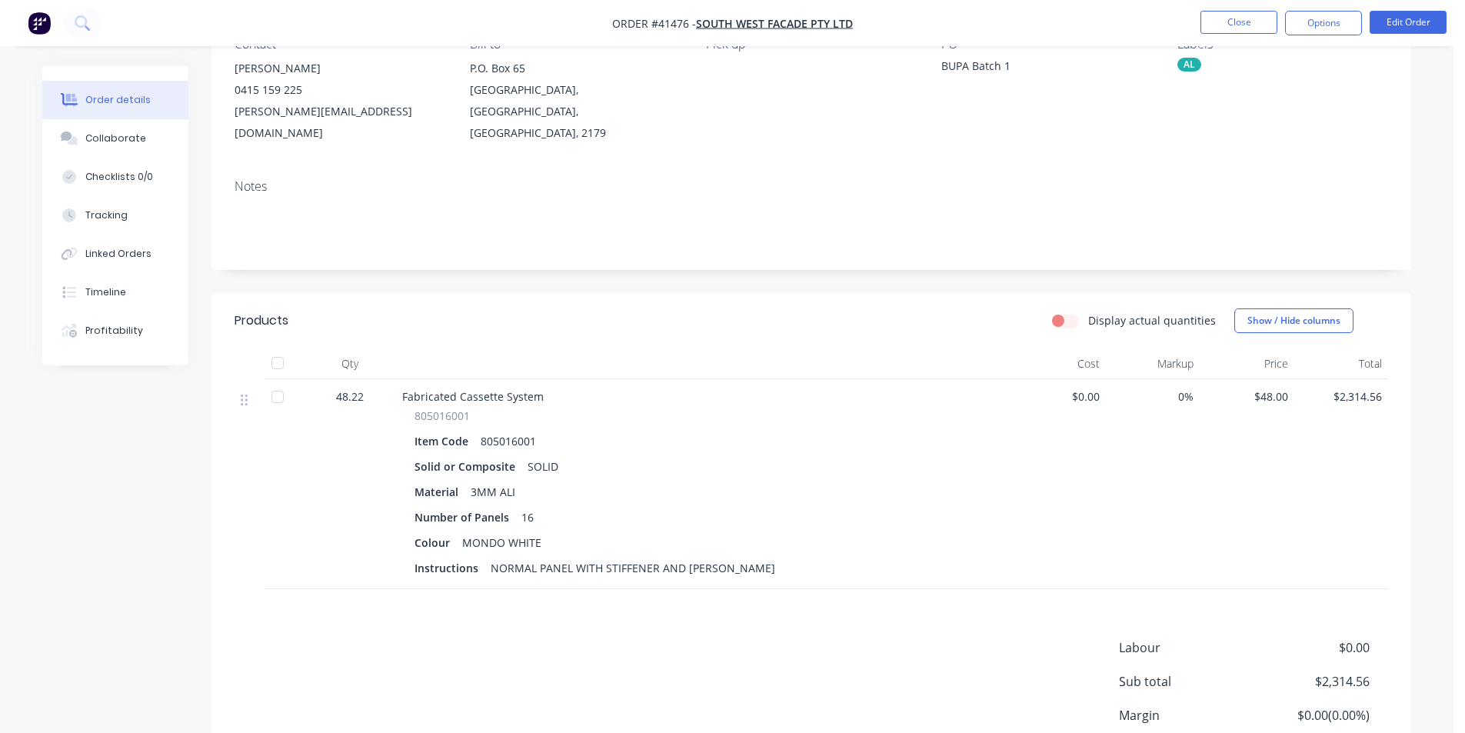
scroll to position [265, 0]
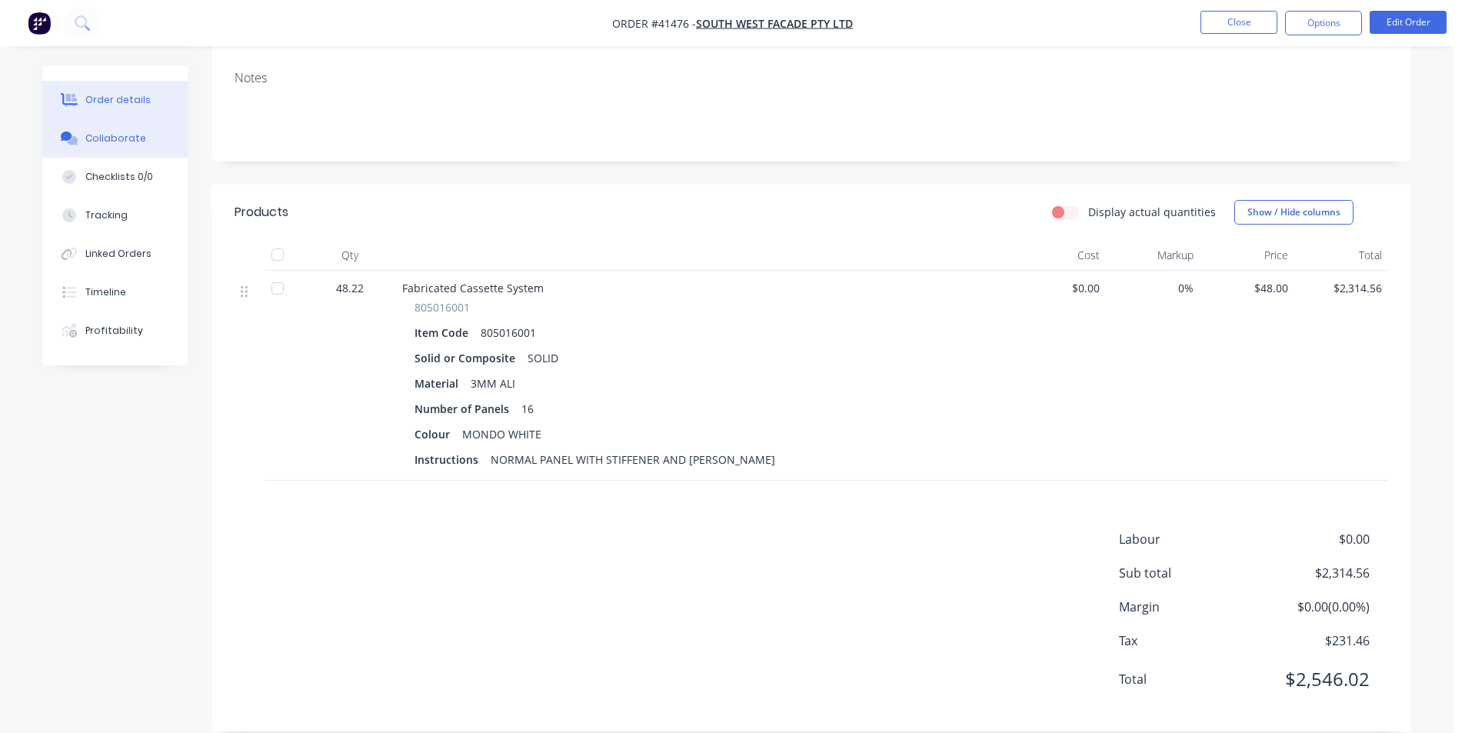
click at [112, 142] on div "Collaborate" at bounding box center [115, 139] width 61 height 14
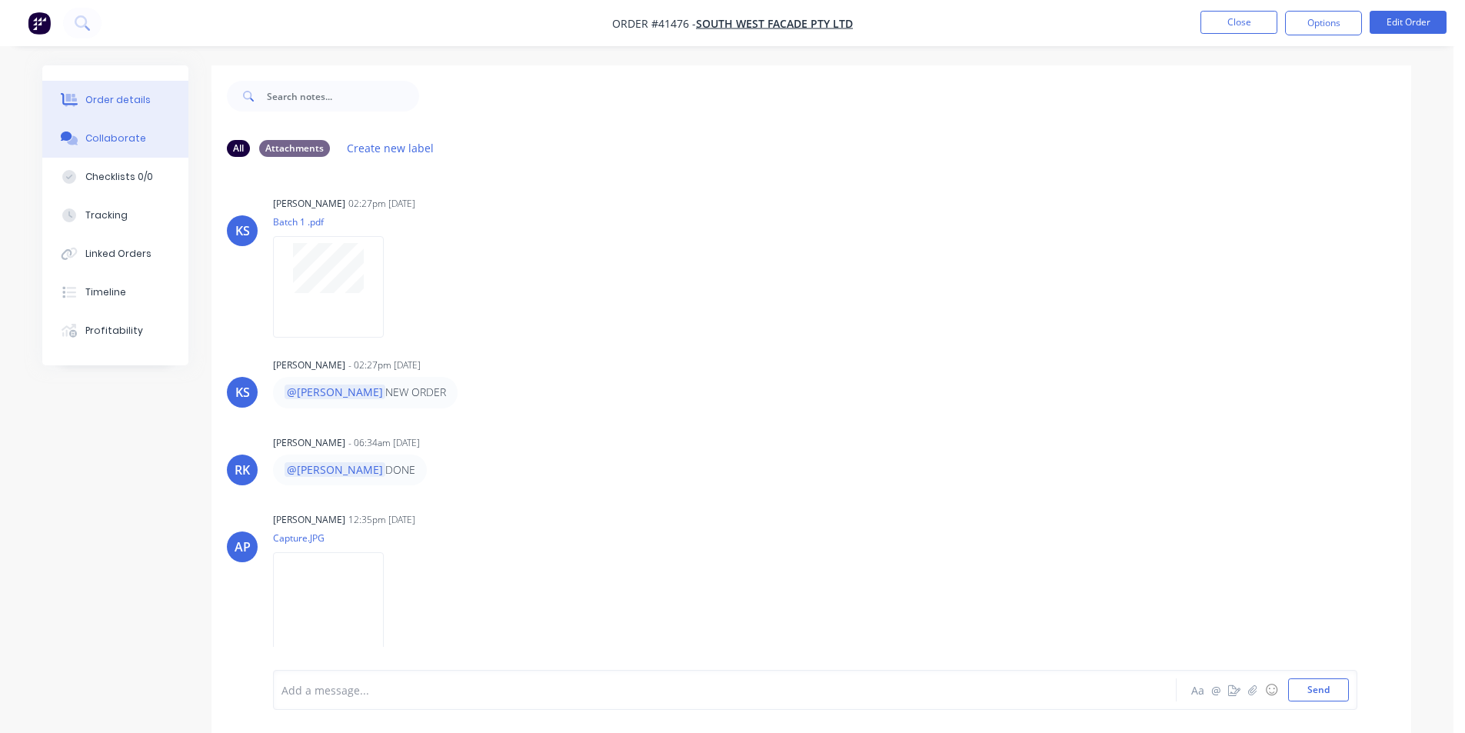
click at [89, 93] on div "Order details" at bounding box center [117, 100] width 65 height 14
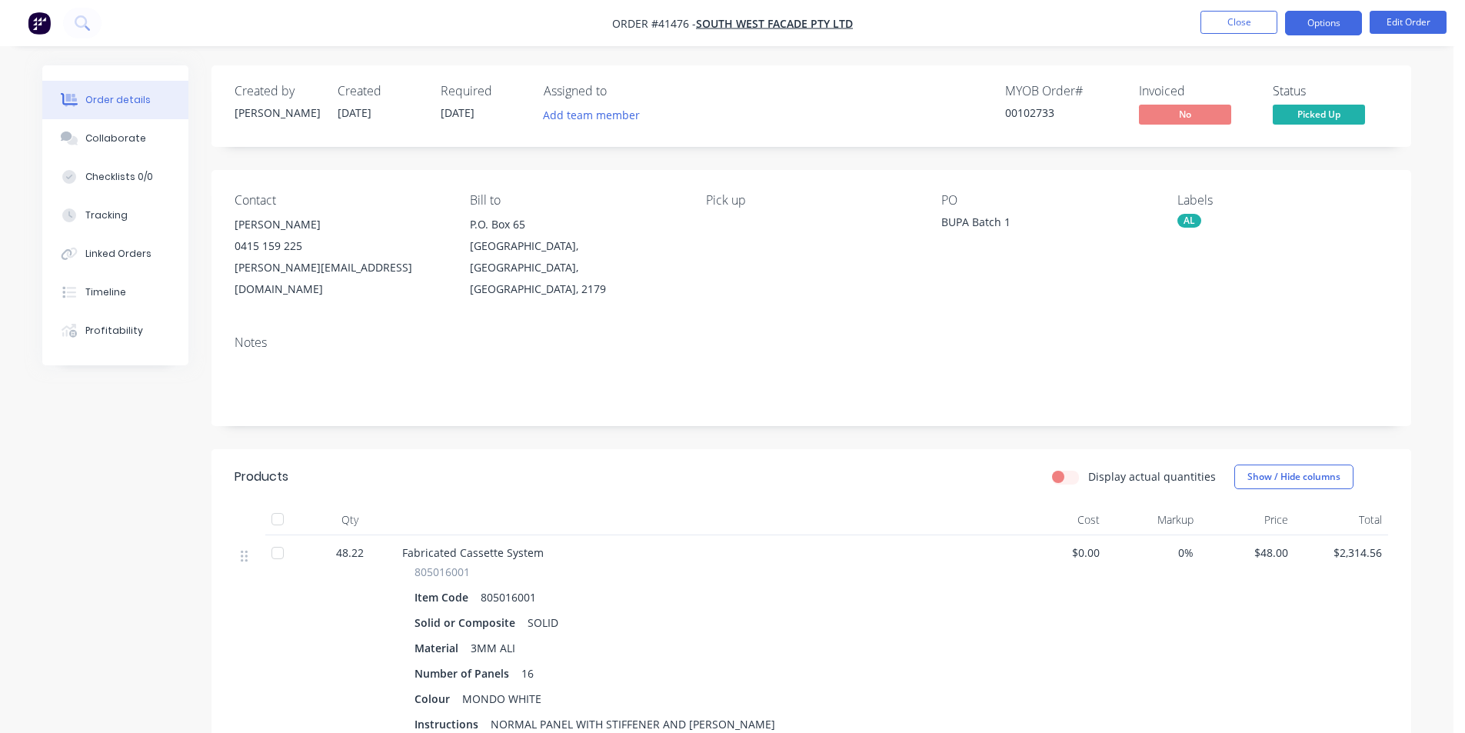
click at [1321, 15] on button "Options" at bounding box center [1323, 23] width 77 height 25
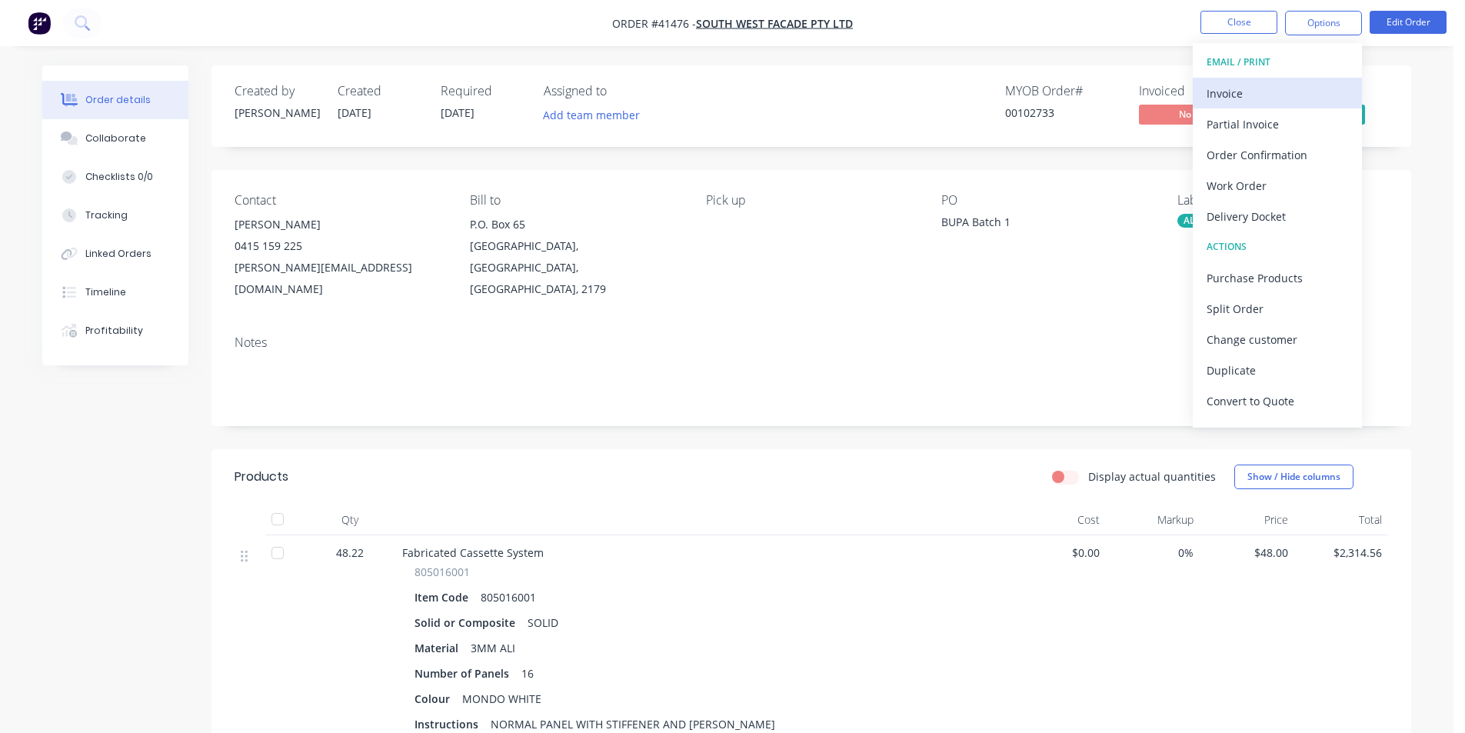
click at [1261, 89] on div "Invoice" at bounding box center [1278, 93] width 142 height 22
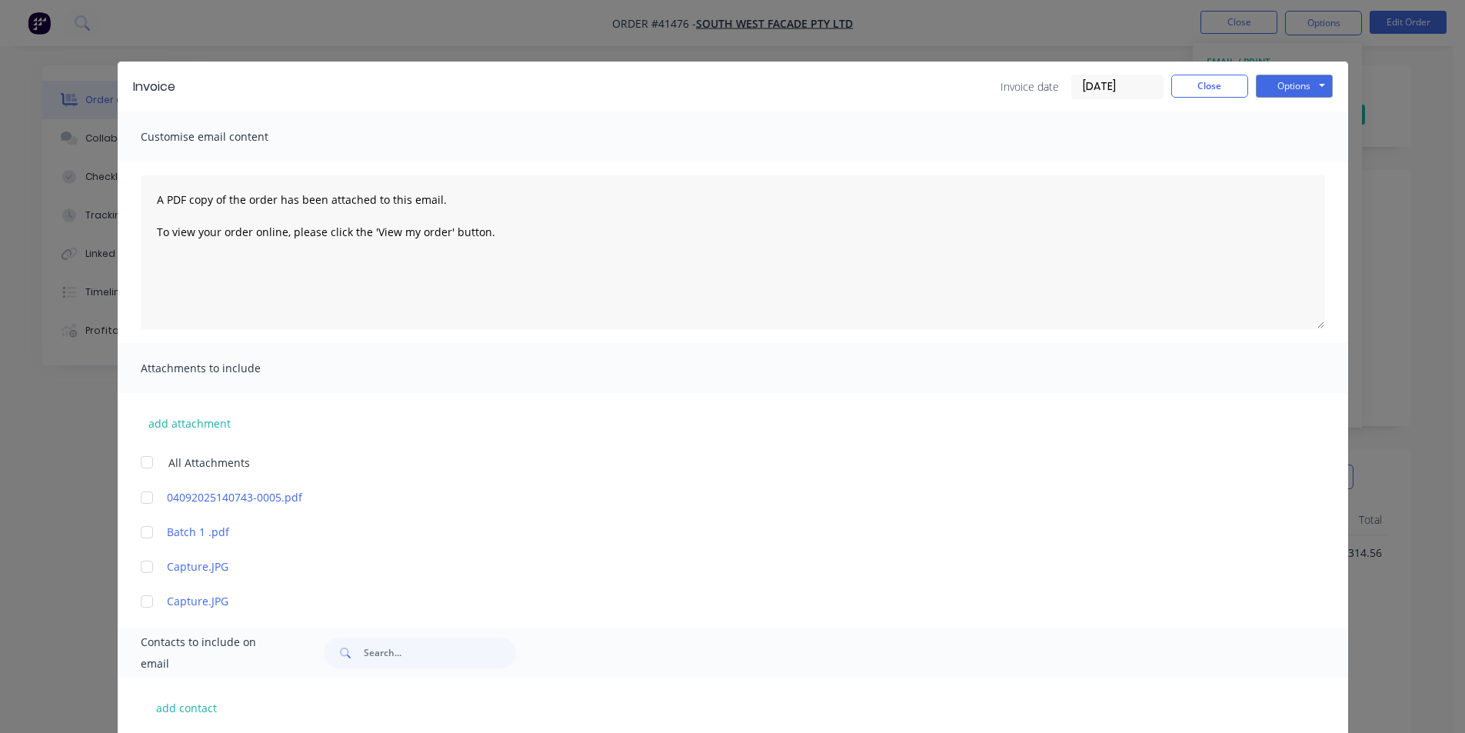
scroll to position [308, 0]
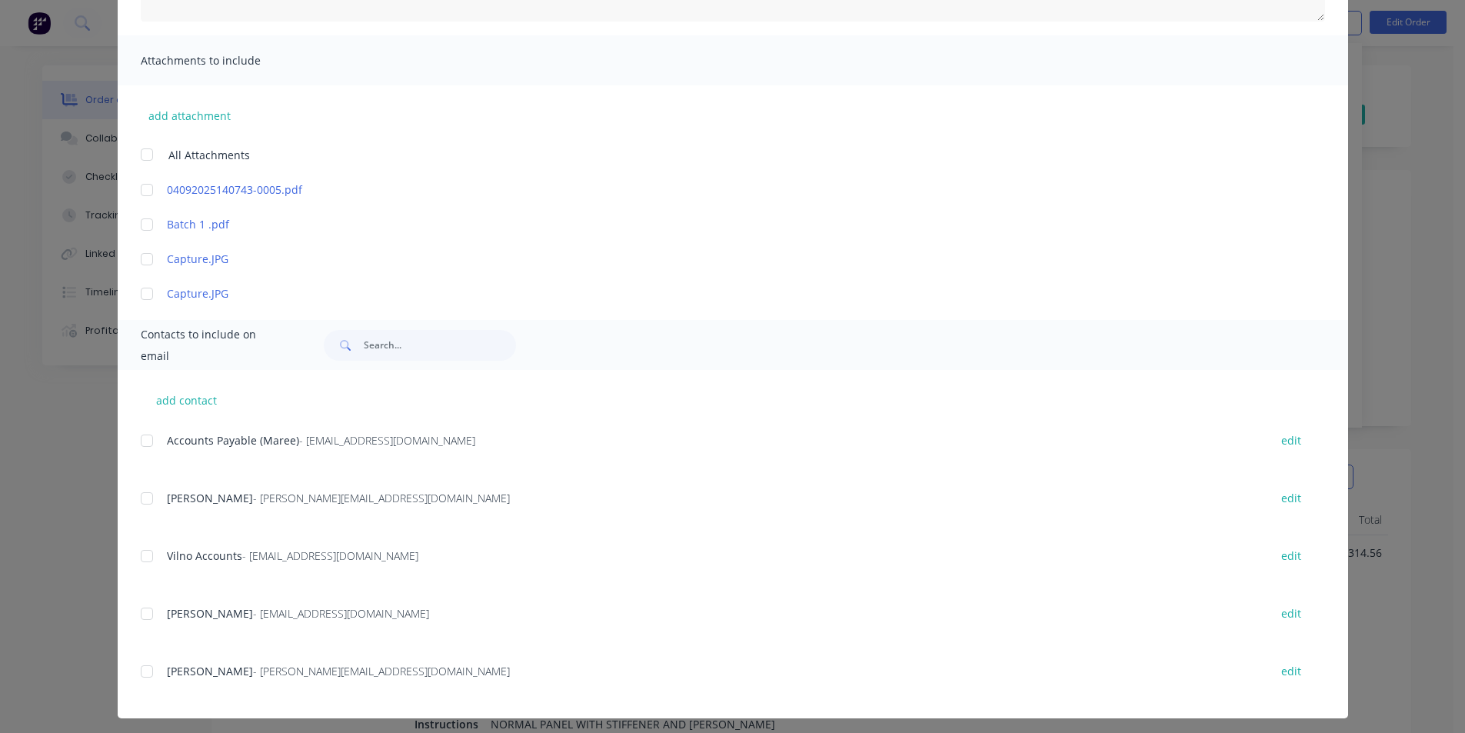
click at [147, 442] on div at bounding box center [147, 440] width 31 height 31
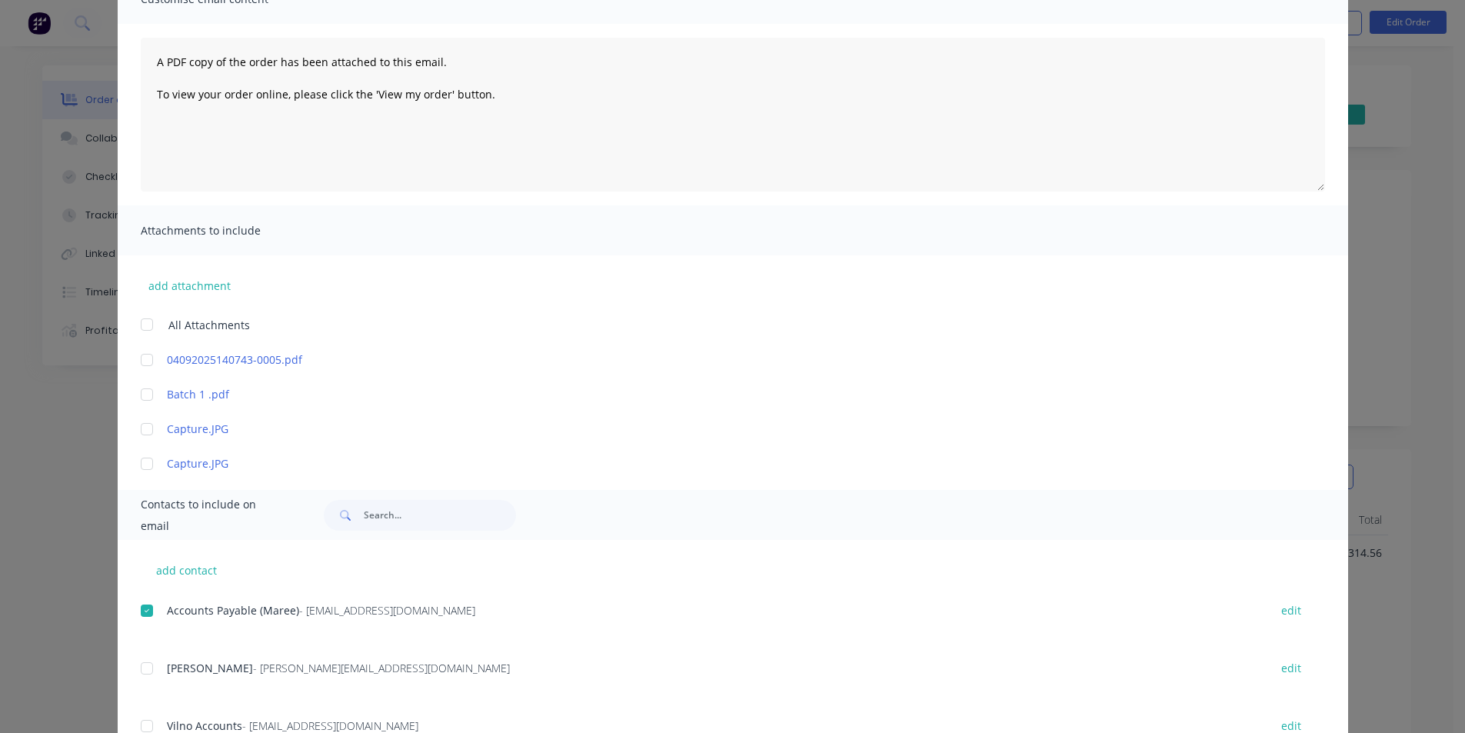
scroll to position [0, 0]
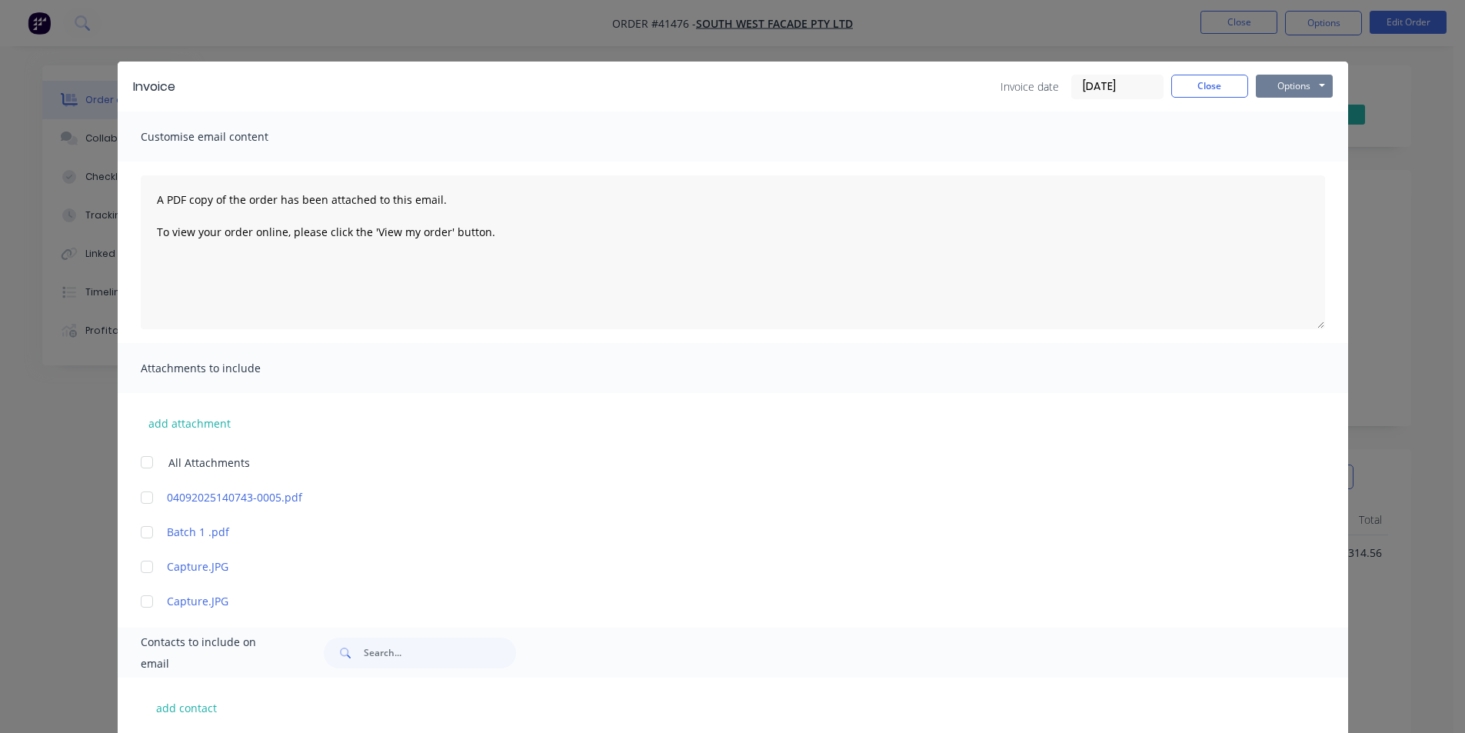
click at [1292, 77] on button "Options" at bounding box center [1294, 86] width 77 height 23
click at [1281, 166] on button "Email" at bounding box center [1305, 164] width 98 height 25
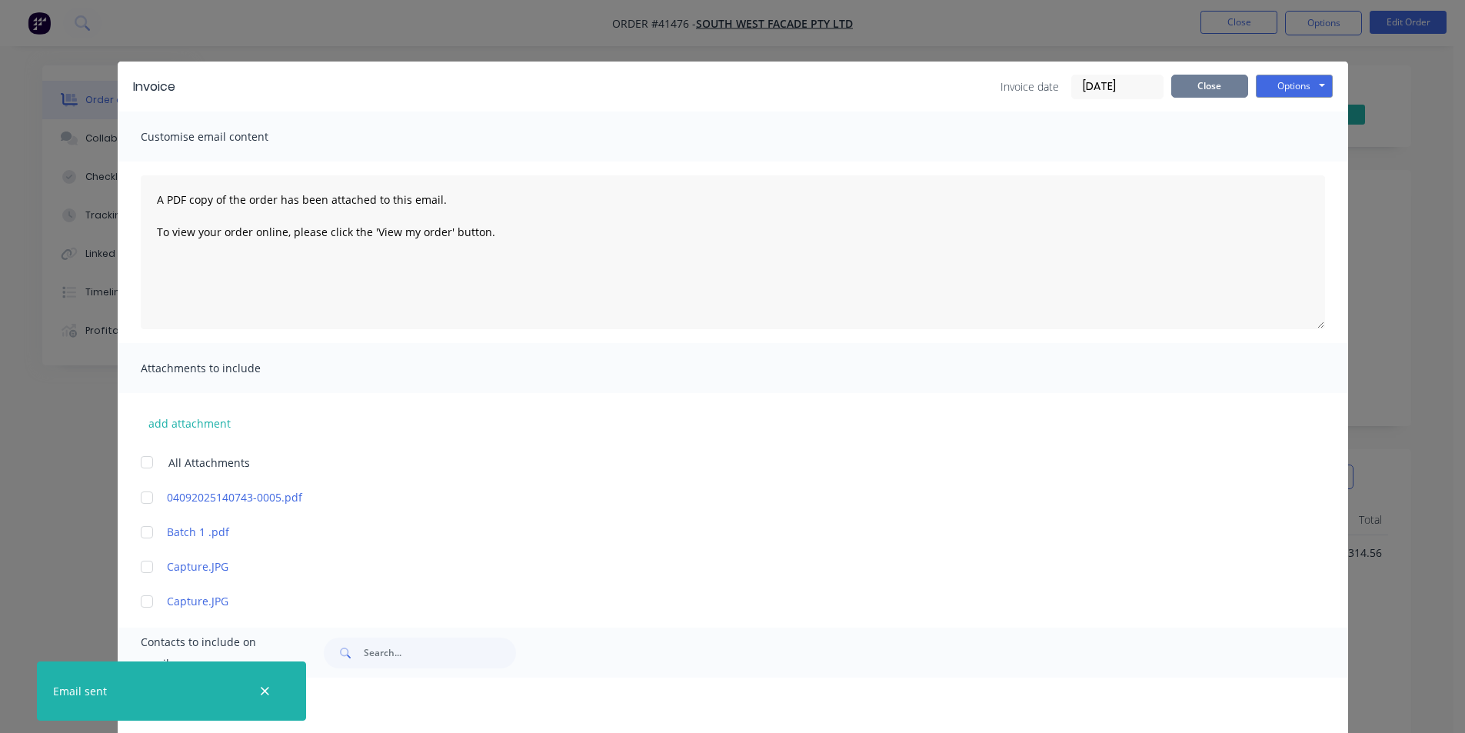
click at [1213, 97] on button "Close" at bounding box center [1209, 86] width 77 height 23
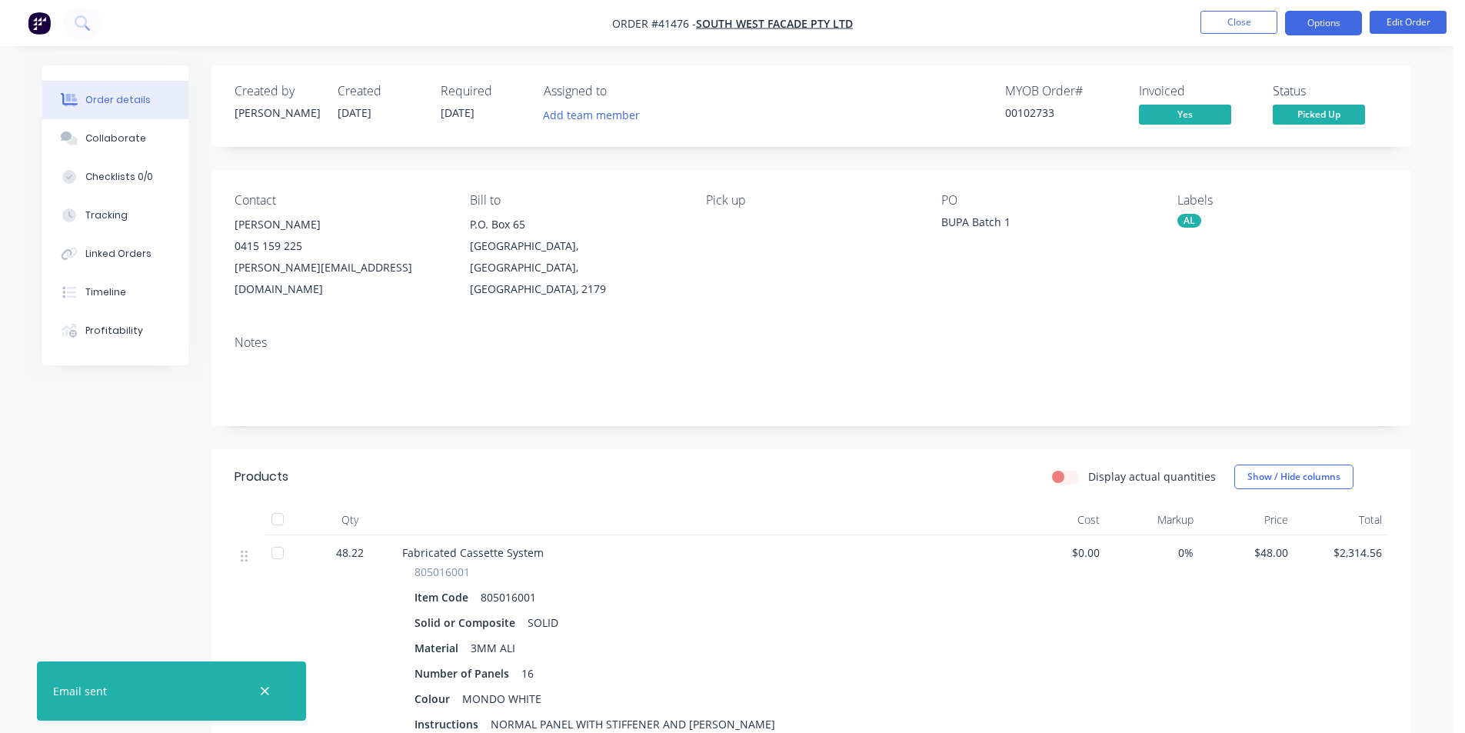
click at [1355, 18] on button "Options" at bounding box center [1323, 23] width 77 height 25
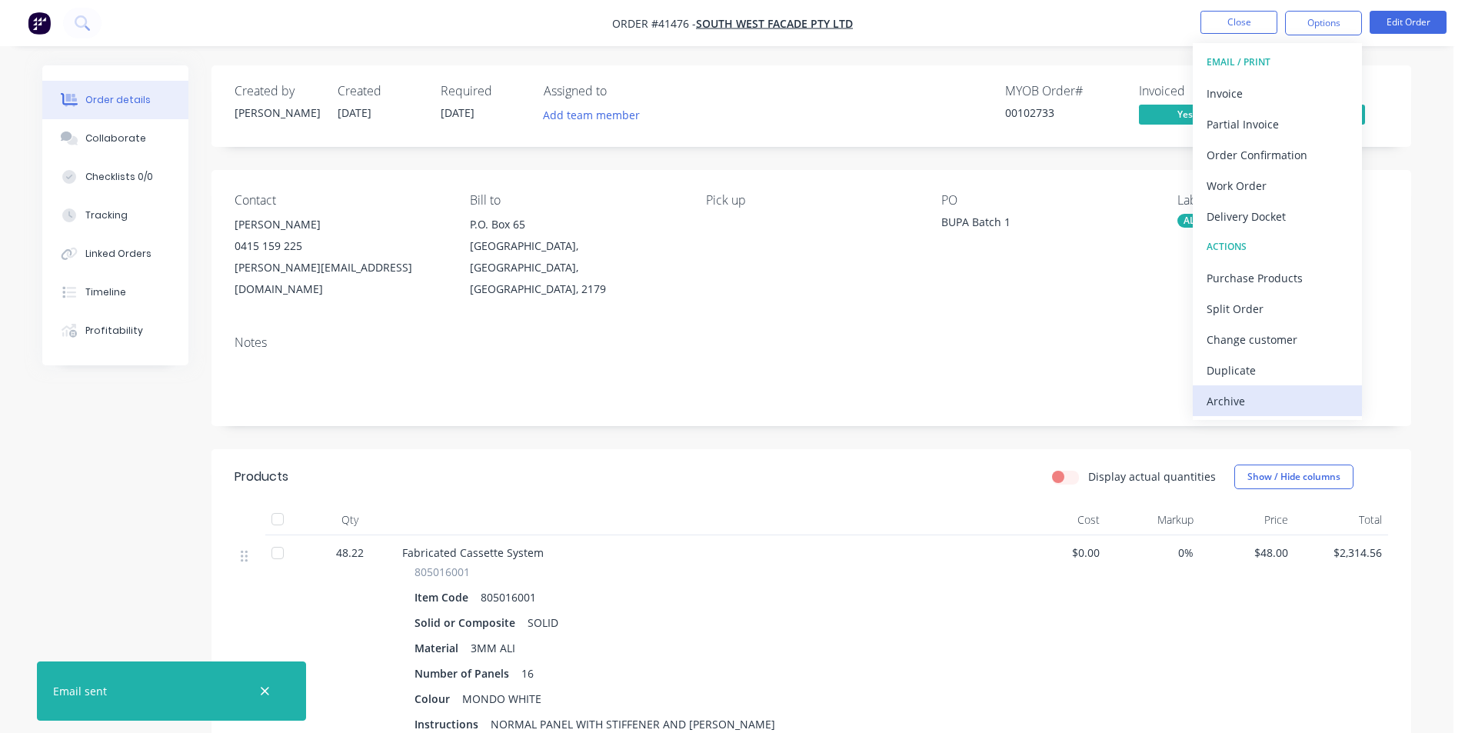
click at [1241, 393] on div "Archive" at bounding box center [1278, 401] width 142 height 22
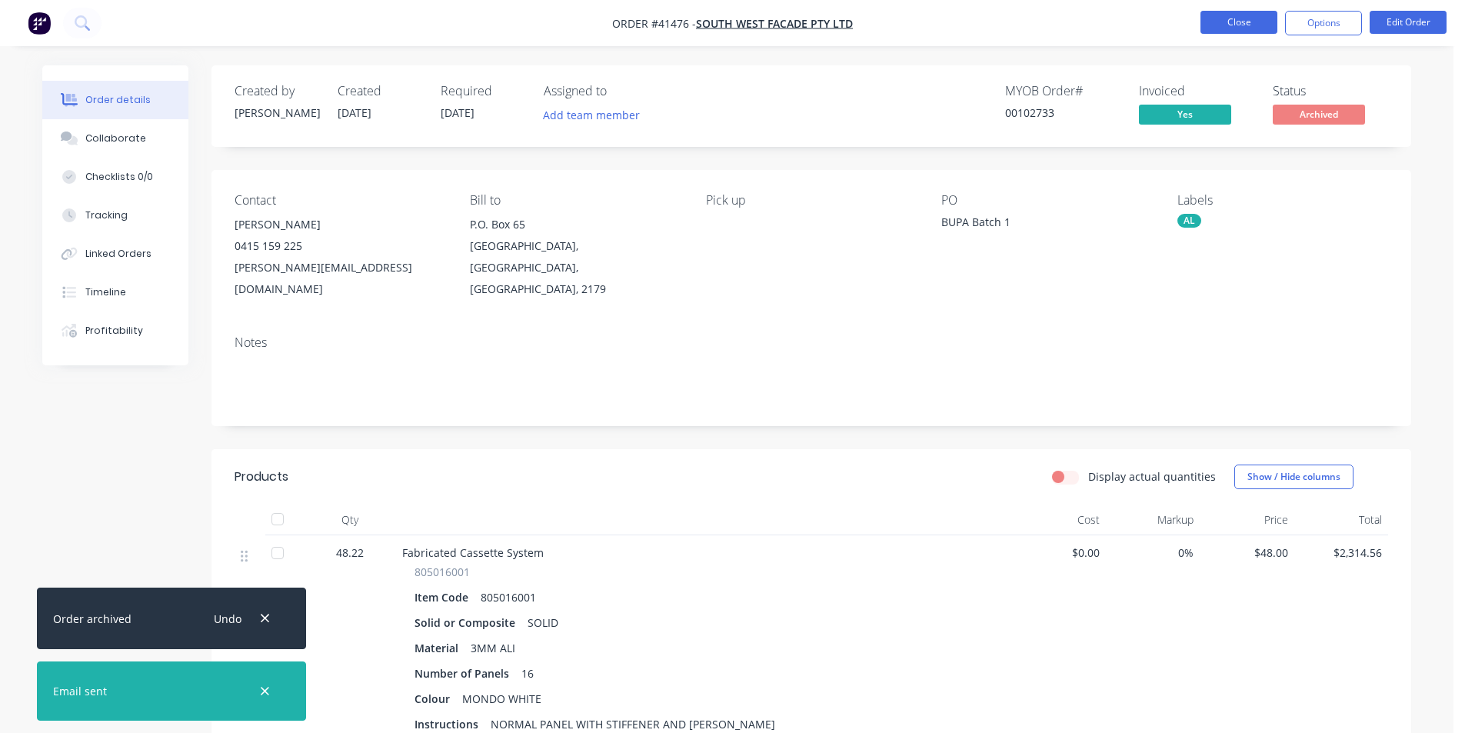
click at [1235, 22] on button "Close" at bounding box center [1239, 22] width 77 height 23
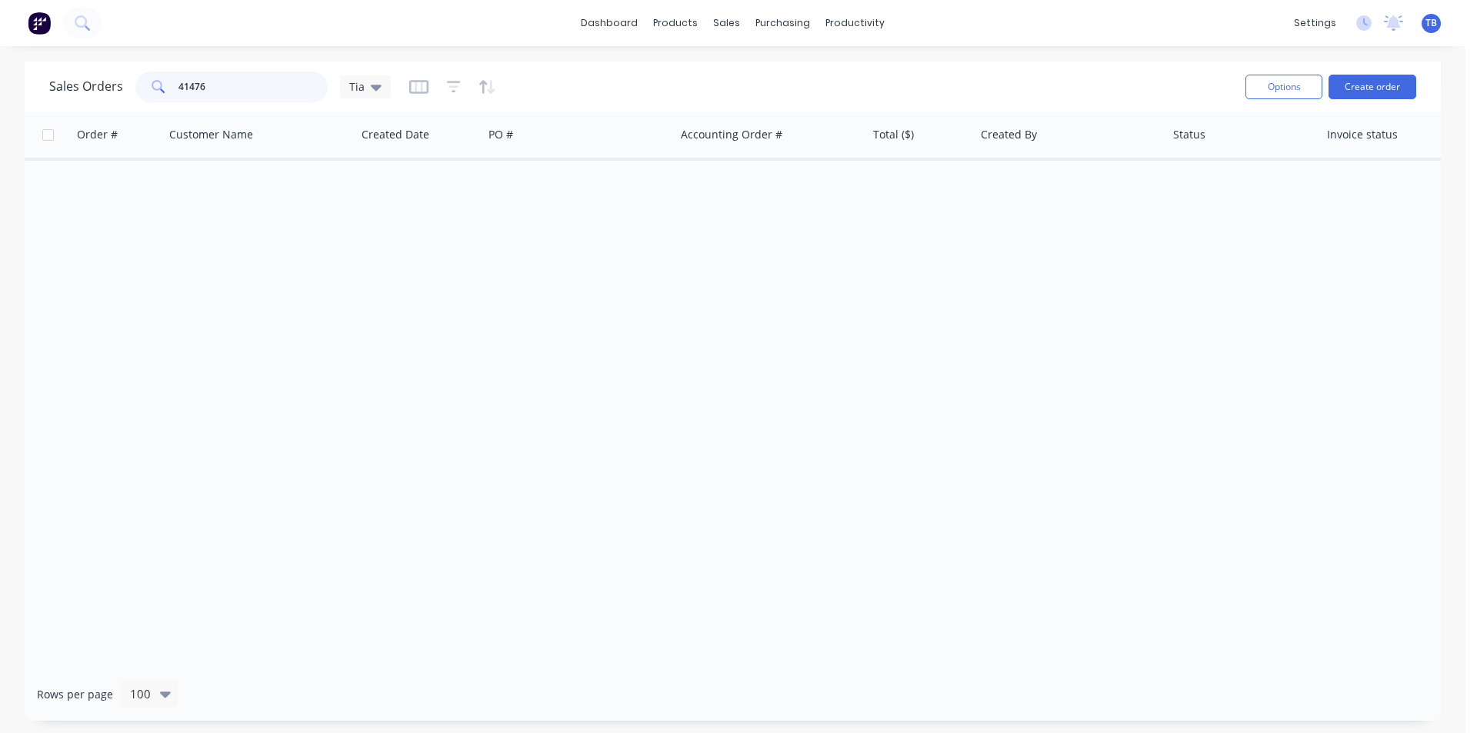
click at [89, 89] on div "Sales Orders 41476 Tia" at bounding box center [220, 87] width 342 height 31
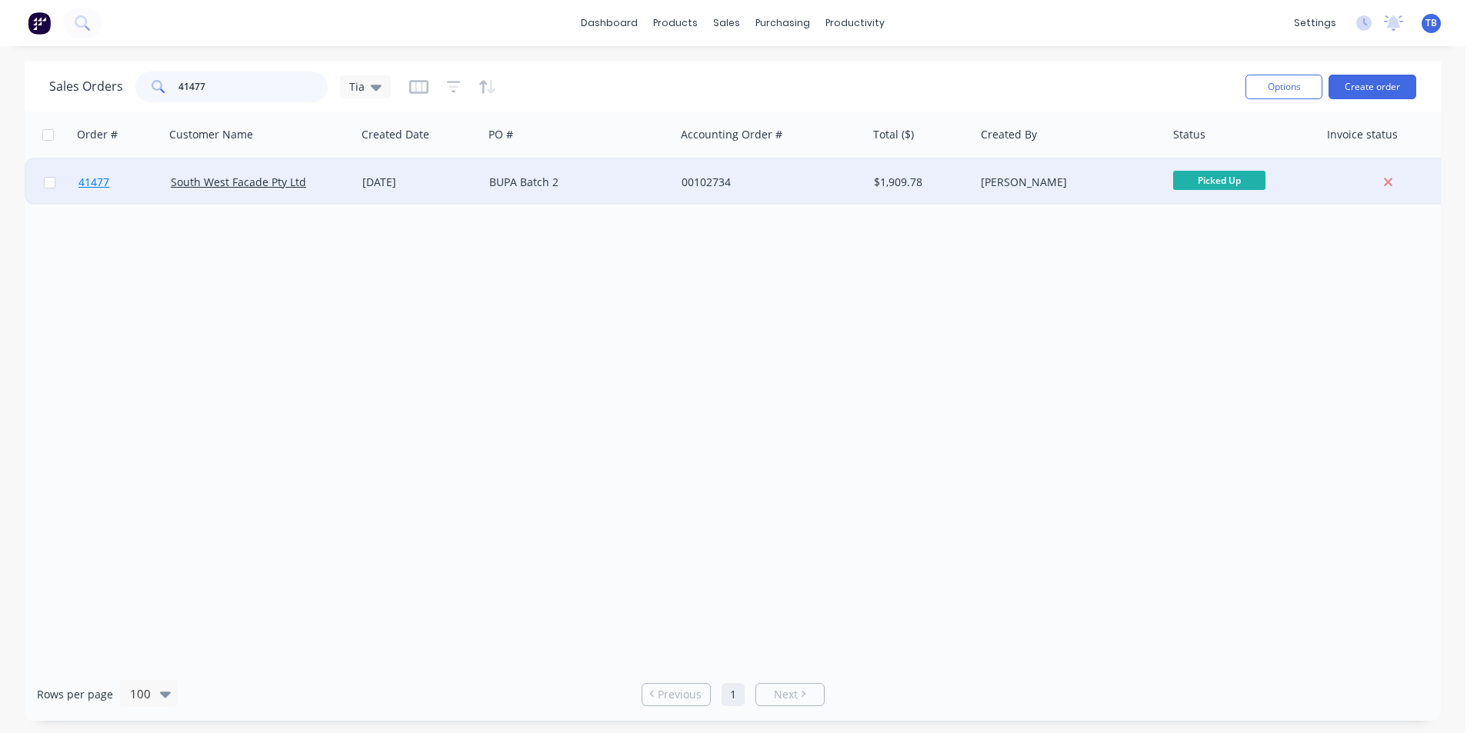
type input "41477"
click at [102, 188] on span "41477" at bounding box center [93, 182] width 31 height 15
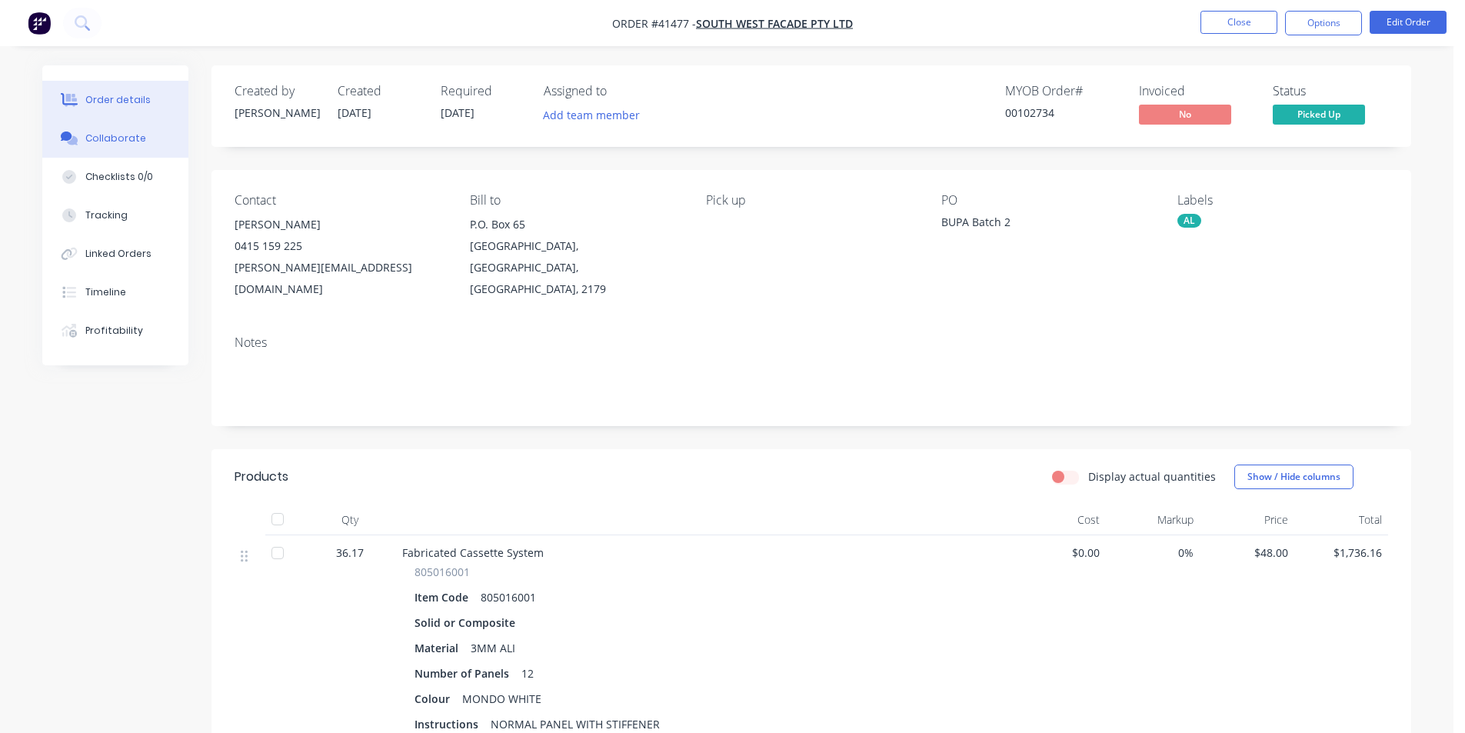
click at [138, 133] on div "Collaborate" at bounding box center [115, 139] width 61 height 14
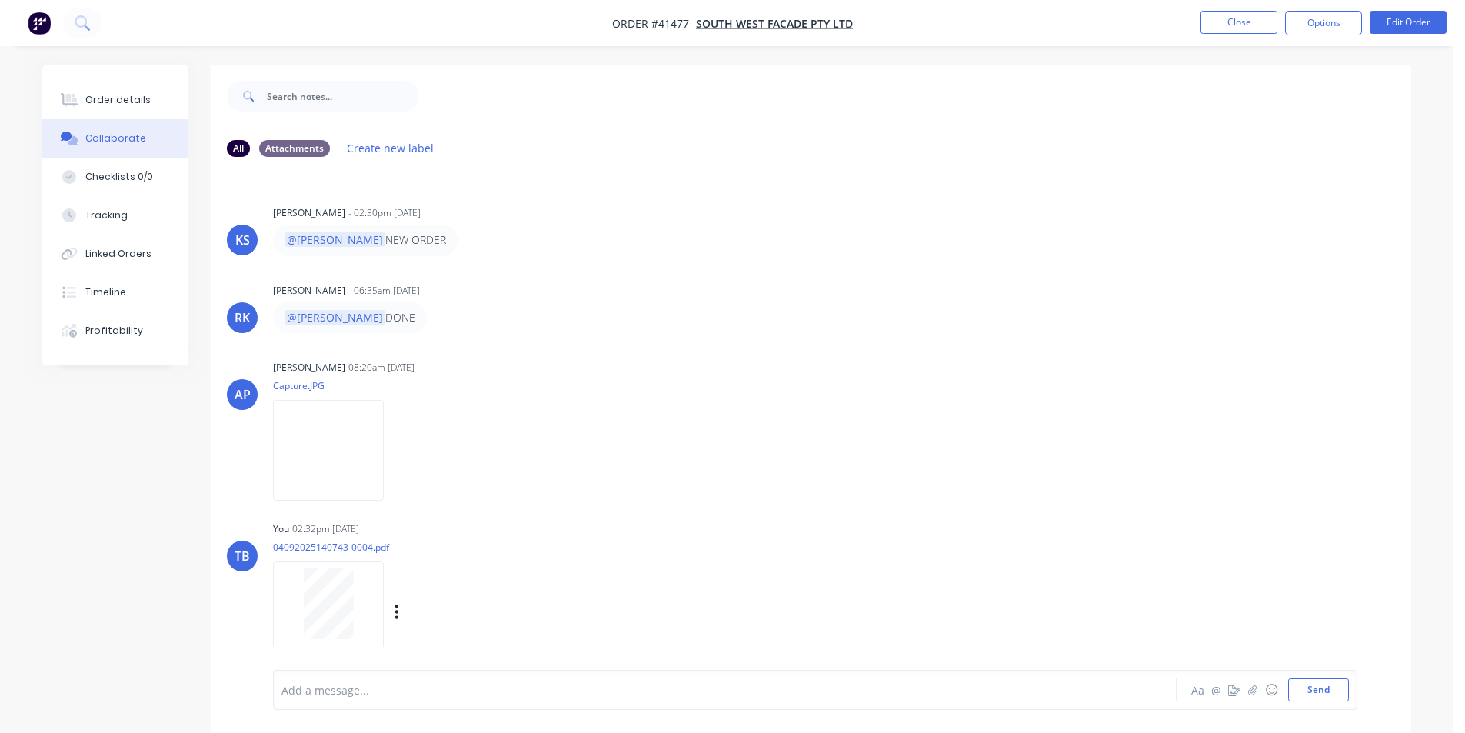
scroll to position [152, 0]
click at [119, 98] on div "Order details" at bounding box center [117, 100] width 65 height 14
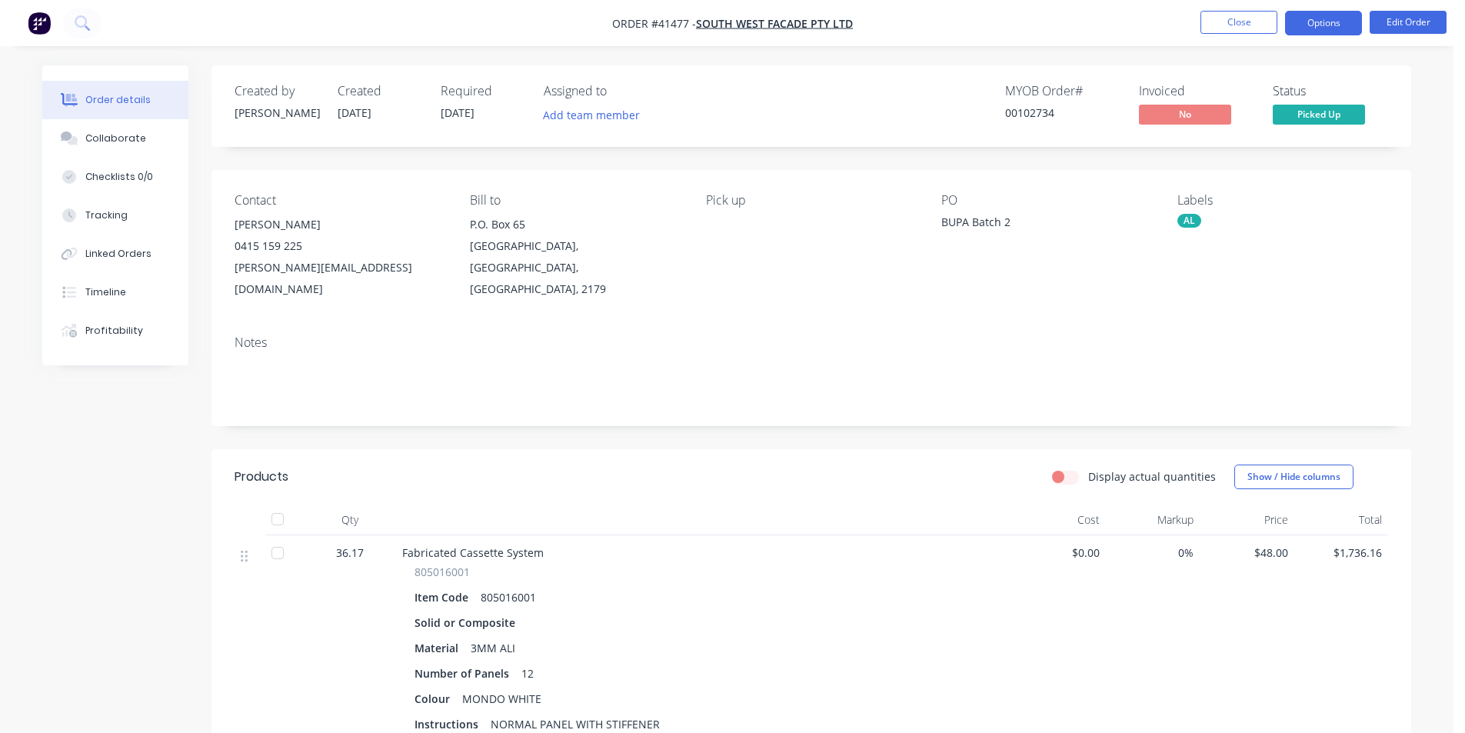
click at [1320, 24] on button "Options" at bounding box center [1323, 23] width 77 height 25
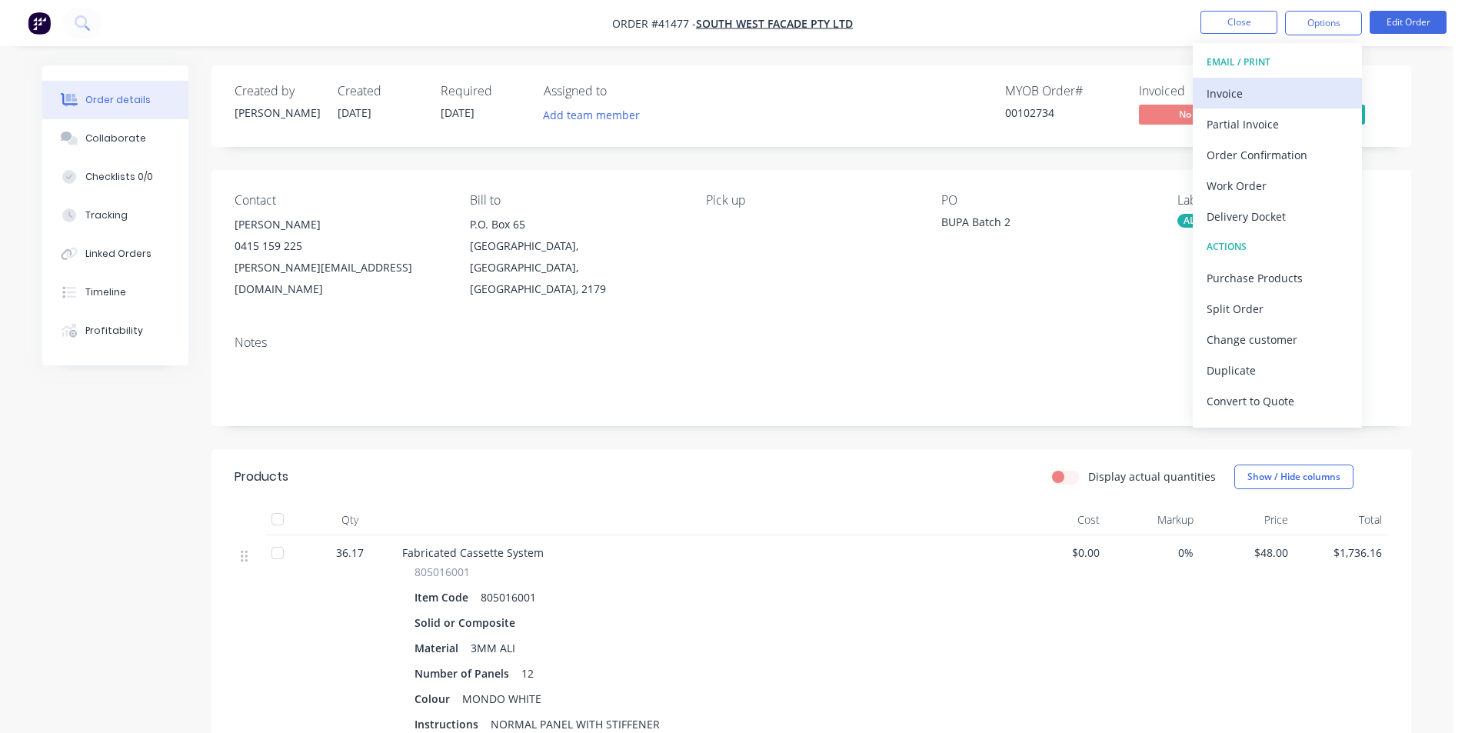
click at [1259, 102] on div "Invoice" at bounding box center [1278, 93] width 142 height 22
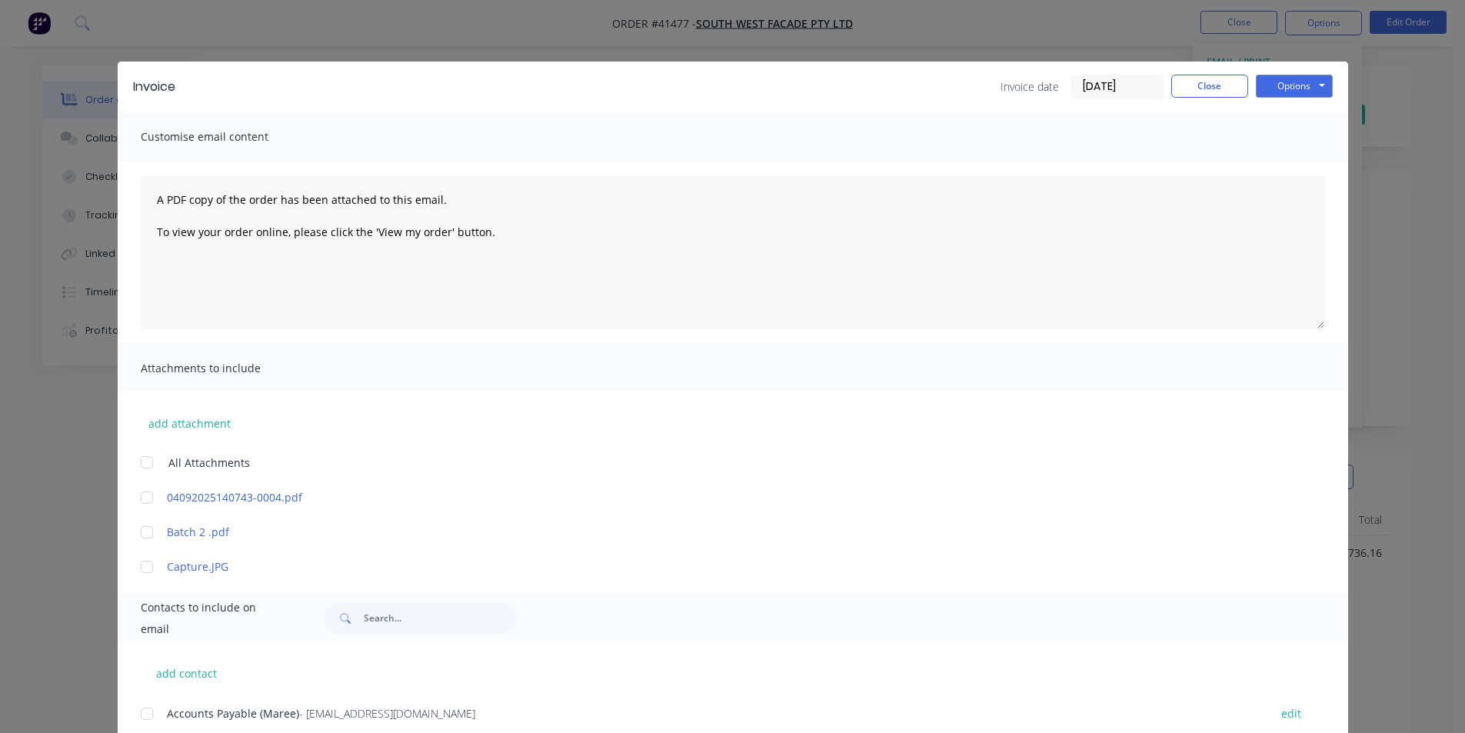
scroll to position [280, 0]
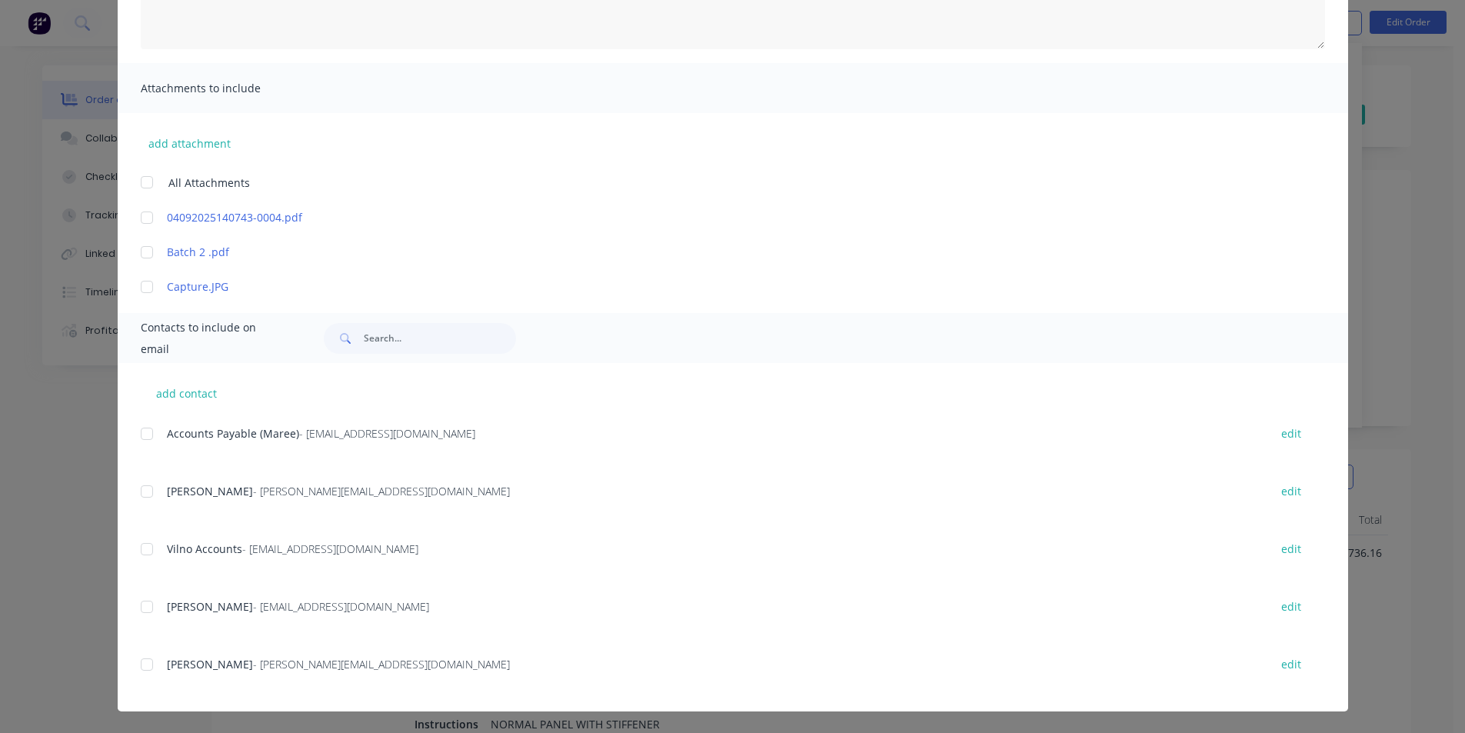
click at [152, 425] on div at bounding box center [147, 433] width 31 height 31
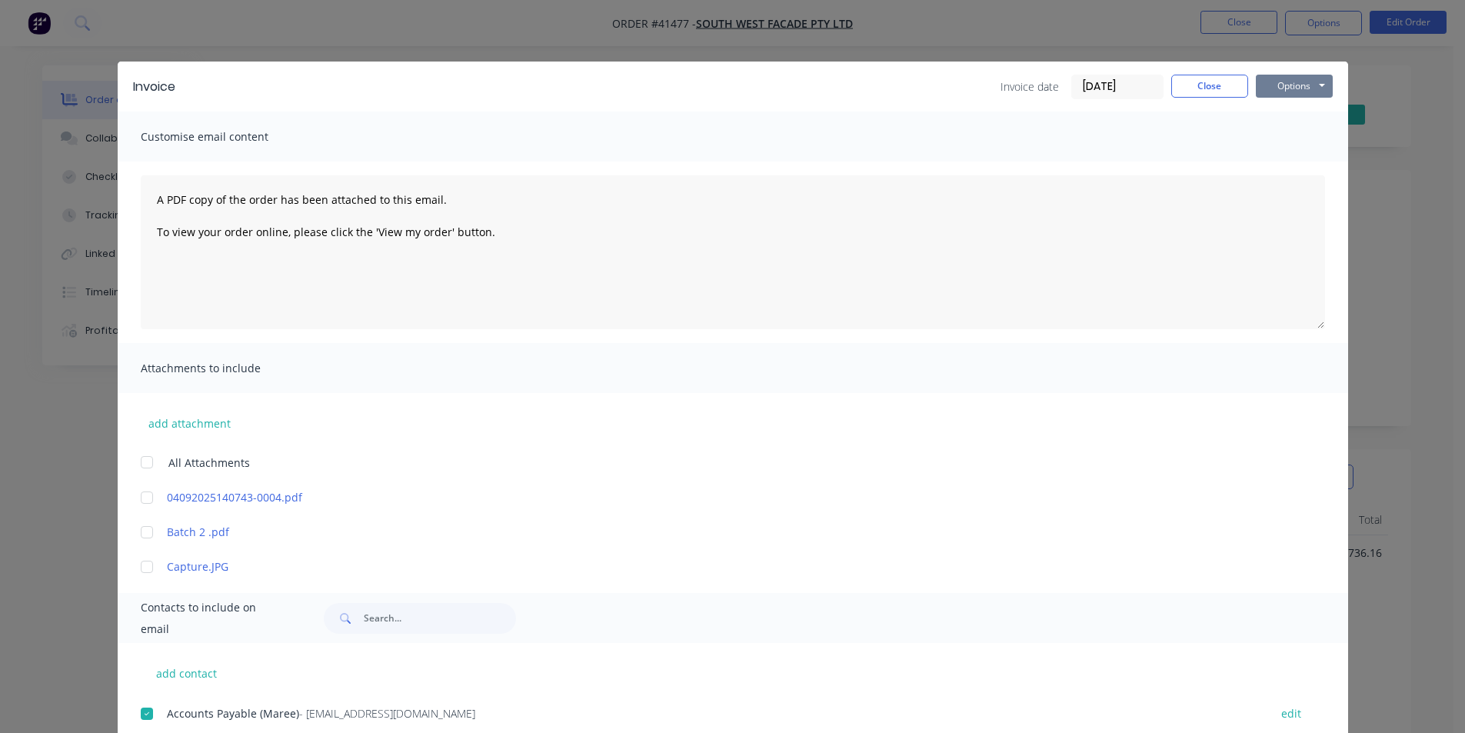
click at [1271, 78] on button "Options" at bounding box center [1294, 86] width 77 height 23
click at [1315, 172] on button "Email" at bounding box center [1305, 164] width 98 height 25
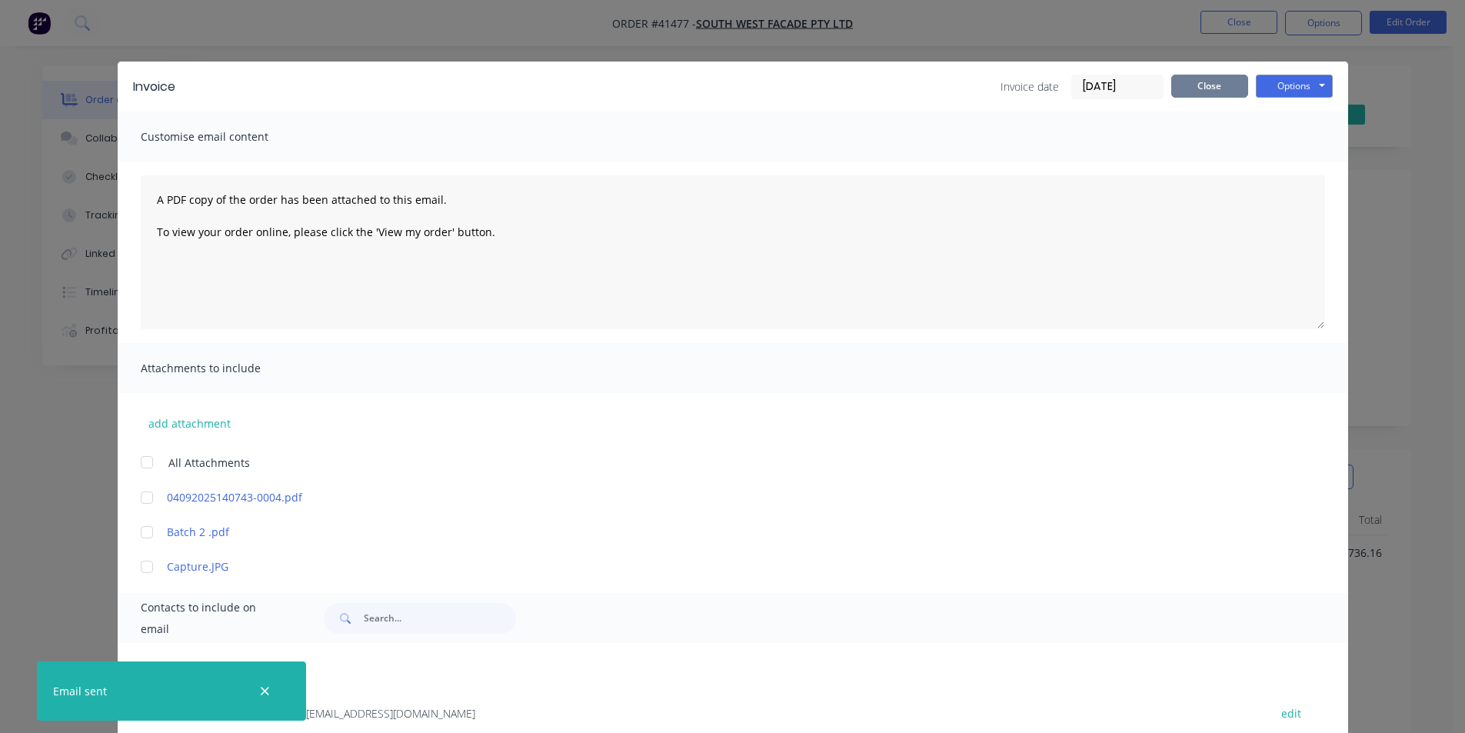
click at [1213, 86] on button "Close" at bounding box center [1209, 86] width 77 height 23
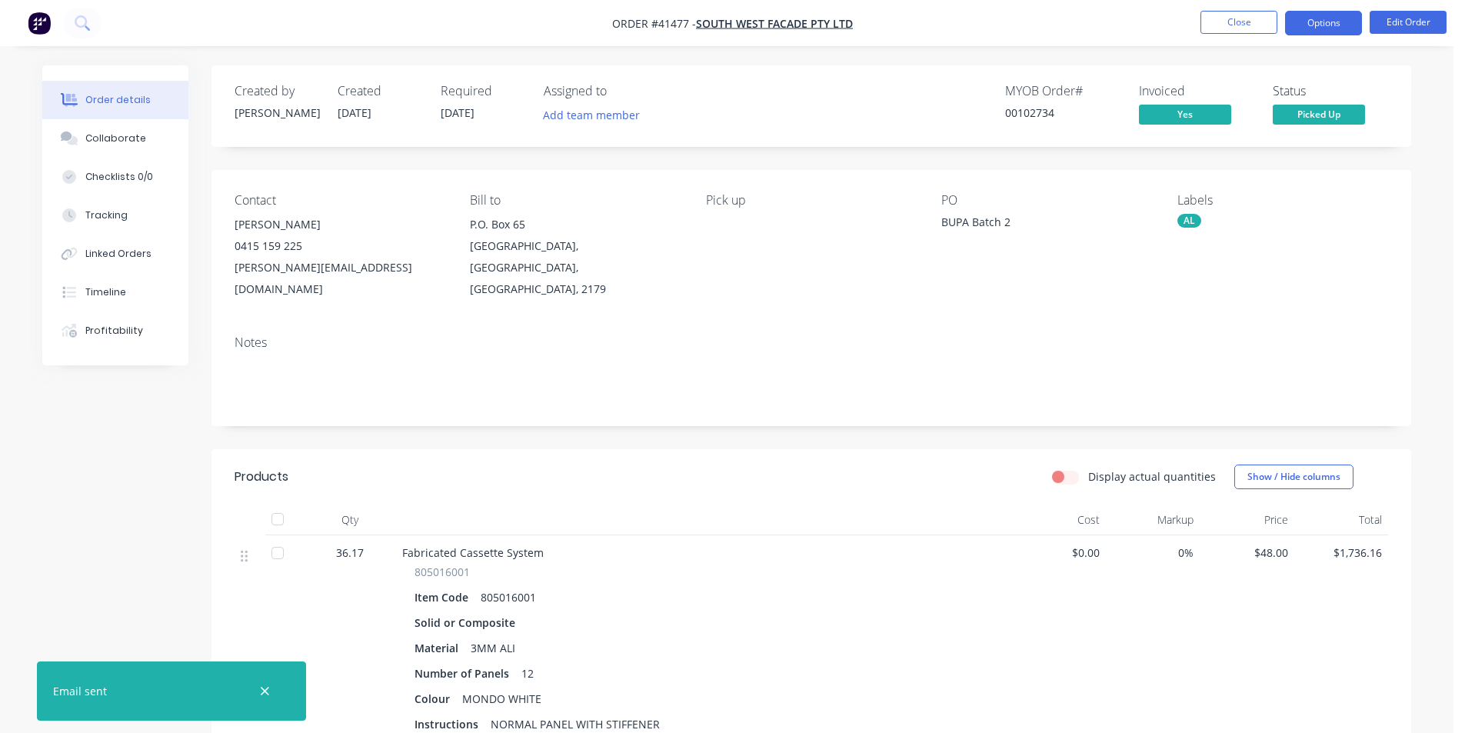
click at [1306, 35] on button "Options" at bounding box center [1323, 23] width 77 height 25
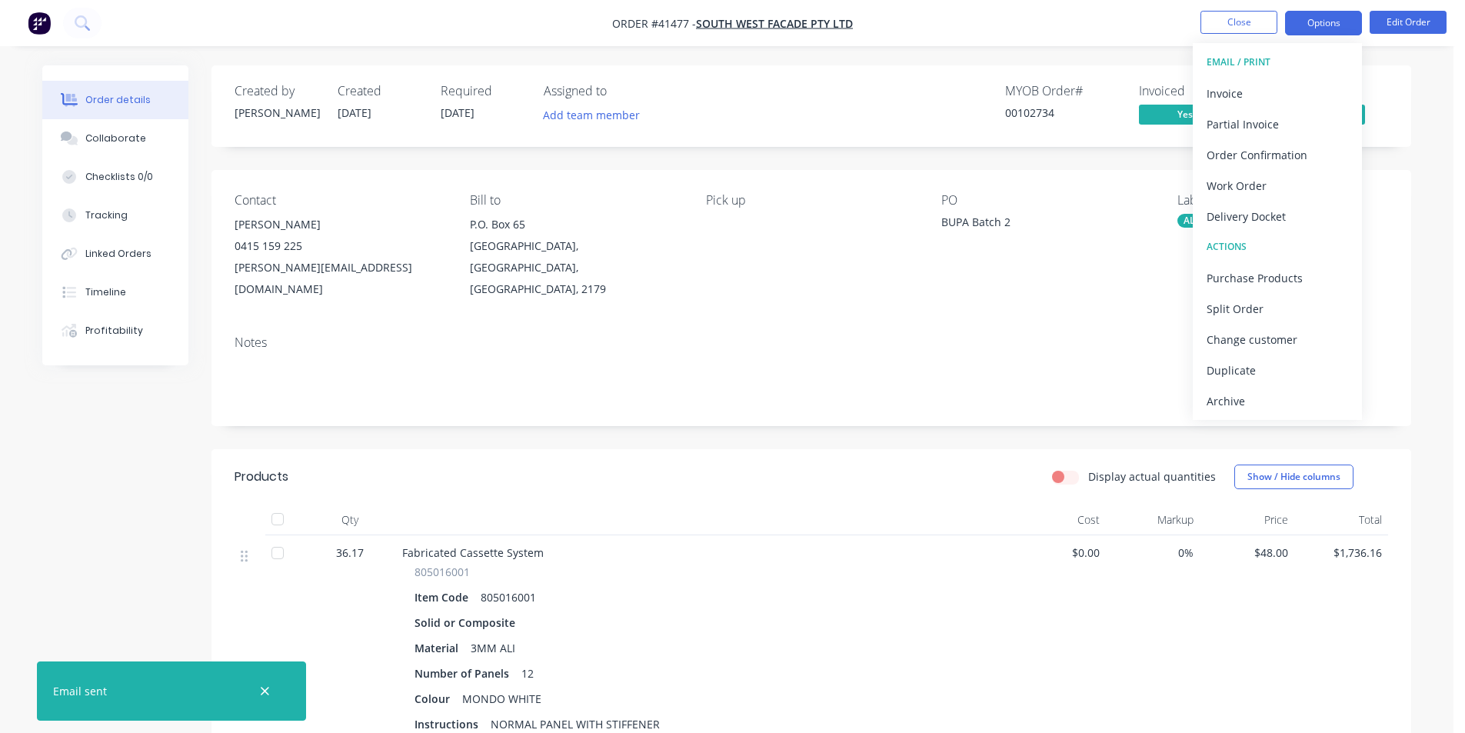
click at [1313, 28] on button "Options" at bounding box center [1323, 23] width 77 height 25
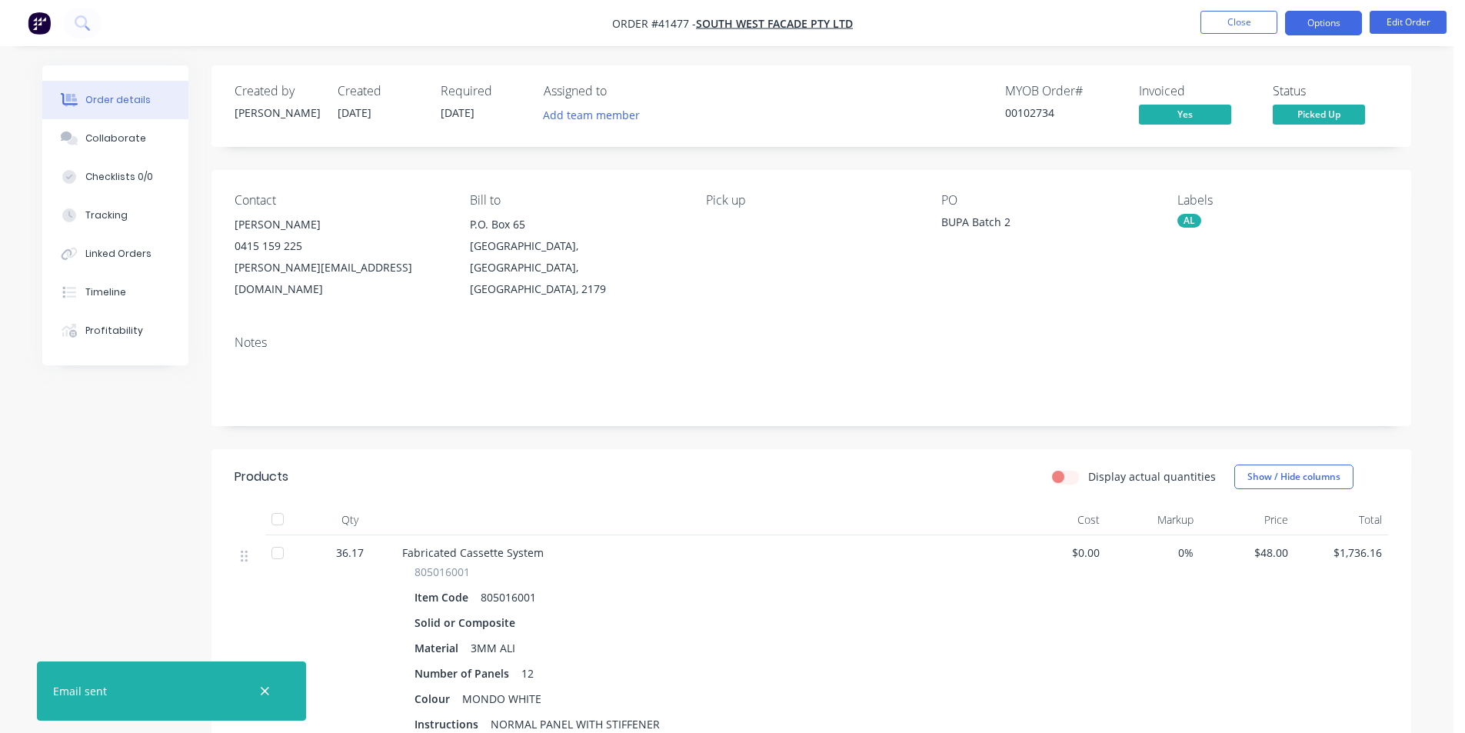
click at [1314, 17] on button "Options" at bounding box center [1323, 23] width 77 height 25
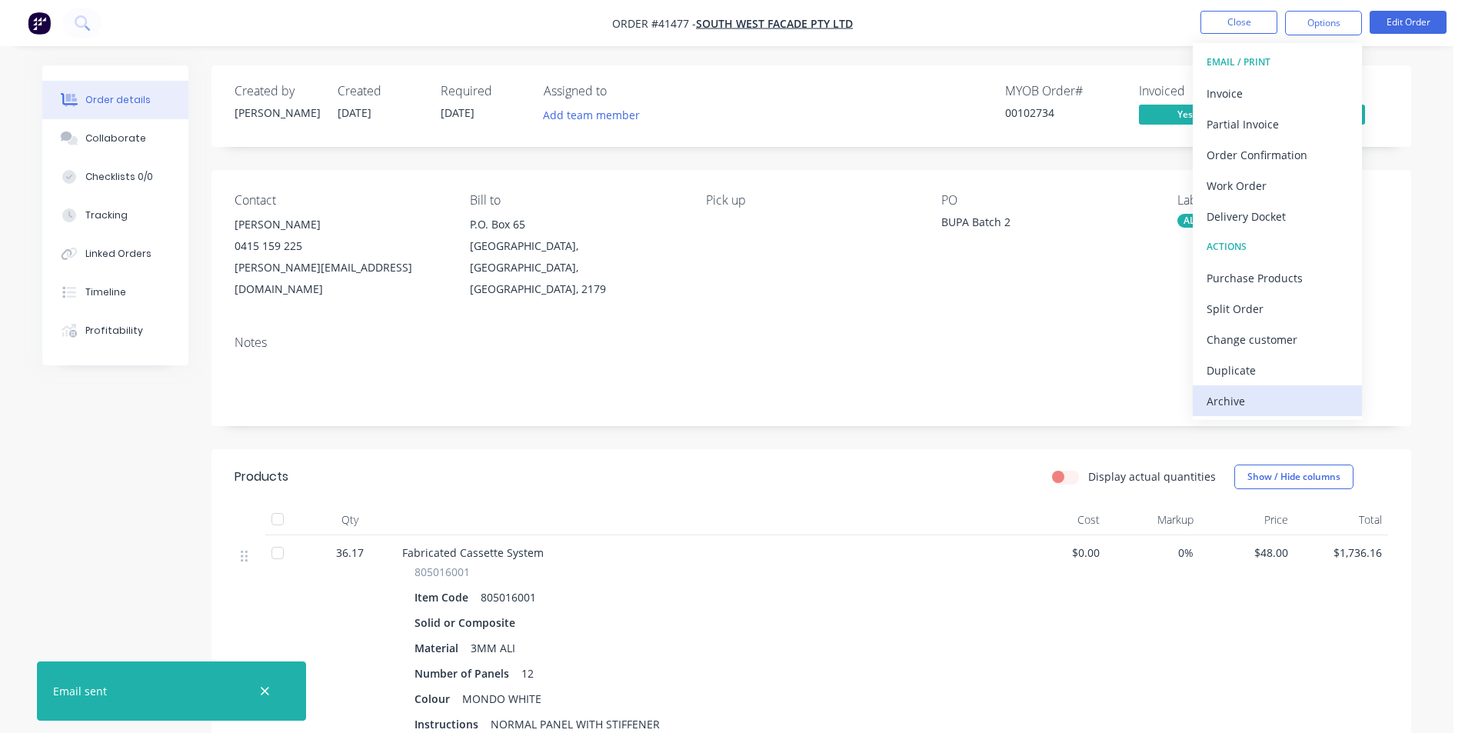
click at [1278, 403] on div "Archive" at bounding box center [1278, 401] width 142 height 22
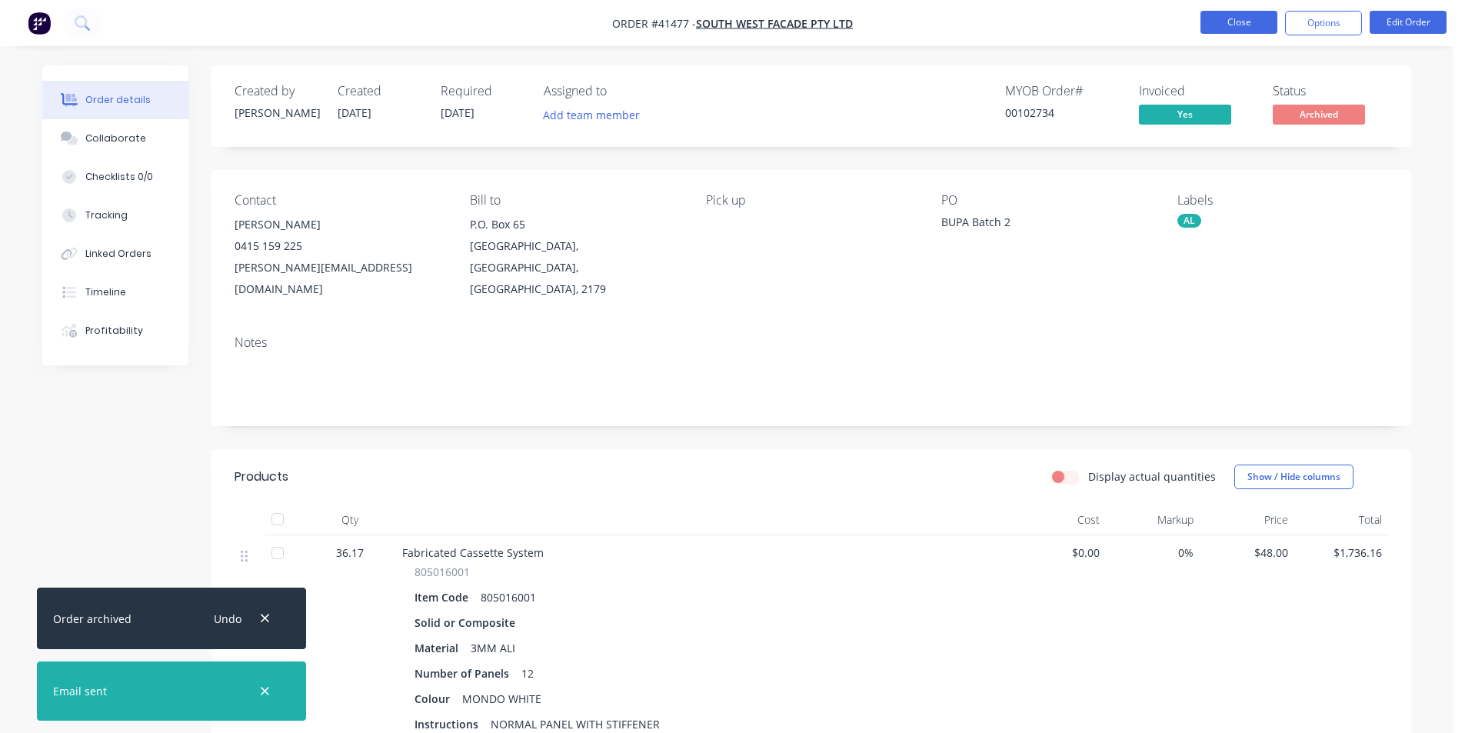
click at [1232, 30] on button "Close" at bounding box center [1239, 22] width 77 height 23
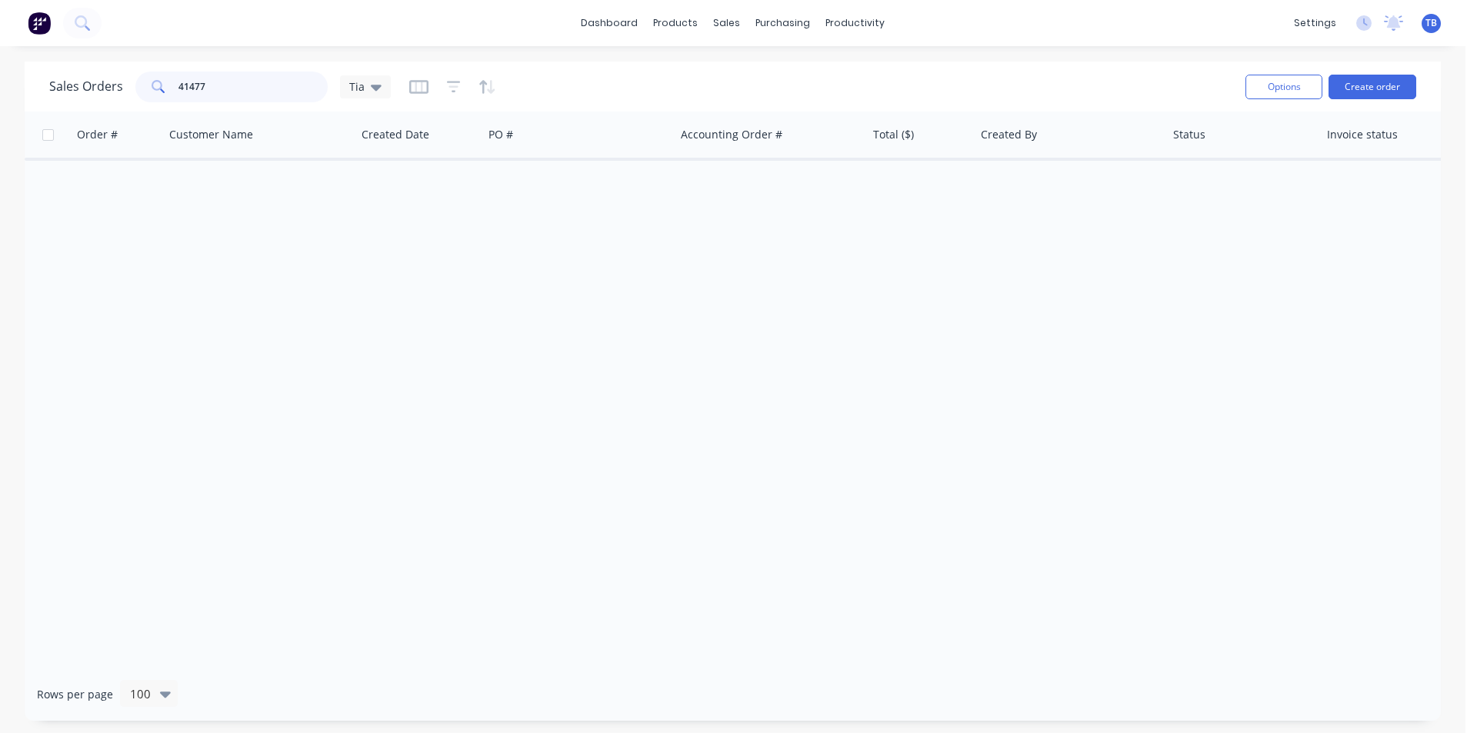
drag, startPoint x: 243, startPoint y: 88, endPoint x: 67, endPoint y: 96, distance: 176.3
click at [67, 96] on div "Sales Orders 41477 Tia" at bounding box center [220, 87] width 342 height 31
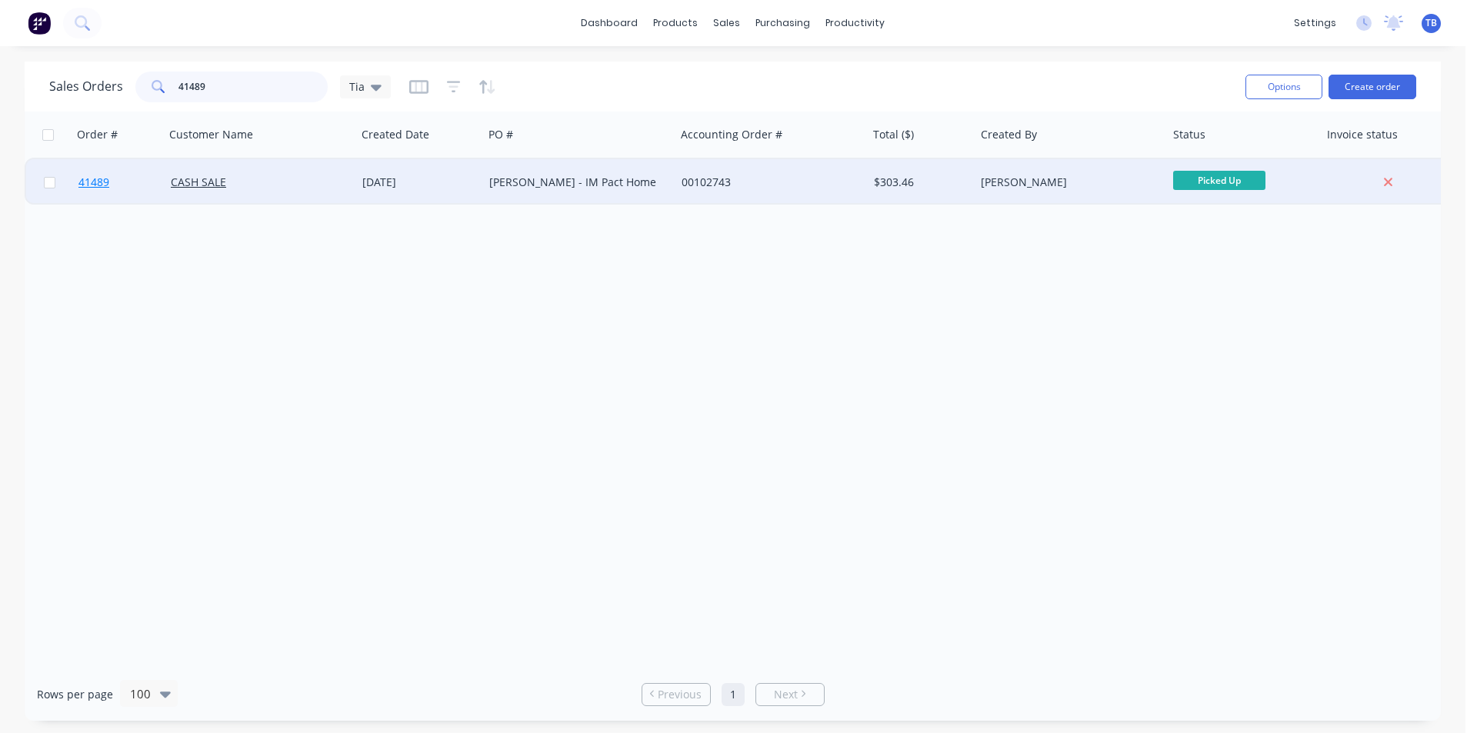
type input "41489"
click at [102, 183] on span "41489" at bounding box center [93, 182] width 31 height 15
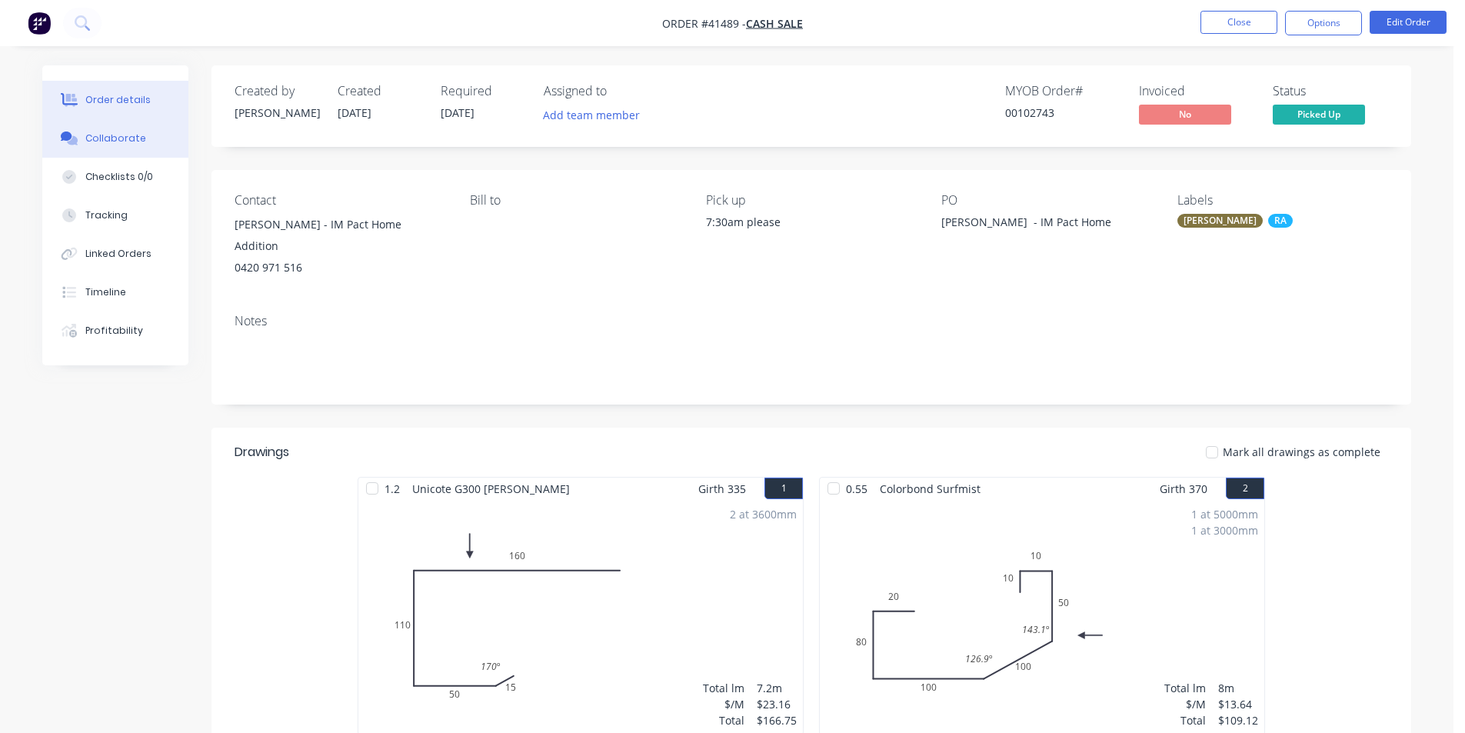
click at [155, 132] on button "Collaborate" at bounding box center [115, 138] width 146 height 38
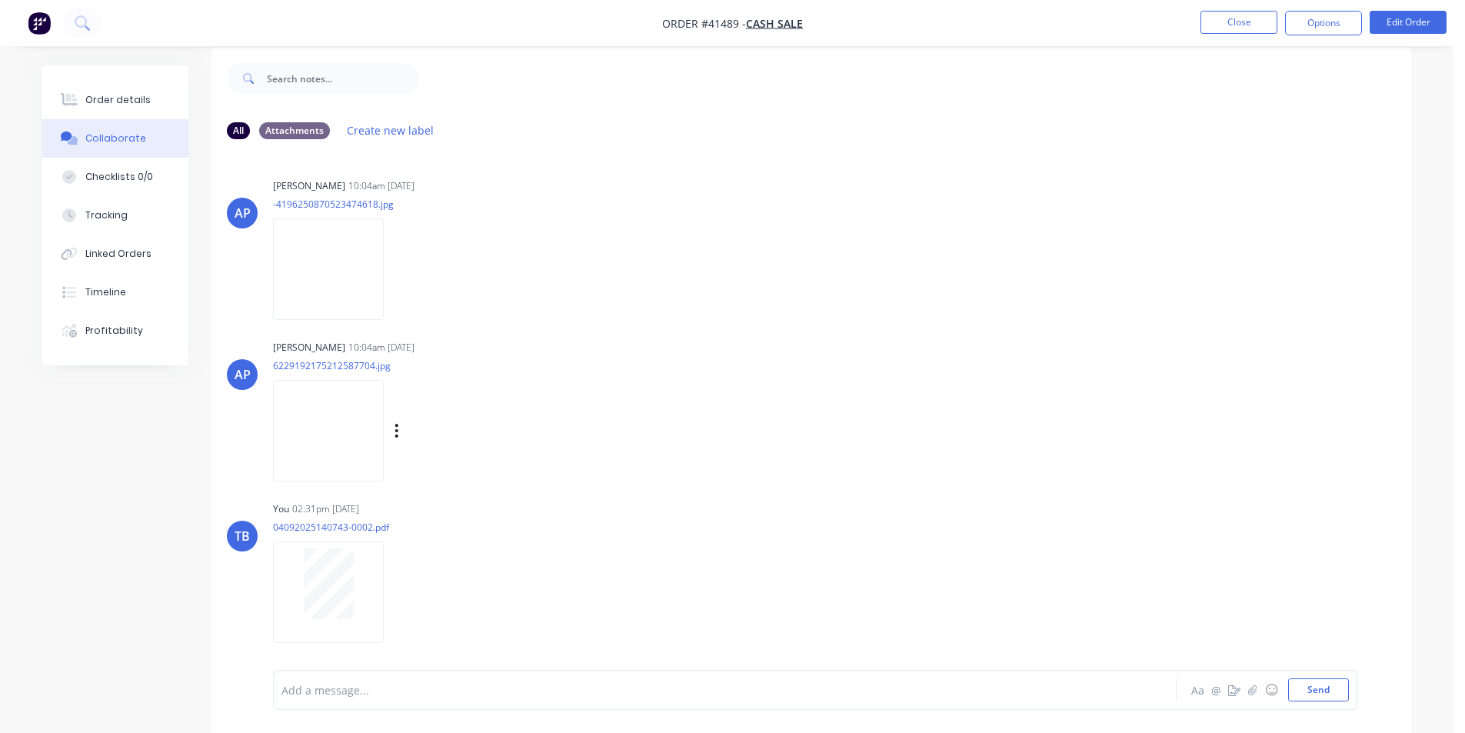
scroll to position [23, 0]
click at [292, 565] on div at bounding box center [328, 578] width 97 height 71
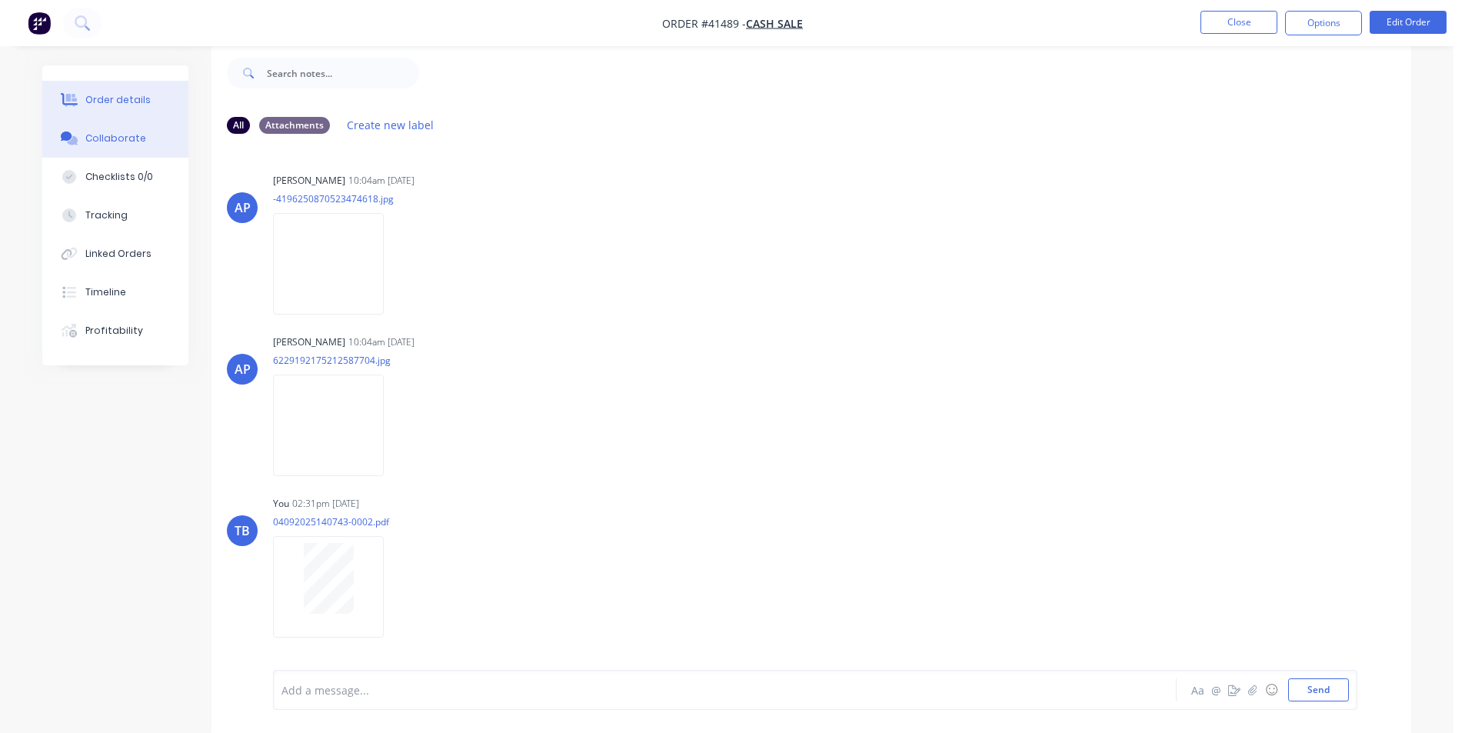
click at [135, 102] on div "Order details" at bounding box center [117, 100] width 65 height 14
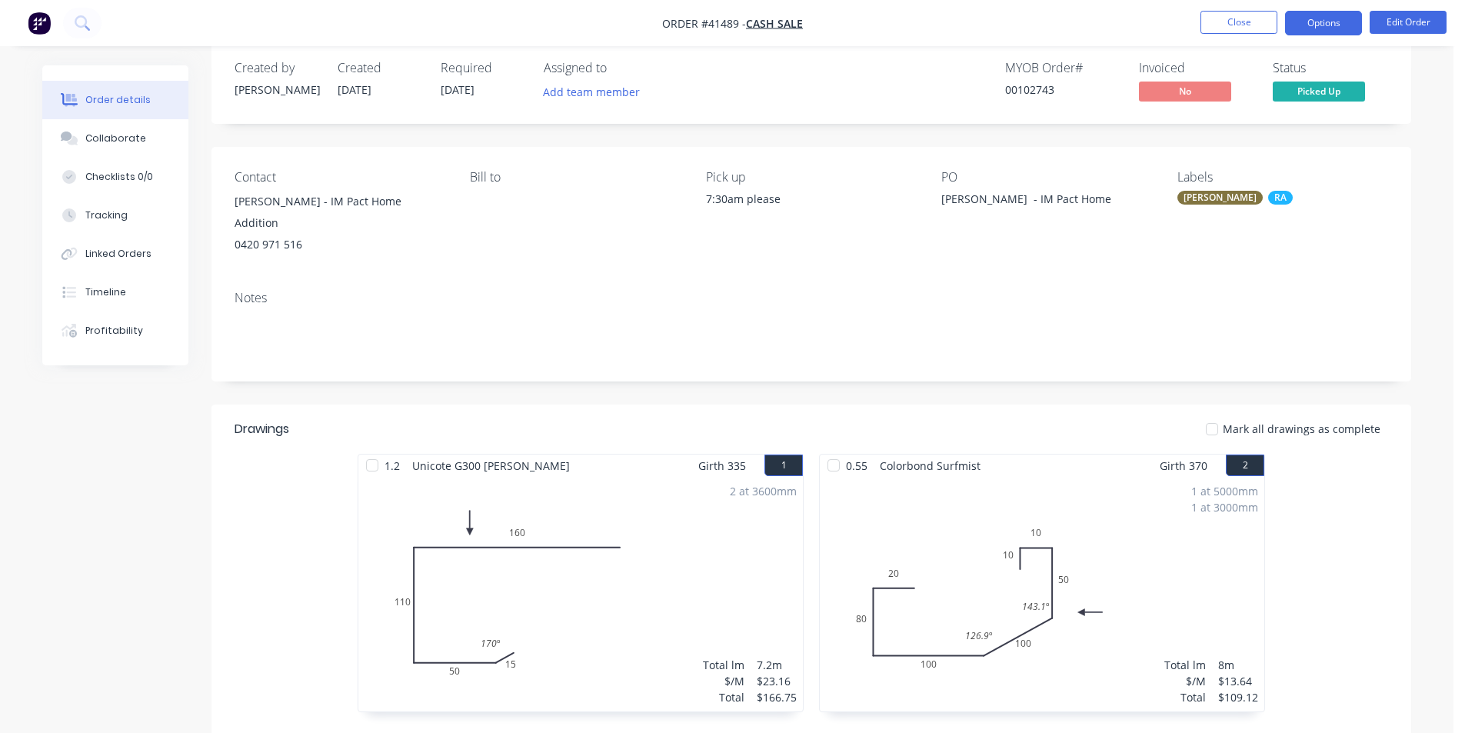
click at [1325, 22] on button "Options" at bounding box center [1323, 23] width 77 height 25
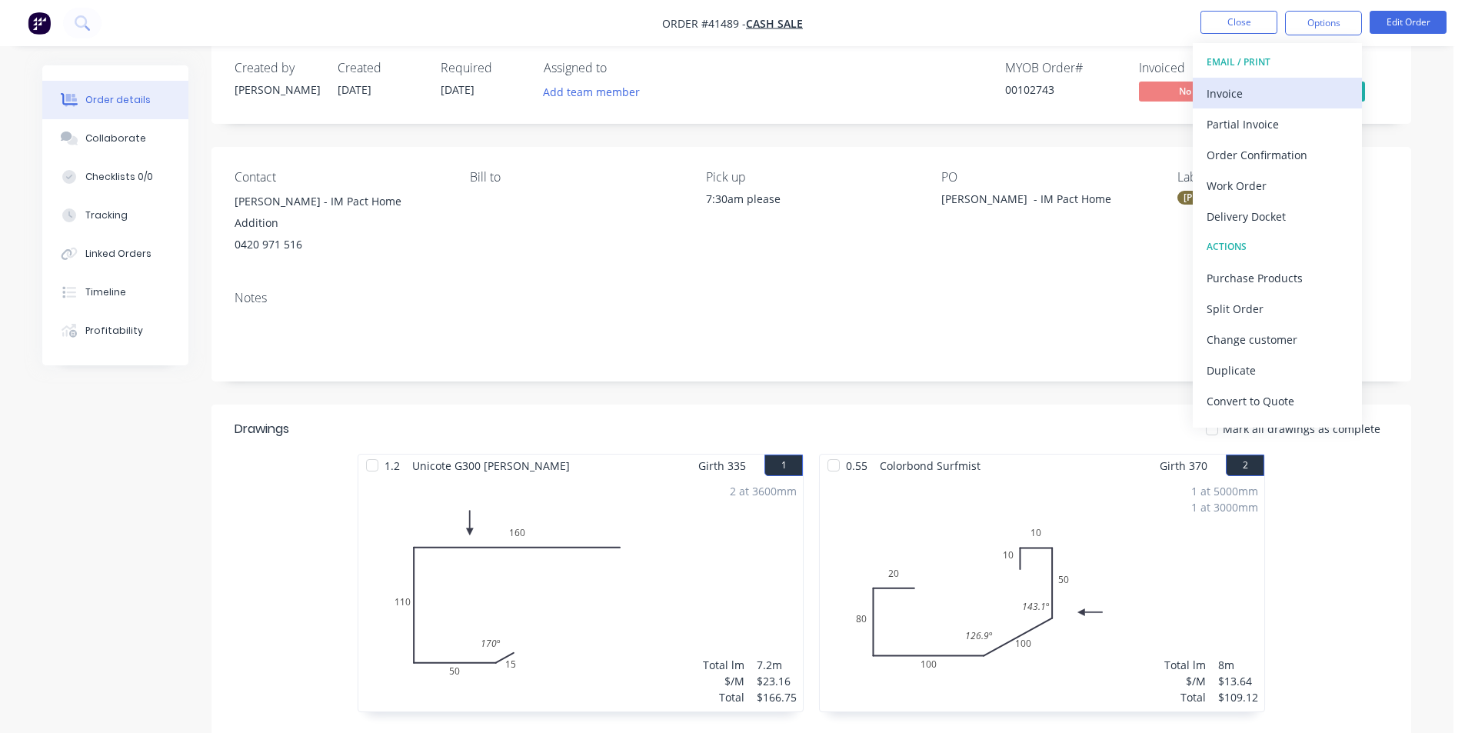
click at [1270, 103] on div "Invoice" at bounding box center [1278, 93] width 142 height 22
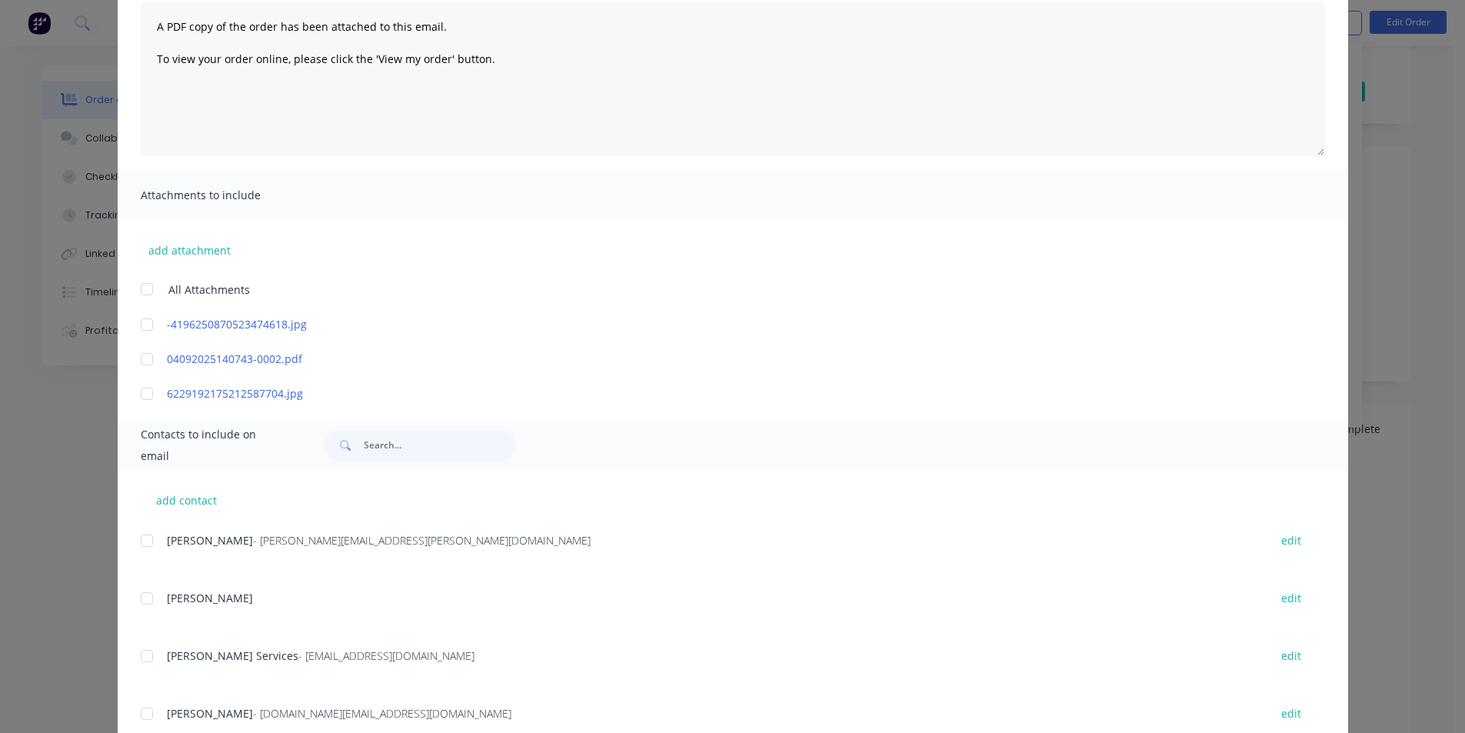
scroll to position [308, 0]
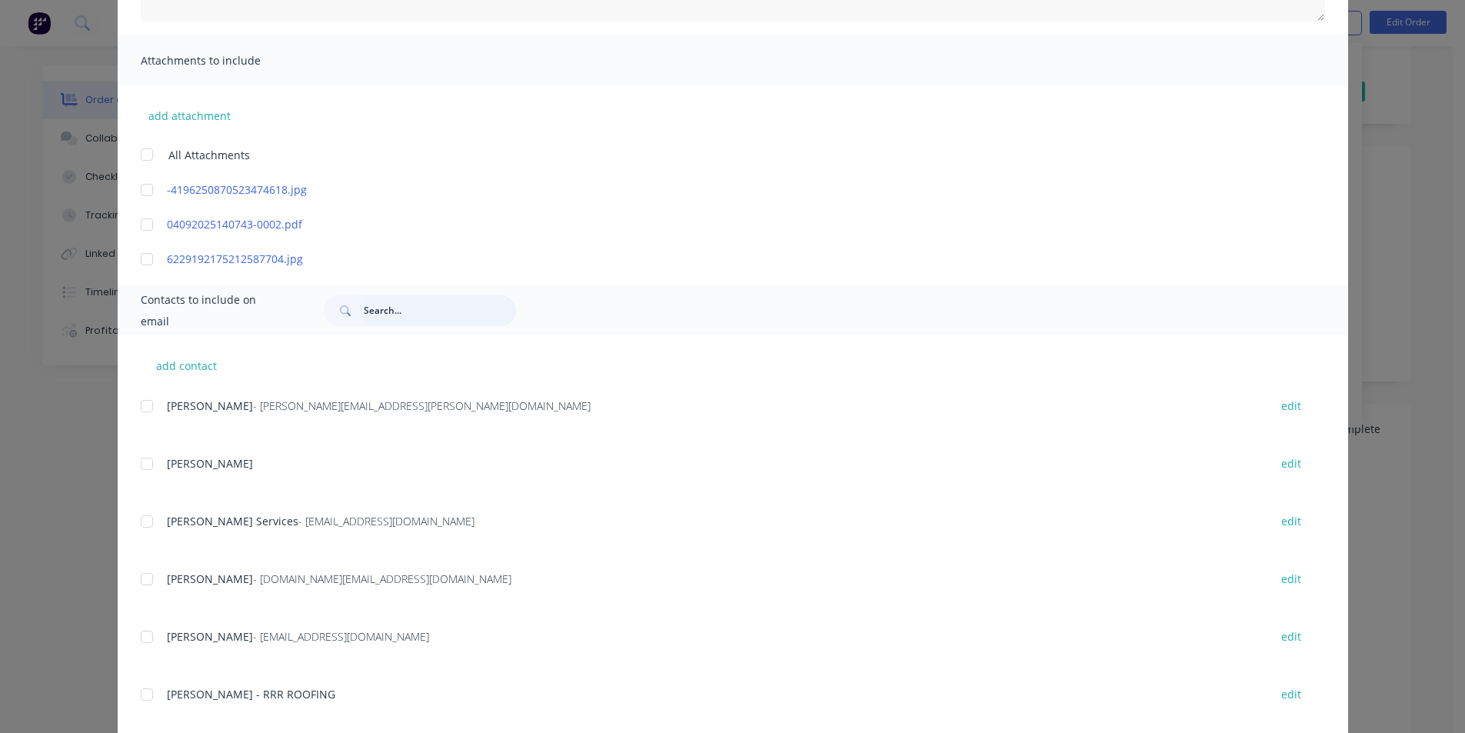
click at [373, 313] on input "text" at bounding box center [440, 310] width 152 height 31
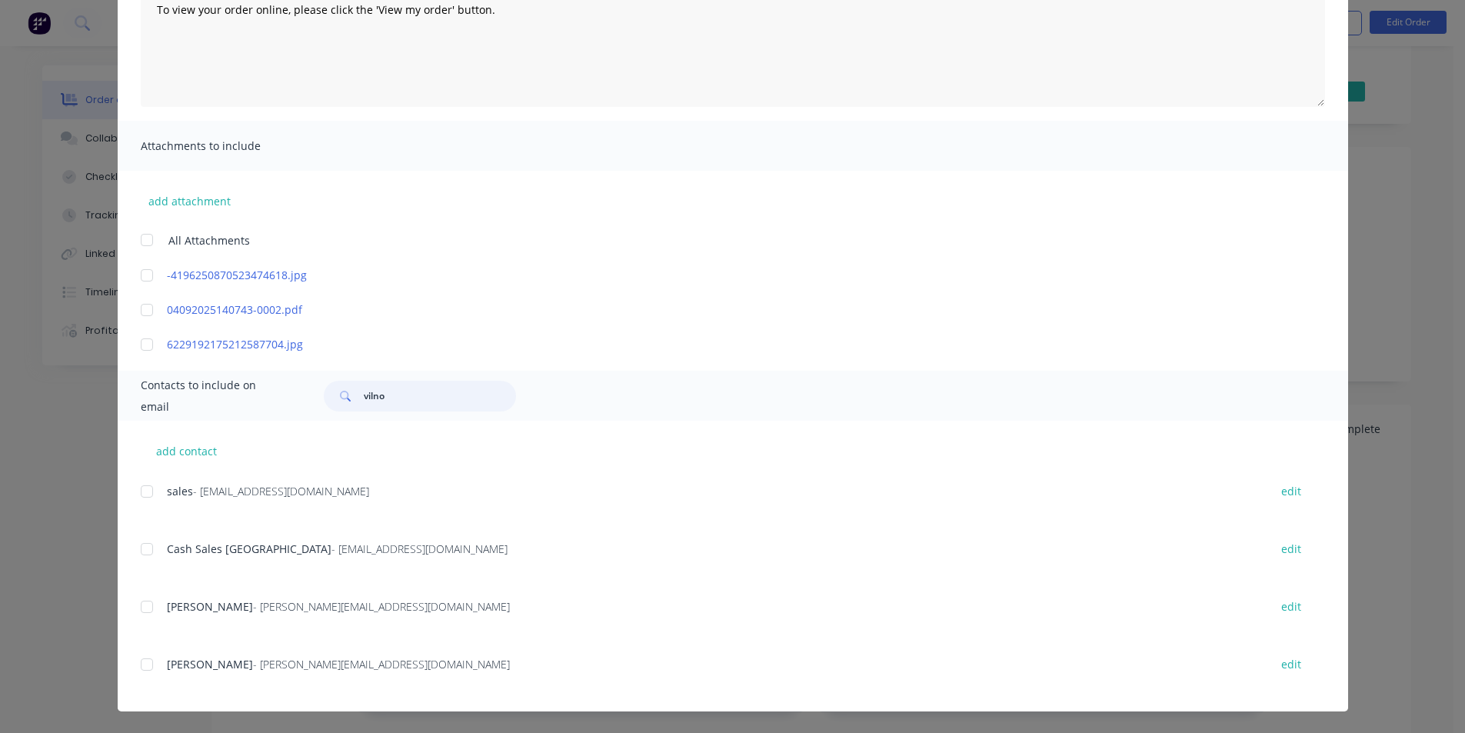
click at [139, 546] on div at bounding box center [147, 549] width 31 height 31
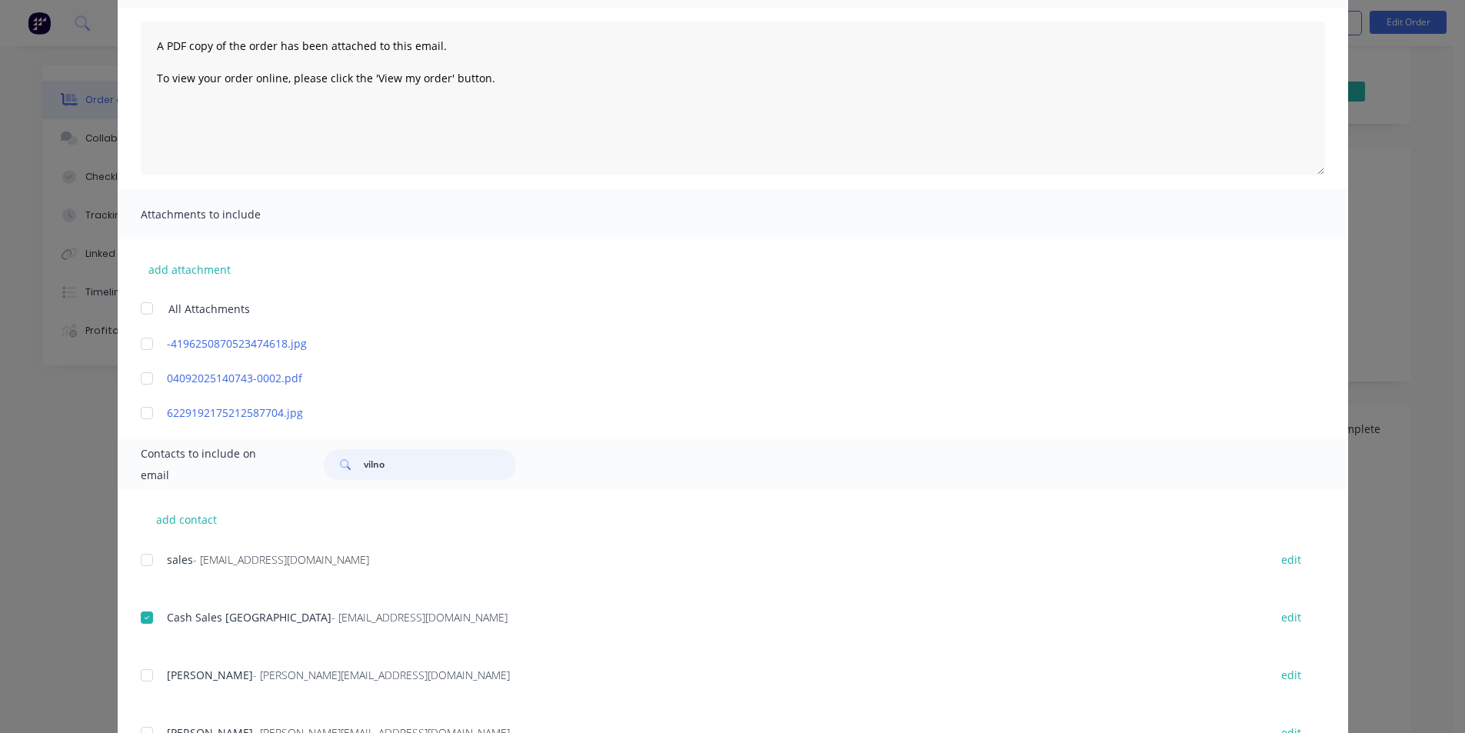
scroll to position [0, 0]
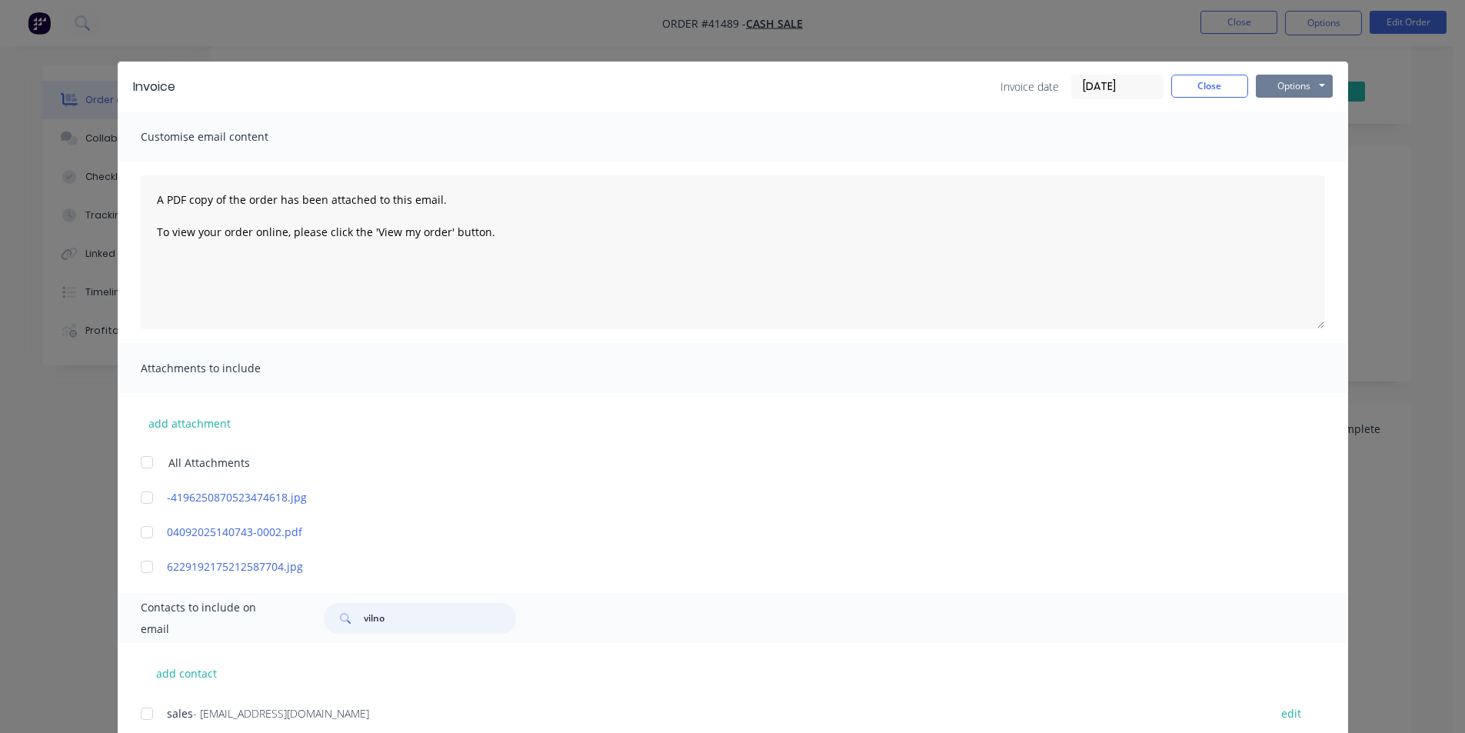
type input "vilno"
click at [1301, 89] on button "Options" at bounding box center [1294, 86] width 77 height 23
click at [1315, 160] on button "Email" at bounding box center [1305, 164] width 98 height 25
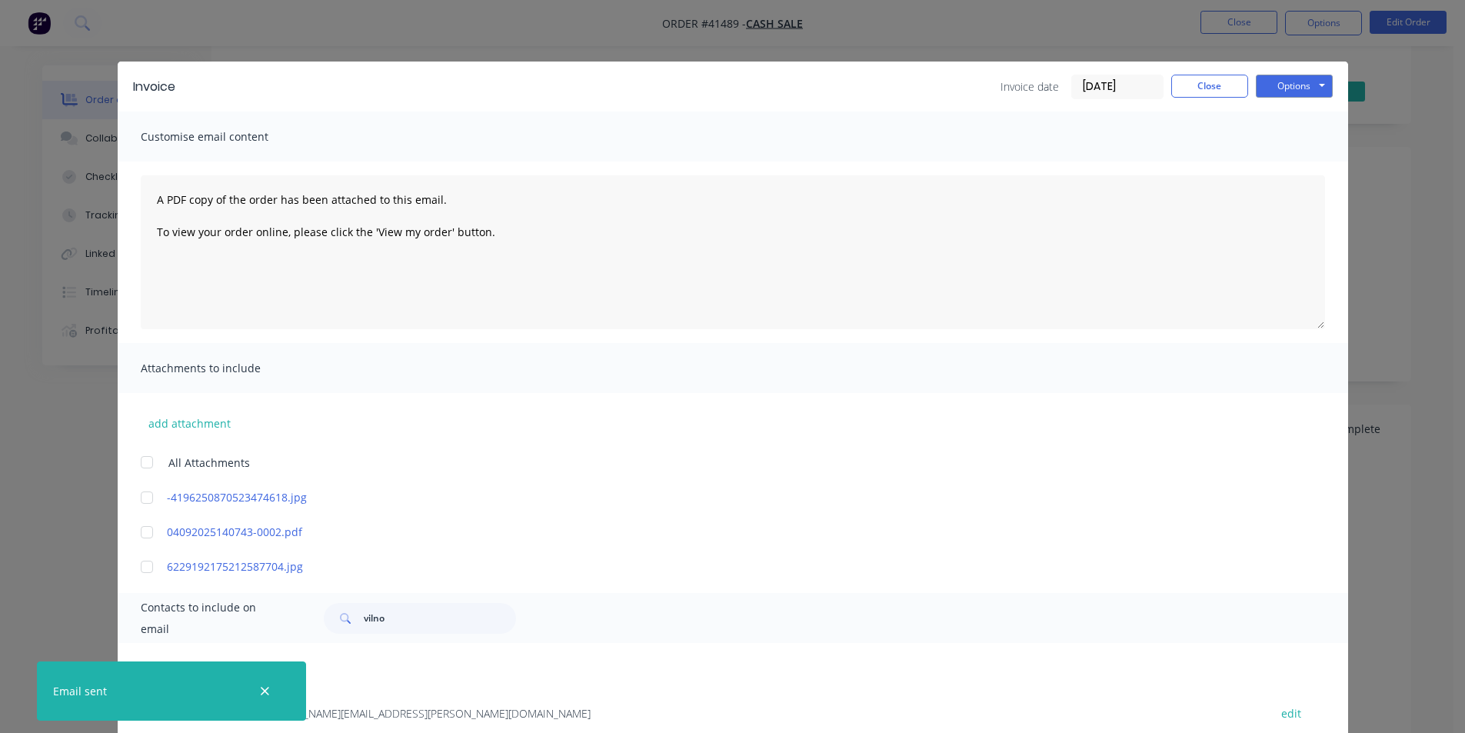
click at [1214, 72] on div "Invoice Invoice date [DATE] Close Options Preview Print Email" at bounding box center [733, 87] width 1231 height 50
click at [1211, 77] on button "Close" at bounding box center [1209, 86] width 77 height 23
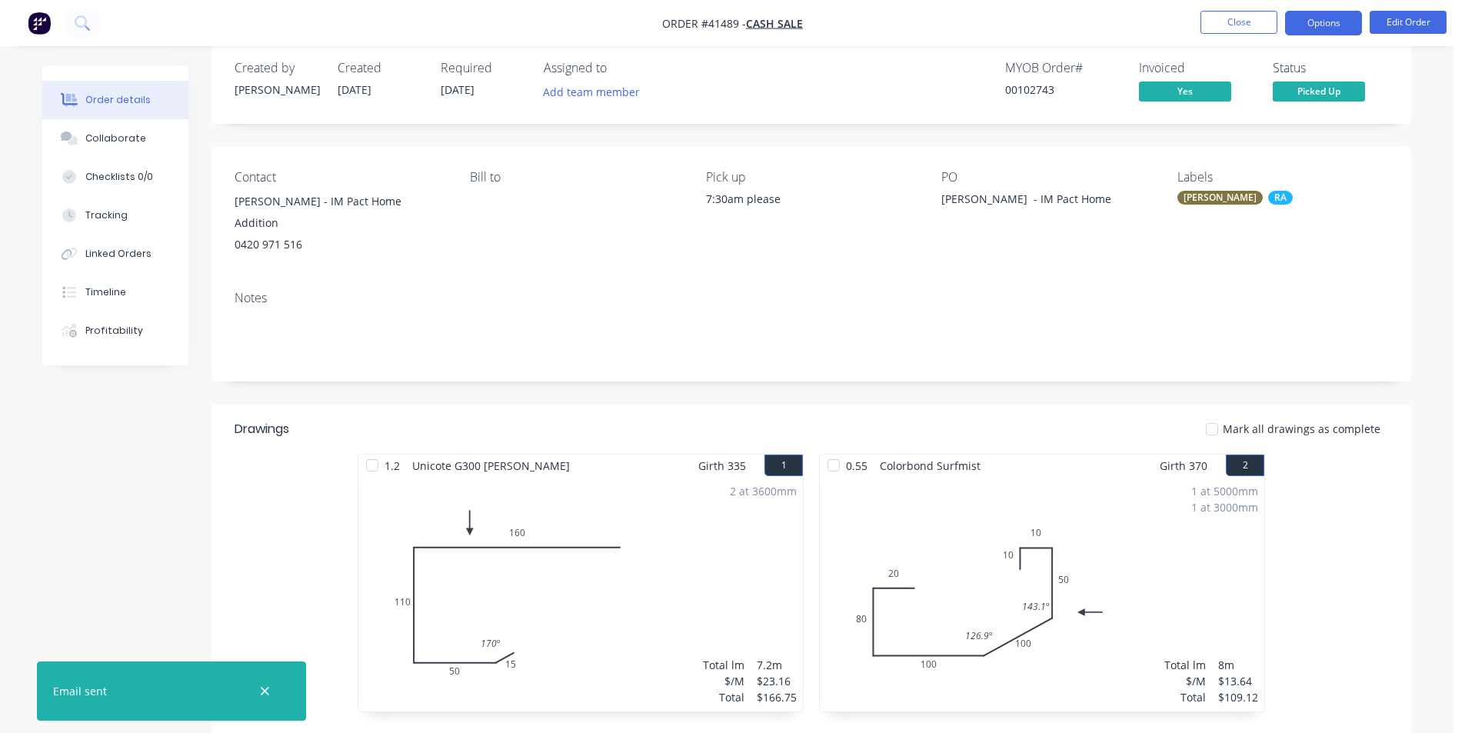
click at [1314, 22] on button "Options" at bounding box center [1323, 23] width 77 height 25
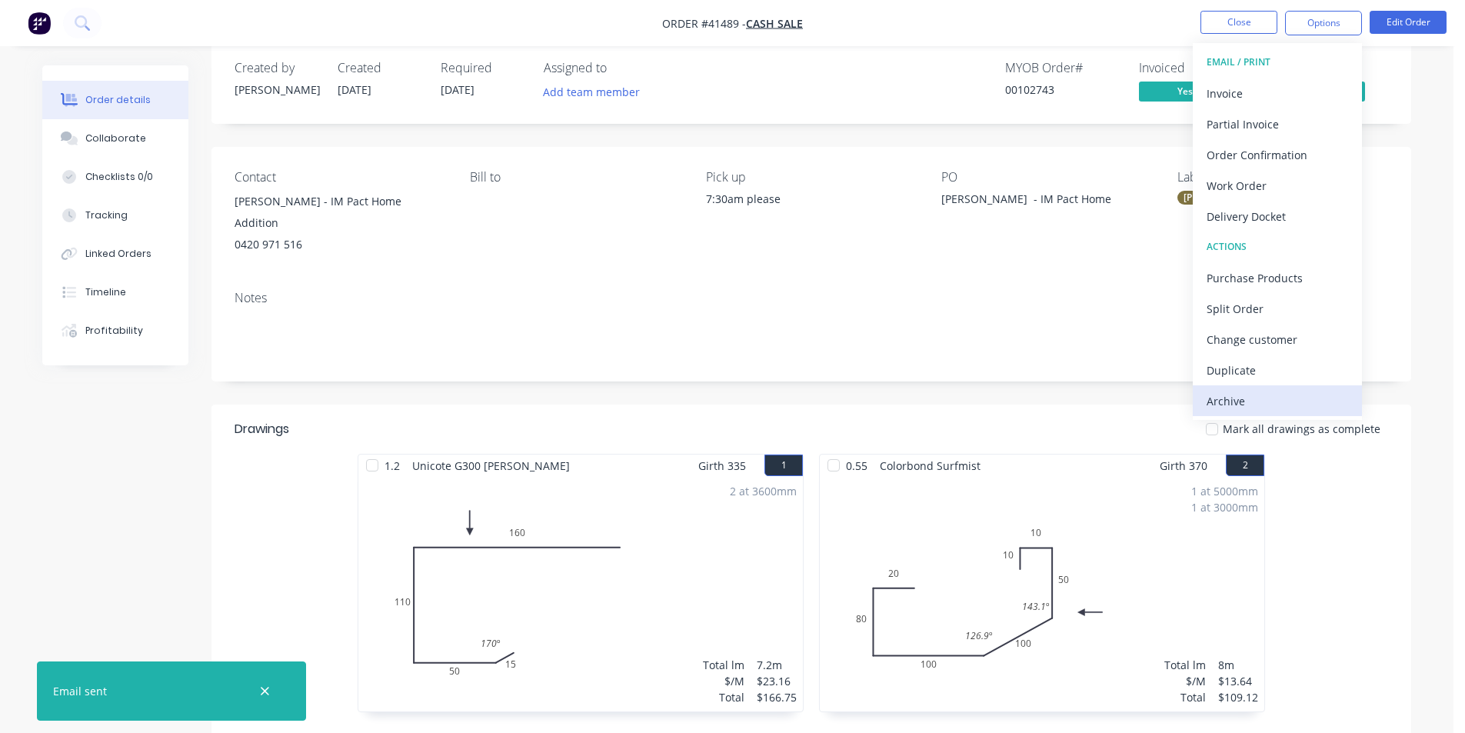
click at [1230, 402] on div "Archive" at bounding box center [1278, 401] width 142 height 22
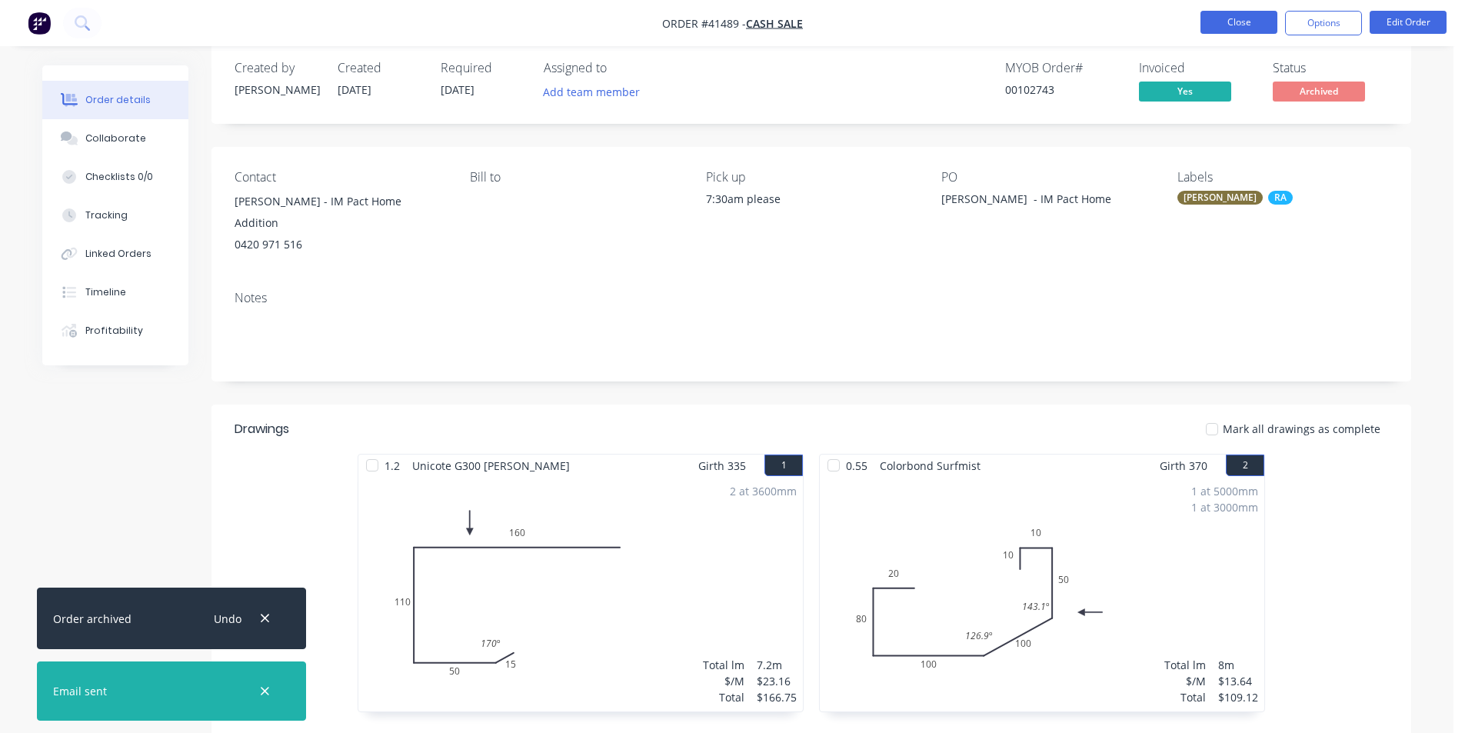
click at [1235, 18] on button "Close" at bounding box center [1239, 22] width 77 height 23
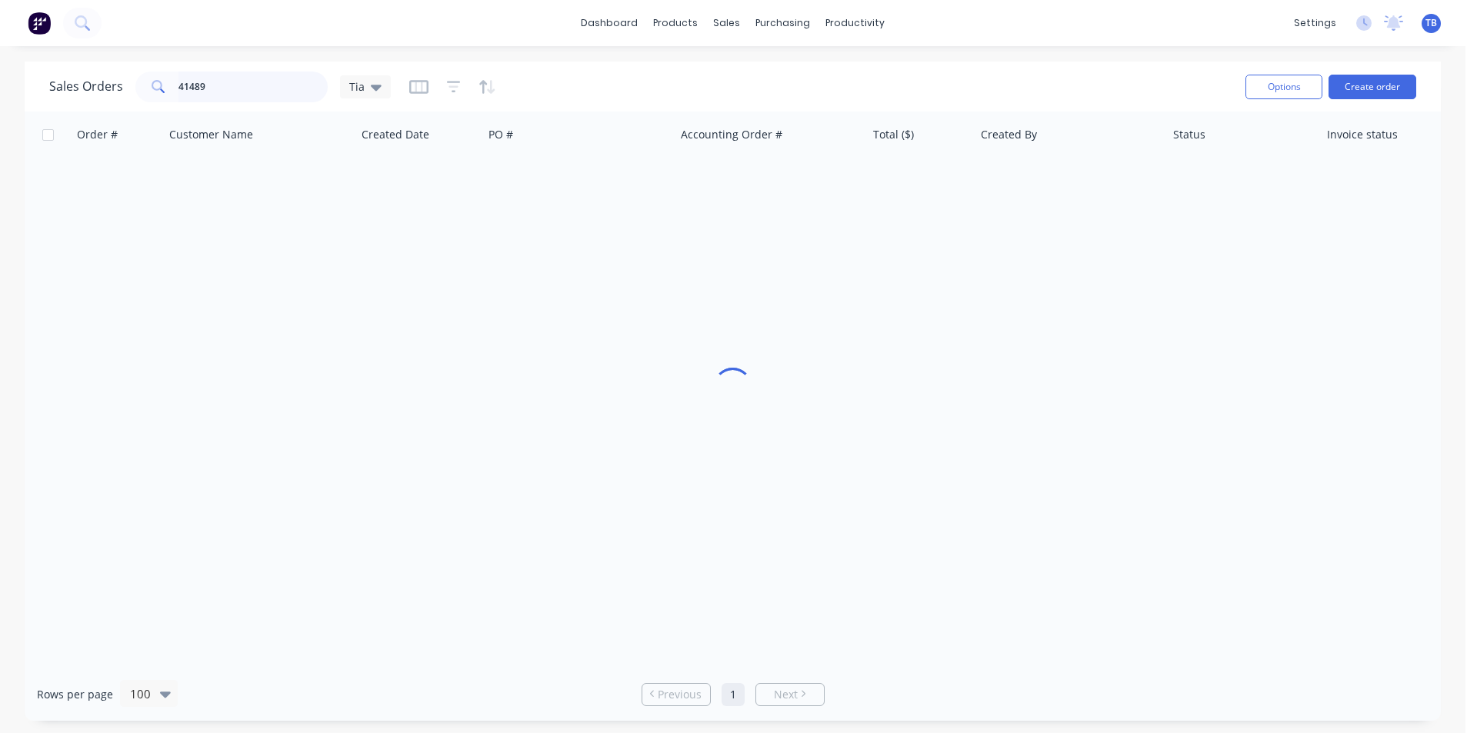
click at [0, 101] on div "Sales Orders 41489 Tia Options Create order Order # Customer Name Created Date …" at bounding box center [732, 391] width 1465 height 659
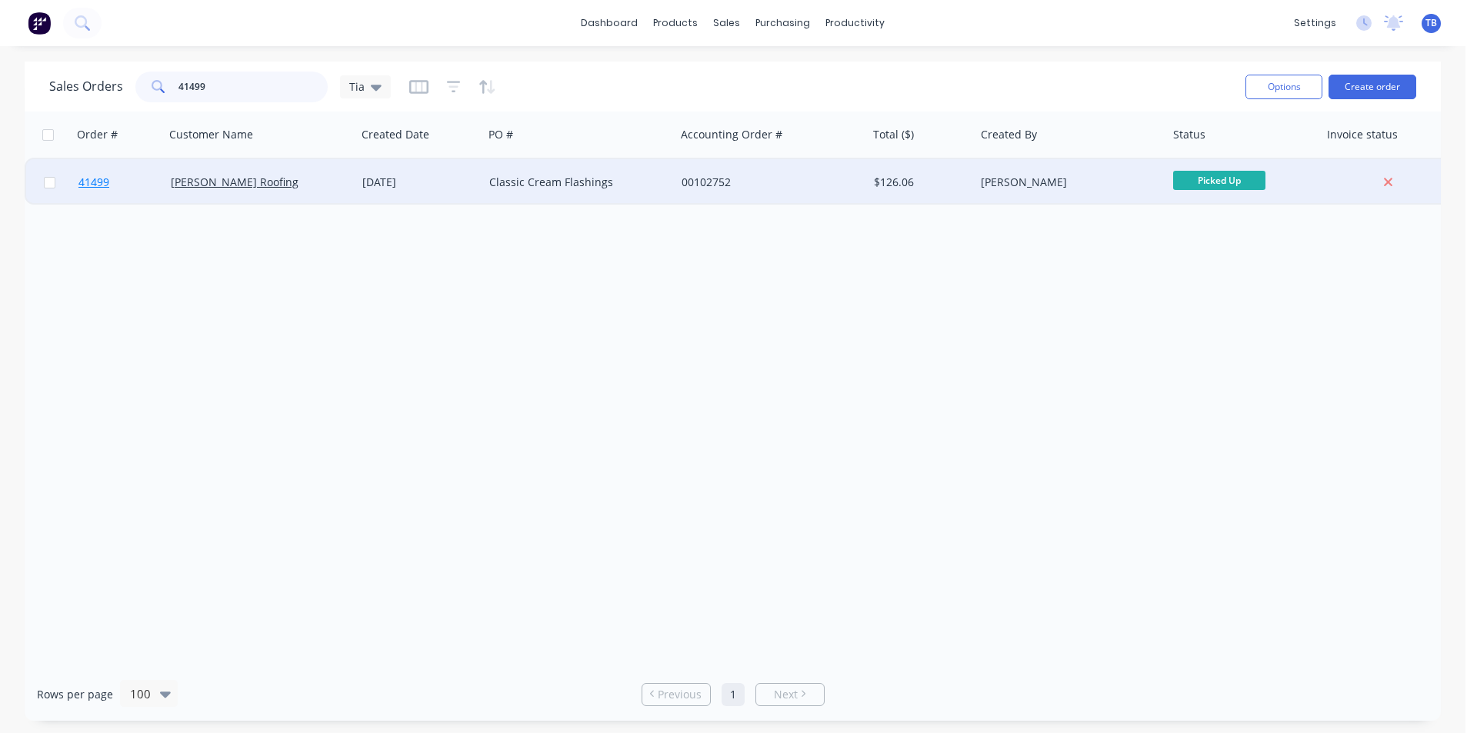
type input "41499"
click at [109, 177] on span "41499" at bounding box center [93, 182] width 31 height 15
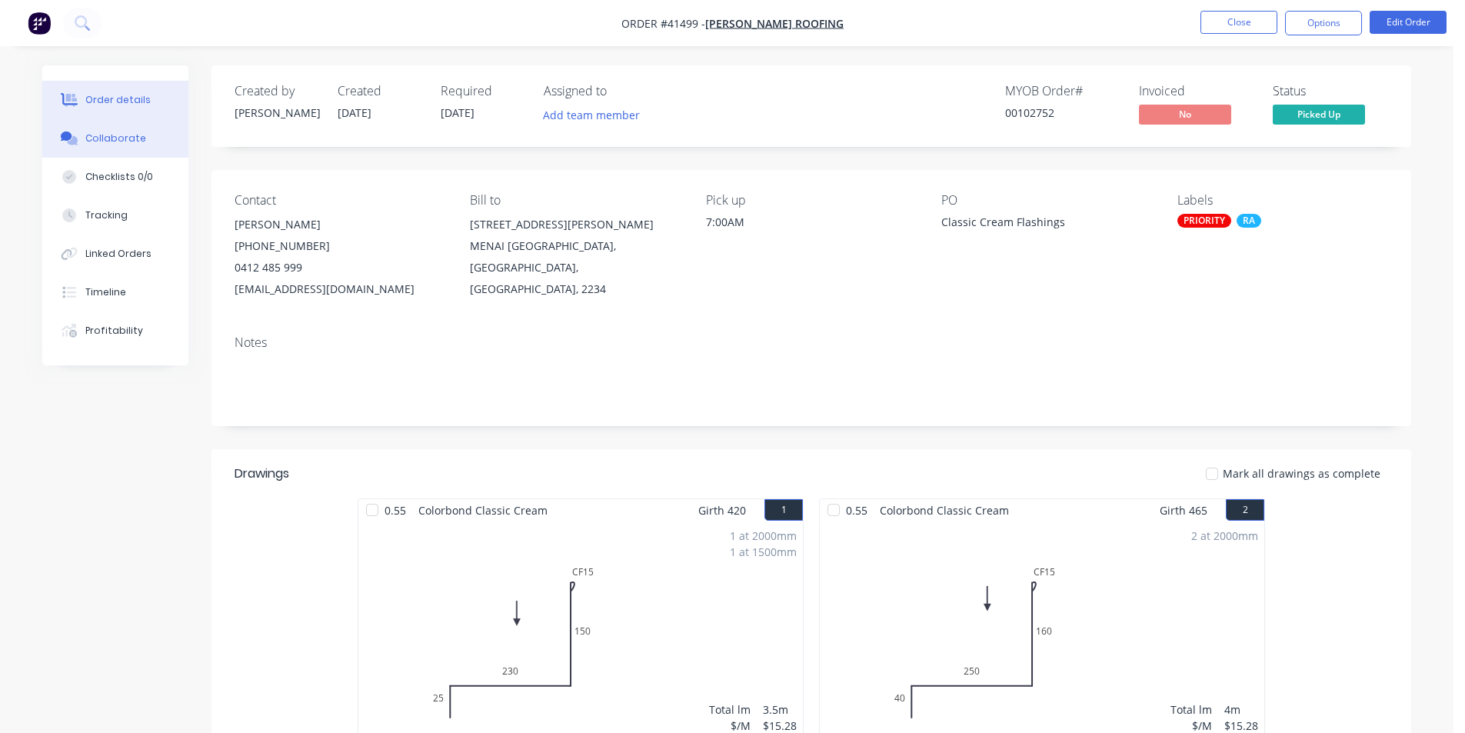
click at [103, 139] on div "Collaborate" at bounding box center [115, 139] width 61 height 14
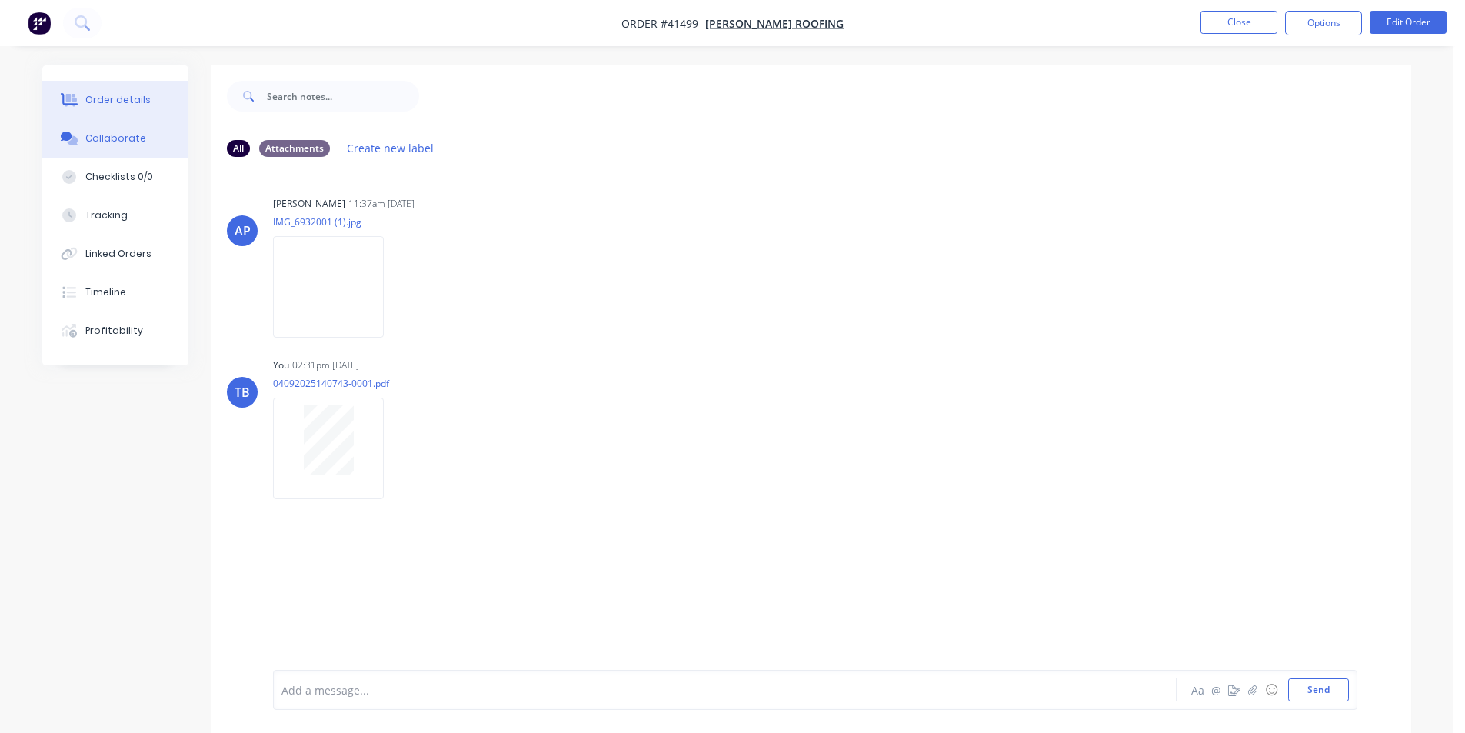
click at [120, 96] on div "Order details" at bounding box center [117, 100] width 65 height 14
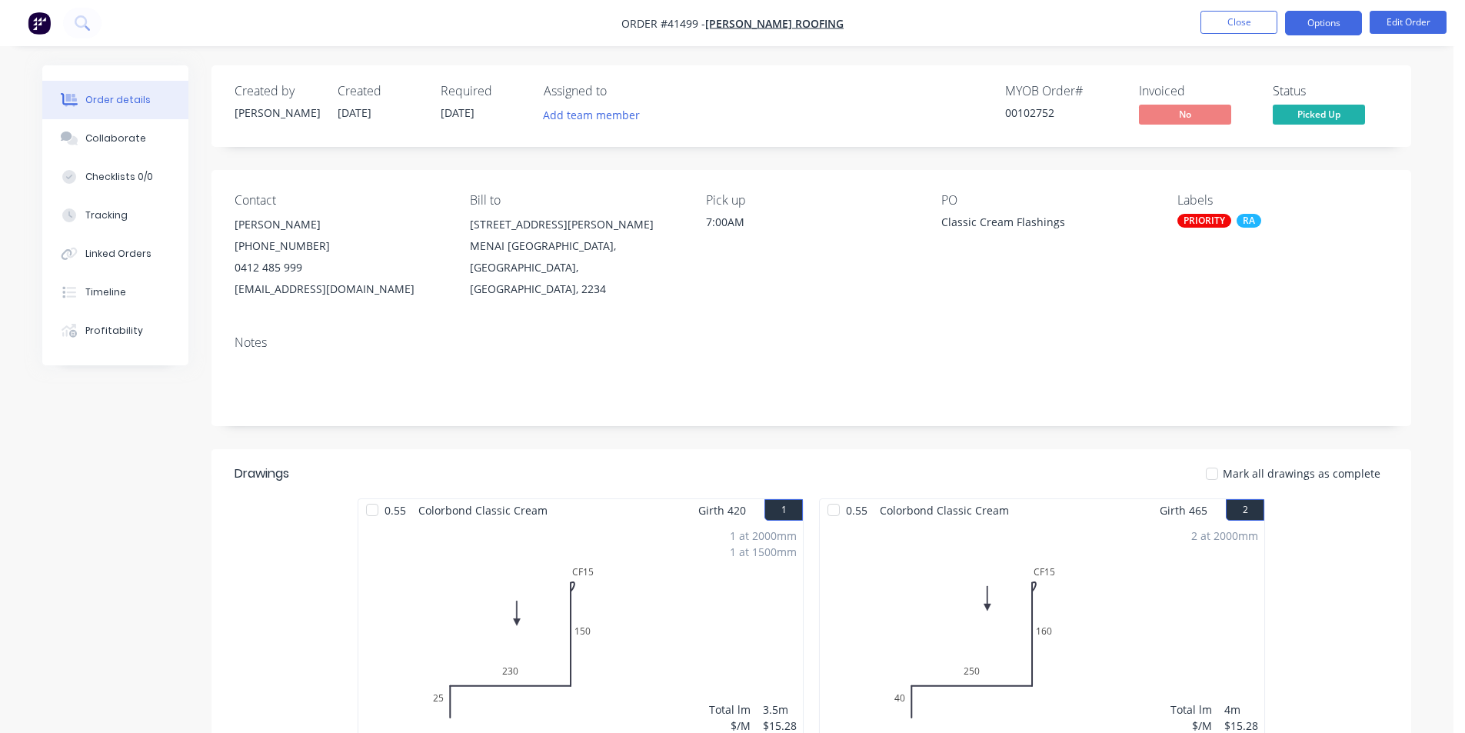
click at [1317, 21] on button "Options" at bounding box center [1323, 23] width 77 height 25
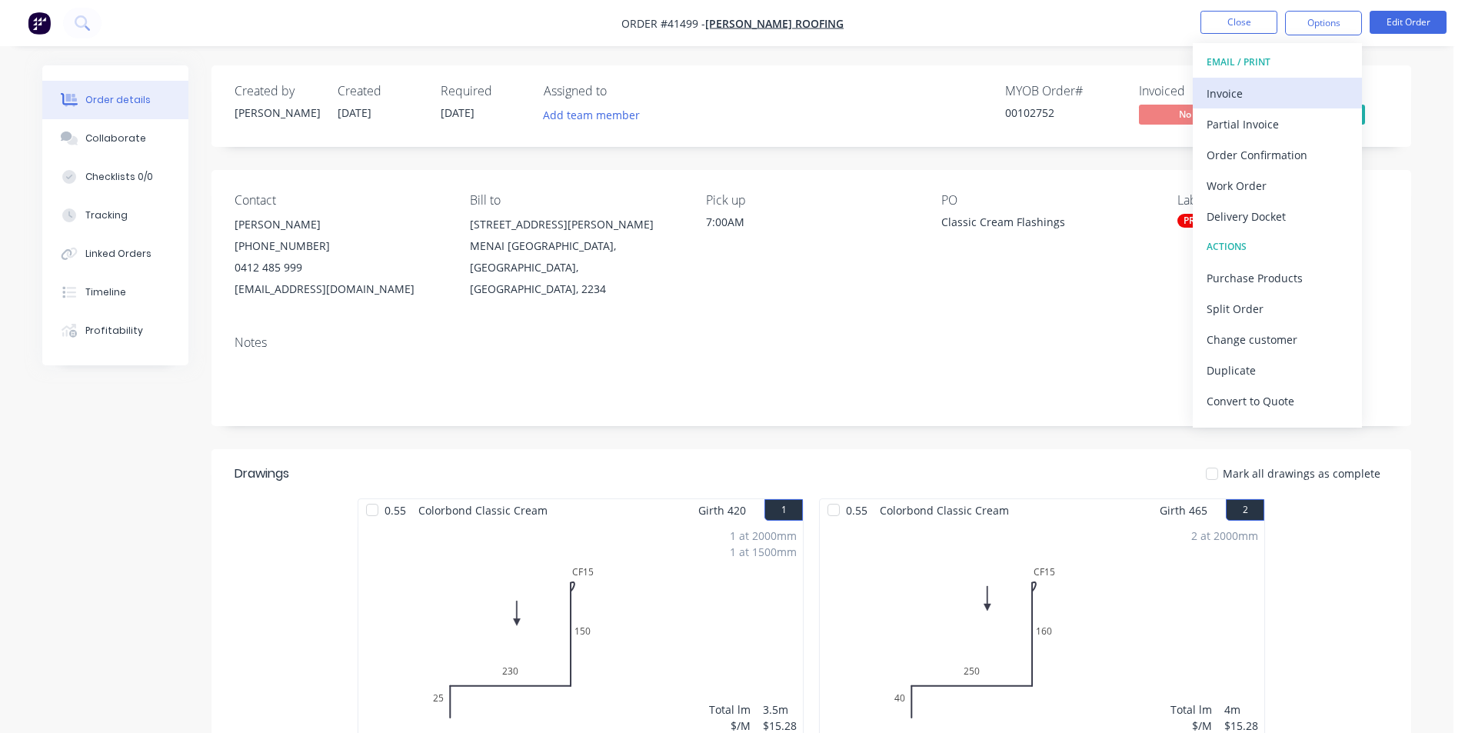
click at [1290, 81] on button "Invoice" at bounding box center [1277, 93] width 169 height 31
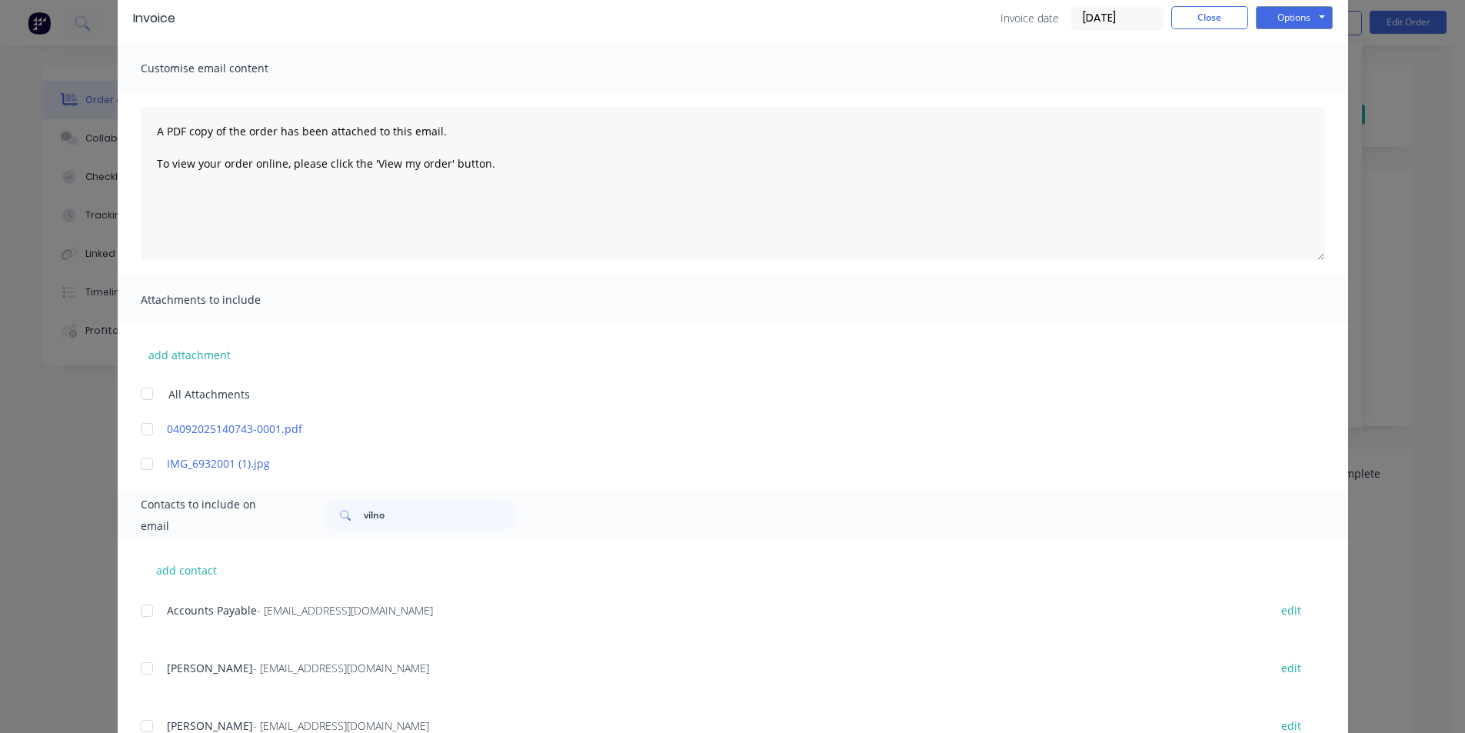
scroll to position [130, 0]
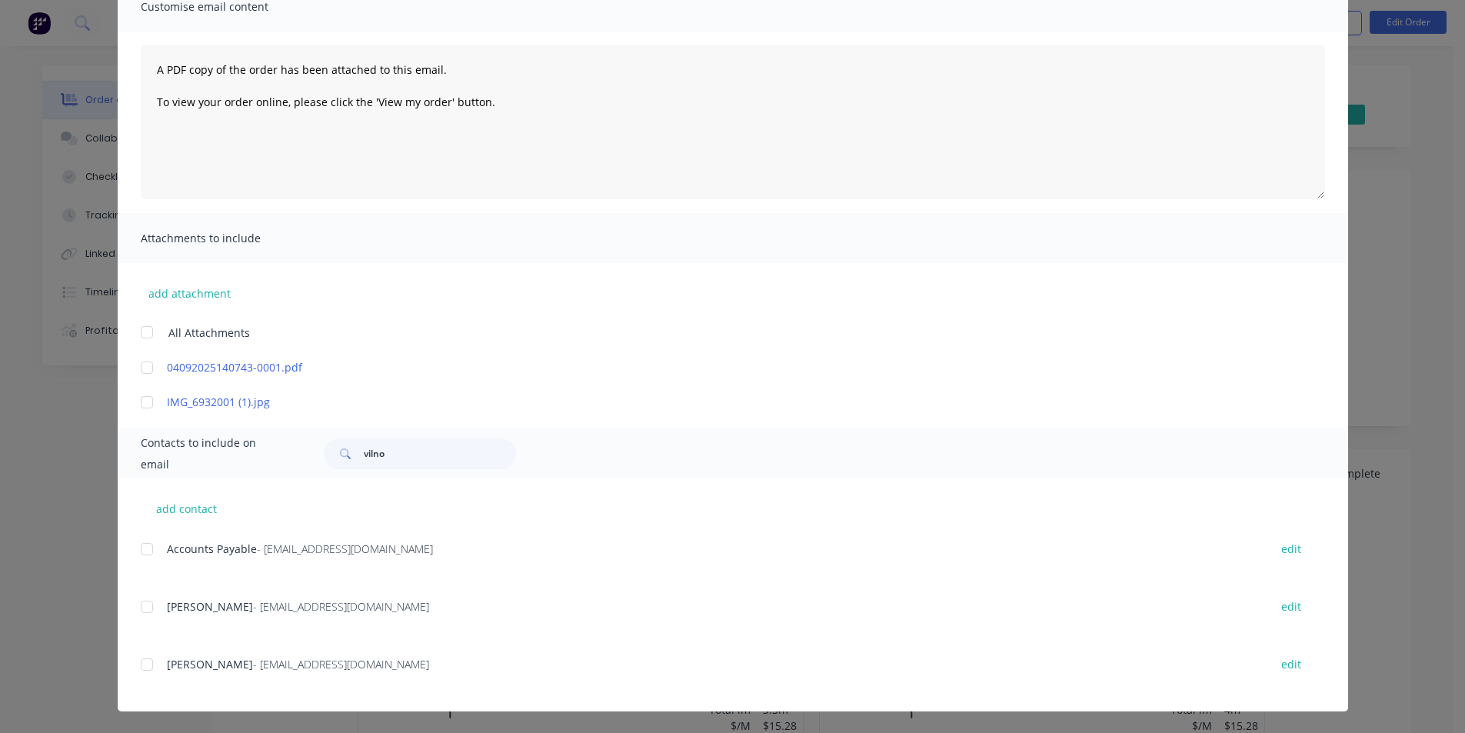
click at [150, 557] on div at bounding box center [147, 549] width 31 height 31
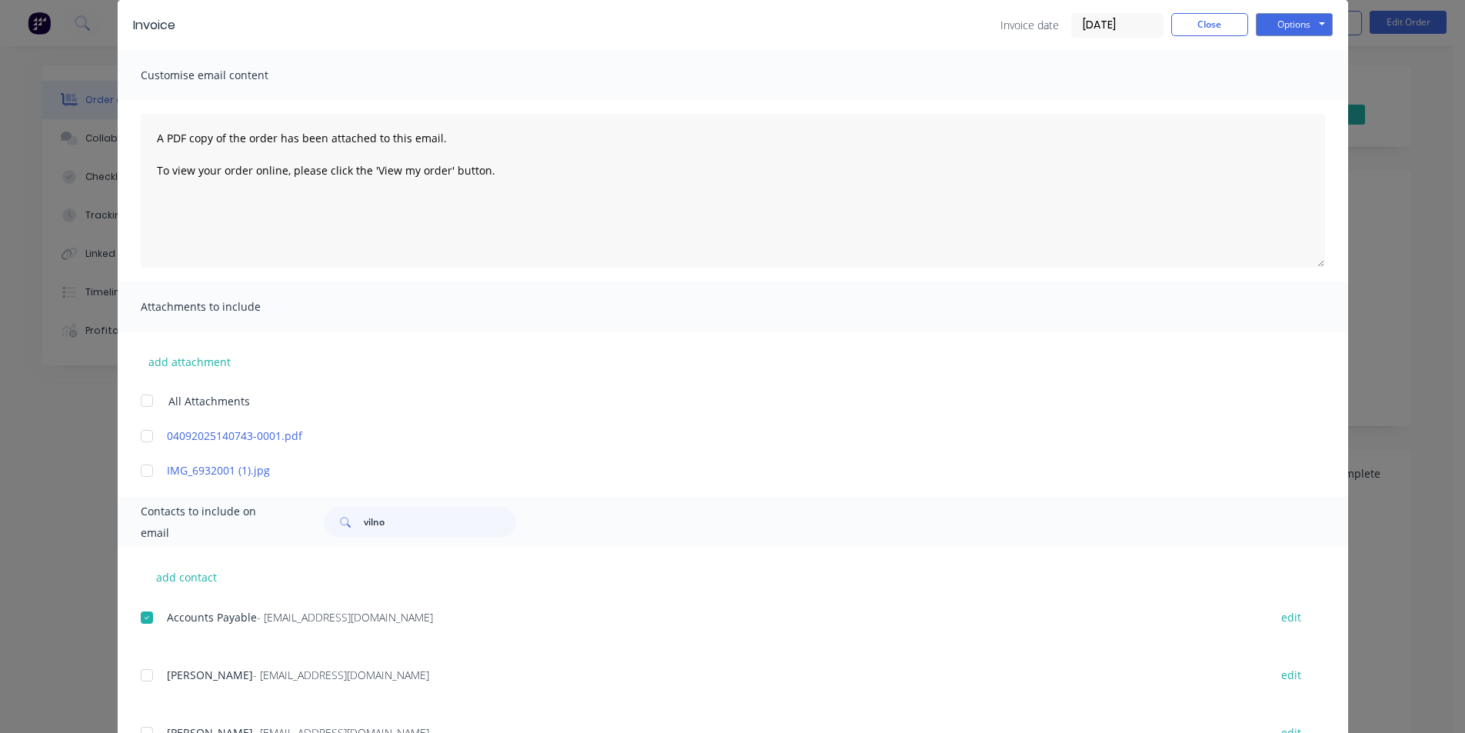
scroll to position [0, 0]
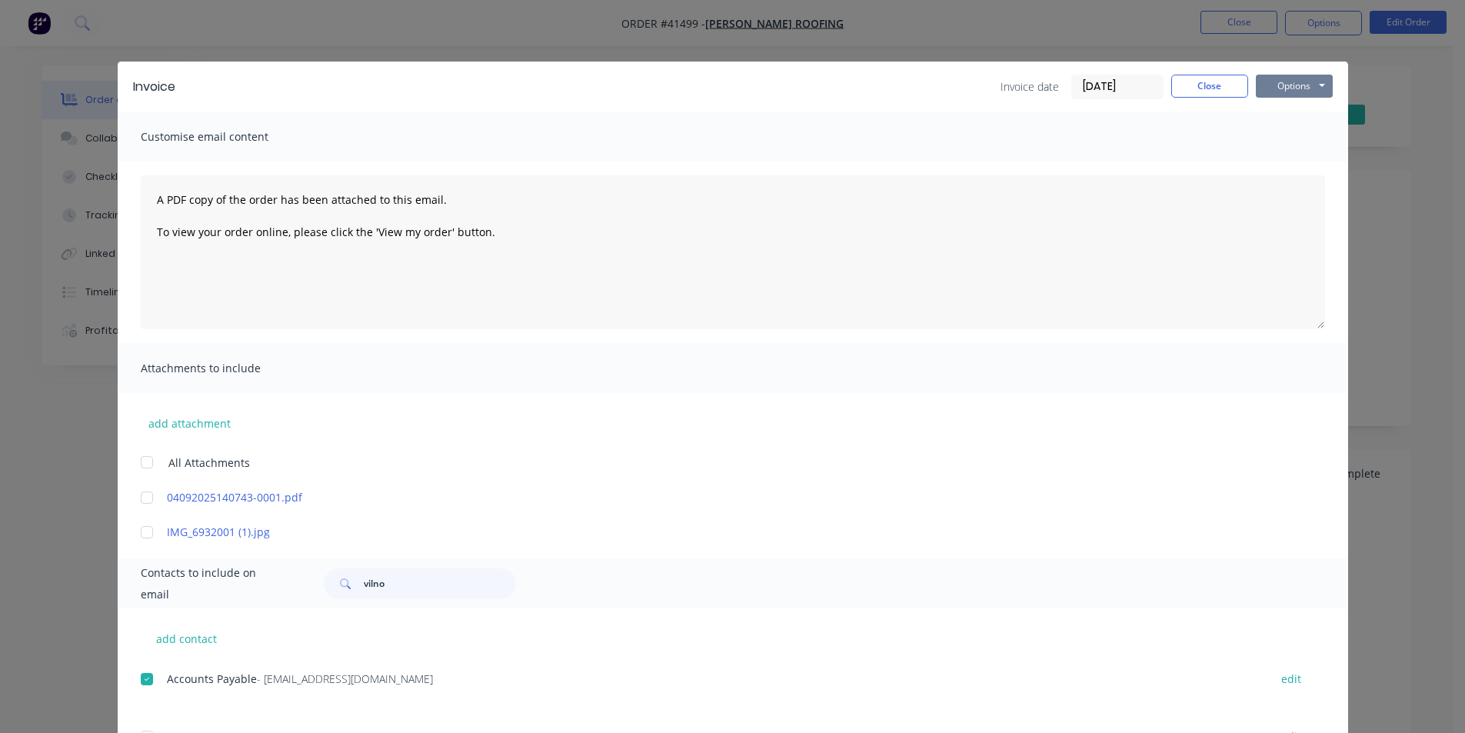
click at [1284, 75] on button "Options" at bounding box center [1294, 86] width 77 height 23
click at [1281, 168] on button "Email" at bounding box center [1305, 164] width 98 height 25
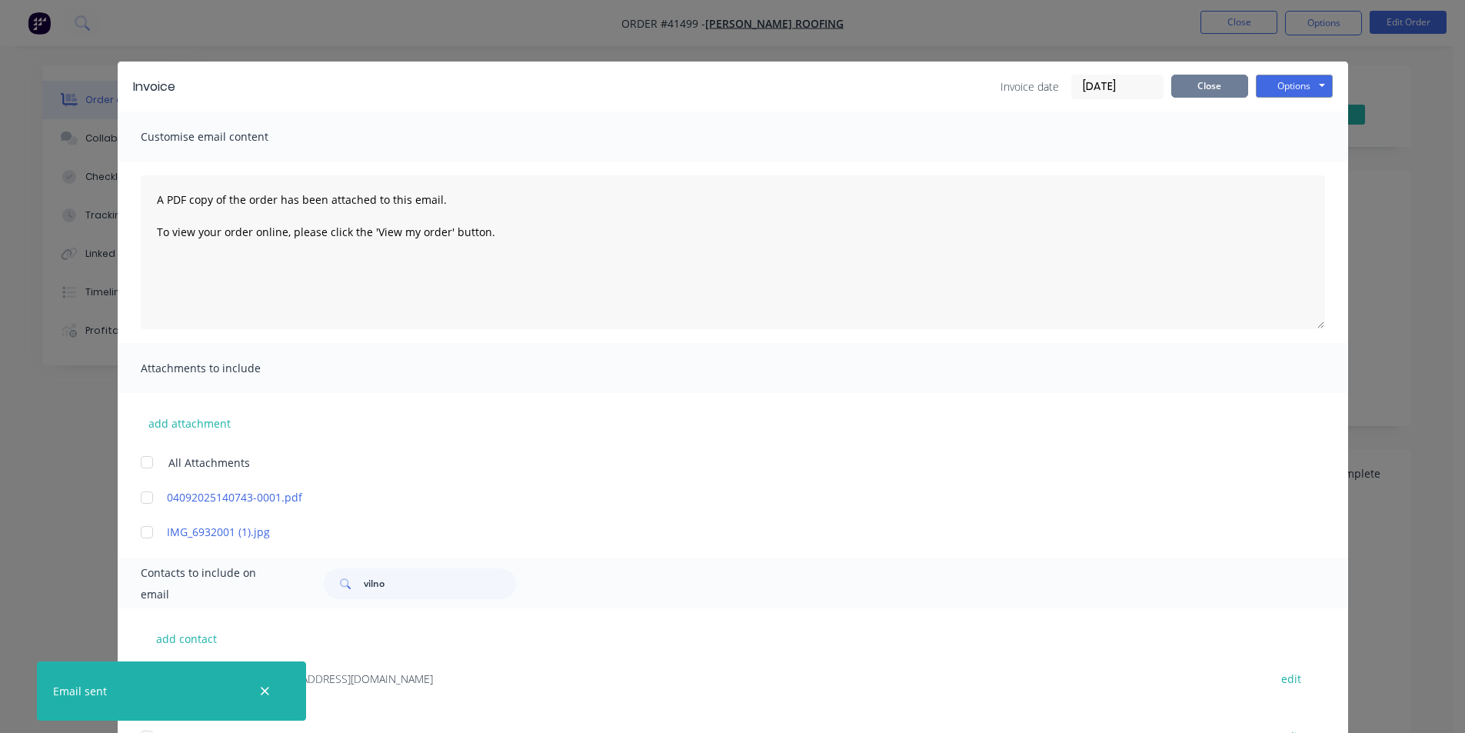
click at [1221, 88] on button "Close" at bounding box center [1209, 86] width 77 height 23
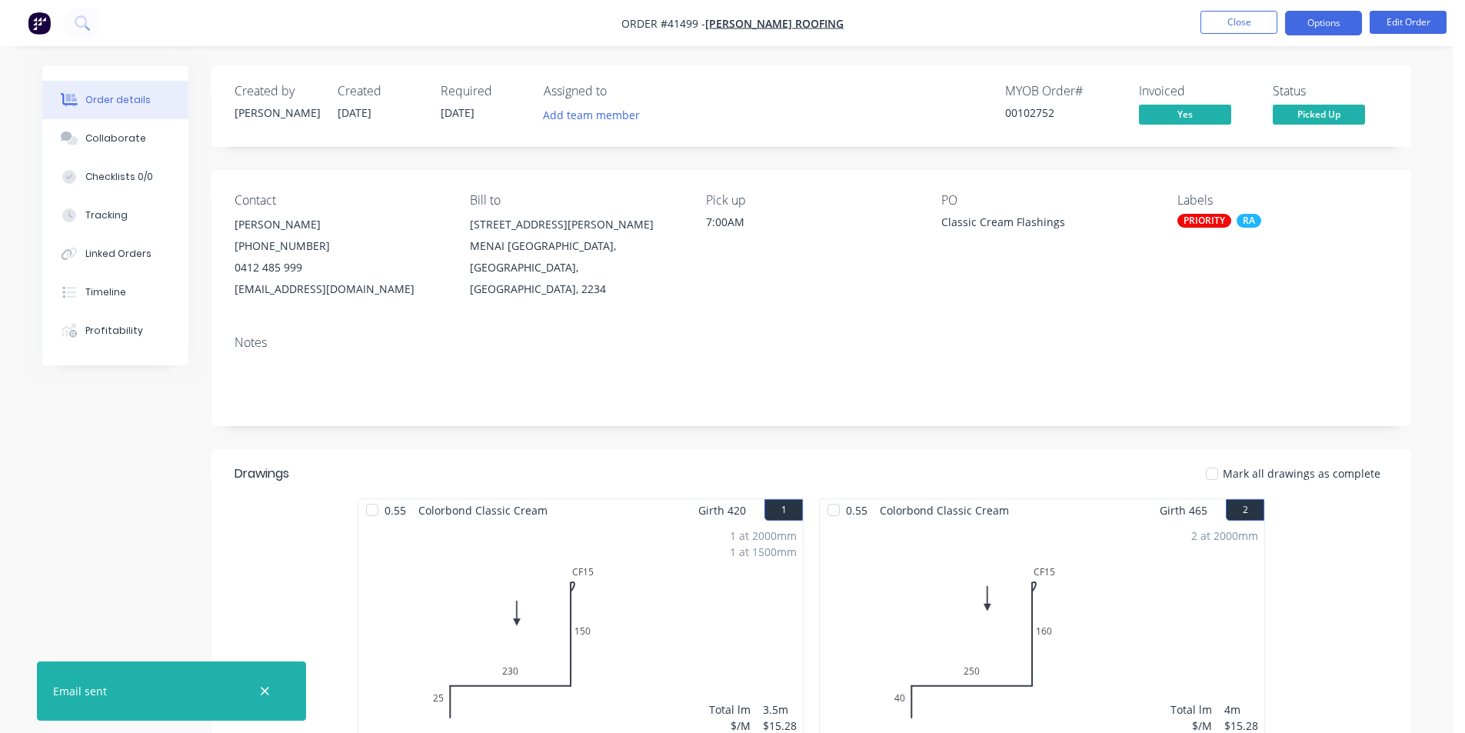
click at [1314, 33] on button "Options" at bounding box center [1323, 23] width 77 height 25
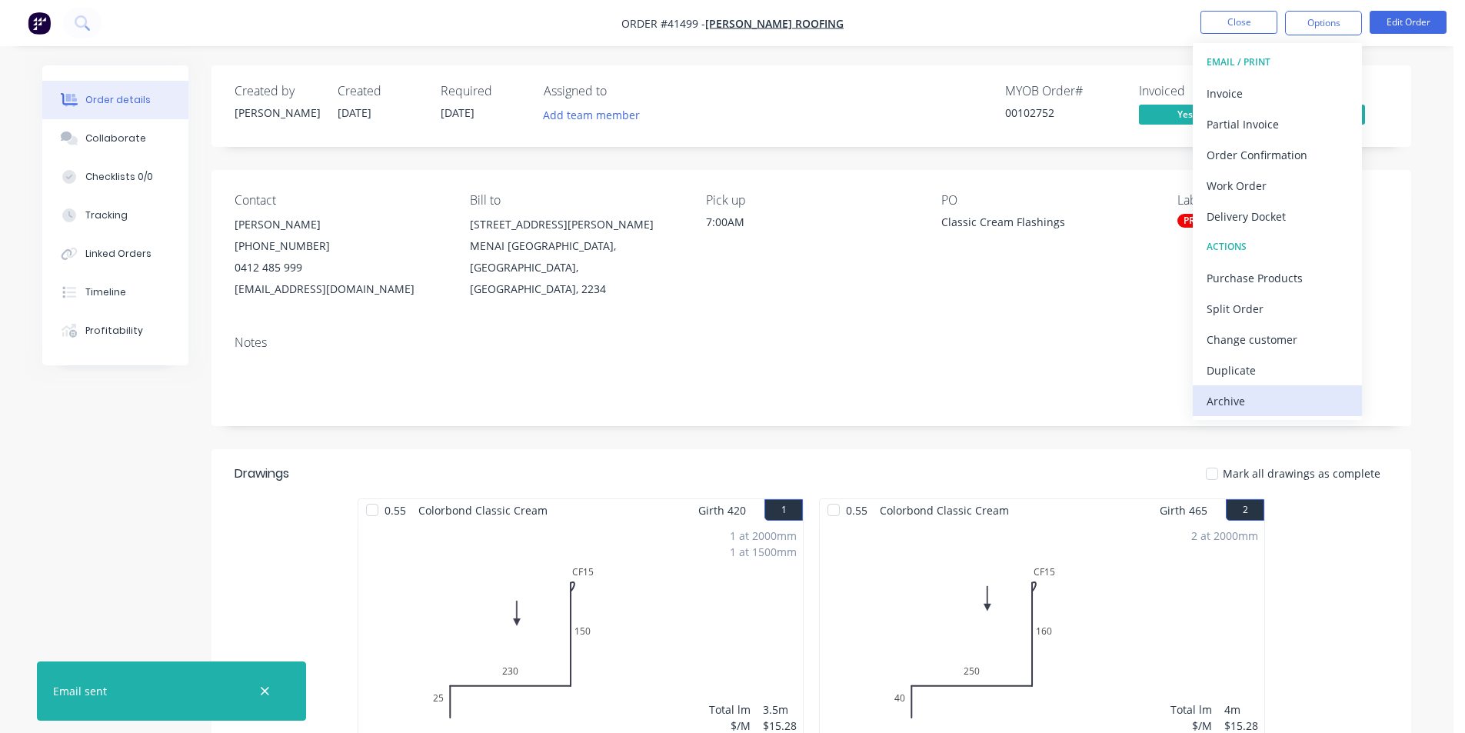
click at [1292, 399] on div "Archive" at bounding box center [1278, 401] width 142 height 22
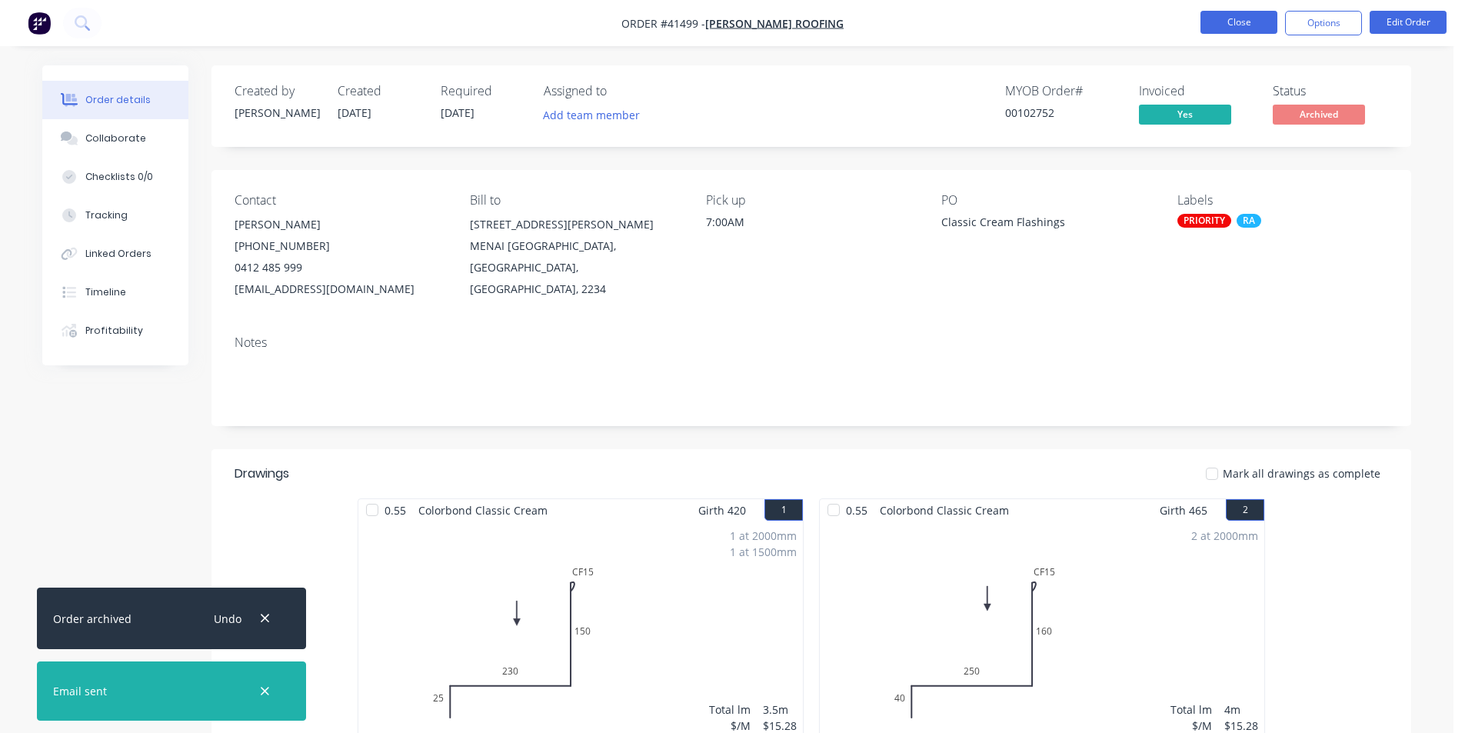
click at [1248, 18] on button "Close" at bounding box center [1239, 22] width 77 height 23
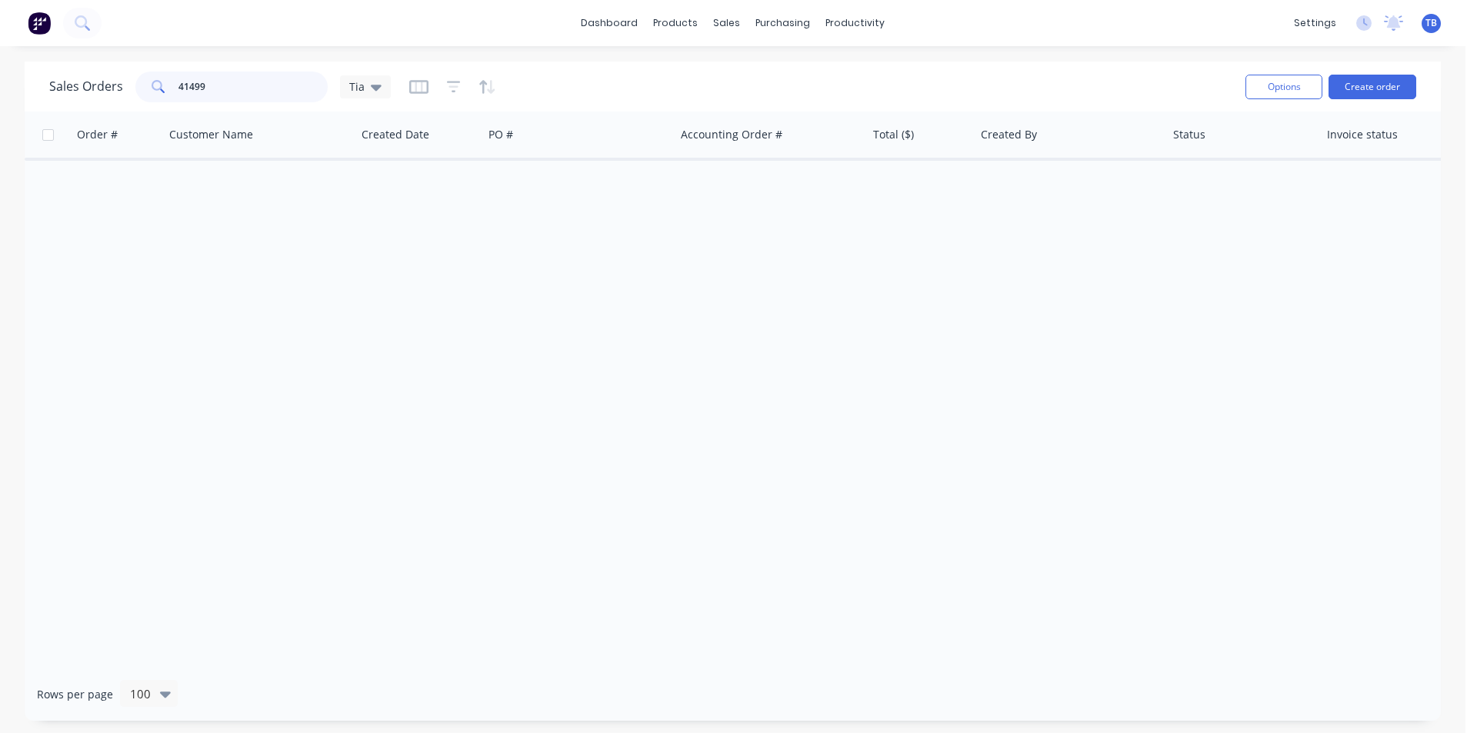
drag, startPoint x: 92, startPoint y: 78, endPoint x: 8, endPoint y: 69, distance: 84.3
click at [0, 77] on div "Sales Orders 41499 Tia Options Create order Order # Customer Name Created Date …" at bounding box center [732, 391] width 1465 height 659
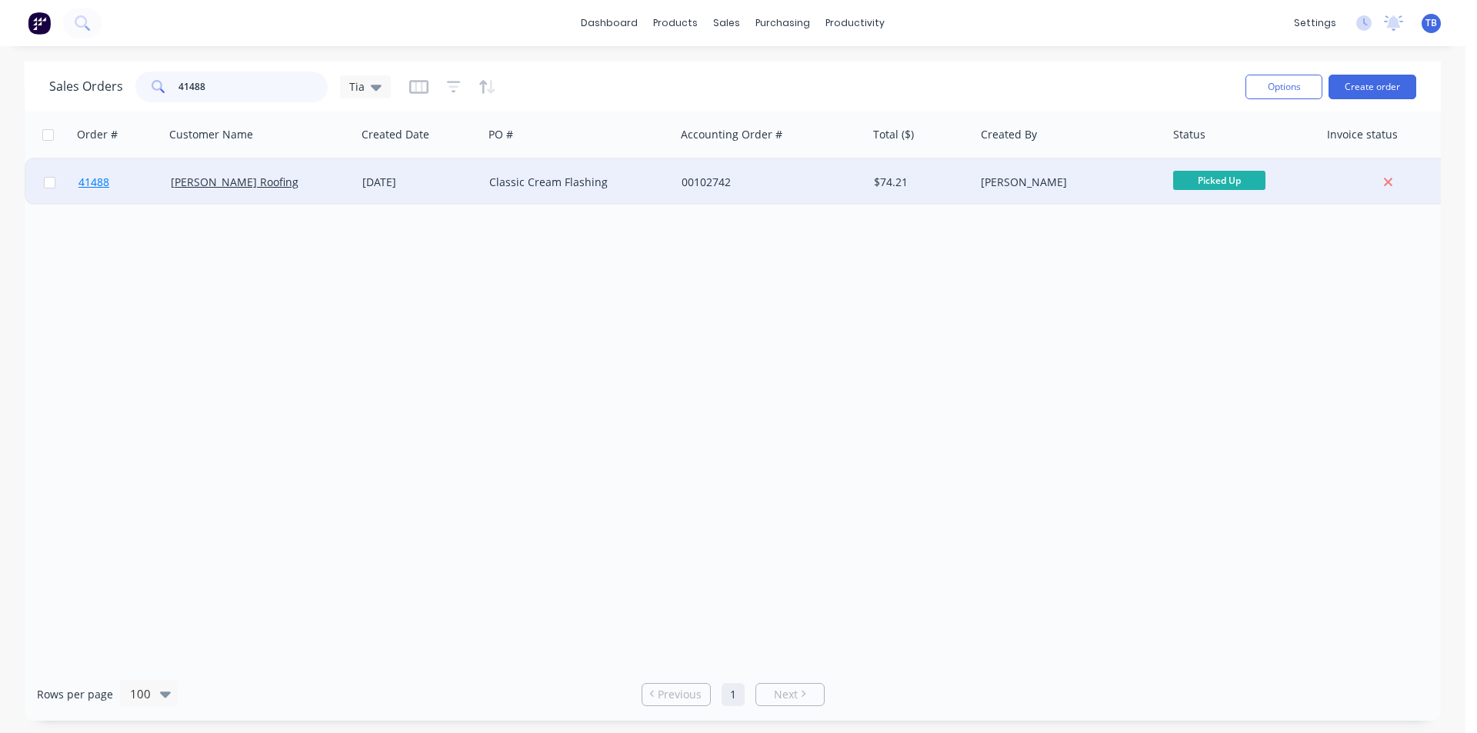
type input "41488"
click at [107, 185] on span "41488" at bounding box center [93, 182] width 31 height 15
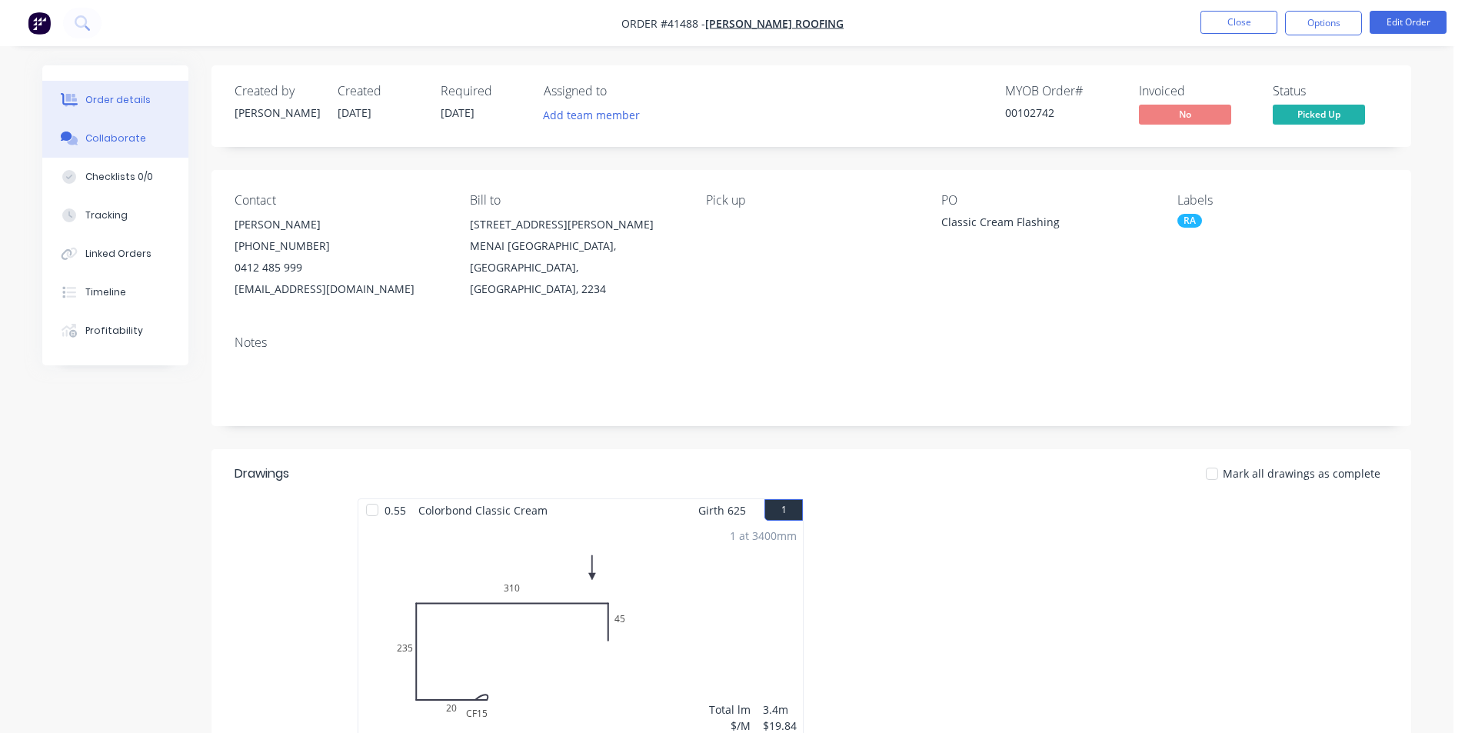
click at [95, 148] on button "Collaborate" at bounding box center [115, 138] width 146 height 38
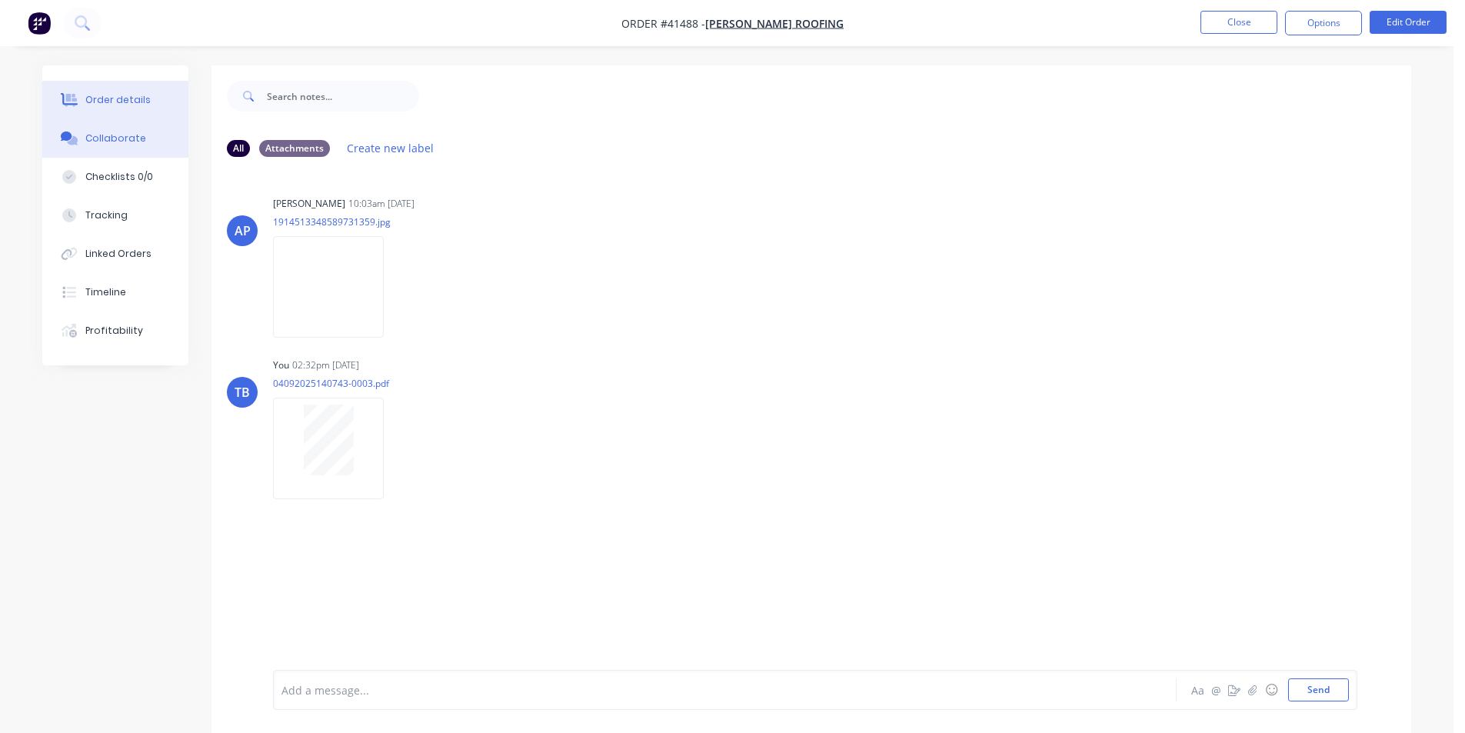
click at [108, 95] on div "Order details" at bounding box center [117, 100] width 65 height 14
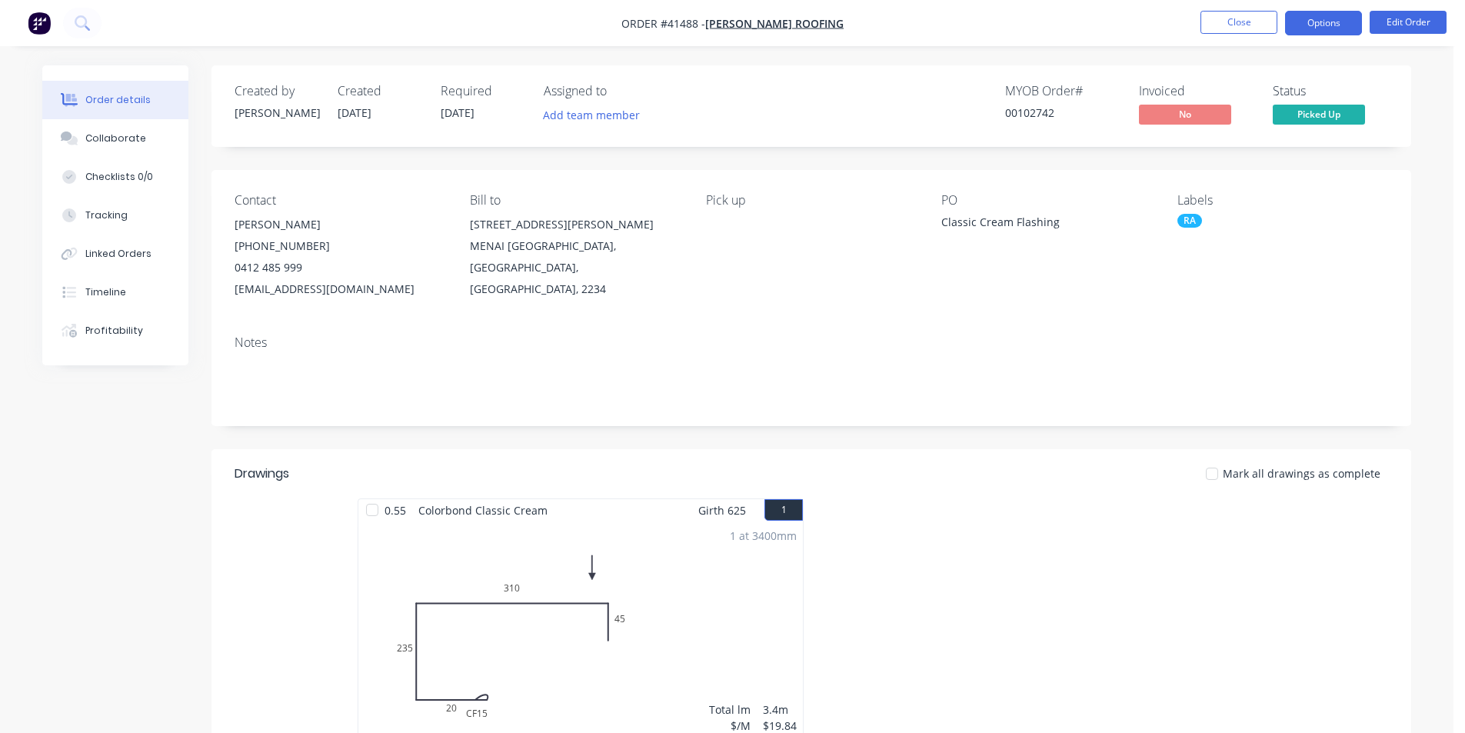
click at [1334, 18] on button "Options" at bounding box center [1323, 23] width 77 height 25
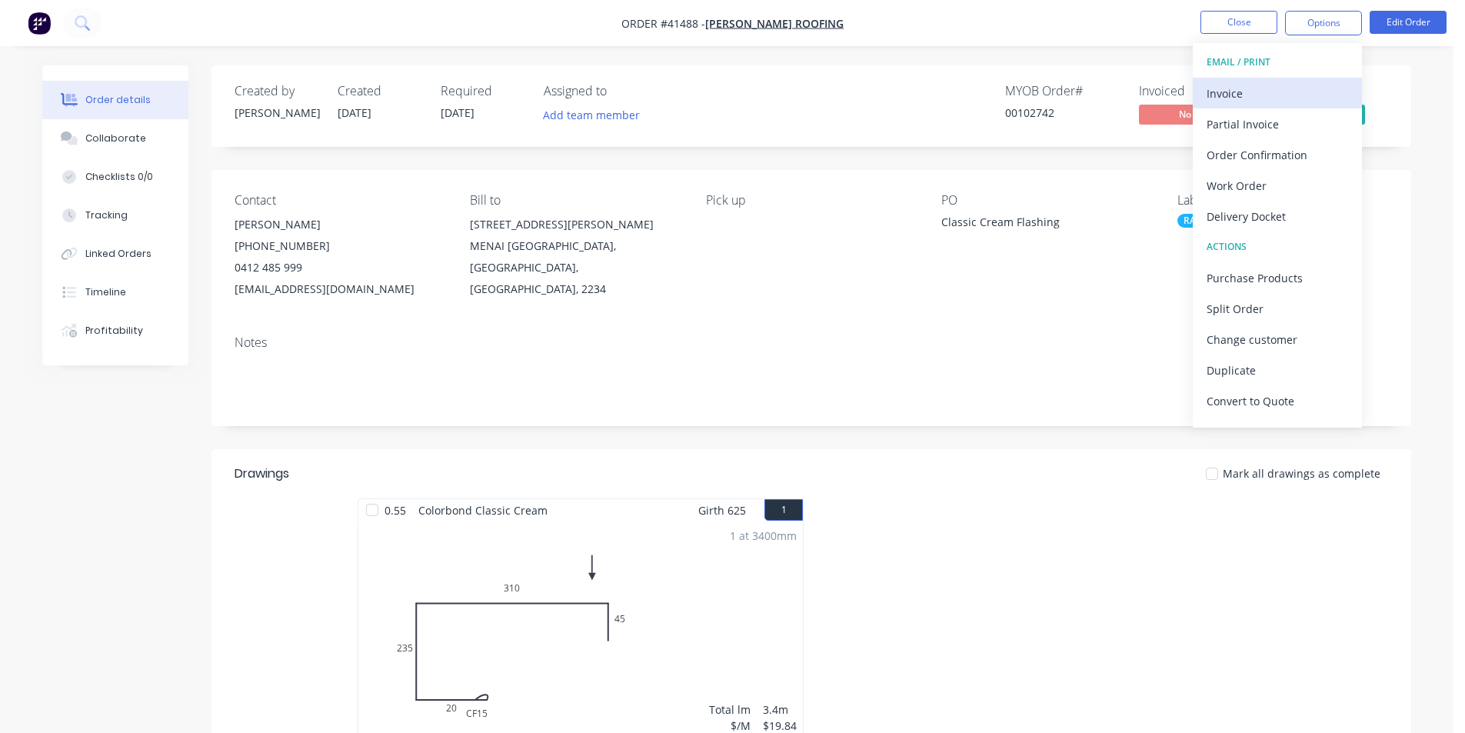
click at [1276, 90] on div "Invoice" at bounding box center [1278, 93] width 142 height 22
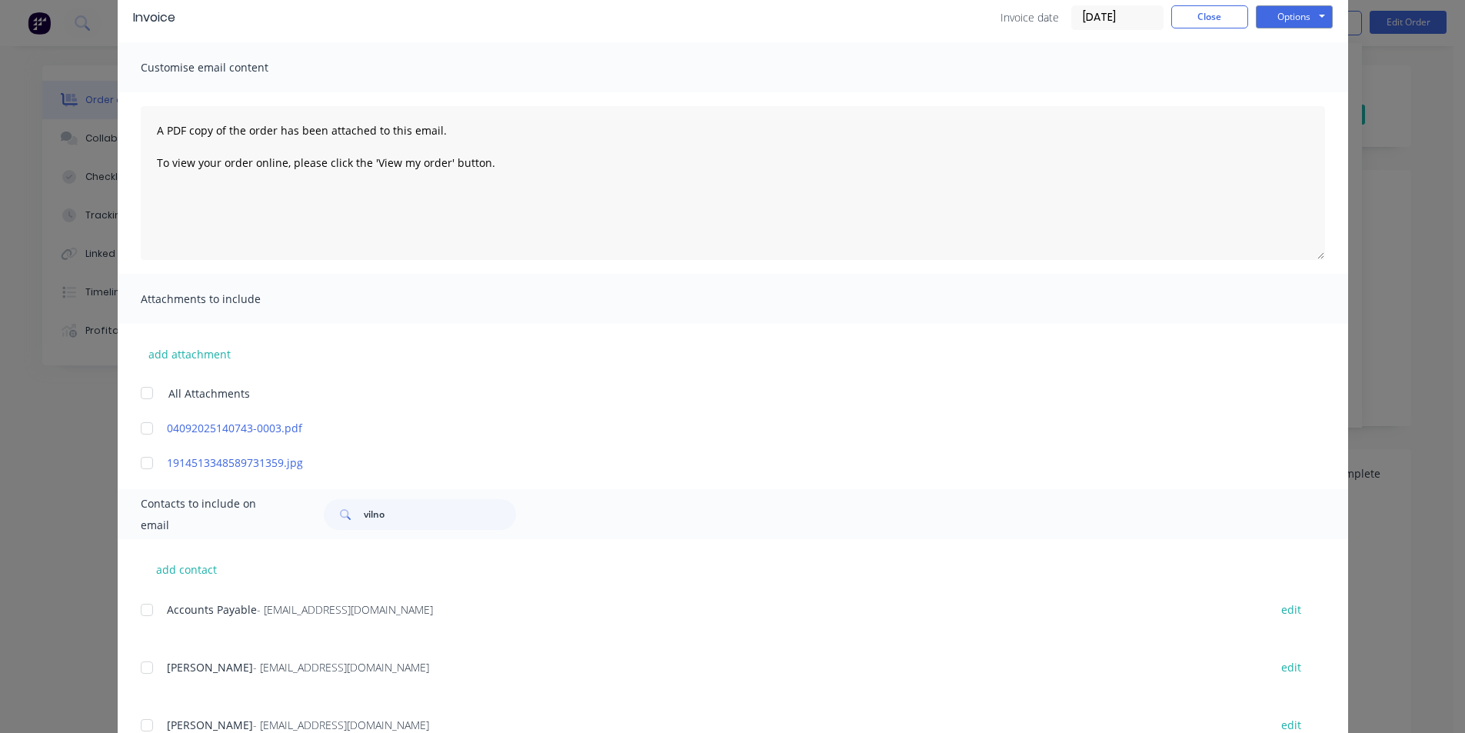
scroll to position [130, 0]
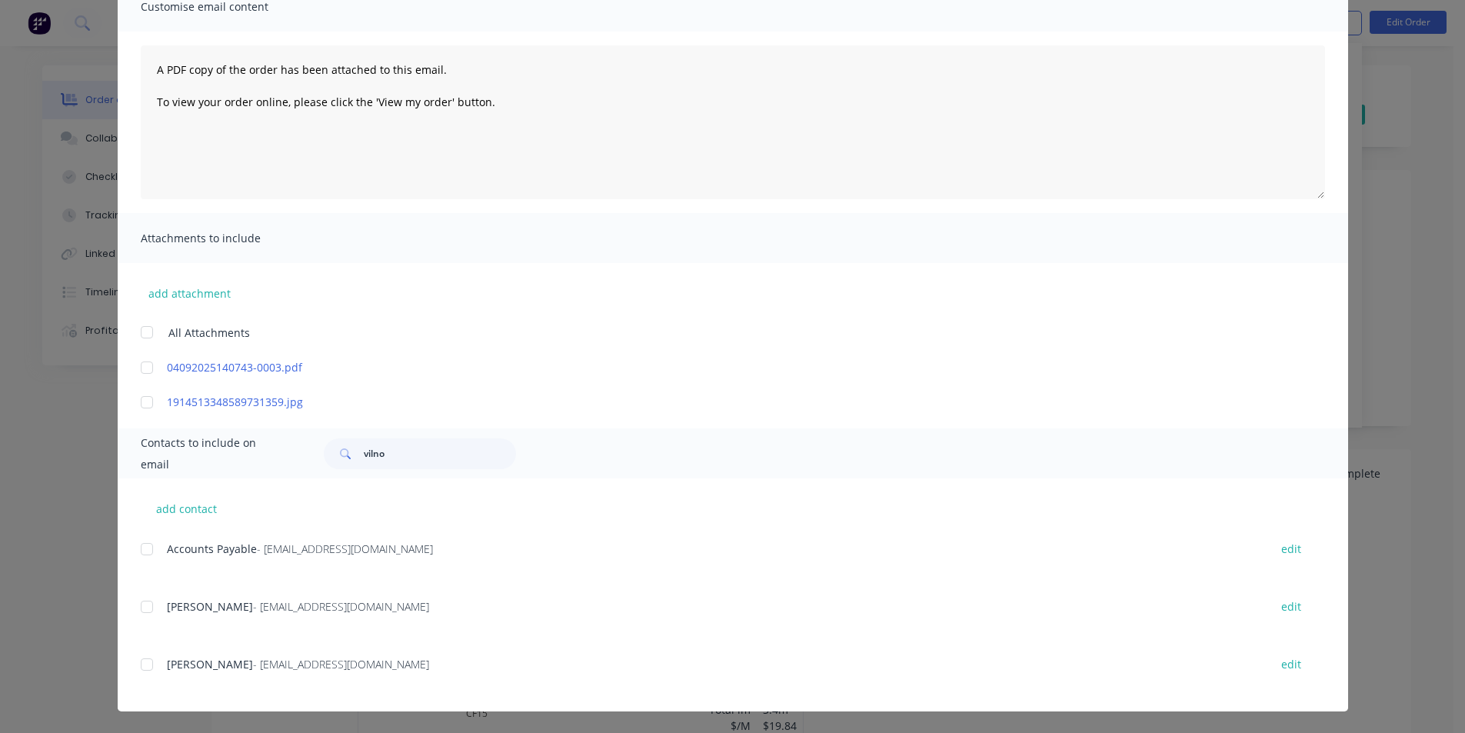
click at [140, 545] on div at bounding box center [147, 549] width 31 height 31
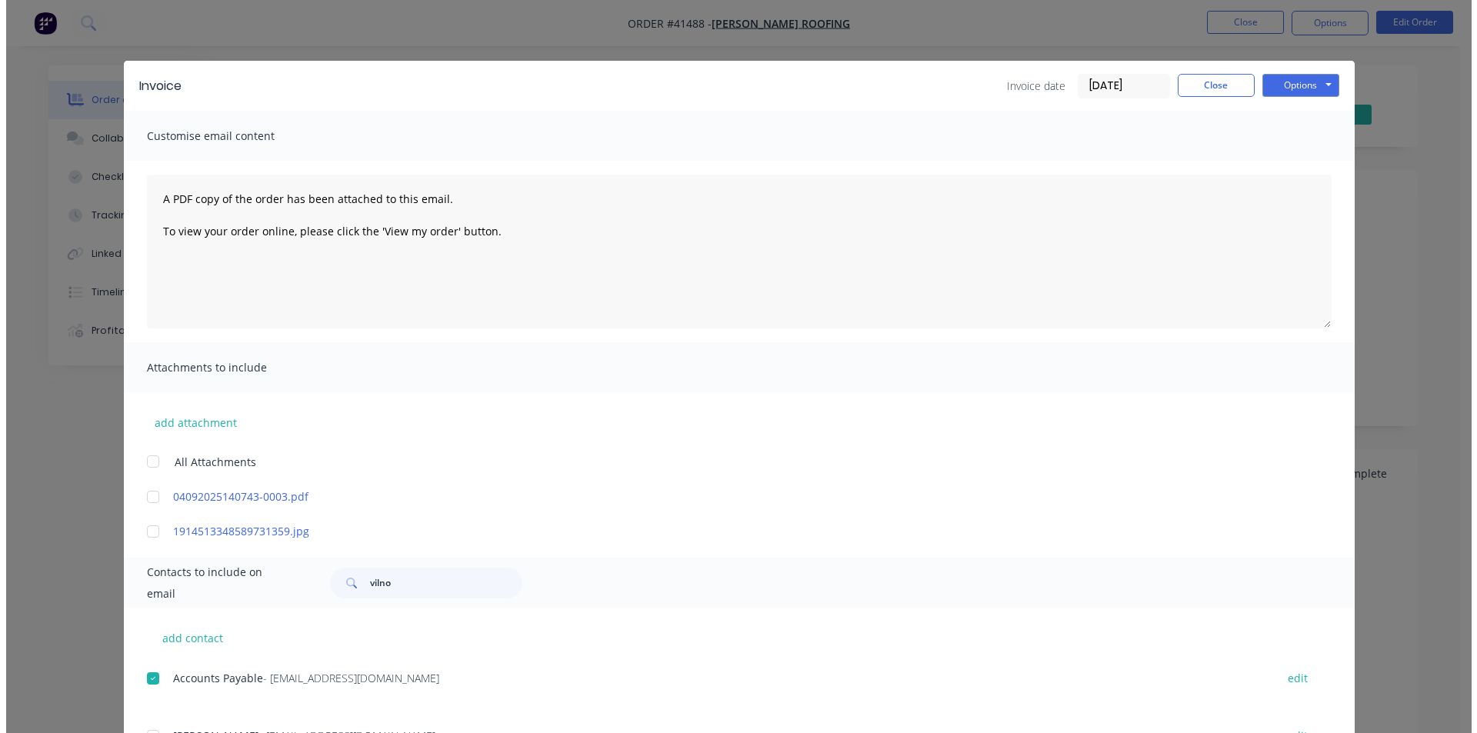
scroll to position [0, 0]
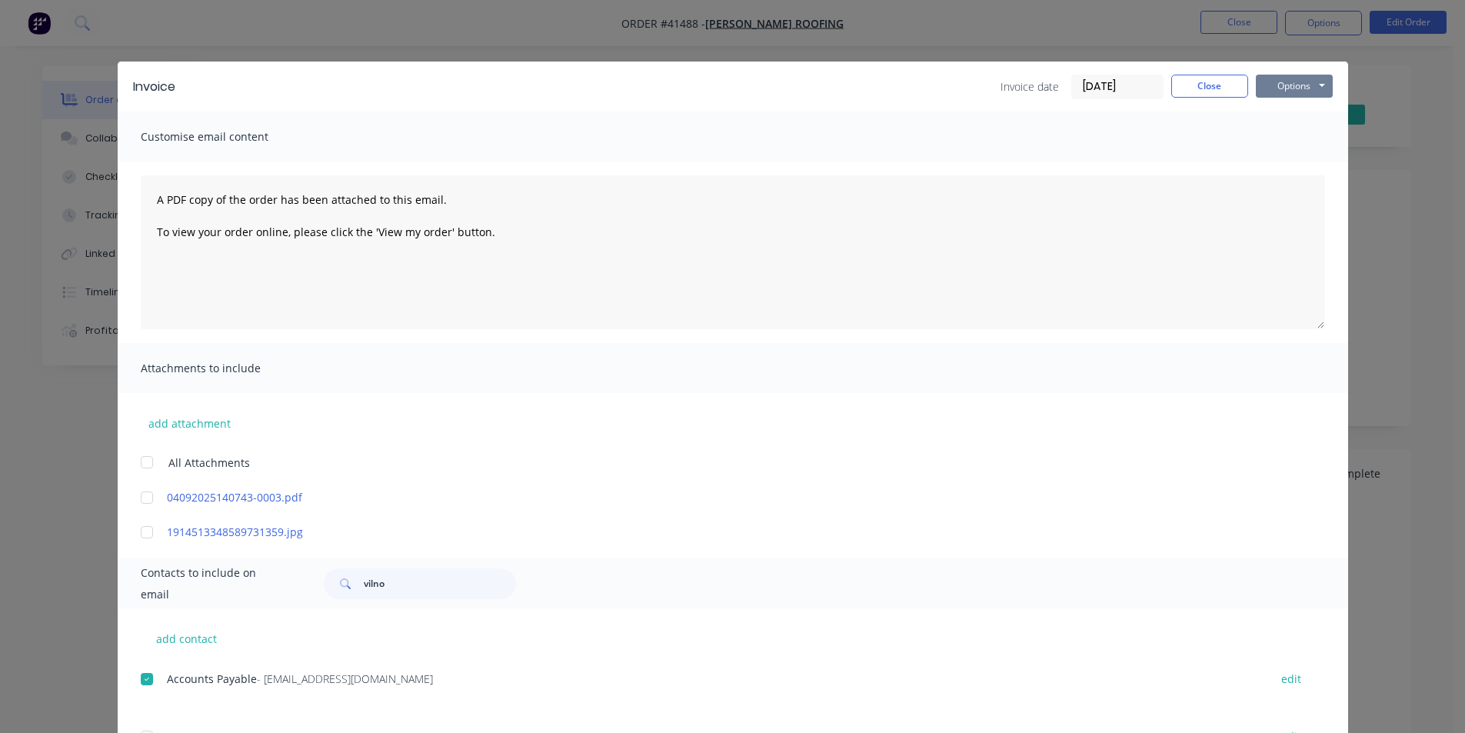
click at [1304, 87] on button "Options" at bounding box center [1294, 86] width 77 height 23
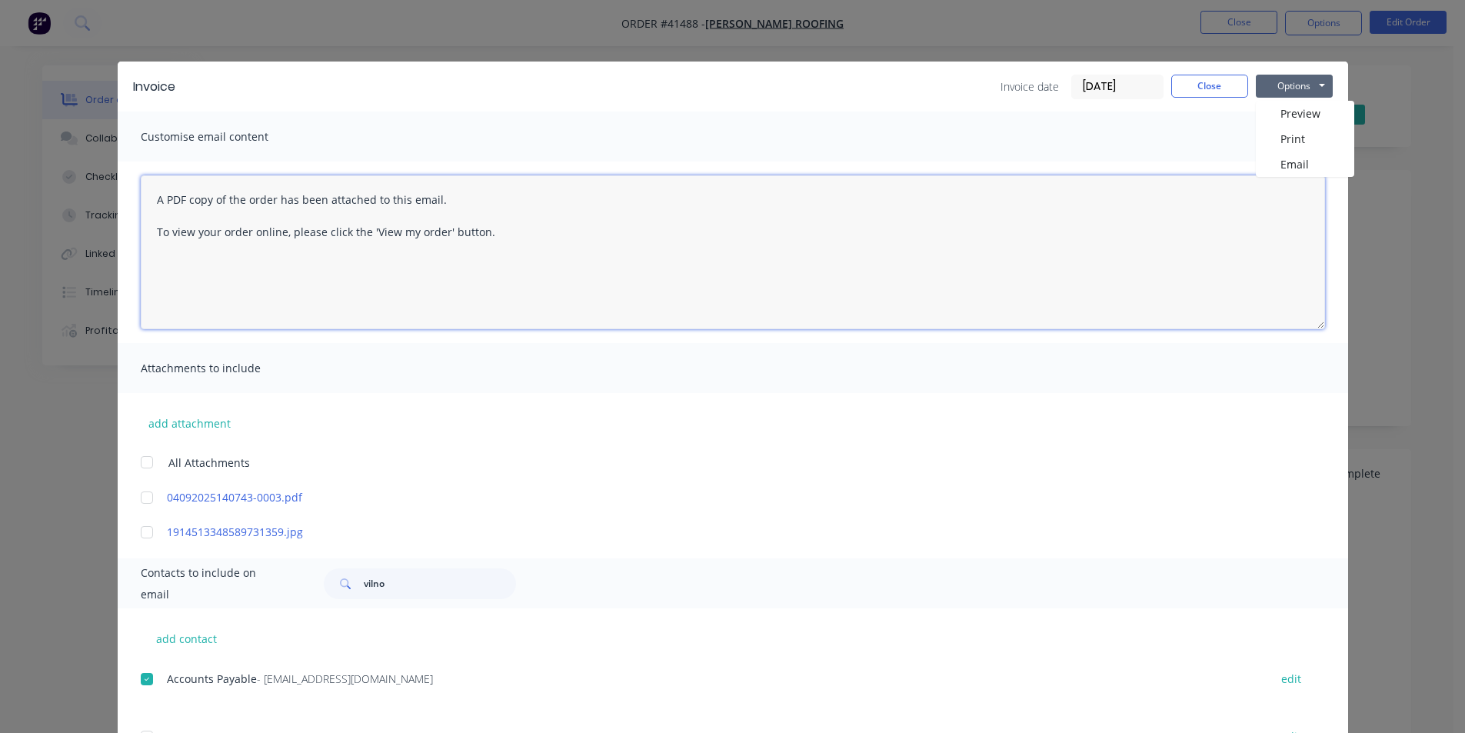
click at [1304, 178] on textarea "A PDF copy of the order has been attached to this email. To view your order onl…" at bounding box center [733, 252] width 1185 height 154
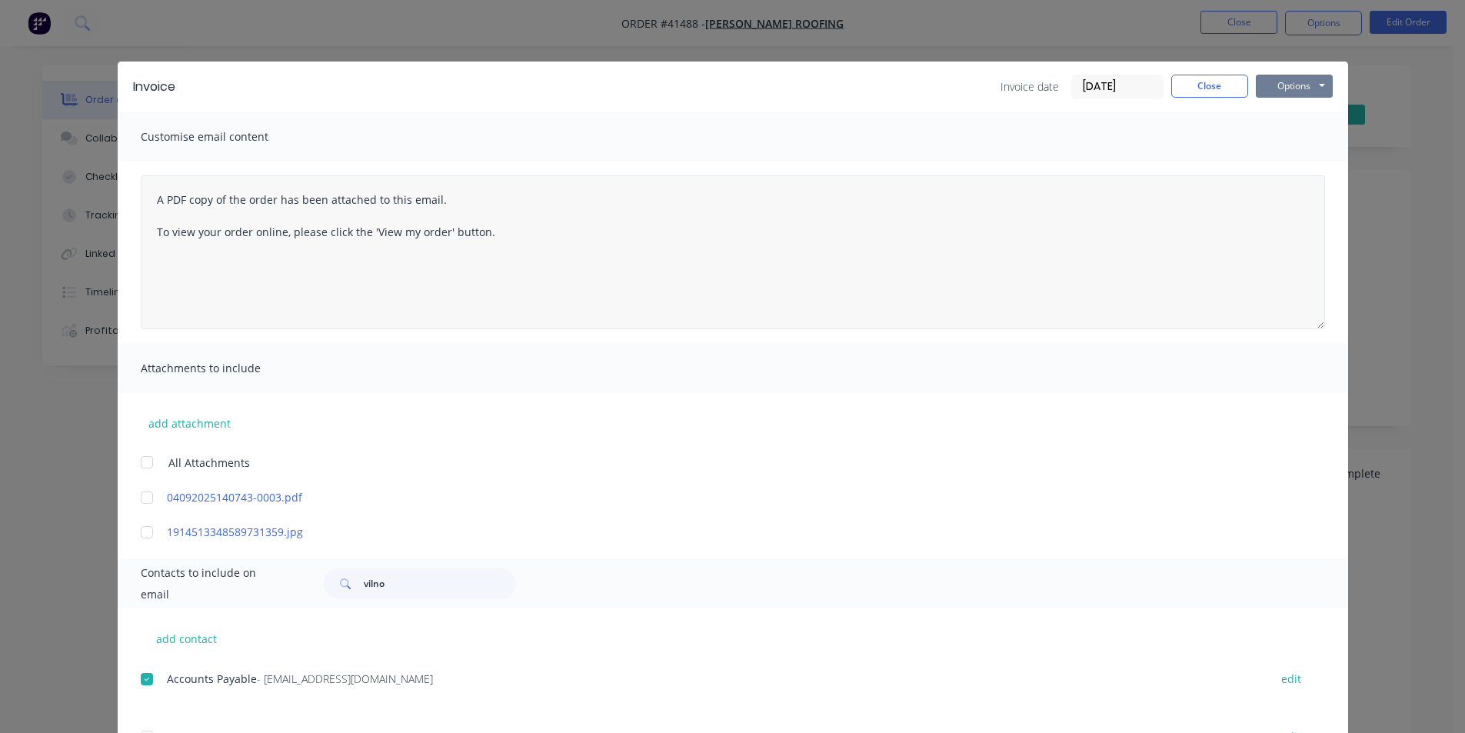
drag, startPoint x: 1309, startPoint y: 87, endPoint x: 1315, endPoint y: 231, distance: 144.0
click at [1309, 86] on button "Options" at bounding box center [1294, 86] width 77 height 23
click at [1306, 159] on button "Email" at bounding box center [1305, 164] width 98 height 25
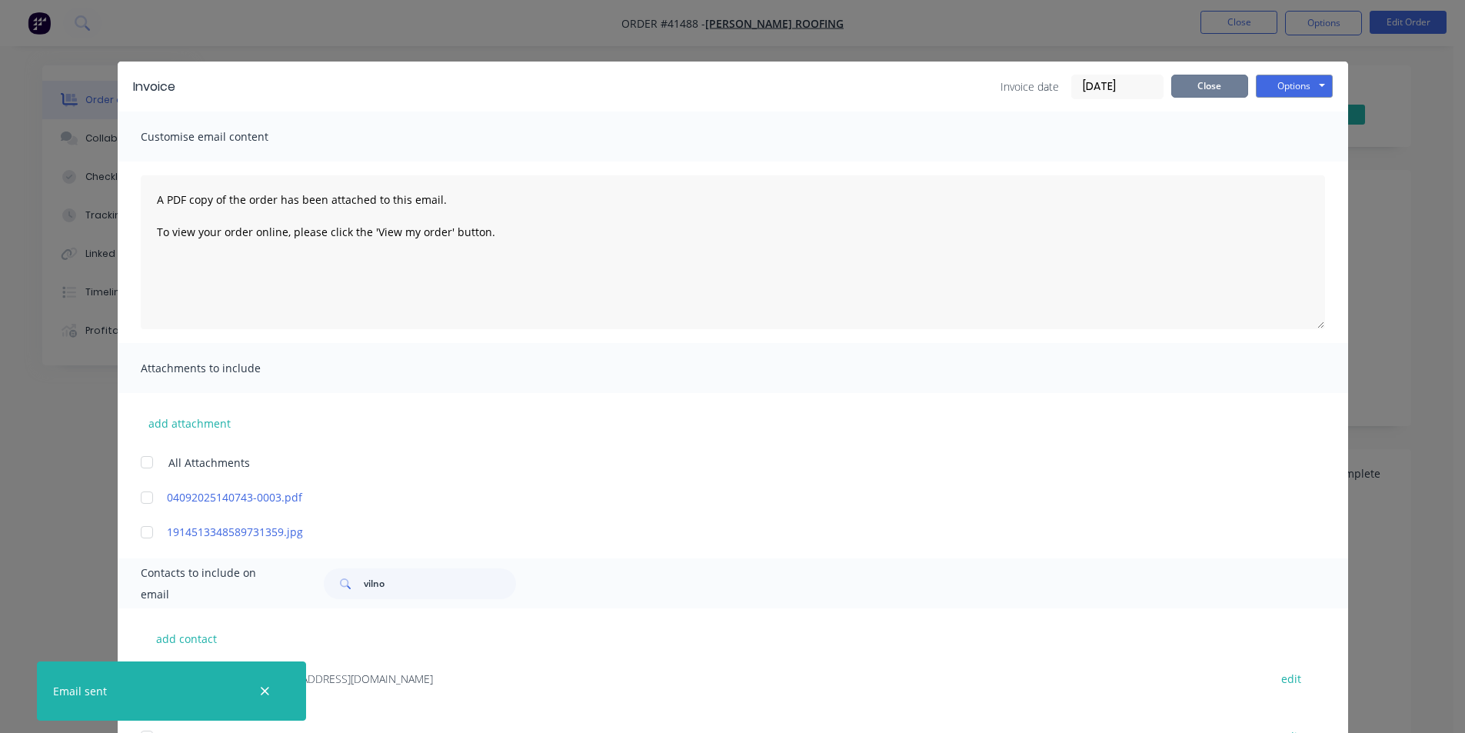
click at [1214, 81] on button "Close" at bounding box center [1209, 86] width 77 height 23
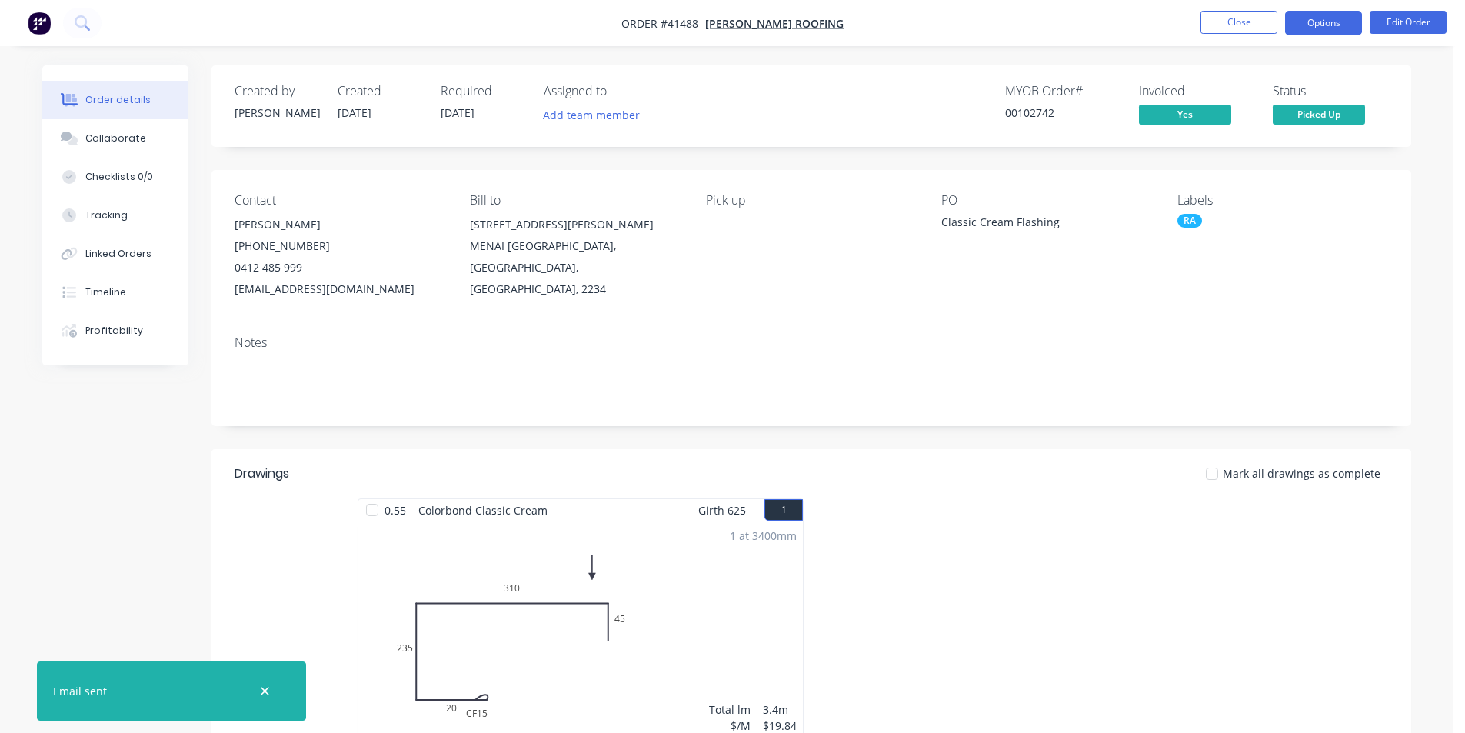
click at [1347, 17] on button "Options" at bounding box center [1323, 23] width 77 height 25
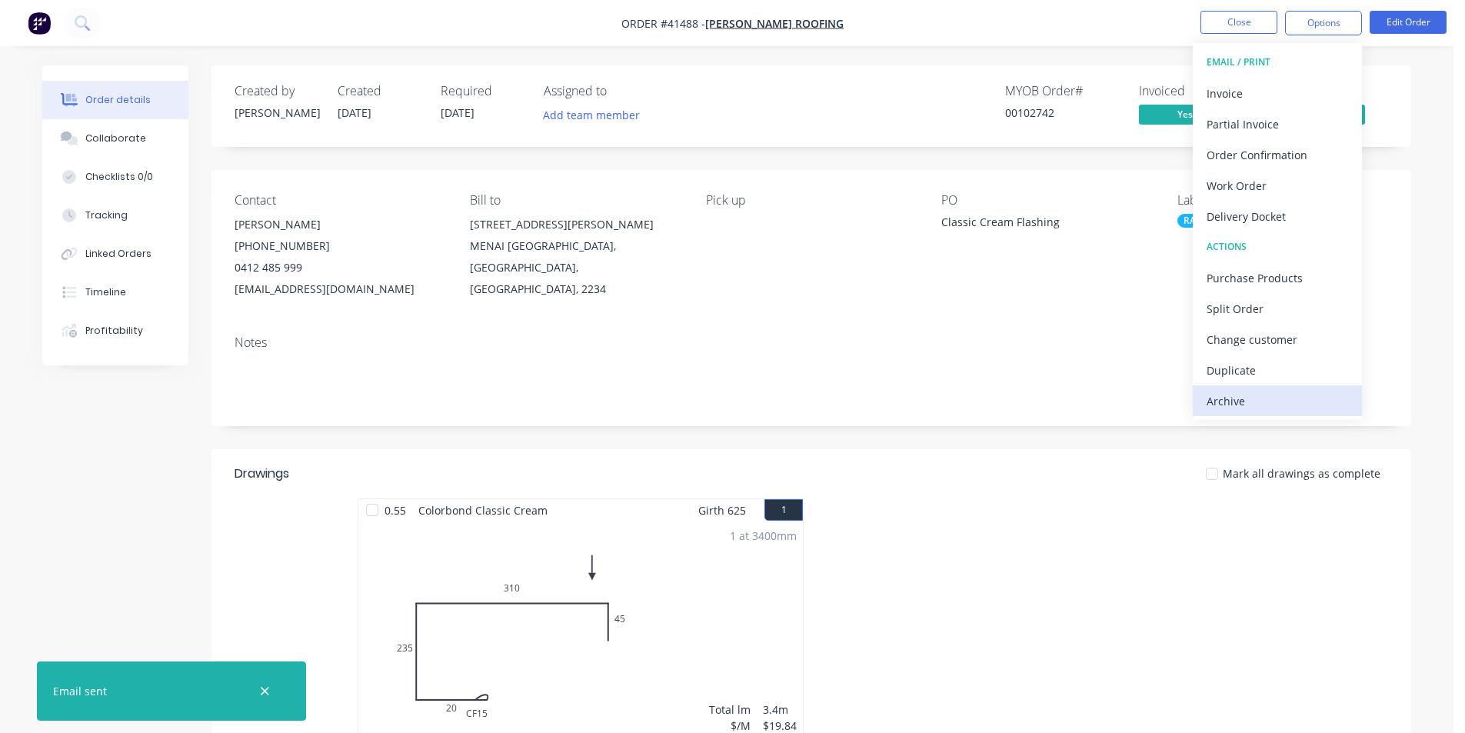
click at [1282, 402] on div "Archive" at bounding box center [1278, 401] width 142 height 22
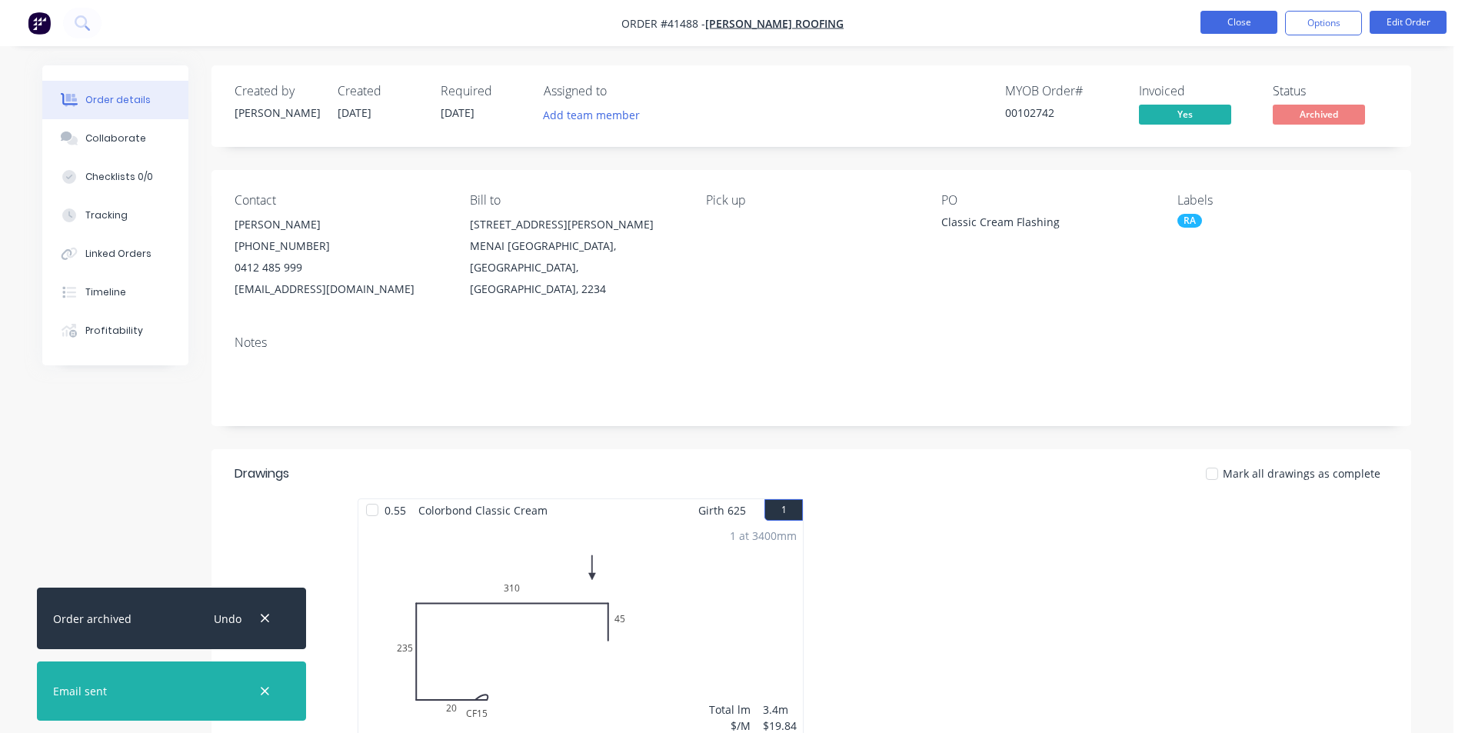
click at [1241, 28] on button "Close" at bounding box center [1239, 22] width 77 height 23
